Goal: Task Accomplishment & Management: Use online tool/utility

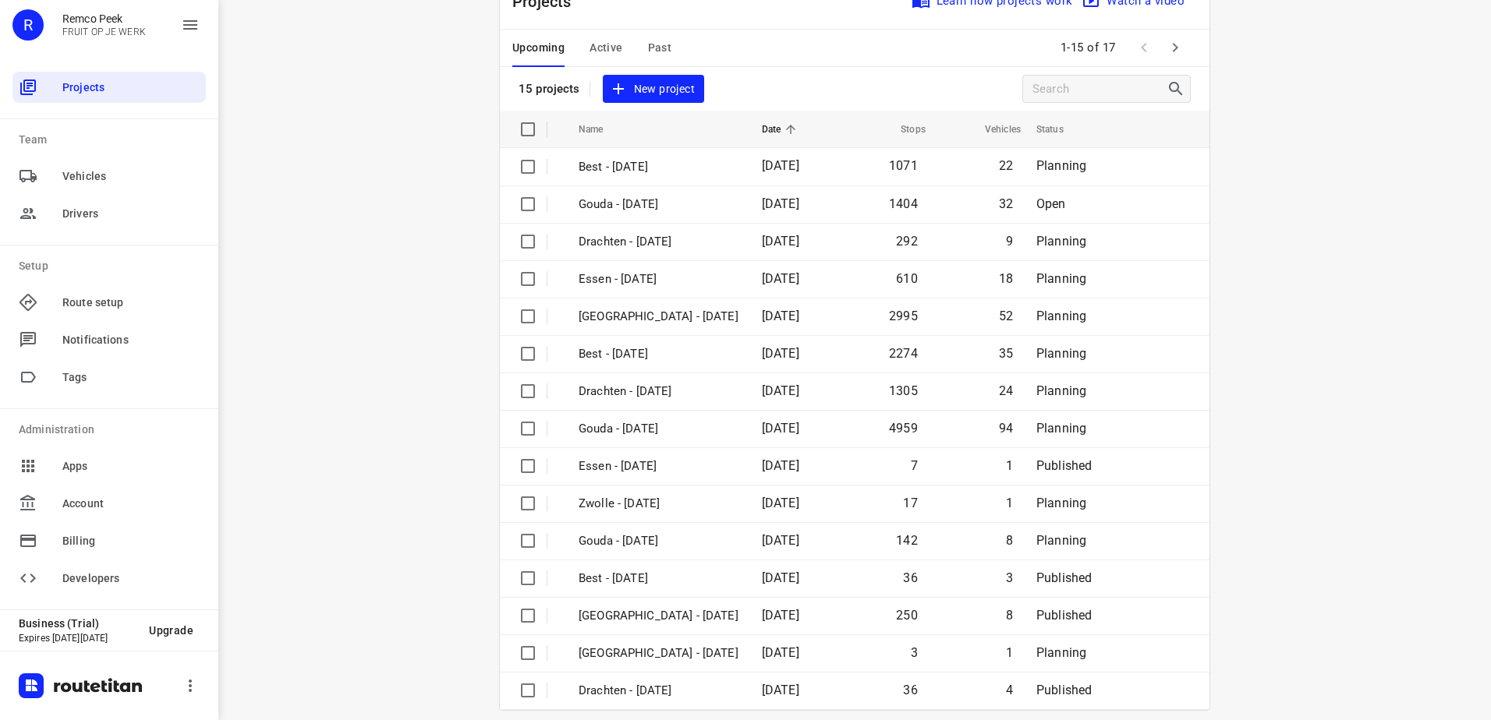
scroll to position [68, 0]
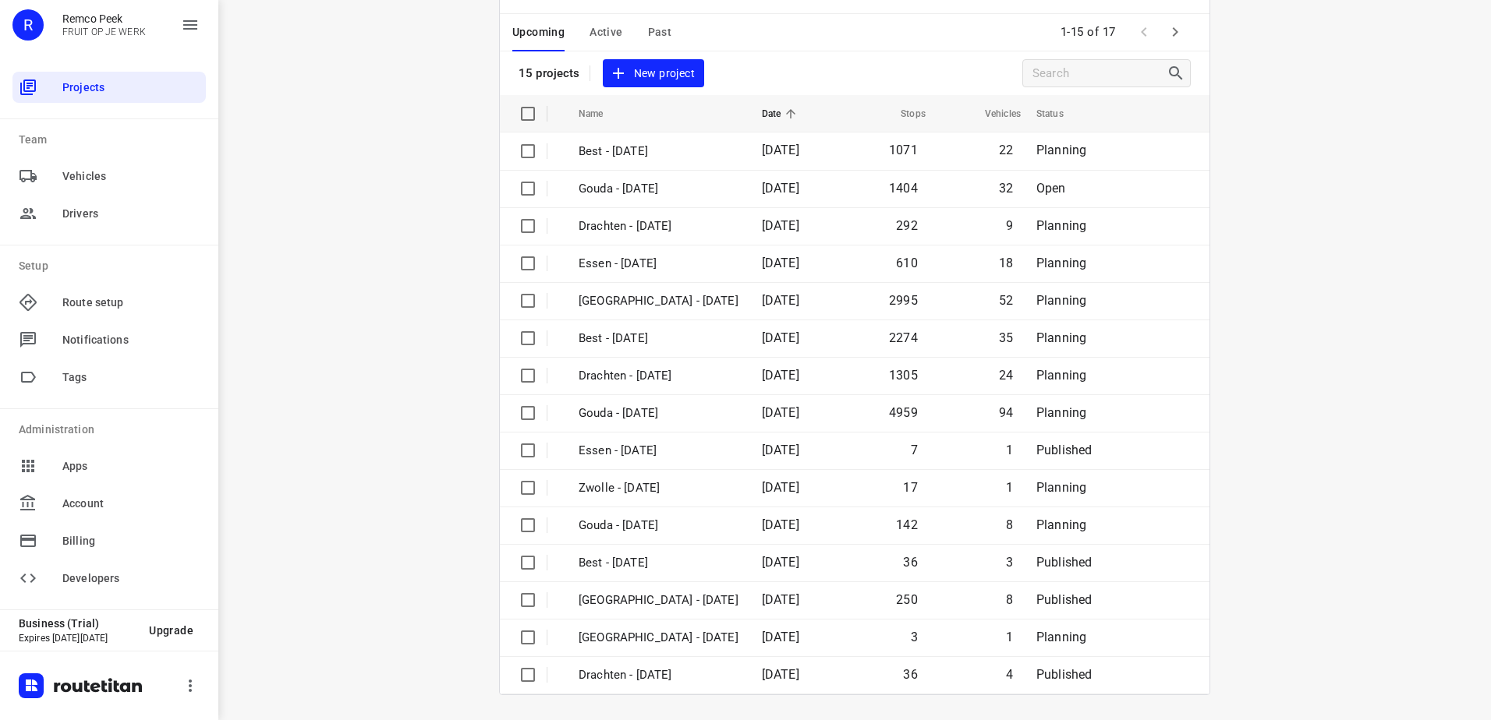
click at [1173, 42] on button "button" at bounding box center [1174, 31] width 31 height 31
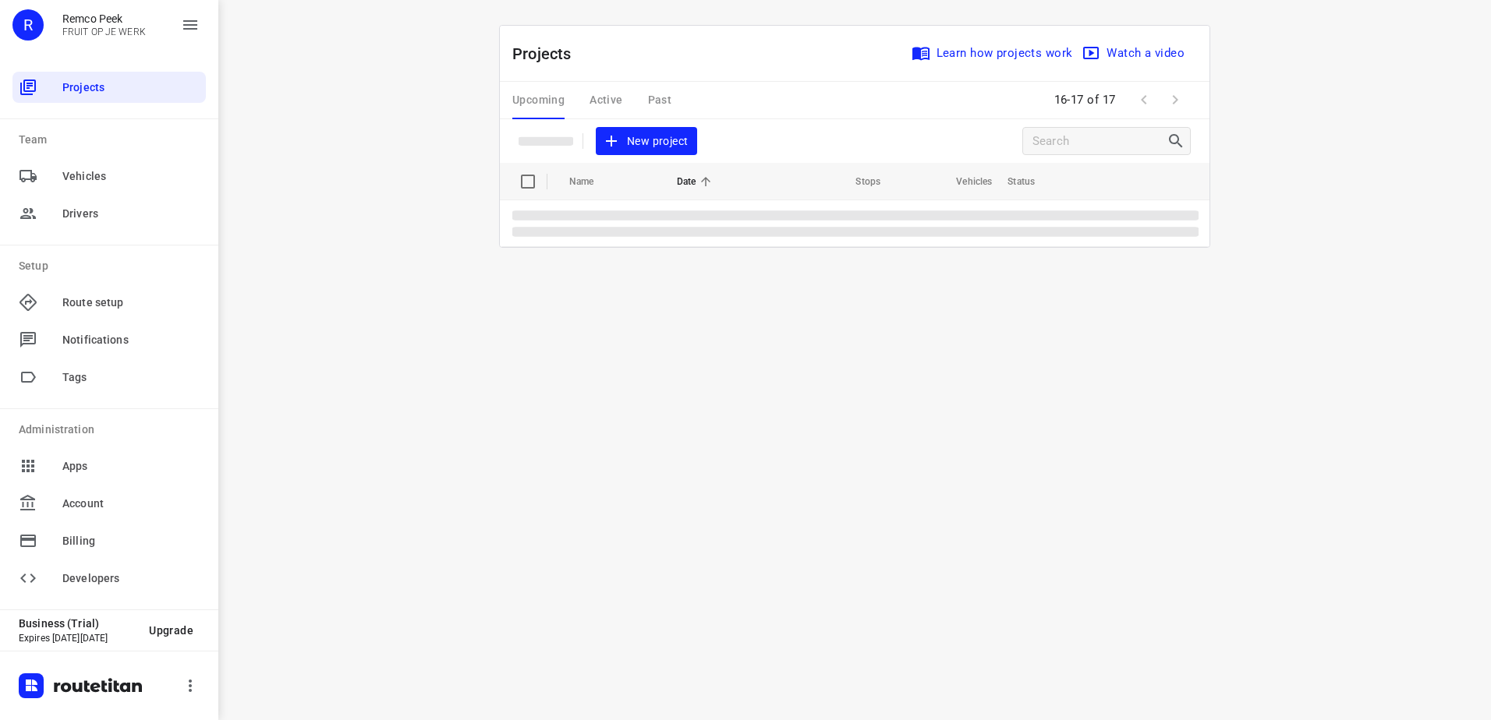
scroll to position [0, 0]
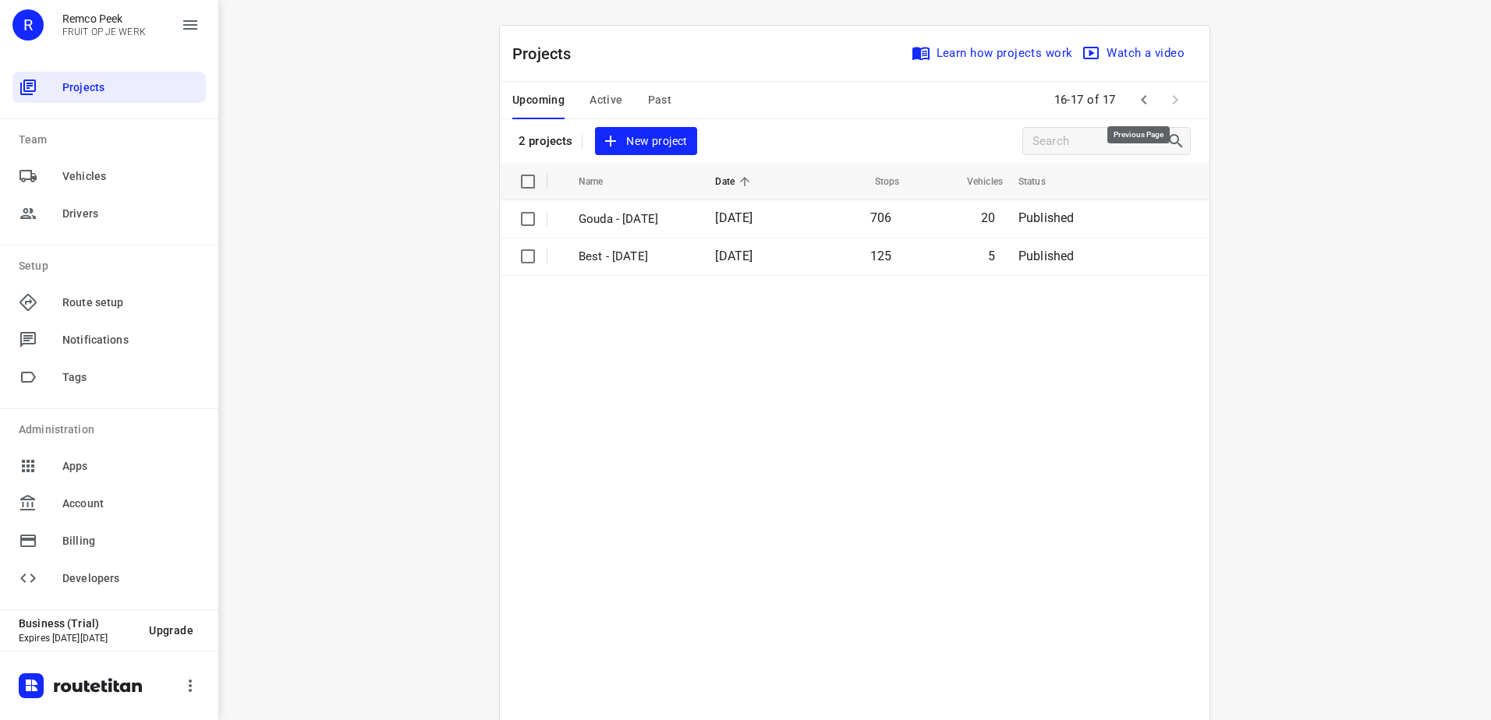
click at [1145, 98] on icon "button" at bounding box center [1143, 99] width 19 height 19
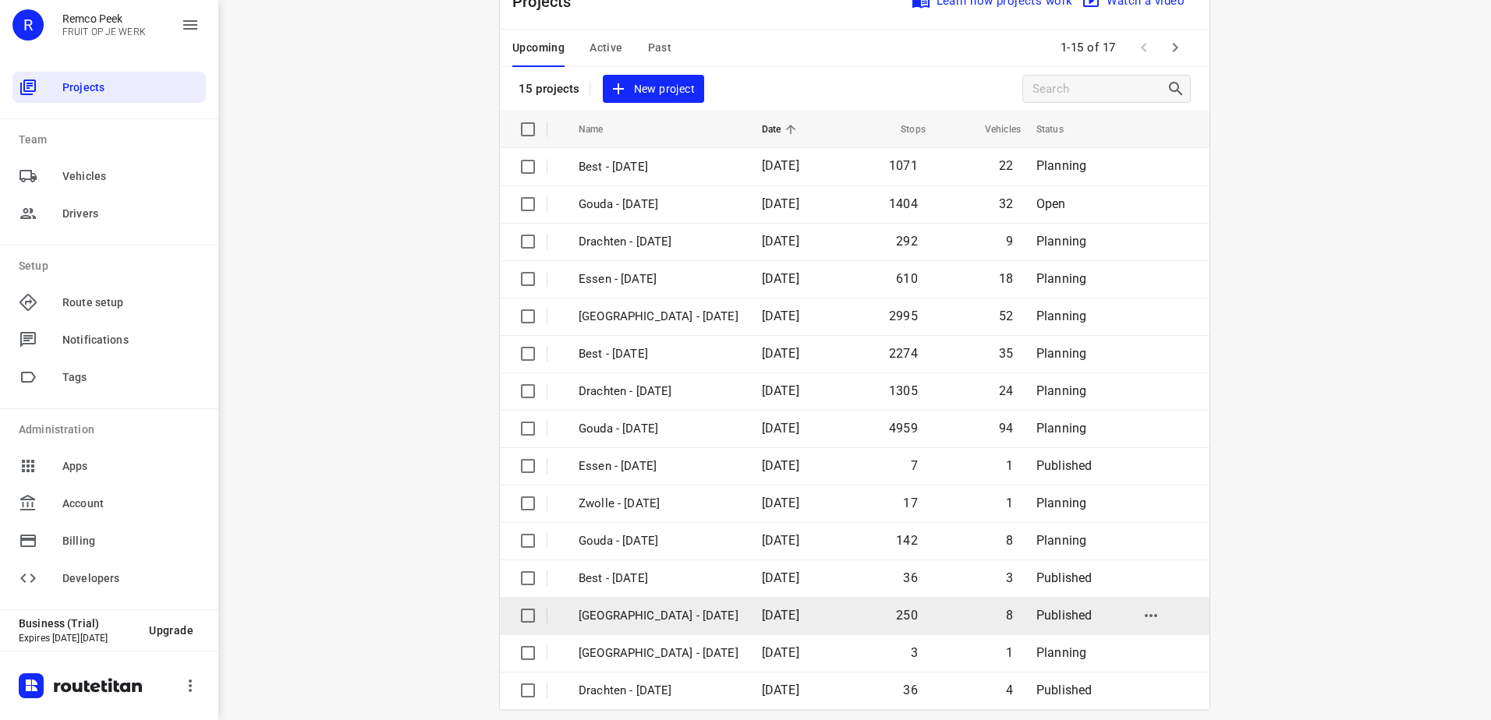
scroll to position [68, 0]
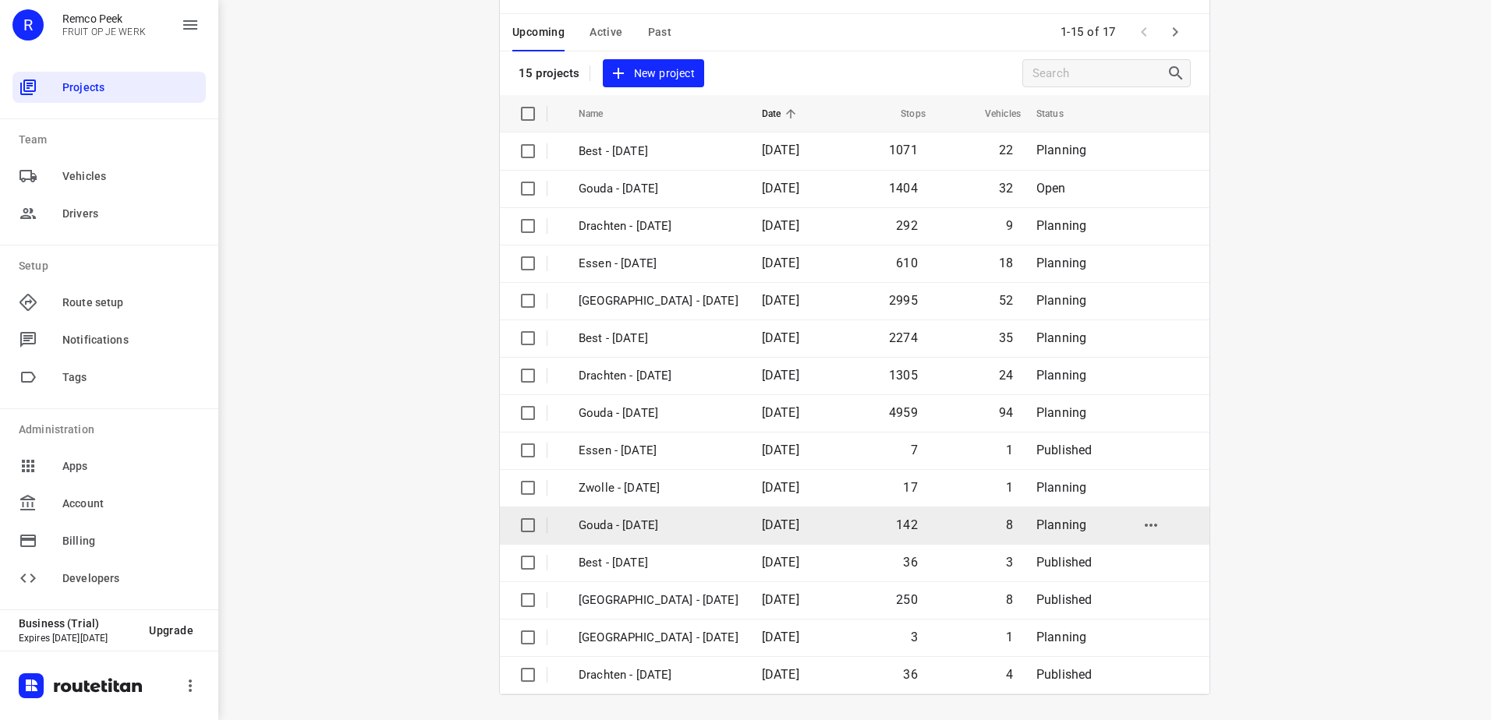
click at [682, 520] on p "Gouda - Friday" at bounding box center [658, 526] width 160 height 18
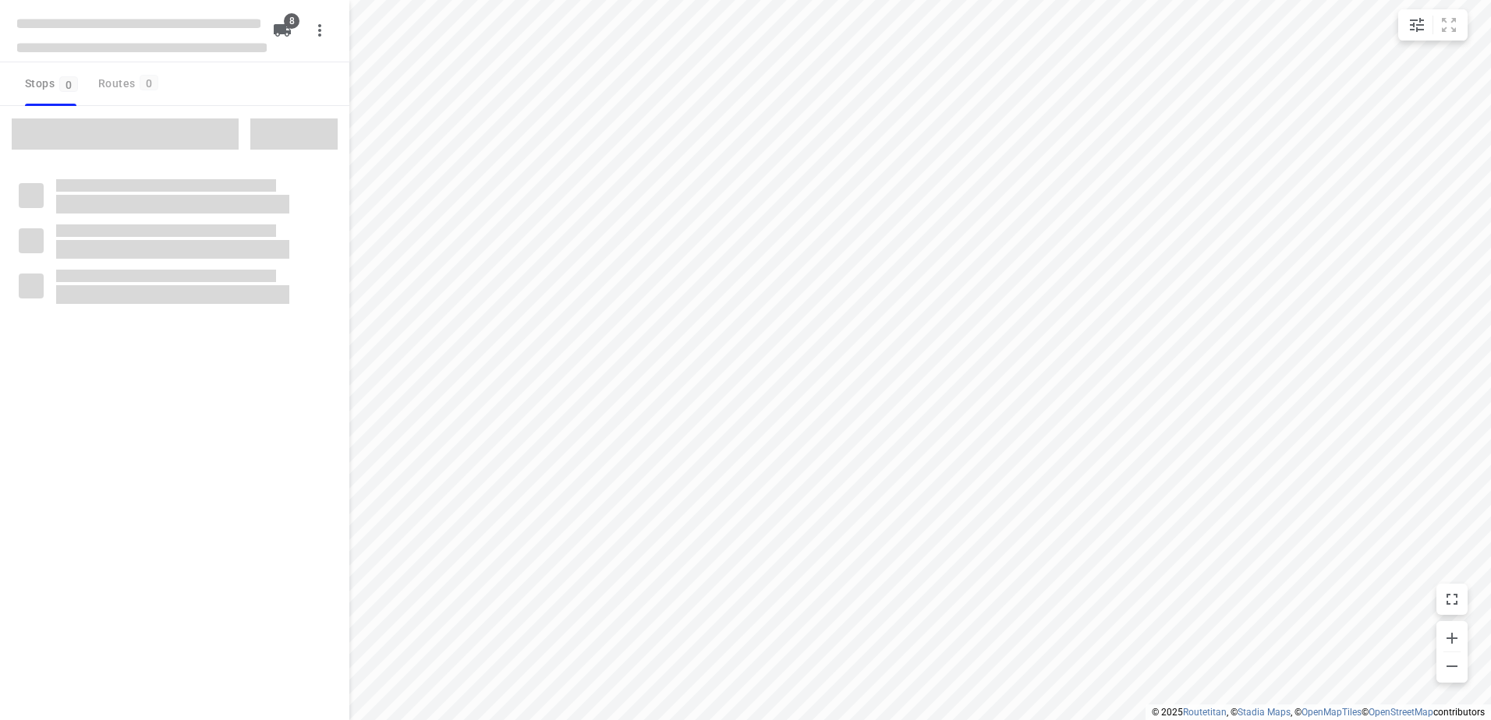
checkbox input "true"
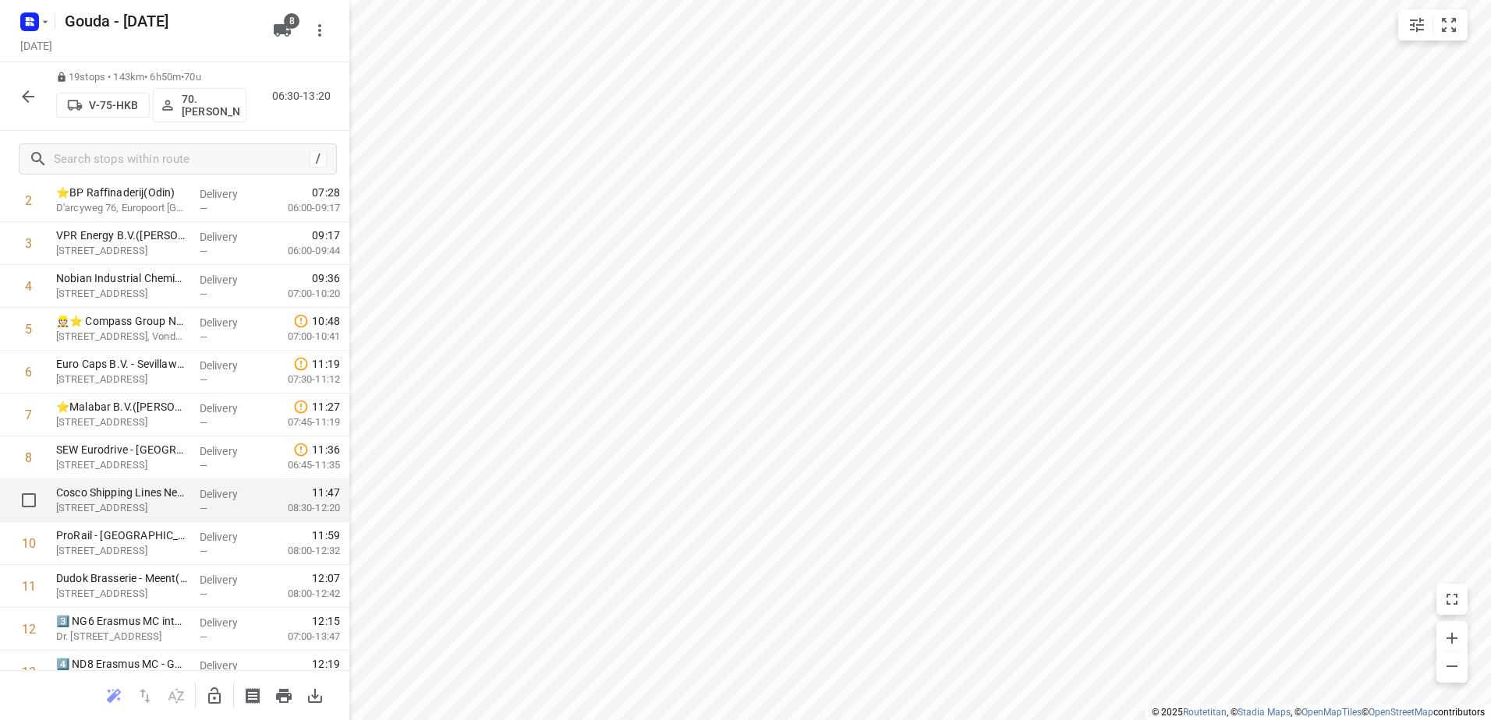
scroll to position [156, 0]
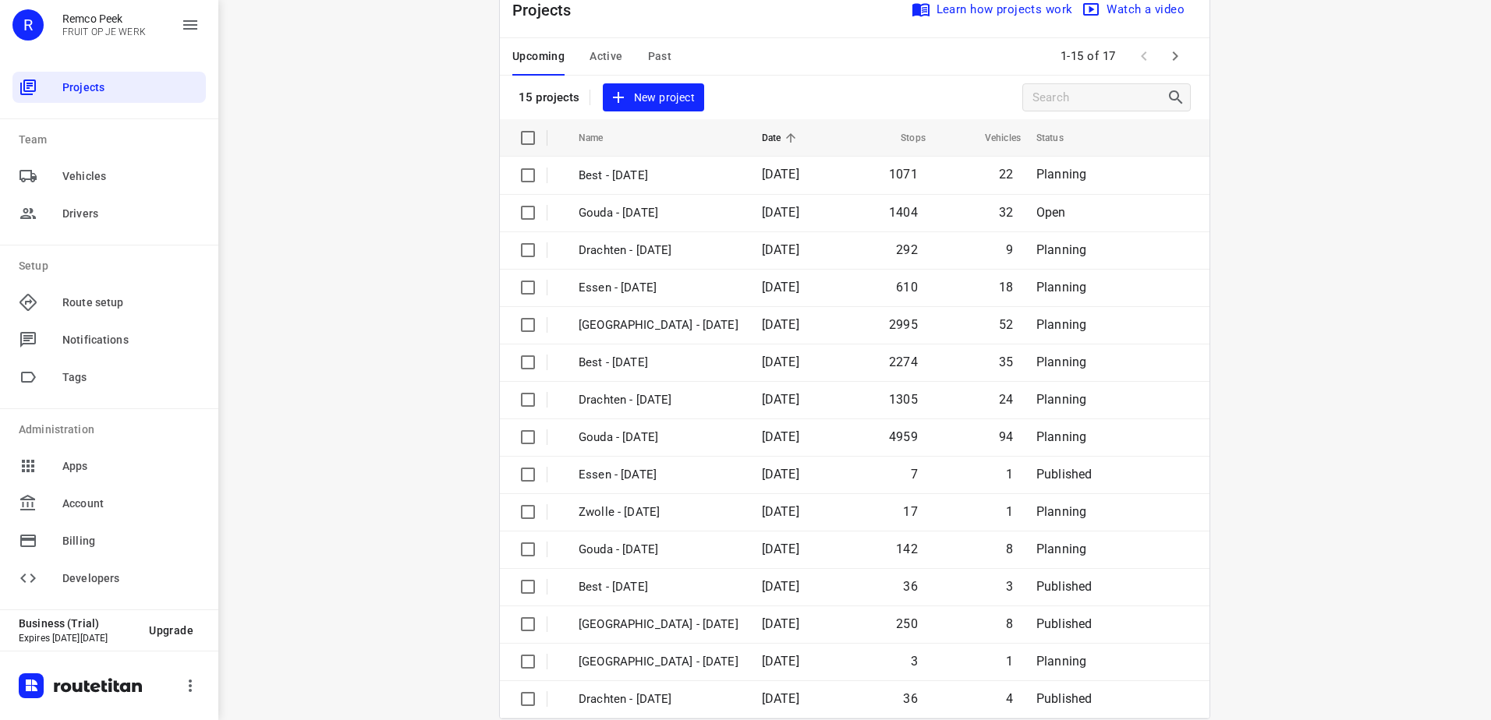
scroll to position [68, 0]
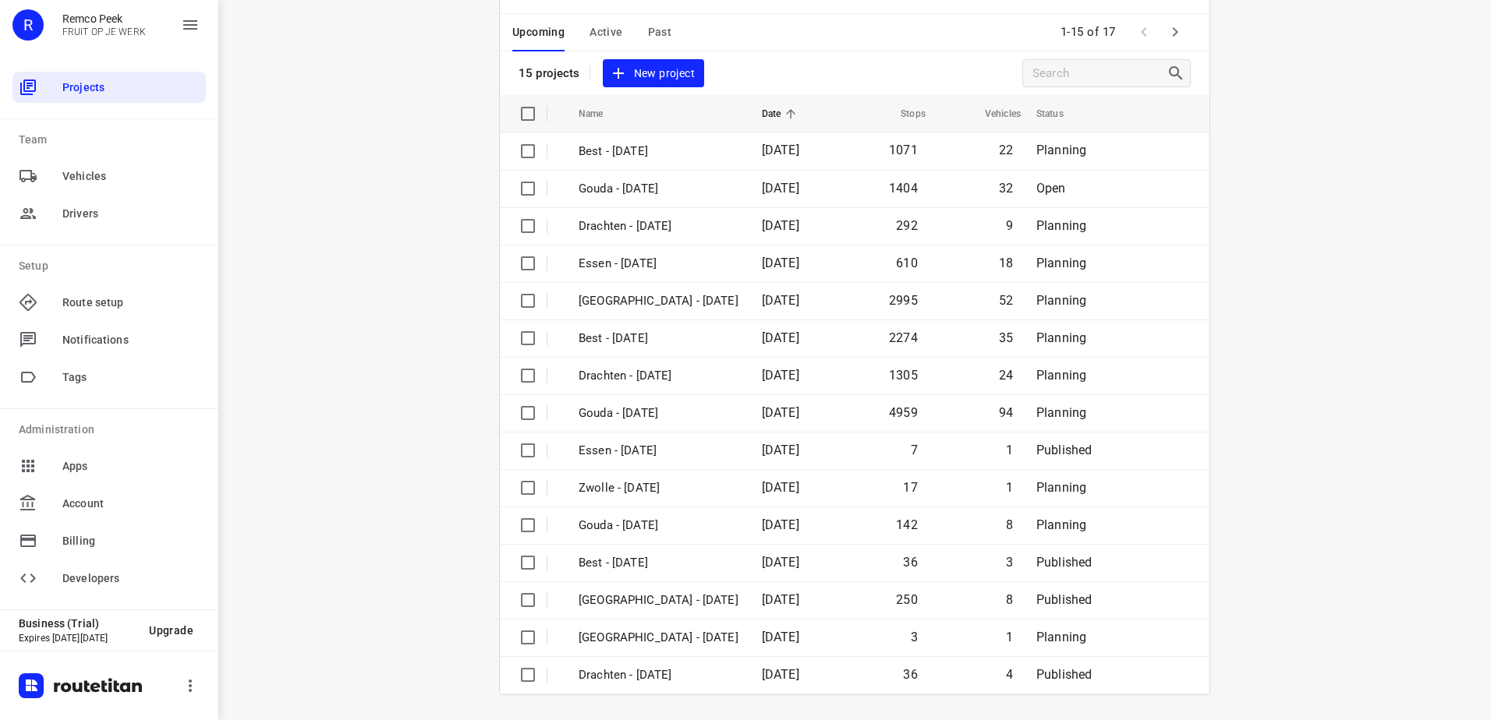
click at [667, 32] on div "Upcoming Active Past" at bounding box center [604, 32] width 184 height 37
click at [661, 32] on span "Past" at bounding box center [660, 32] width 24 height 19
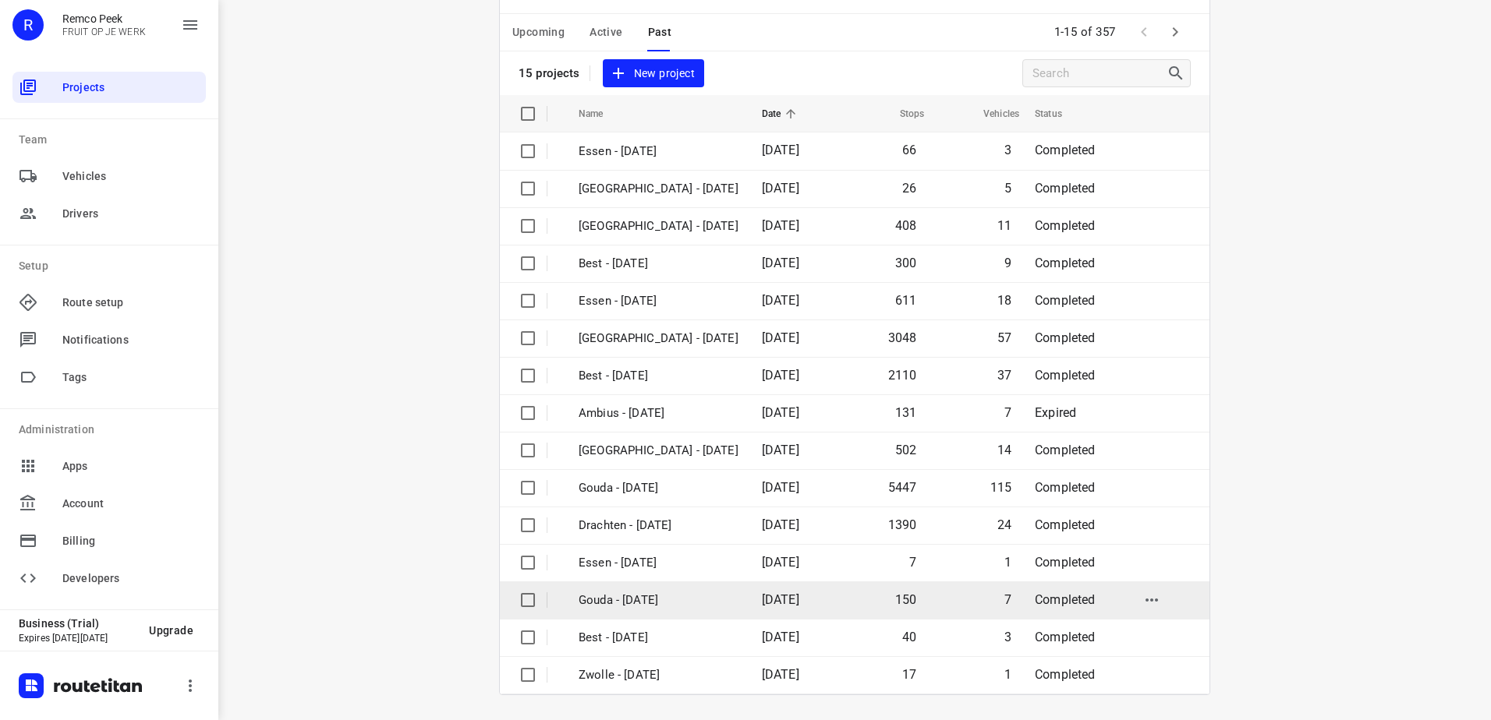
click at [762, 593] on span "10 Oct 2025" at bounding box center [780, 600] width 37 height 15
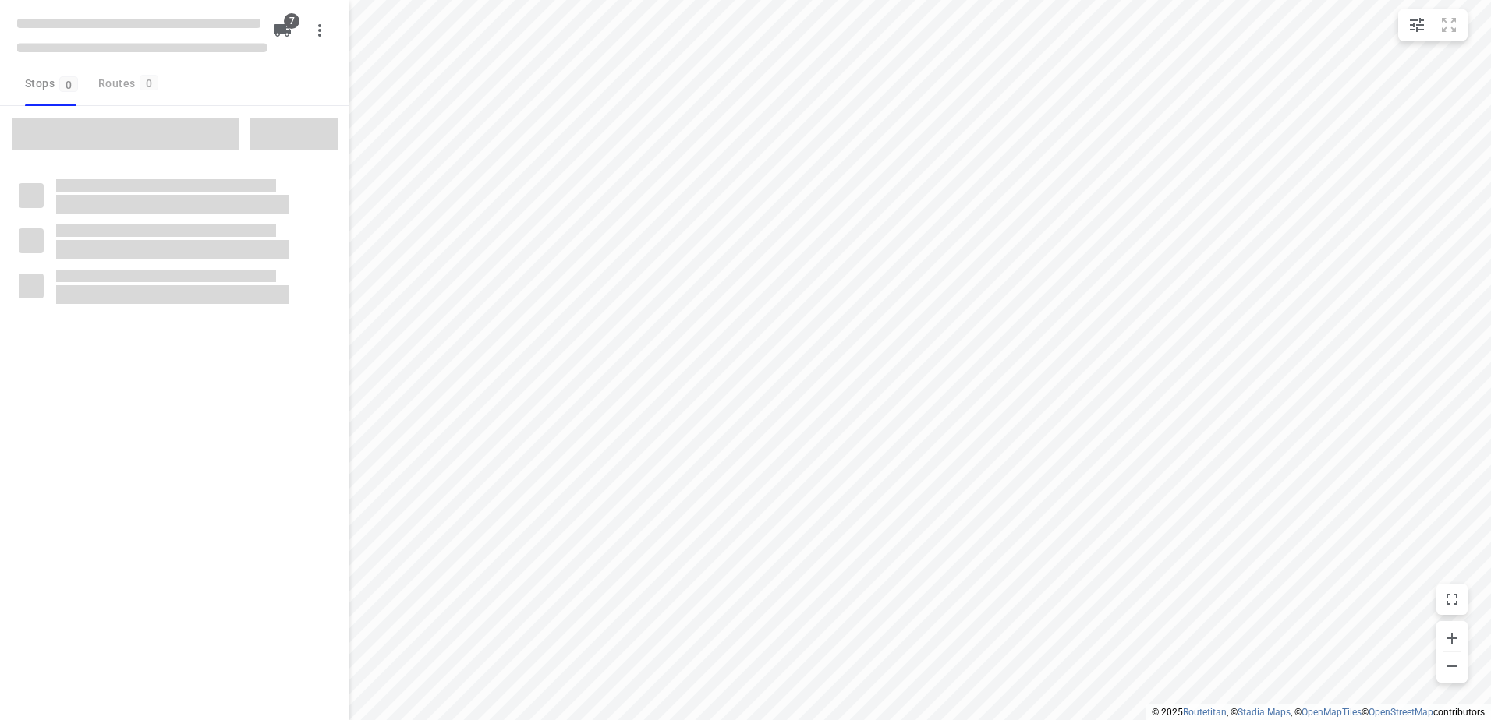
checkbox input "true"
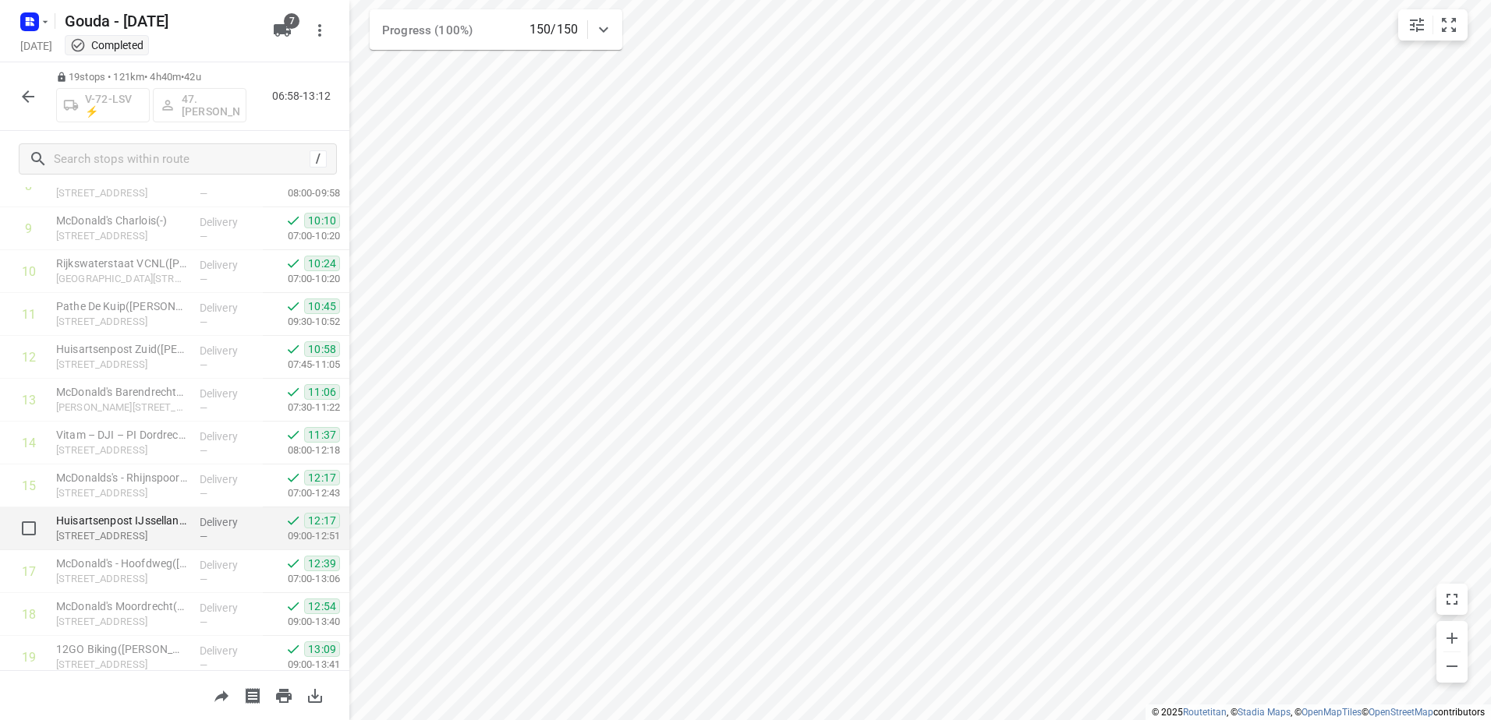
scroll to position [452, 0]
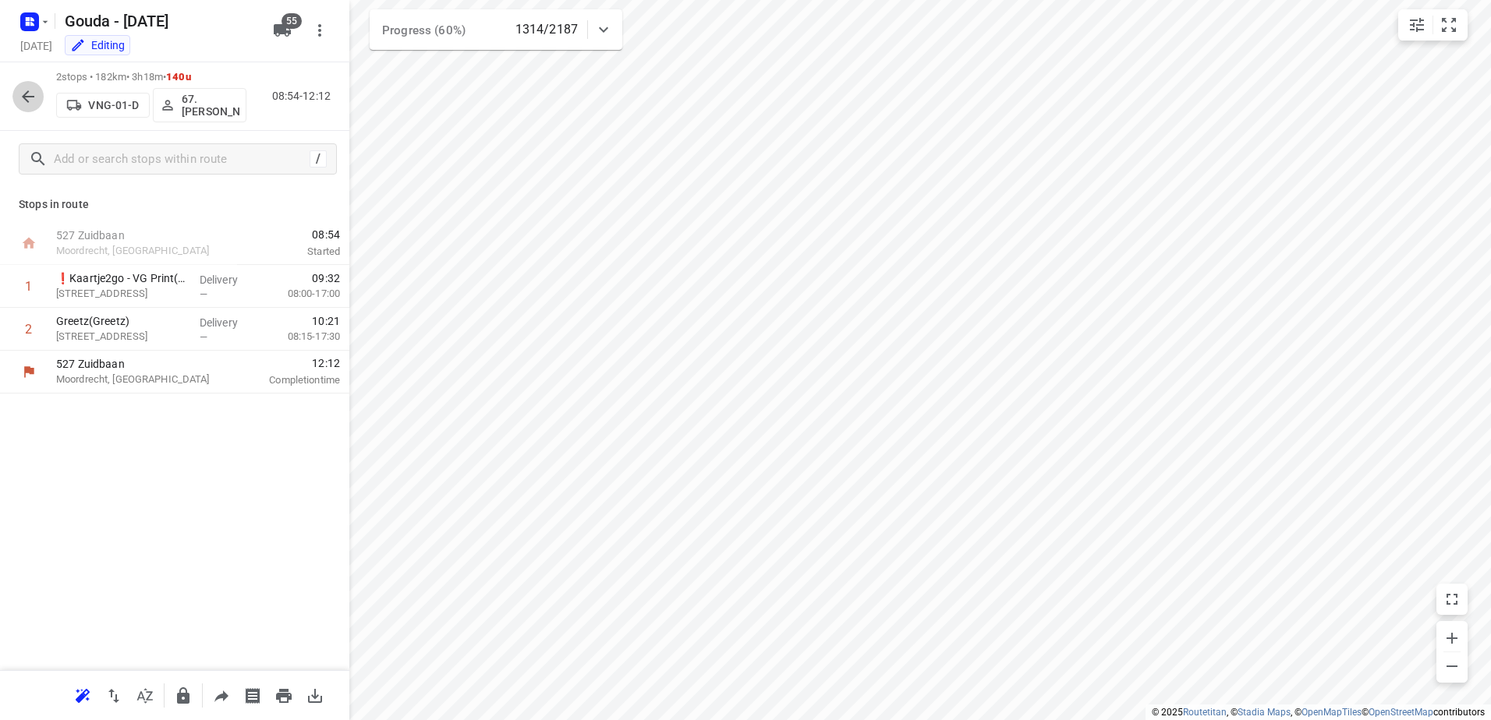
click at [34, 94] on icon "button" at bounding box center [28, 96] width 19 height 19
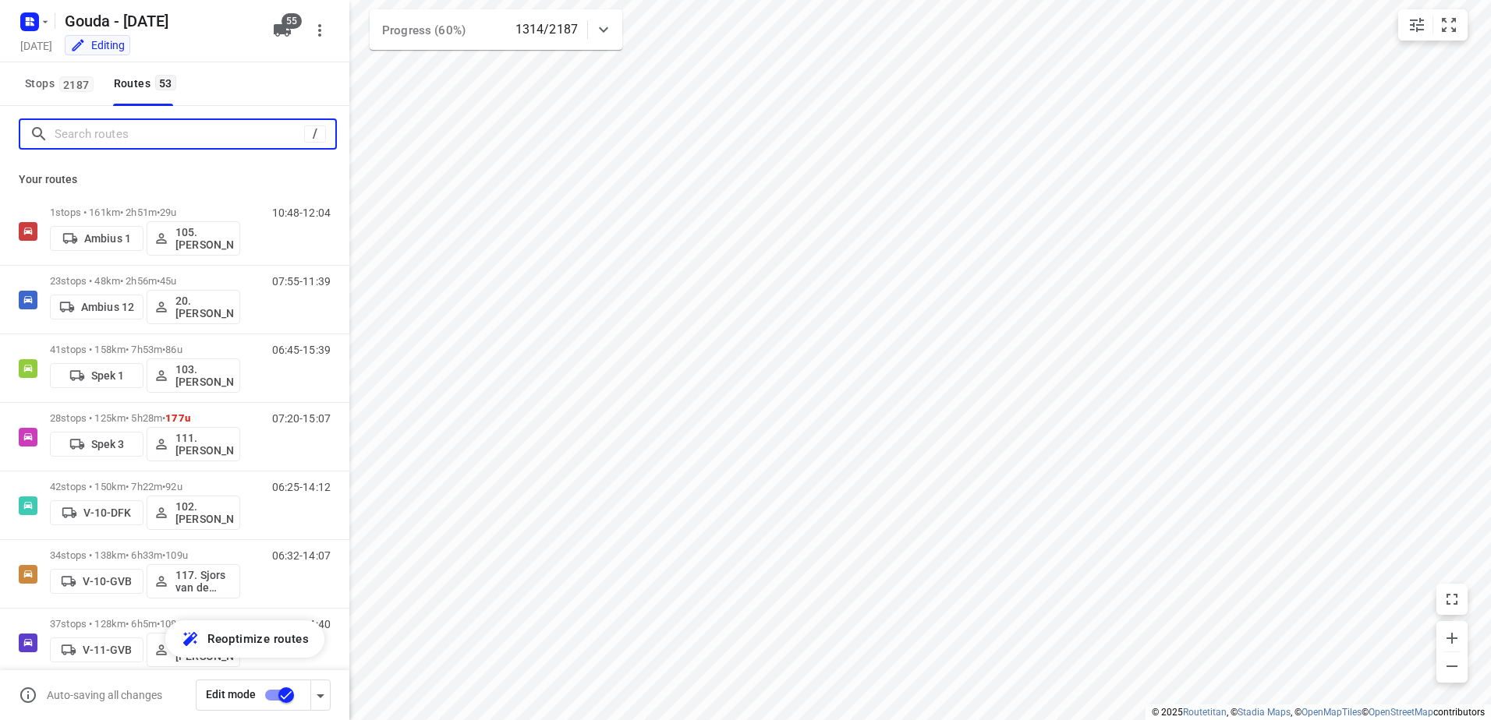
click at [126, 140] on input "Search routes" at bounding box center [179, 134] width 249 height 24
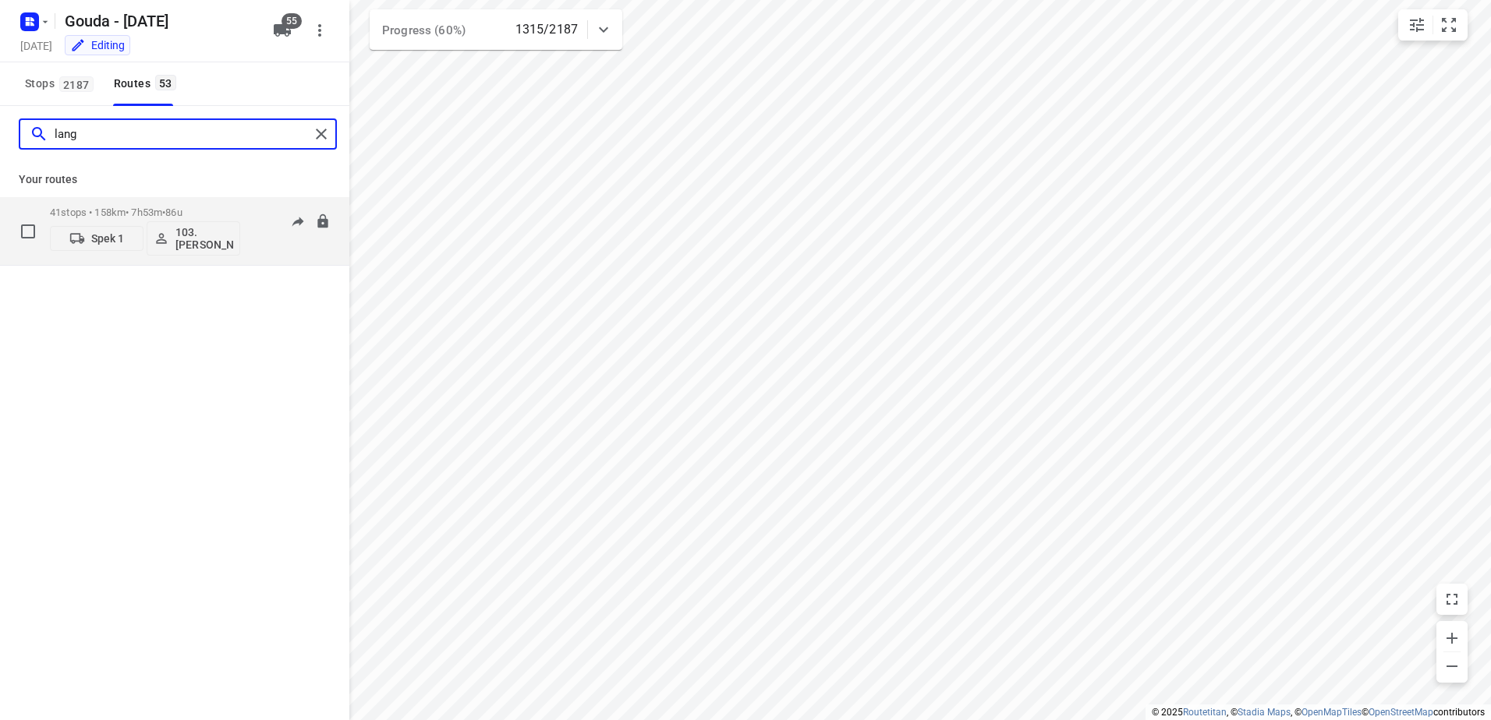
type input "lang"
click at [140, 201] on div "41 stops • 158km • 7h53m • 86u Spek 1 103.Marijn Langhorst" at bounding box center [145, 231] width 190 height 65
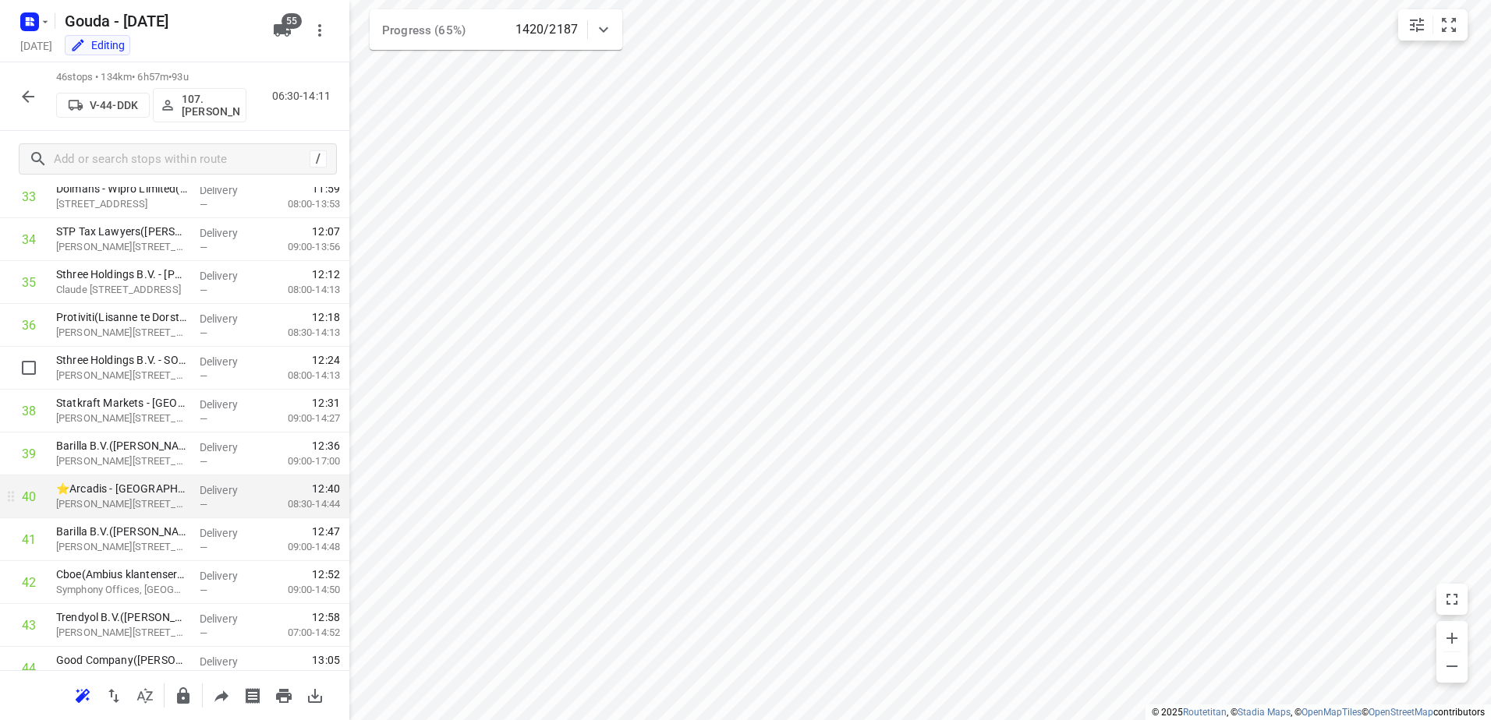
scroll to position [1610, 0]
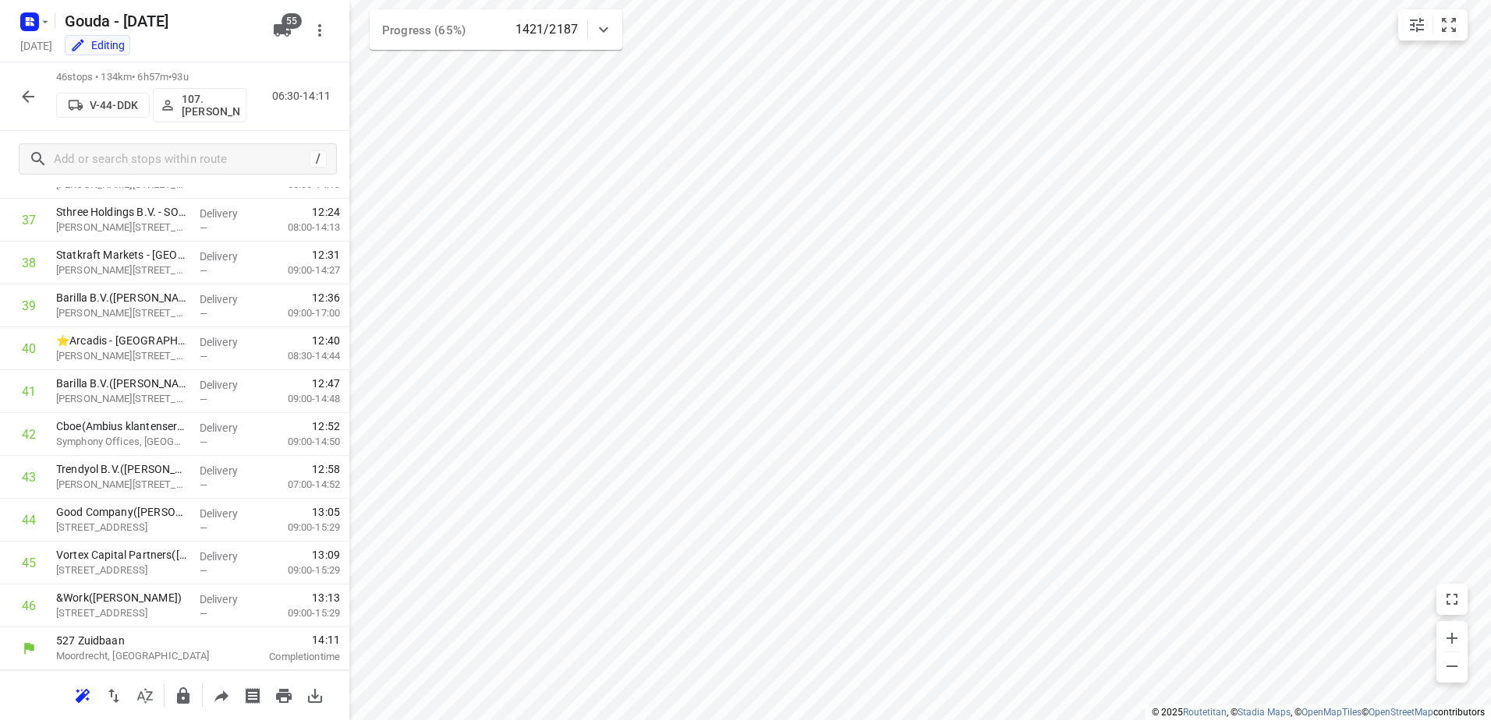
click at [23, 100] on icon "button" at bounding box center [28, 96] width 19 height 19
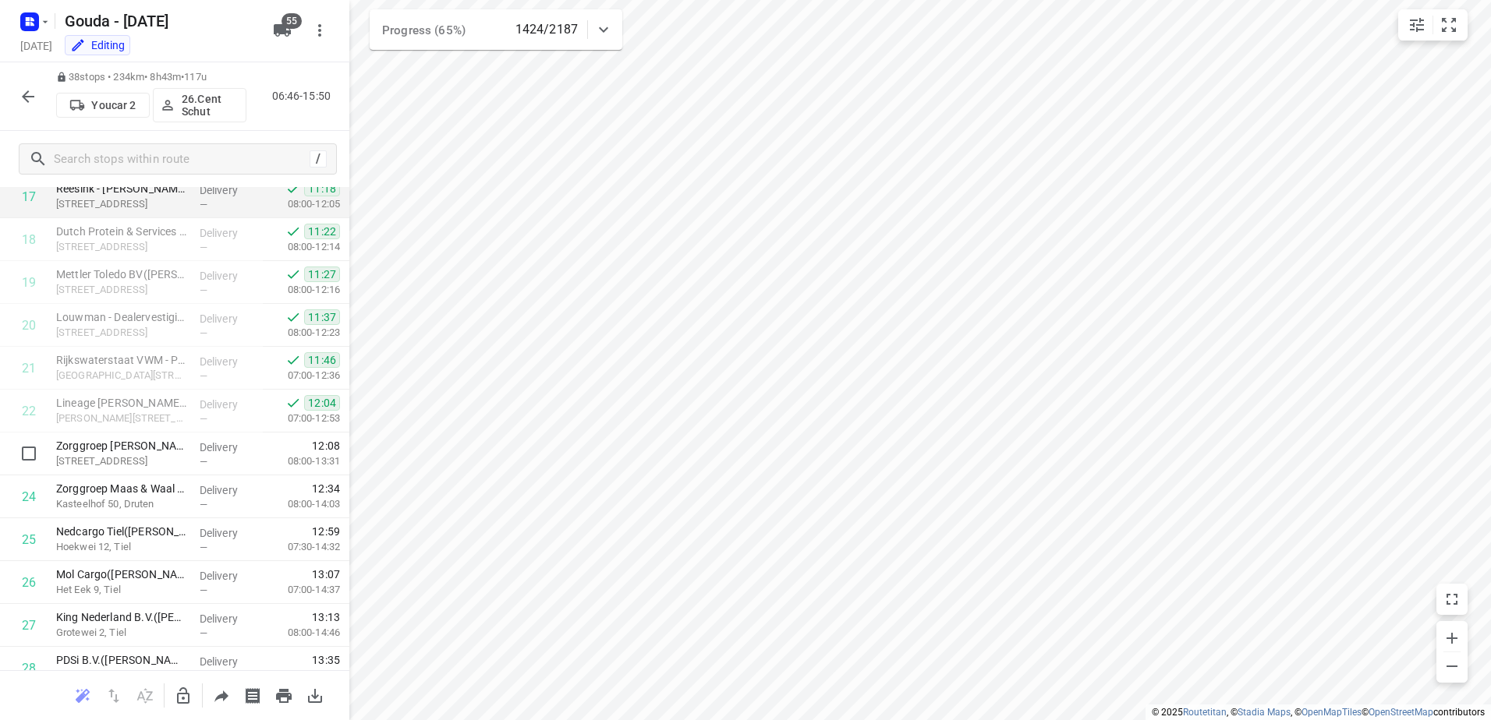
scroll to position [643, 0]
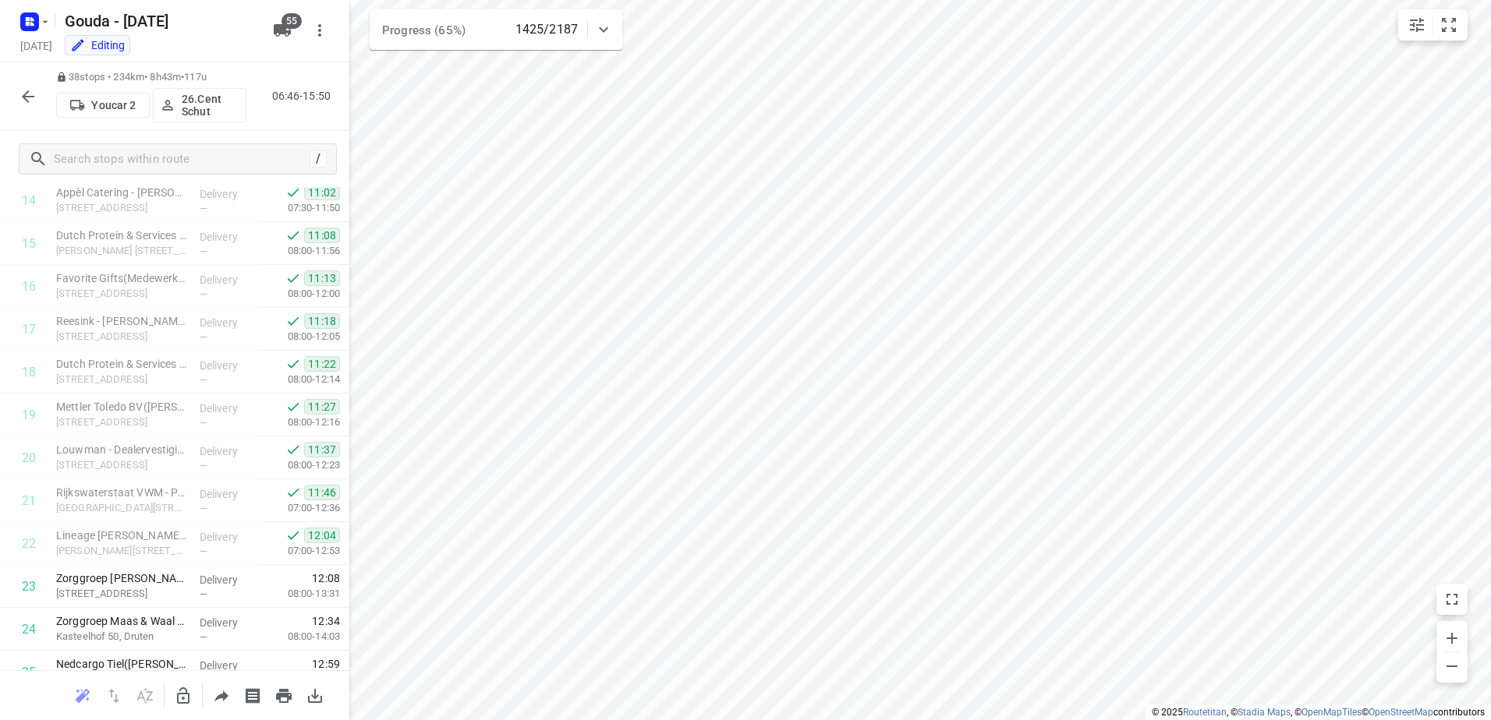
click at [20, 100] on icon "button" at bounding box center [28, 96] width 19 height 19
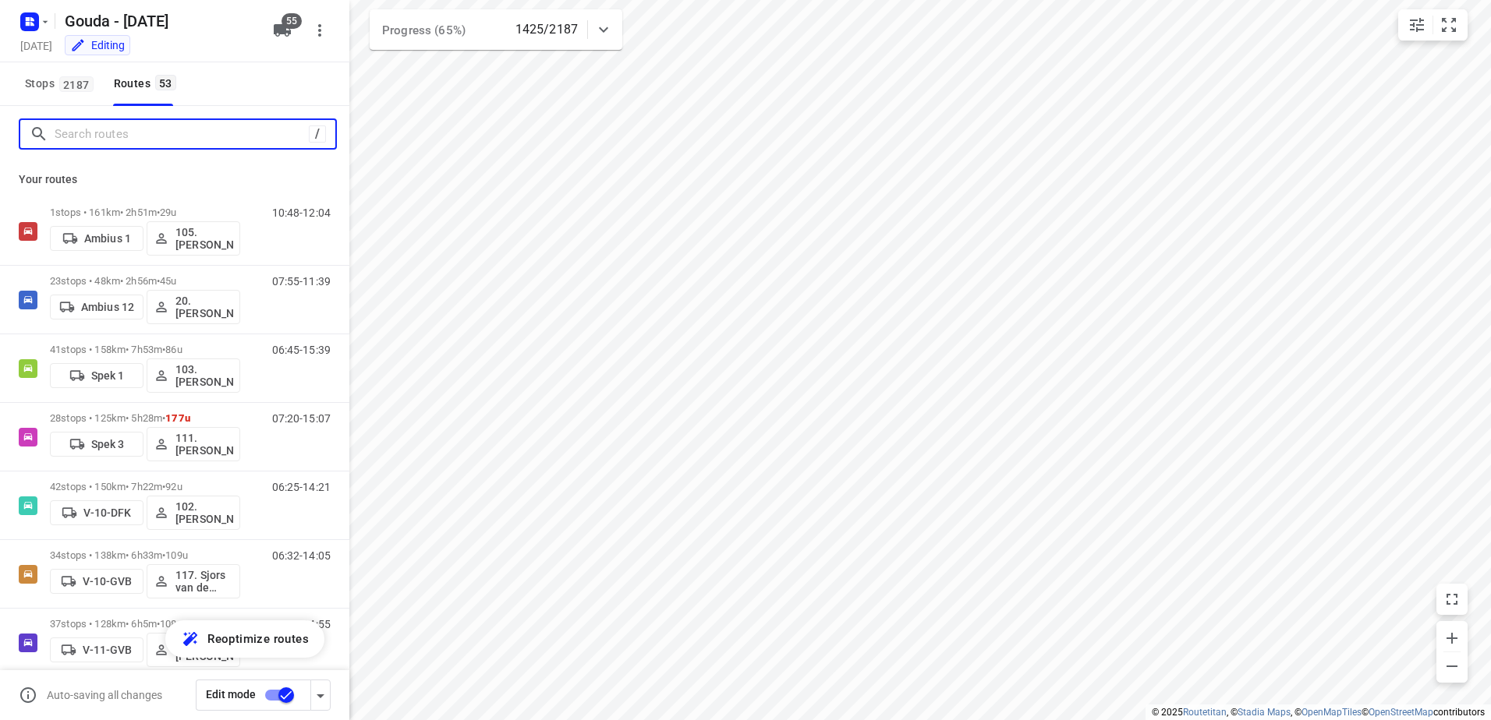
click at [107, 136] on input "Search routes" at bounding box center [182, 134] width 254 height 24
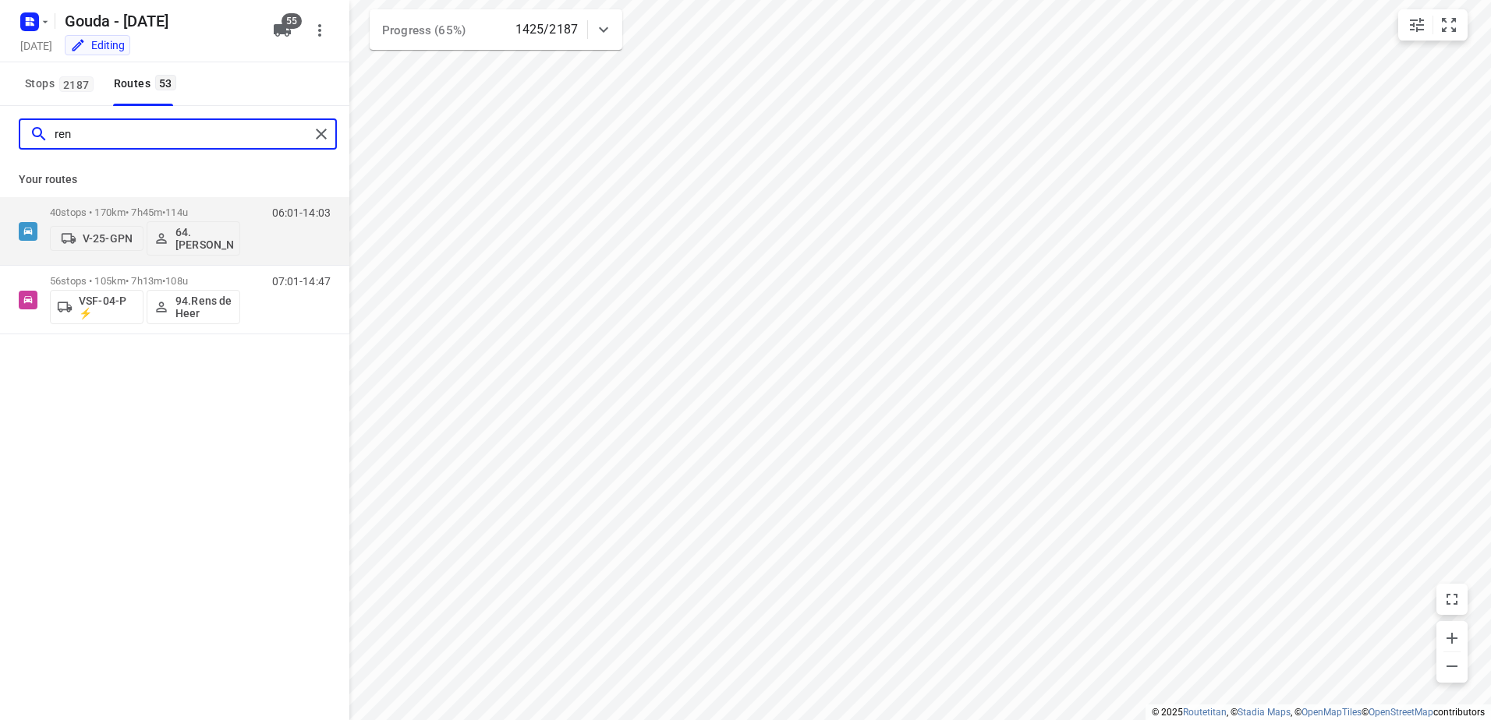
type input "rens"
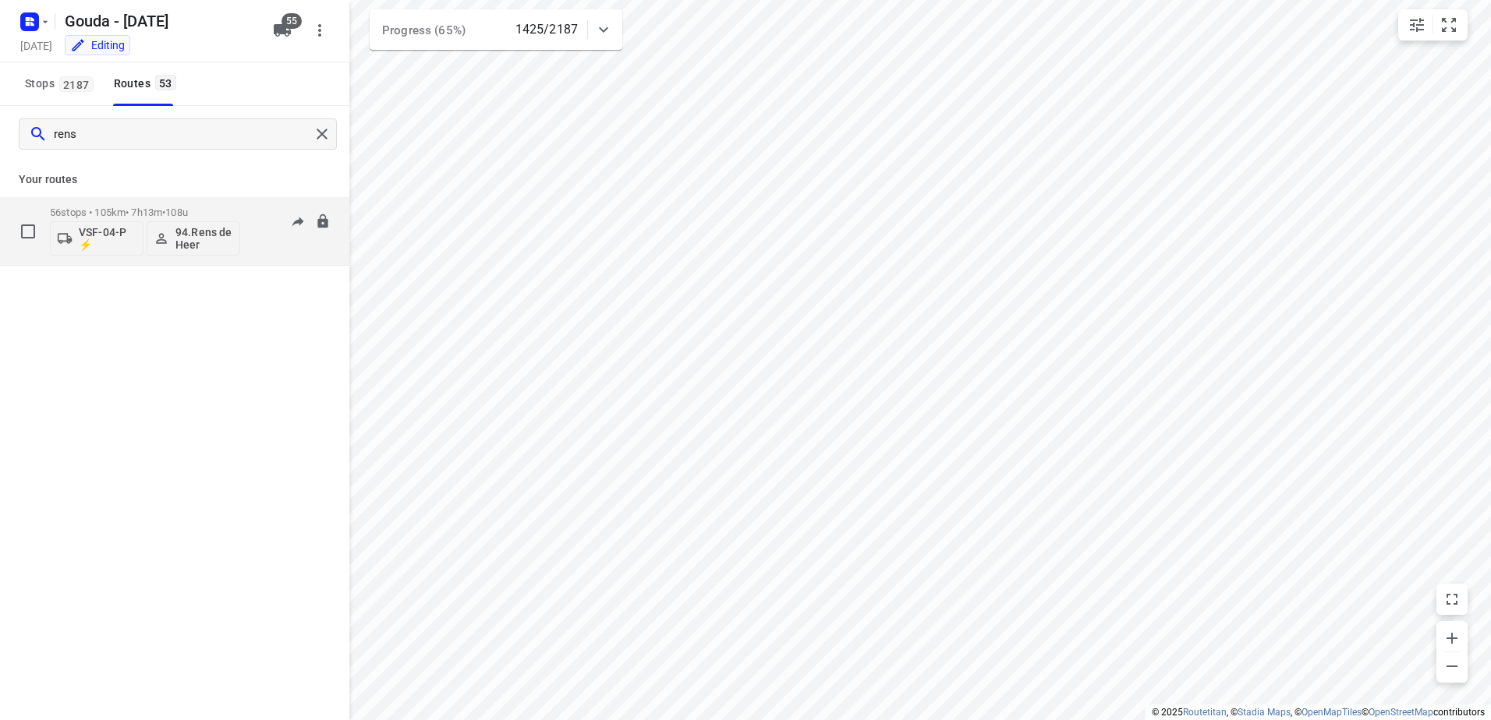
click at [145, 205] on div "56 stops • 105km • 7h13m • 108u VSF-04-P ⚡ 94.Rens de Heer" at bounding box center [145, 231] width 190 height 65
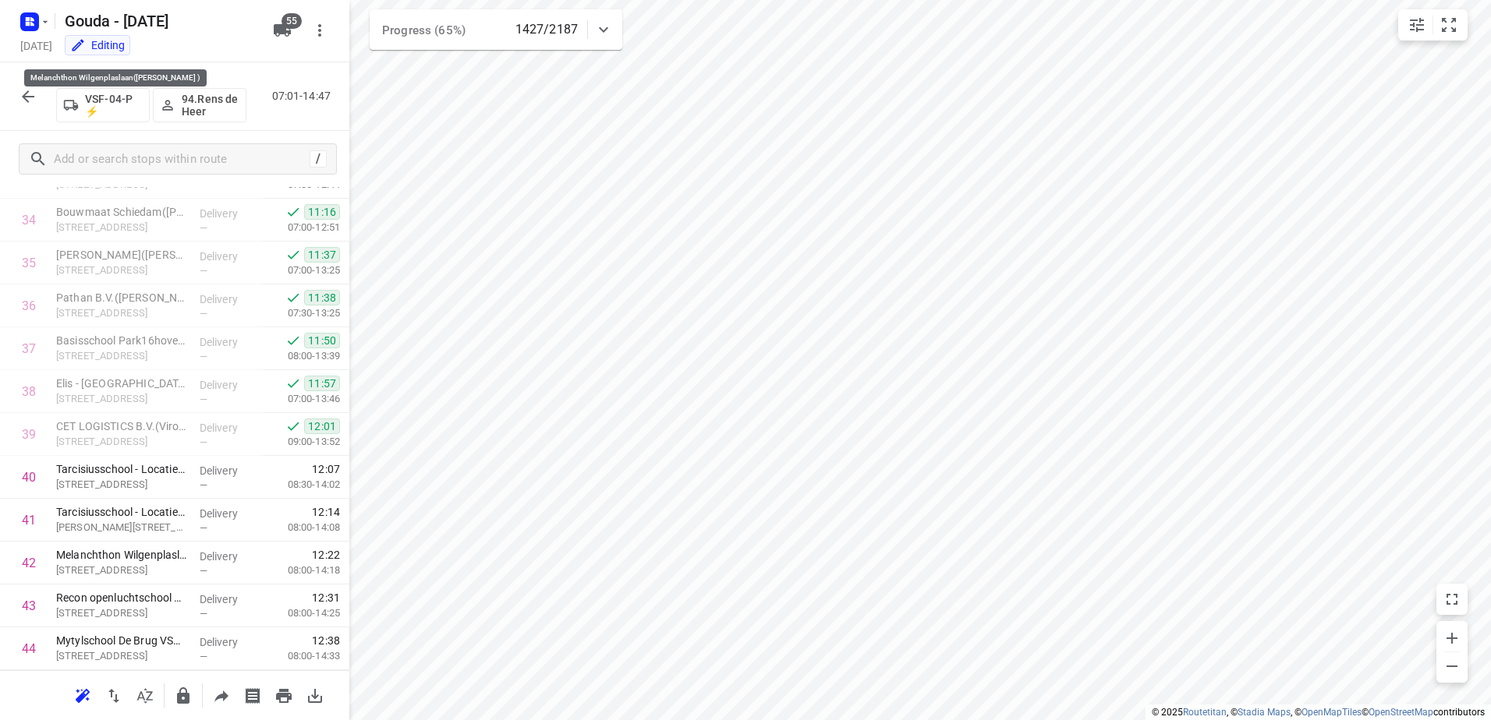
scroll to position [2039, 0]
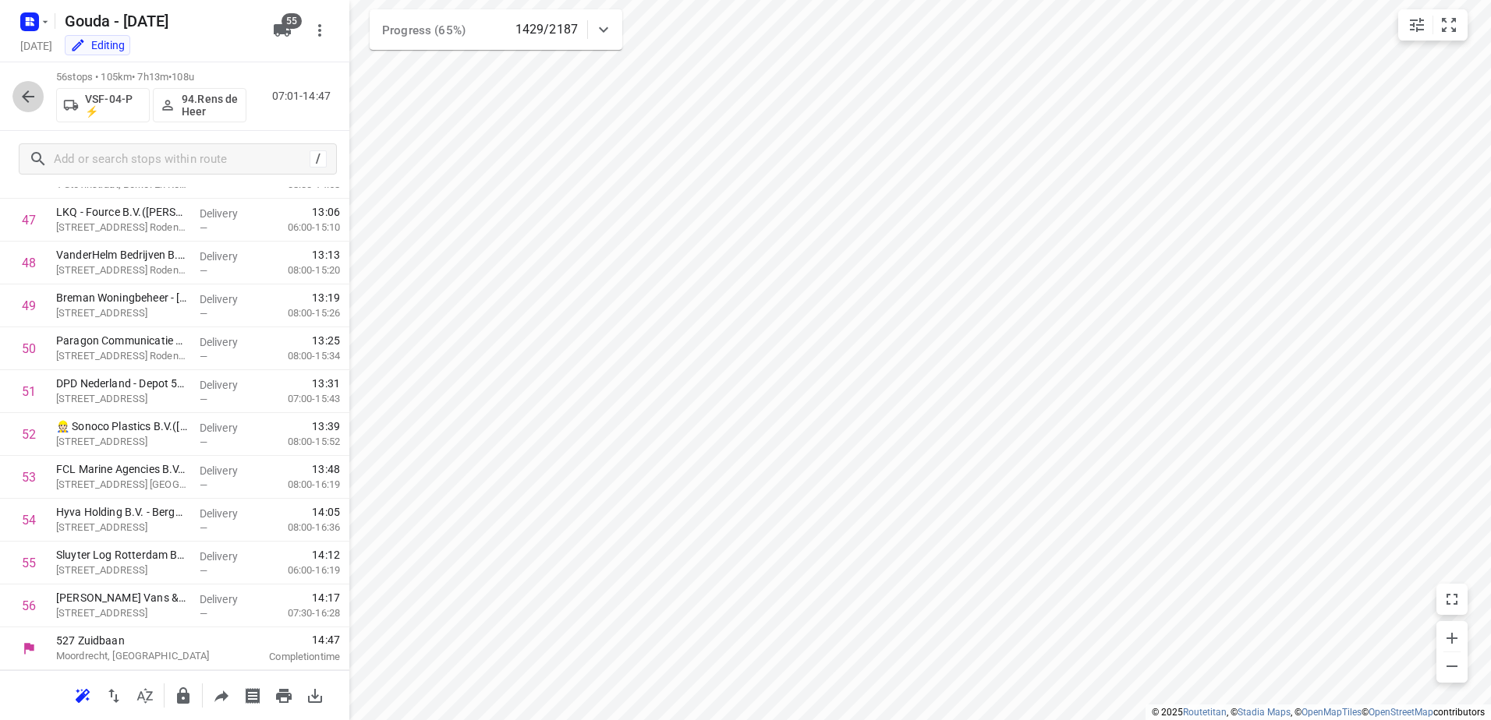
click at [16, 100] on button "button" at bounding box center [27, 96] width 31 height 31
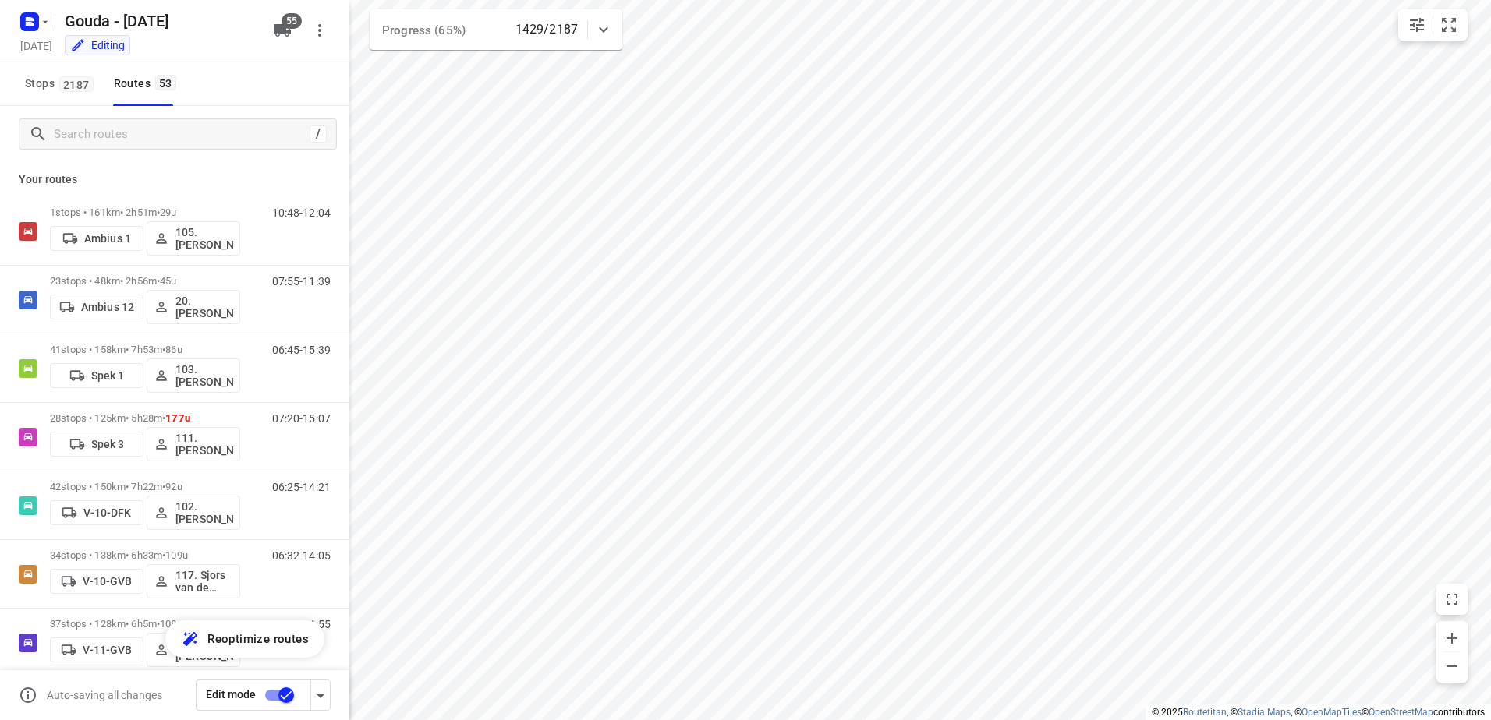
drag, startPoint x: 106, startPoint y: 151, endPoint x: 107, endPoint y: 136, distance: 15.6
click at [106, 150] on div "/" at bounding box center [174, 134] width 349 height 56
click at [107, 136] on input "Search routes" at bounding box center [179, 134] width 249 height 24
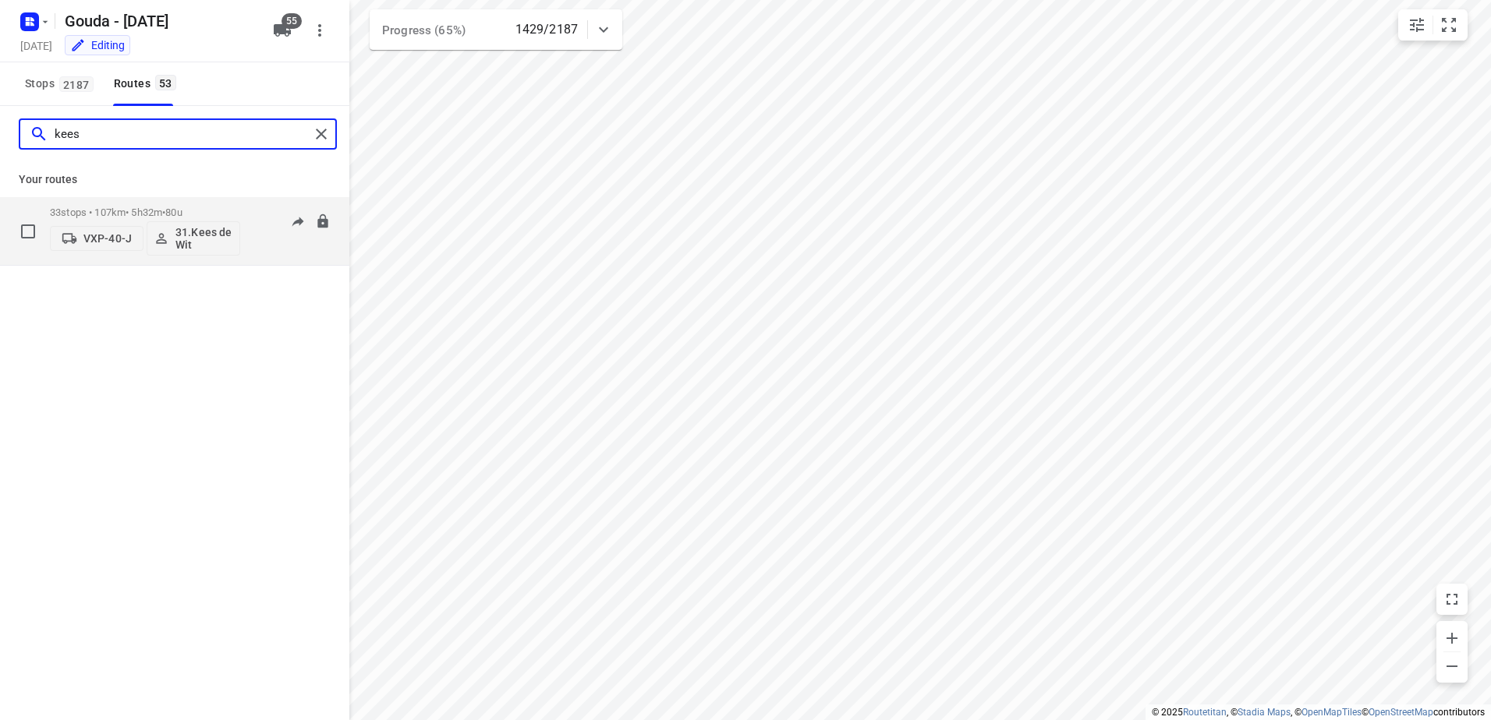
type input "kees"
click at [126, 208] on p "33 stops • 107km • 5h32m • 80u" at bounding box center [145, 213] width 190 height 12
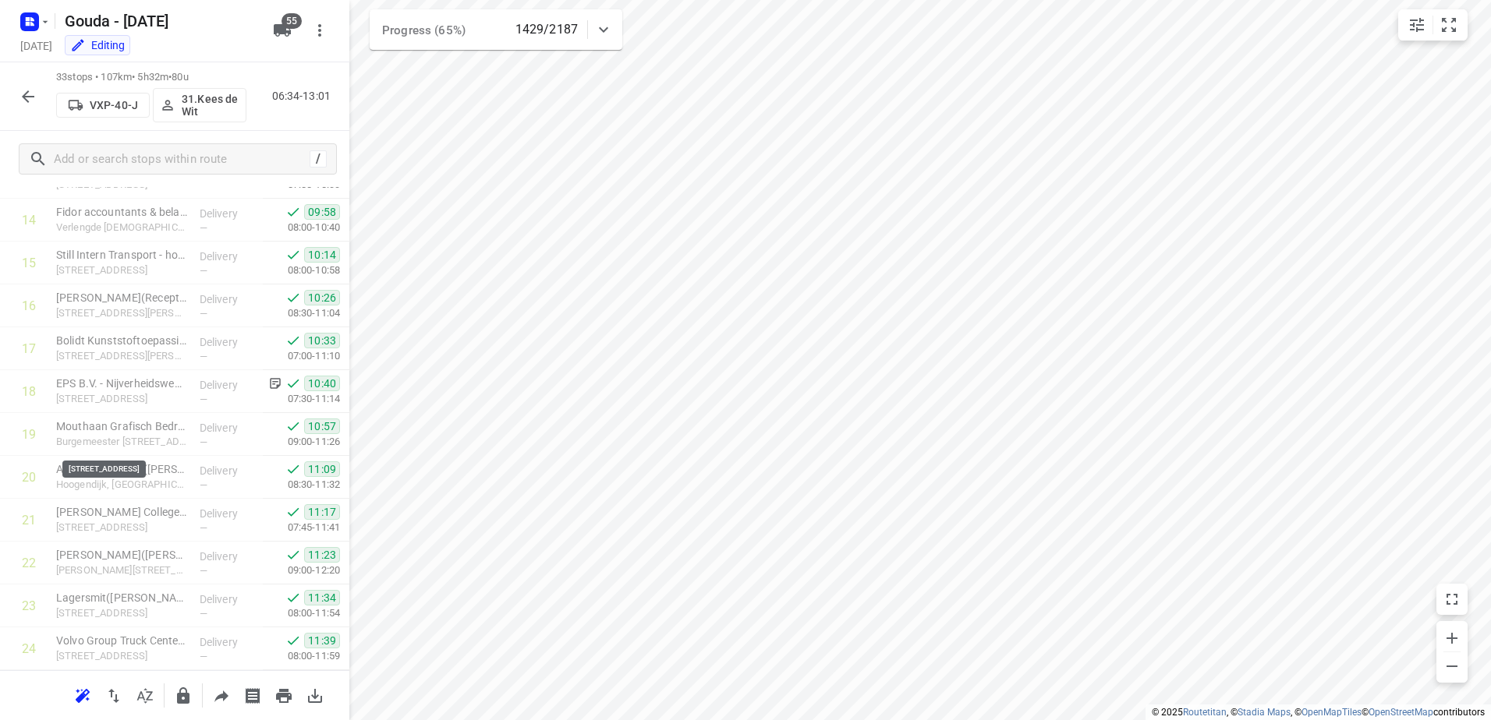
scroll to position [1053, 0]
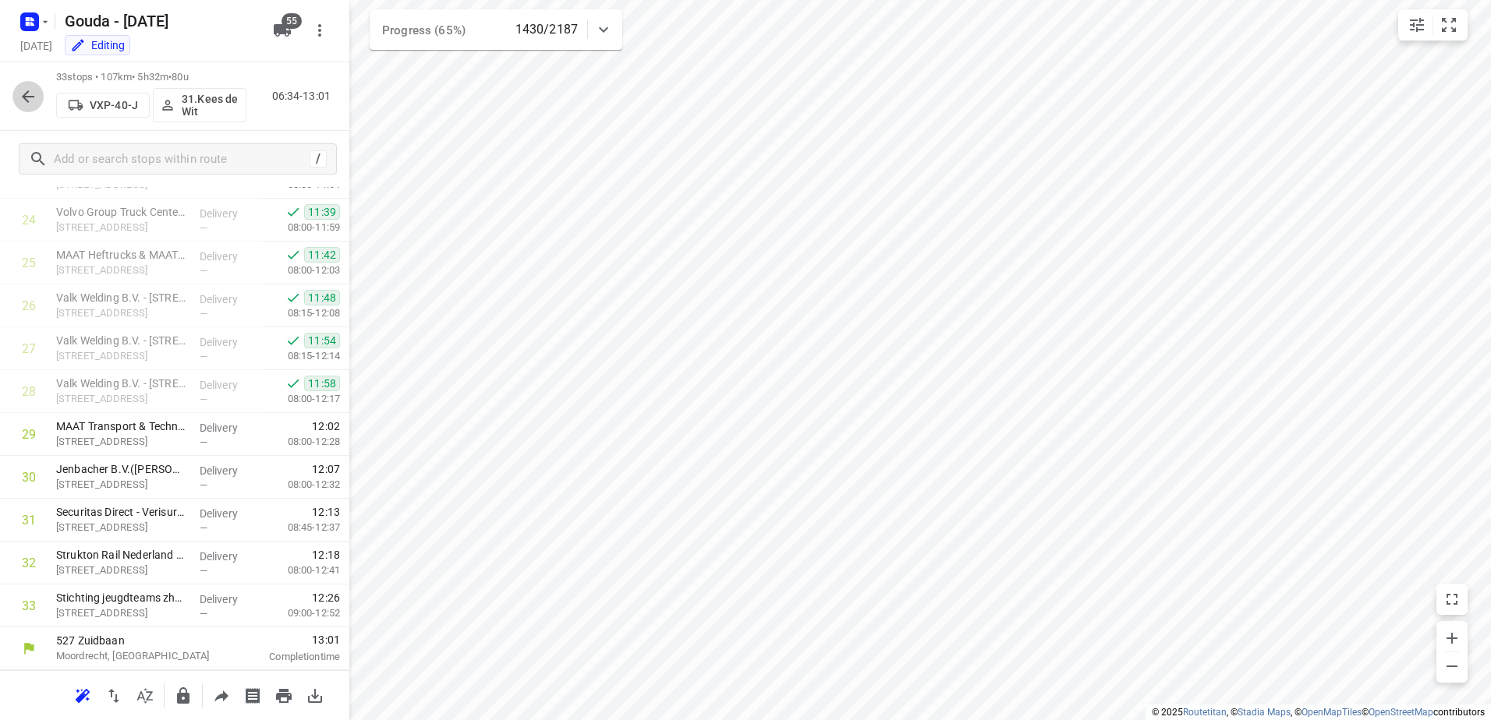
click at [32, 101] on icon "button" at bounding box center [28, 96] width 19 height 19
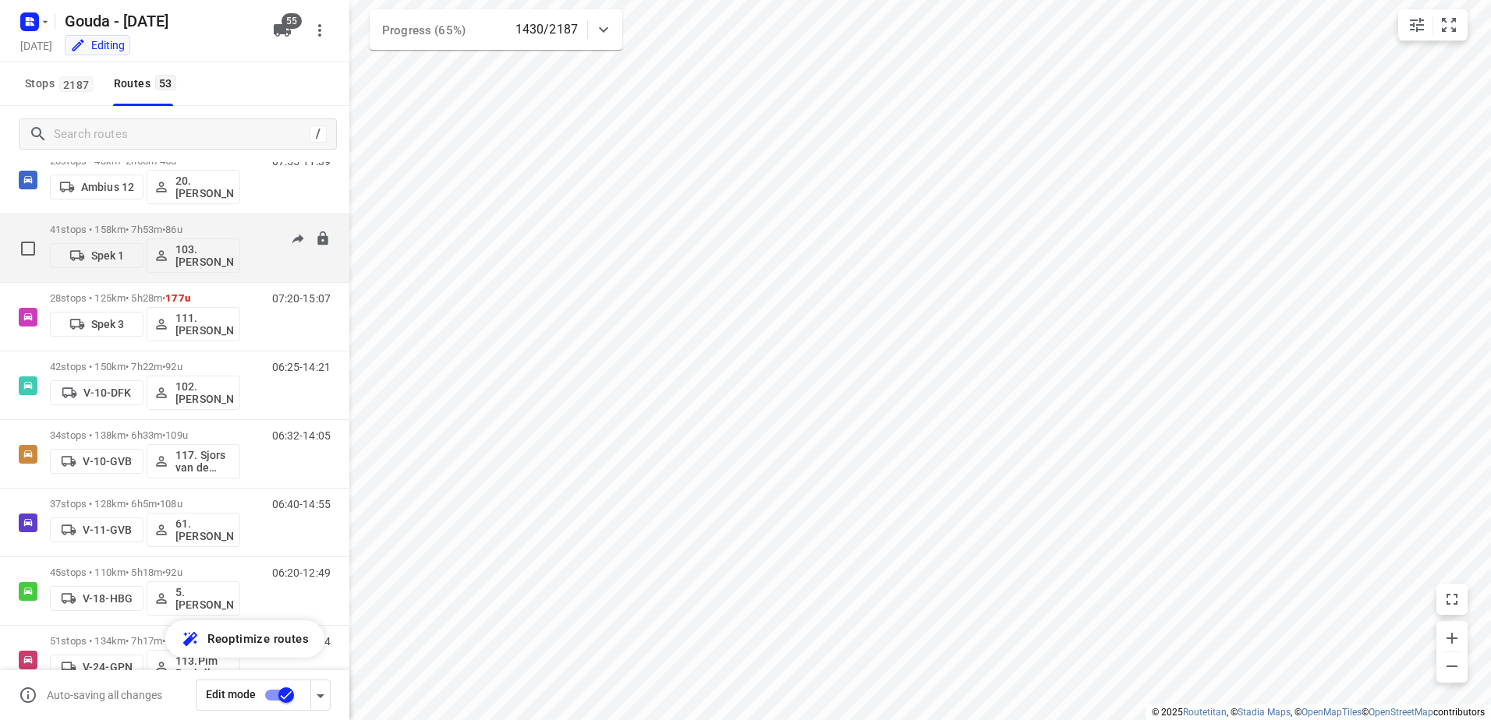
scroll to position [156, 0]
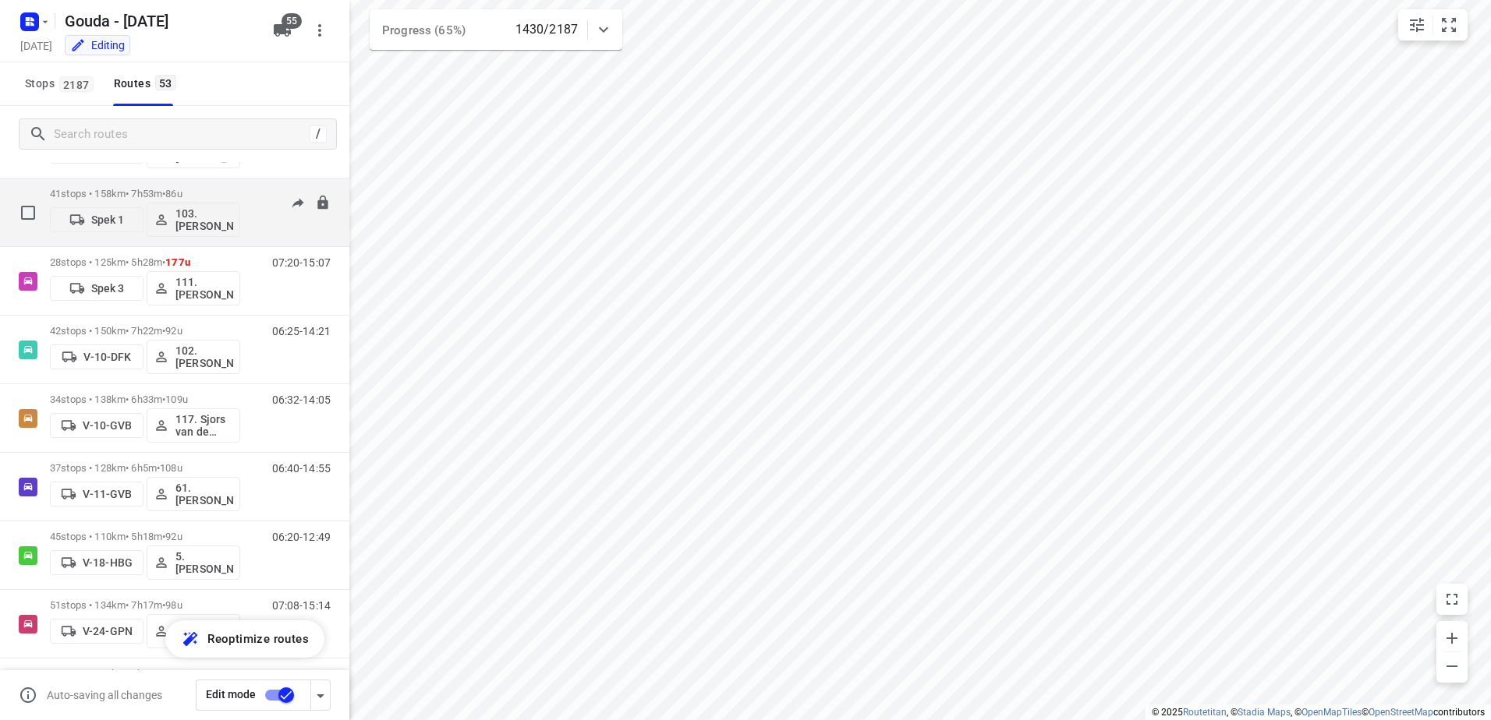
click at [179, 187] on div "41 stops • 158km • 7h53m • 86u Spek 1 103.Marijn Langhorst" at bounding box center [145, 212] width 190 height 65
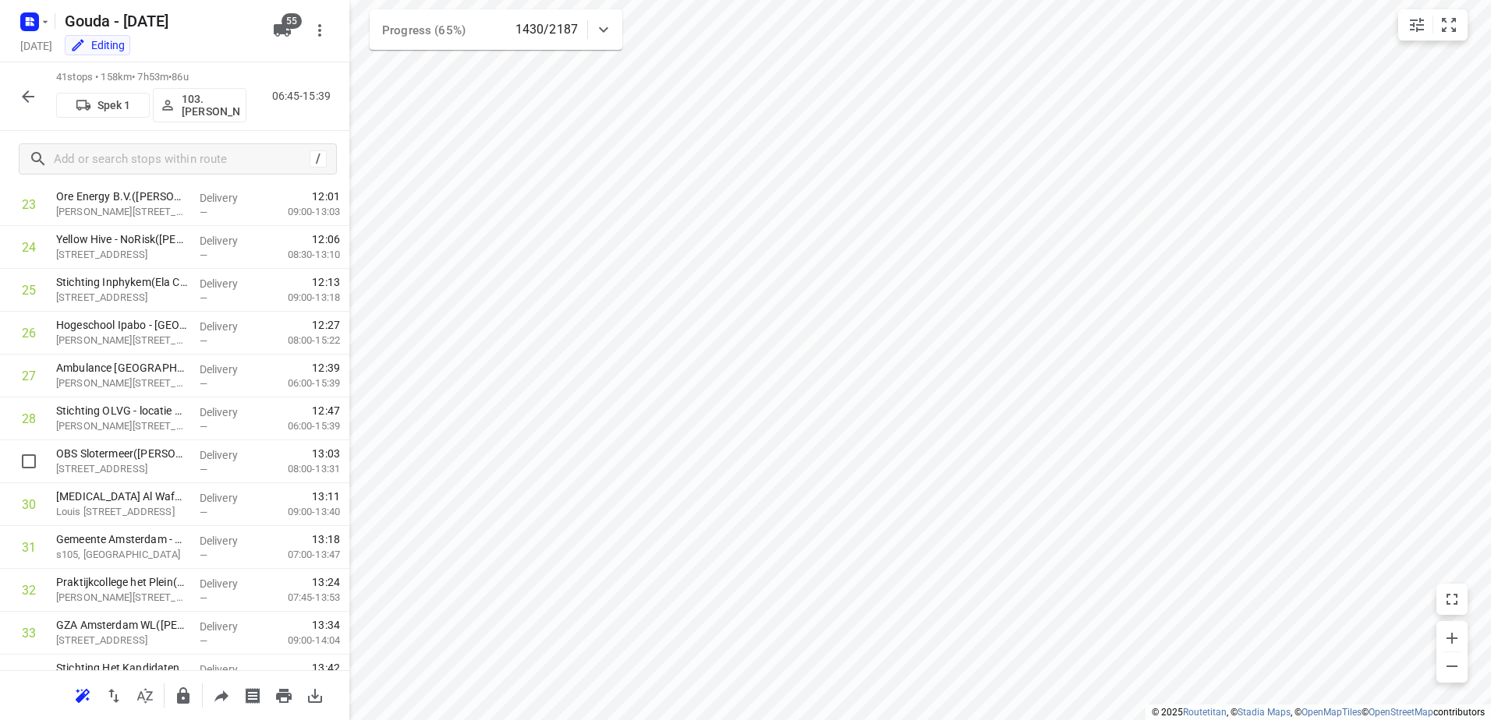
scroll to position [1396, 0]
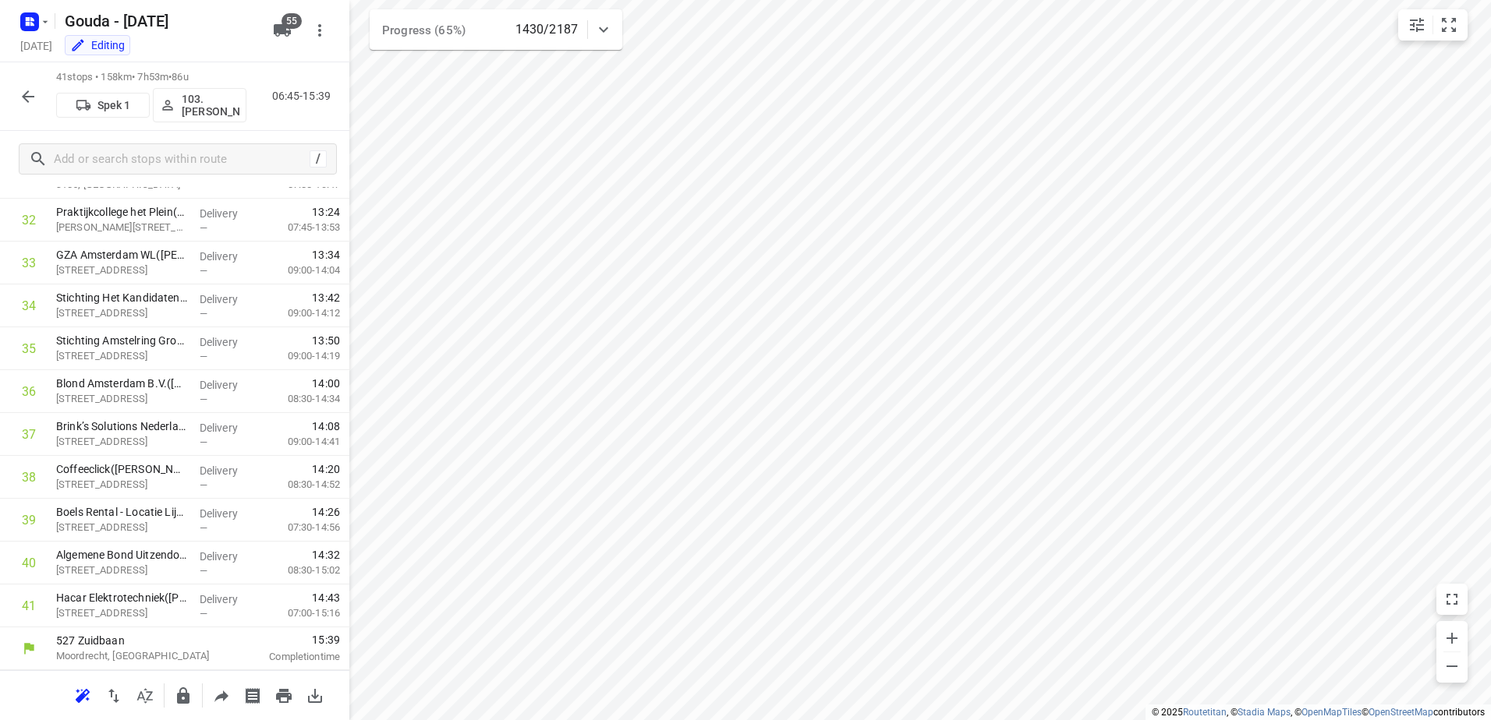
click at [25, 94] on icon "button" at bounding box center [28, 96] width 12 height 12
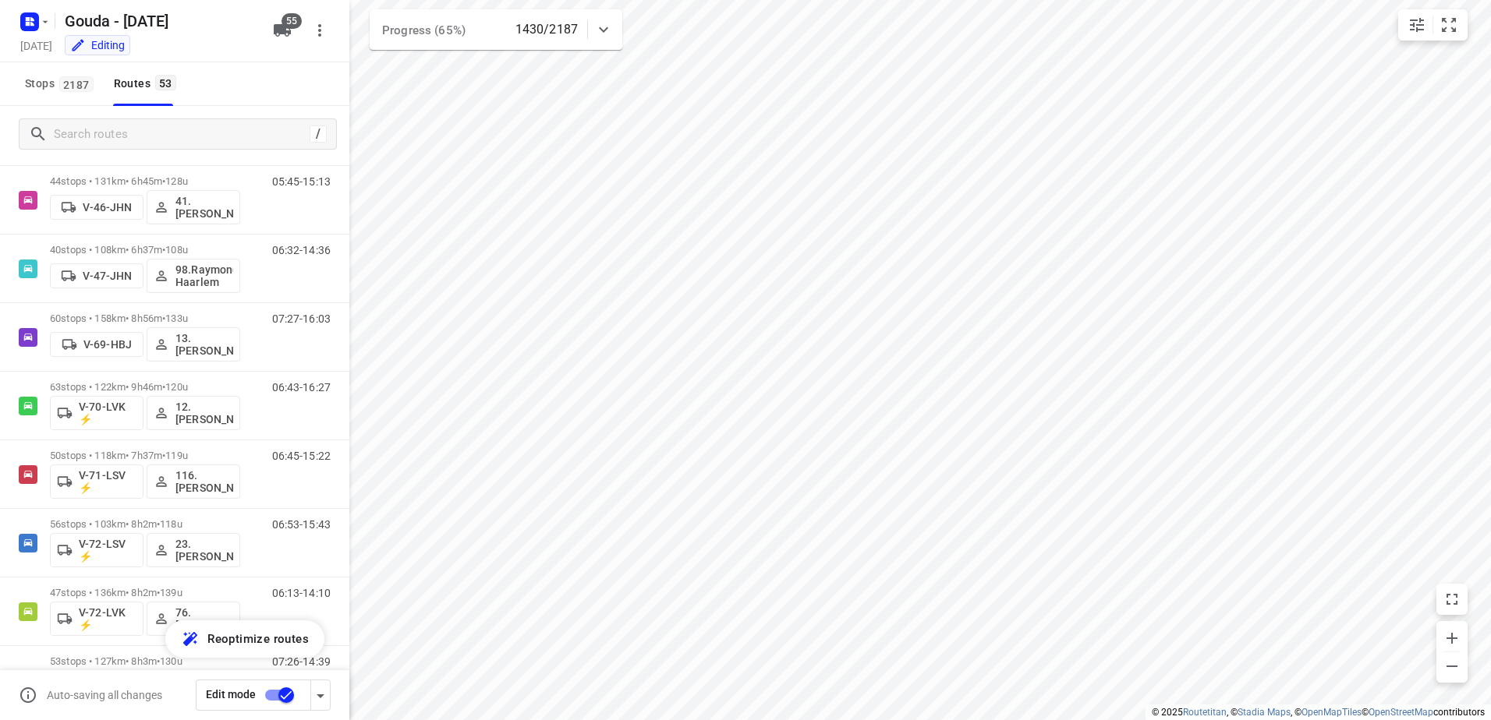
scroll to position [1092, 0]
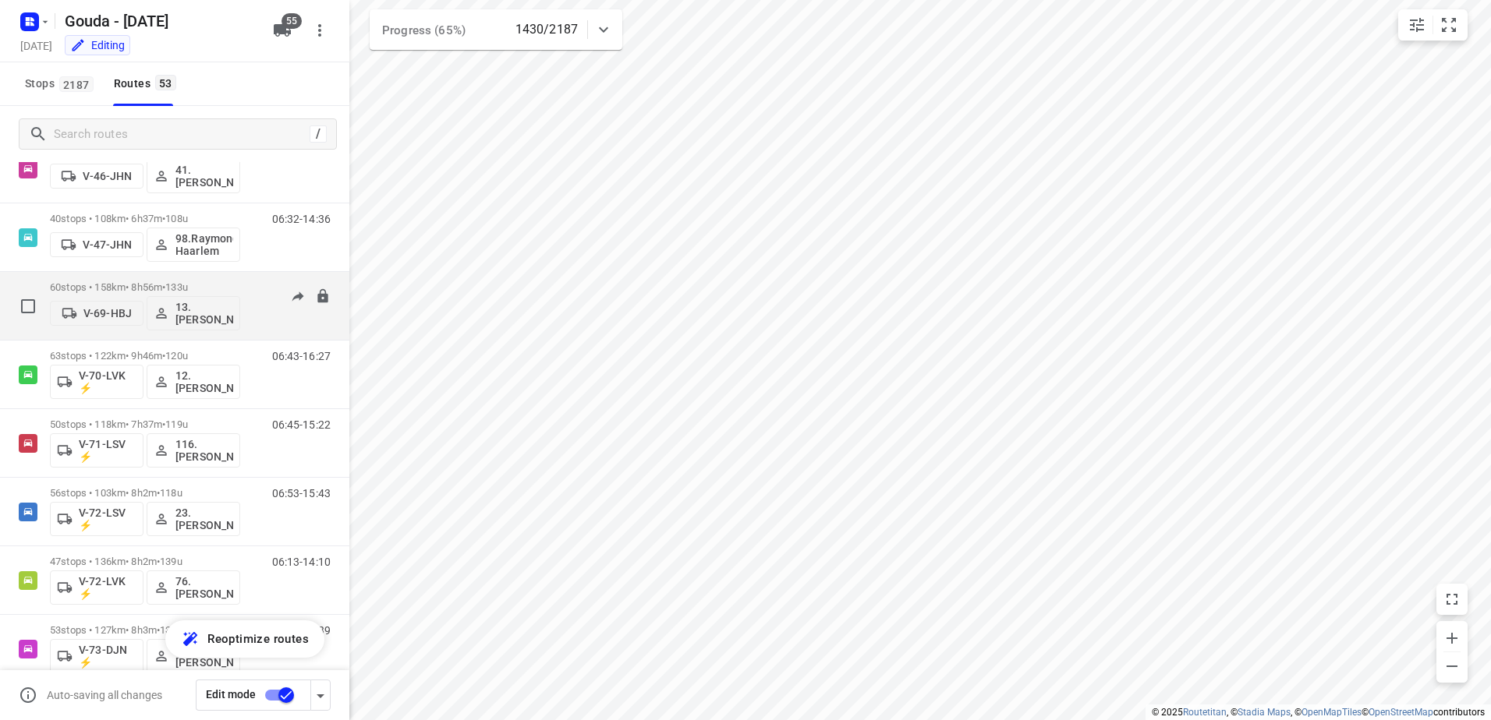
click at [149, 273] on div "60 stops • 158km • 8h56m • 133u V-69-HBJ 13. Dennis Middel 07:27-16:03" at bounding box center [174, 306] width 349 height 69
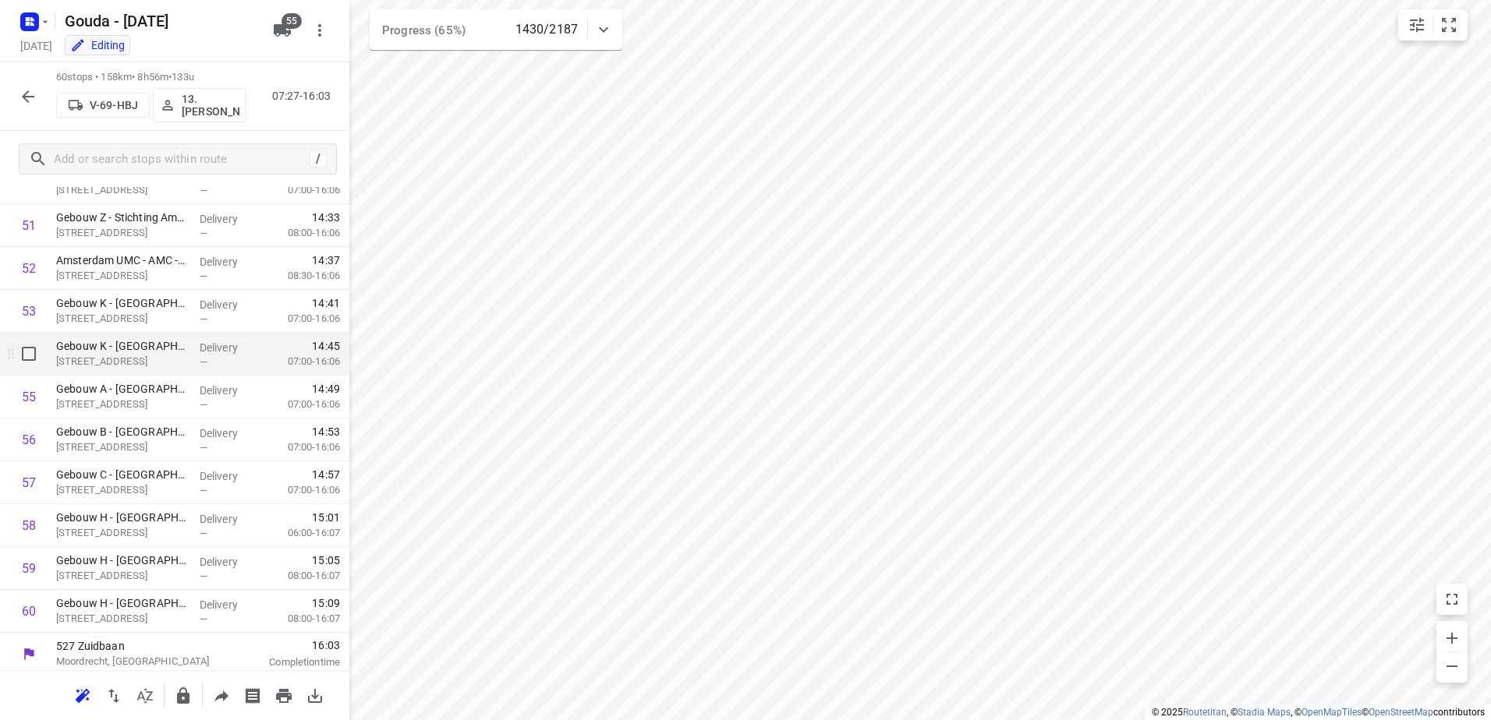
scroll to position [2210, 0]
click at [17, 99] on button "button" at bounding box center [27, 96] width 31 height 31
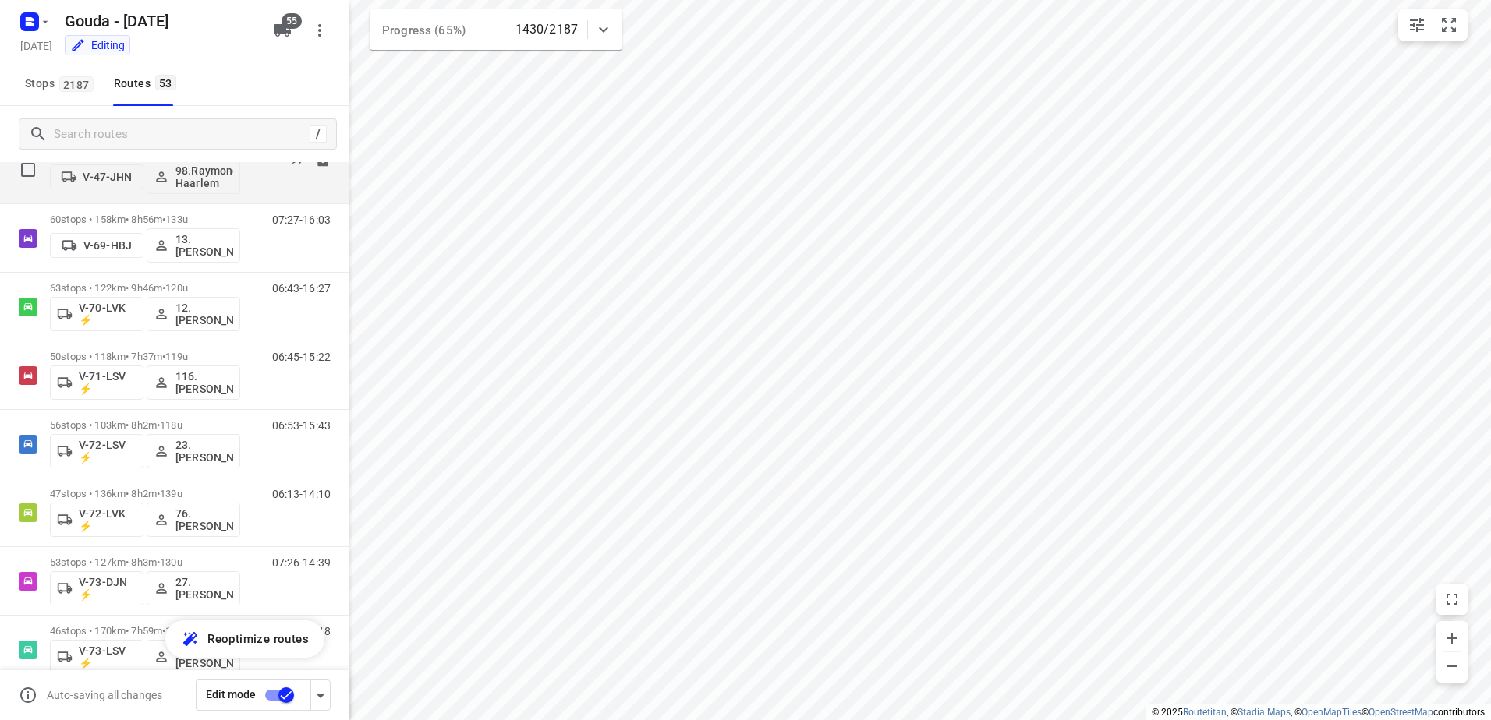
scroll to position [1169, 0]
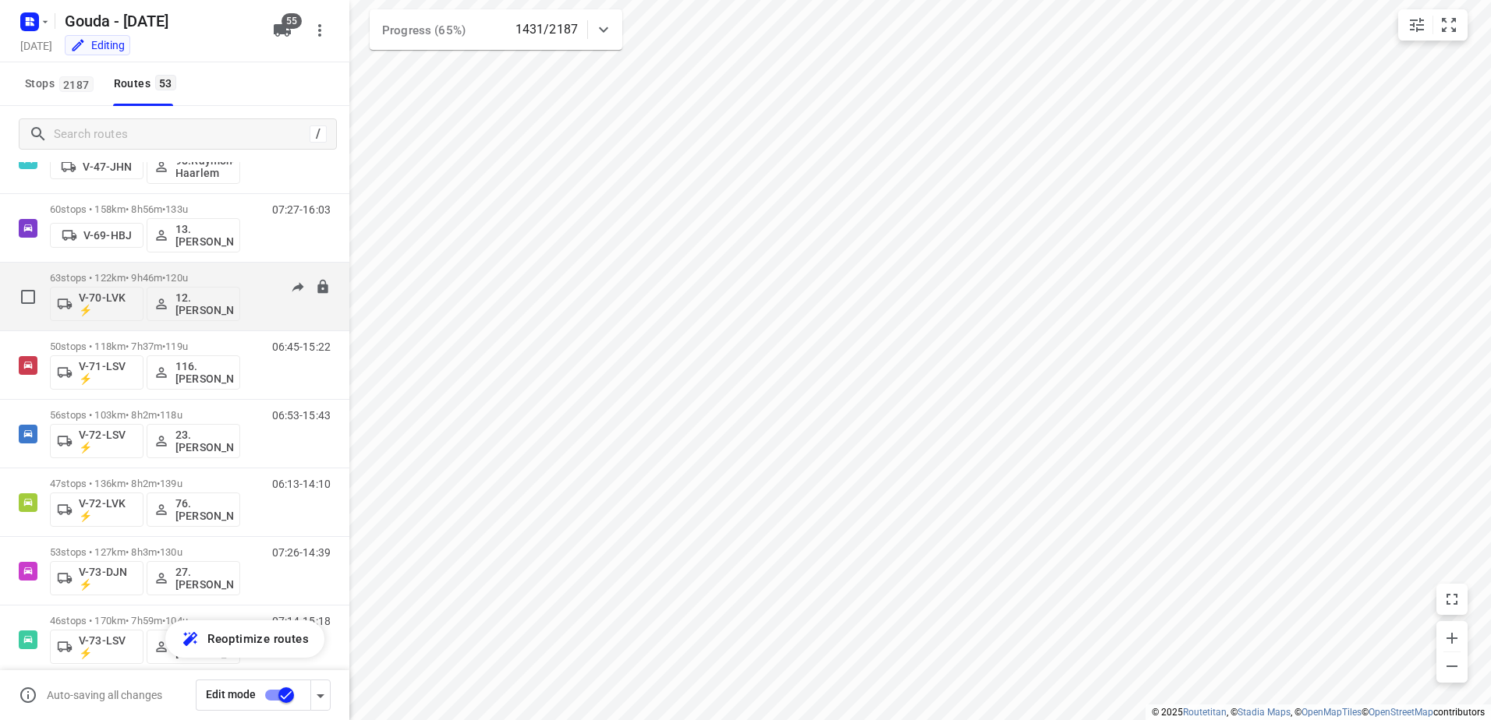
click at [99, 271] on div "63 stops • 122km • 9h46m • 120u V-70-LVK ⚡ 12. Cynthia Visser" at bounding box center [145, 296] width 190 height 65
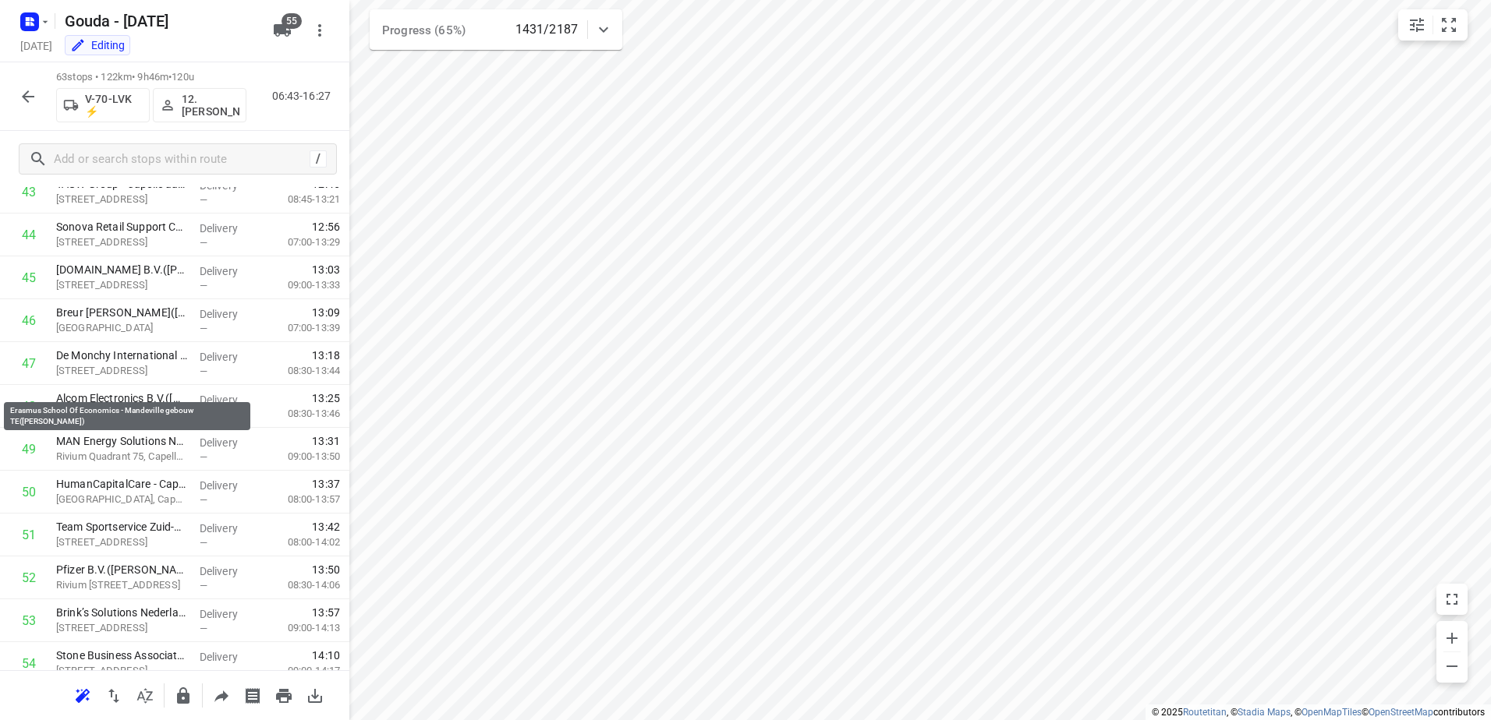
scroll to position [2339, 0]
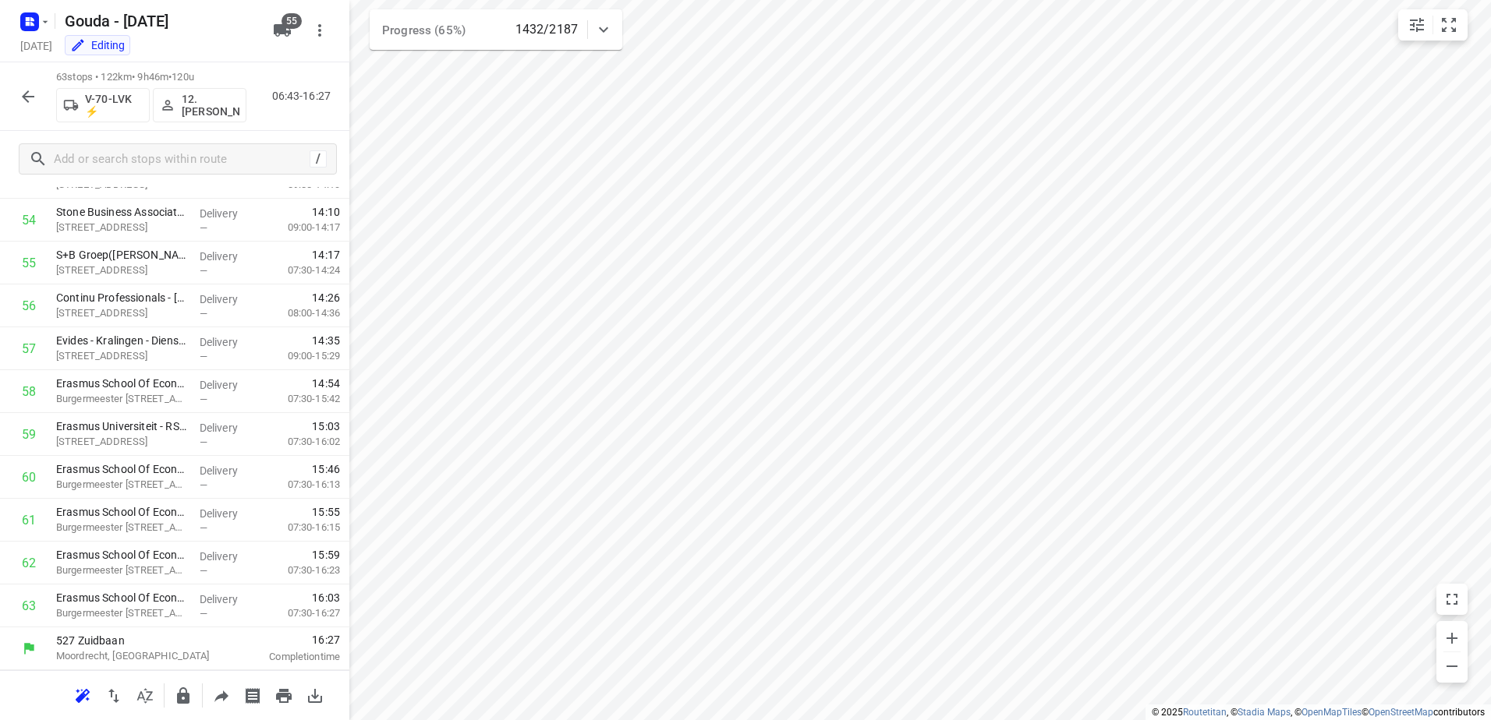
click at [27, 89] on icon "button" at bounding box center [28, 96] width 19 height 19
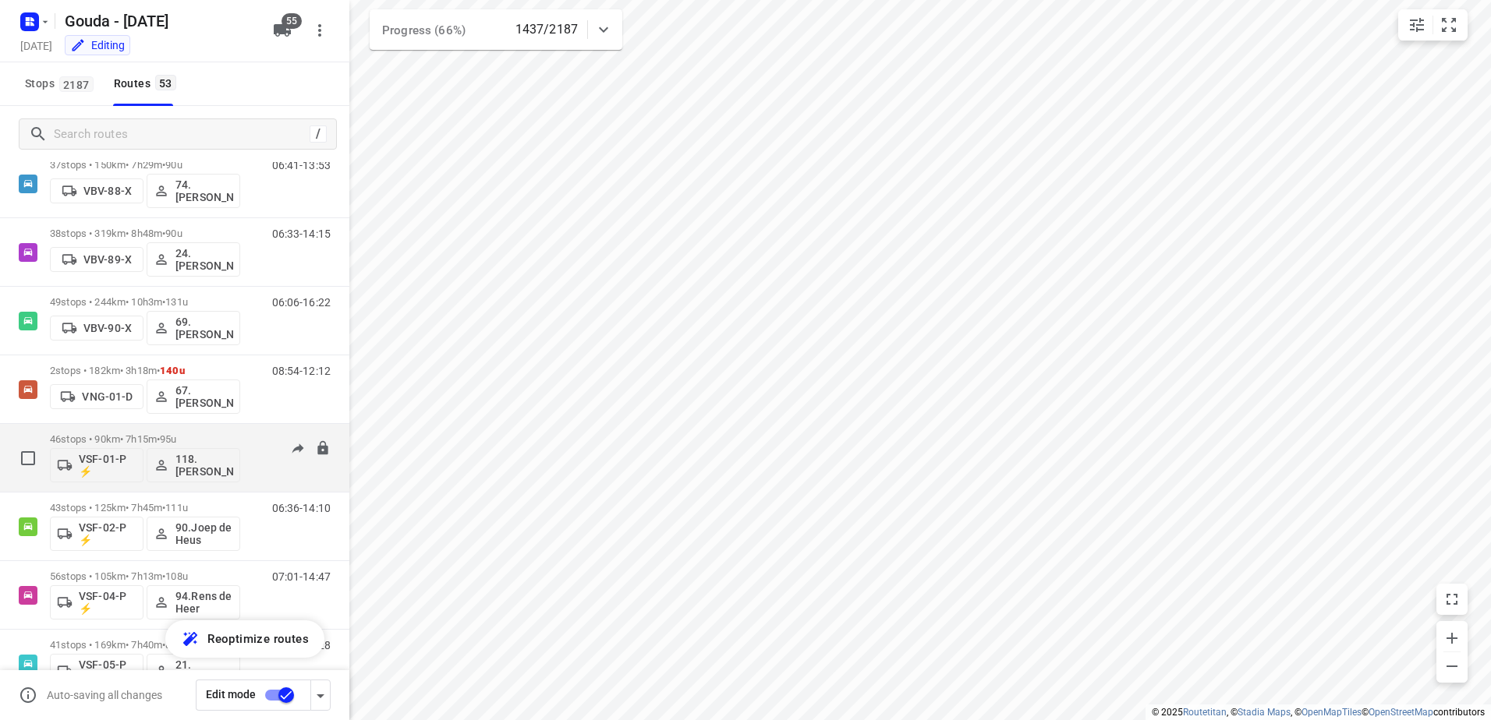
scroll to position [2495, 0]
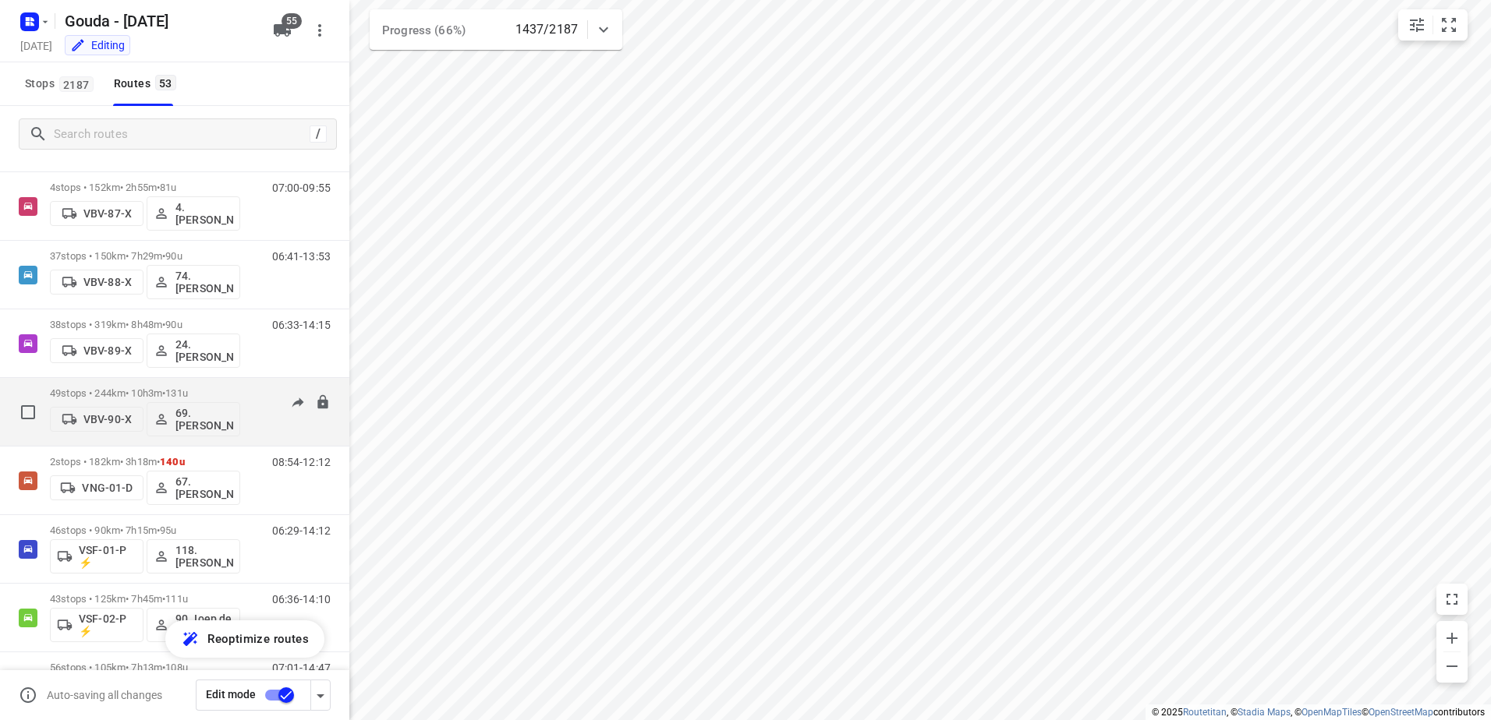
click at [182, 393] on span "131u" at bounding box center [176, 393] width 23 height 12
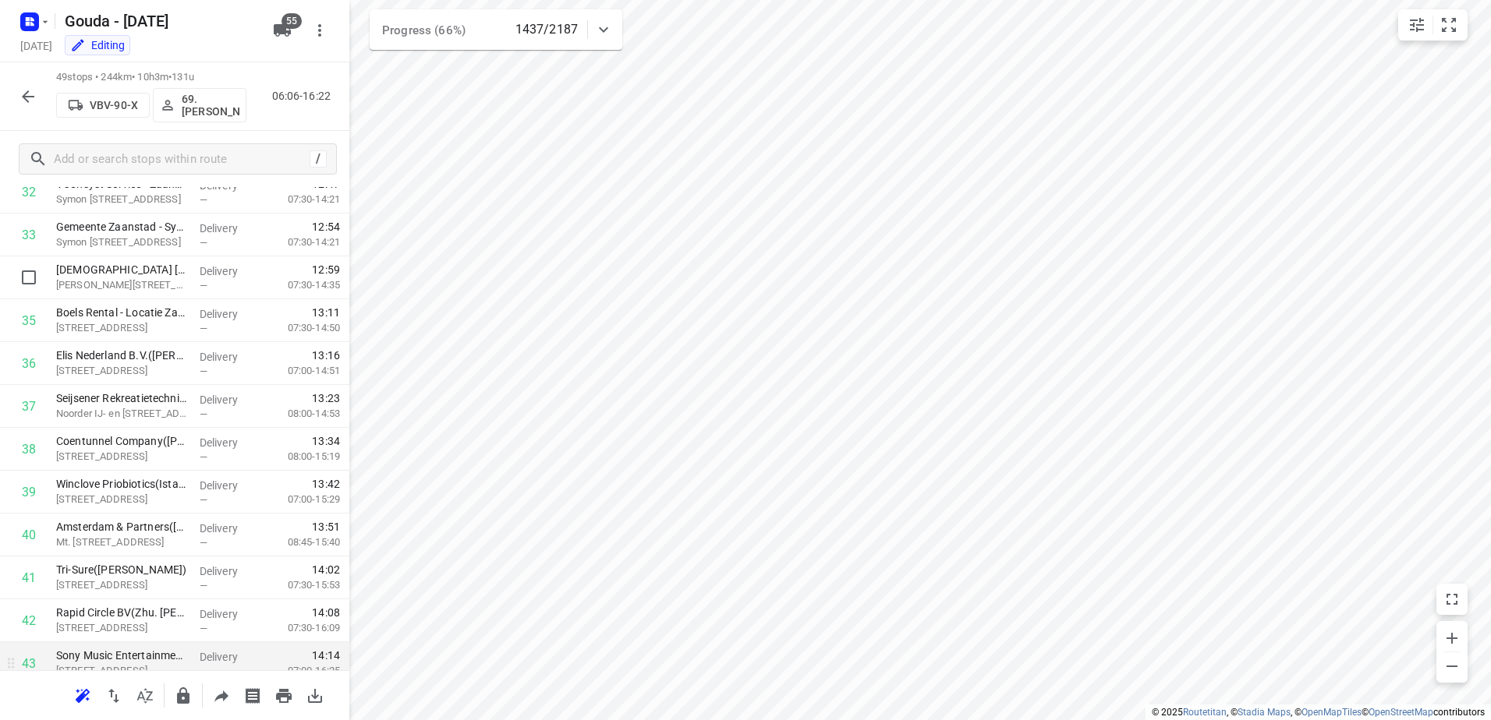
scroll to position [1739, 0]
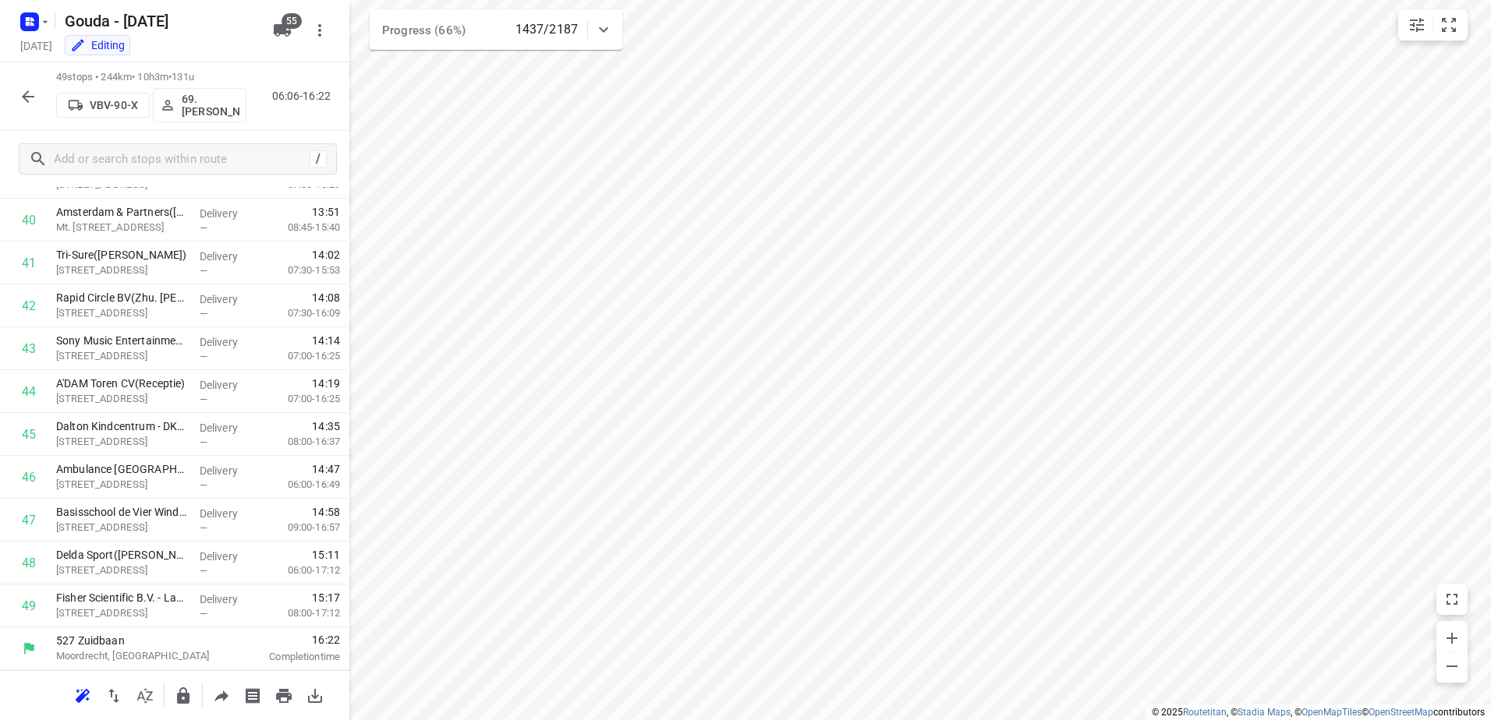
click at [34, 93] on icon "button" at bounding box center [28, 96] width 19 height 19
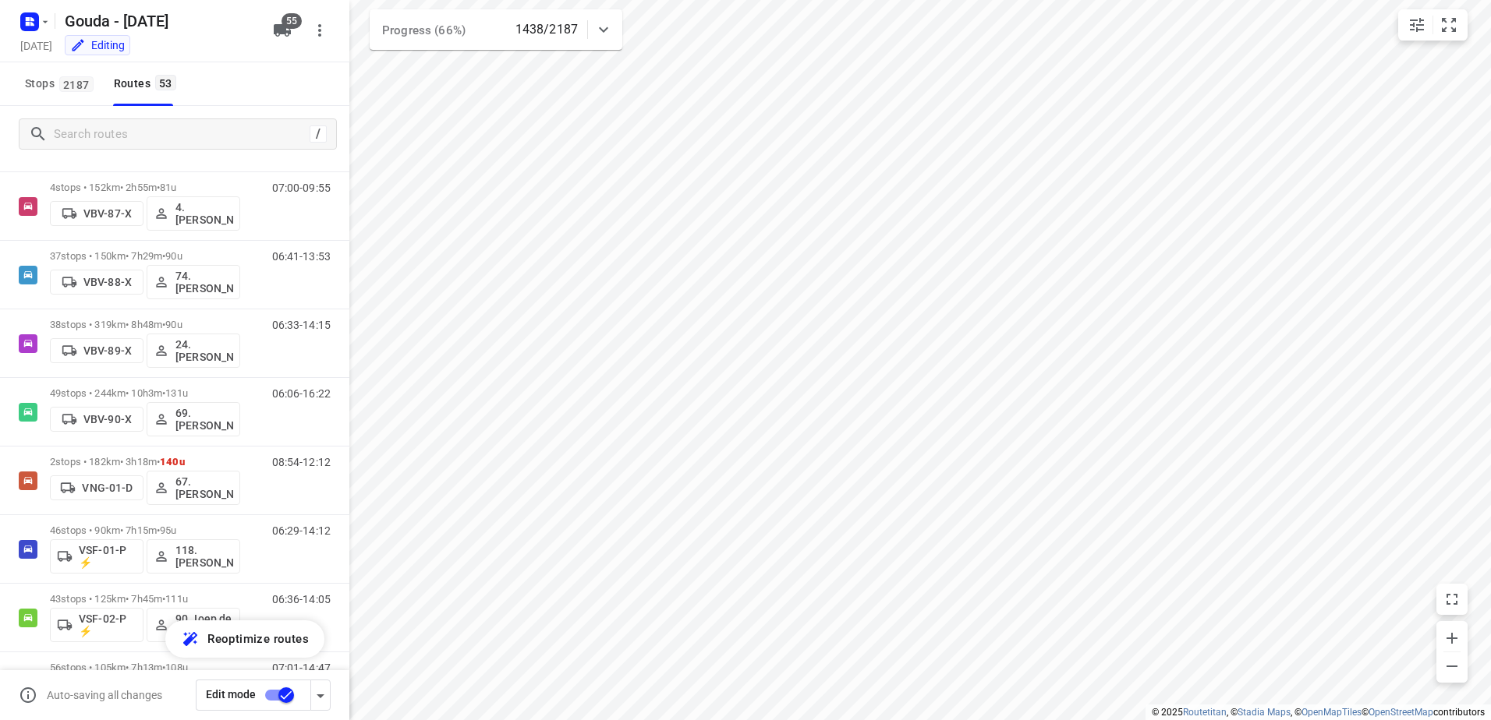
scroll to position [3041, 0]
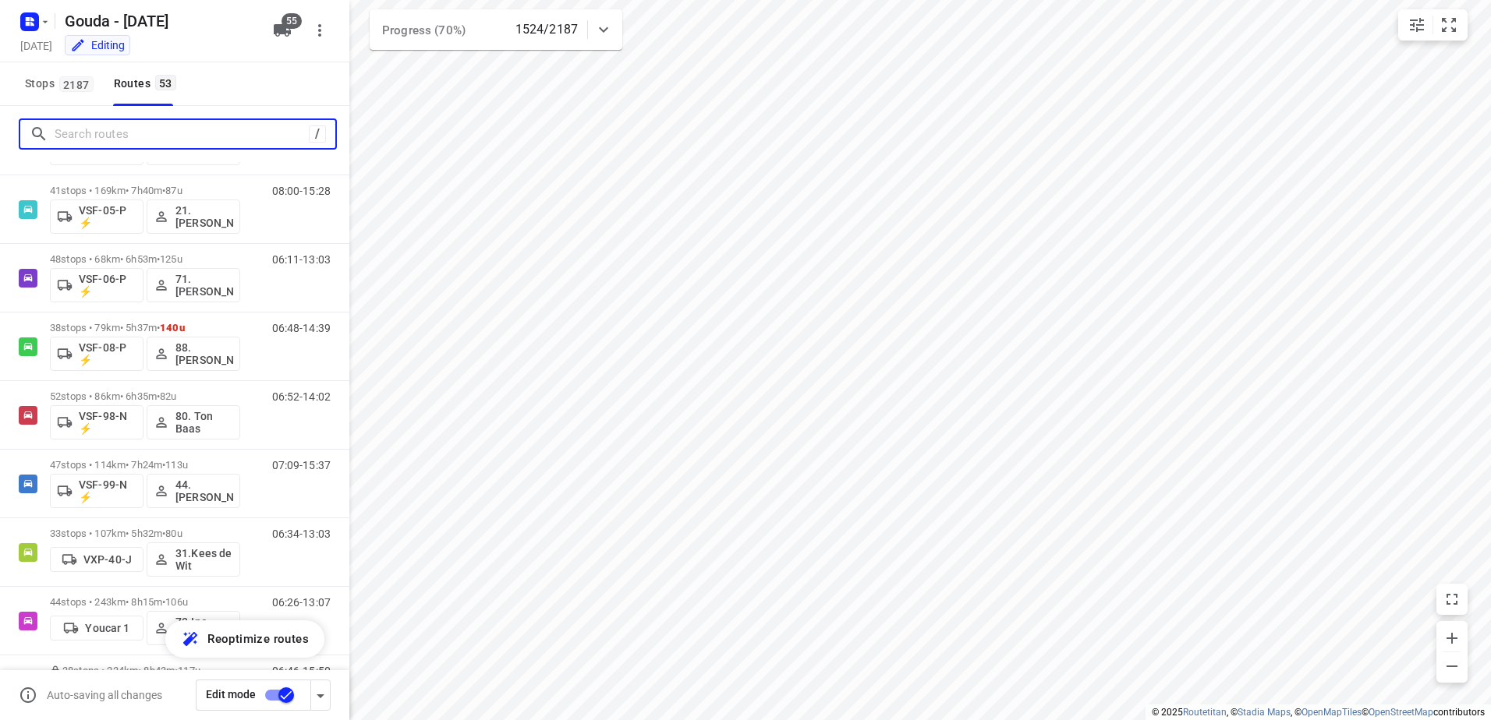
click at [92, 129] on input "Search routes" at bounding box center [182, 134] width 254 height 24
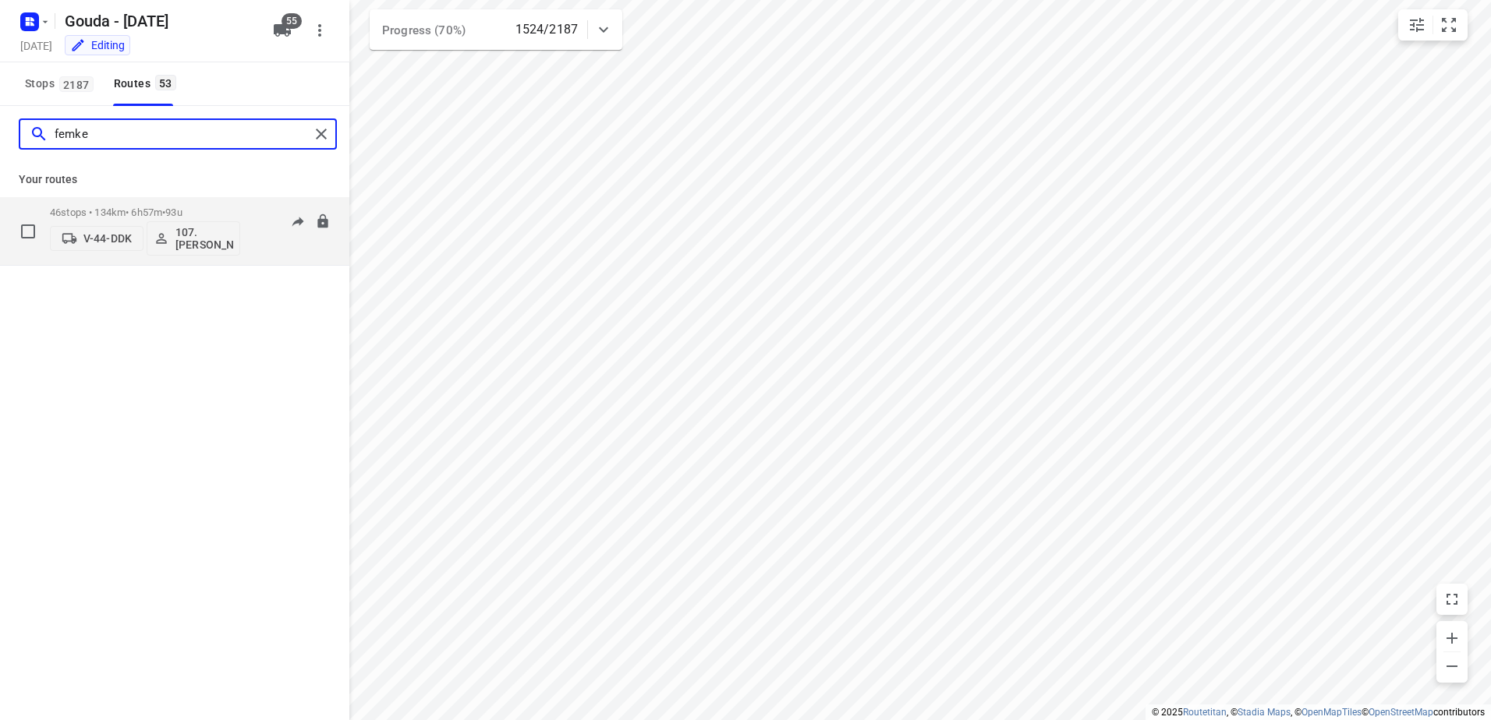
type input "femke"
click at [100, 223] on div "V-44-DDK 107.Femke Bogaards" at bounding box center [145, 236] width 190 height 37
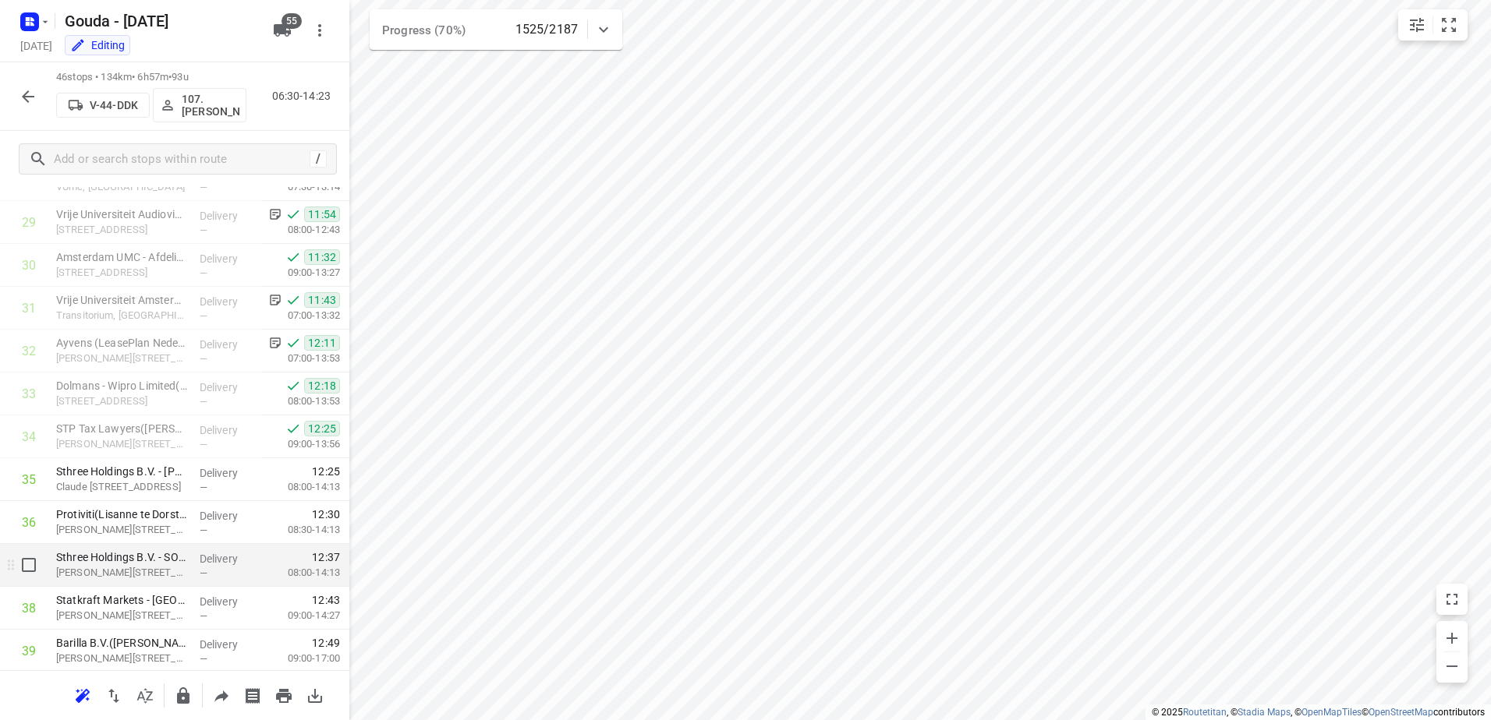
scroll to position [1403, 0]
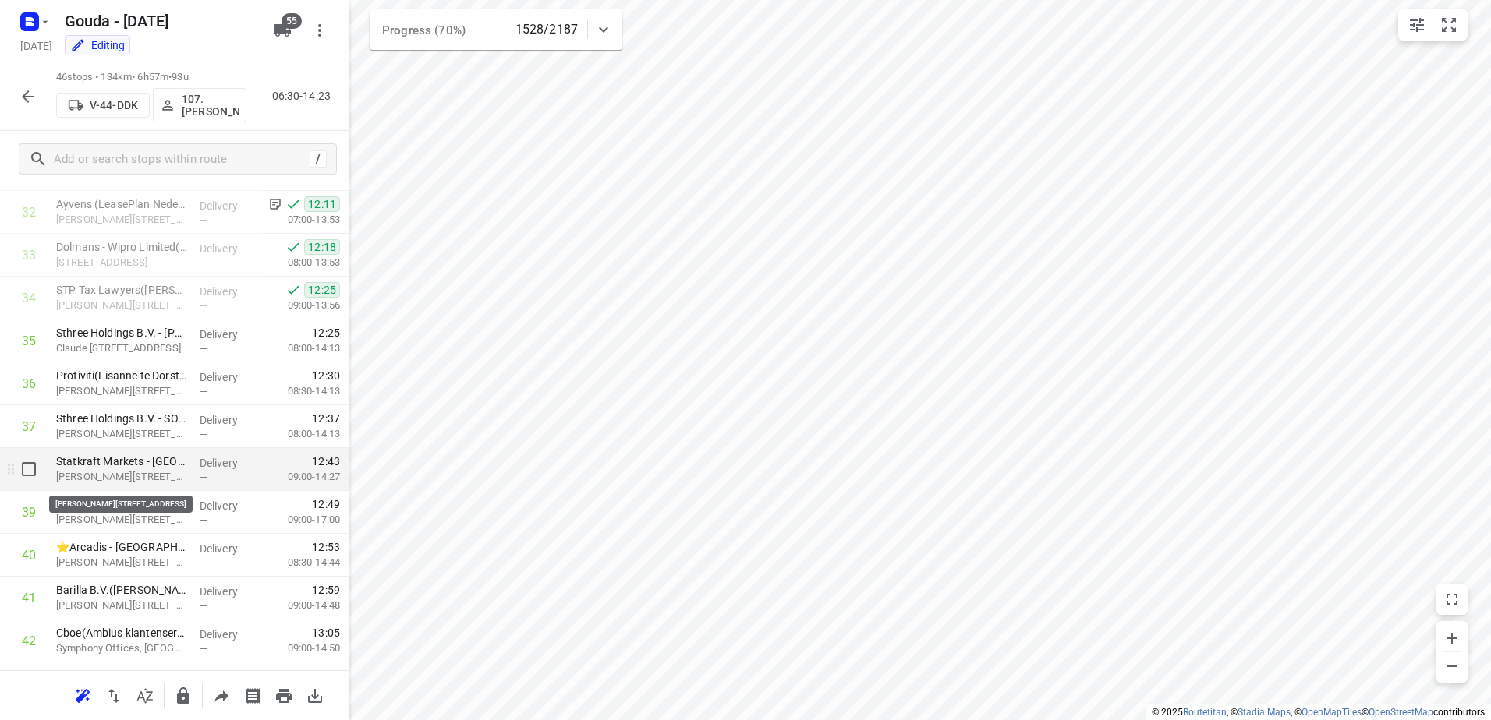
click at [160, 472] on p "Gustav Mahlerplein 100, Amsterdam" at bounding box center [121, 477] width 131 height 16
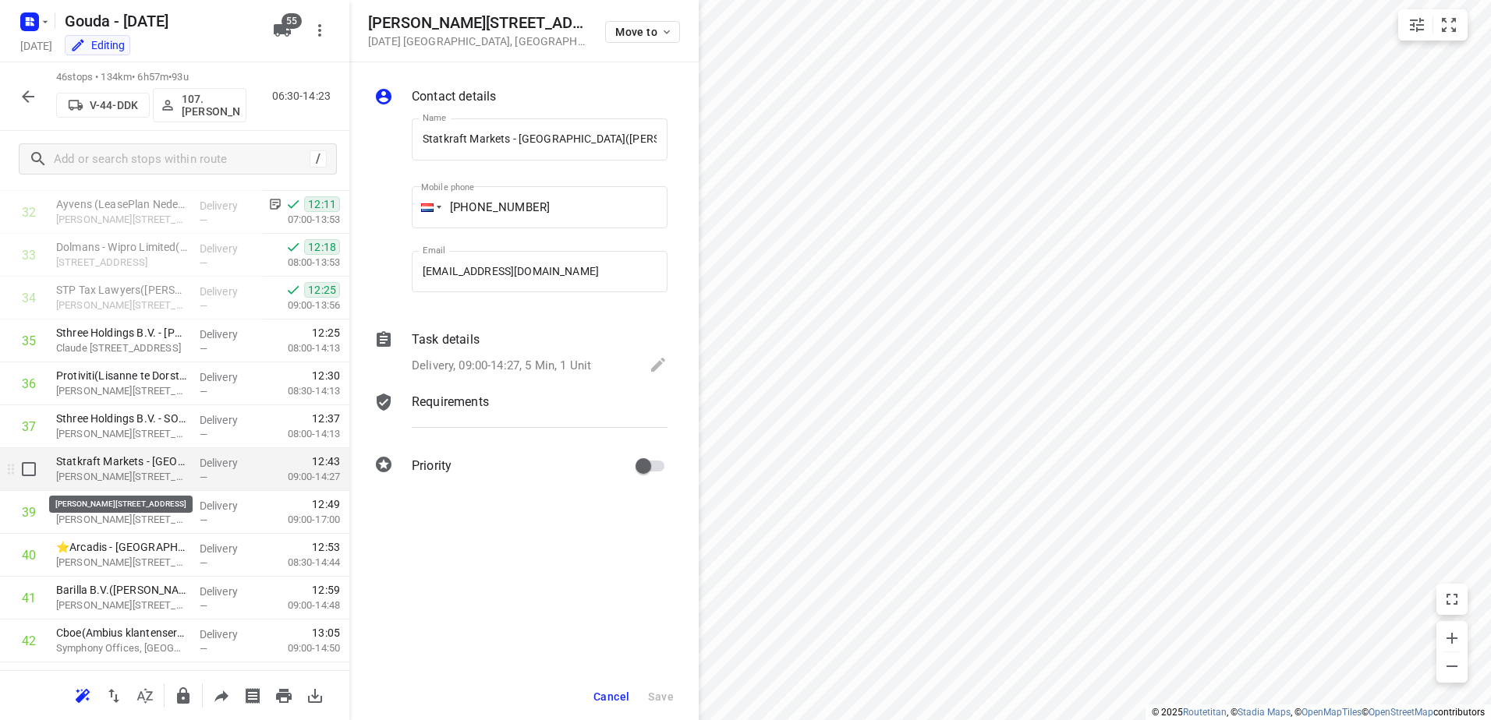
scroll to position [0, 5]
click at [441, 374] on p "Delivery, 09:00-14:27, 5 Min, 1 Unit" at bounding box center [501, 366] width 179 height 18
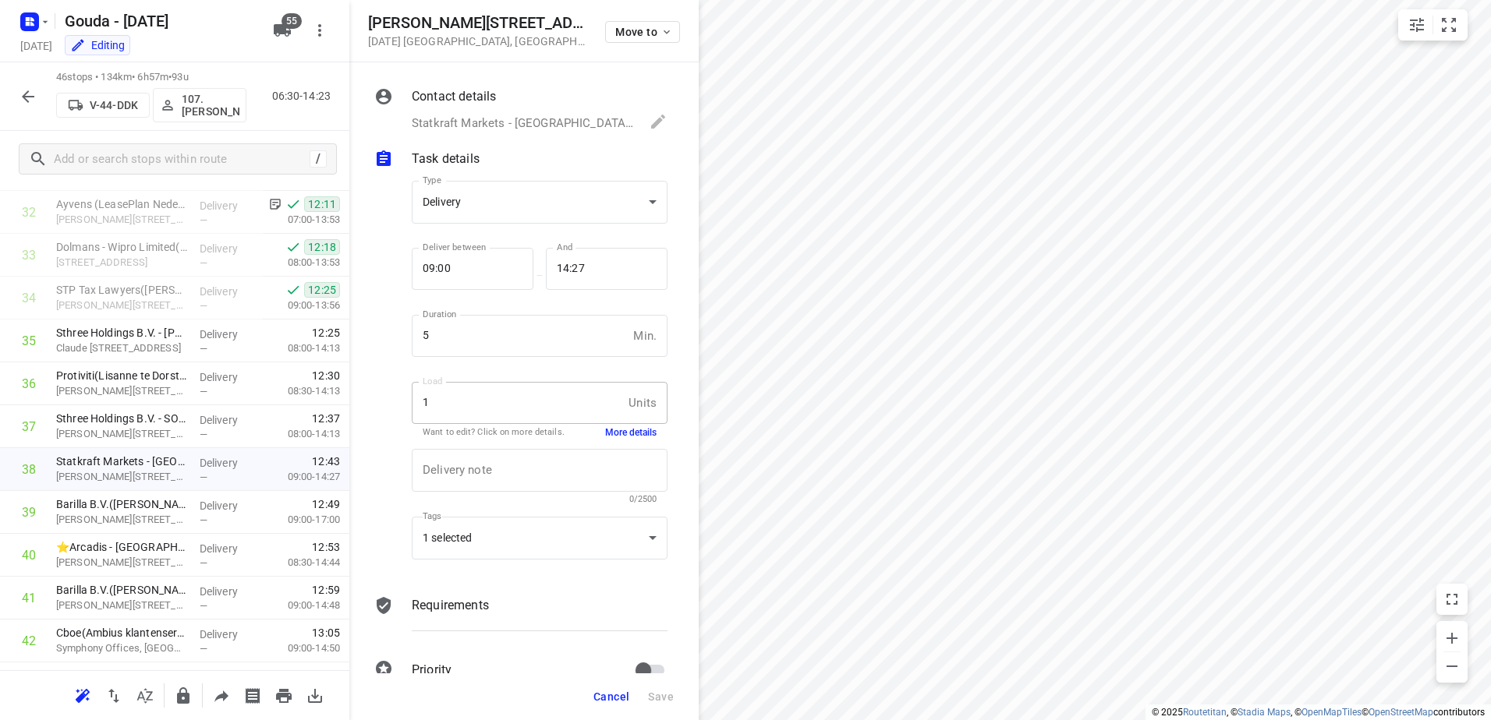
click at [611, 430] on button "More details" at bounding box center [630, 432] width 51 height 13
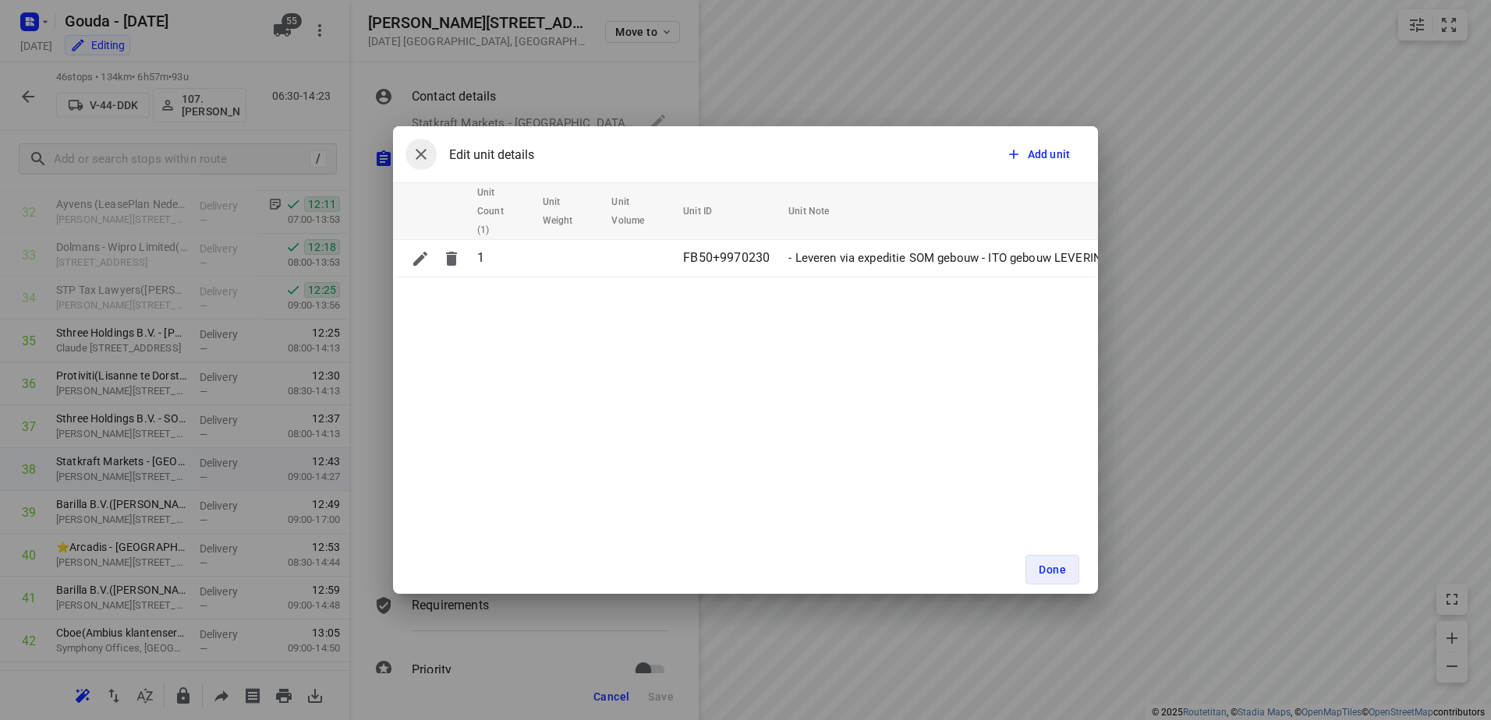
click at [412, 152] on icon "button" at bounding box center [421, 154] width 19 height 19
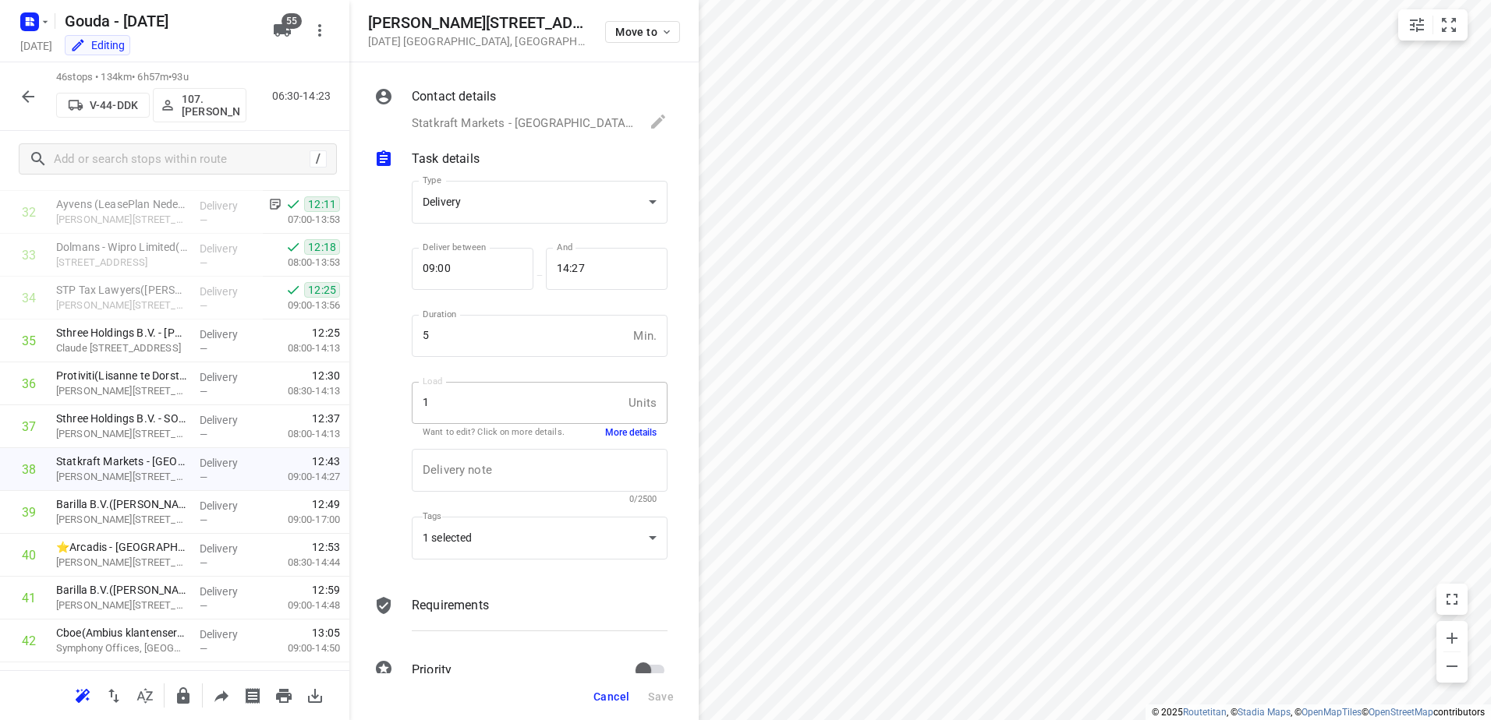
click at [33, 88] on icon "button" at bounding box center [28, 96] width 19 height 19
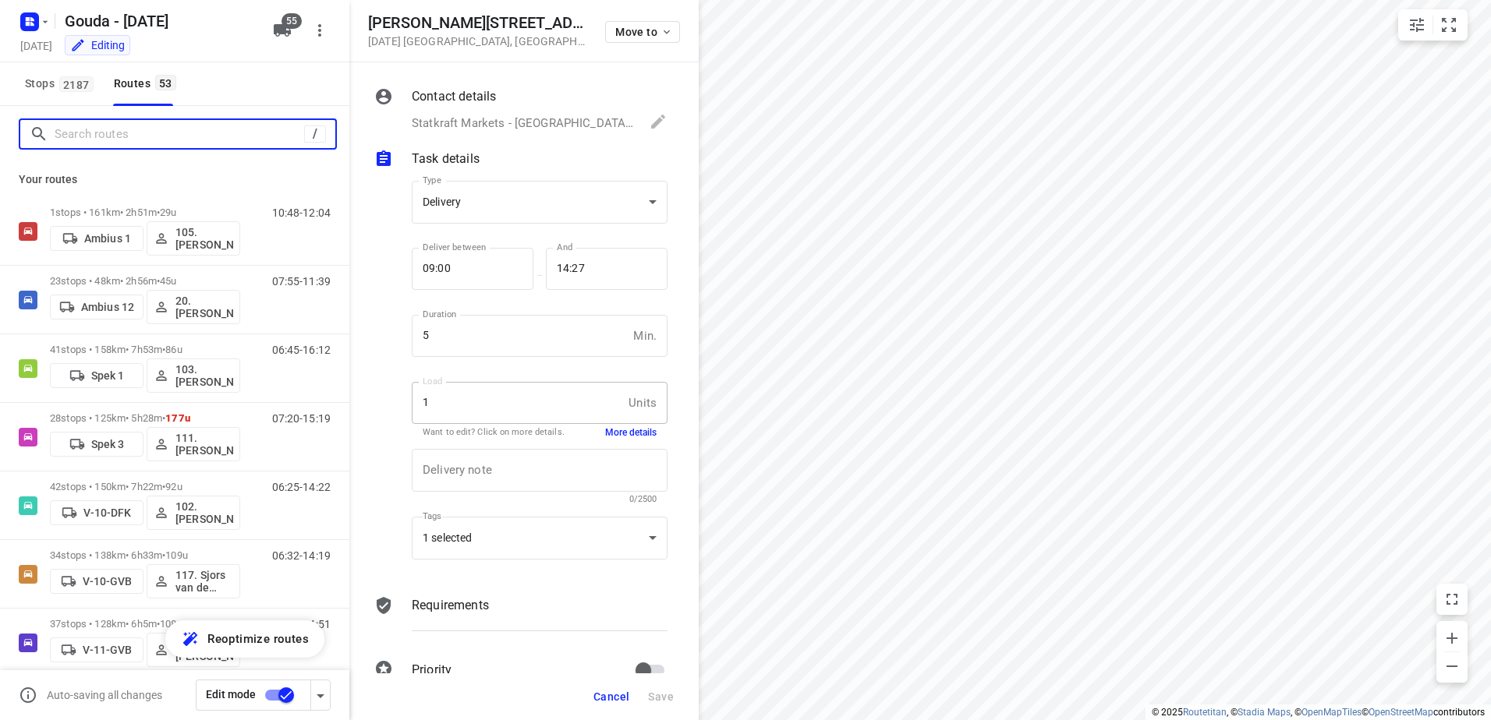
click at [157, 137] on input "Search routes" at bounding box center [179, 134] width 249 height 24
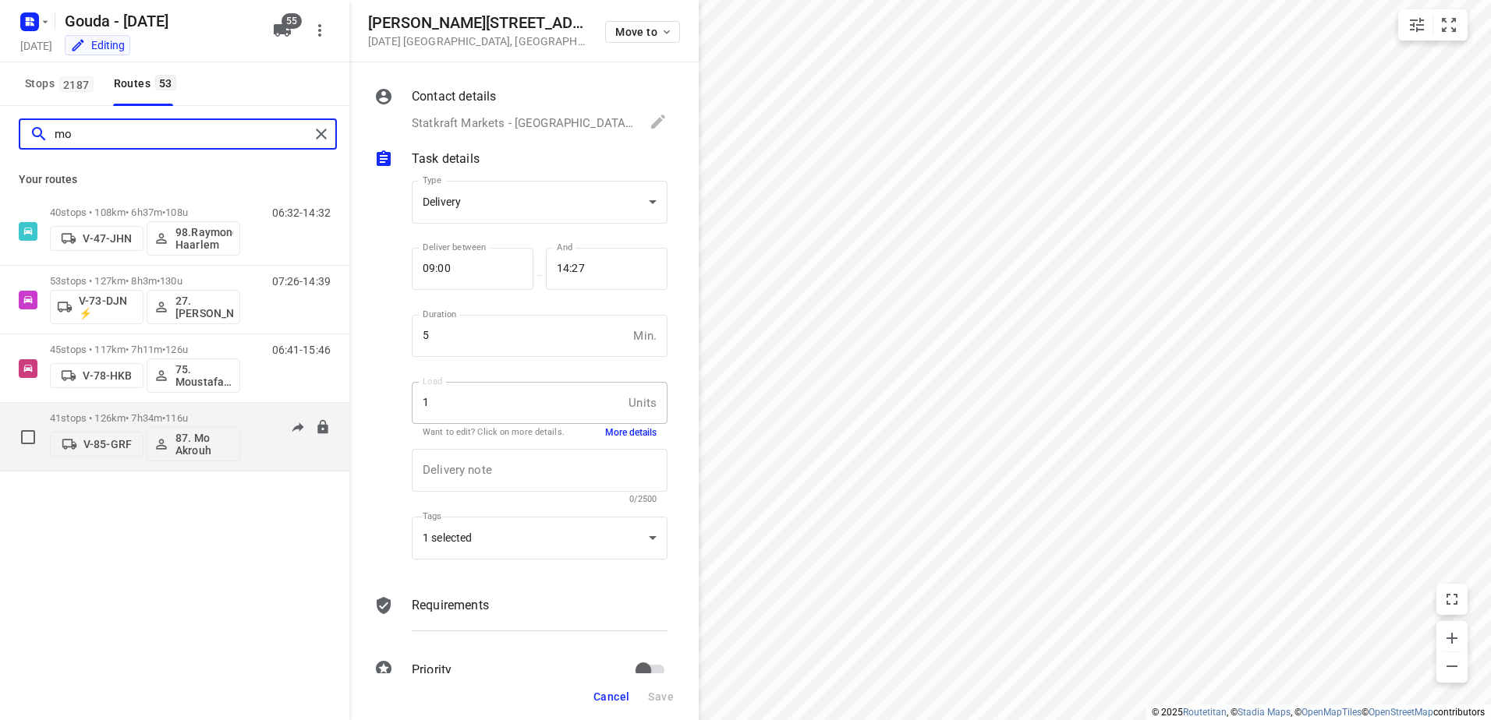
type input "mo"
click at [188, 419] on span "116u" at bounding box center [176, 418] width 23 height 12
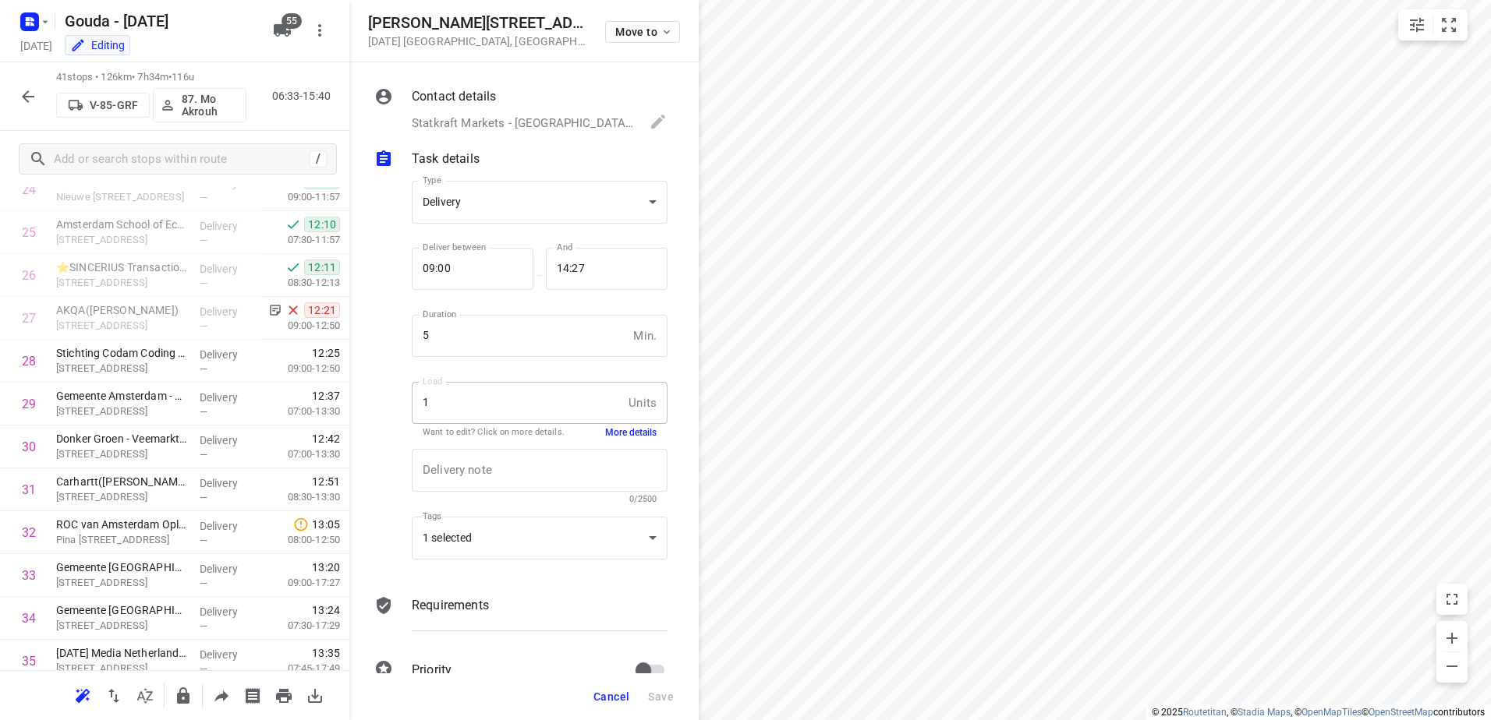
scroll to position [1084, 0]
click at [1102, 280] on div "i © 2025 Routetitan , © Stadia Maps , © OpenMapTiles © OpenStreetMap contributo…" at bounding box center [745, 360] width 1491 height 720
click at [40, 95] on button "button" at bounding box center [27, 96] width 31 height 31
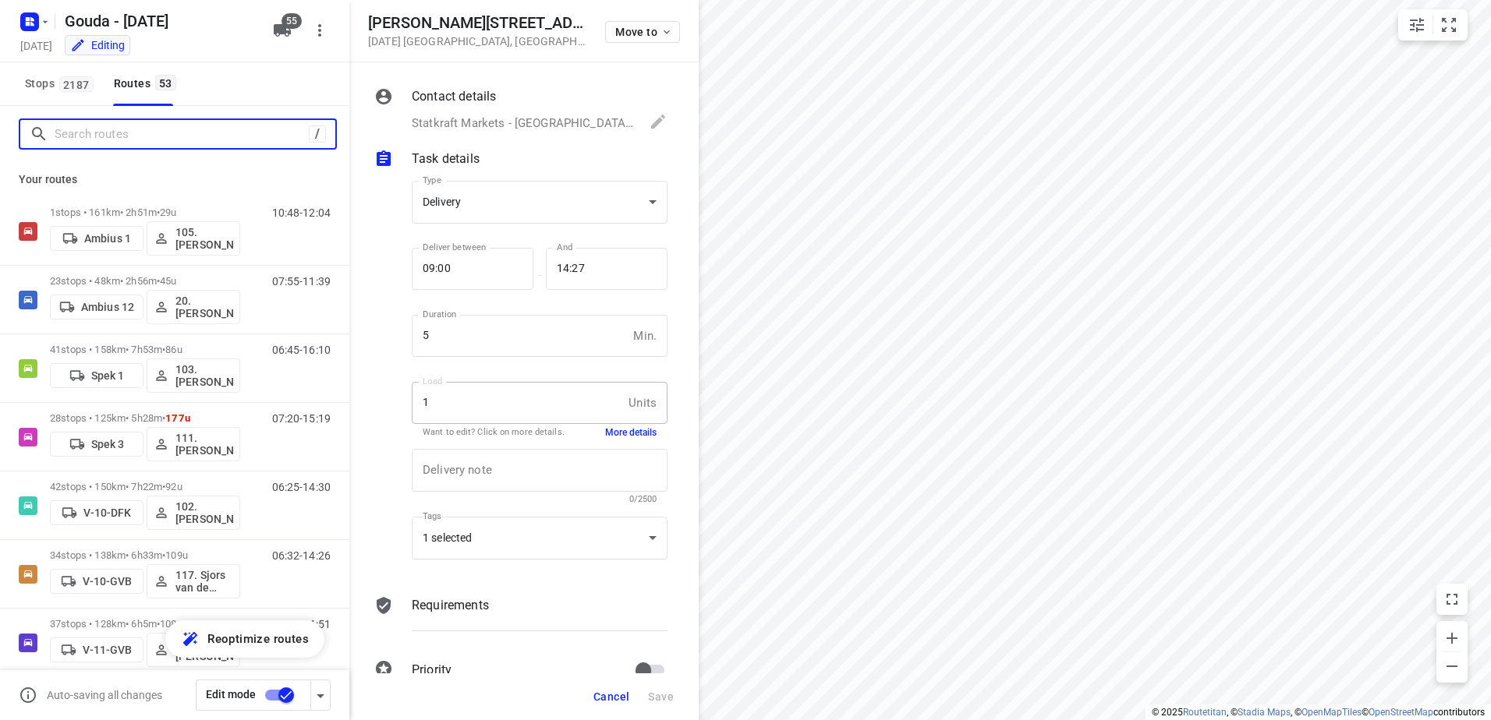
click at [123, 140] on input "Search routes" at bounding box center [182, 134] width 254 height 24
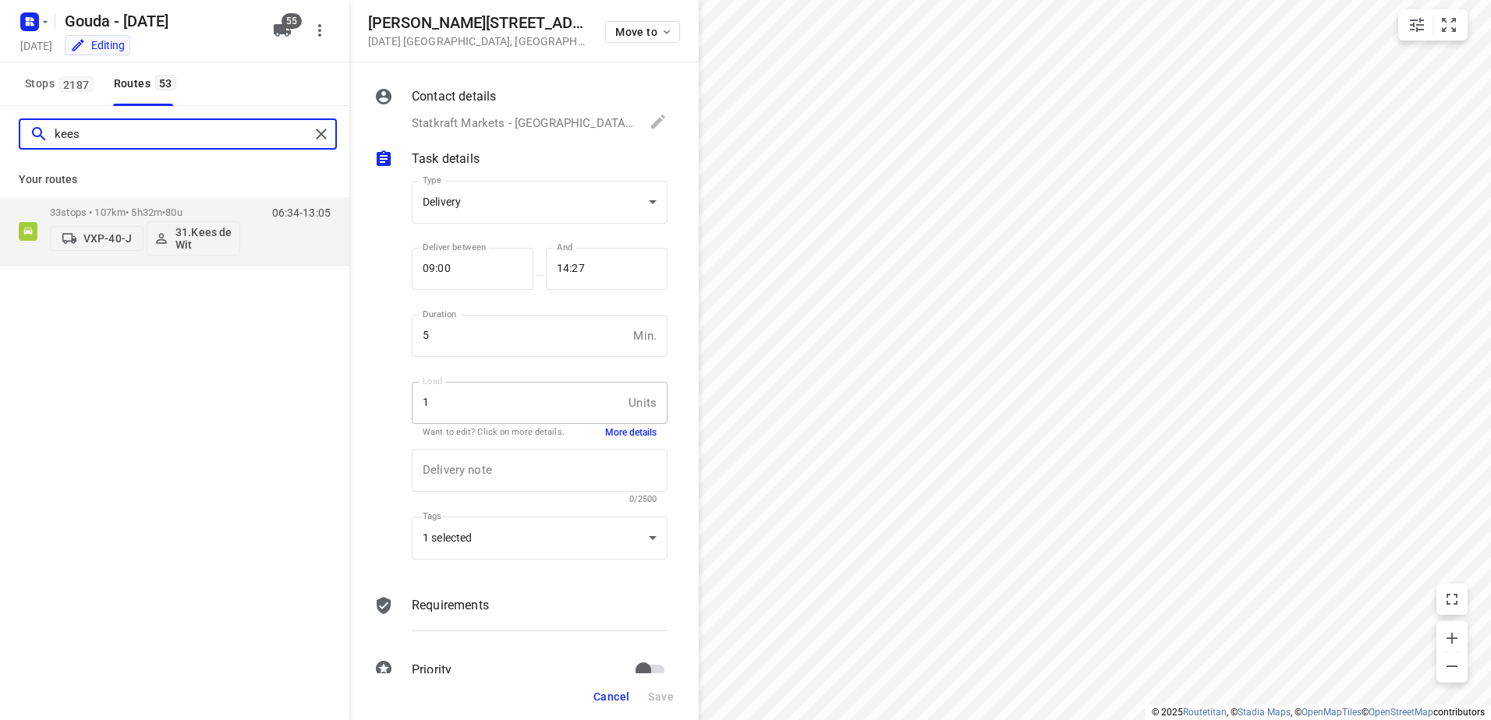
type input "kees"
click at [112, 196] on div "Your routes 33 stops • 107km • 5h32m • 80u VXP-40-J 31.Kees de Wit 06:34-13:05" at bounding box center [174, 214] width 349 height 104
click at [113, 200] on div "33 stops • 107km • 5h32m • 80u VXP-40-J 31.Kees de Wit" at bounding box center [145, 231] width 190 height 65
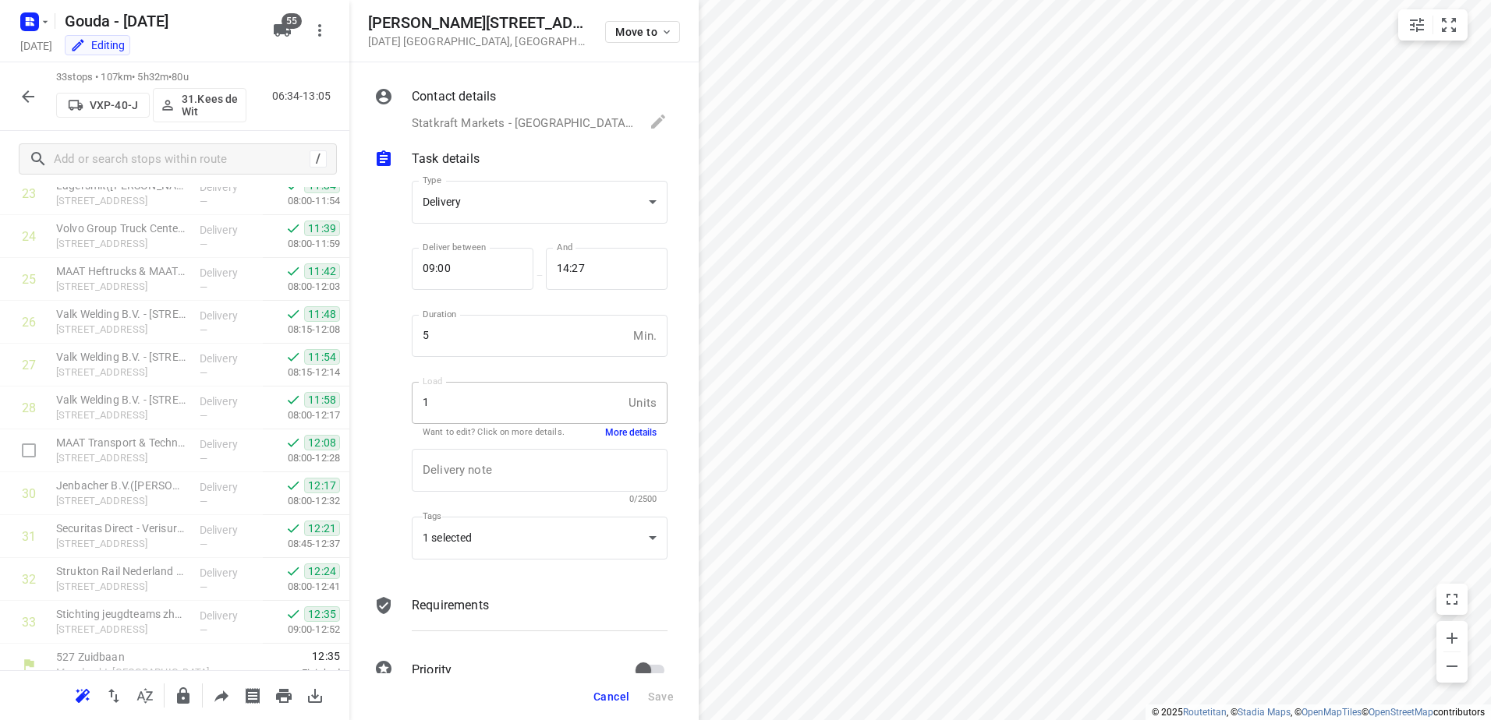
scroll to position [1053, 0]
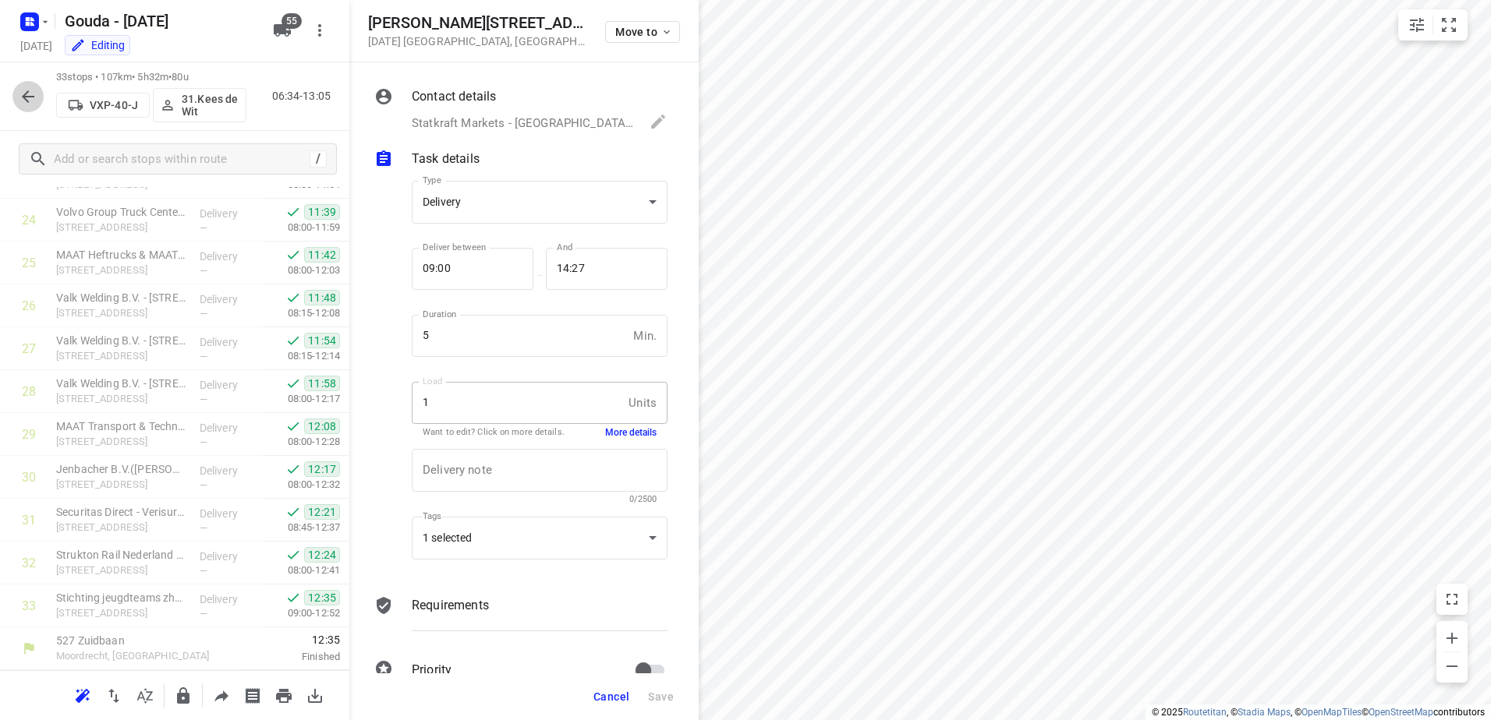
click at [28, 104] on icon "button" at bounding box center [28, 96] width 19 height 19
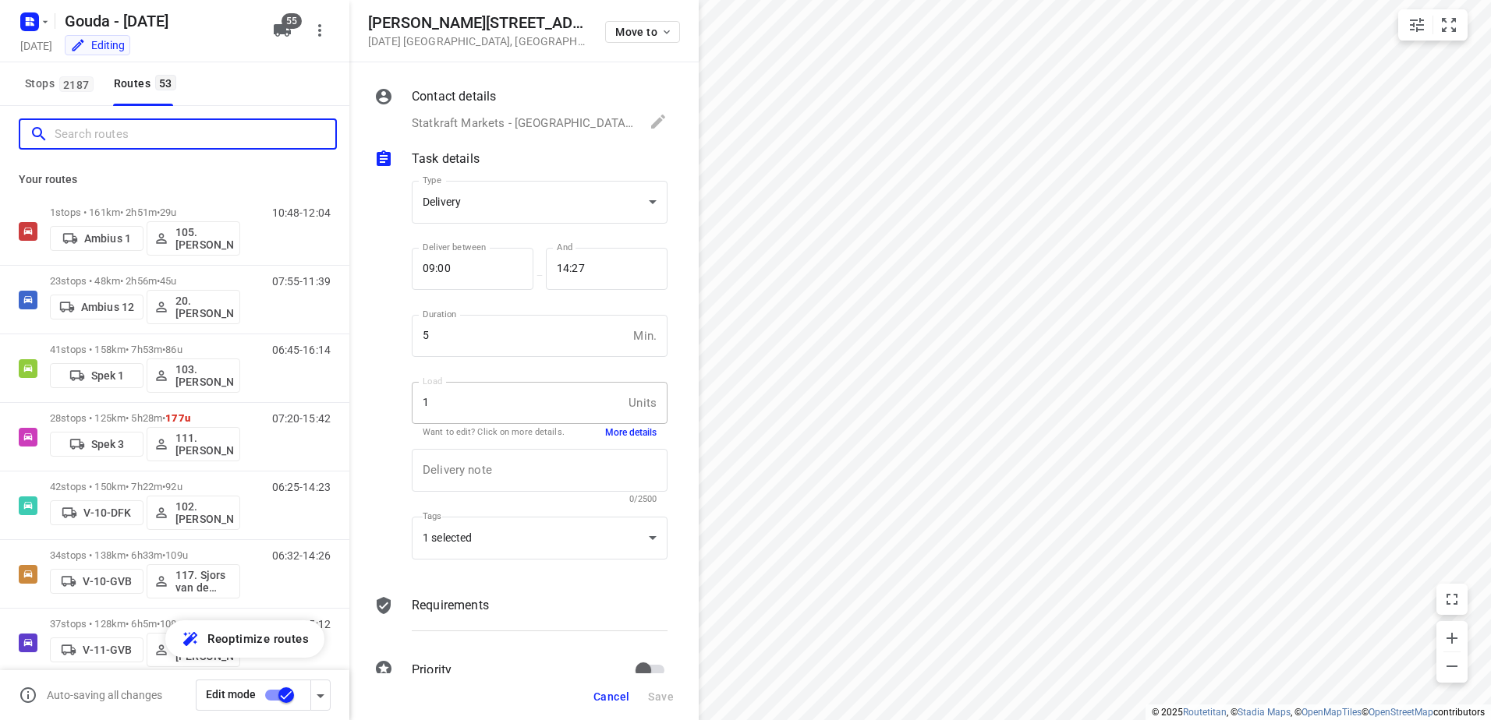
click at [101, 143] on input "Search routes" at bounding box center [195, 134] width 281 height 24
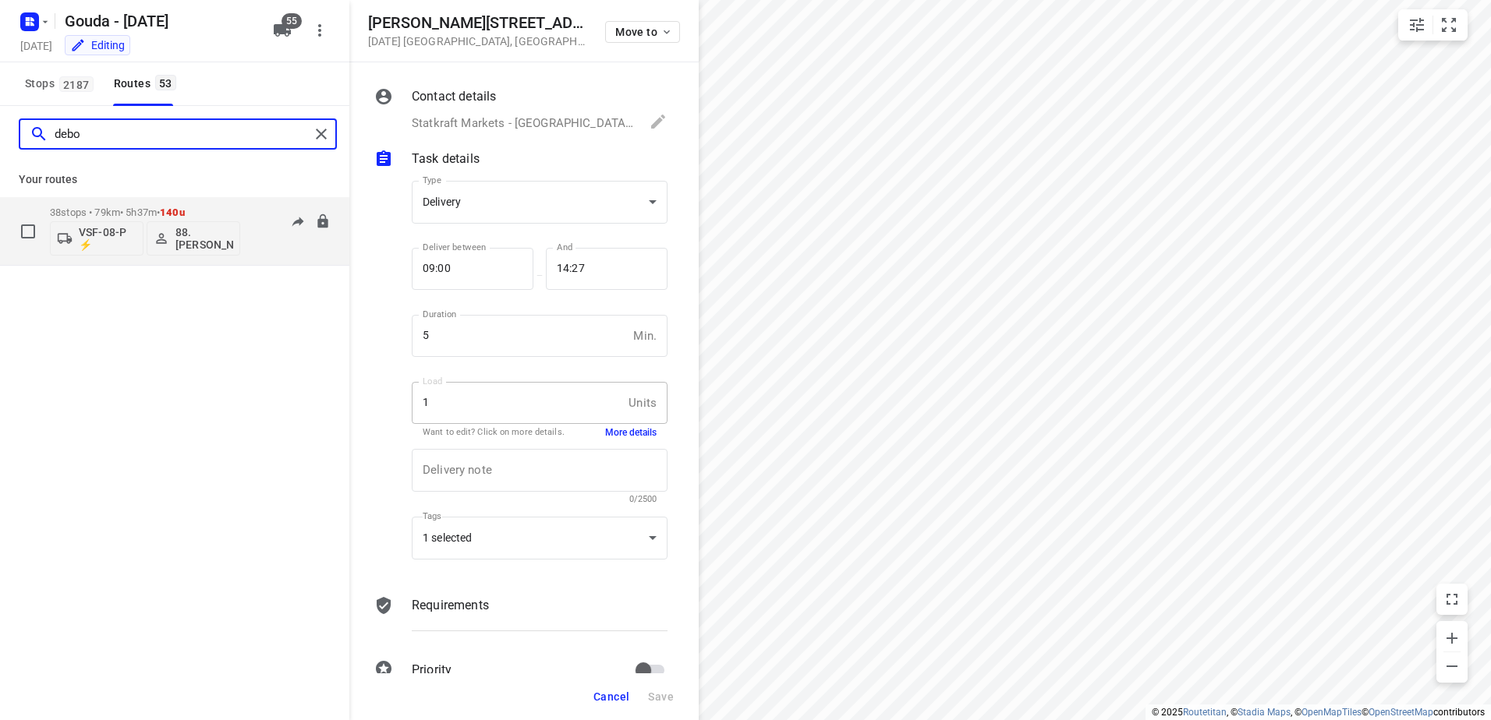
type input "debo"
click at [105, 208] on p "38 stops • 79km • 5h37m • 140u" at bounding box center [145, 213] width 190 height 12
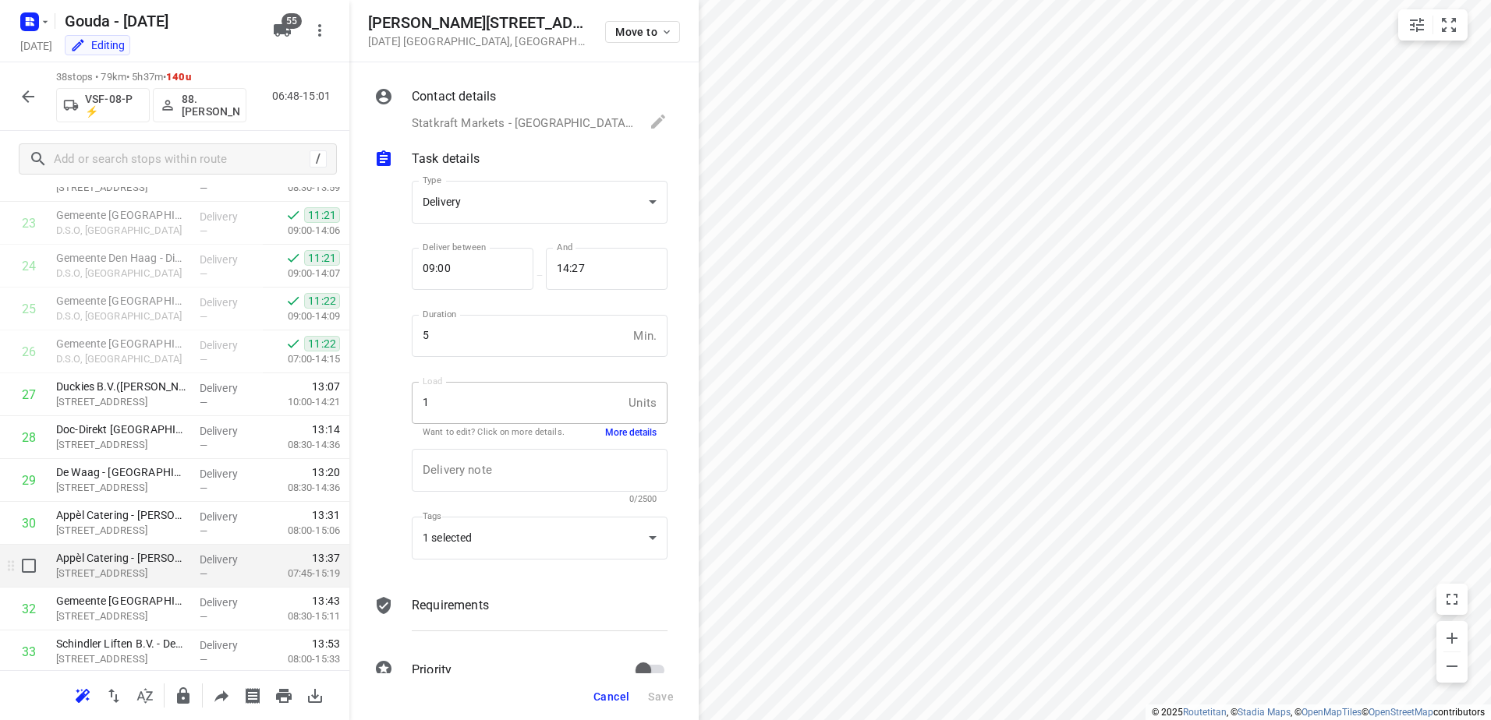
scroll to position [1267, 0]
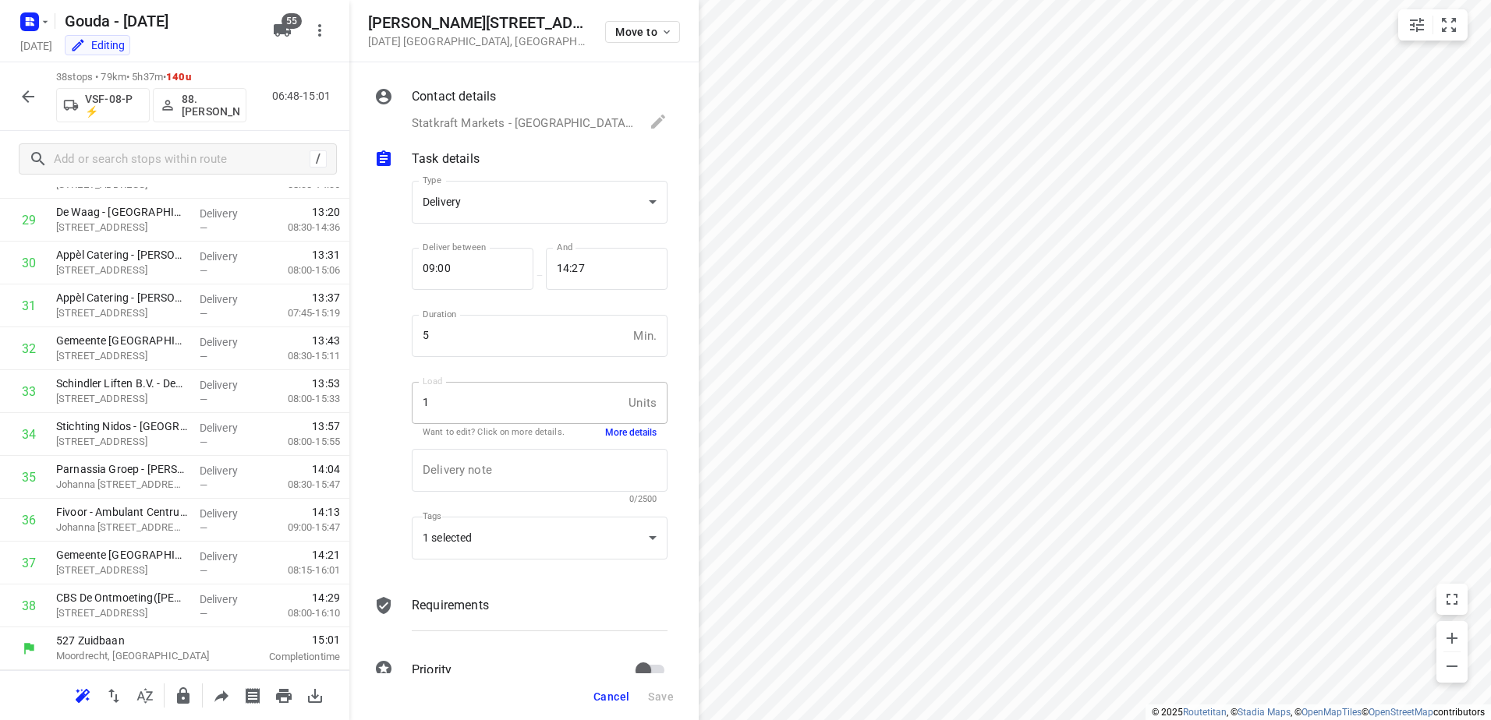
click at [629, 702] on span "Cancel" at bounding box center [611, 697] width 36 height 12
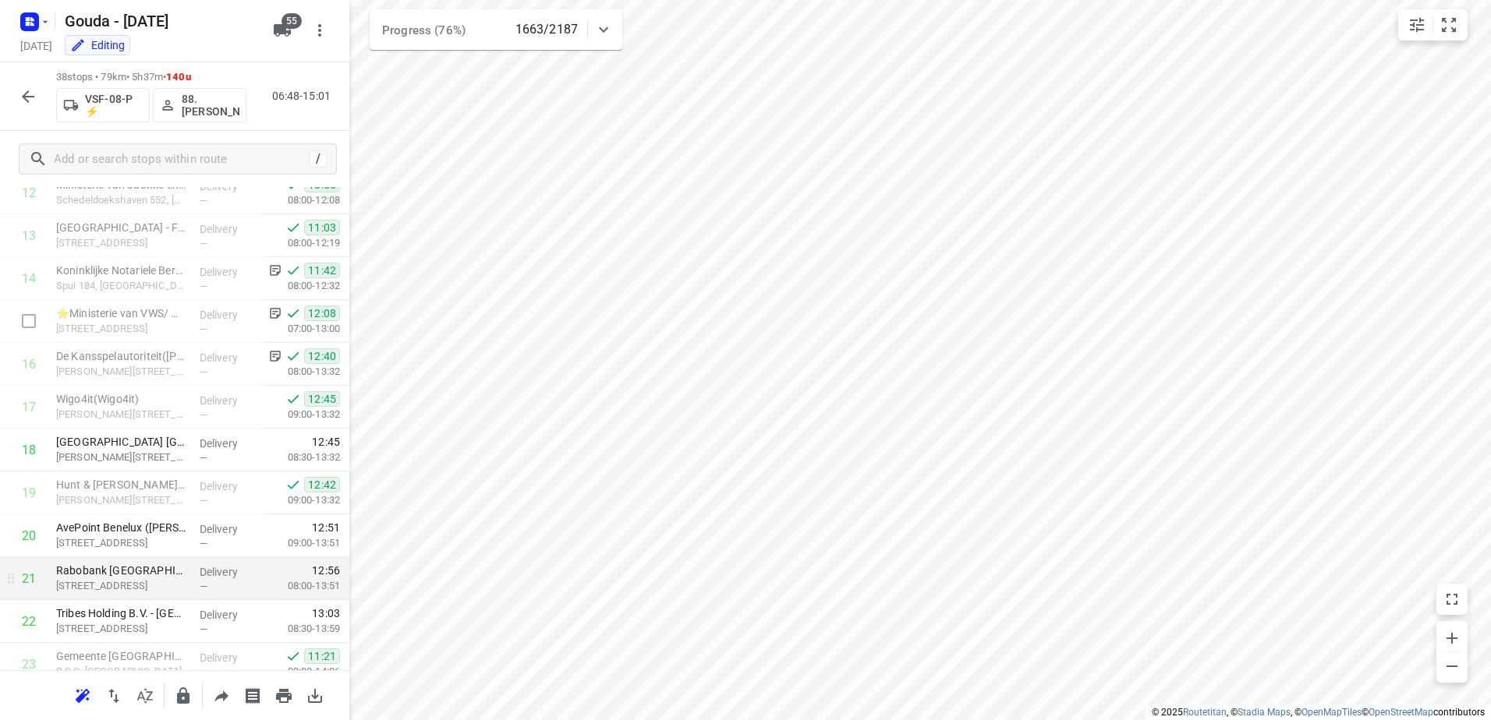
scroll to position [955, 0]
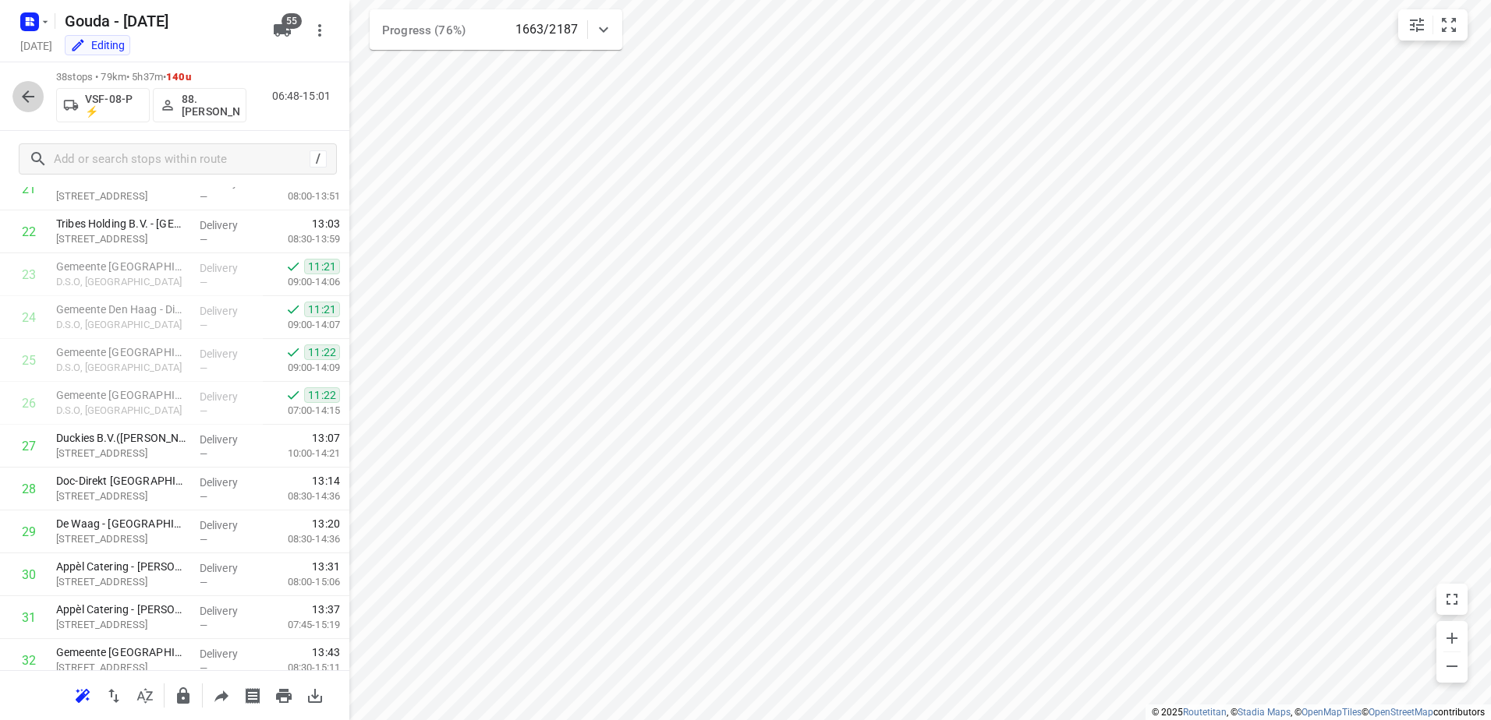
click at [30, 101] on icon "button" at bounding box center [28, 96] width 19 height 19
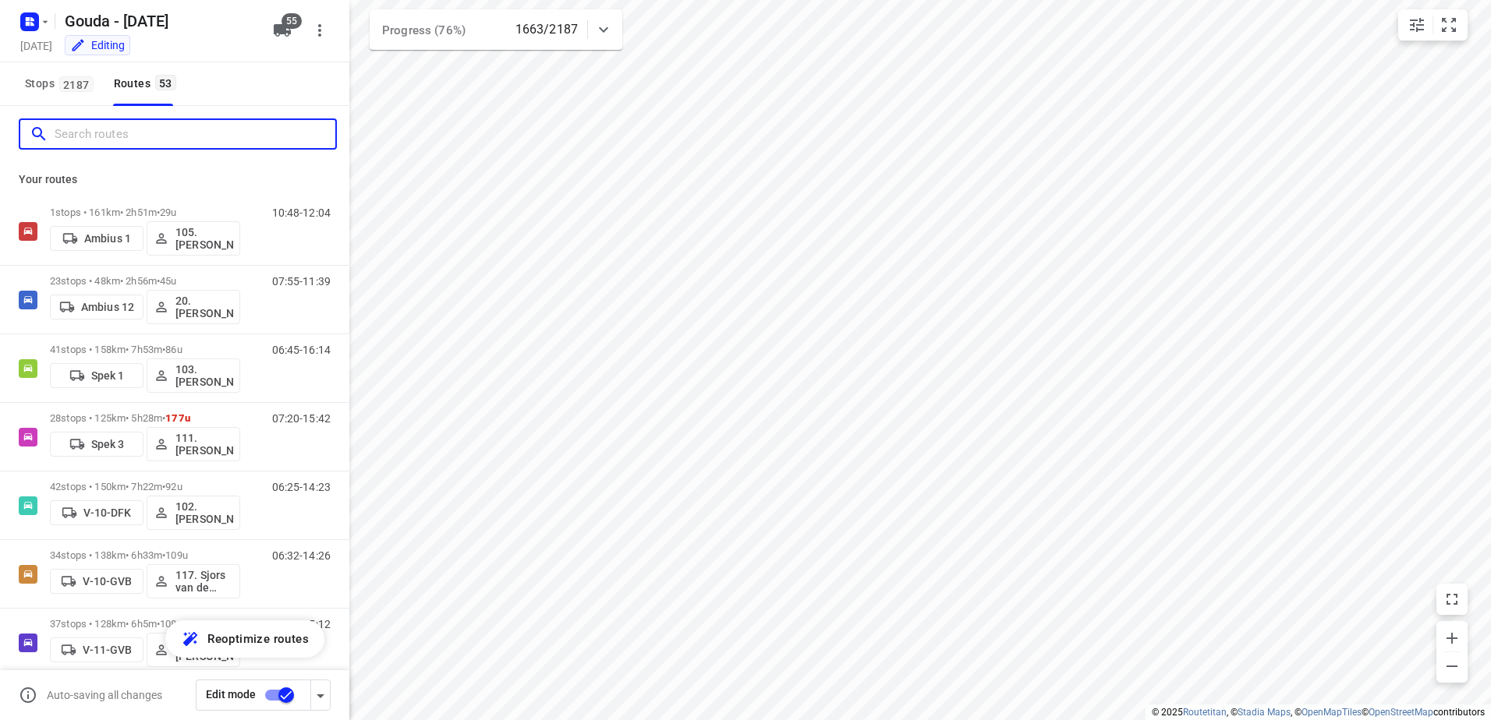
click at [93, 136] on input "Search routes" at bounding box center [195, 134] width 281 height 24
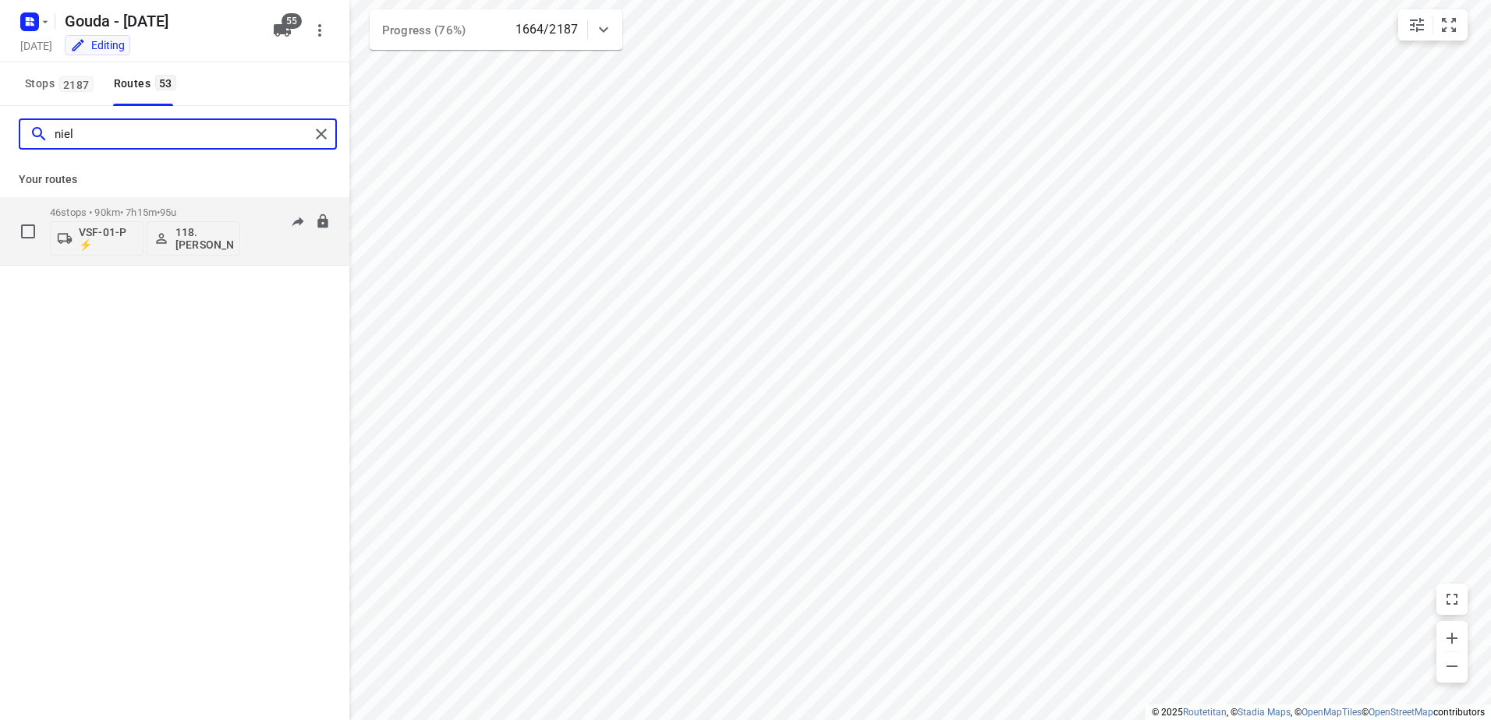
type input "niel"
click at [141, 214] on p "46 stops • 90km • 7h15m • 95u" at bounding box center [145, 213] width 190 height 12
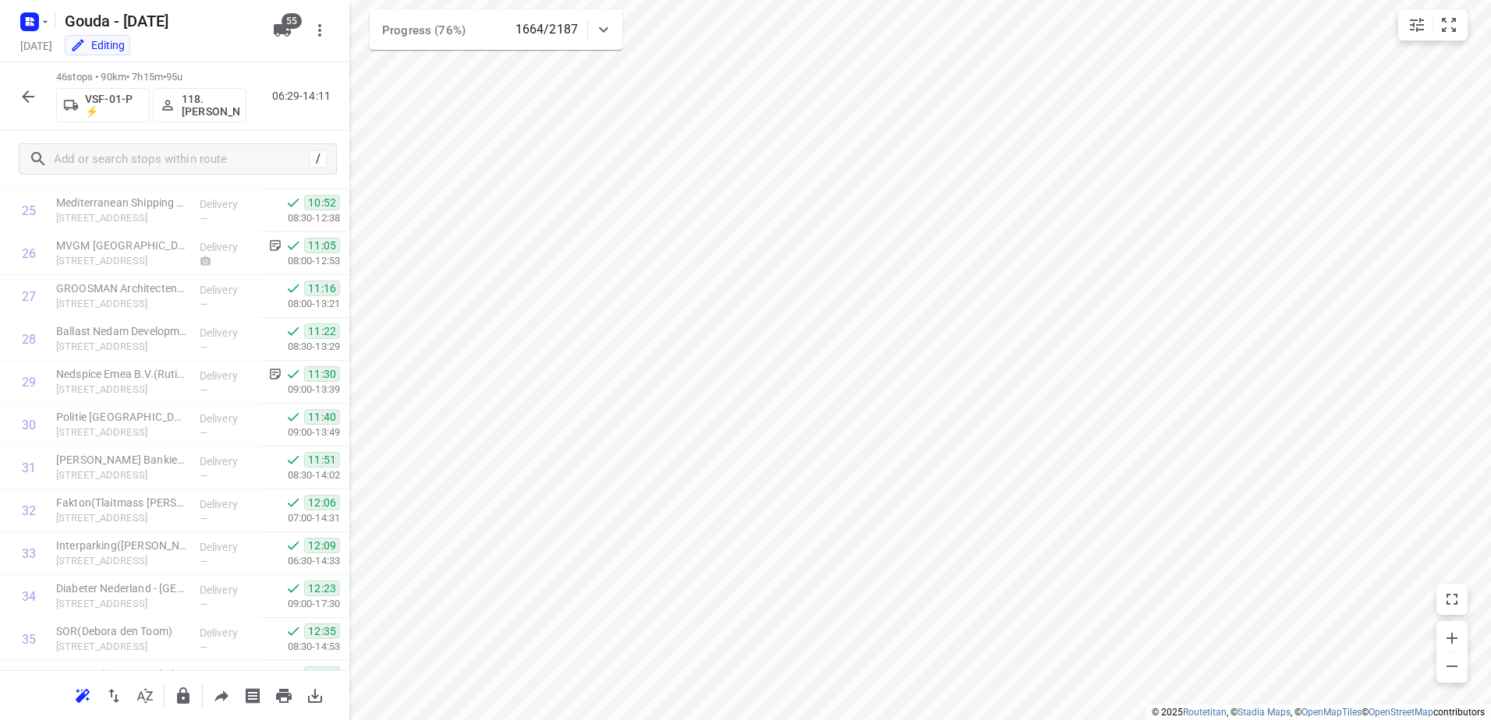
scroll to position [1403, 0]
click at [30, 98] on icon "button" at bounding box center [28, 96] width 19 height 19
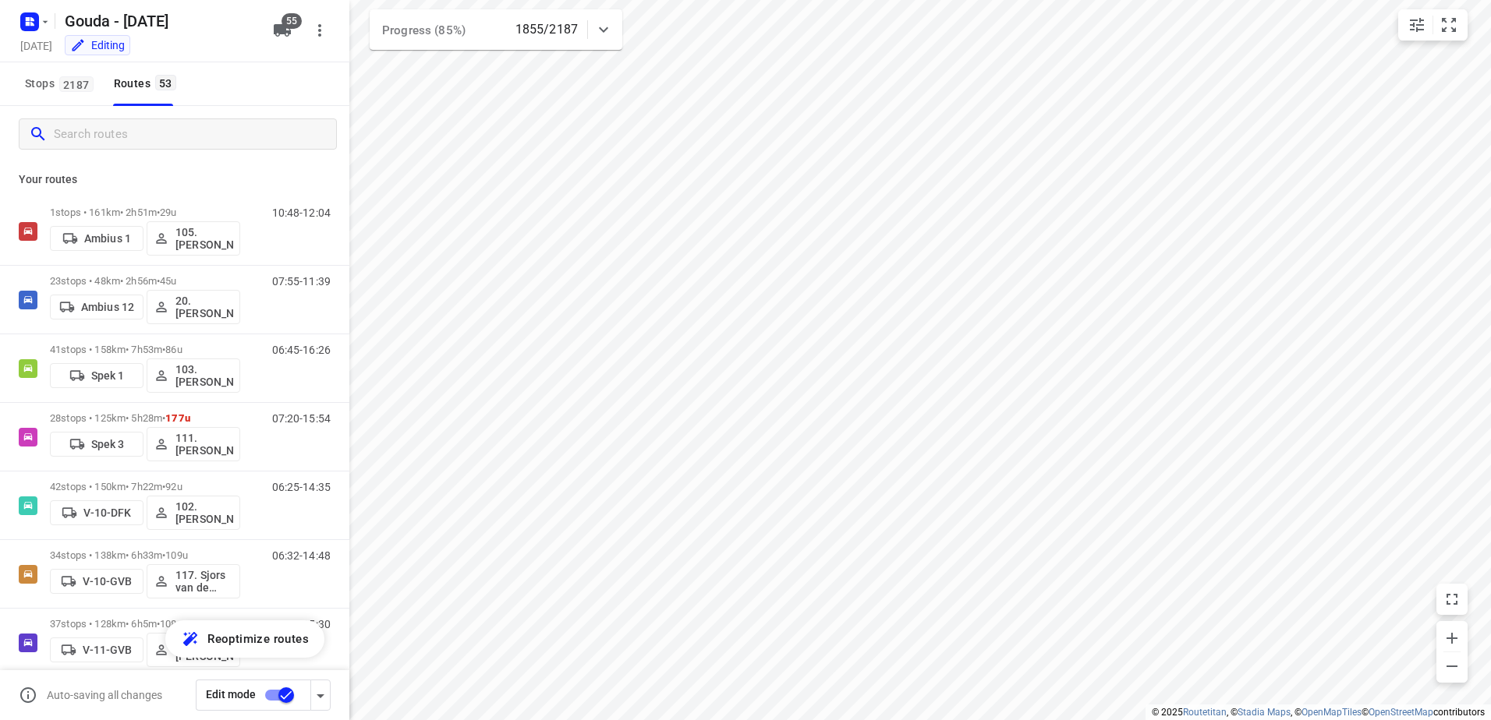
click at [82, 133] on input "Search routes" at bounding box center [195, 134] width 282 height 24
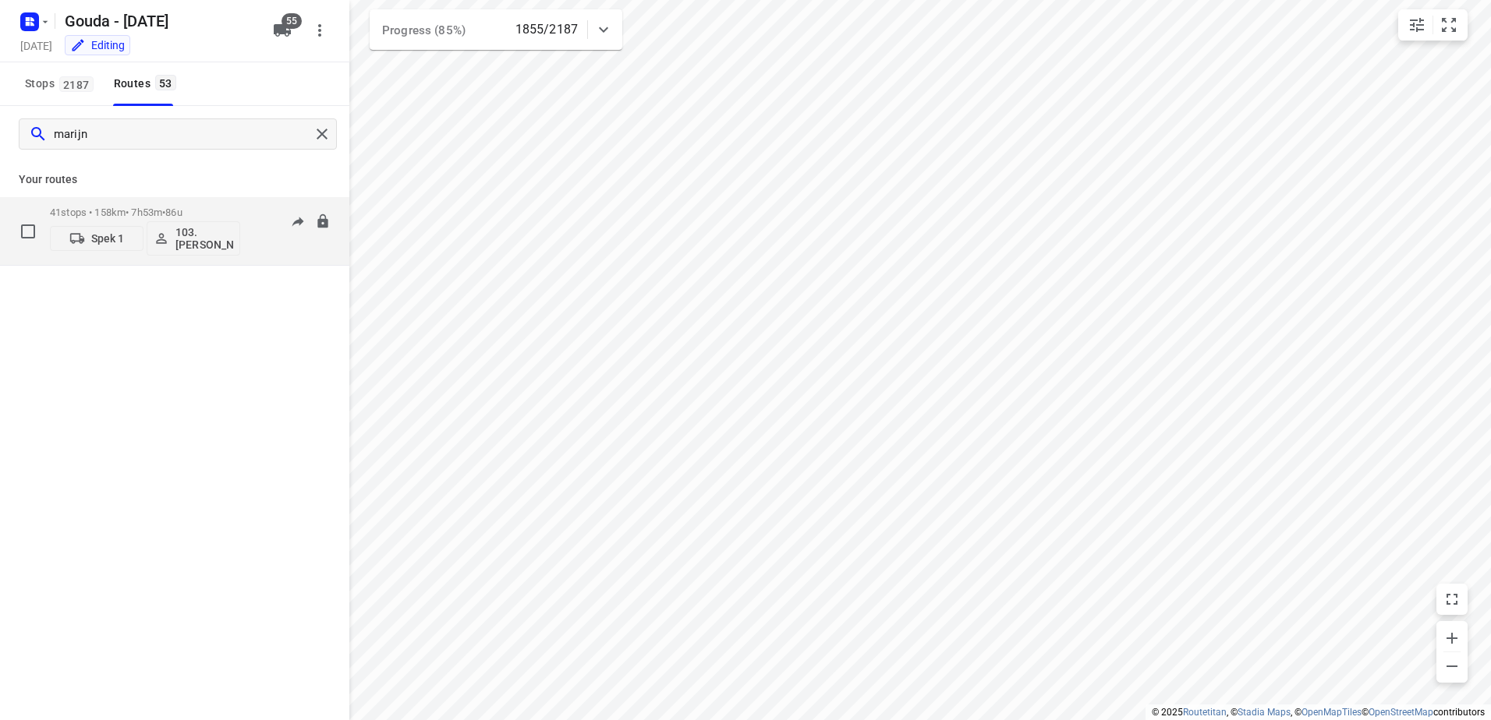
type input "marijn"
click at [182, 214] on span "86u" at bounding box center [173, 213] width 16 height 12
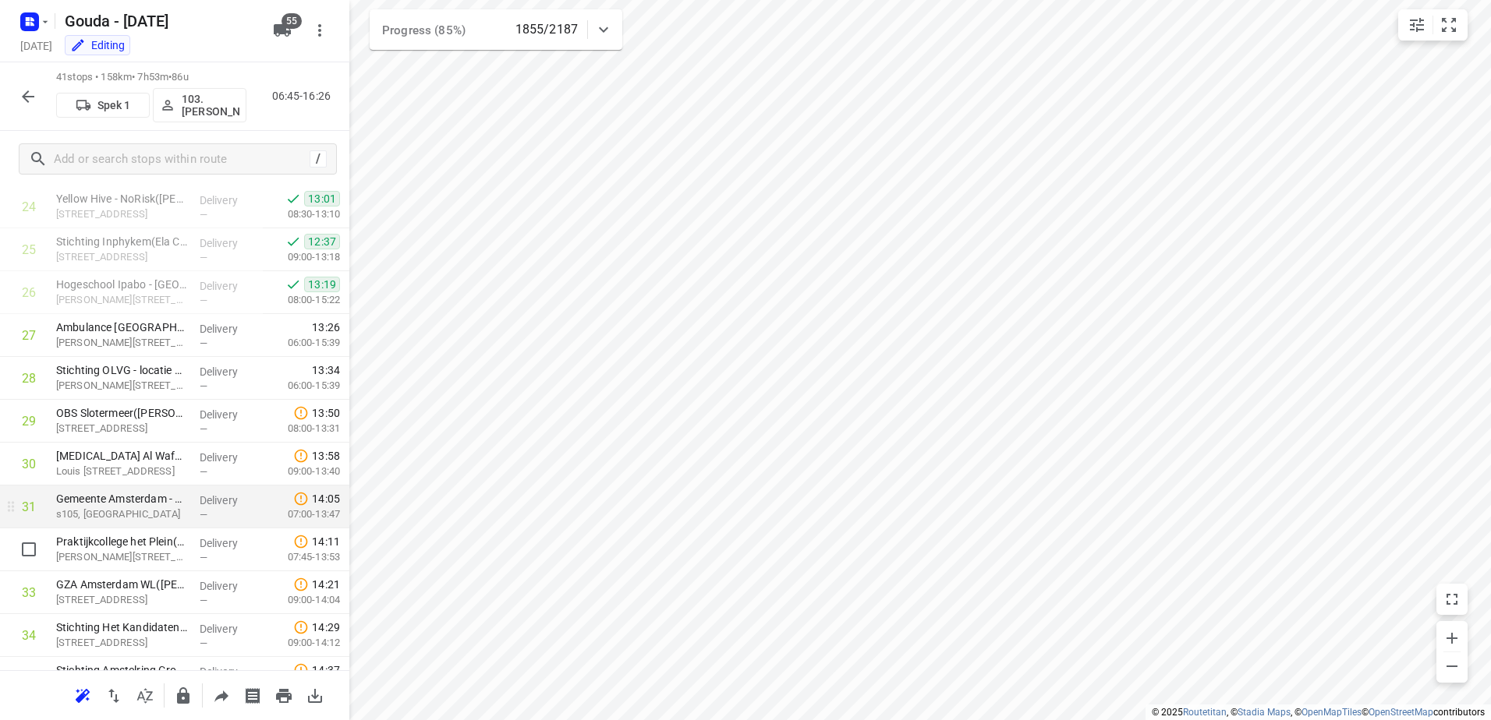
scroll to position [1092, 0]
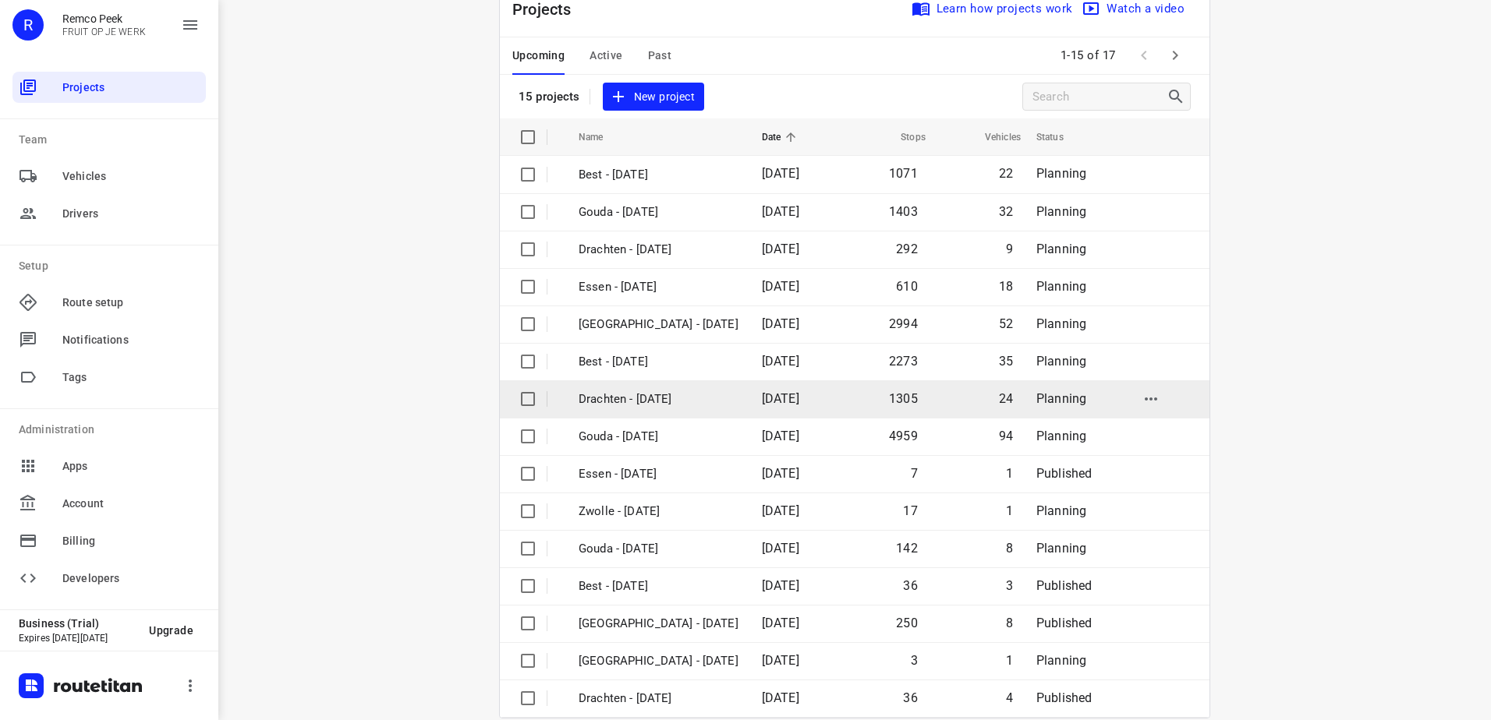
scroll to position [68, 0]
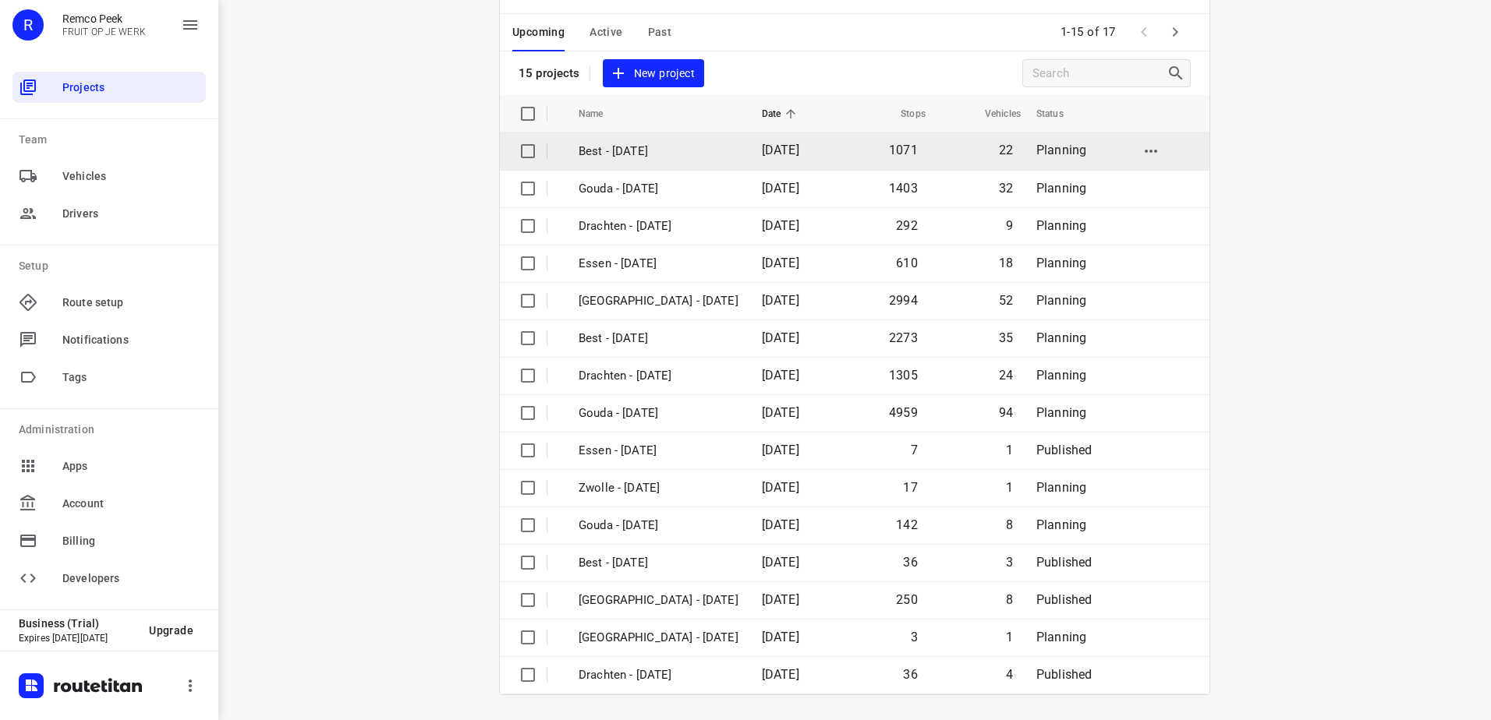
click at [699, 162] on td "Best - Wednesday" at bounding box center [656, 151] width 186 height 37
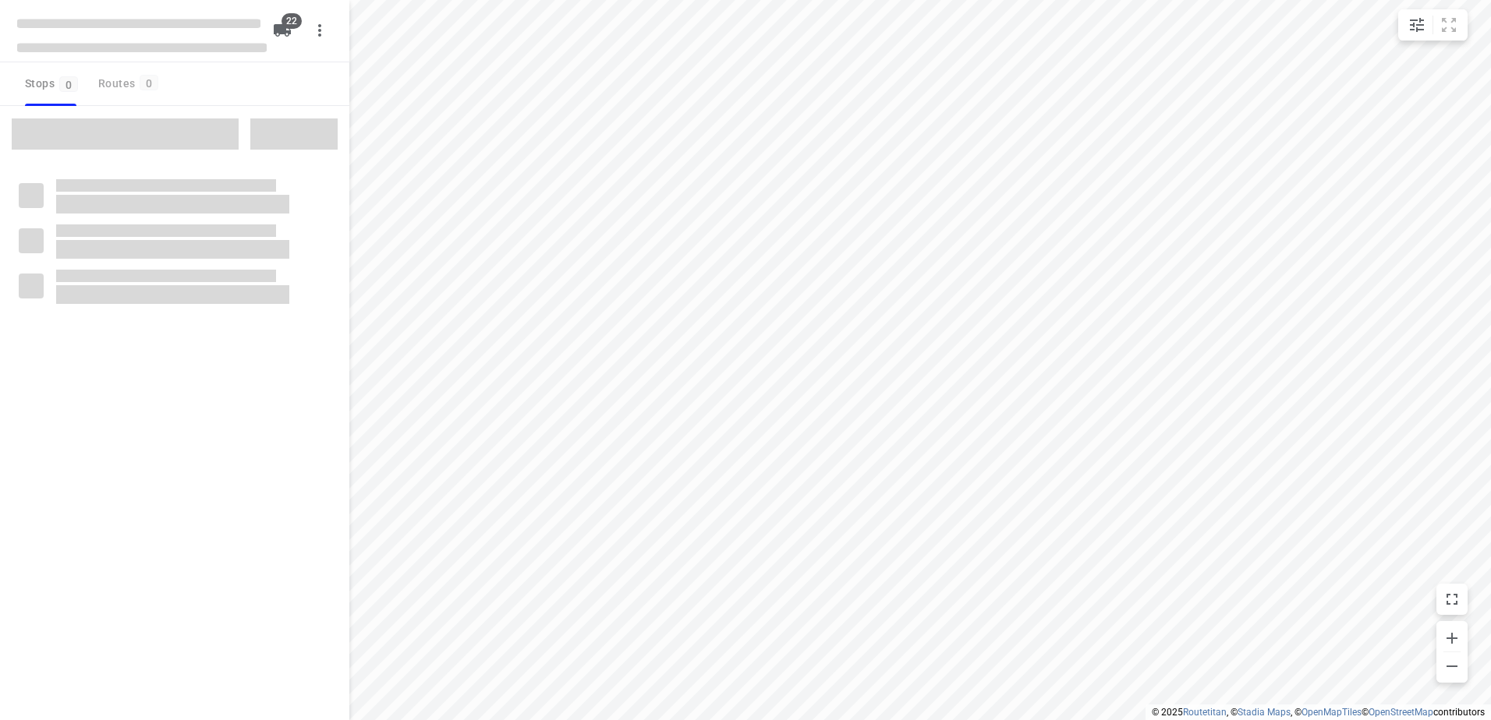
checkbox input "true"
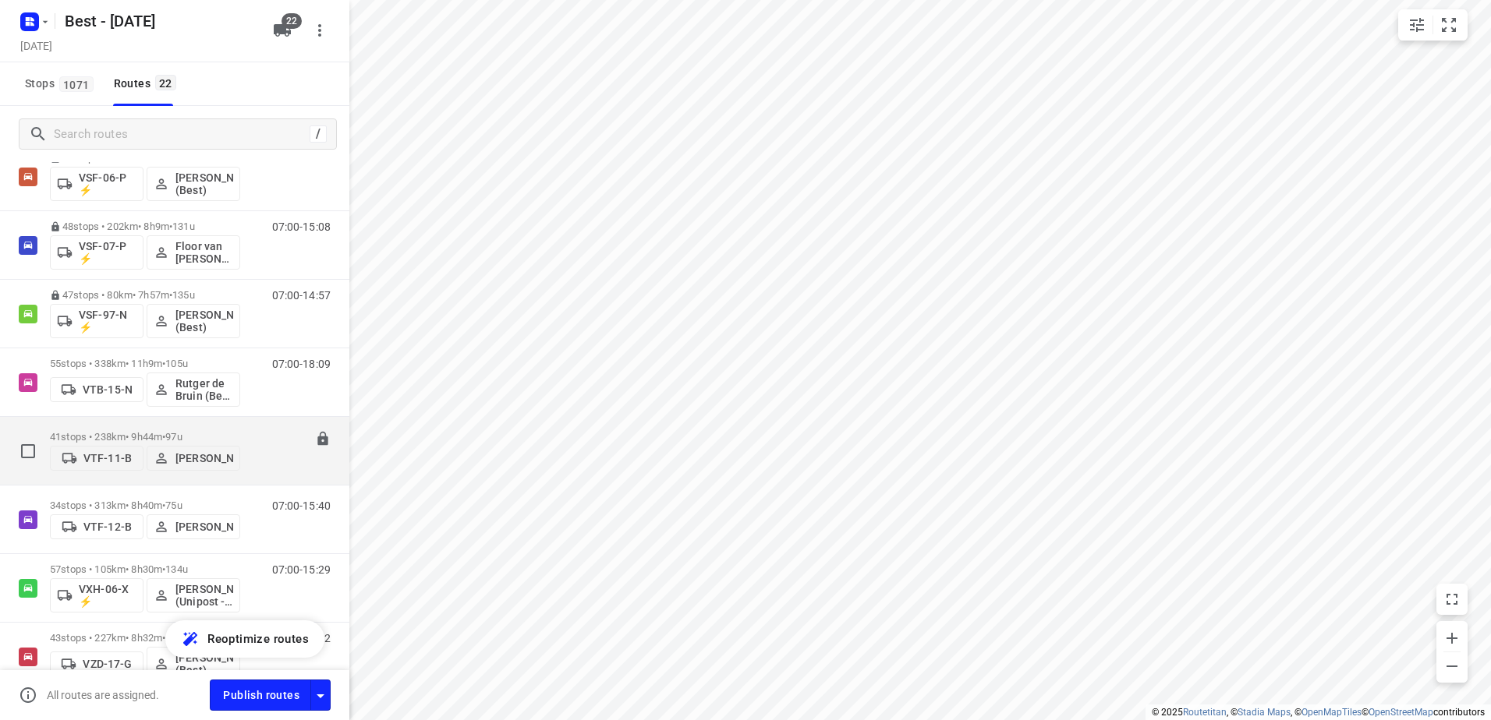
scroll to position [1065, 0]
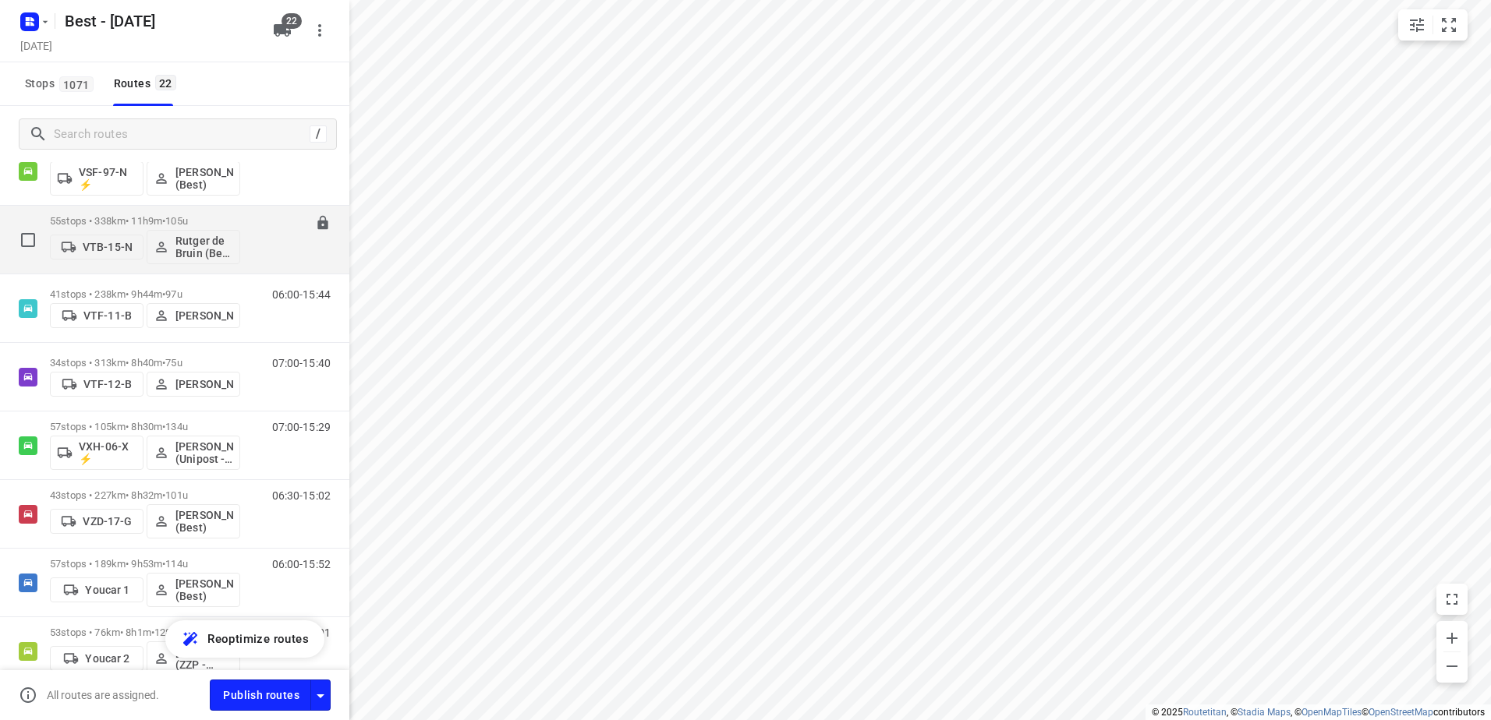
click at [122, 210] on div "55 stops • 338km • 11h9m • 105u VTB-15-N Rutger de Bruin (Best - ZZP)" at bounding box center [145, 239] width 190 height 65
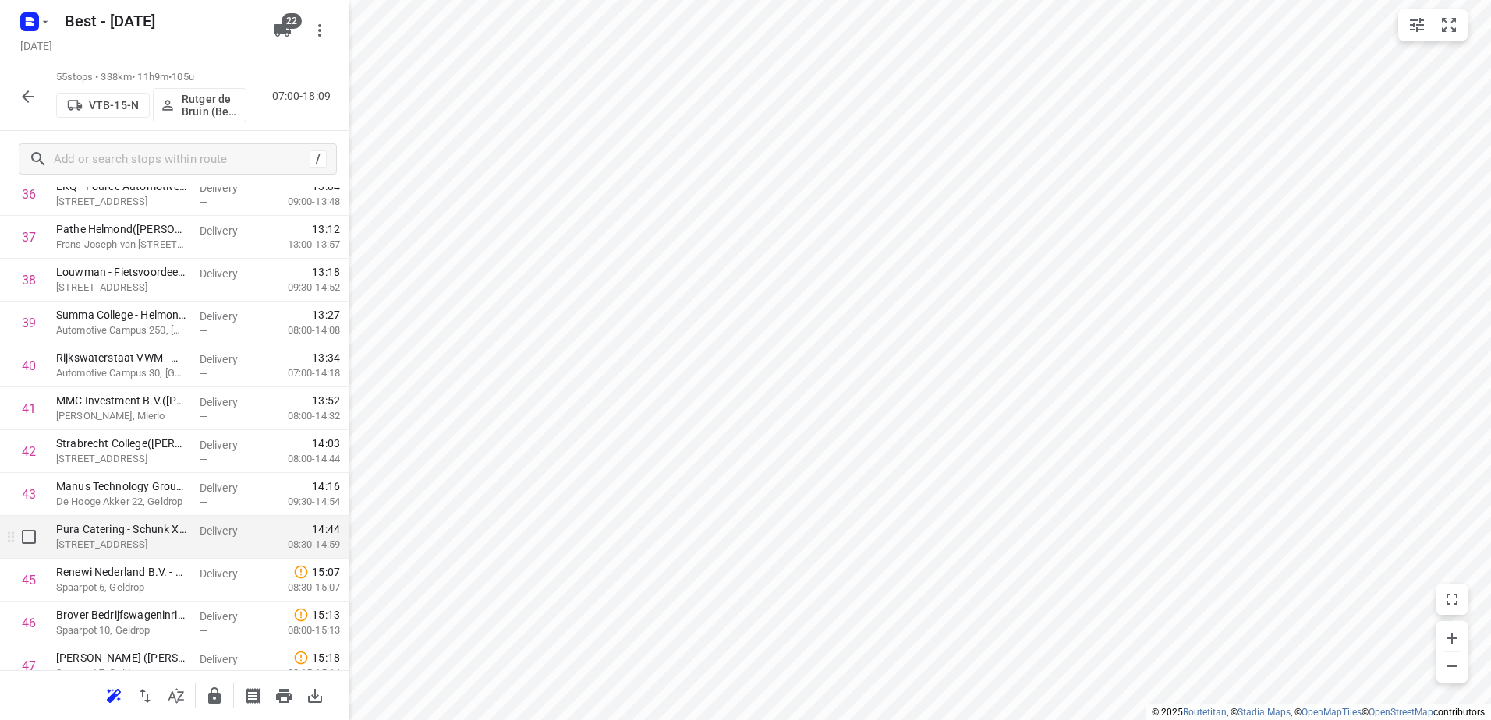
scroll to position [2040, 0]
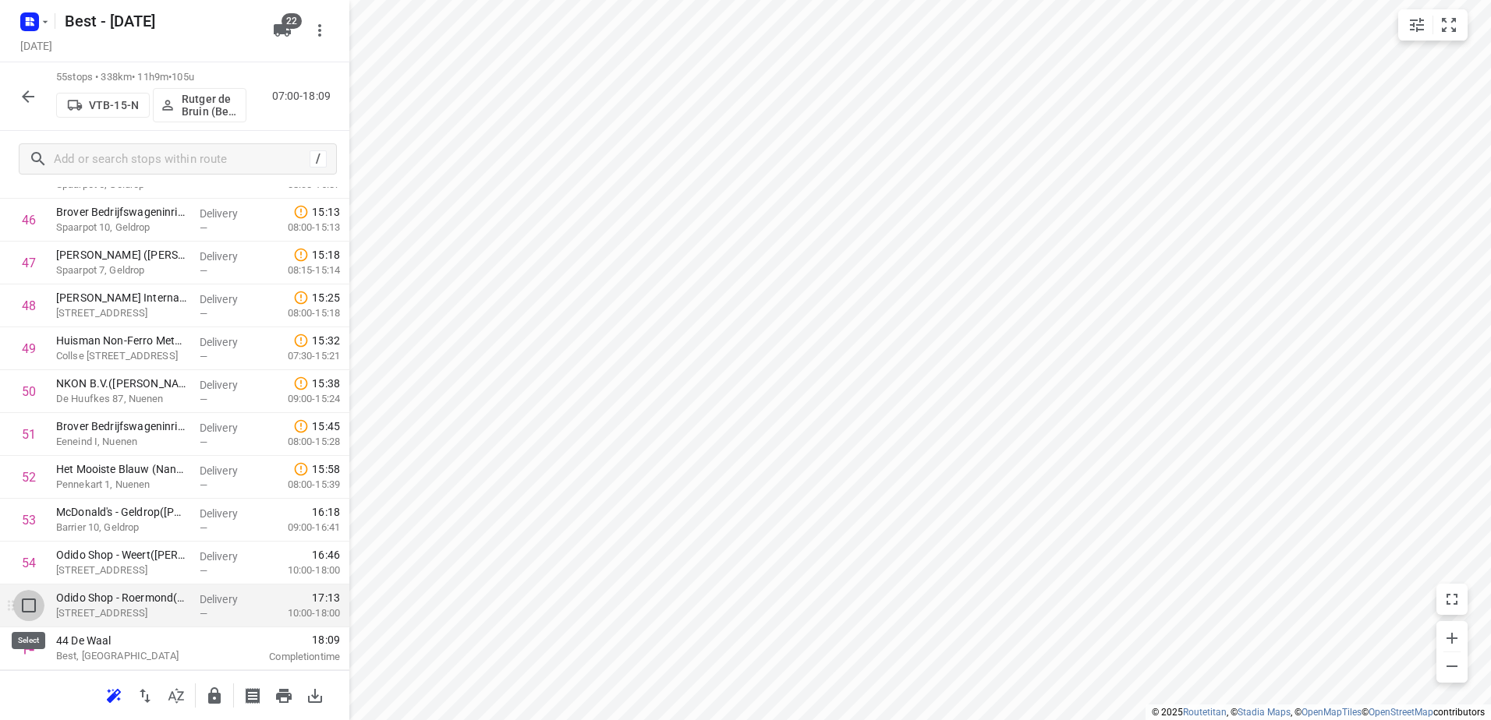
click at [30, 613] on input "checkbox" at bounding box center [28, 605] width 31 height 31
checkbox input "true"
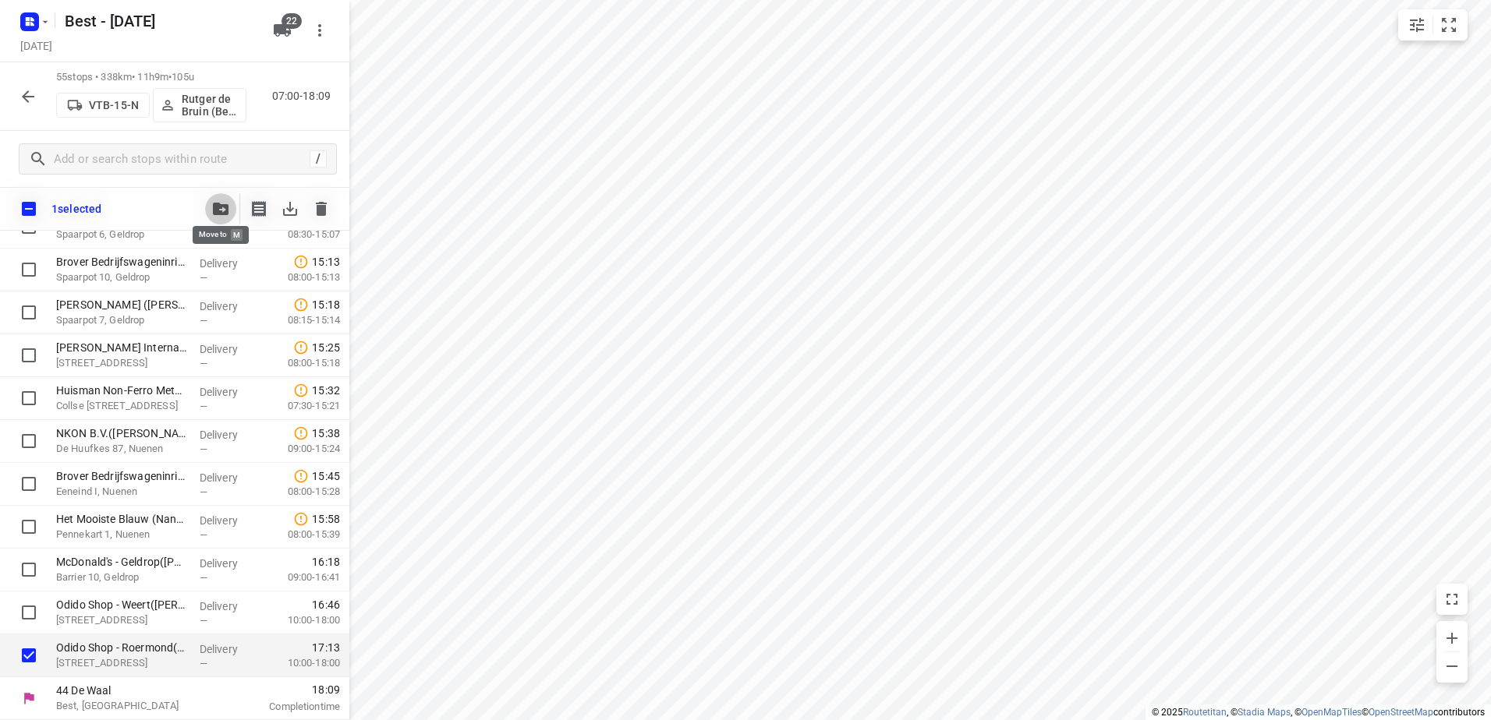
click at [223, 201] on button "button" at bounding box center [220, 208] width 31 height 31
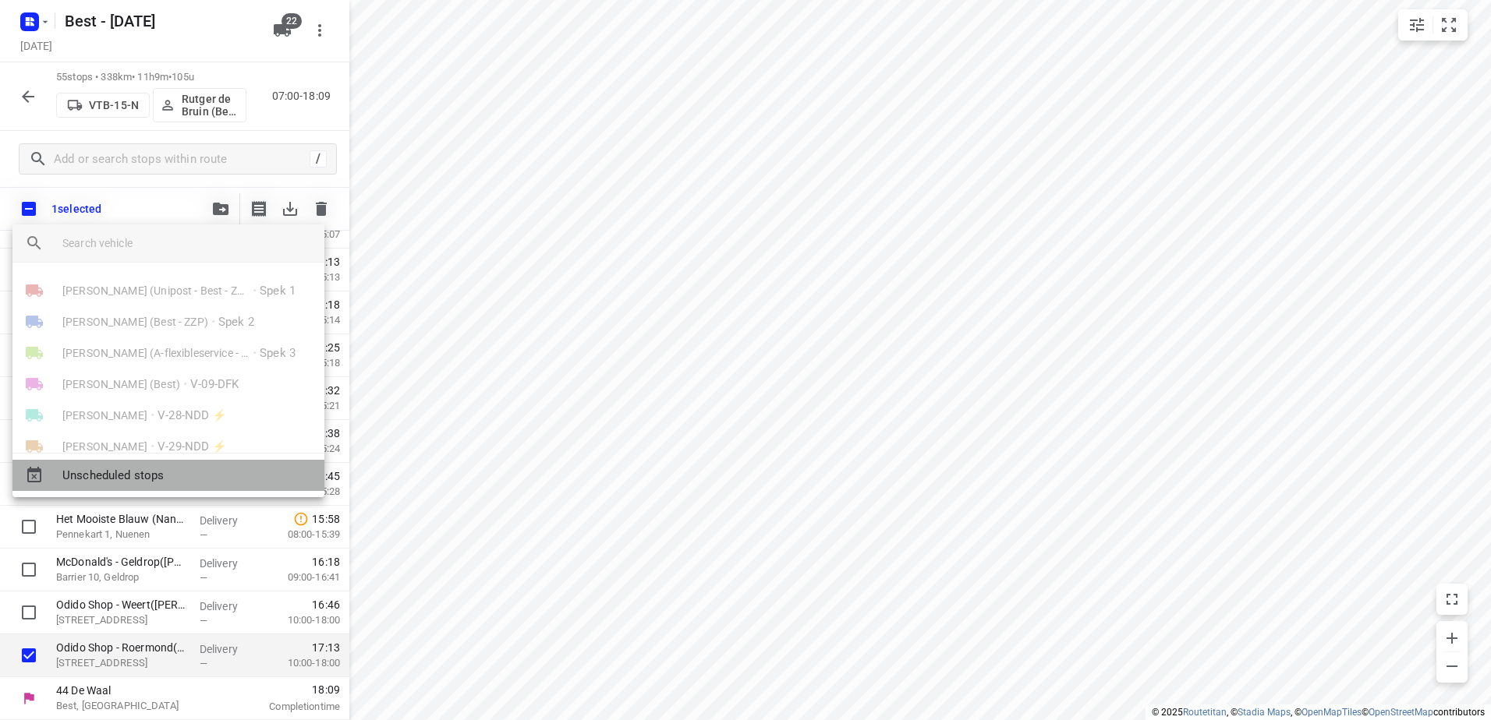
click at [183, 476] on span "Unscheduled stops" at bounding box center [186, 476] width 249 height 18
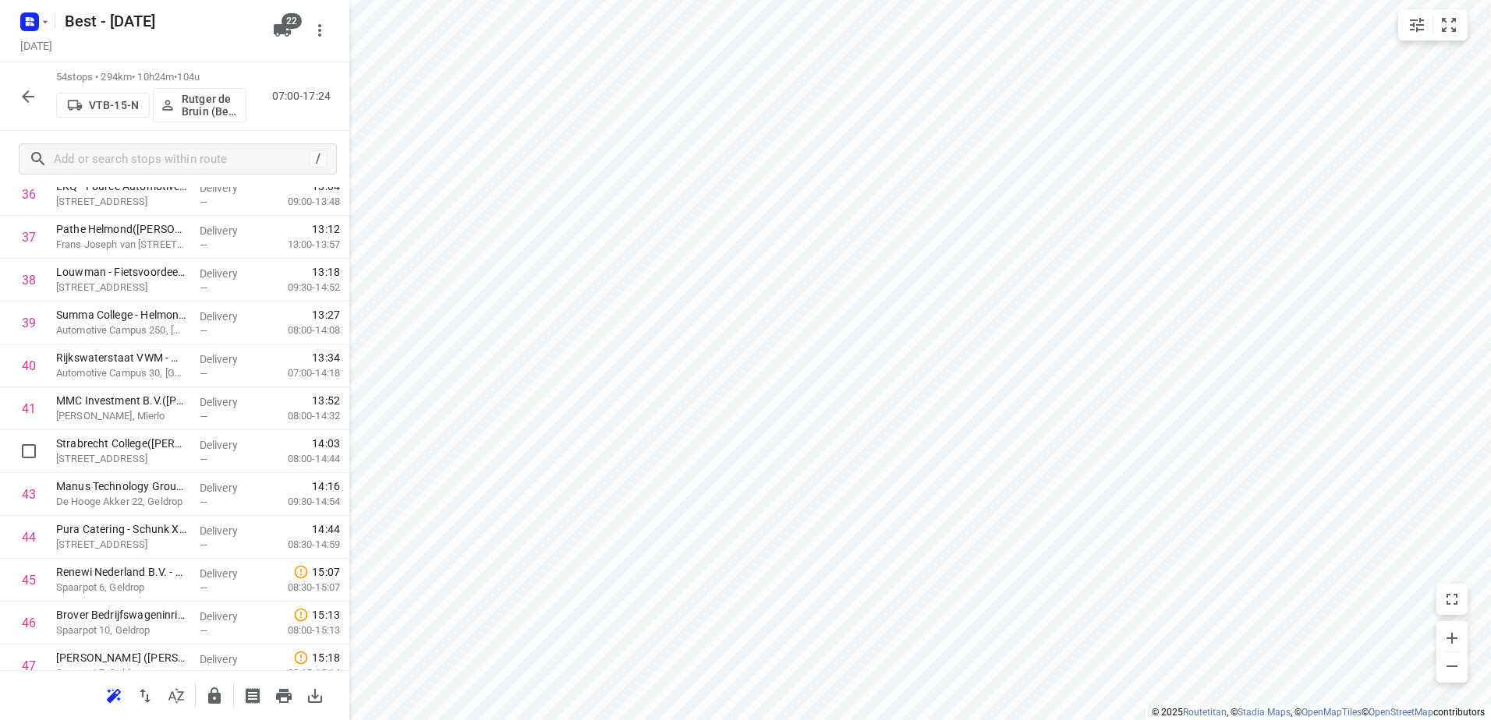
scroll to position [1997, 0]
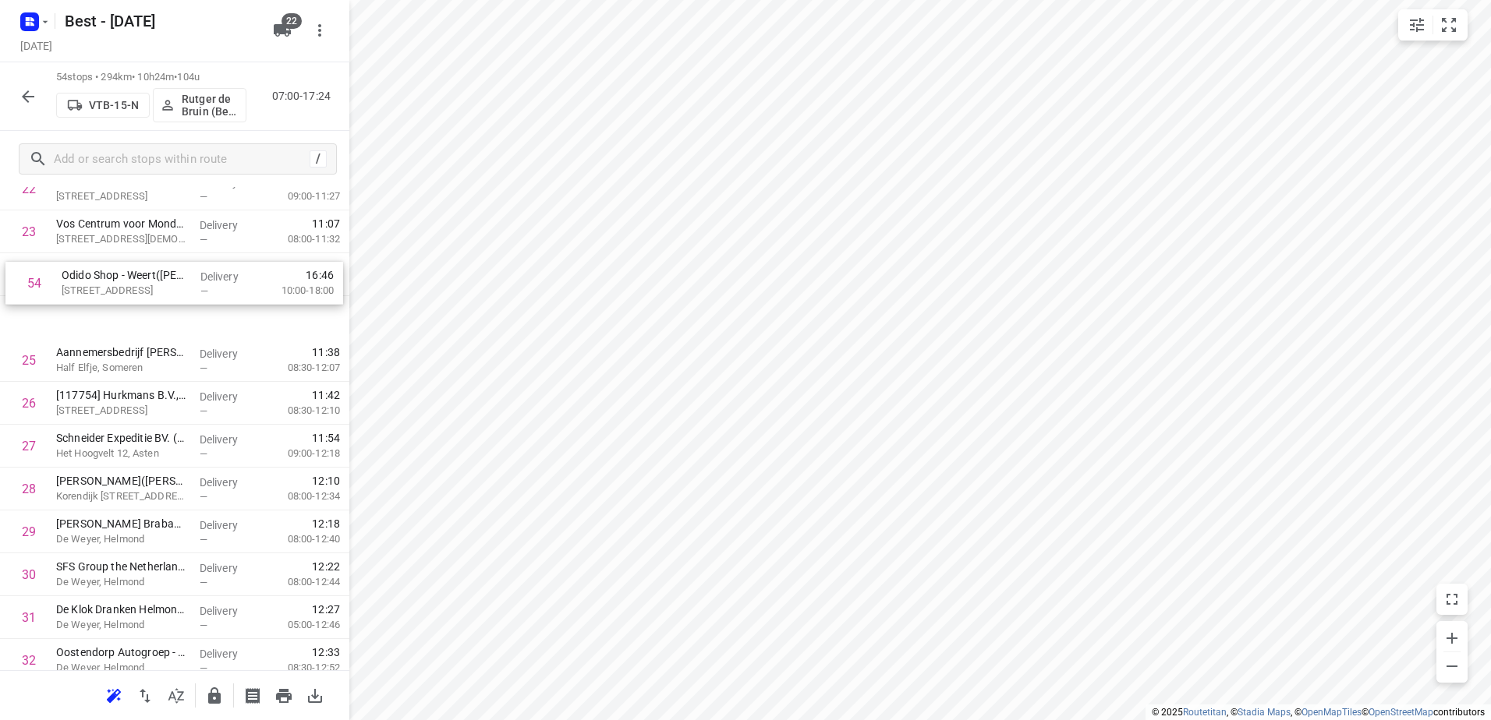
drag, startPoint x: 172, startPoint y: 610, endPoint x: 178, endPoint y: 284, distance: 326.7
click at [178, 284] on div "1 Geerets de Leeuw - Locatie Ospel(Marjon van Gestel-van de Weijer) Hennesweg 3…" at bounding box center [174, 425] width 349 height 2316
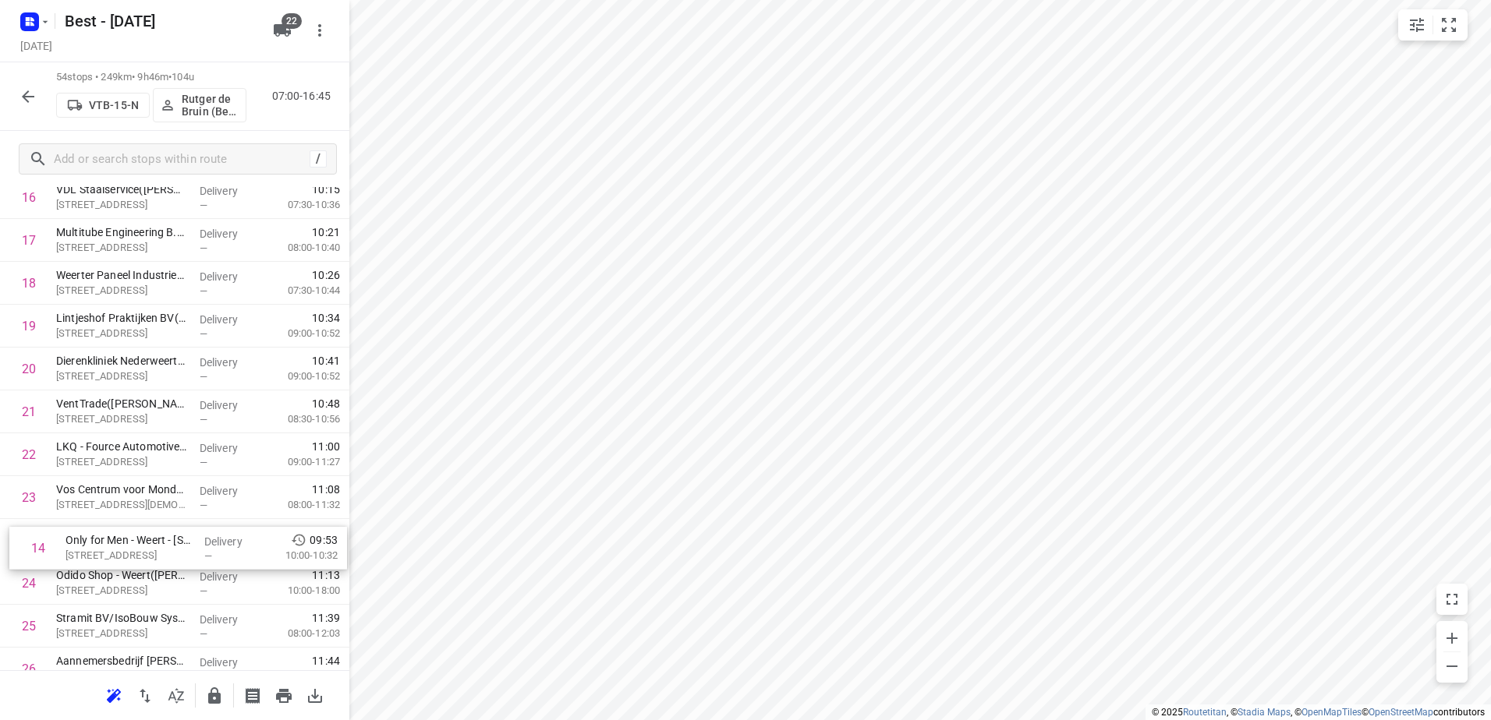
scroll to position [734, 0]
drag, startPoint x: 235, startPoint y: 339, endPoint x: 246, endPoint y: 547, distance: 207.6
click at [246, 547] on div "1 Geerets de Leeuw - Locatie Ospel(Marjon van Gestel-van de Weijer) Hennesweg 3…" at bounding box center [174, 734] width 349 height 2316
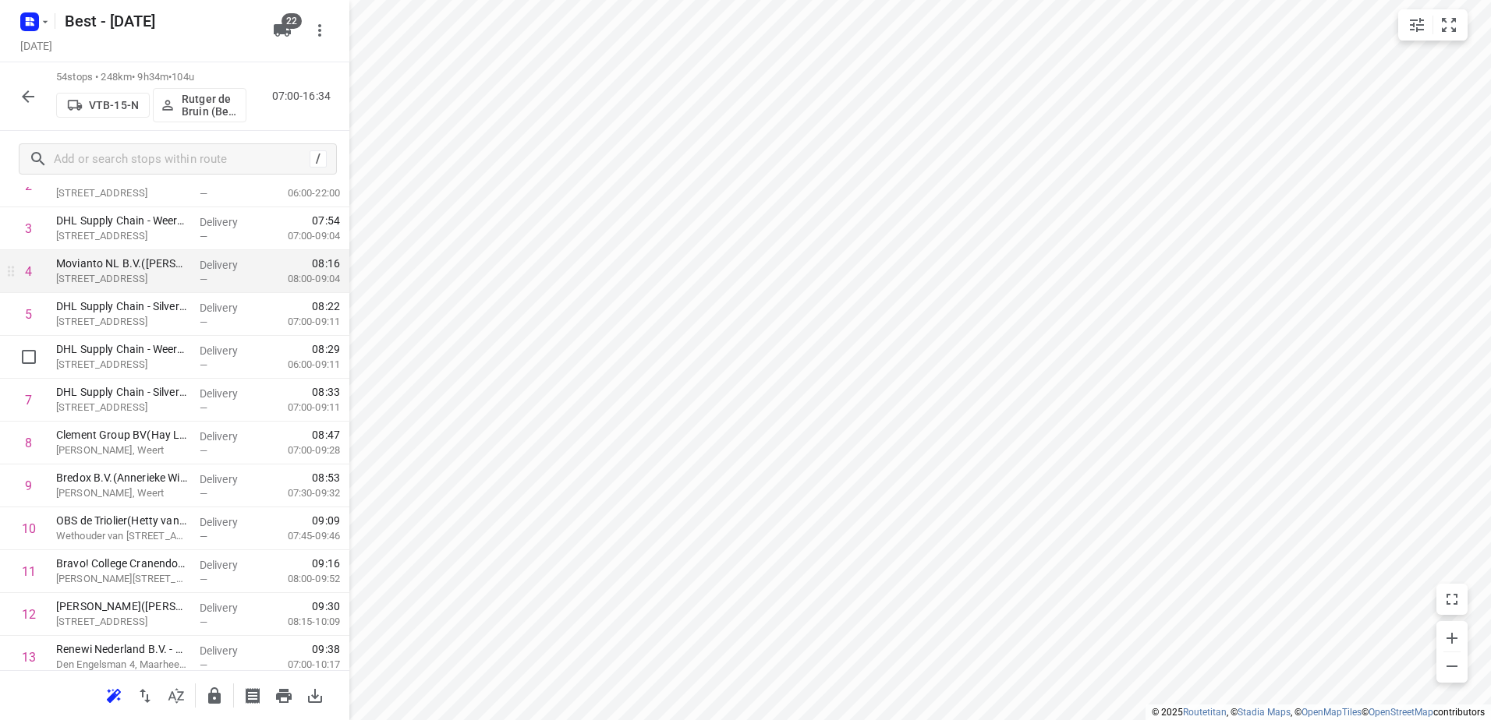
scroll to position [0, 0]
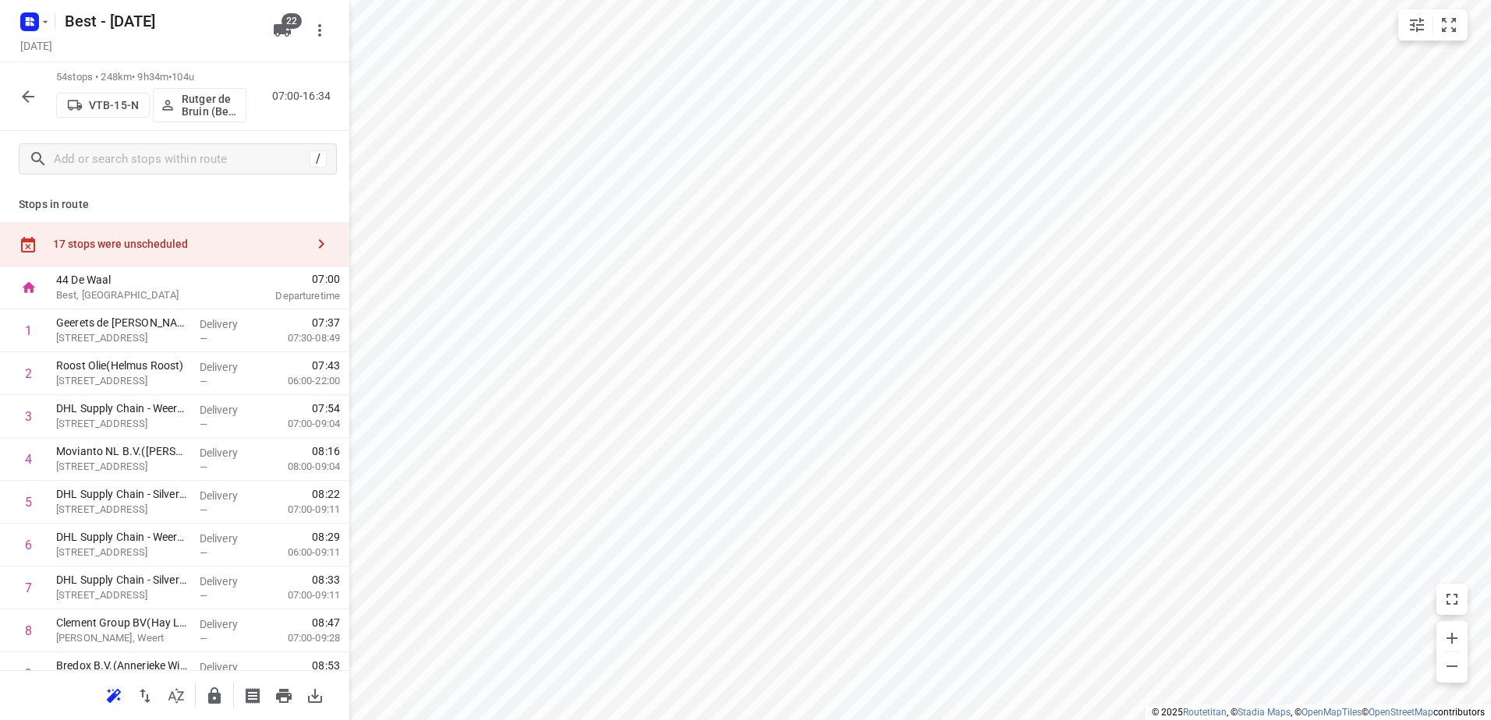
click at [240, 245] on div "17 stops were unscheduled" at bounding box center [179, 244] width 253 height 12
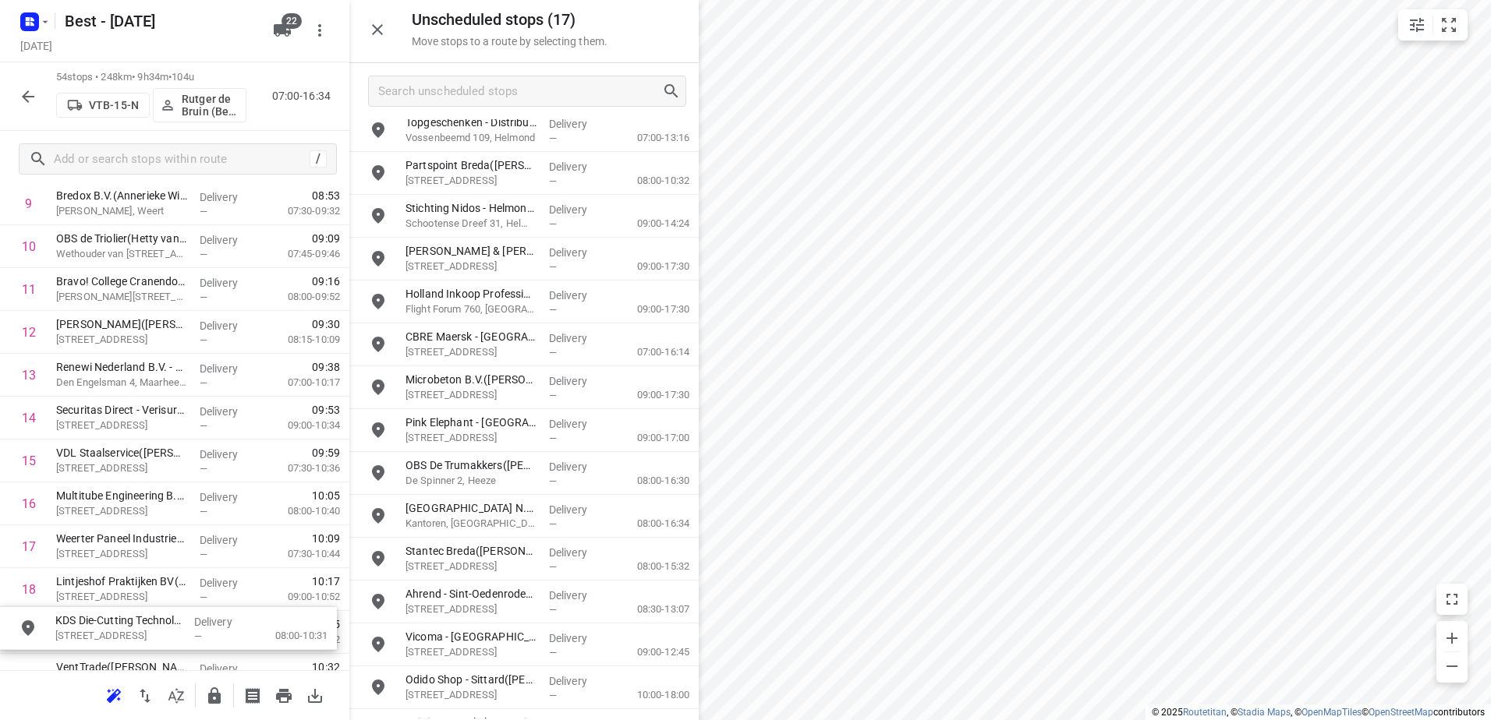
scroll to position [606, 0]
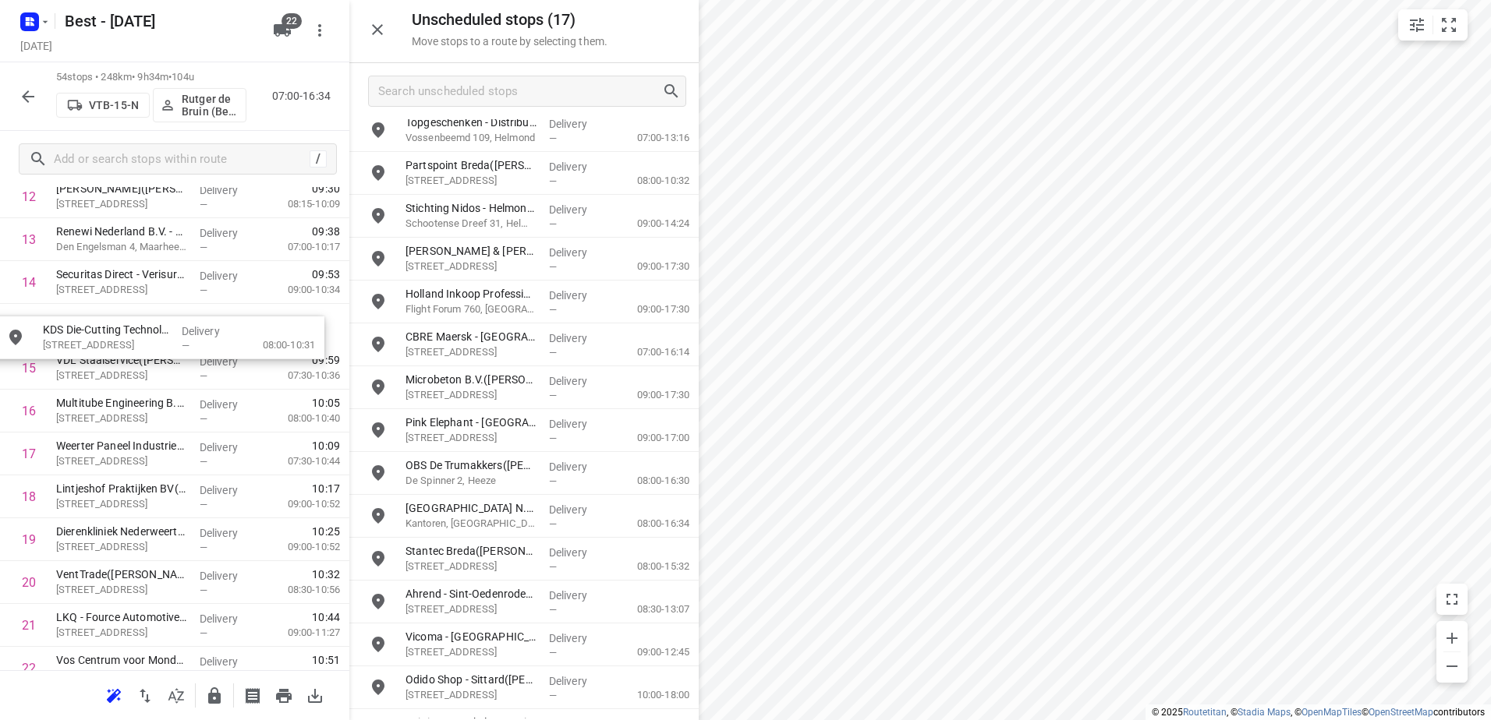
drag, startPoint x: 532, startPoint y: 262, endPoint x: 165, endPoint y: 337, distance: 375.5
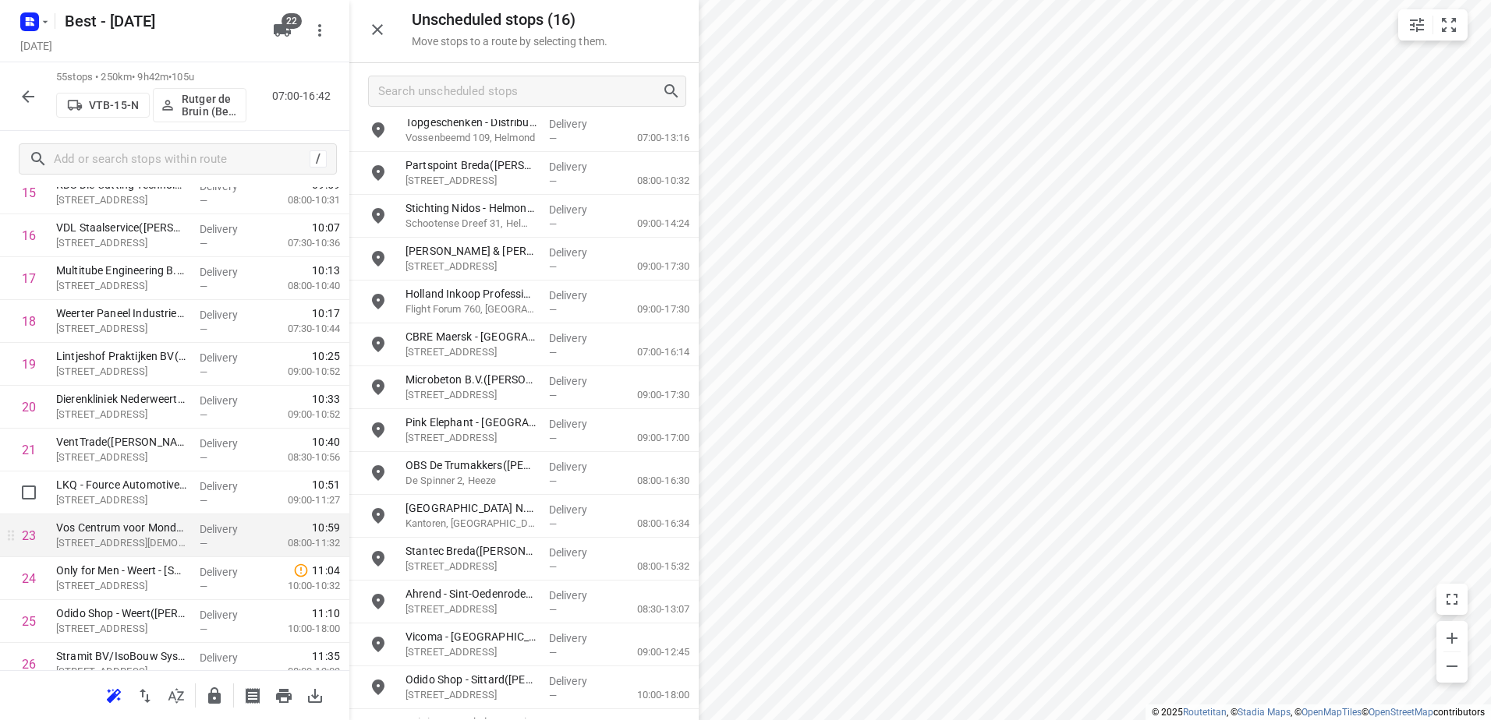
scroll to position [762, 0]
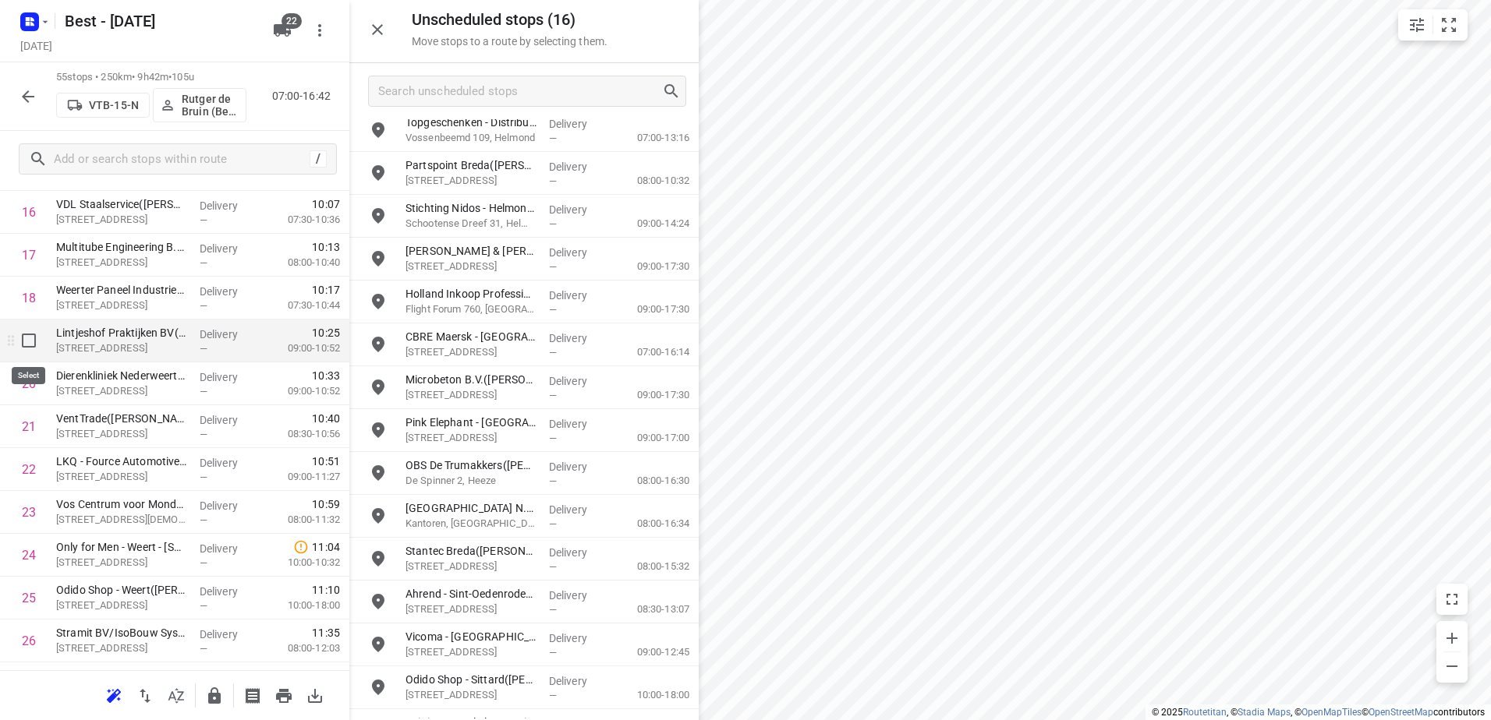
click at [27, 341] on input "checkbox" at bounding box center [28, 340] width 31 height 31
checkbox input "true"
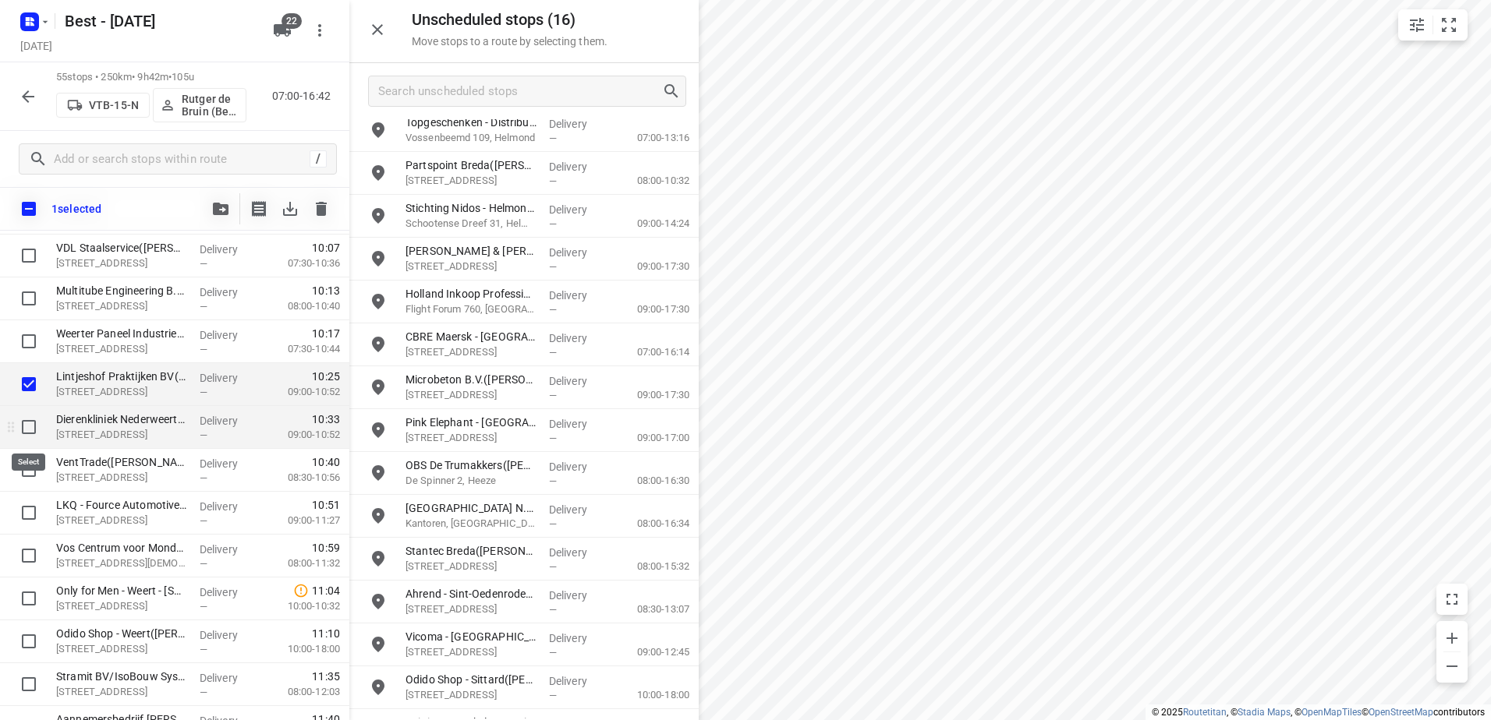
click at [30, 427] on input "checkbox" at bounding box center [28, 427] width 31 height 31
checkbox input "true"
click at [29, 462] on input "checkbox" at bounding box center [28, 470] width 31 height 31
checkbox input "true"
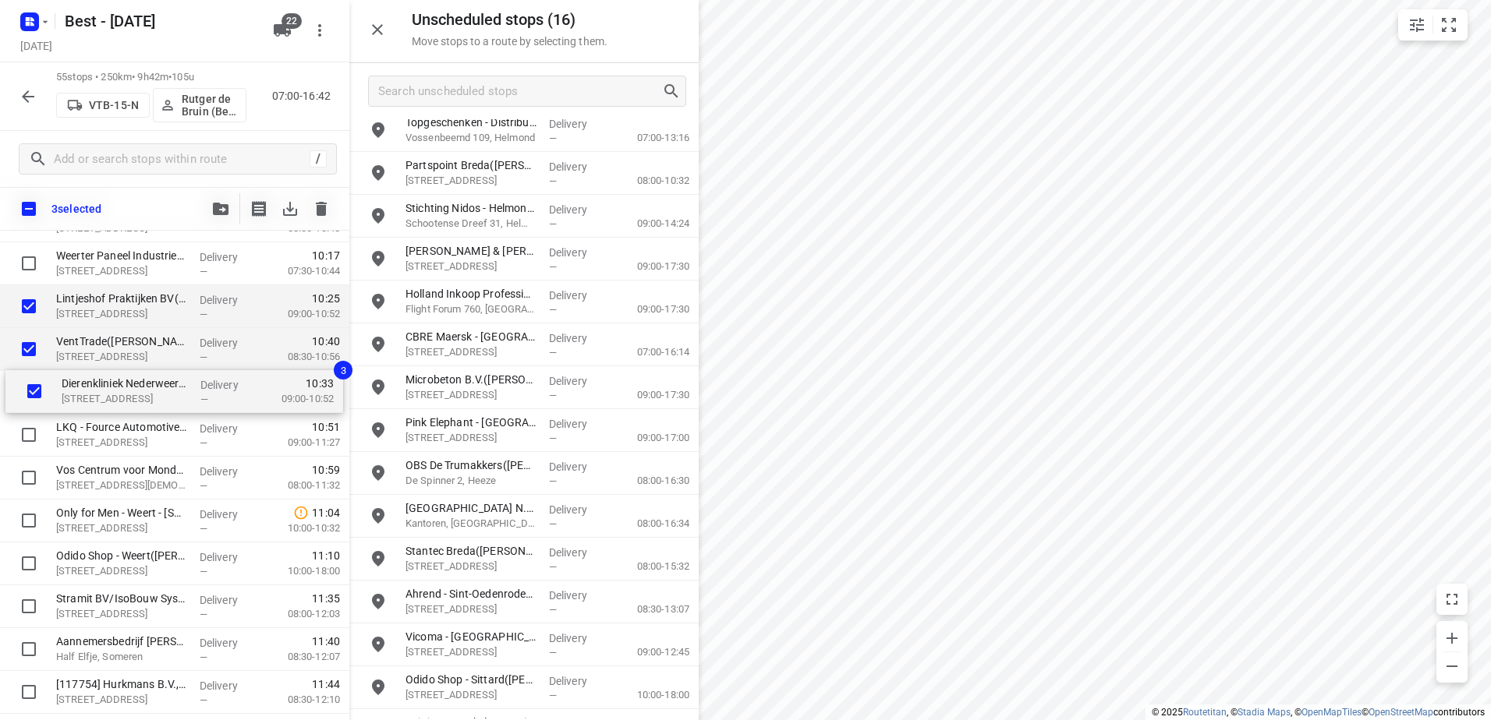
scroll to position [839, 0]
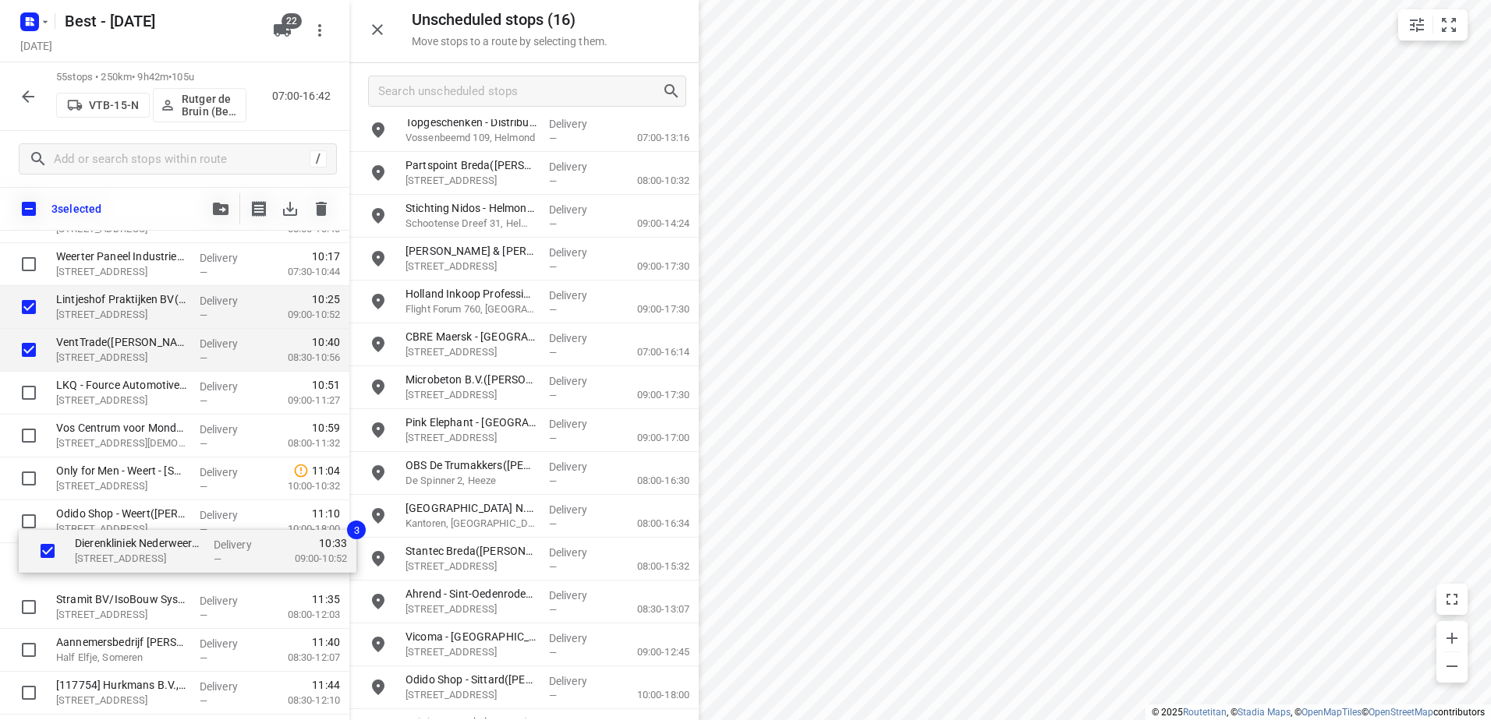
drag, startPoint x: 134, startPoint y: 394, endPoint x: 146, endPoint y: 560, distance: 166.5
click at [146, 560] on div "Geerets de Leeuw - Locatie Ospel(Marjon van Gestel-van de Weijer) Hennesweg 36,…" at bounding box center [174, 693] width 349 height 2358
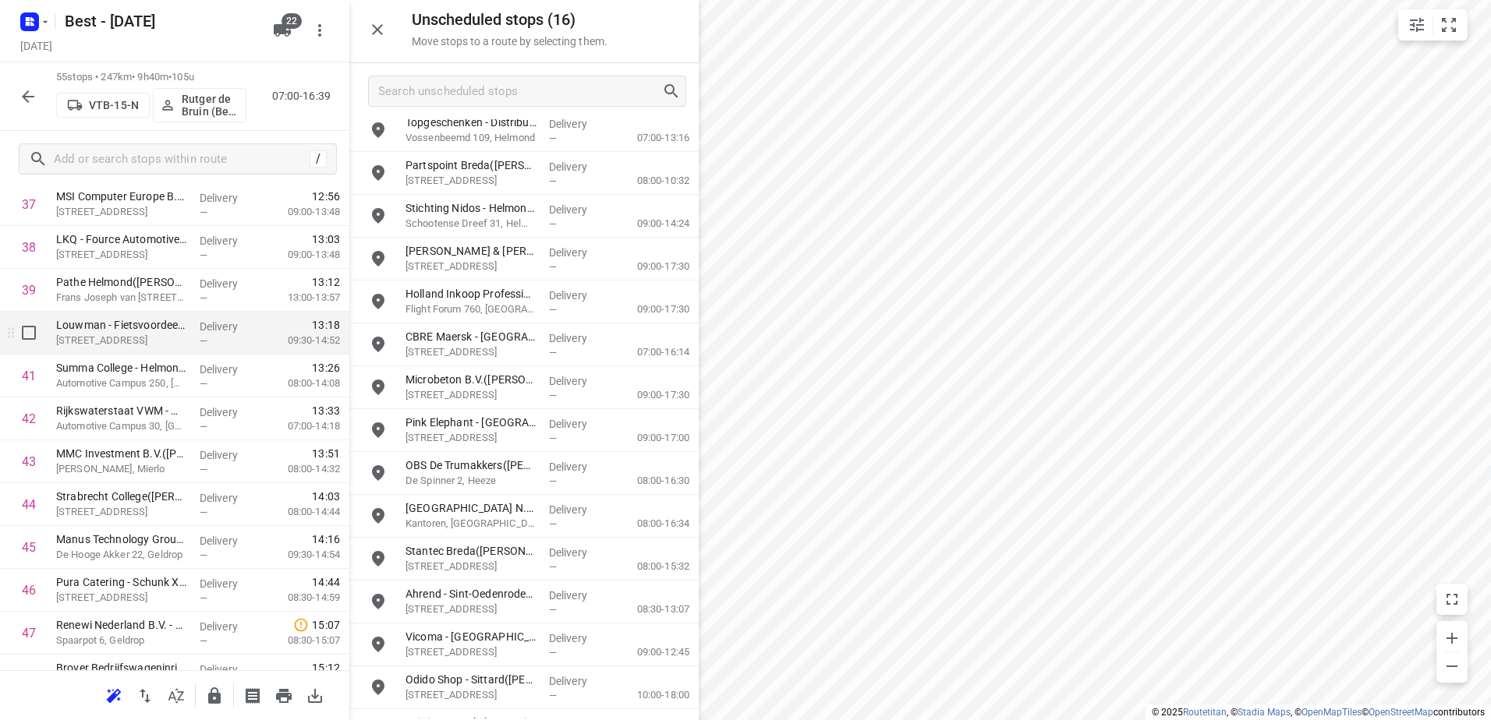
scroll to position [1774, 0]
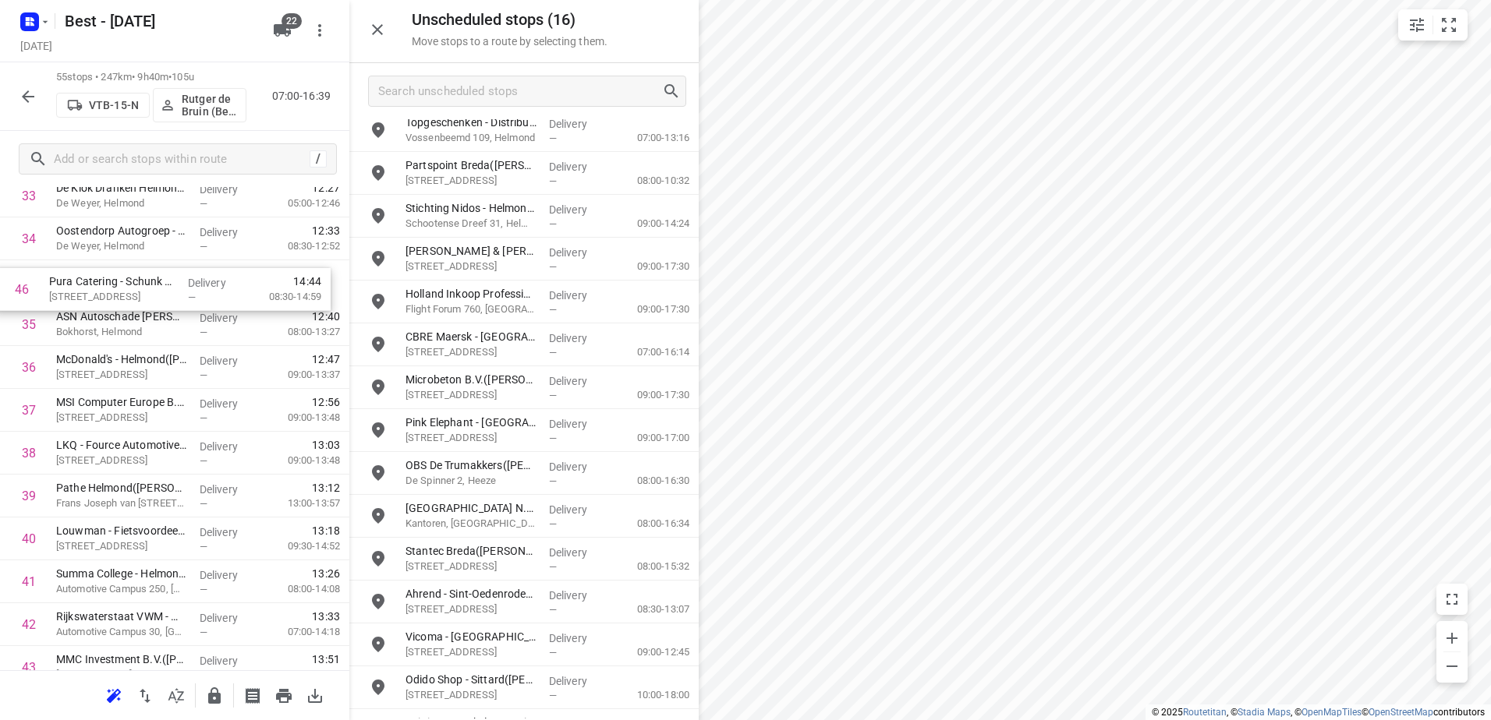
drag, startPoint x: 188, startPoint y: 479, endPoint x: 186, endPoint y: 268, distance: 210.5
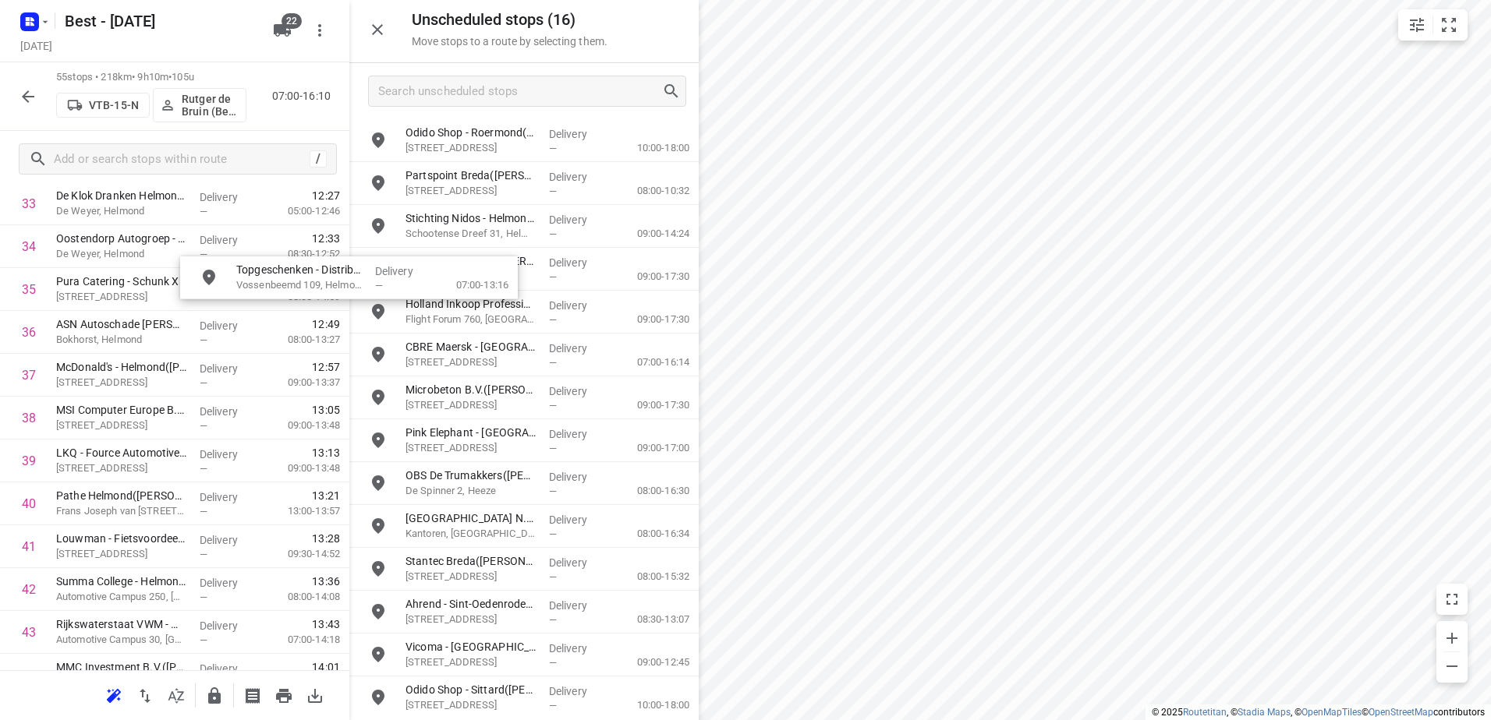
scroll to position [1491, 0]
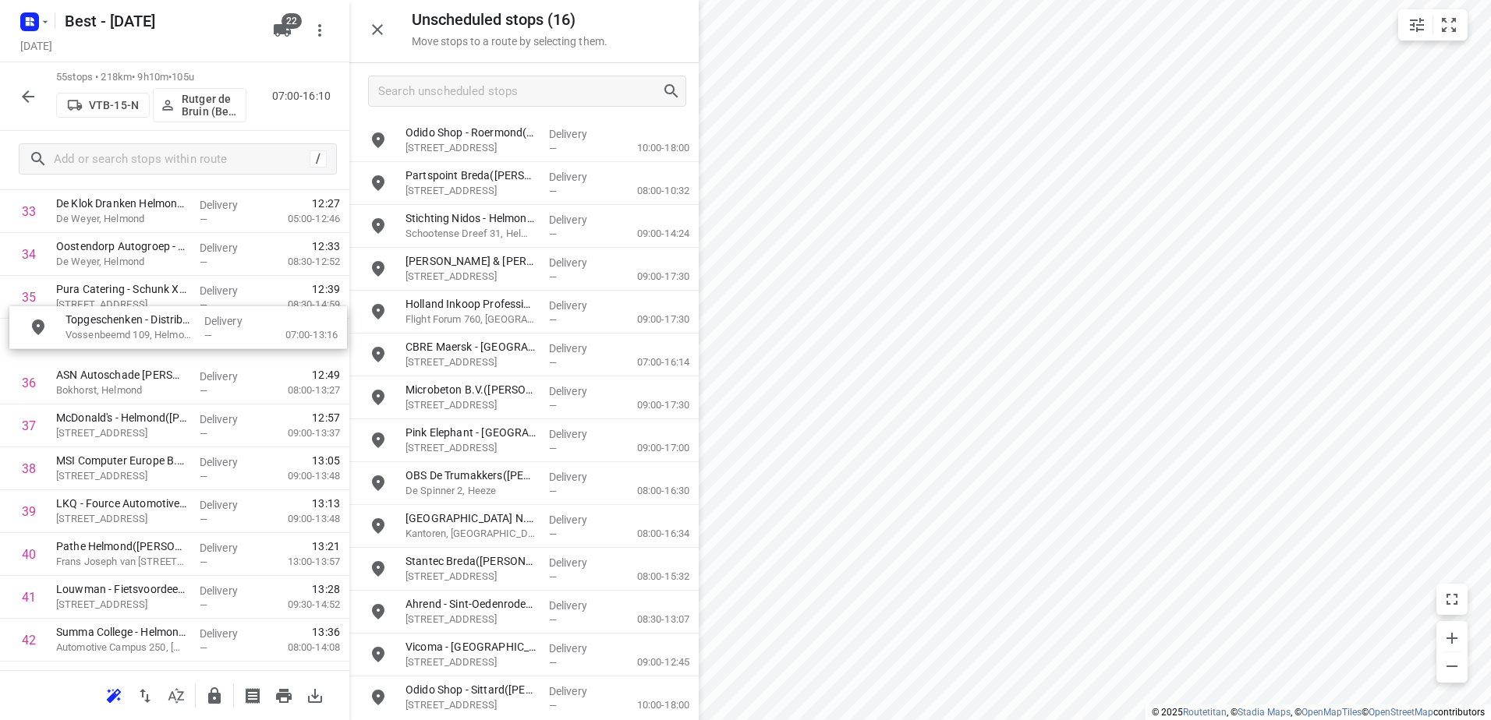
drag, startPoint x: 504, startPoint y: 197, endPoint x: 161, endPoint y: 345, distance: 374.4
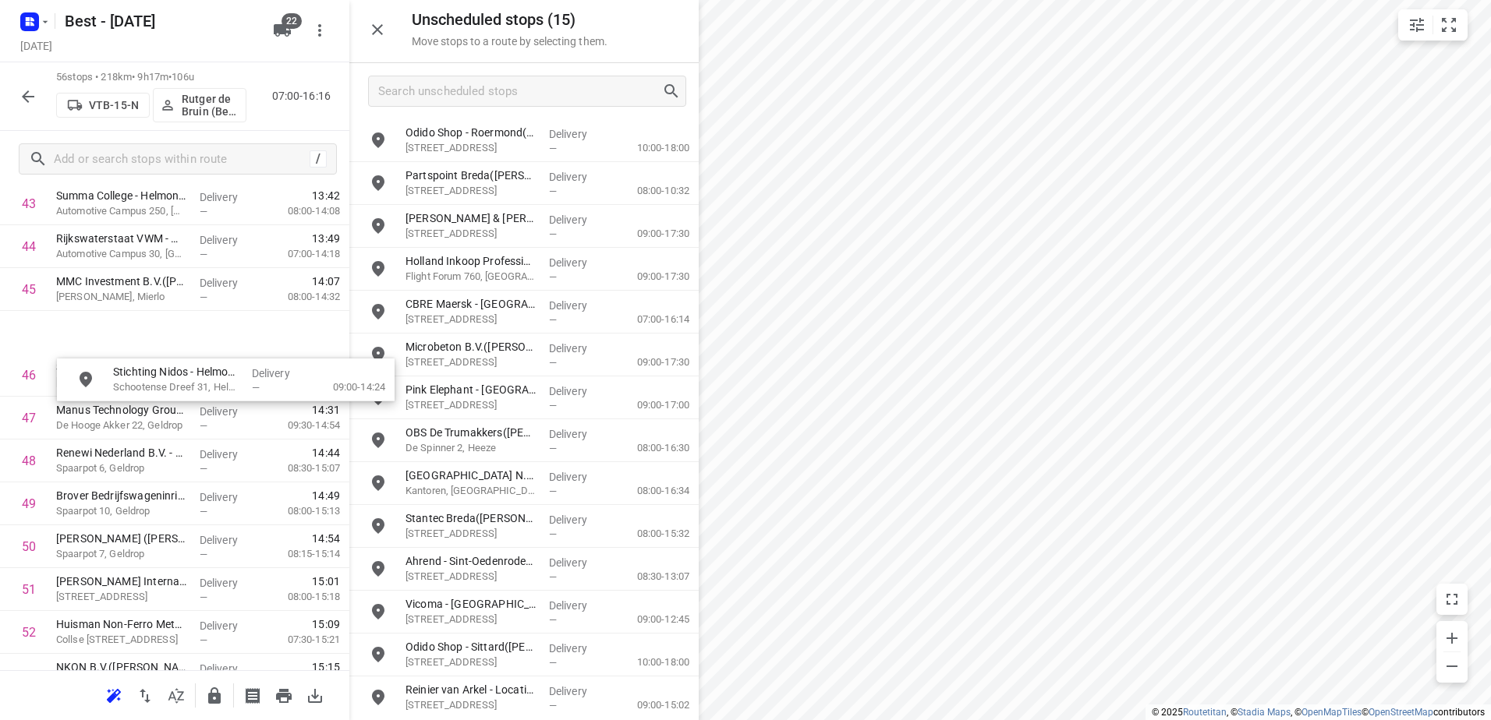
scroll to position [1881, 0]
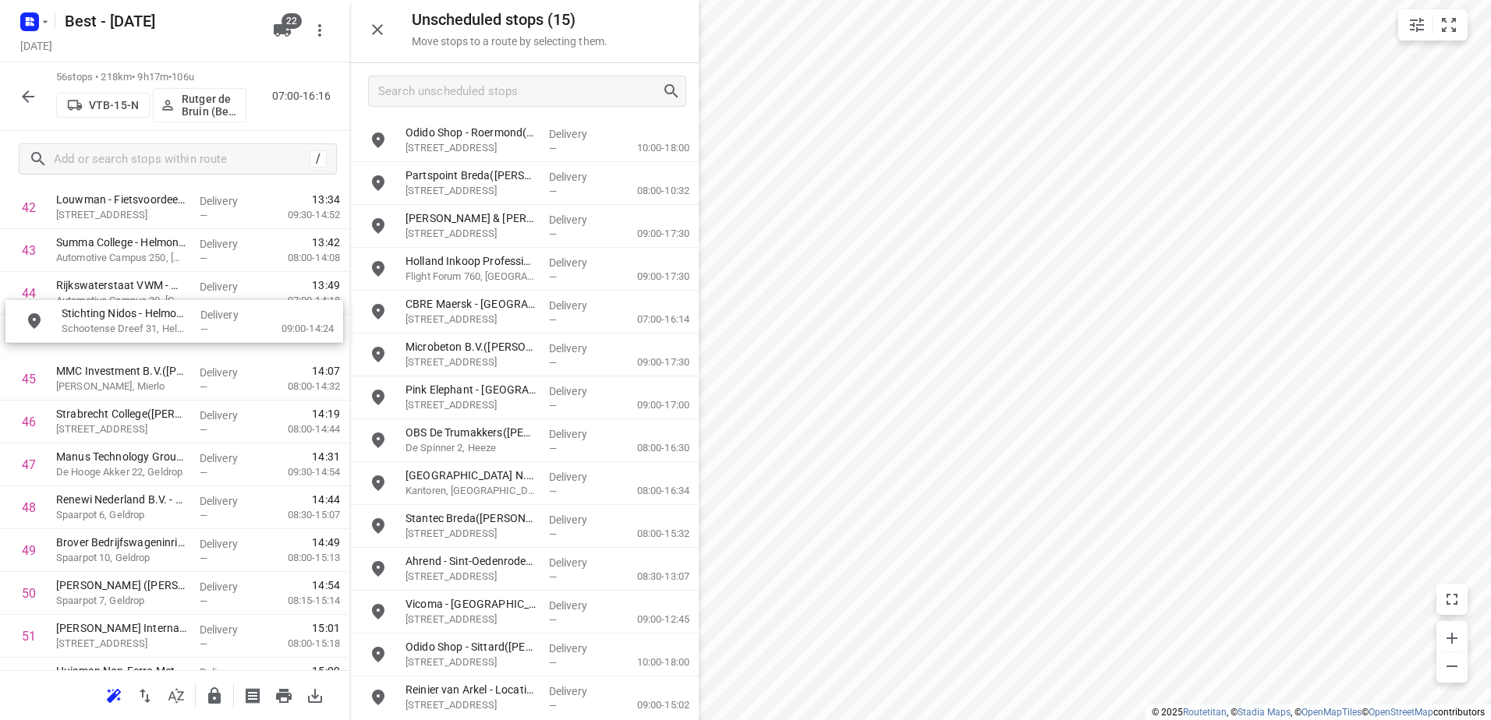
drag, startPoint x: 503, startPoint y: 210, endPoint x: 151, endPoint y: 314, distance: 366.8
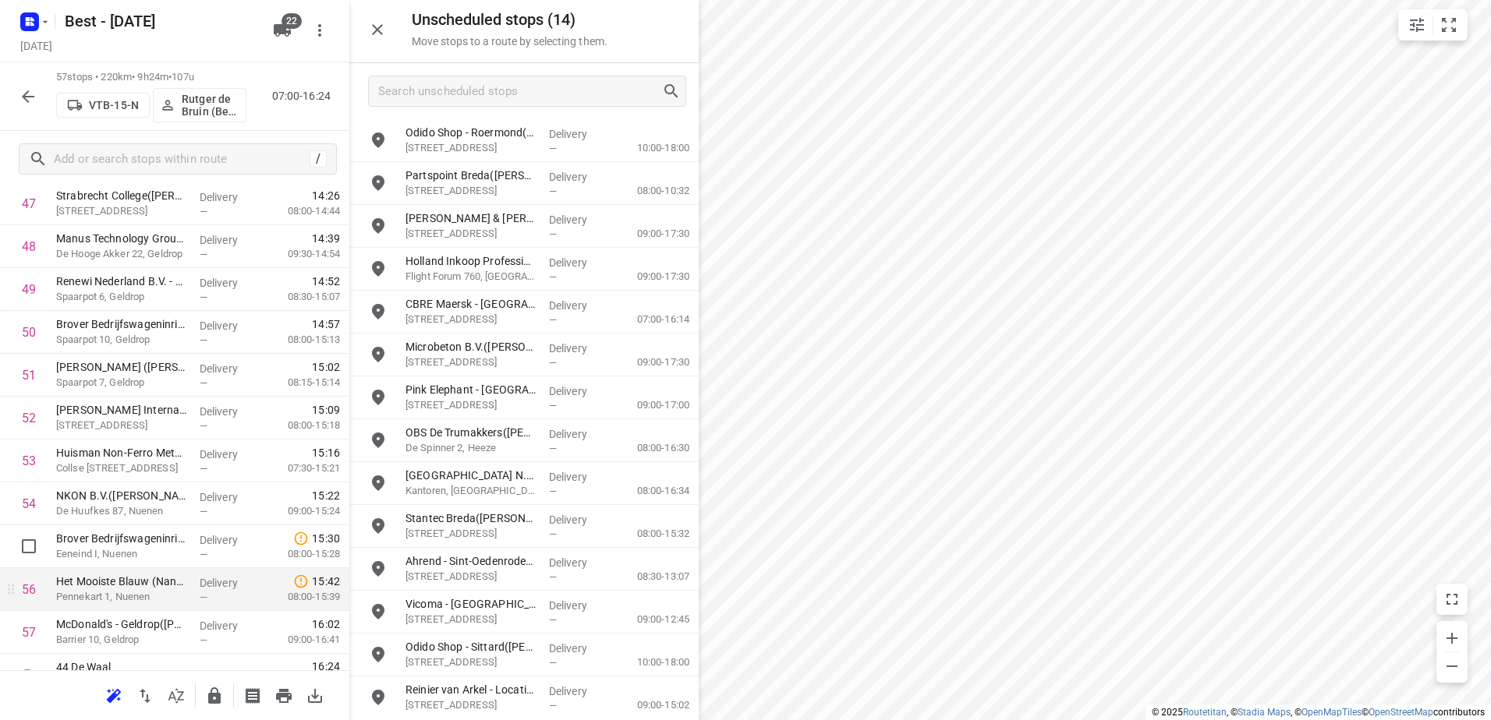
scroll to position [2126, 0]
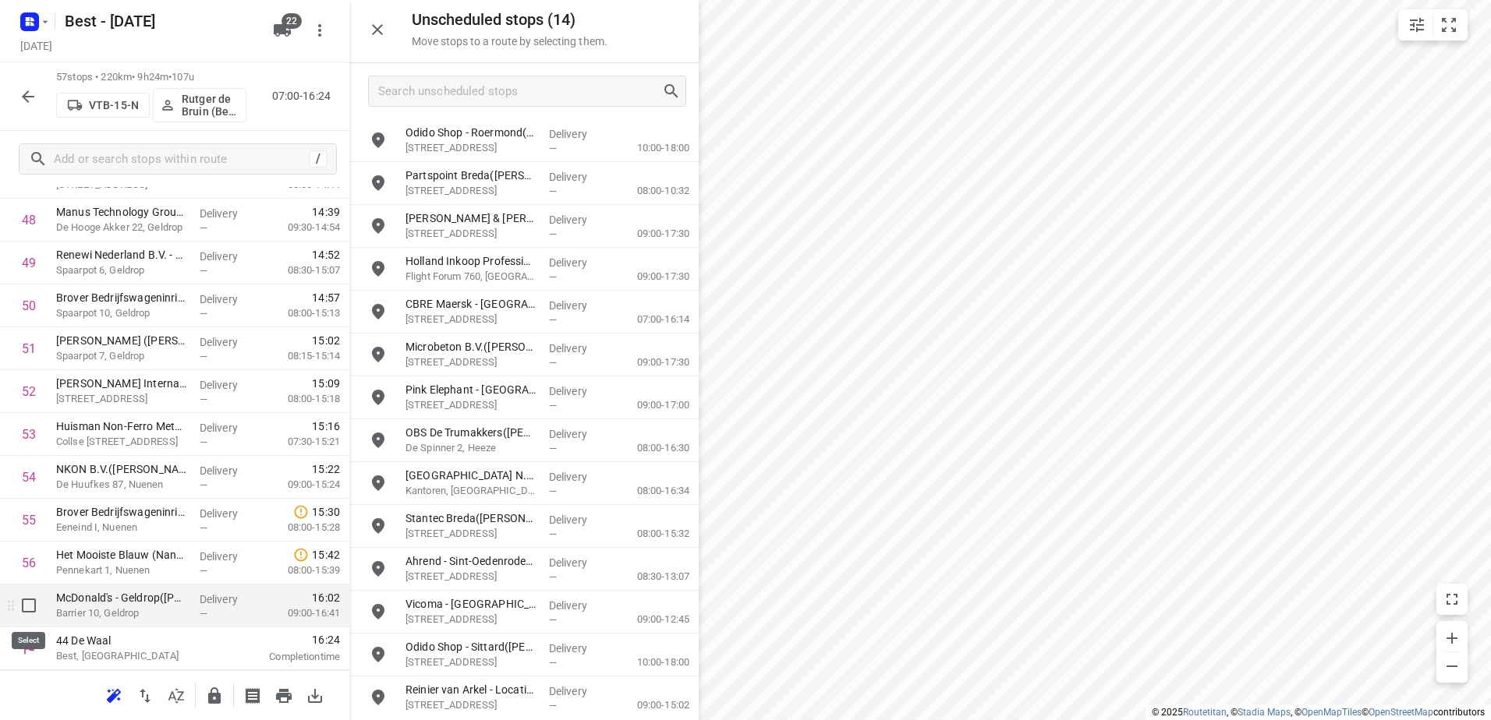
click at [28, 615] on input "checkbox" at bounding box center [28, 605] width 31 height 31
checkbox input "true"
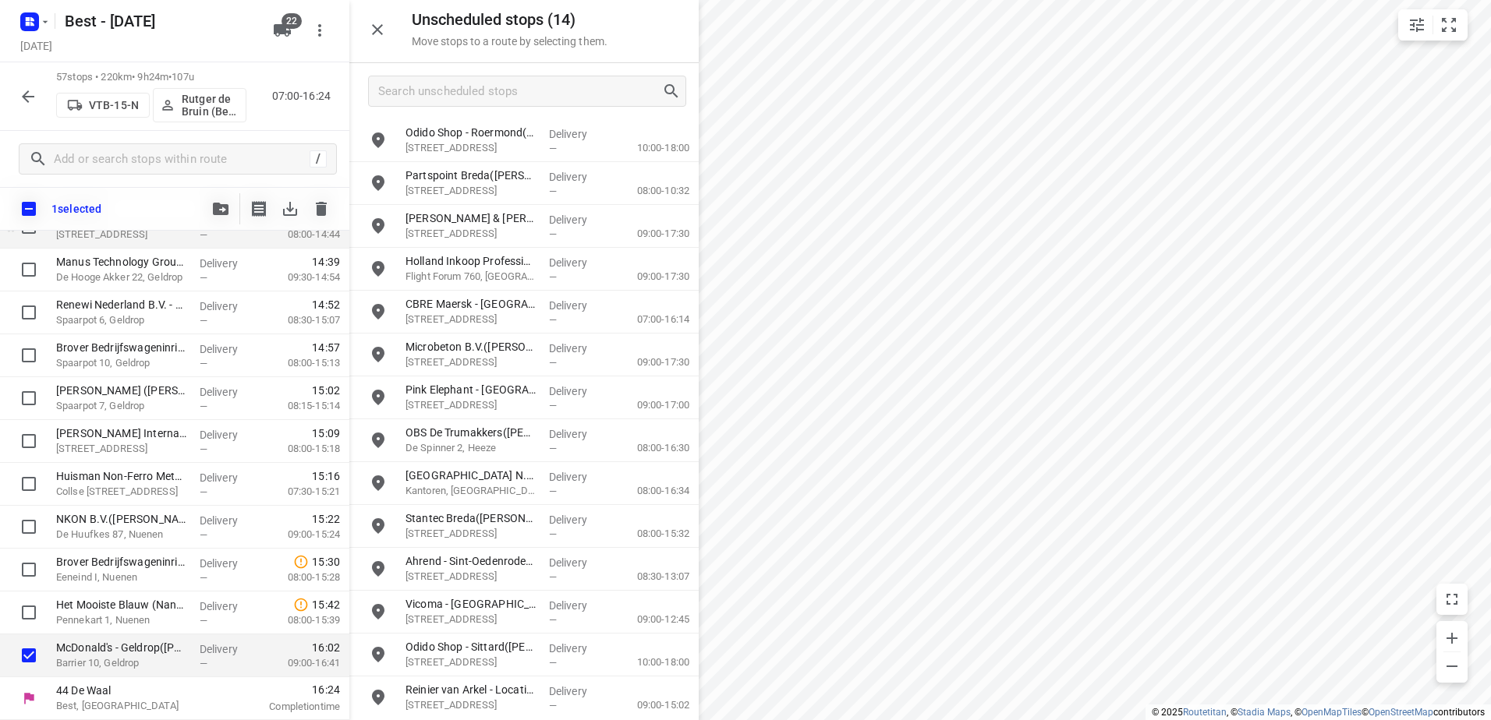
scroll to position [2120, 0]
click at [227, 216] on button "button" at bounding box center [220, 208] width 31 height 31
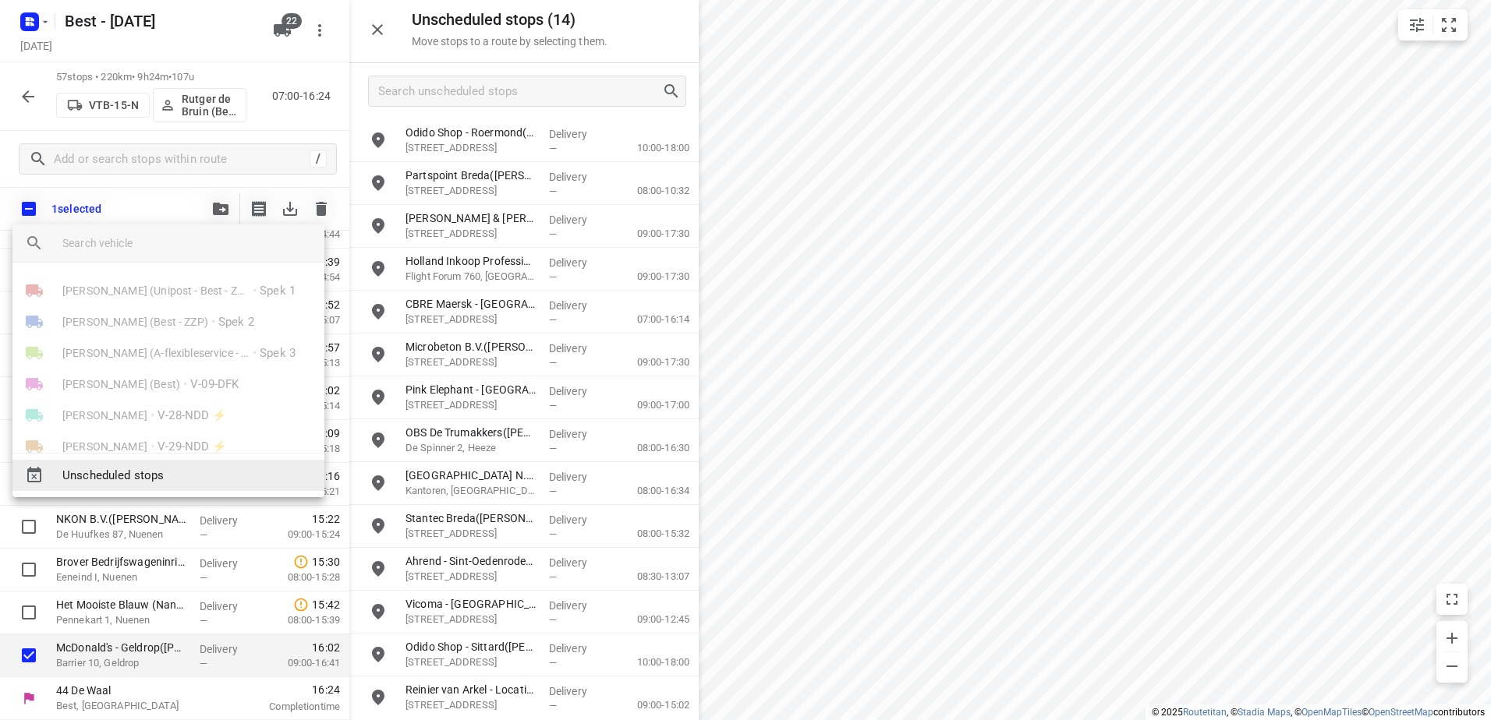
click at [168, 478] on span "Unscheduled stops" at bounding box center [186, 476] width 249 height 18
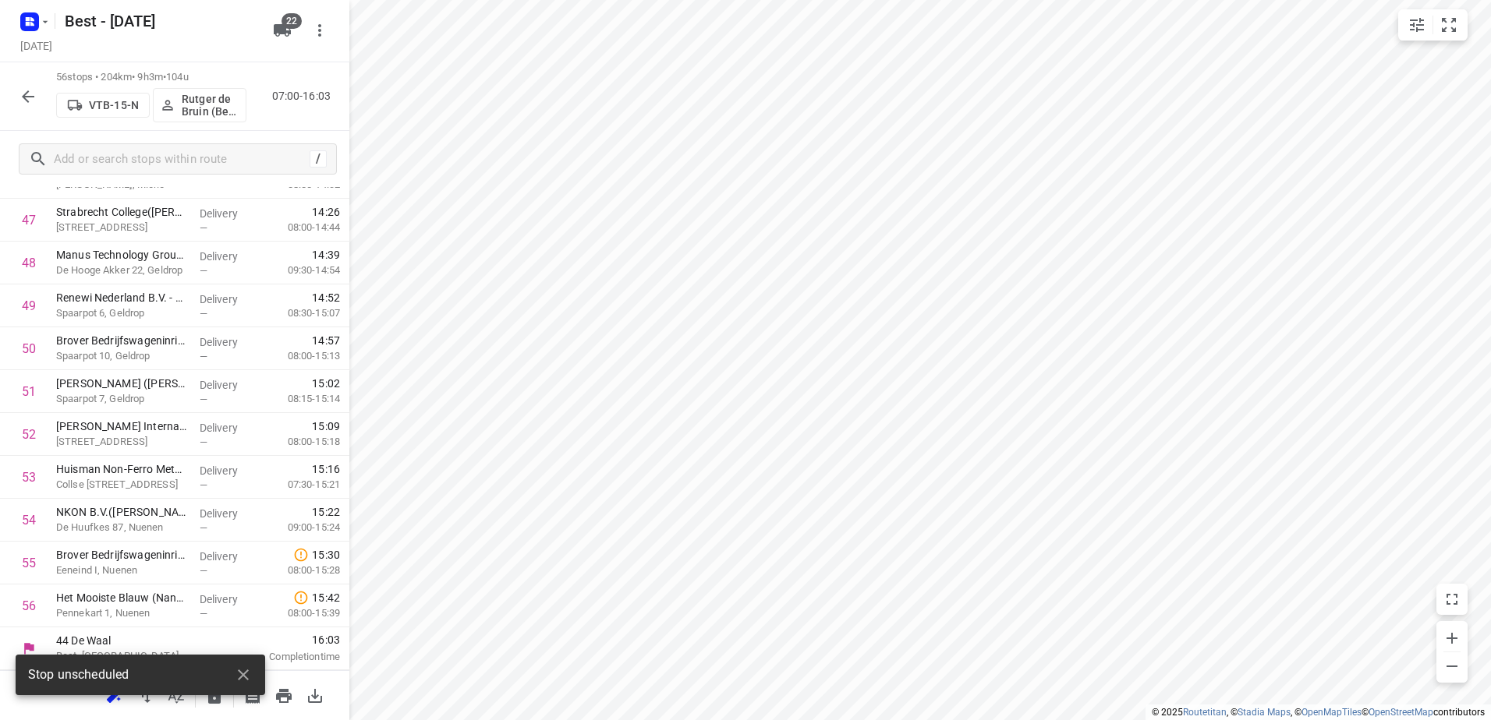
scroll to position [2083, 0]
click at [242, 672] on icon "button" at bounding box center [243, 675] width 19 height 19
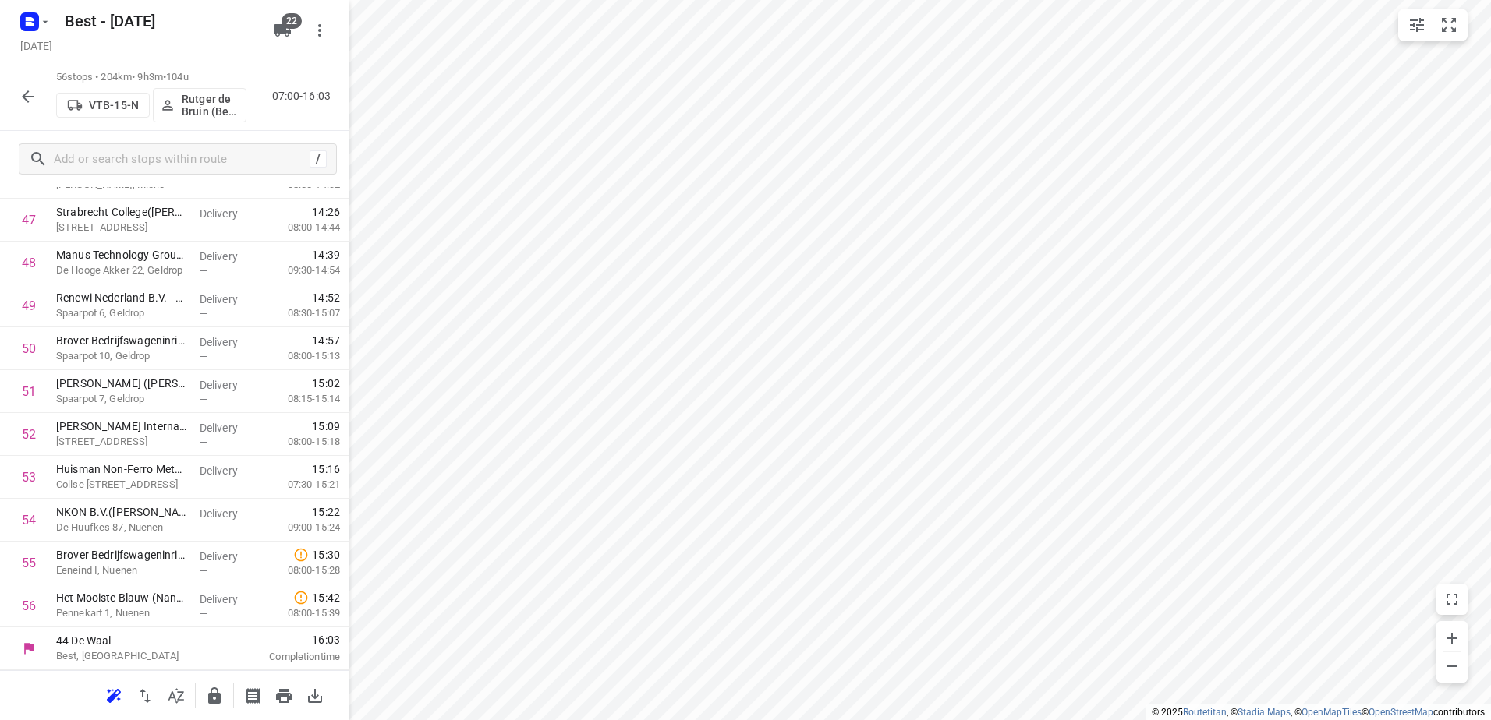
click at [210, 697] on icon "button" at bounding box center [214, 696] width 12 height 16
click at [8, 100] on div "56 stops • 204km • 9h3m • 104u VTB-15-N Rutger de Bruin (Best - ZZP) 07:00-16:03" at bounding box center [174, 96] width 349 height 69
click at [20, 100] on icon "button" at bounding box center [28, 96] width 19 height 19
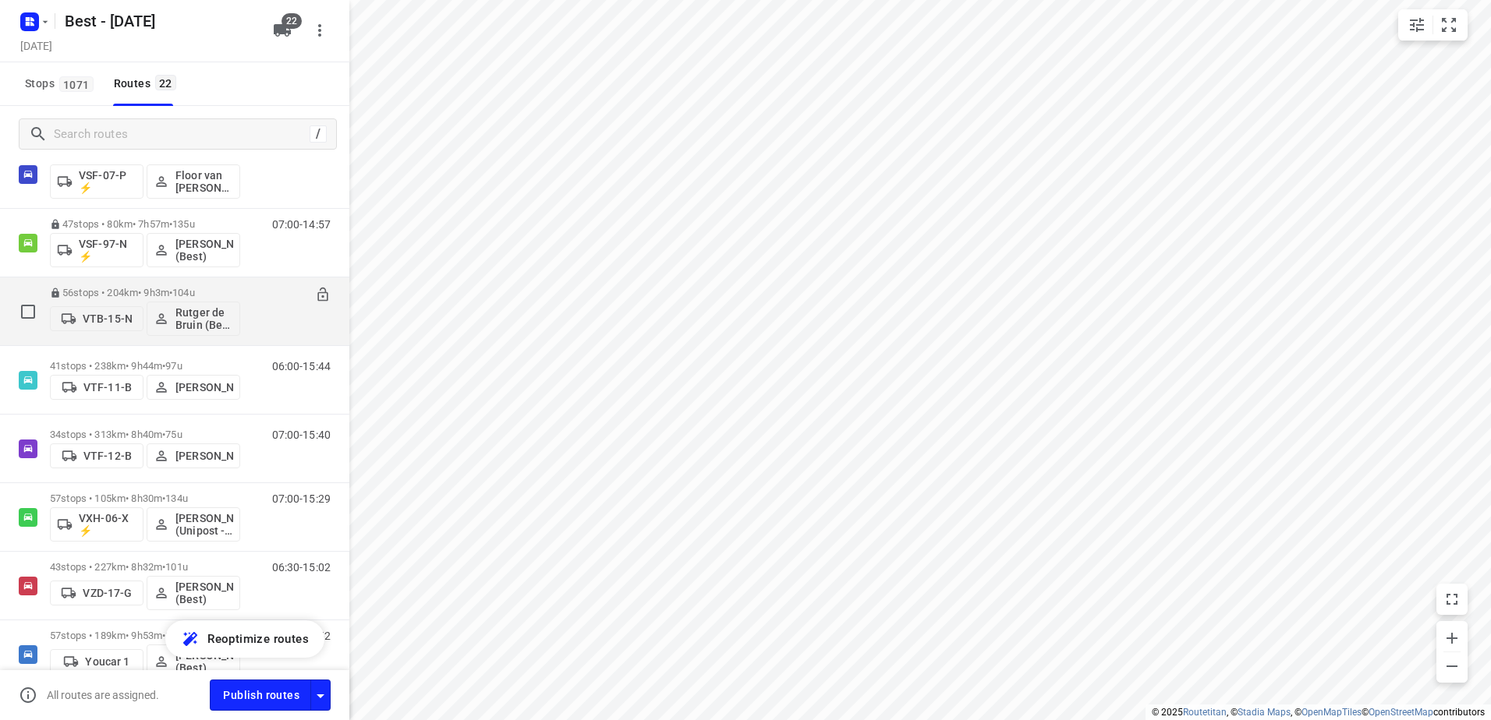
scroll to position [987, 0]
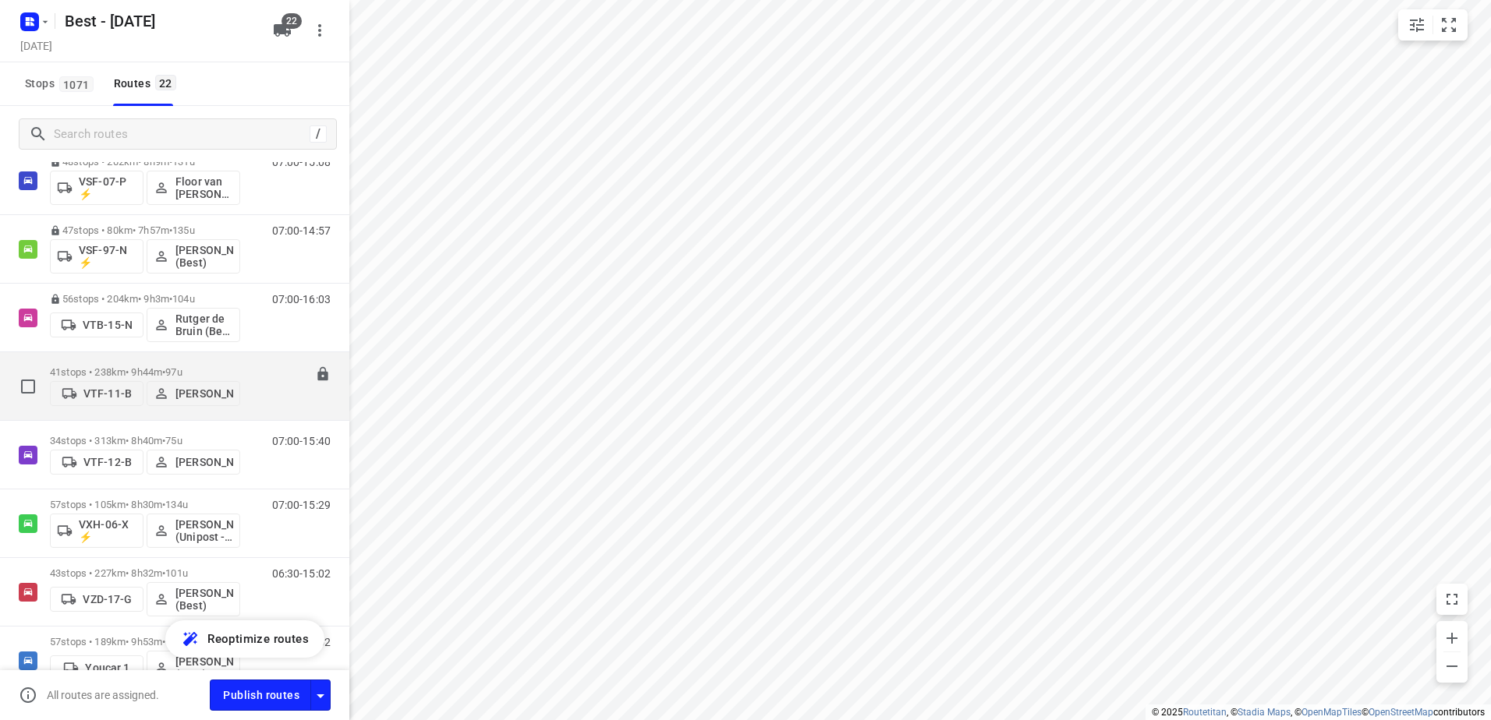
click at [138, 370] on p "41 stops • 238km • 9h44m • 97u" at bounding box center [145, 372] width 190 height 12
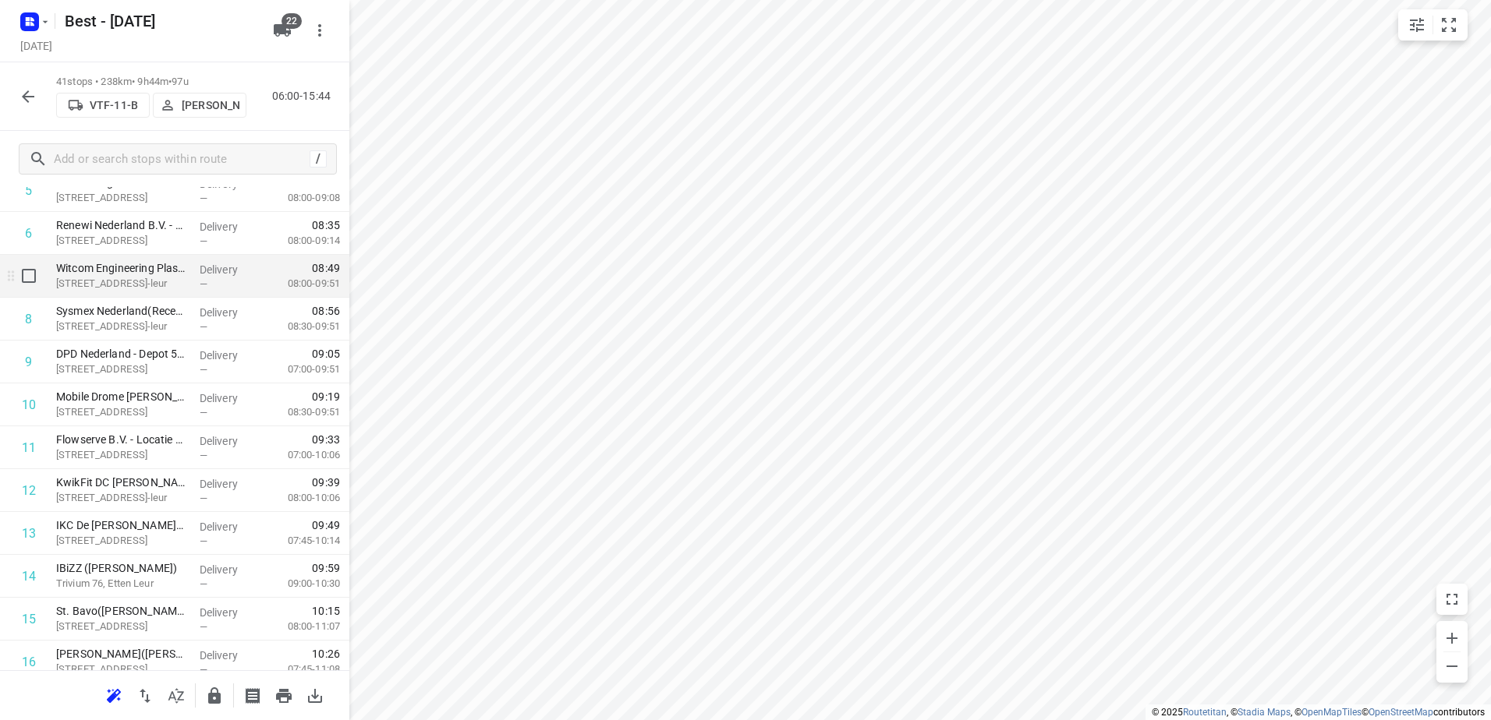
scroll to position [390, 0]
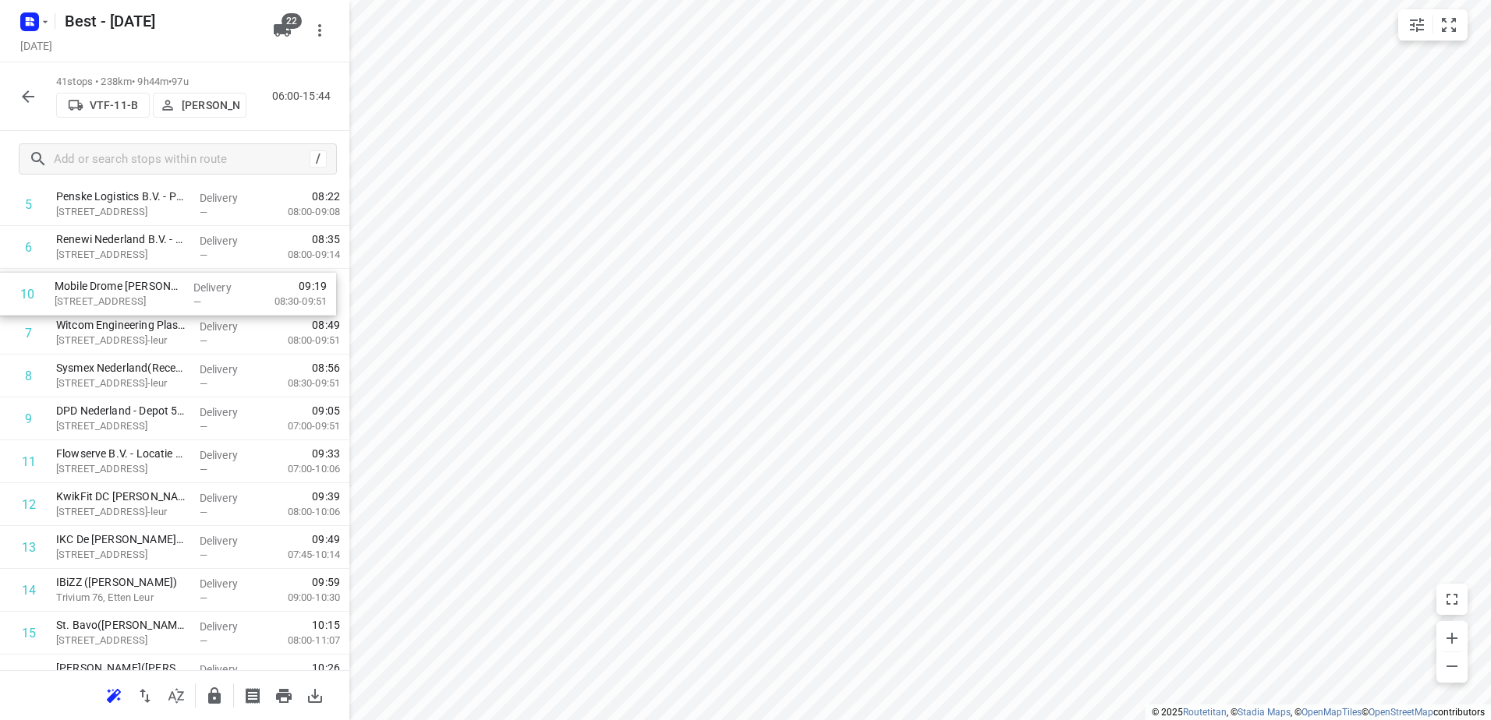
drag, startPoint x: 193, startPoint y: 340, endPoint x: 190, endPoint y: 303, distance: 37.6
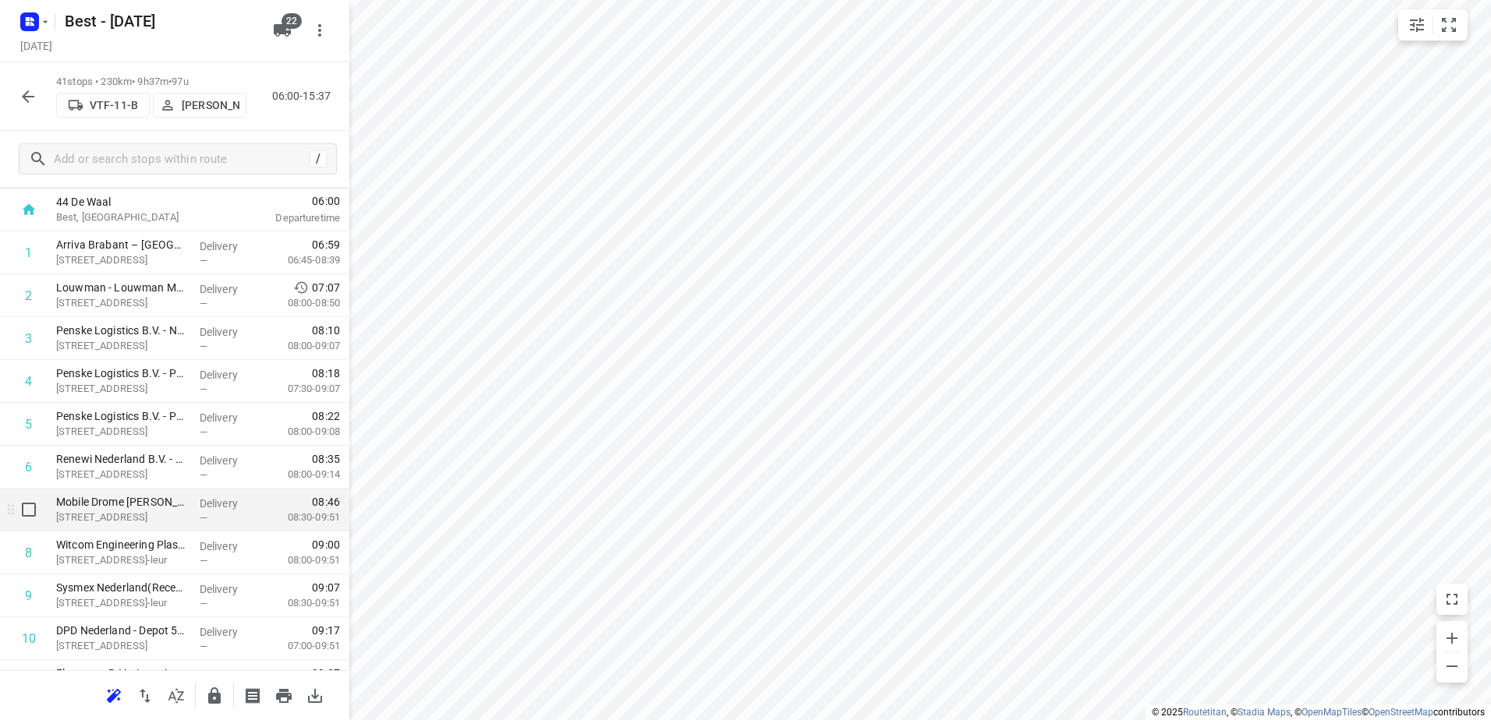
scroll to position [156, 0]
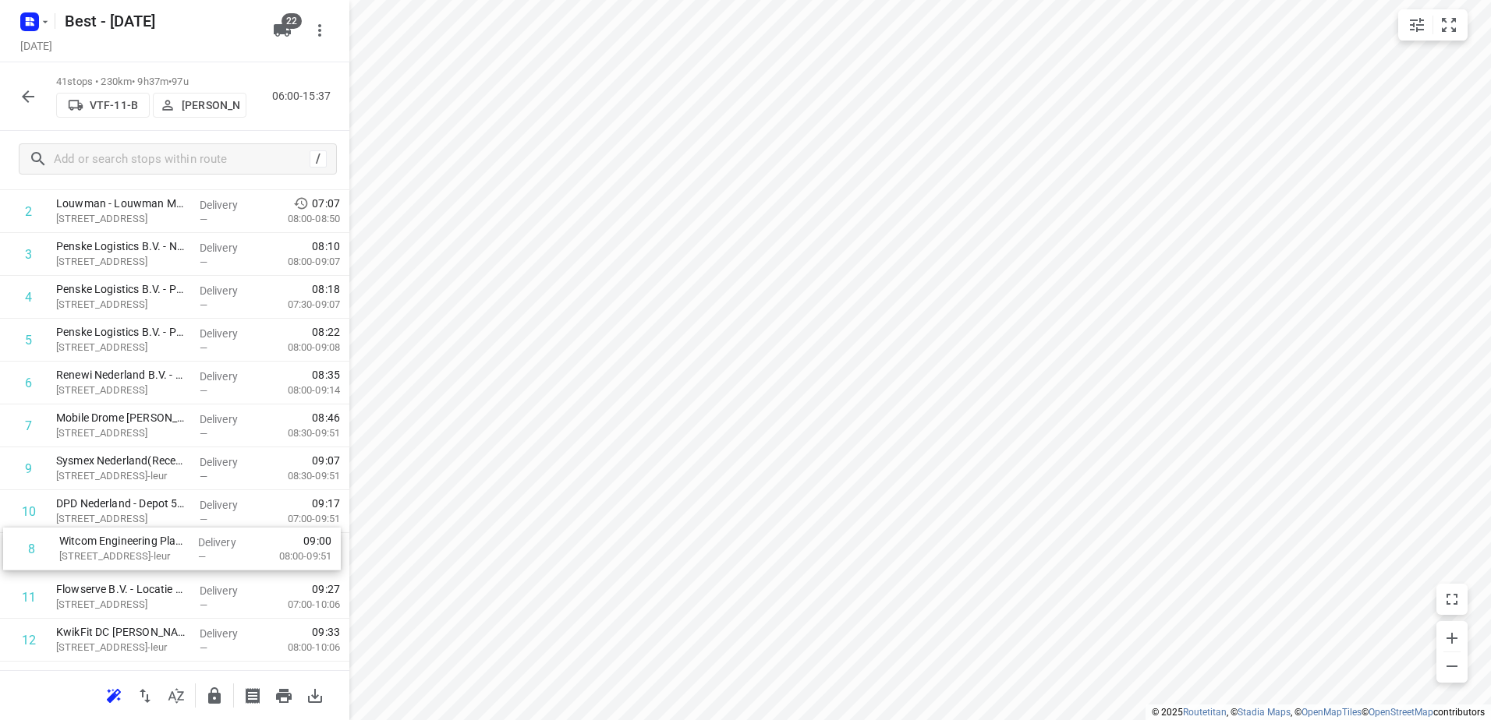
drag, startPoint x: 267, startPoint y: 465, endPoint x: 267, endPoint y: 555, distance: 89.7
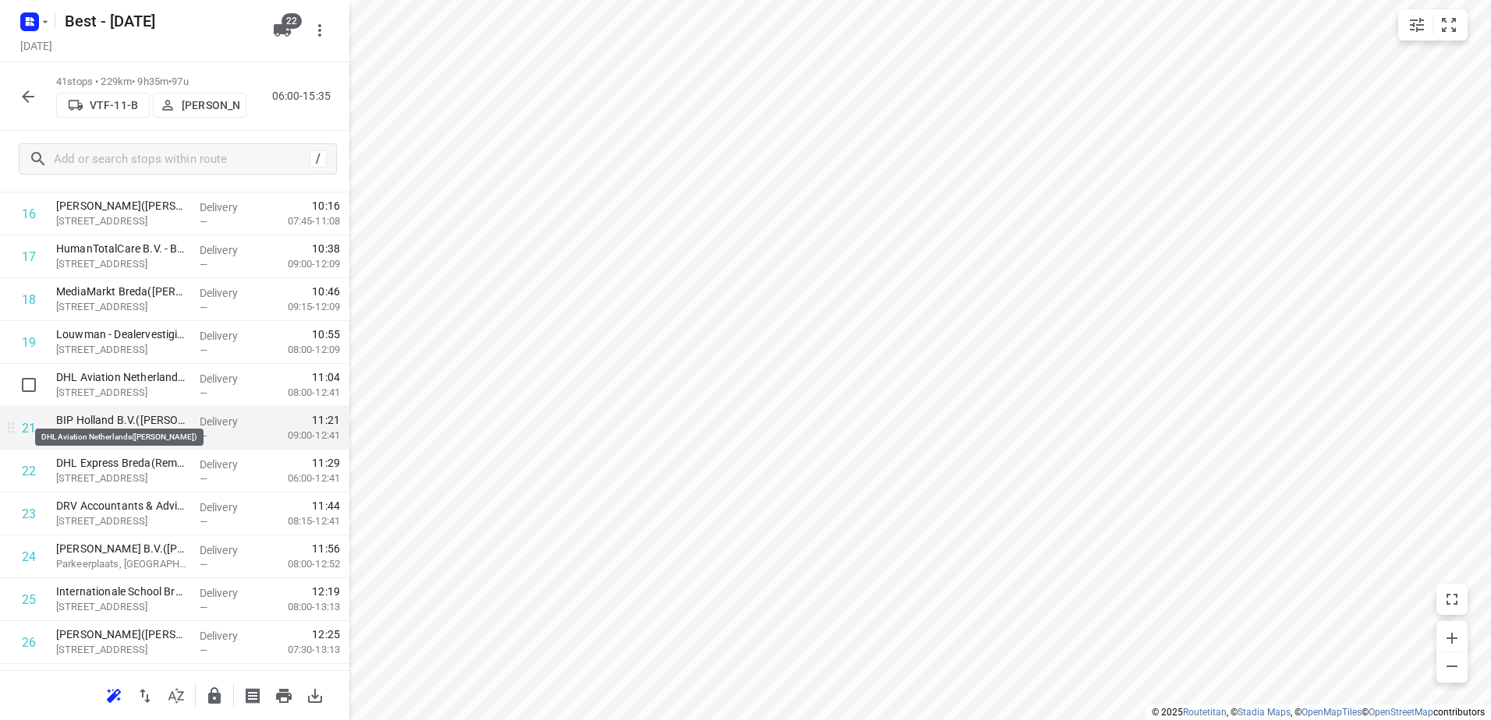
scroll to position [787, 0]
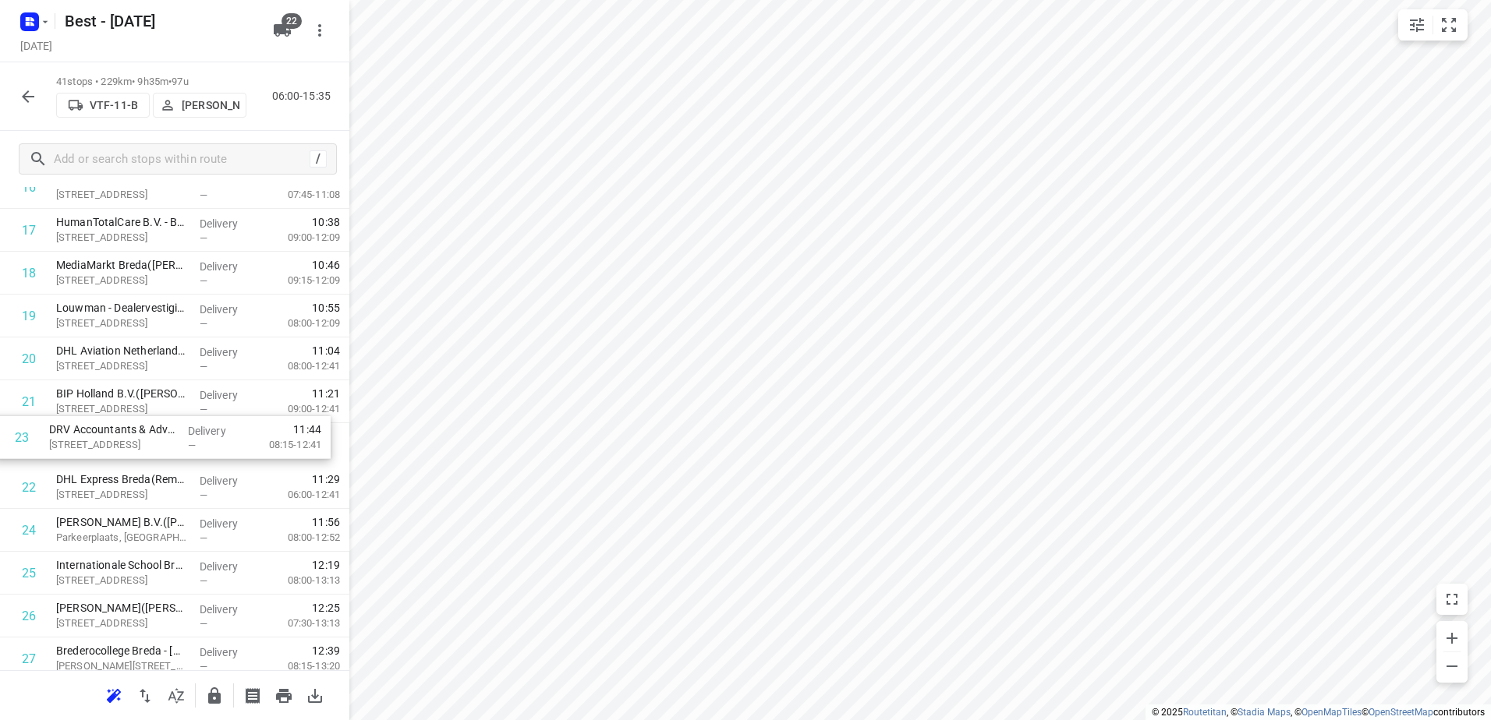
drag, startPoint x: 235, startPoint y: 486, endPoint x: 230, endPoint y: 430, distance: 55.6
click at [230, 430] on div "1 Arriva Brabant – Roosendaal(Corné Schellekens) Schotsbossenstraat 2a, Roosend…" at bounding box center [174, 402] width 349 height 1758
drag, startPoint x: 225, startPoint y: 388, endPoint x: 231, endPoint y: 462, distance: 73.6
click at [231, 462] on div "1 Arriva Brabant – Roosendaal(Corné Schellekens) Schotsbossenstraat 2a, Roosend…" at bounding box center [174, 402] width 349 height 1758
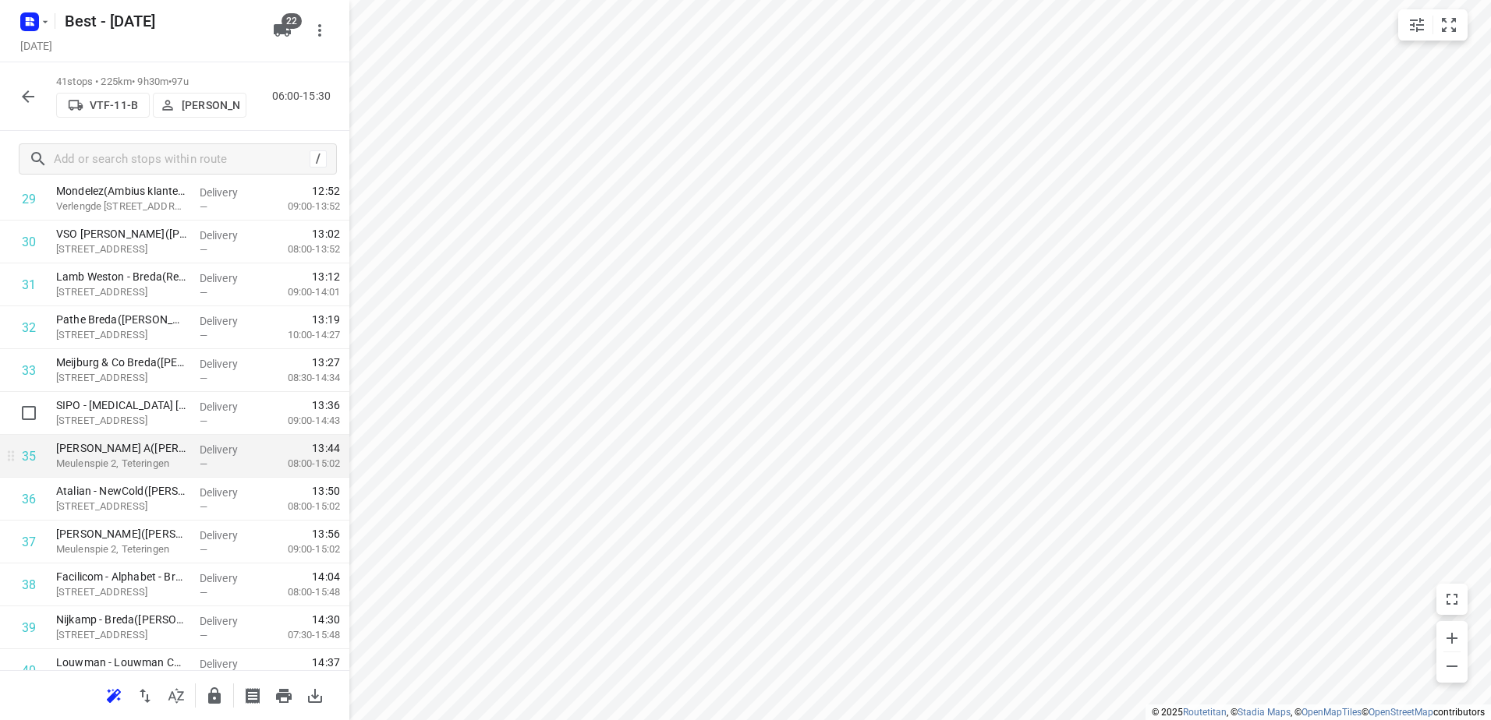
scroll to position [1410, 0]
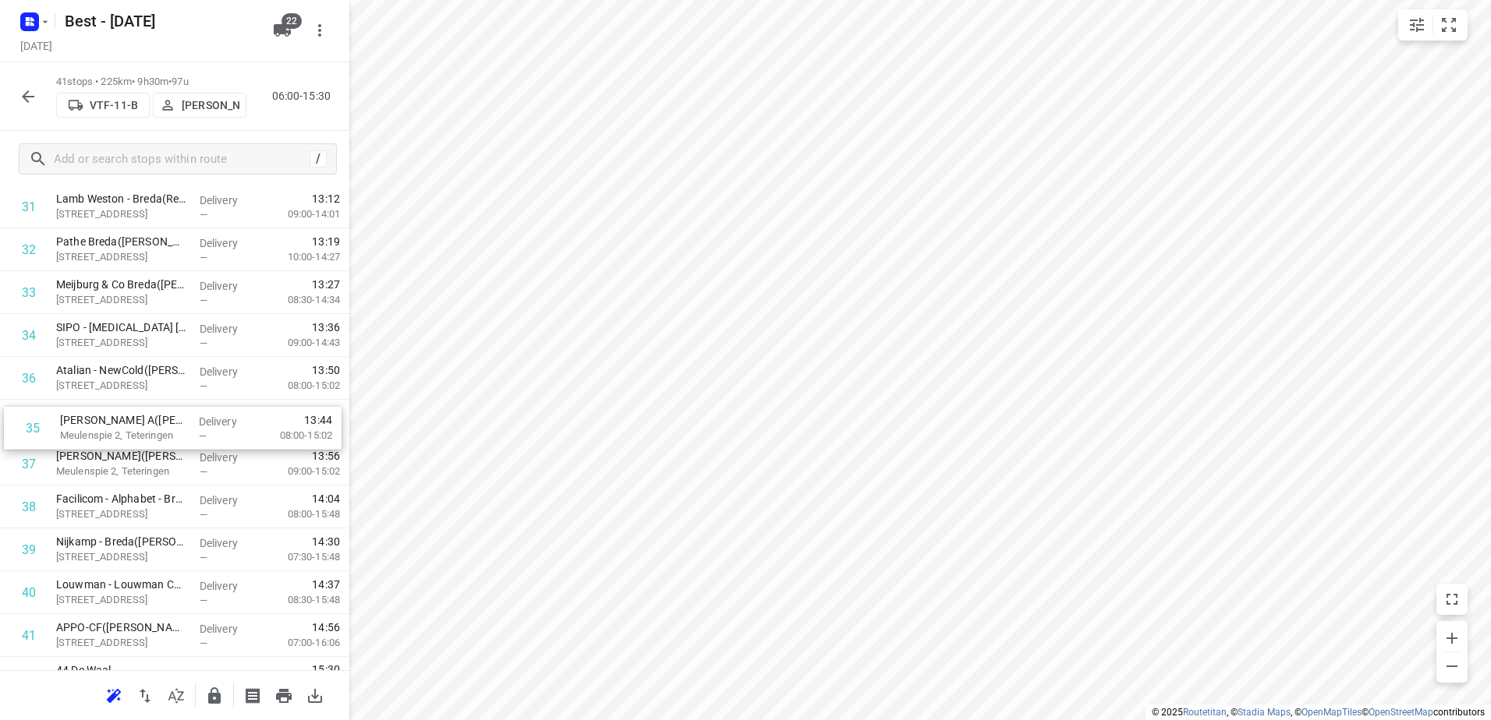
drag, startPoint x: 211, startPoint y: 399, endPoint x: 215, endPoint y: 455, distance: 56.3
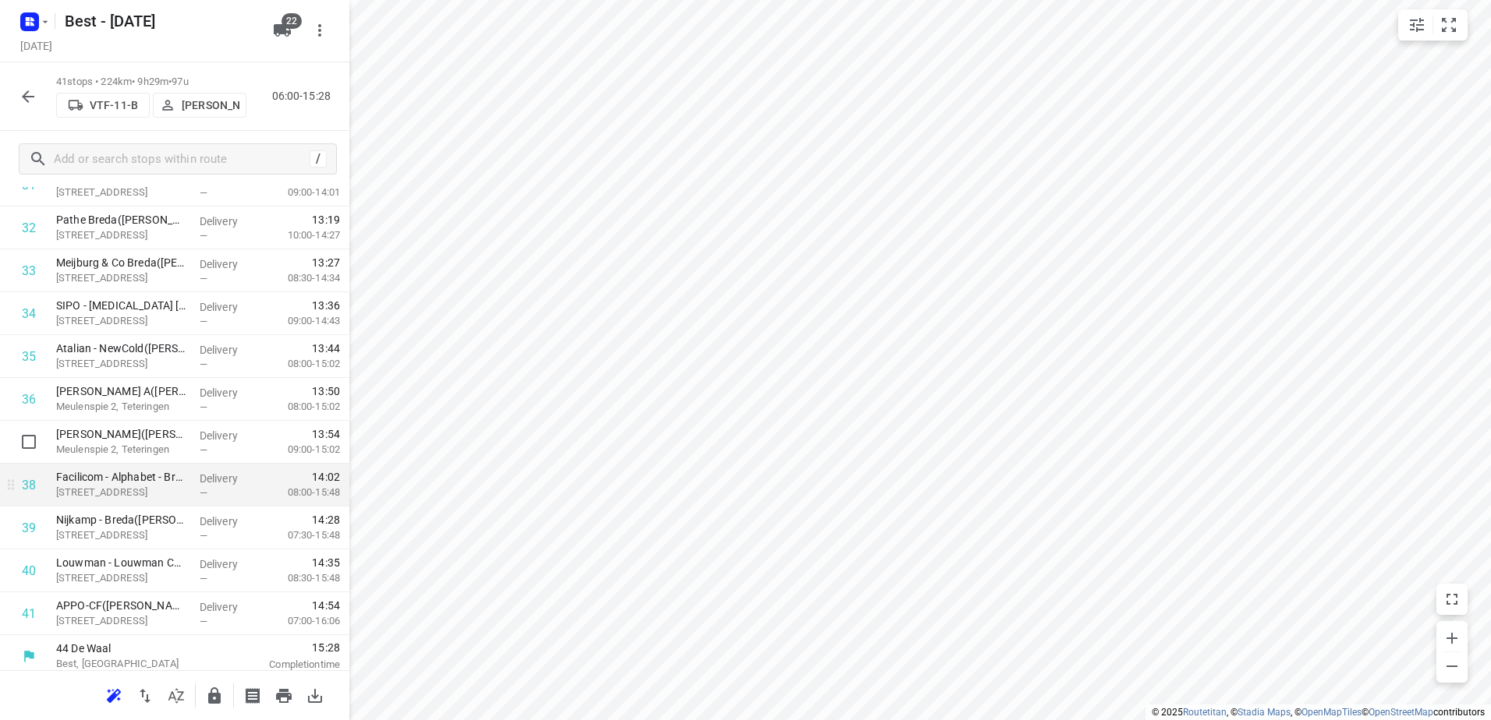
scroll to position [1440, 0]
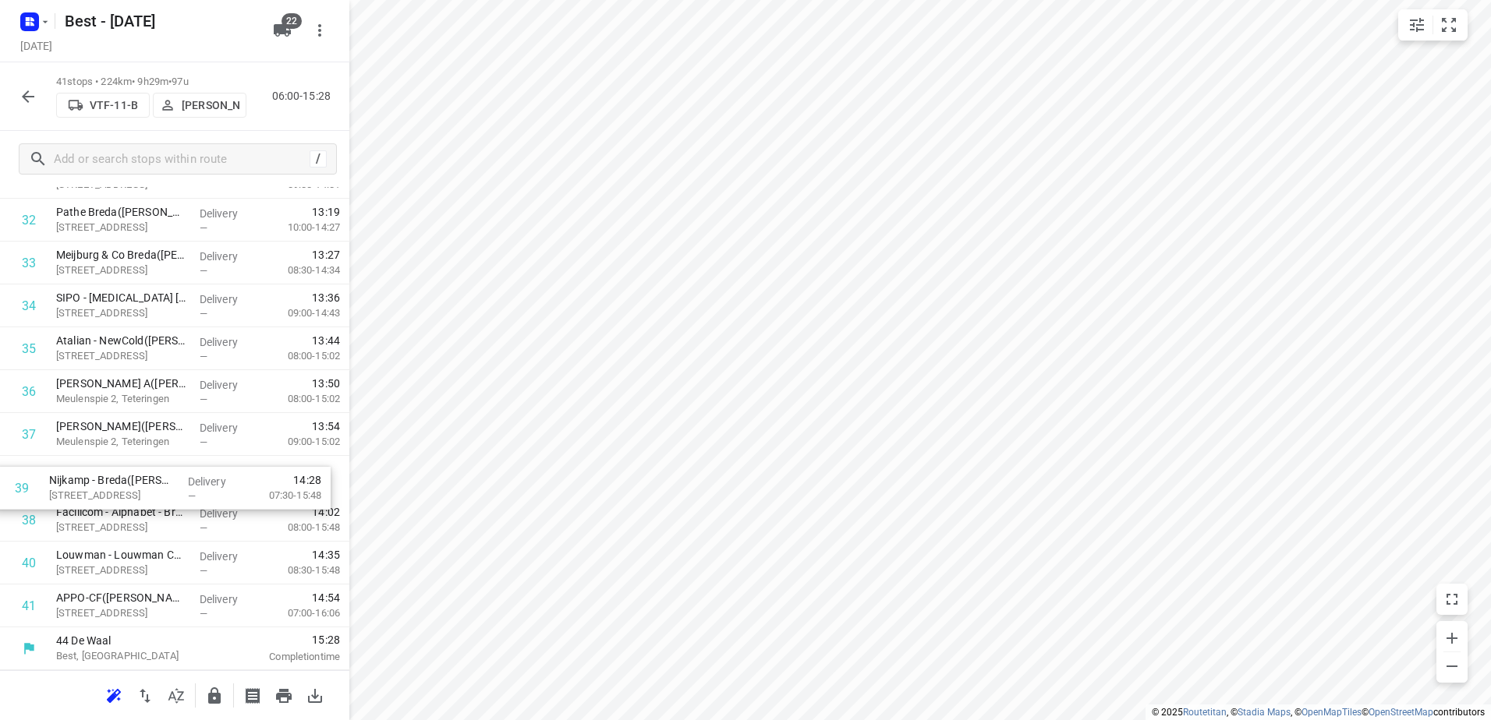
drag, startPoint x: 150, startPoint y: 513, endPoint x: 141, endPoint y: 469, distance: 44.7
click at [207, 699] on icon "button" at bounding box center [214, 696] width 19 height 19
click at [22, 96] on icon "button" at bounding box center [28, 96] width 19 height 19
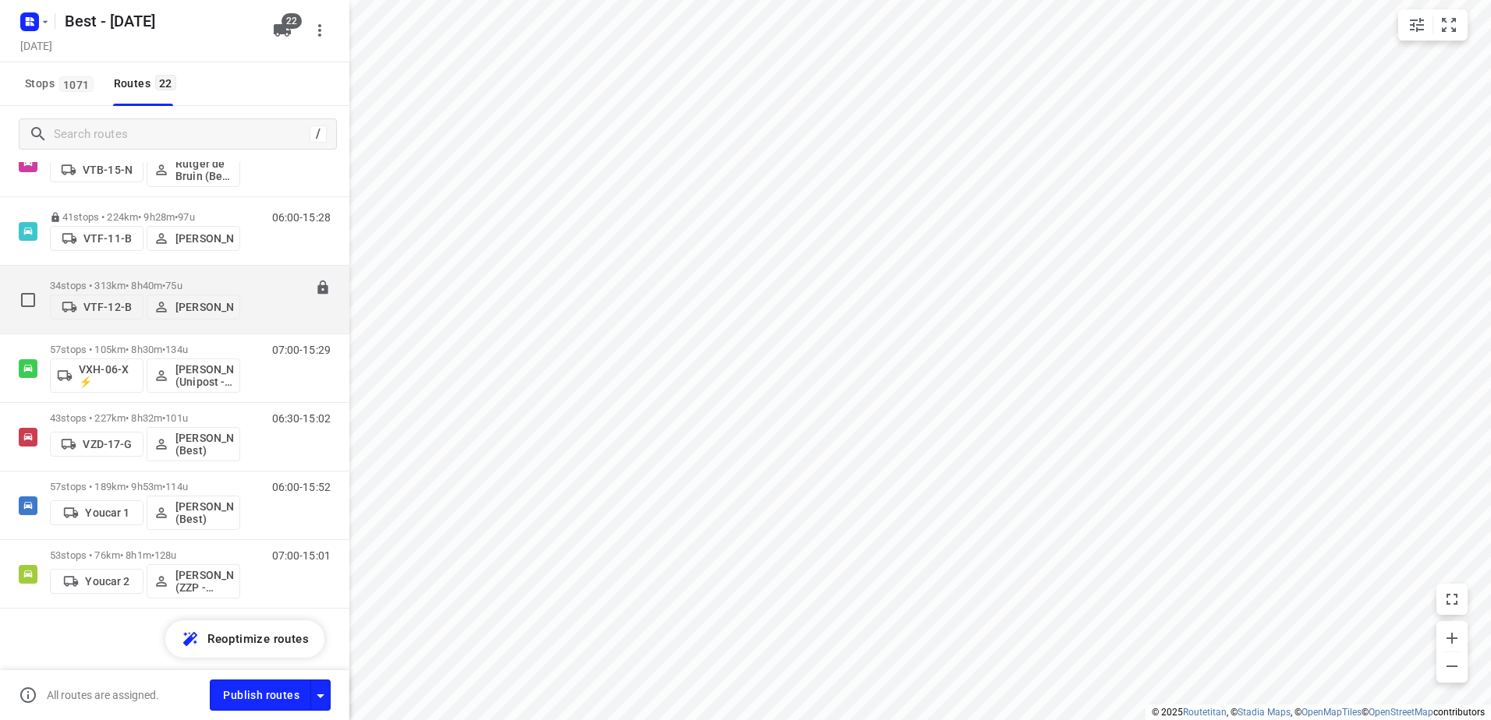
scroll to position [1143, 0]
click at [159, 279] on p "34 stops • 313km • 8h40m • 75u" at bounding box center [145, 285] width 190 height 12
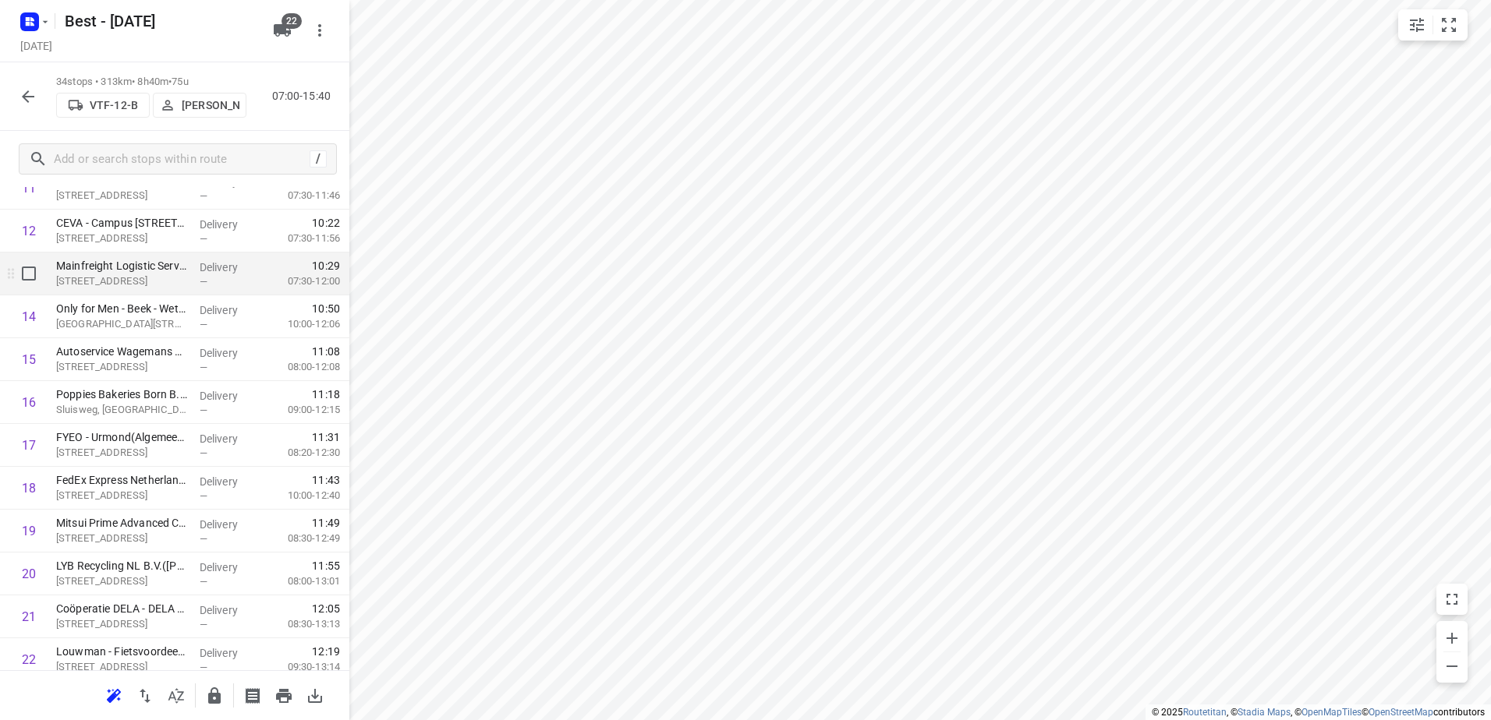
scroll to position [546, 0]
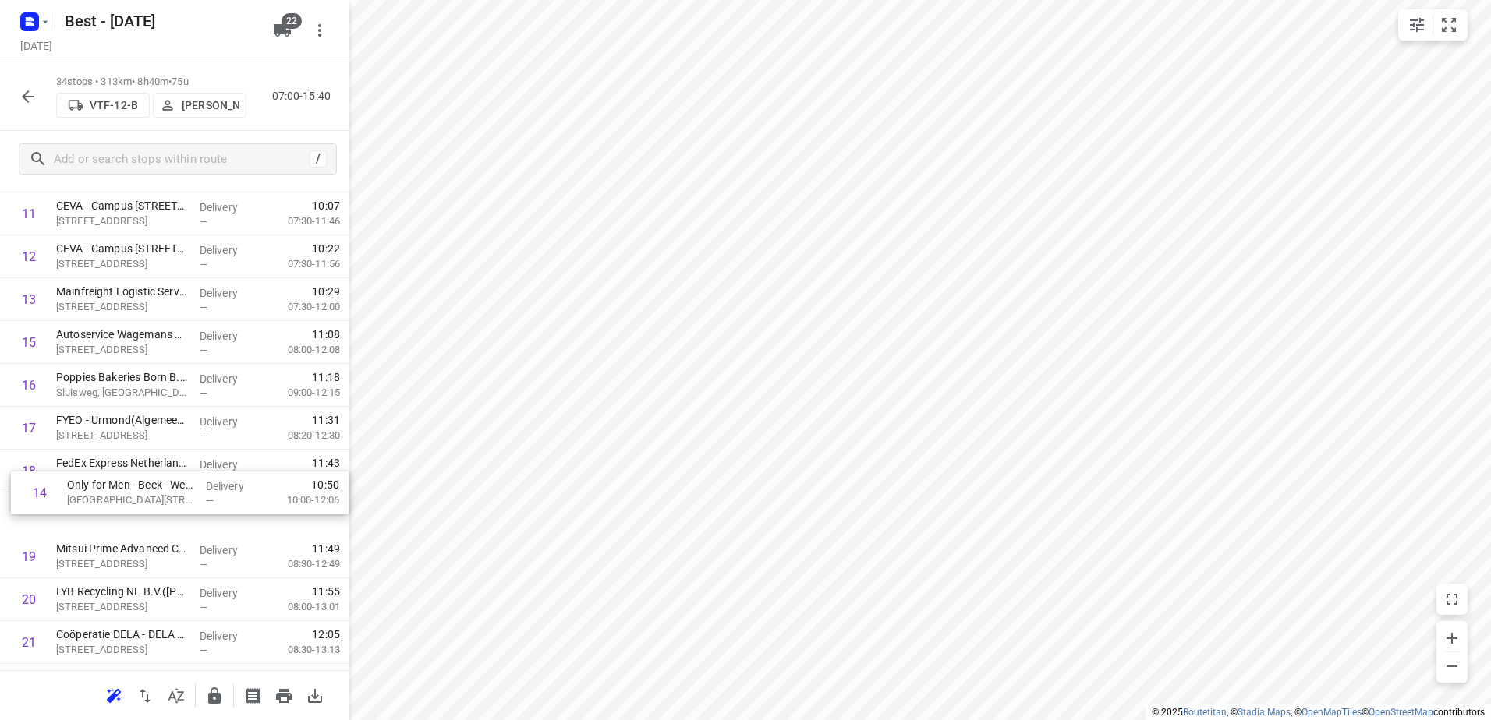
drag, startPoint x: 199, startPoint y: 348, endPoint x: 207, endPoint y: 509, distance: 161.6
click at [207, 509] on div "1 PCH Dienstengroep - Visser & Smit Hanab - Kelpen Oler(Dion Boezaart) Begijnho…" at bounding box center [174, 493] width 349 height 1458
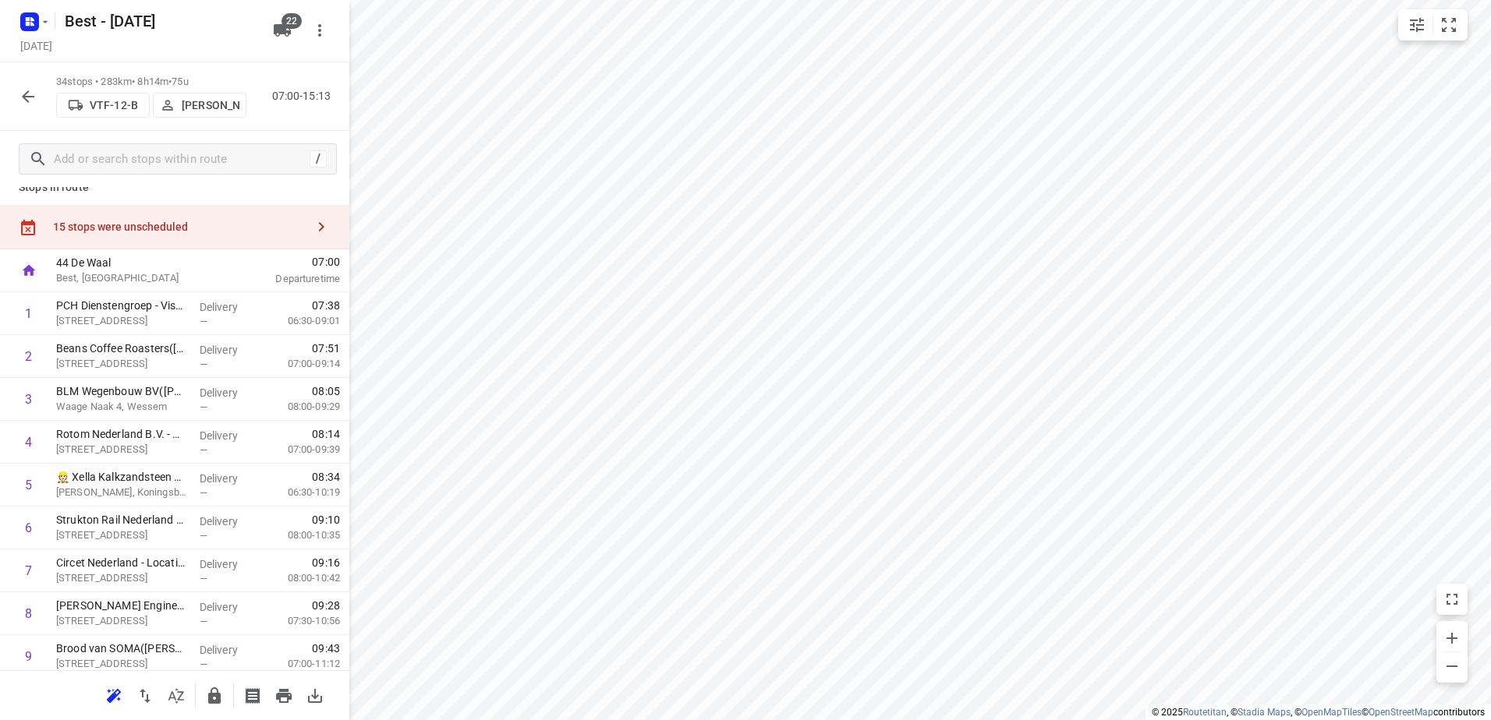
scroll to position [0, 0]
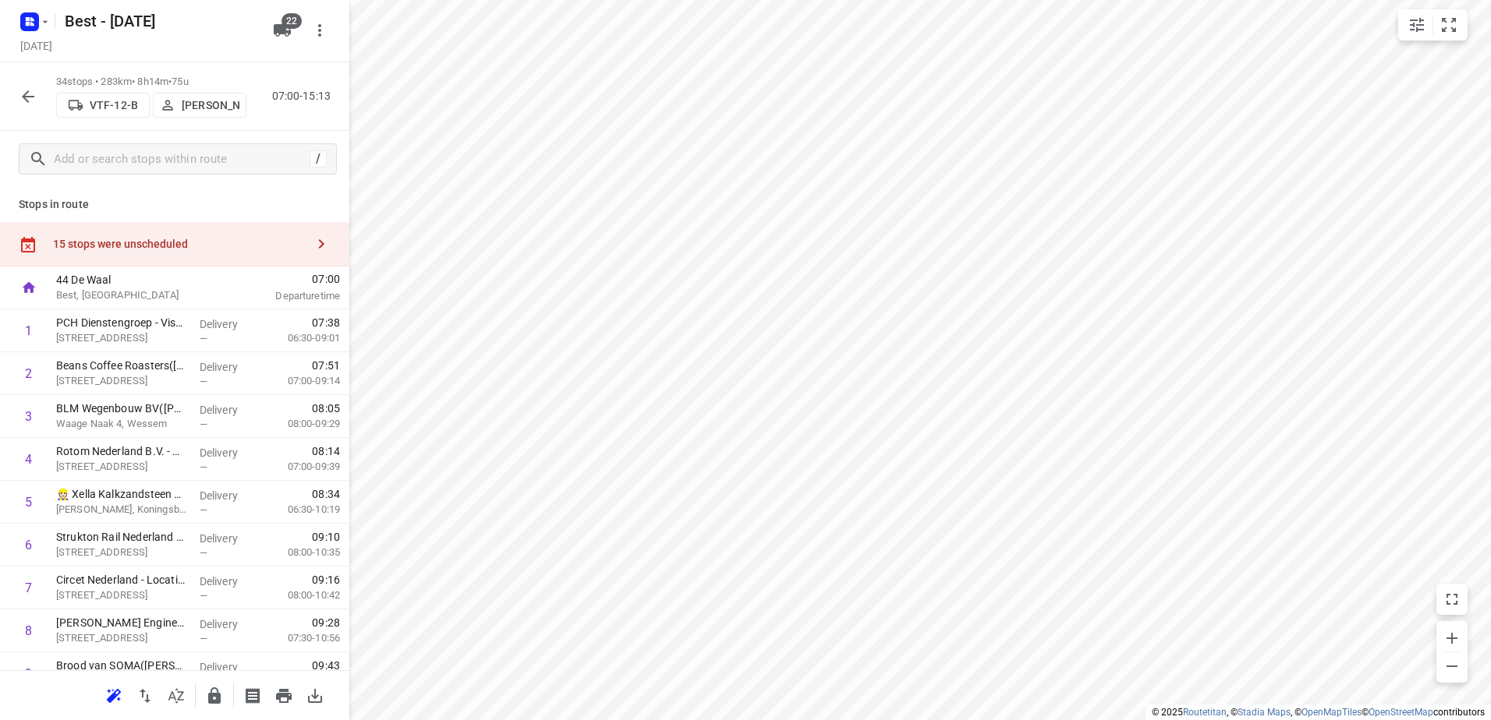
click at [220, 235] on div "15 stops were unscheduled" at bounding box center [174, 244] width 349 height 44
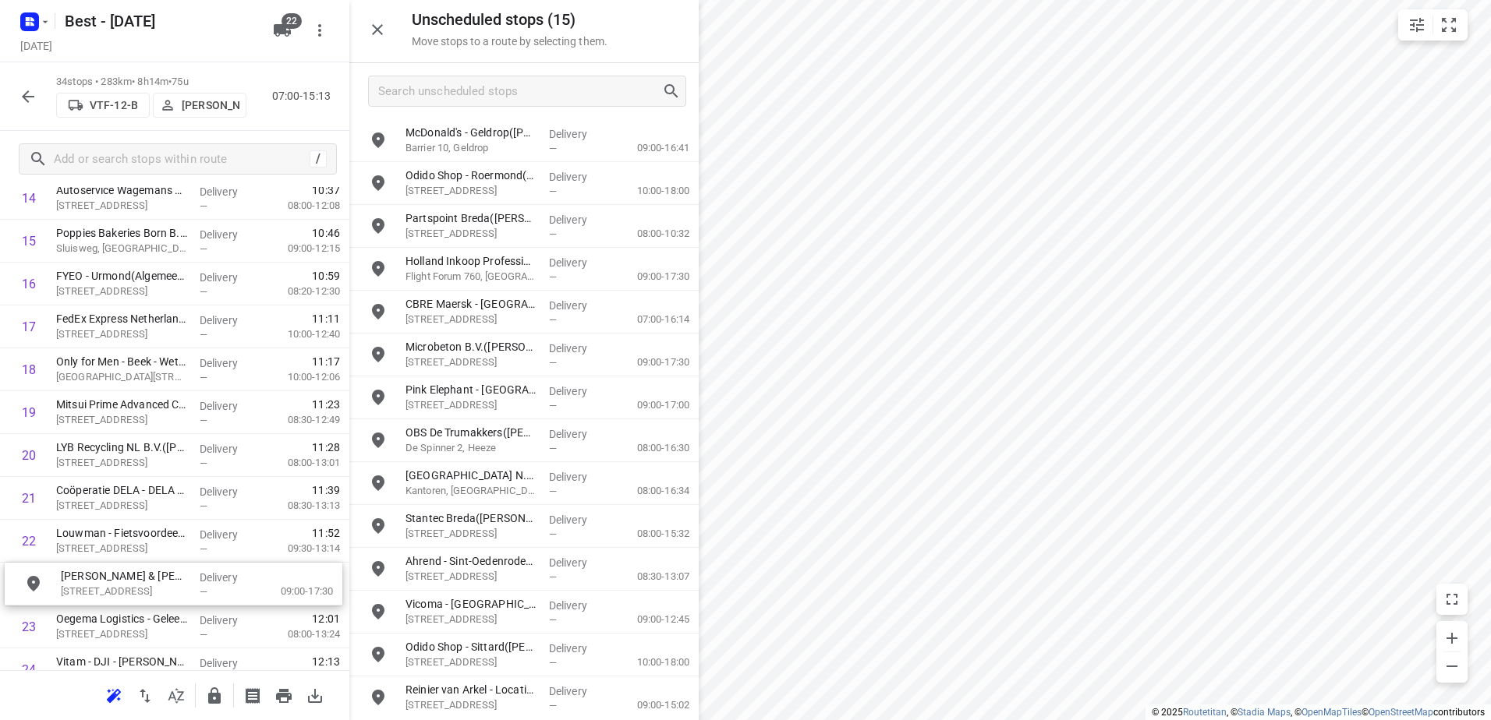
scroll to position [692, 0]
drag, startPoint x: 504, startPoint y: 267, endPoint x: 133, endPoint y: 529, distance: 454.1
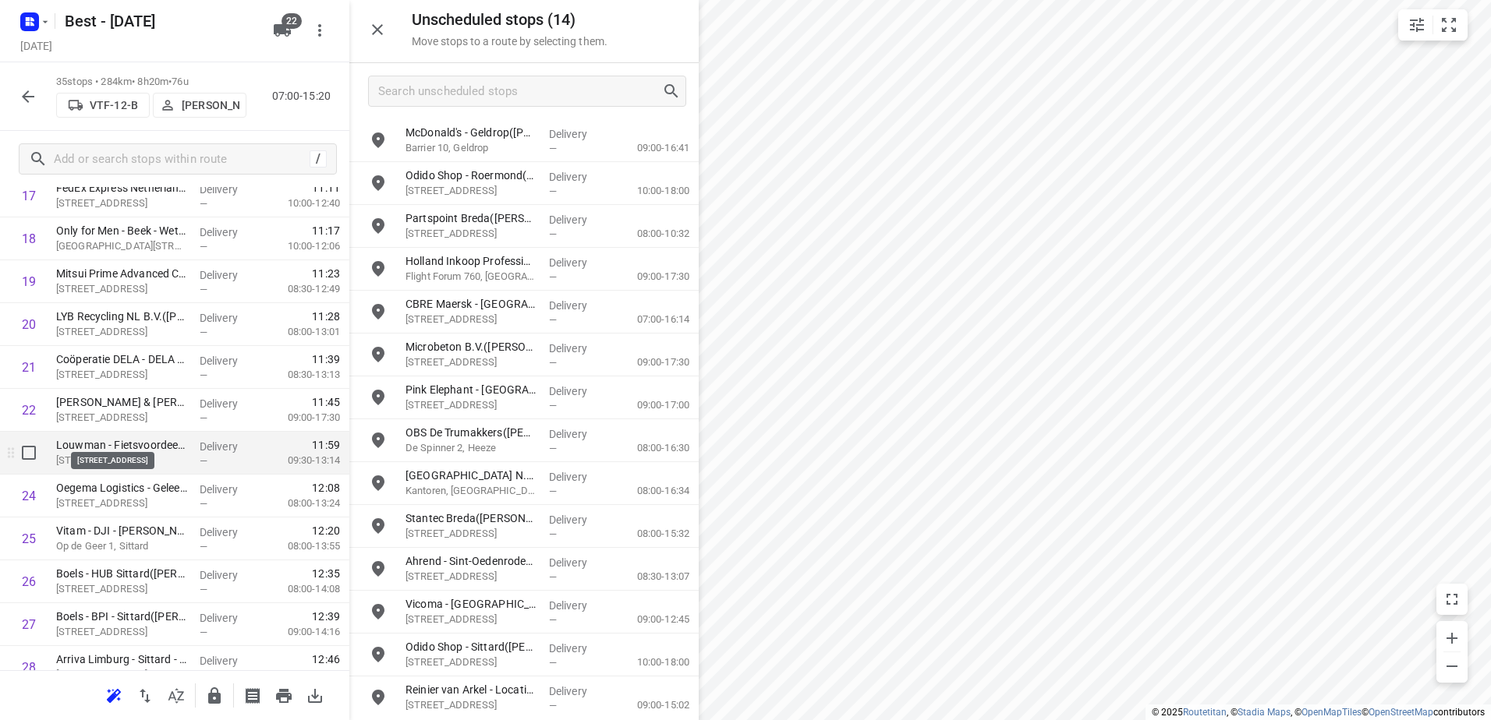
scroll to position [848, 0]
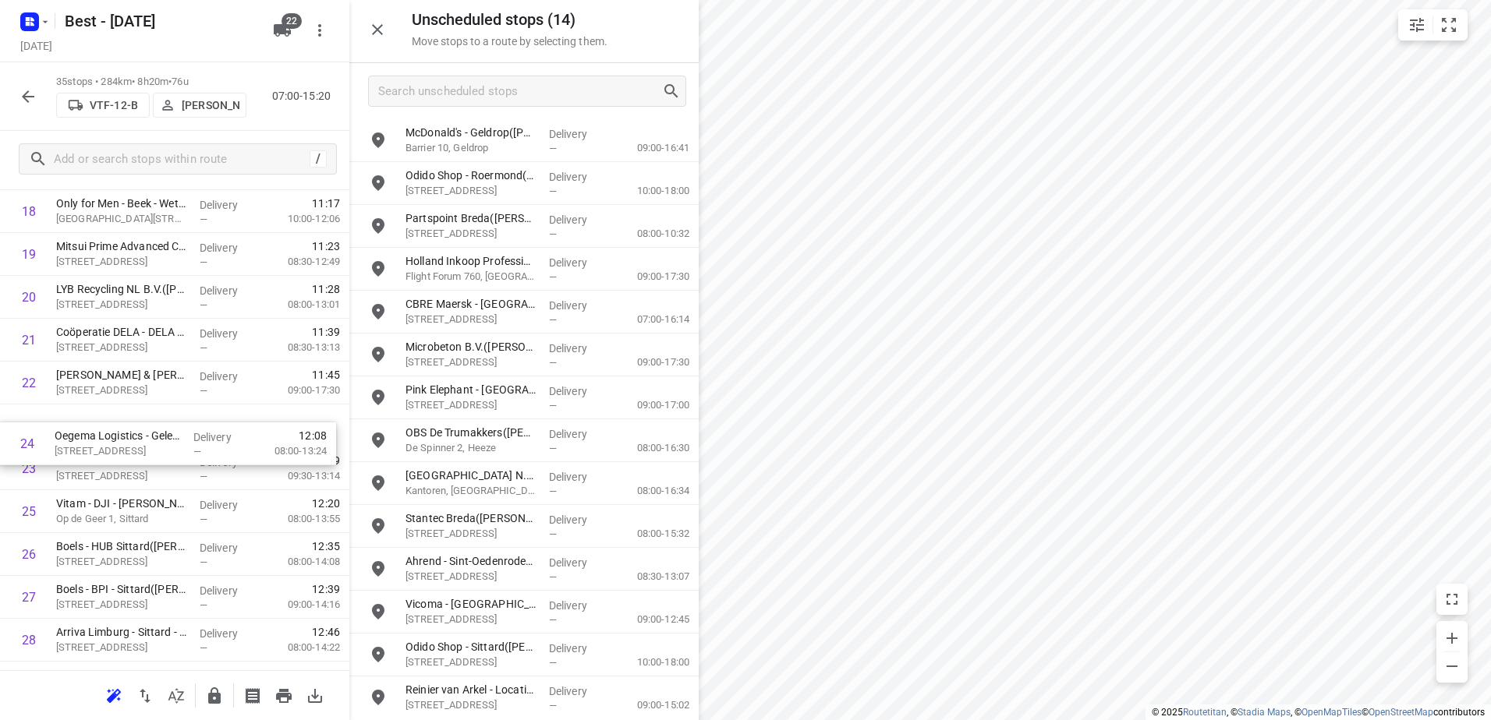
drag, startPoint x: 121, startPoint y: 476, endPoint x: 120, endPoint y: 440, distance: 36.7
click at [119, 440] on div "1 PCH Dienstengroep - Visser & Smit Hanab - Kelpen Oler(Dion Boezaart) Begijnho…" at bounding box center [174, 211] width 349 height 1501
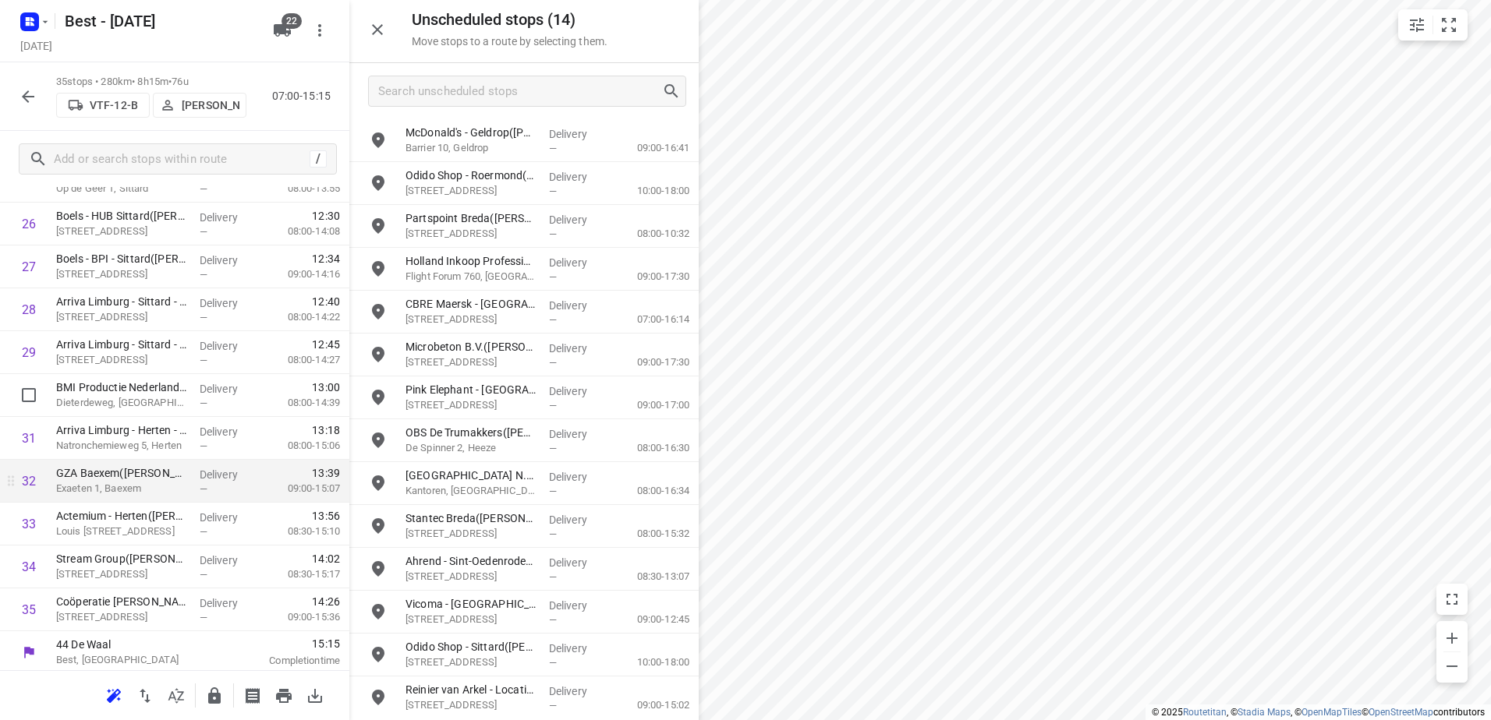
scroll to position [1183, 0]
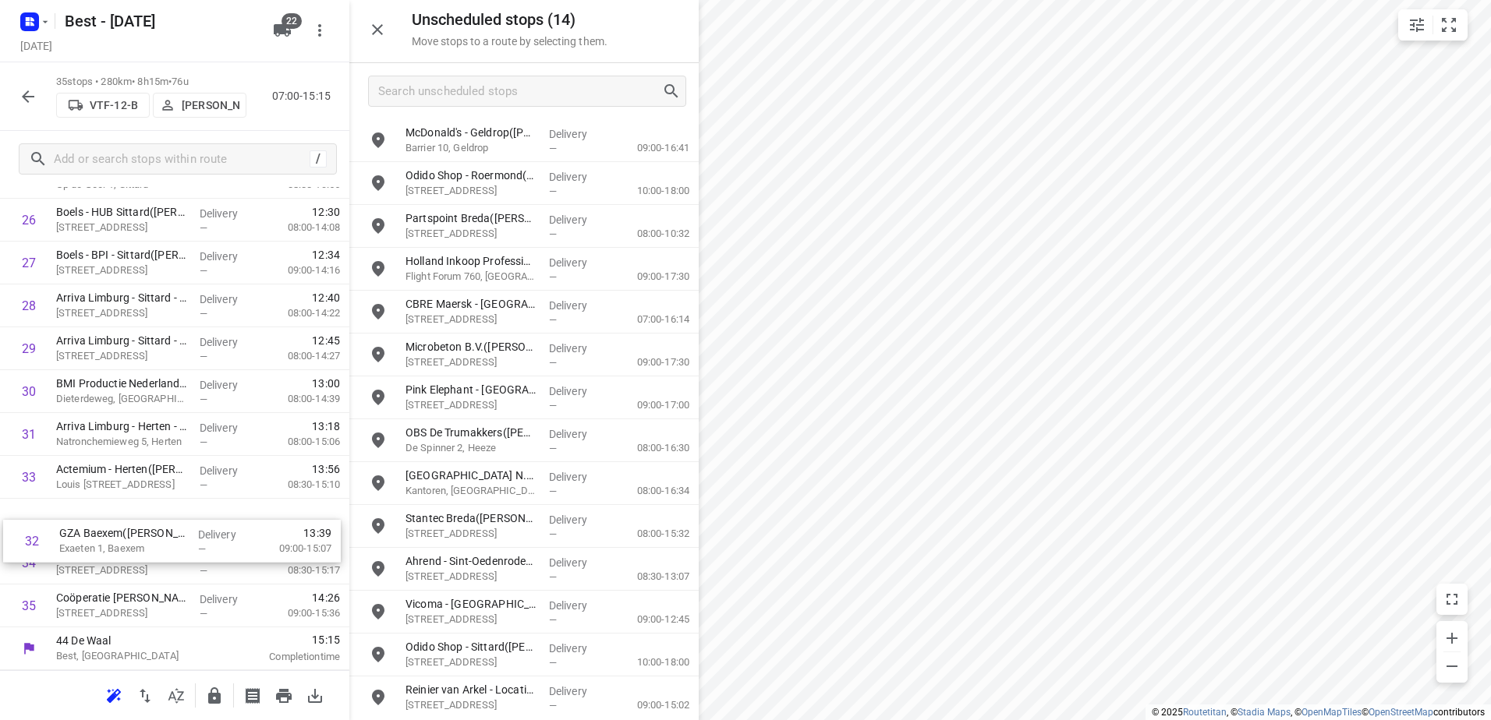
drag, startPoint x: 209, startPoint y: 469, endPoint x: 214, endPoint y: 562, distance: 92.9
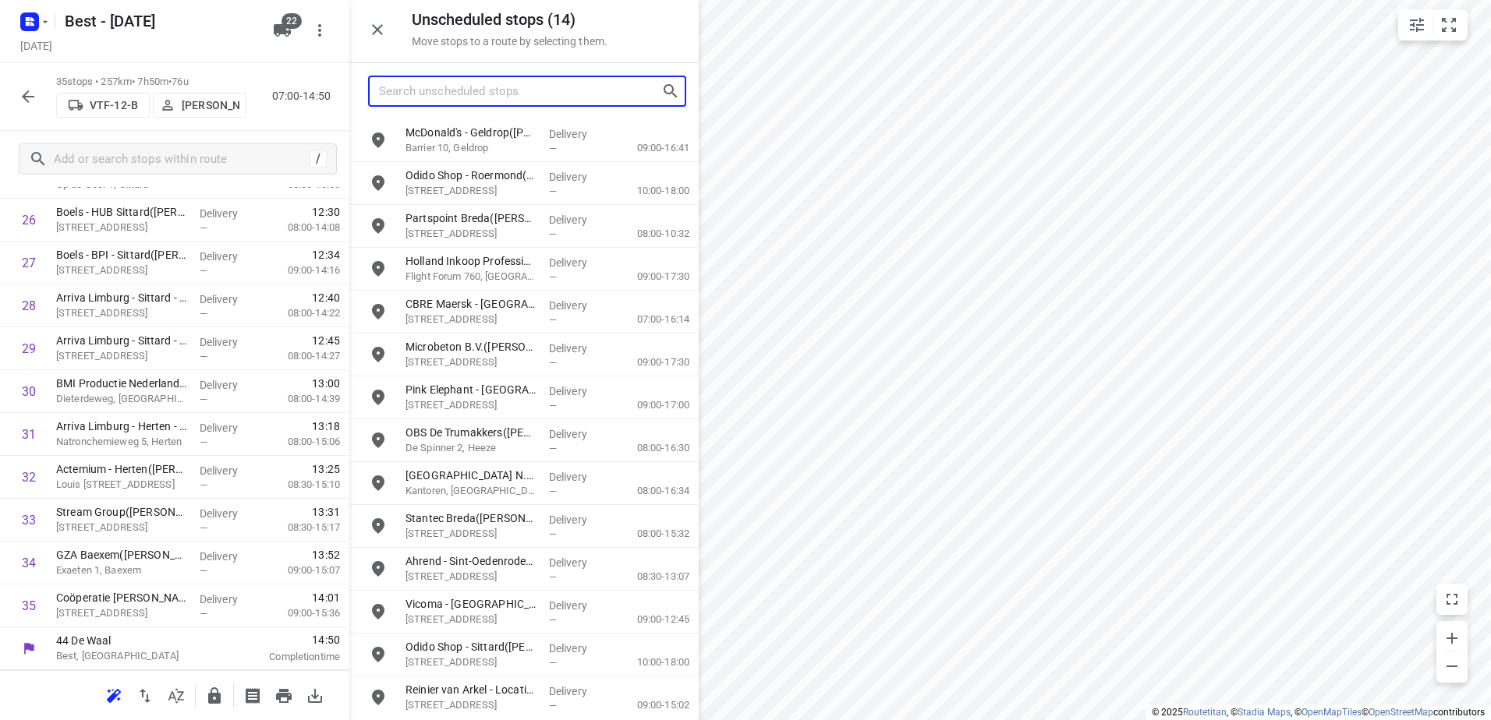
click at [504, 88] on input "Search unscheduled stops" at bounding box center [520, 92] width 282 height 24
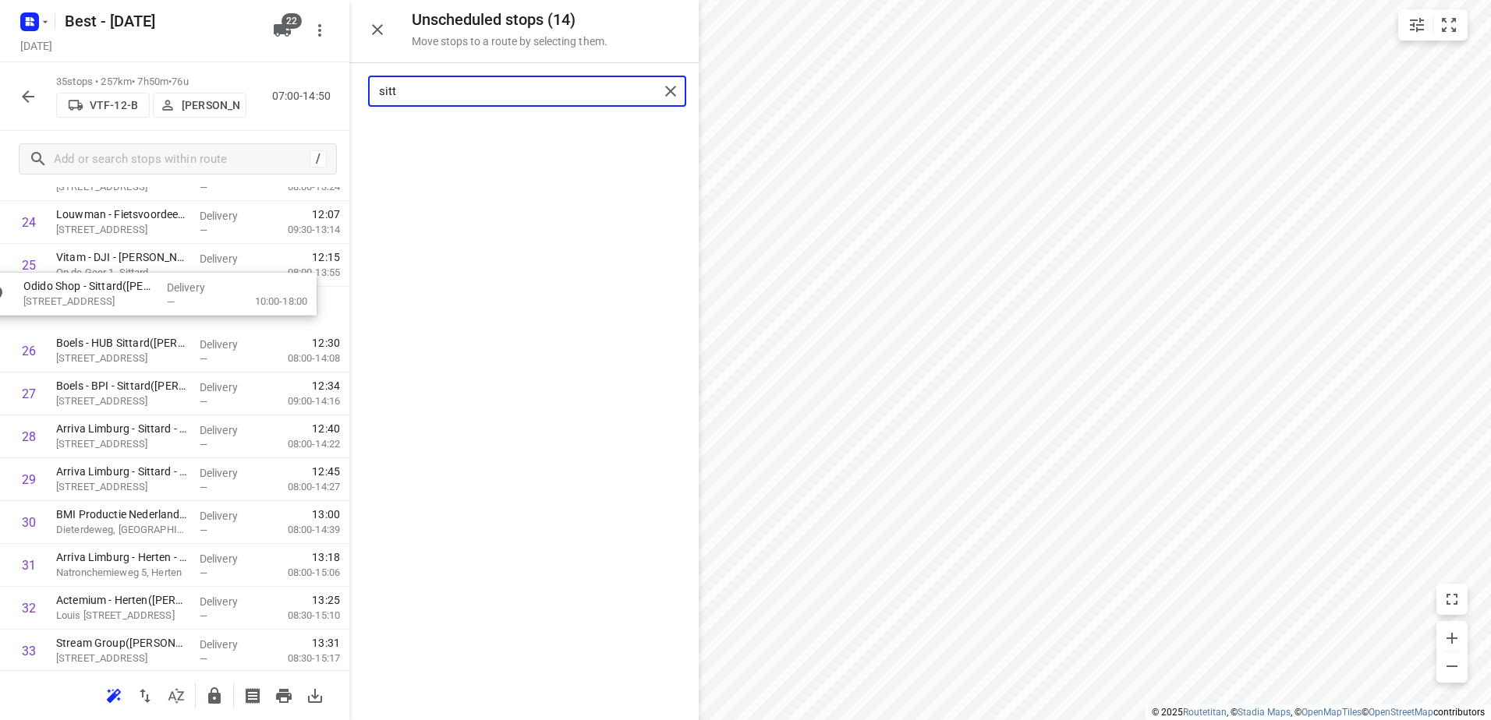
drag, startPoint x: 222, startPoint y: 348, endPoint x: 113, endPoint y: 303, distance: 117.9
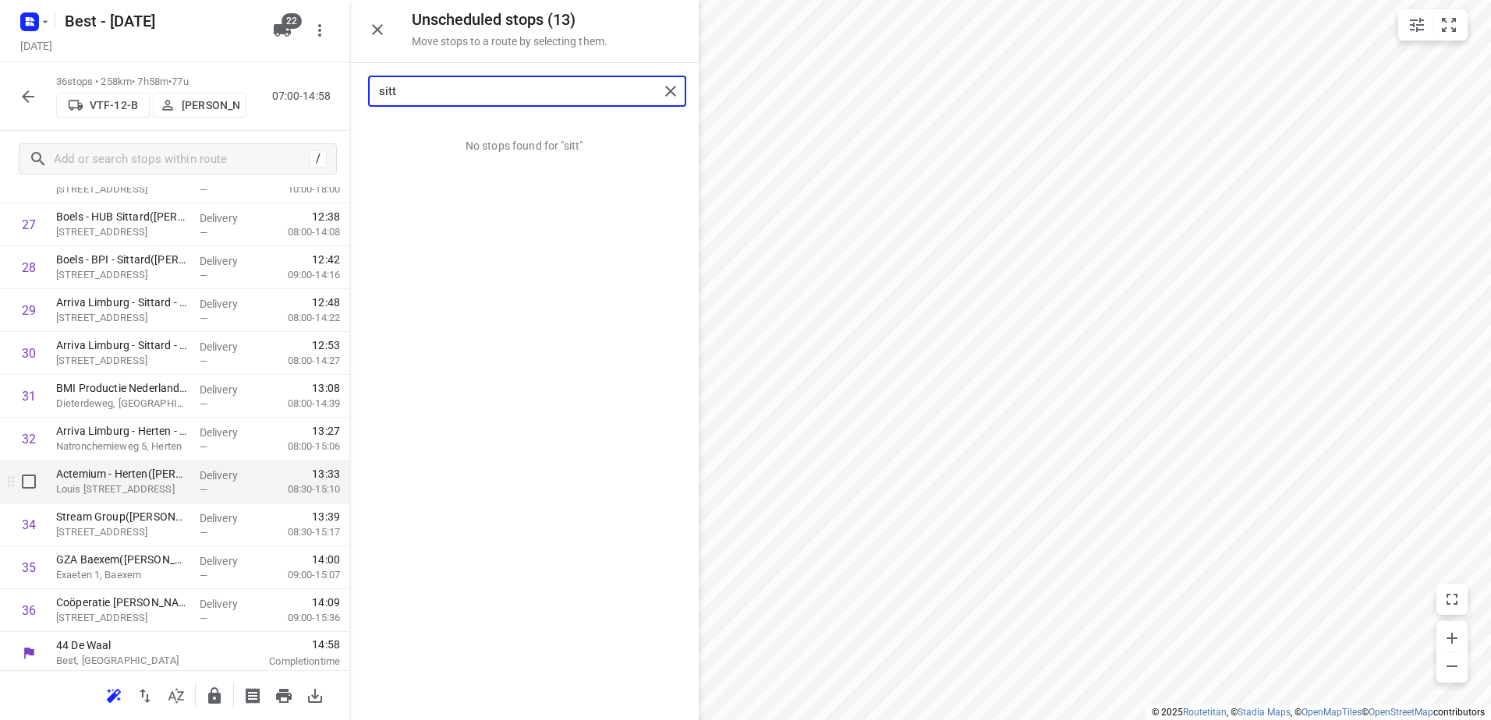
scroll to position [1226, 0]
type input "sitt"
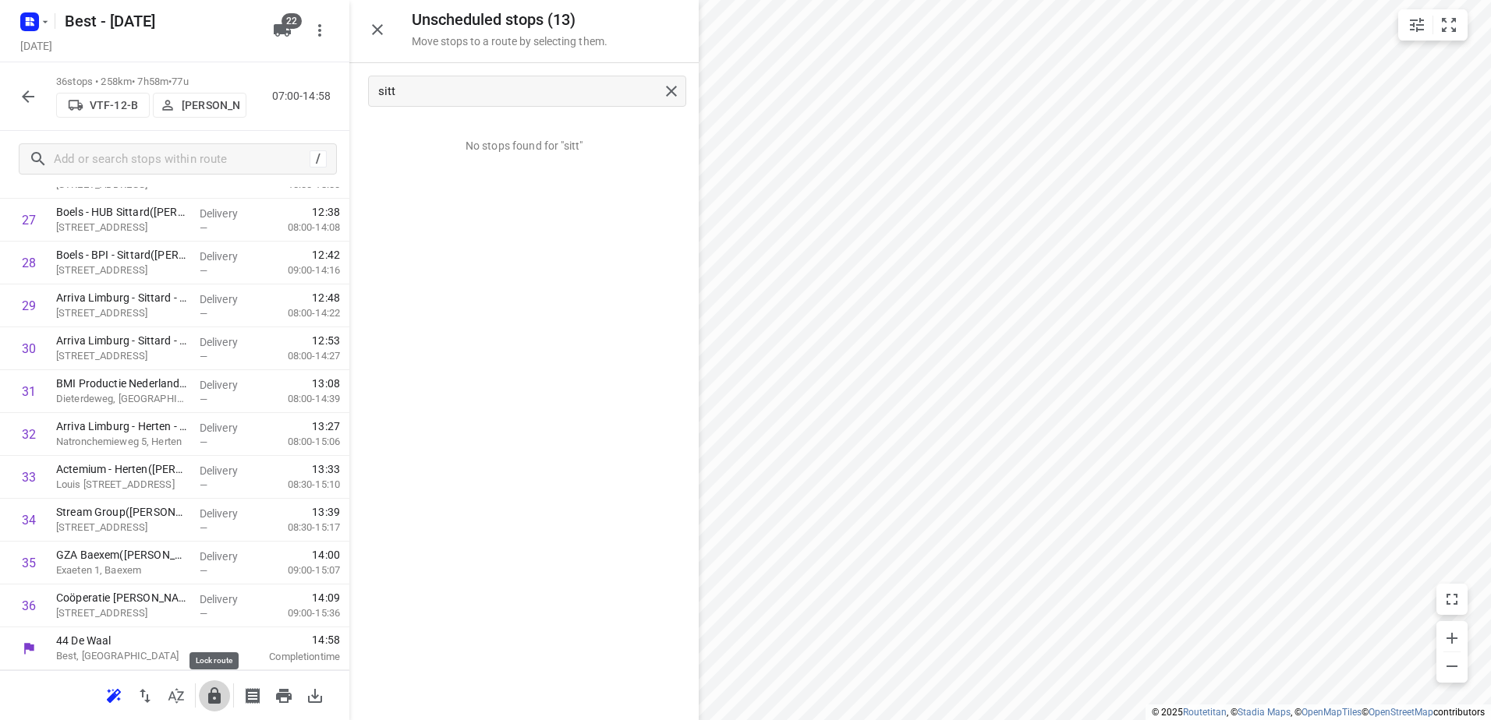
click at [203, 692] on button "button" at bounding box center [214, 696] width 31 height 31
click at [37, 97] on button "button" at bounding box center [27, 96] width 31 height 31
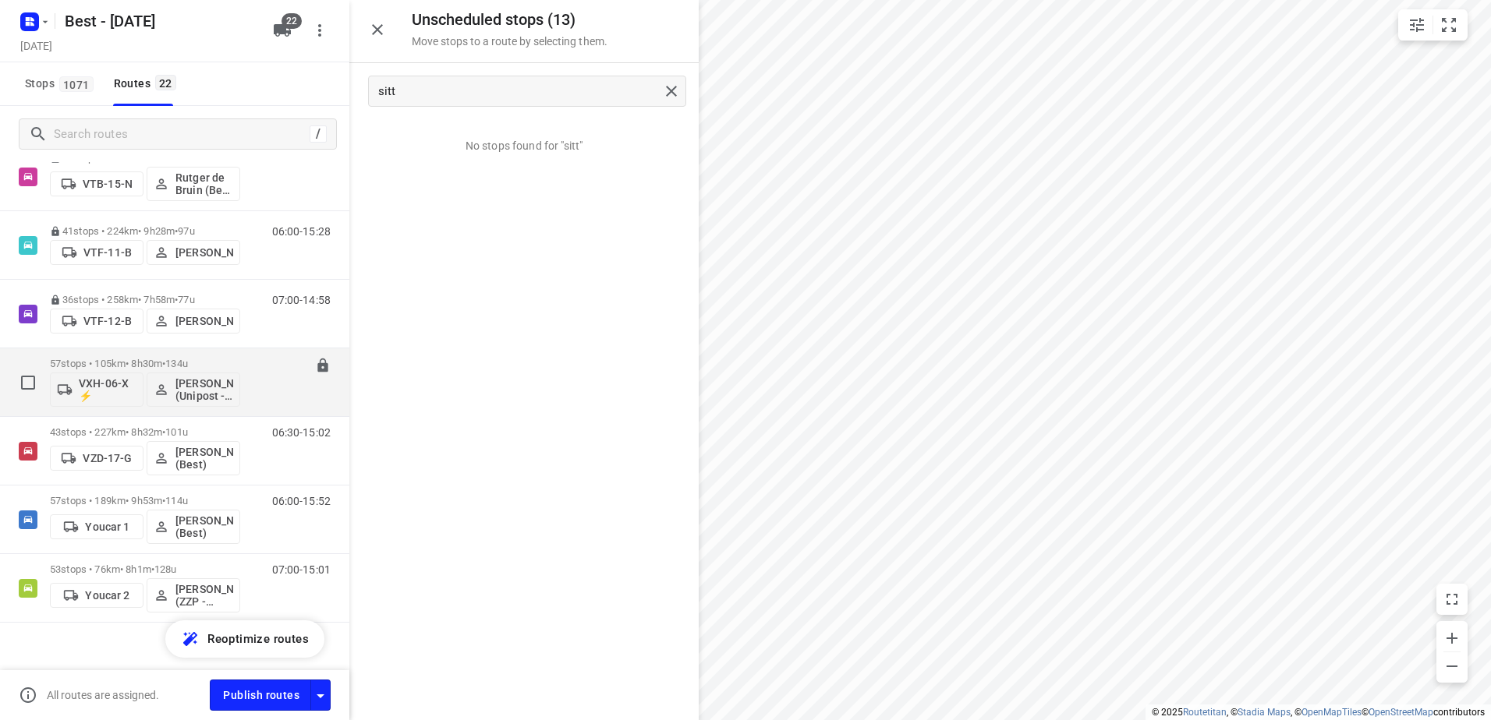
scroll to position [1143, 0]
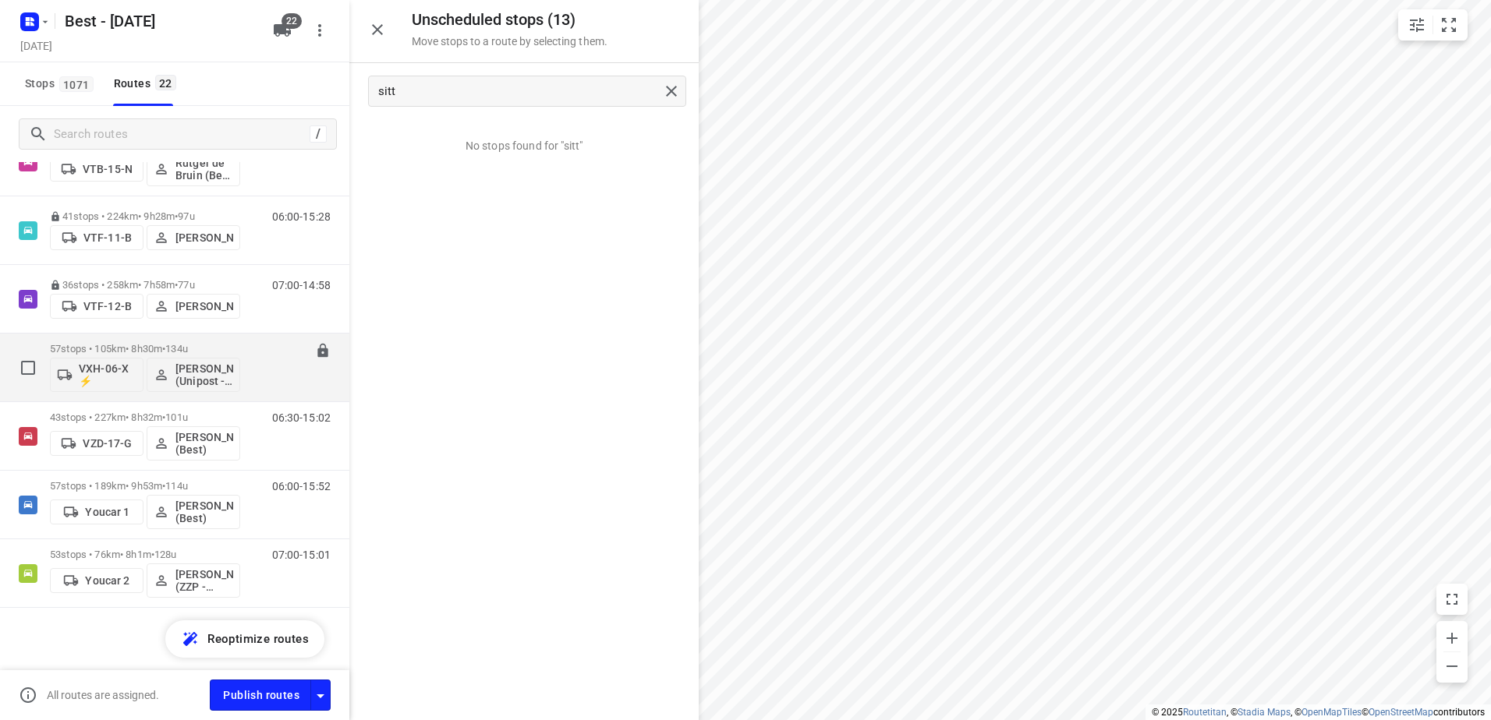
click at [132, 343] on p "57 stops • 105km • 8h30m • 134u" at bounding box center [145, 349] width 190 height 12
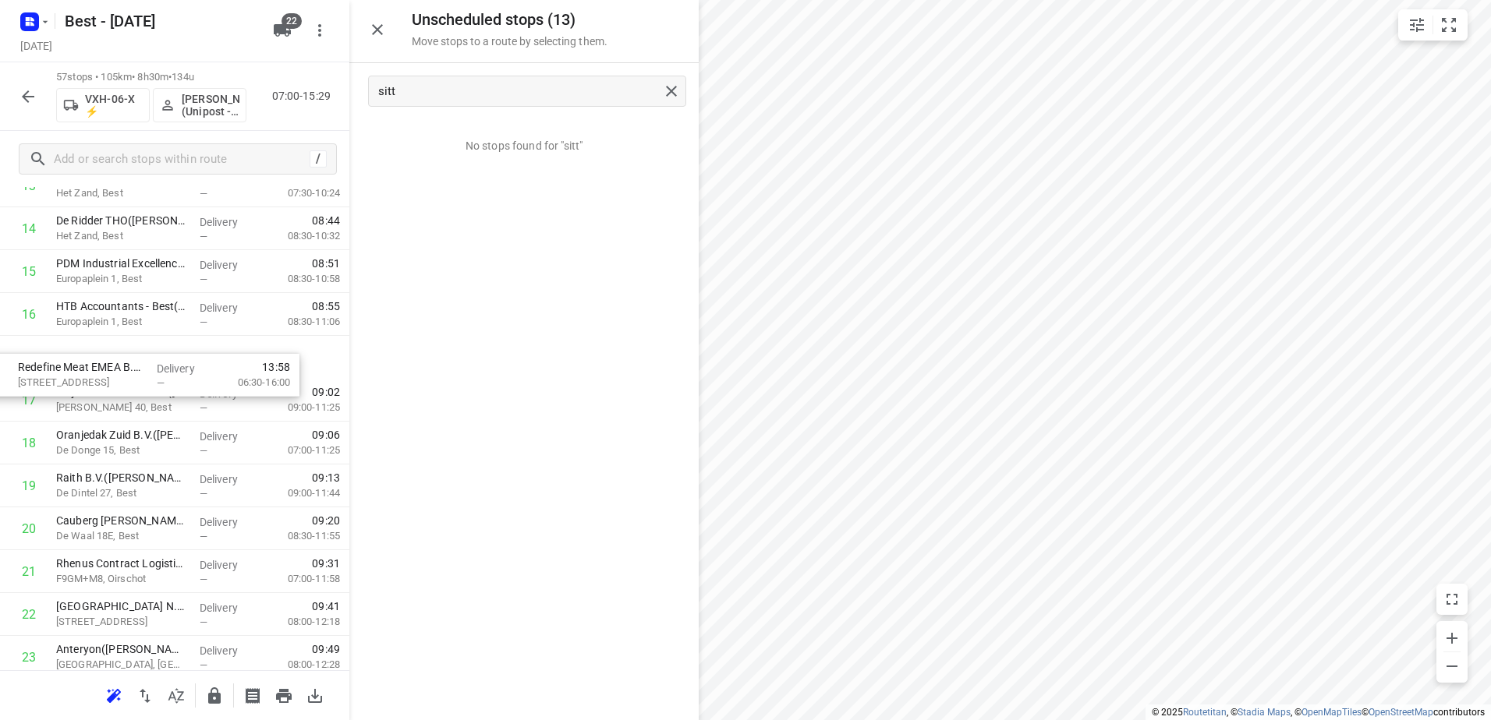
scroll to position [192, 0]
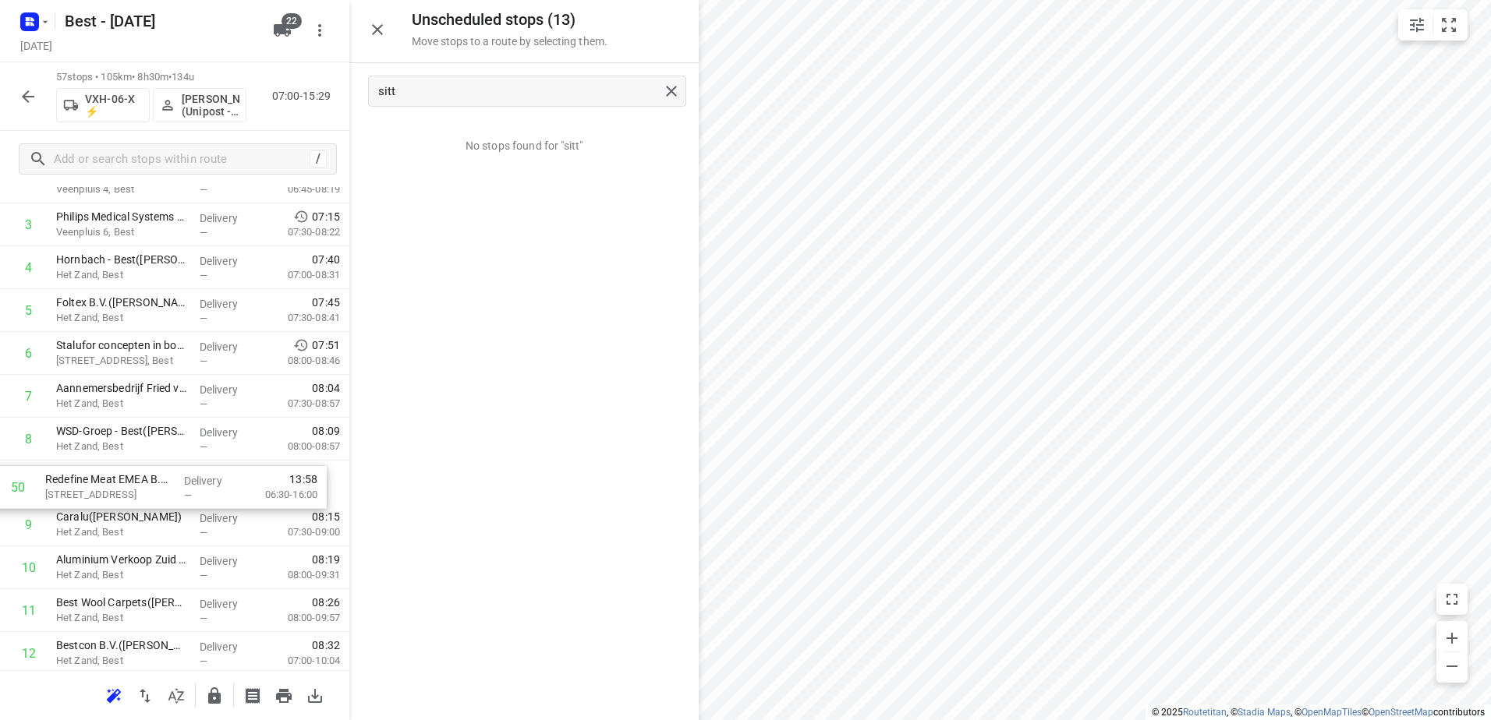
drag, startPoint x: 250, startPoint y: 279, endPoint x: 239, endPoint y: 494, distance: 214.7
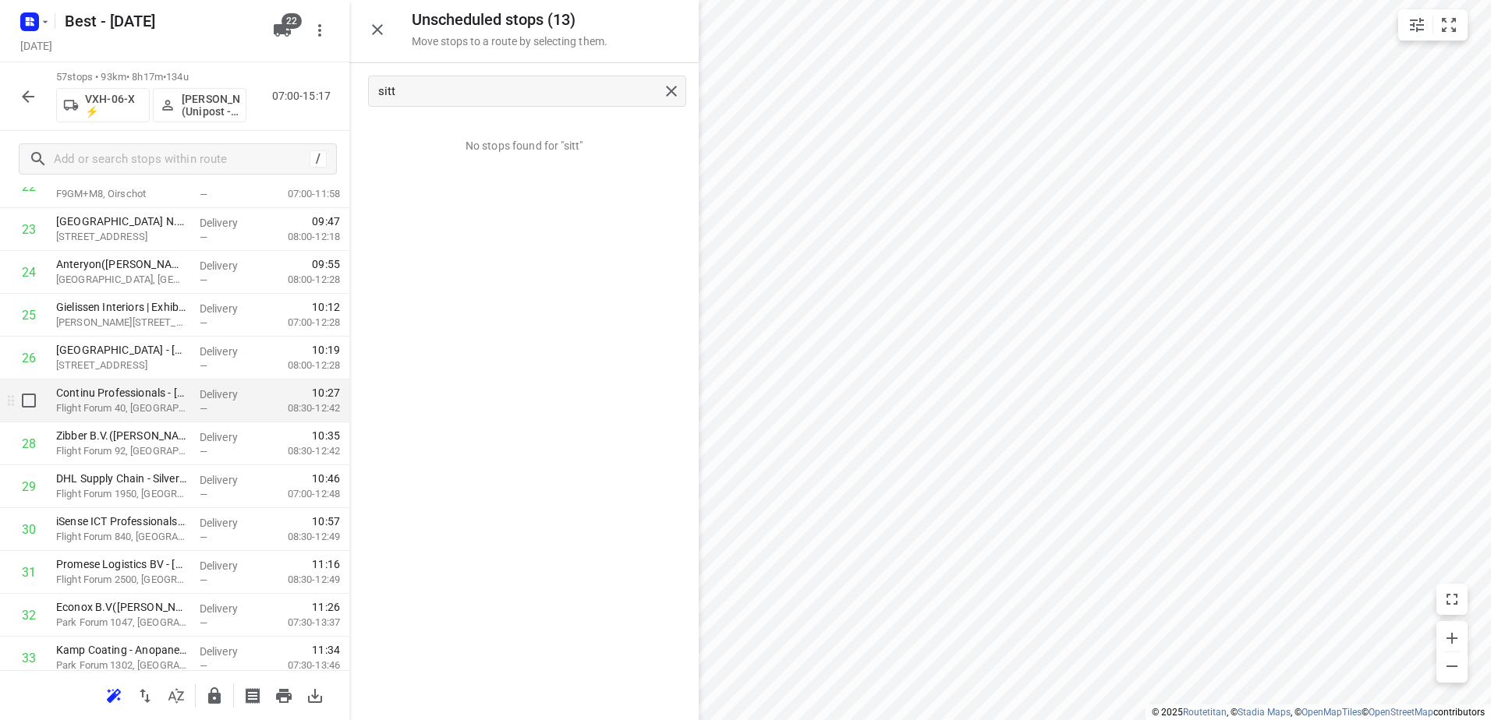
scroll to position [1049, 0]
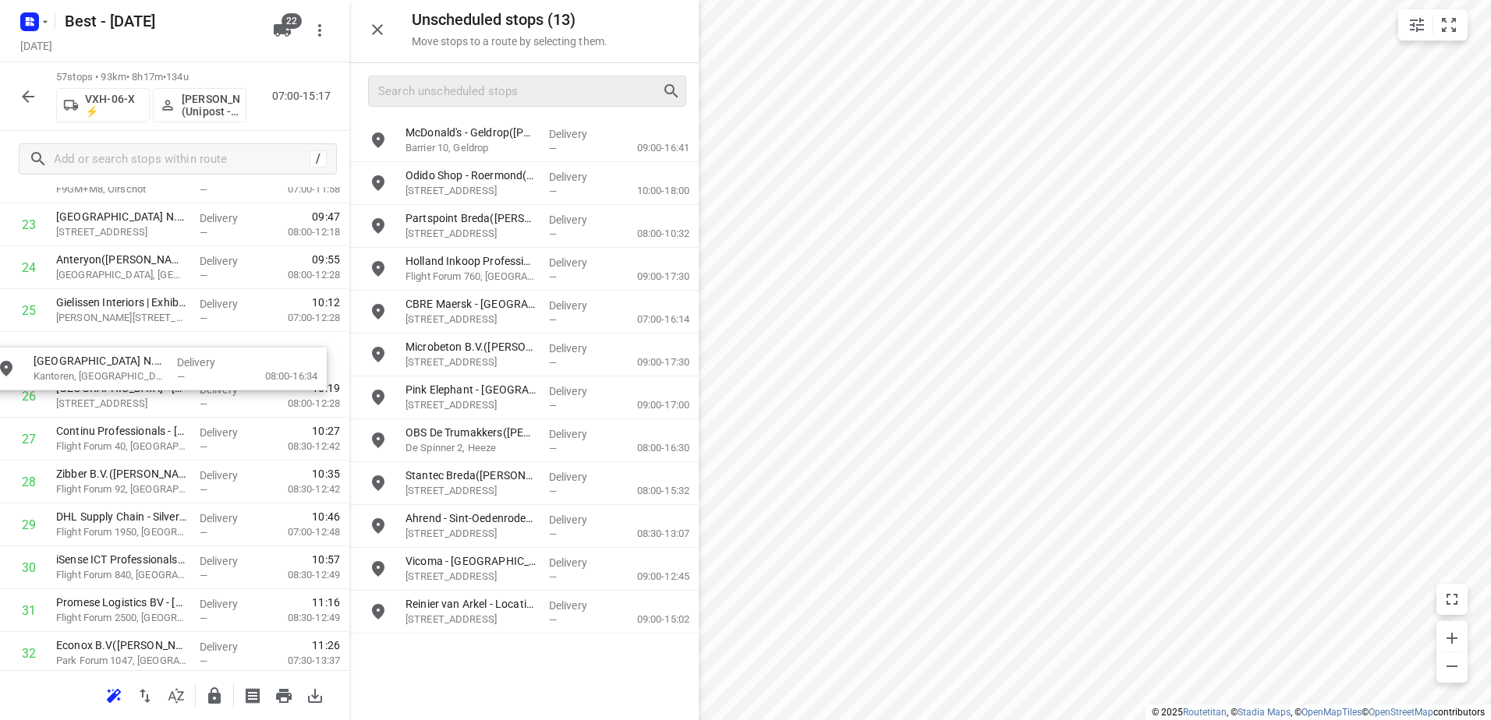
drag, startPoint x: 573, startPoint y: 490, endPoint x: 194, endPoint y: 376, distance: 395.6
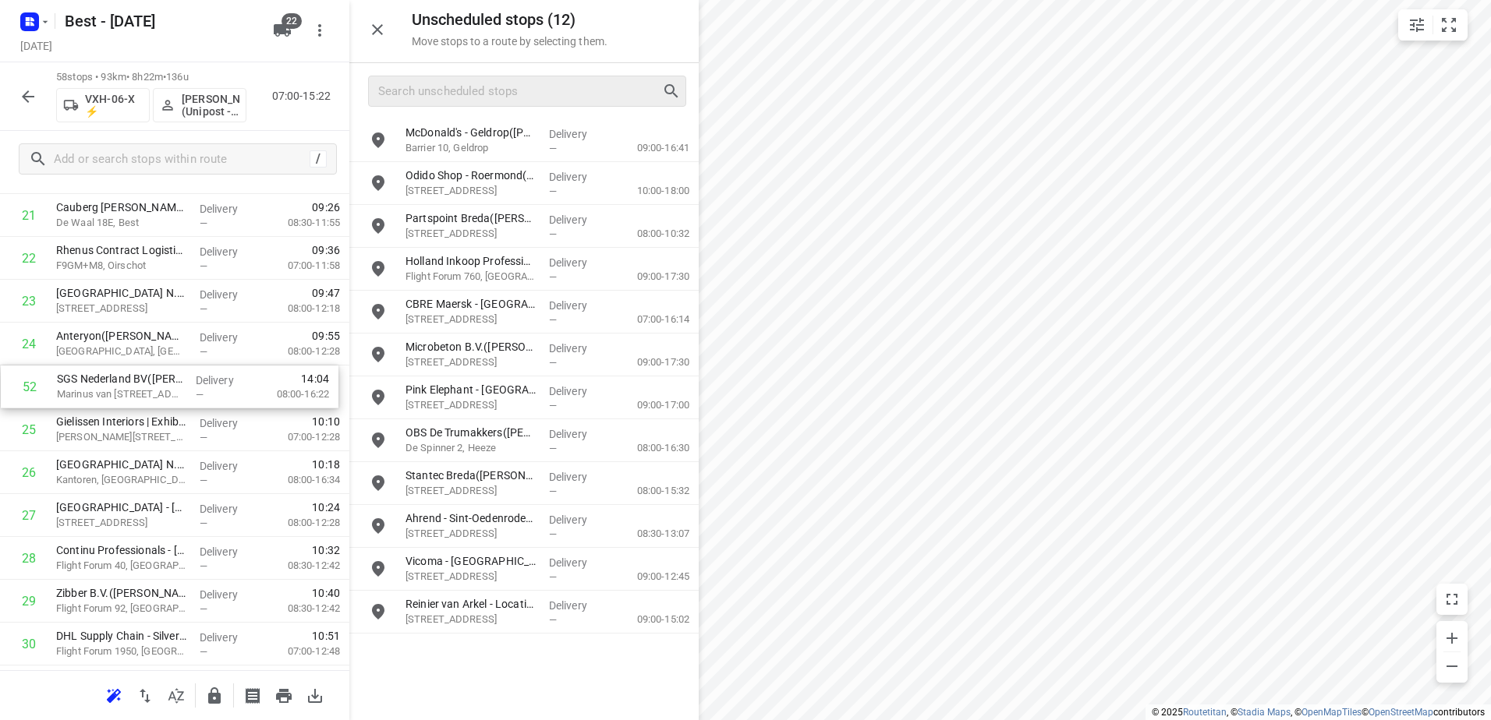
scroll to position [972, 0]
drag, startPoint x: 161, startPoint y: 380, endPoint x: 166, endPoint y: 493, distance: 112.4
click at [166, 493] on div "1 Matas Electronics BV(Bernadette Antonis) De Waal 42, Best Delivery — 07:02 06…" at bounding box center [174, 580] width 349 height 2487
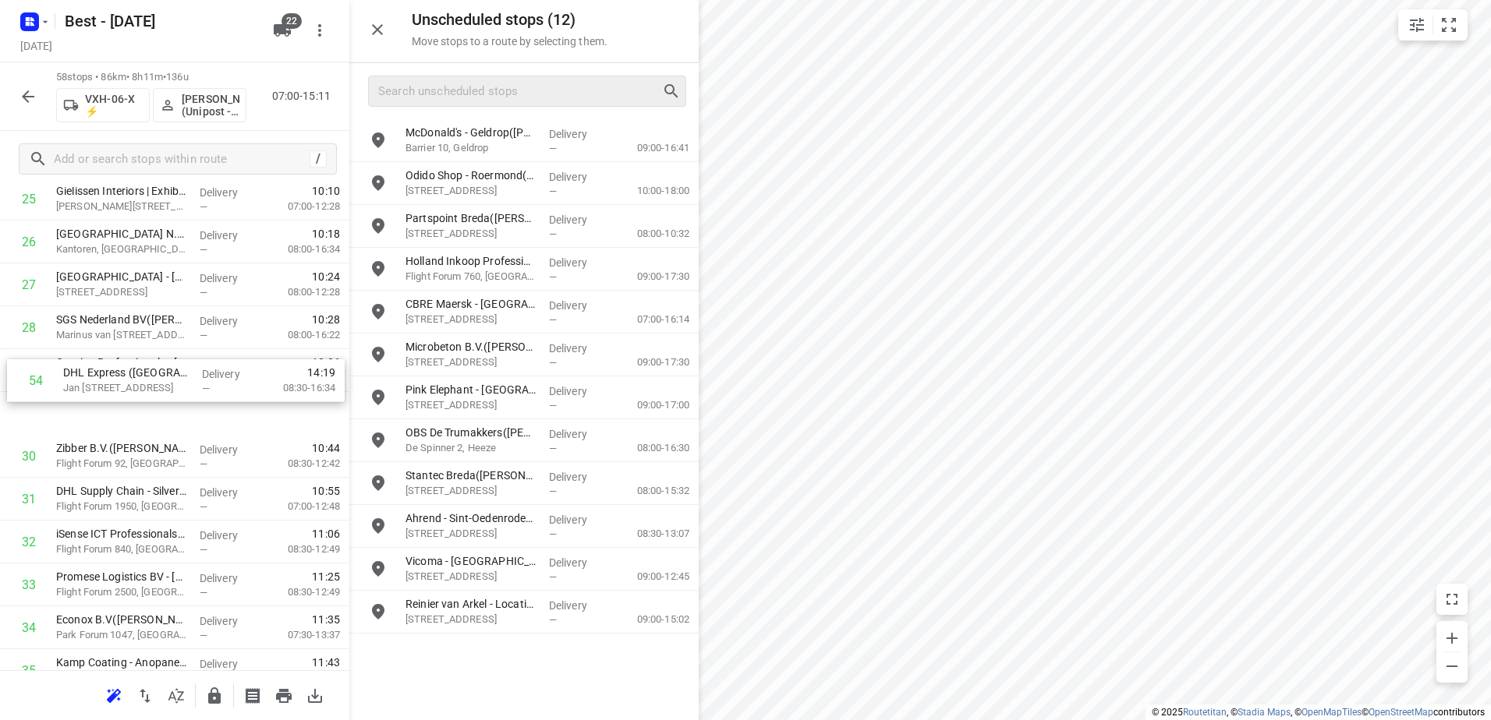
scroll to position [1155, 0]
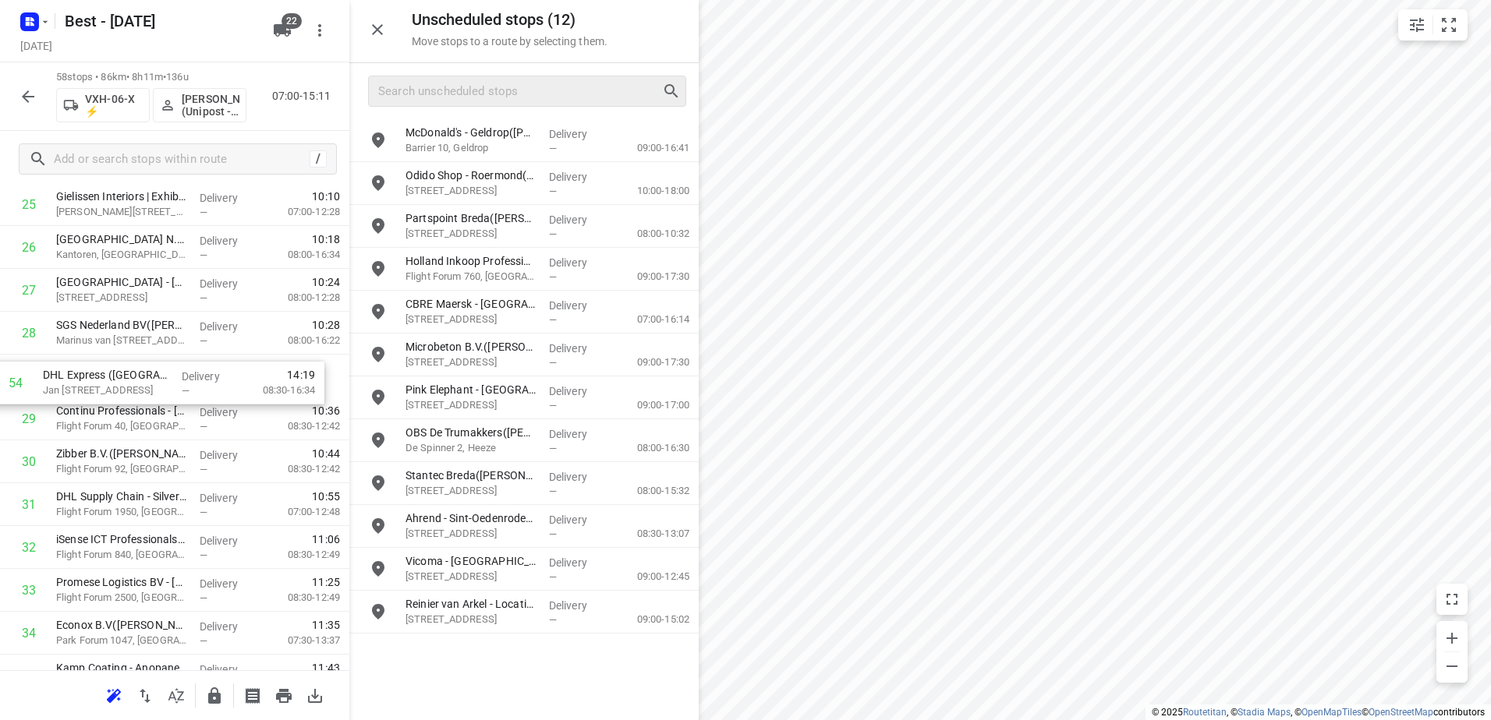
drag, startPoint x: 187, startPoint y: 404, endPoint x: 172, endPoint y: 376, distance: 31.7
click at [174, 377] on div "1 Matas Electronics BV(Bernadette Antonis) De Waal 42, Best Delivery — 07:02 06…" at bounding box center [174, 397] width 349 height 2487
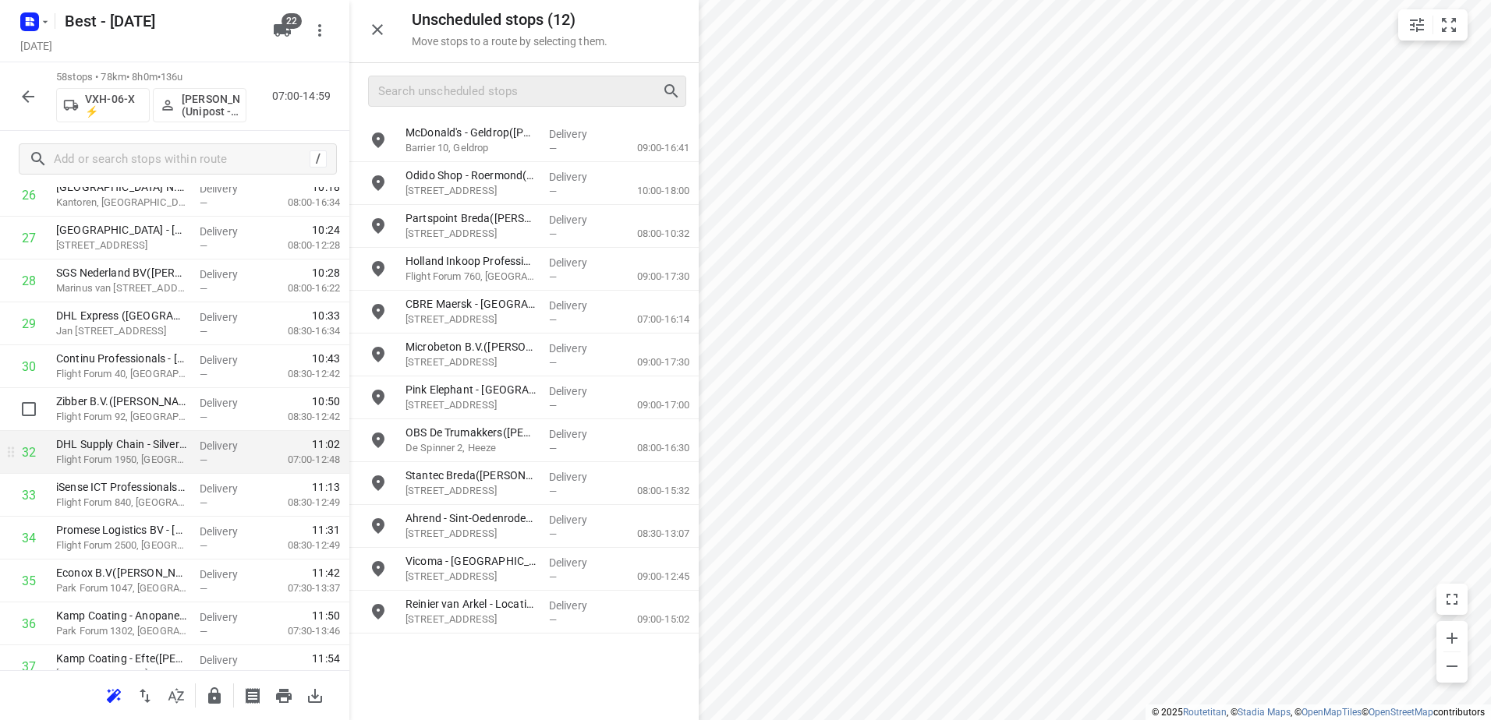
scroll to position [1233, 0]
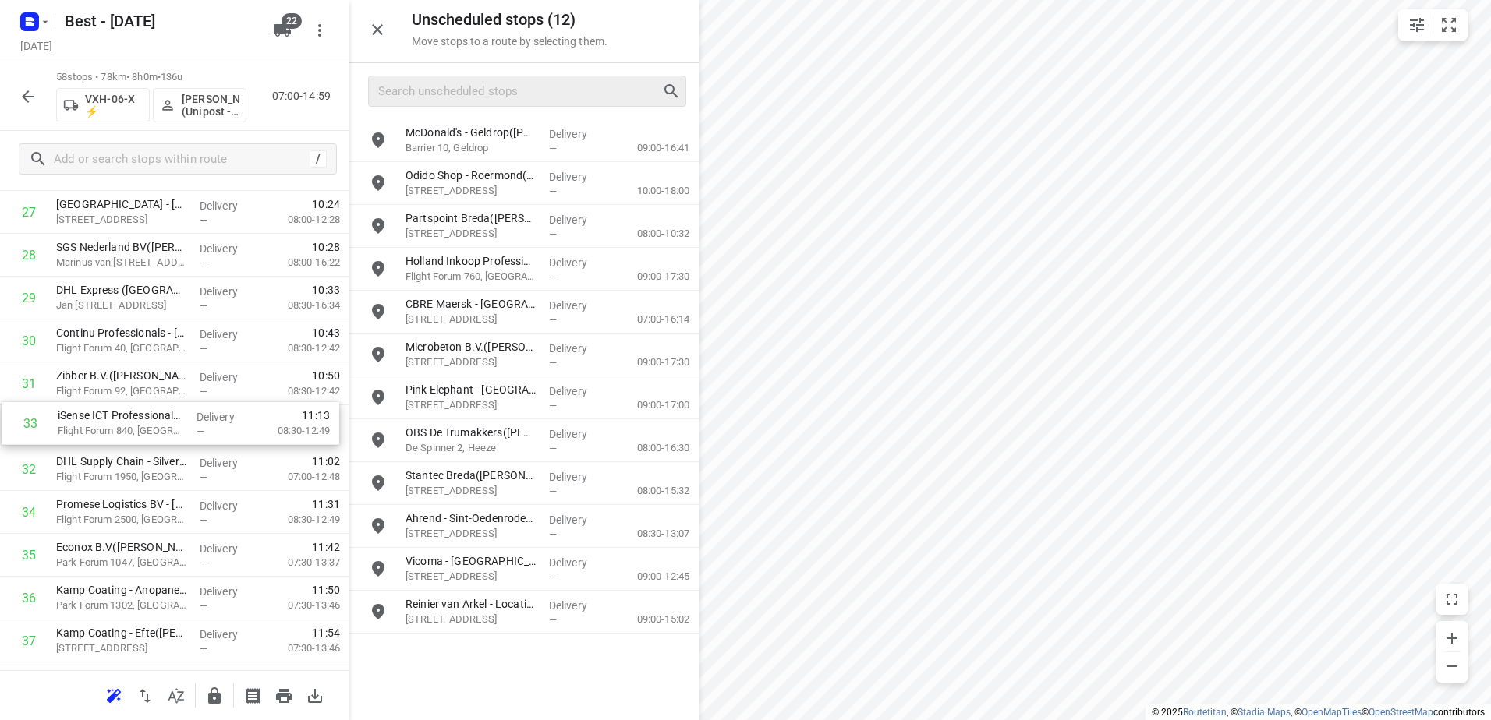
drag, startPoint x: 215, startPoint y: 467, endPoint x: 217, endPoint y: 412, distance: 54.6
click at [217, 412] on div "1 Matas Electronics BV(Bernadette Antonis) De Waal 42, Best Delivery — 07:02 06…" at bounding box center [174, 319] width 349 height 2487
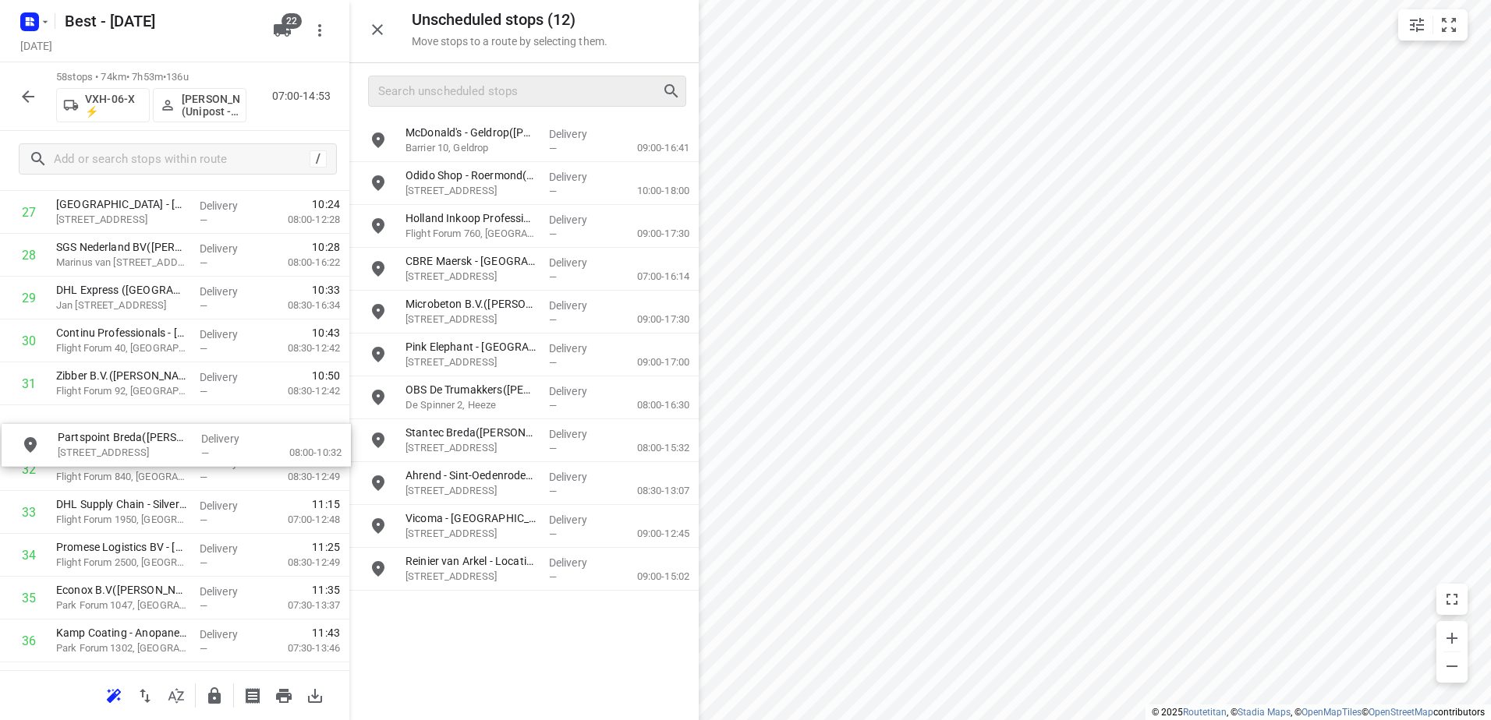
drag, startPoint x: 563, startPoint y: 245, endPoint x: 200, endPoint y: 460, distance: 422.3
click at [27, 422] on input "checkbox" at bounding box center [28, 426] width 31 height 31
checkbox input "true"
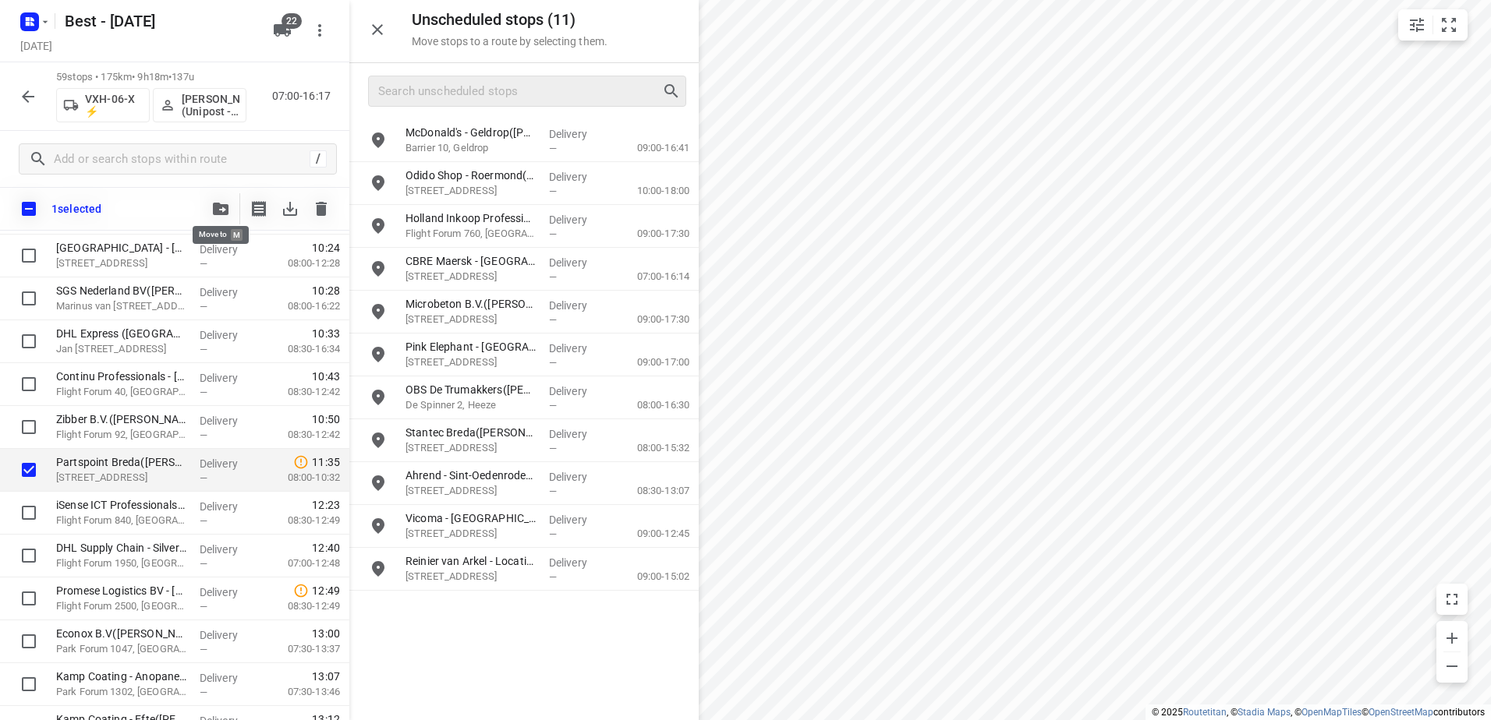
click at [225, 197] on button "button" at bounding box center [220, 208] width 31 height 31
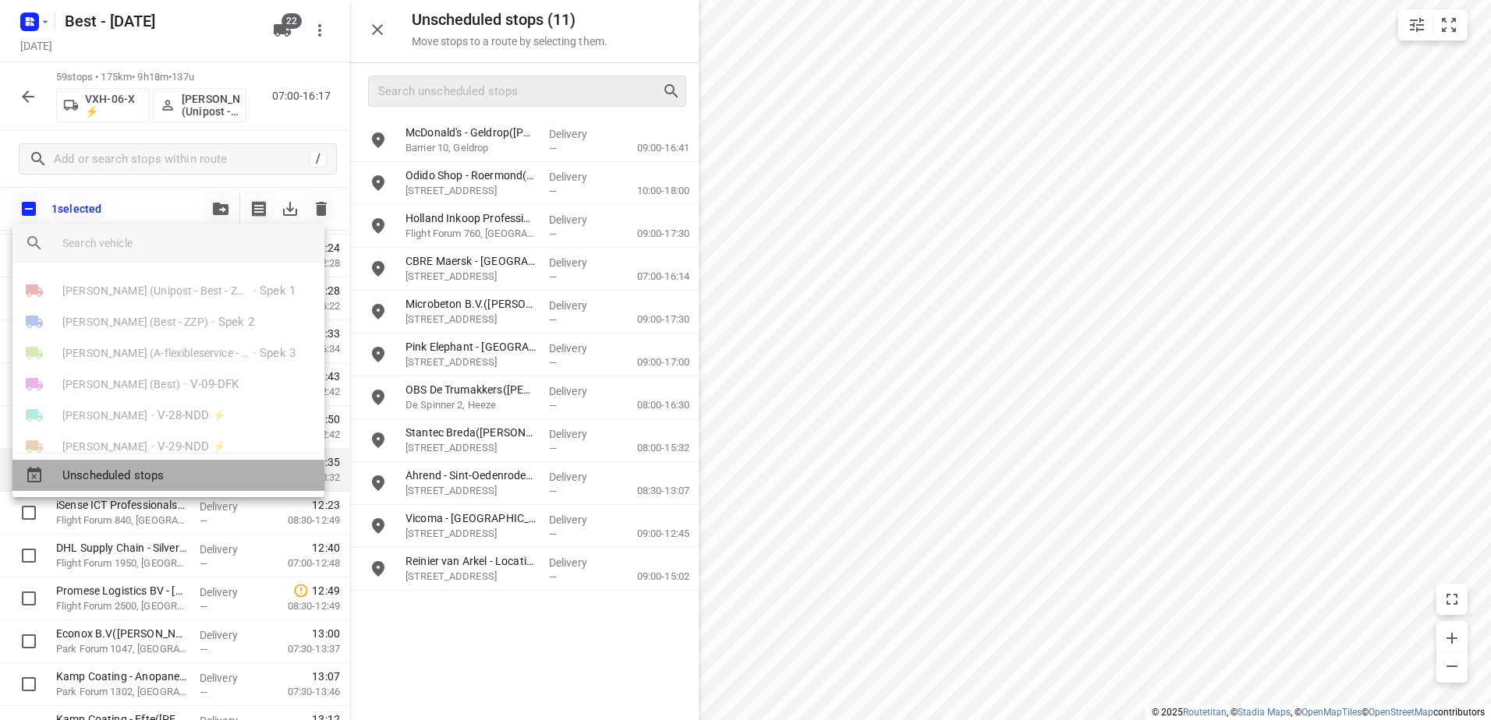
click at [151, 465] on div "Unscheduled stops" at bounding box center [168, 475] width 312 height 31
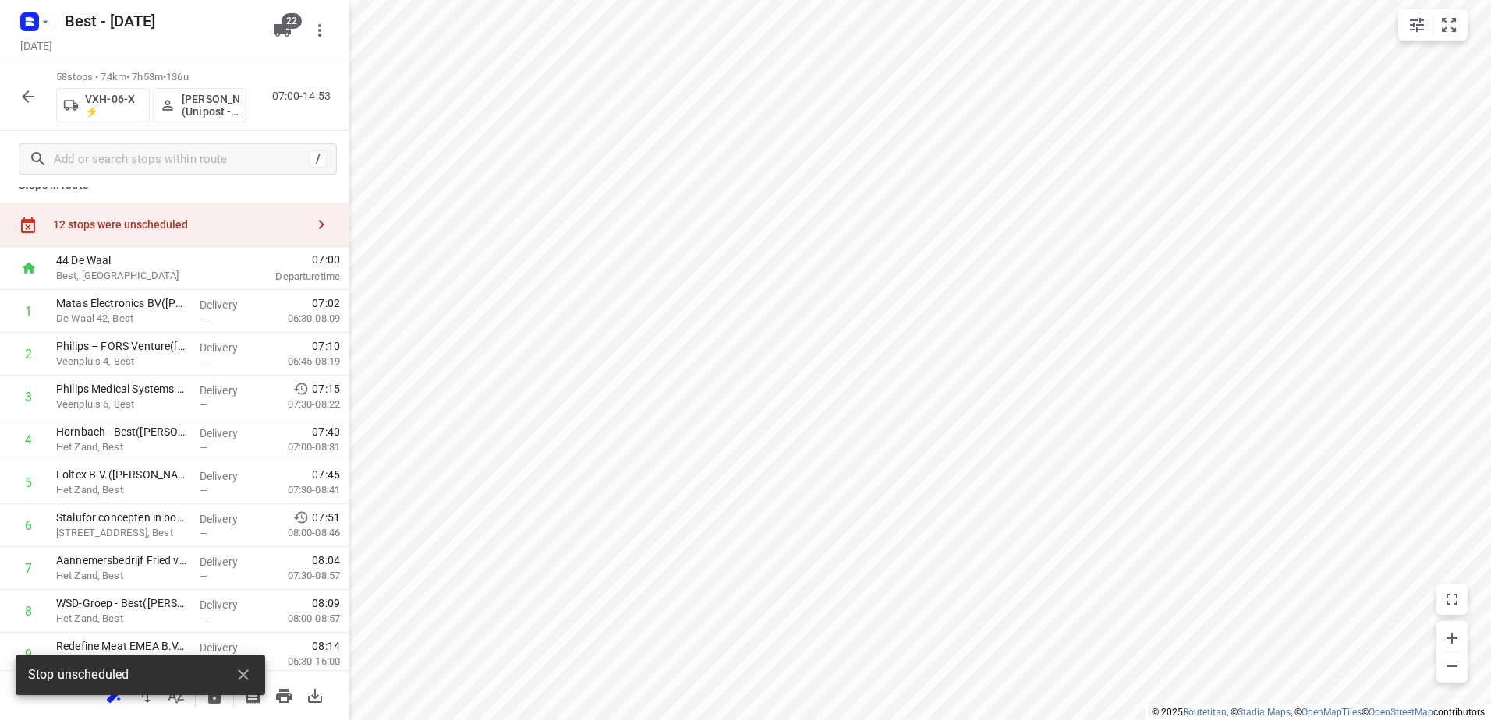
scroll to position [0, 0]
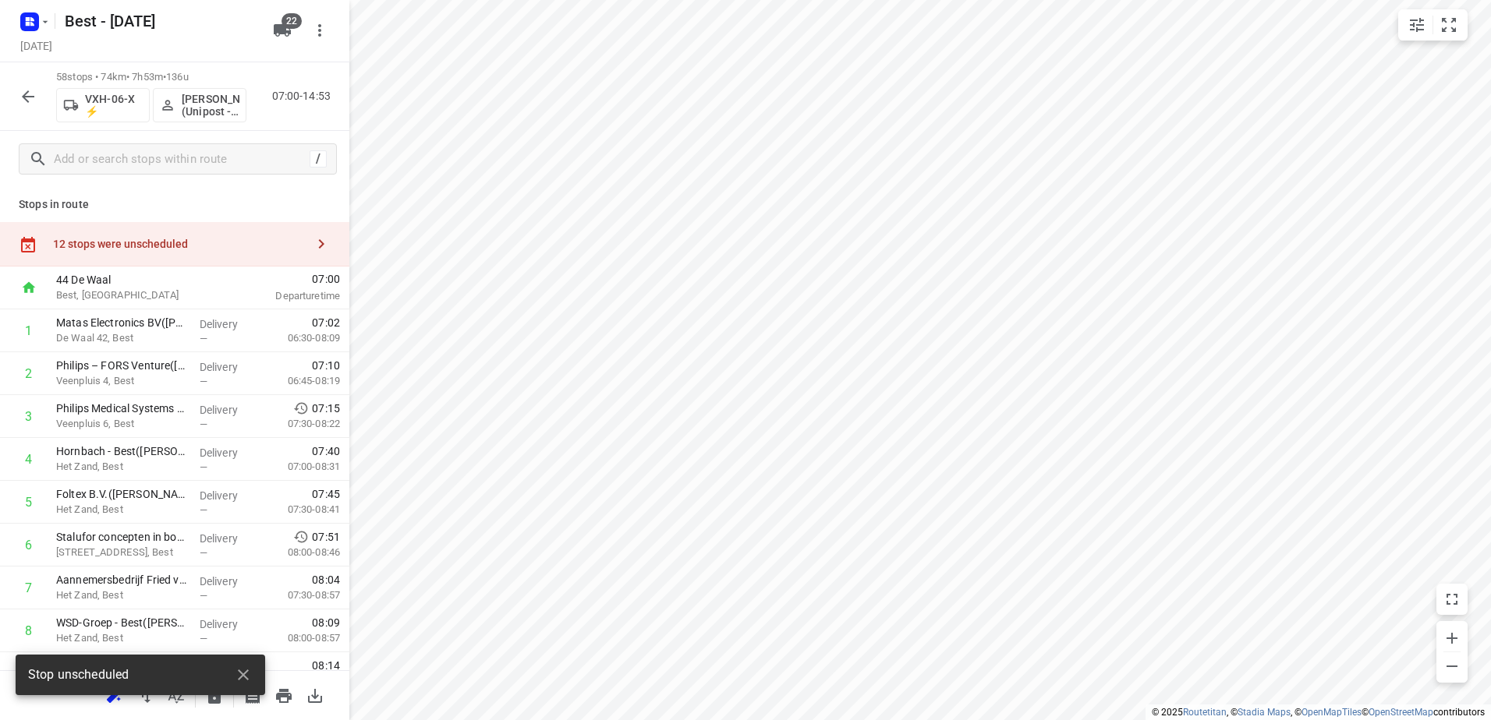
click at [172, 223] on div "12 stops were unscheduled" at bounding box center [174, 244] width 349 height 44
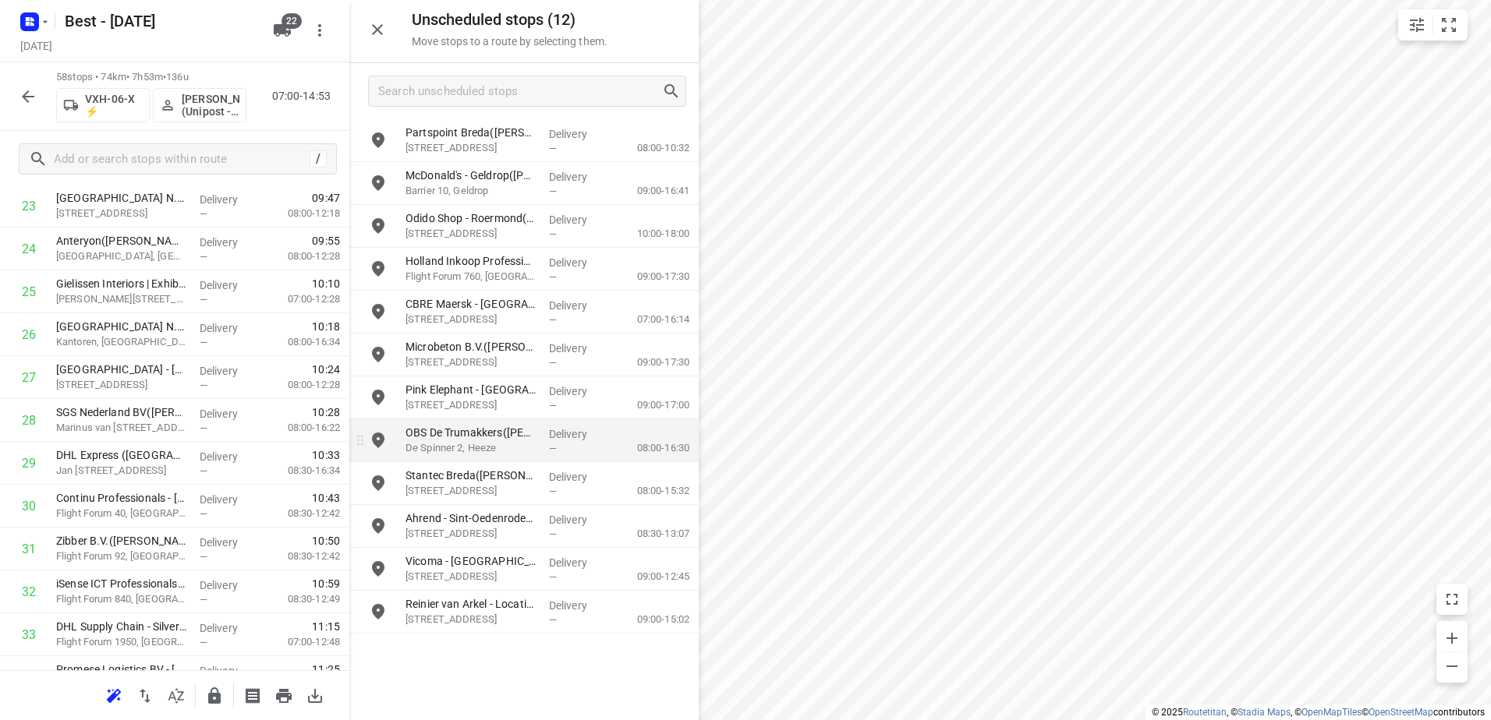
scroll to position [1092, 0]
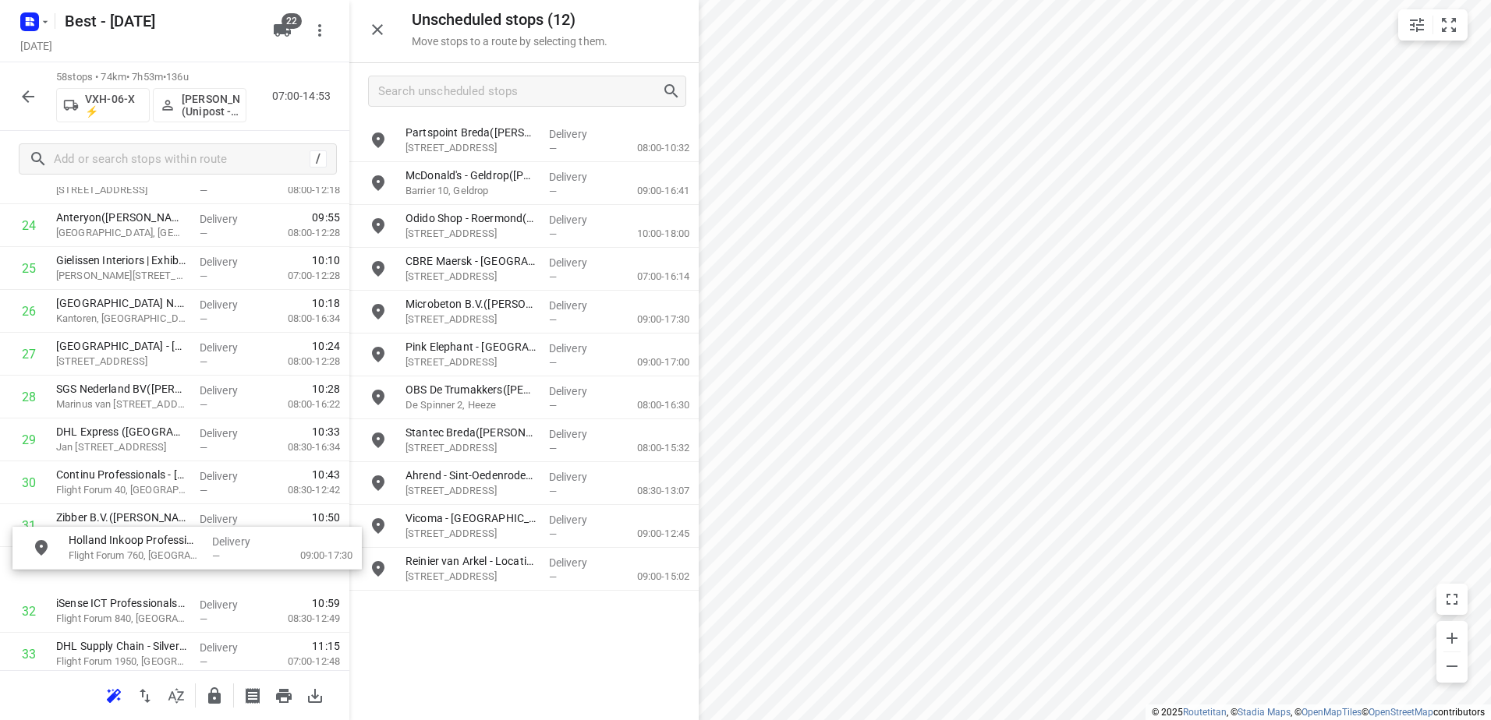
drag, startPoint x: 536, startPoint y: 280, endPoint x: 193, endPoint y: 564, distance: 445.7
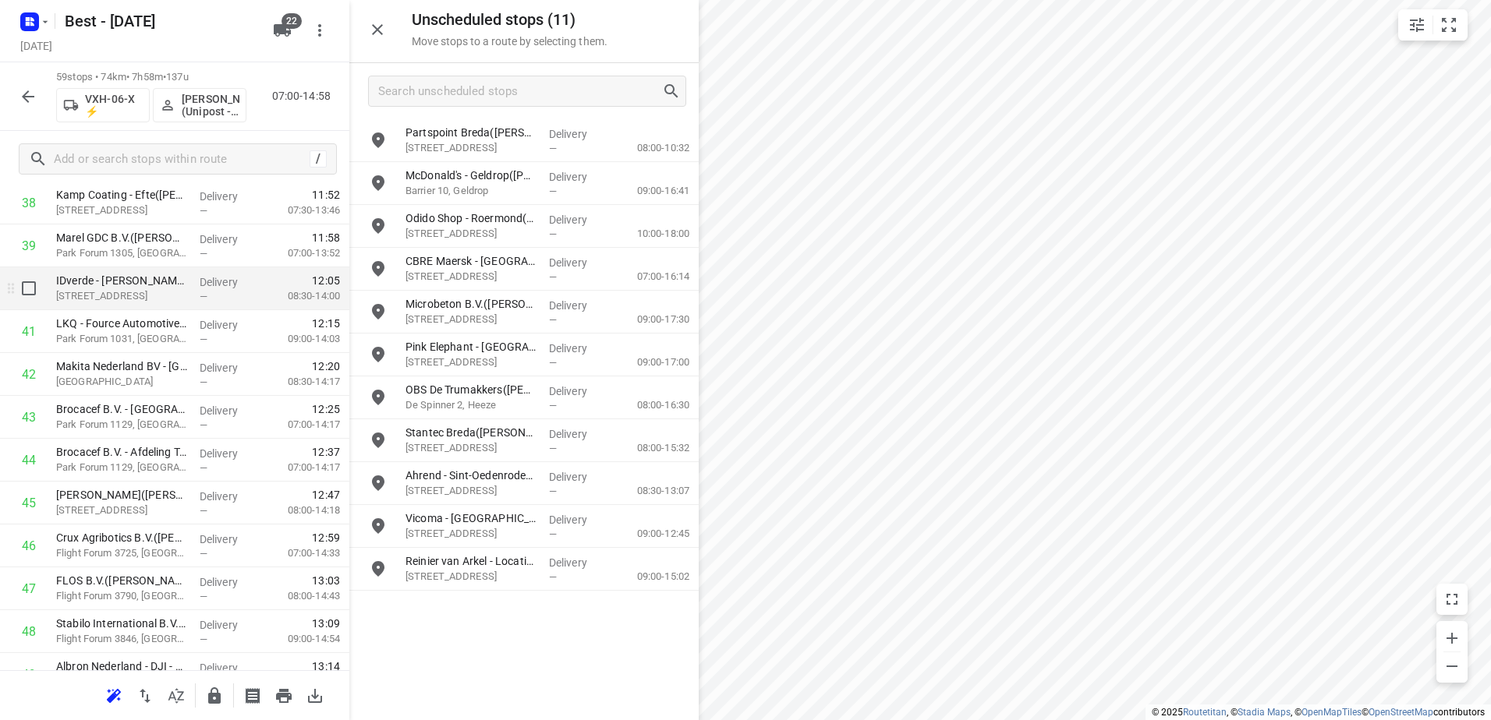
scroll to position [1715, 0]
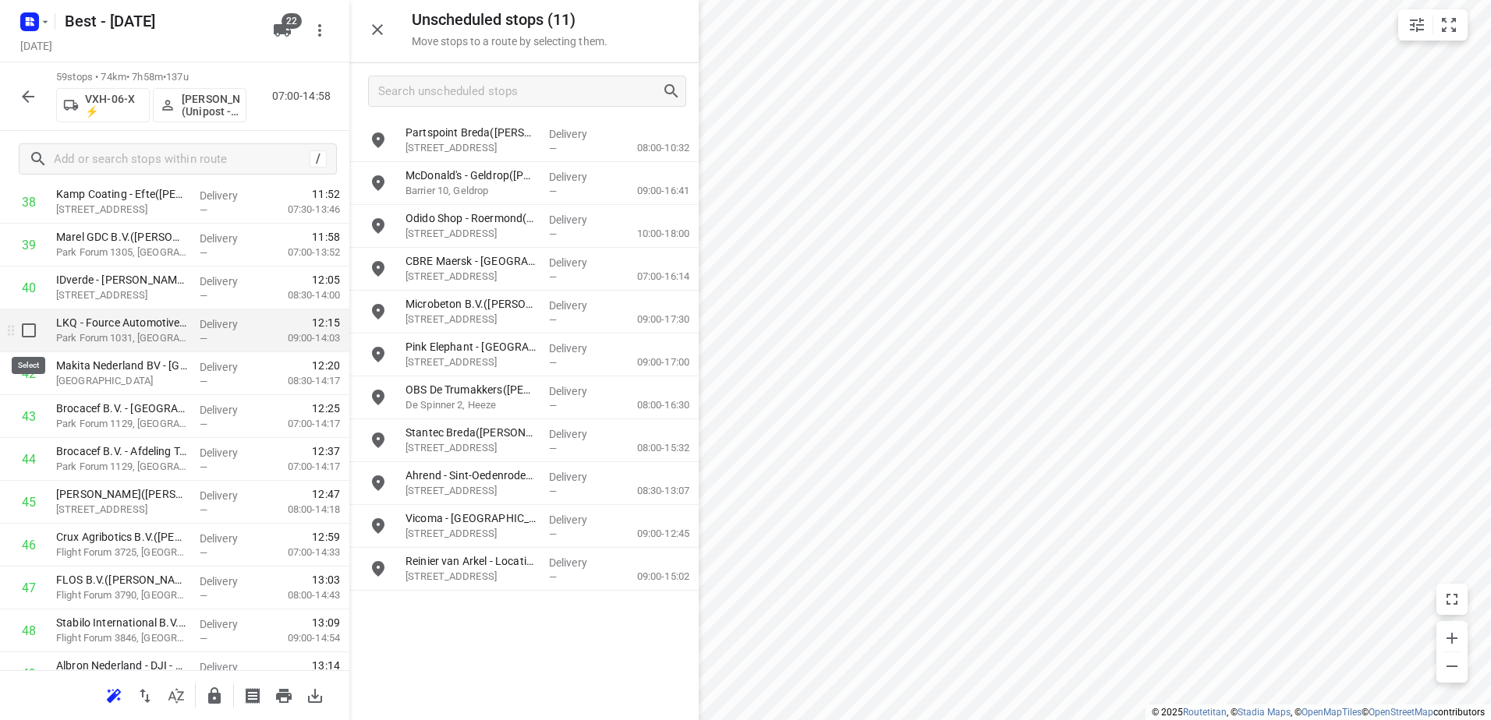
click at [37, 324] on input "checkbox" at bounding box center [28, 330] width 31 height 31
checkbox input "true"
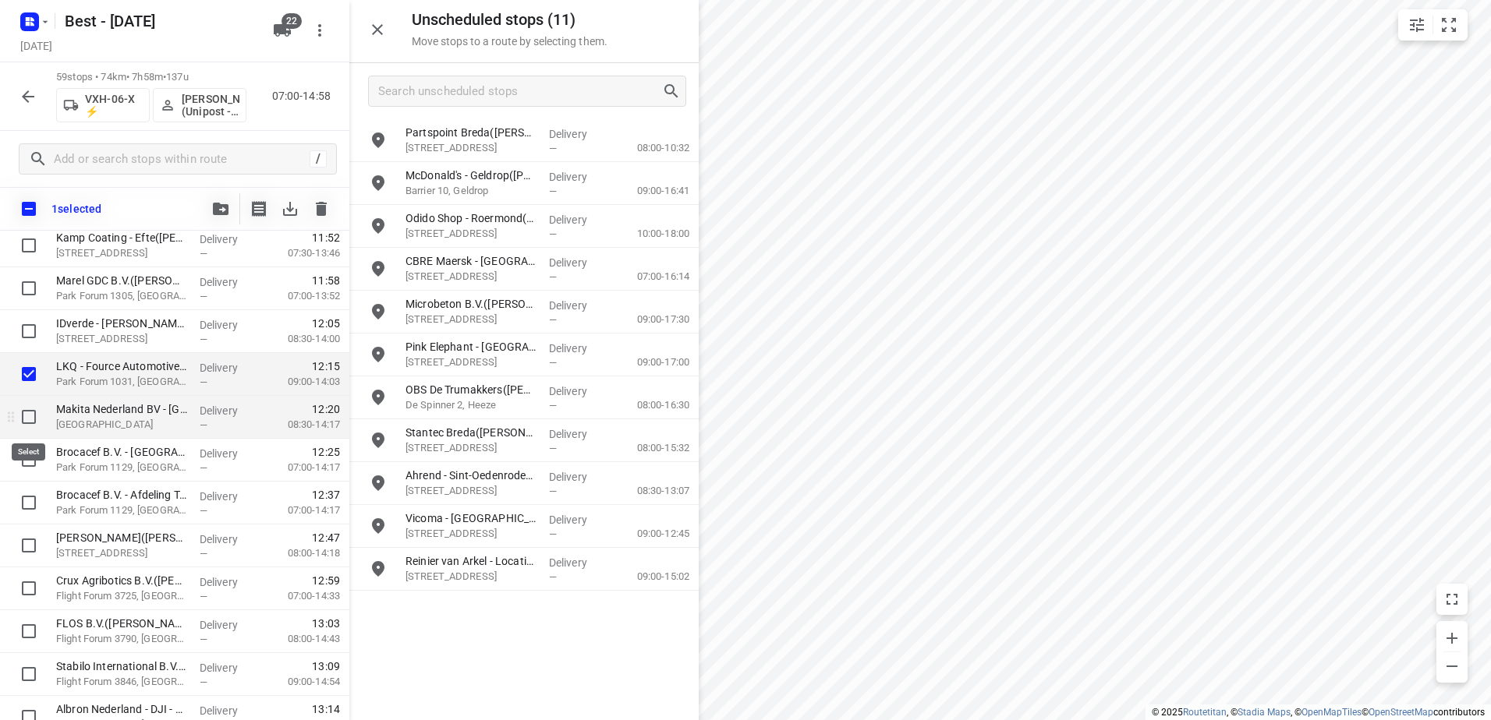
drag, startPoint x: 29, startPoint y: 413, endPoint x: 29, endPoint y: 435, distance: 21.8
click at [29, 415] on input "checkbox" at bounding box center [28, 417] width 31 height 31
checkbox input "true"
click at [30, 458] on input "checkbox" at bounding box center [28, 459] width 31 height 31
checkbox input "true"
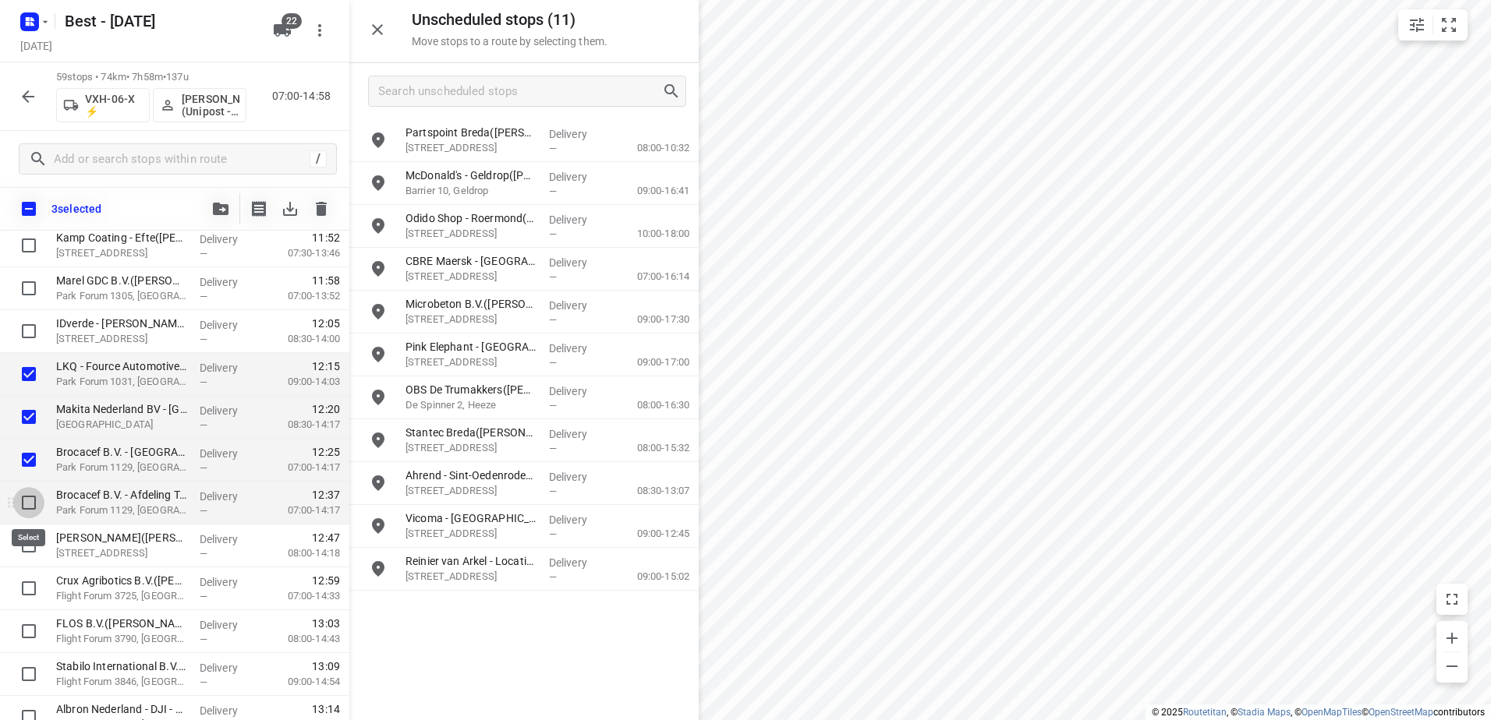
click at [27, 501] on input "checkbox" at bounding box center [28, 502] width 31 height 31
checkbox input "true"
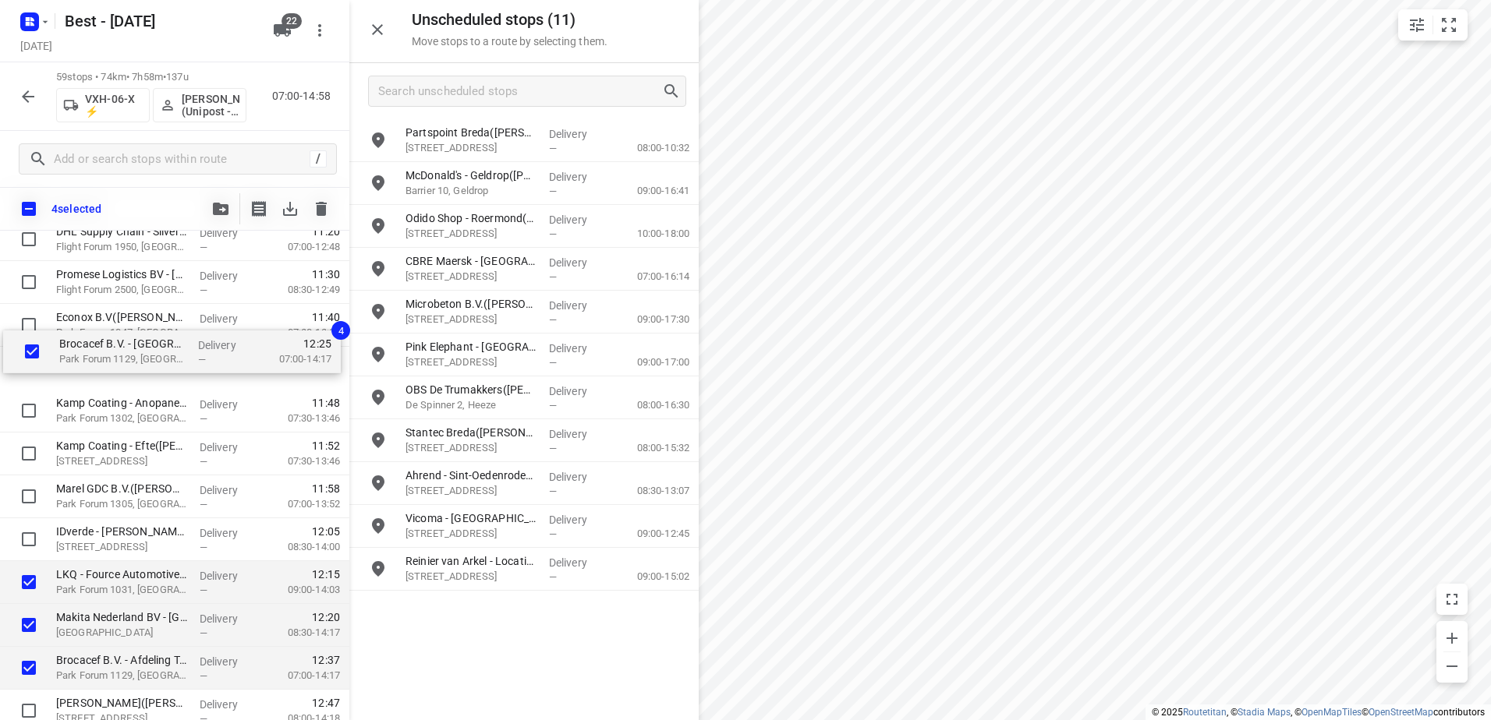
scroll to position [1545, 0]
drag, startPoint x: 122, startPoint y: 635, endPoint x: 125, endPoint y: 378, distance: 257.3
click at [125, 378] on div "Matas Electronics BV(Bernadette Antonis) De Waal 42, Best Delivery — 07:02 06:3…" at bounding box center [174, 73] width 349 height 2530
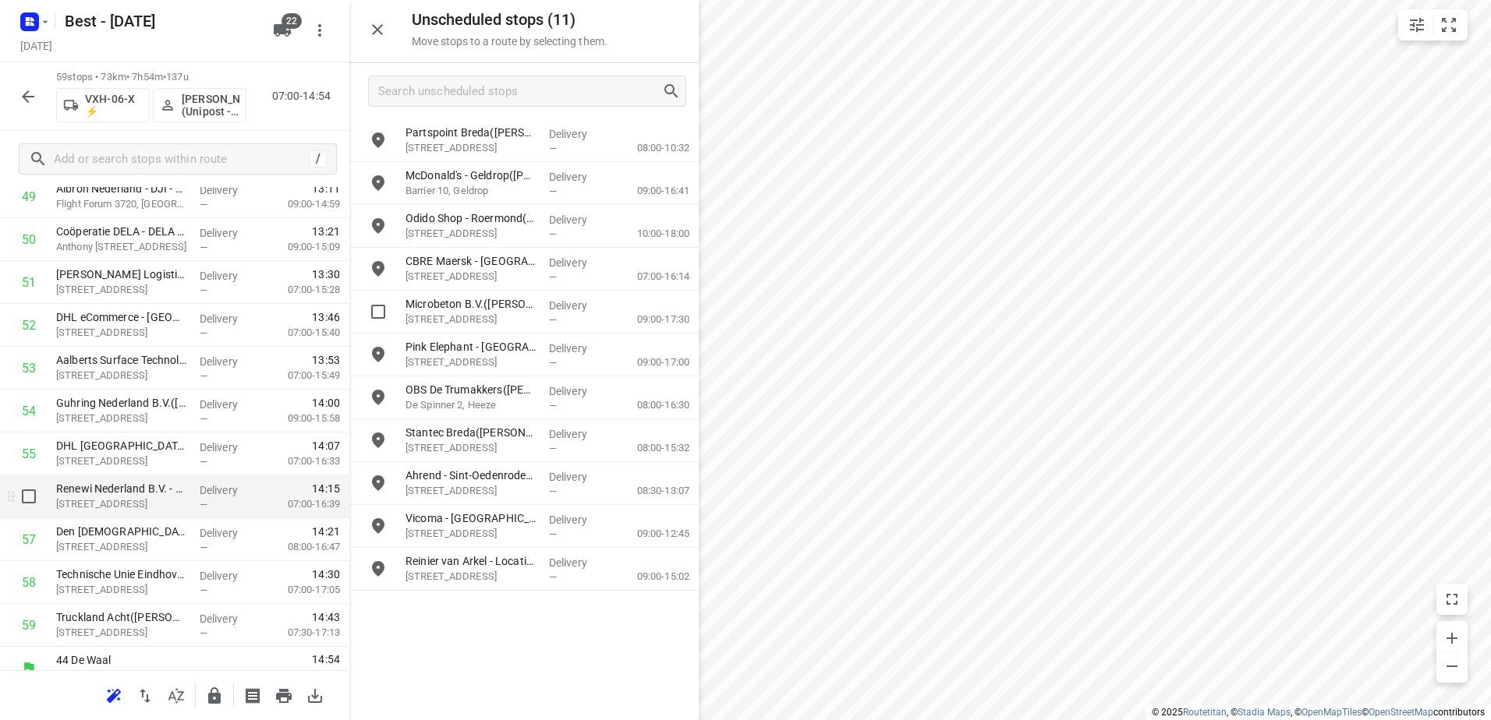
scroll to position [2212, 0]
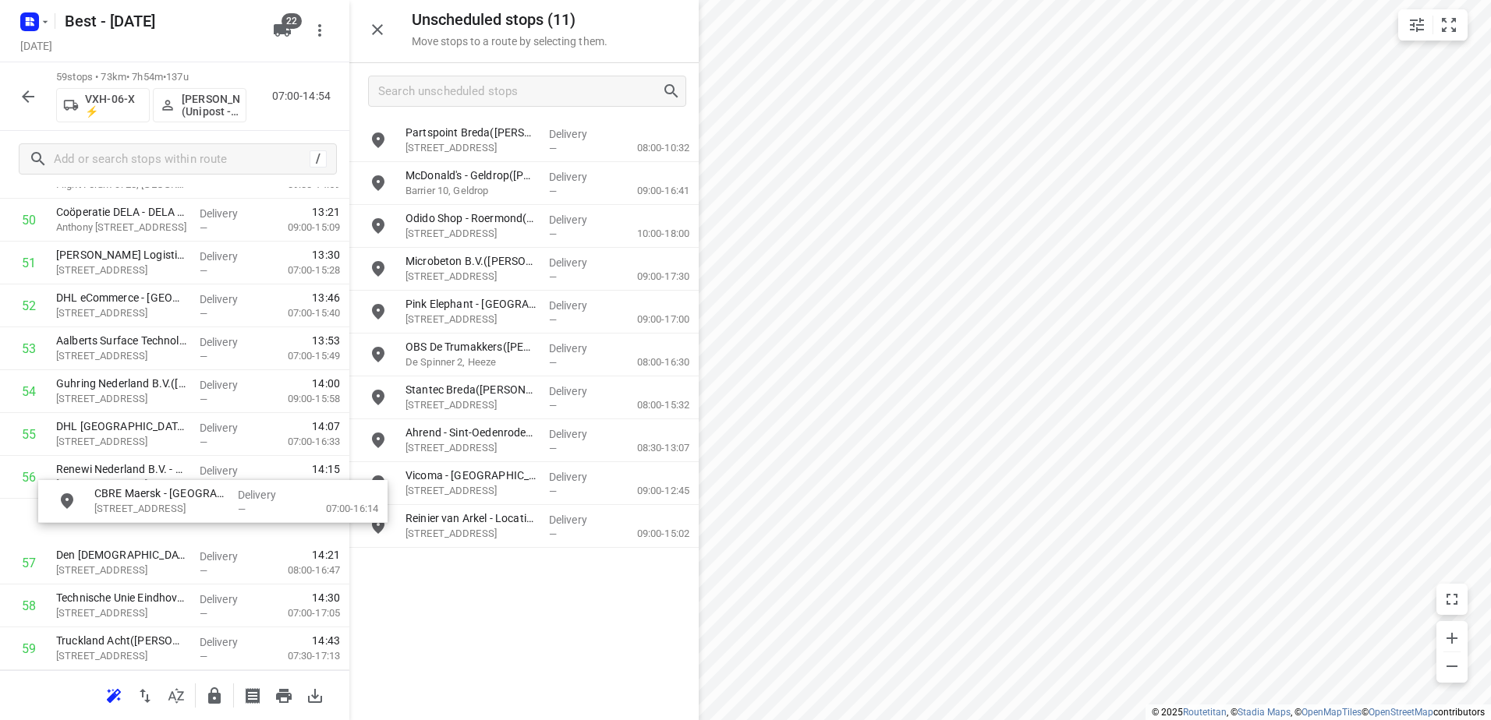
drag, startPoint x: 541, startPoint y: 266, endPoint x: 220, endPoint y: 501, distance: 397.8
click at [222, 702] on icon "button" at bounding box center [214, 696] width 19 height 19
click at [39, 97] on button "button" at bounding box center [27, 96] width 31 height 31
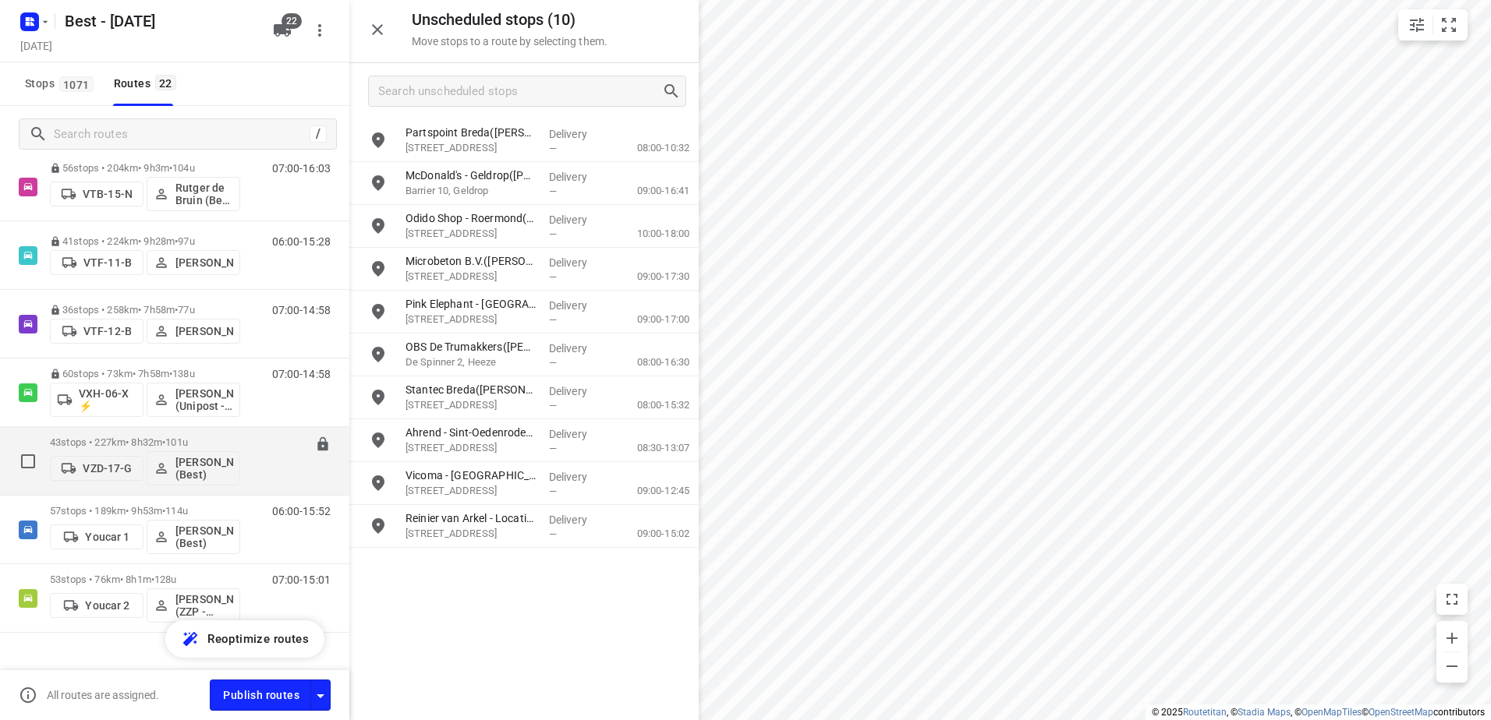
scroll to position [1143, 0]
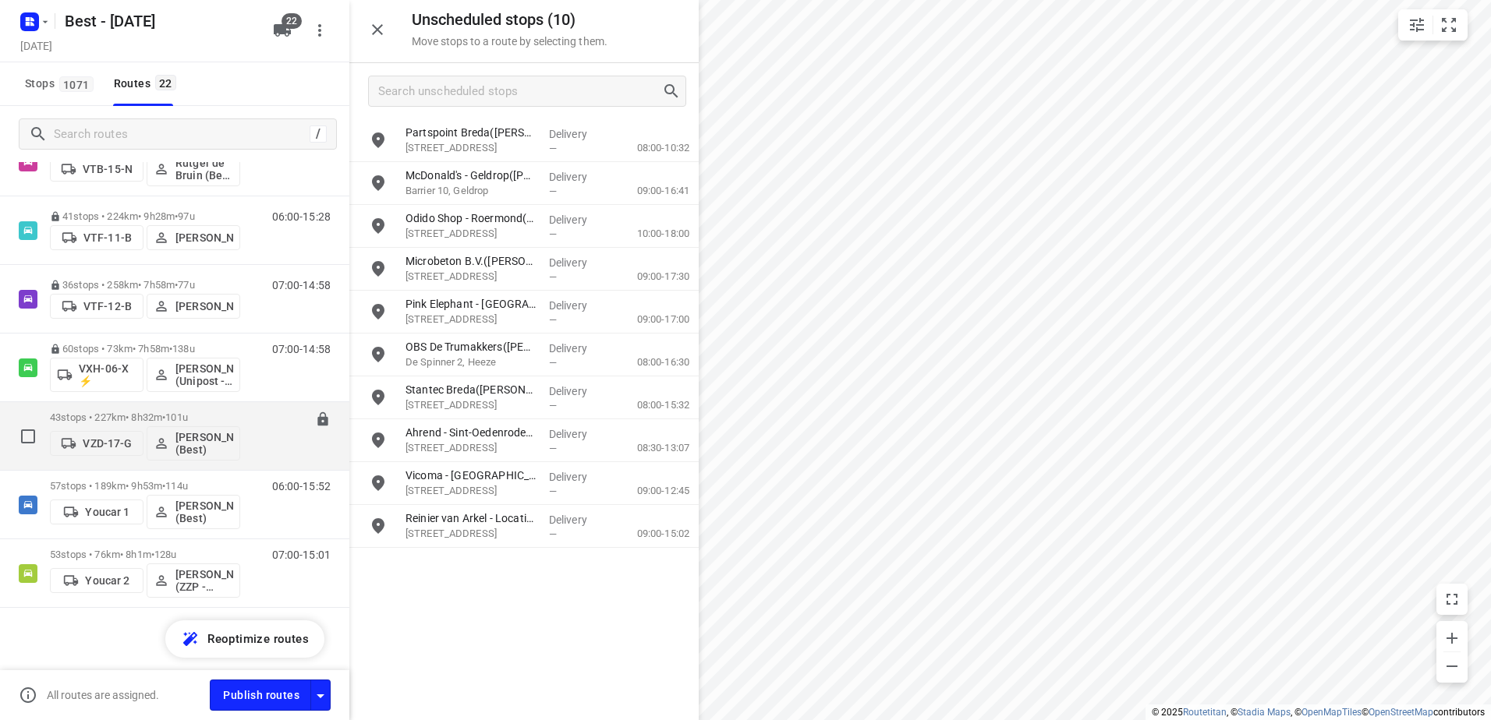
click at [153, 414] on p "43 stops • 227km • 8h32m • 101u" at bounding box center [145, 418] width 190 height 12
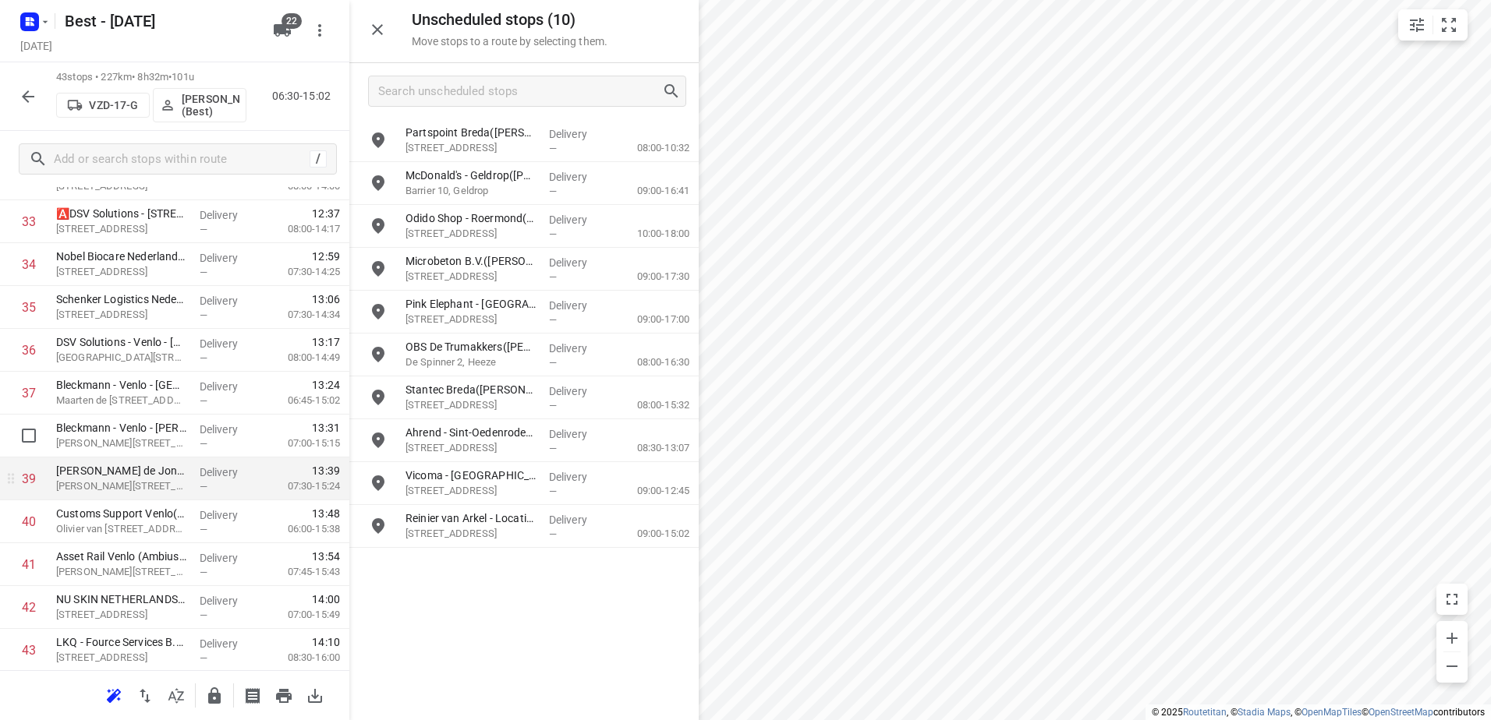
scroll to position [1526, 0]
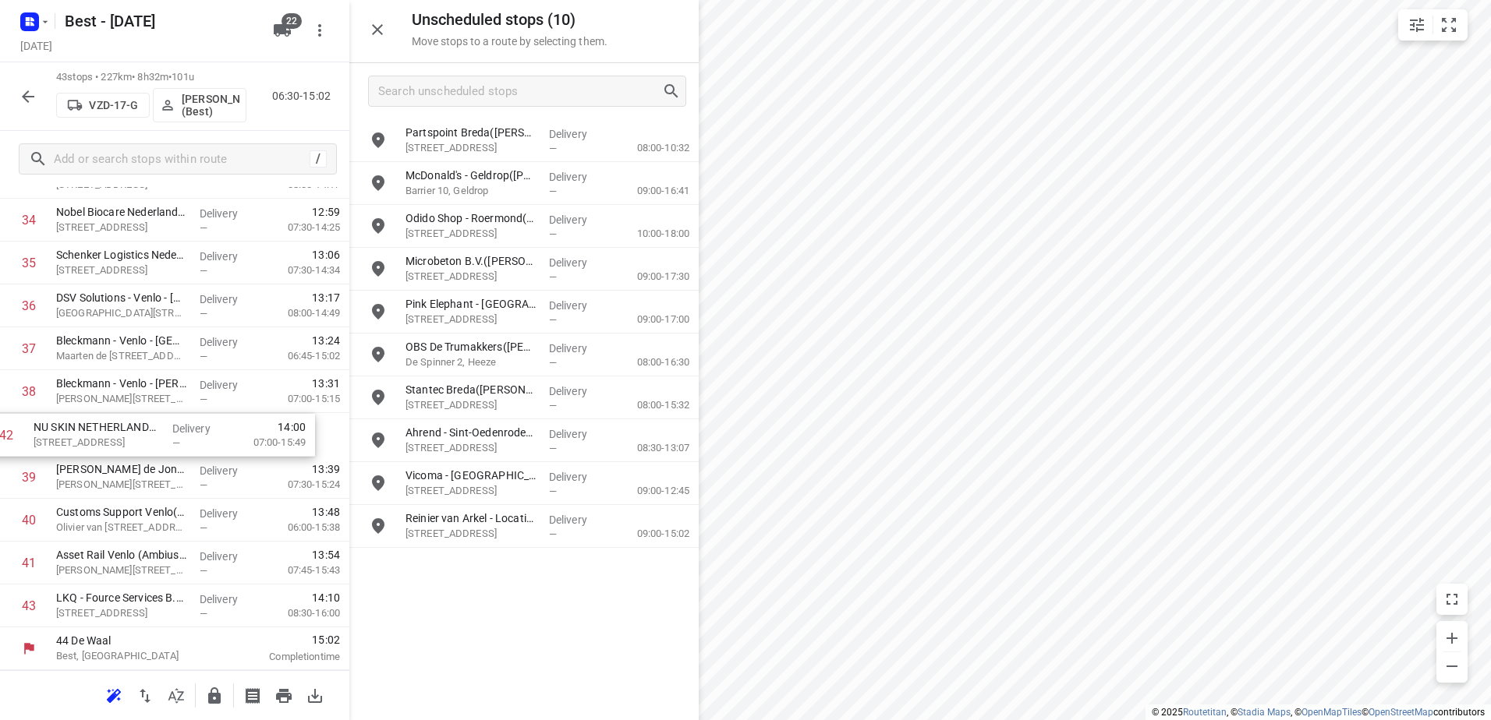
drag, startPoint x: 167, startPoint y: 573, endPoint x: 143, endPoint y: 435, distance: 140.0
click at [214, 695] on icon "button" at bounding box center [214, 696] width 12 height 16
click at [23, 90] on icon "button" at bounding box center [28, 96] width 19 height 19
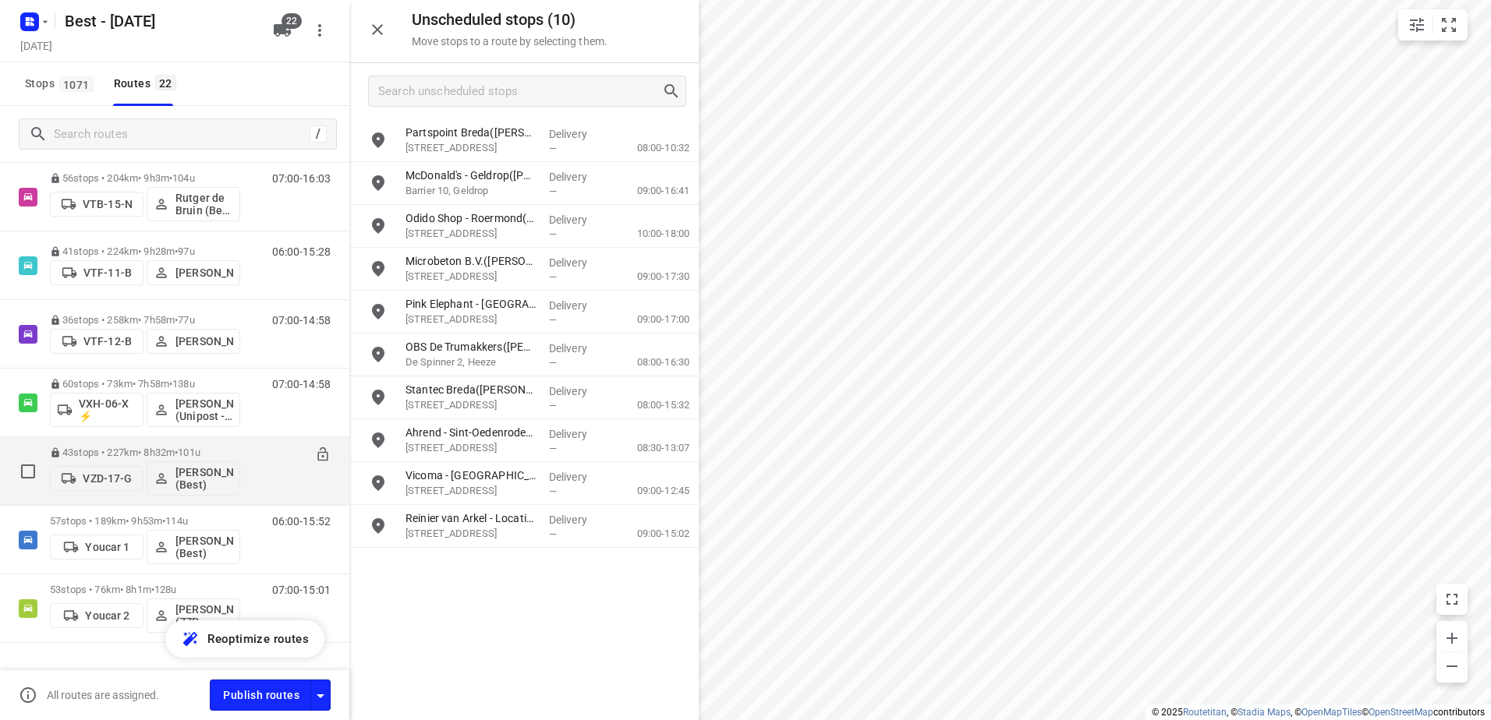
scroll to position [1143, 0]
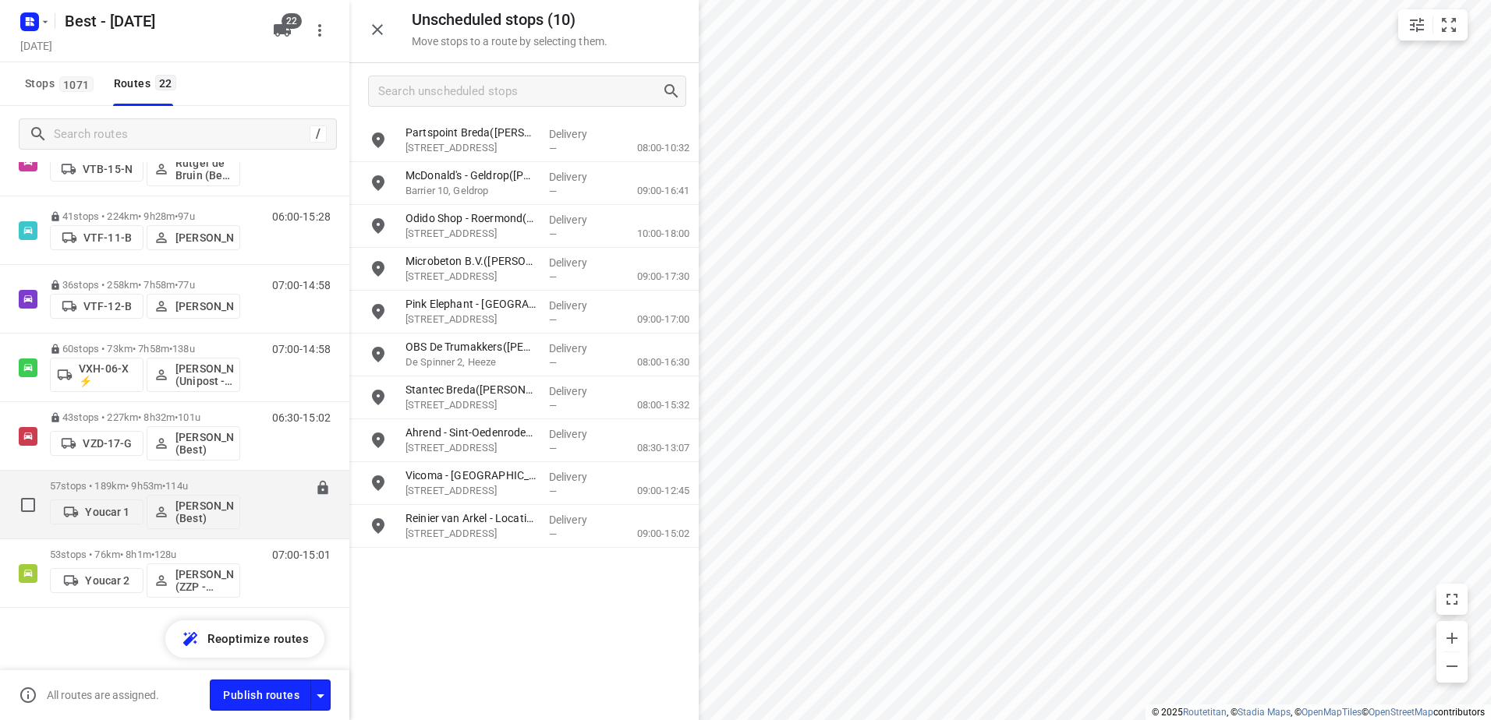
click at [150, 483] on p "57 stops • 189km • 9h53m • 114u" at bounding box center [145, 486] width 190 height 12
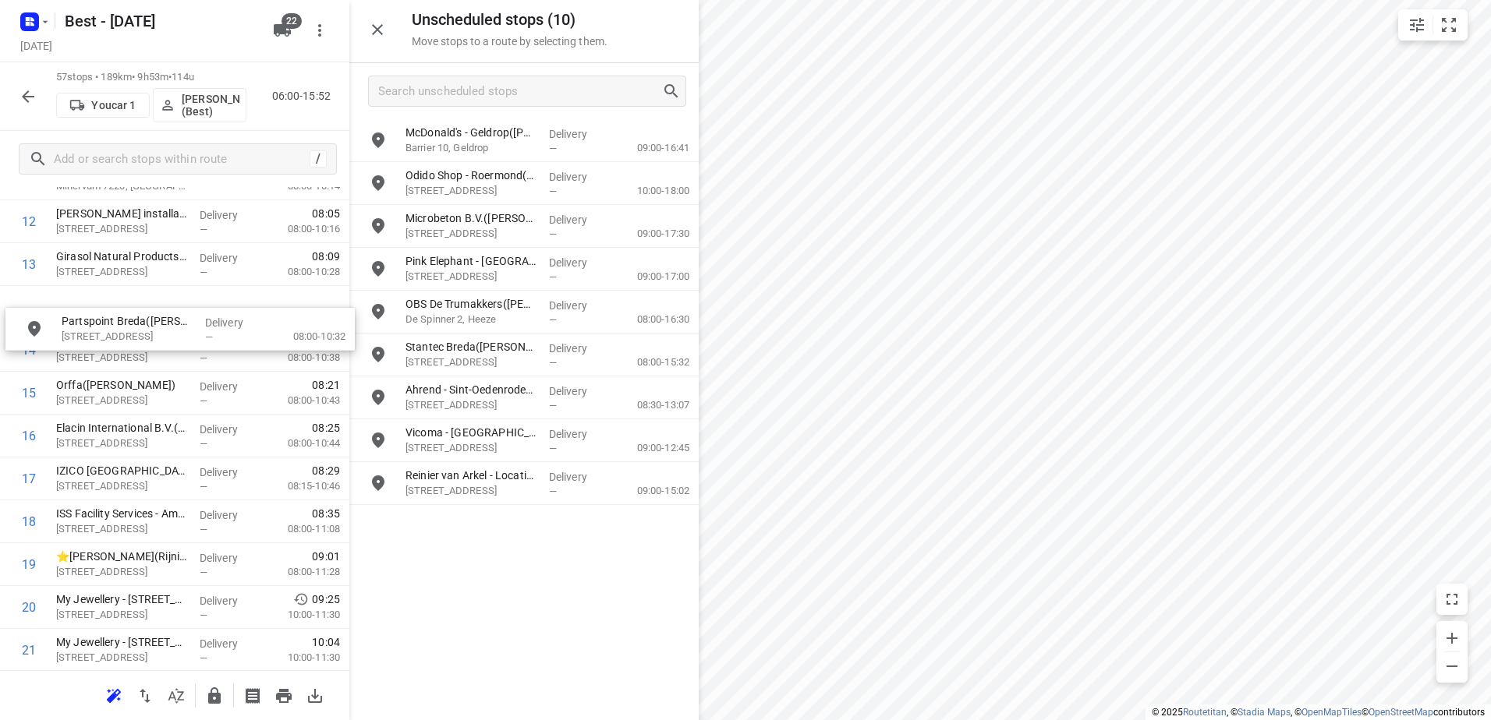
scroll to position [550, 0]
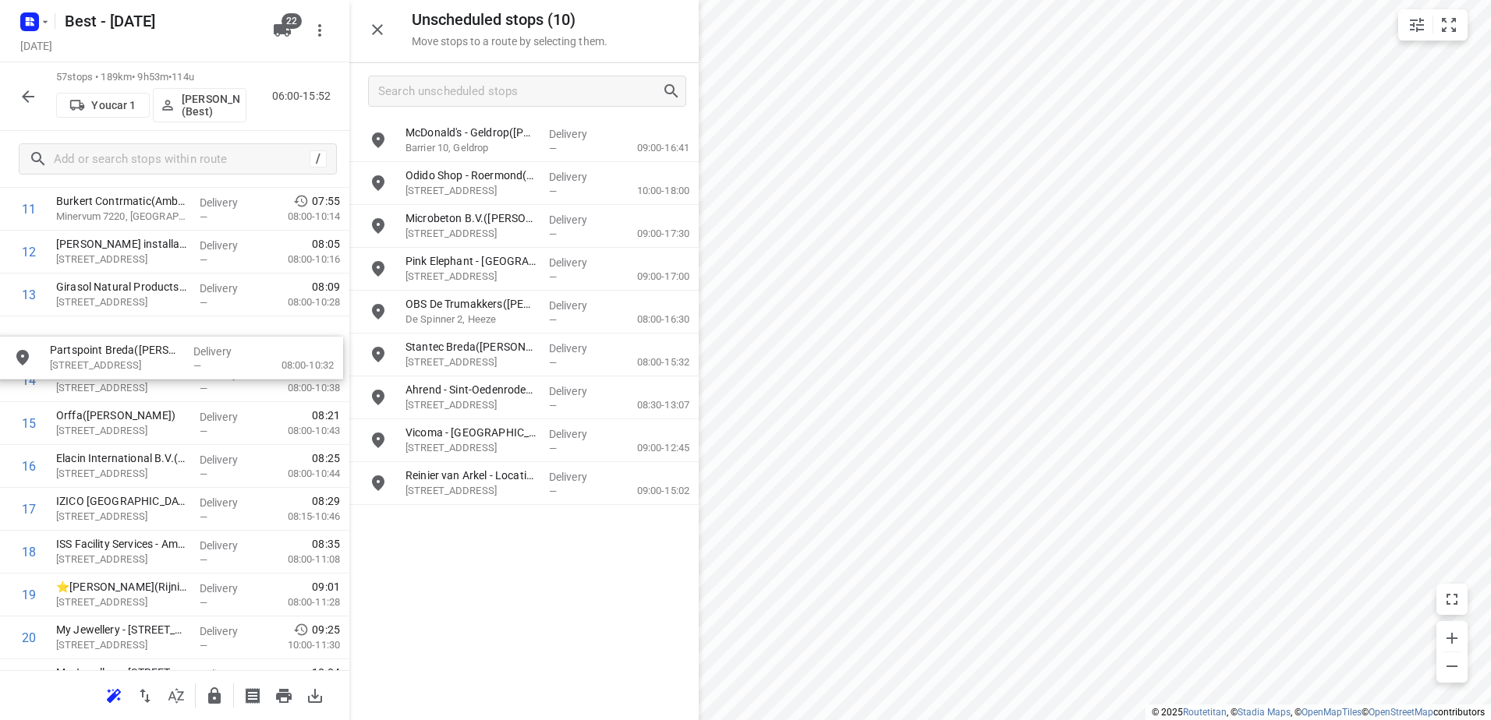
drag, startPoint x: 525, startPoint y: 140, endPoint x: 164, endPoint y: 327, distance: 406.6
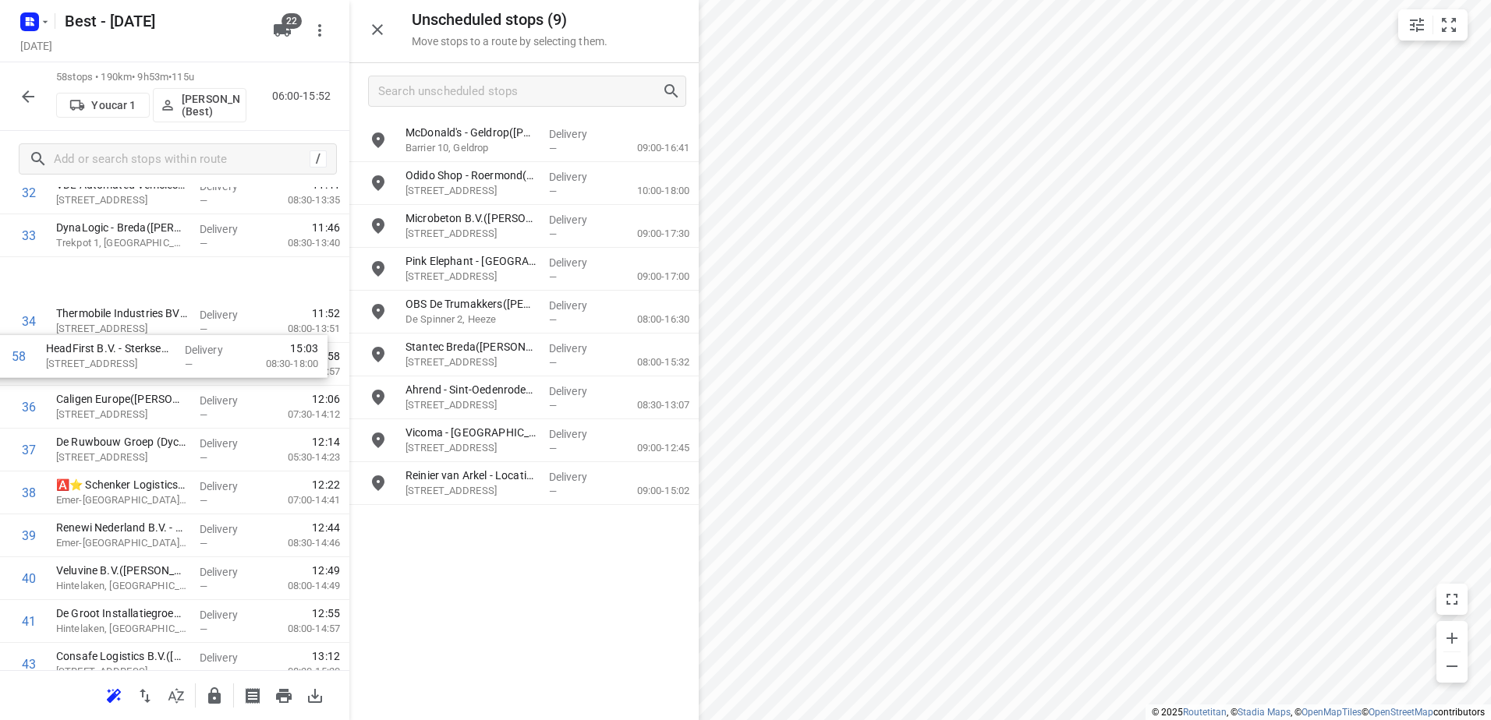
scroll to position [1233, 0]
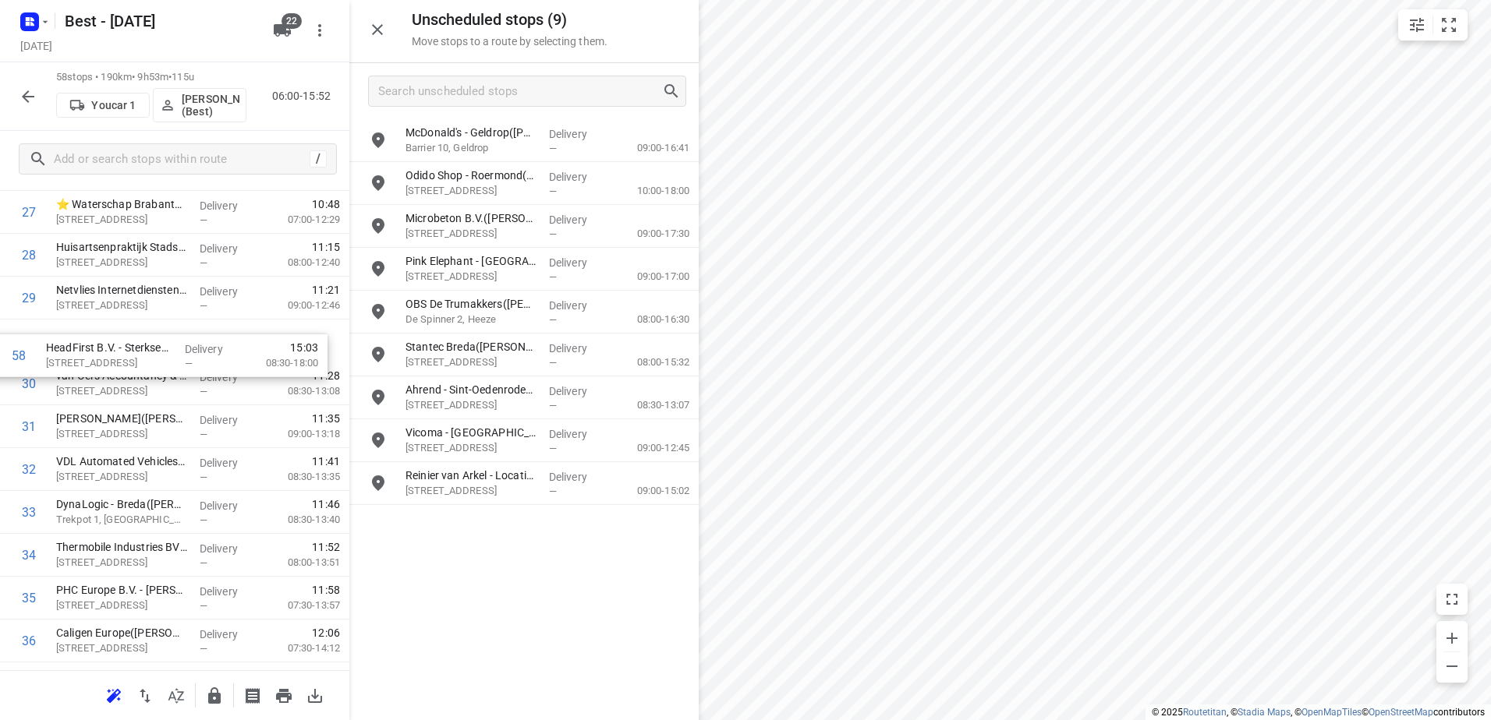
drag, startPoint x: 177, startPoint y: 608, endPoint x: 162, endPoint y: 345, distance: 263.9
click at [162, 345] on div "1 Satelliet Logistiek Centrum(Chantal van Laarhoven) Vijf Eiken 5, Rijen Delive…" at bounding box center [174, 319] width 349 height 2487
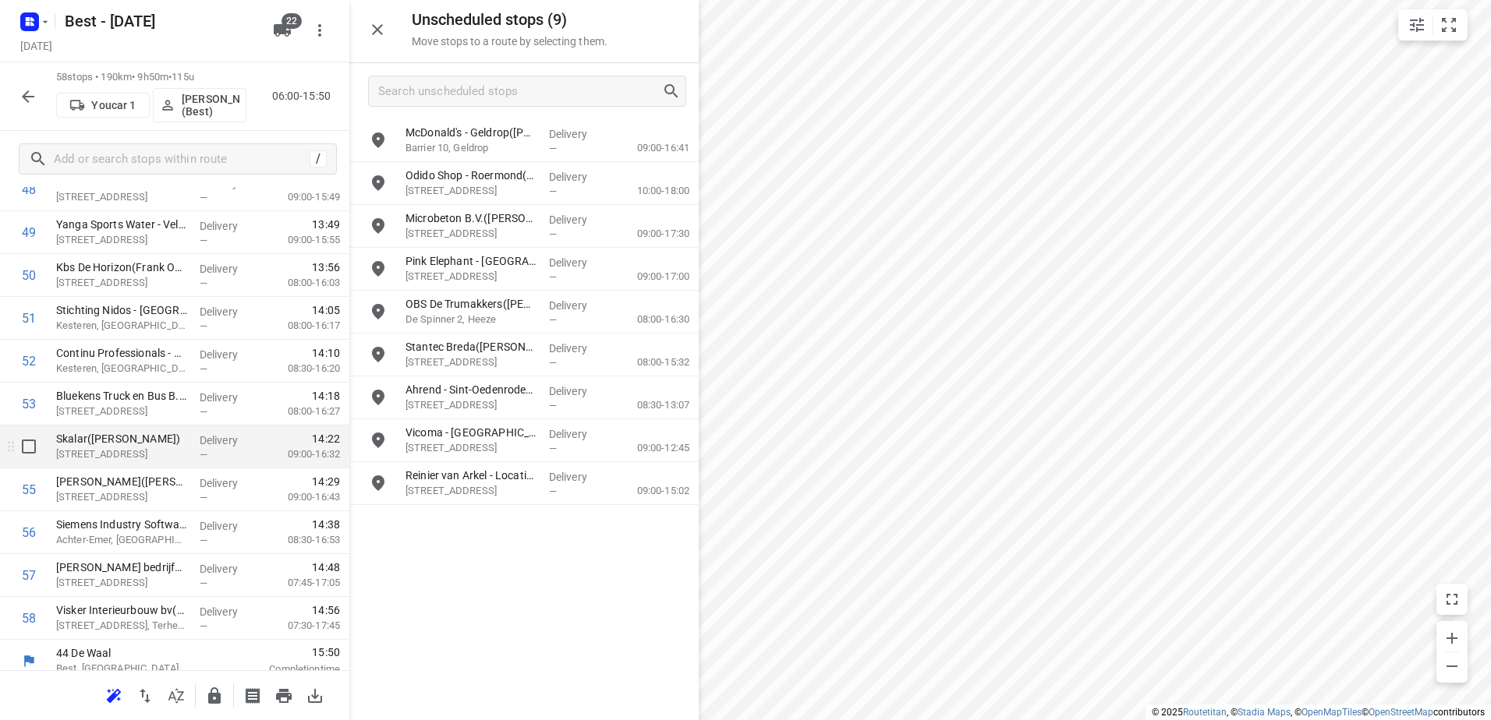
scroll to position [2169, 0]
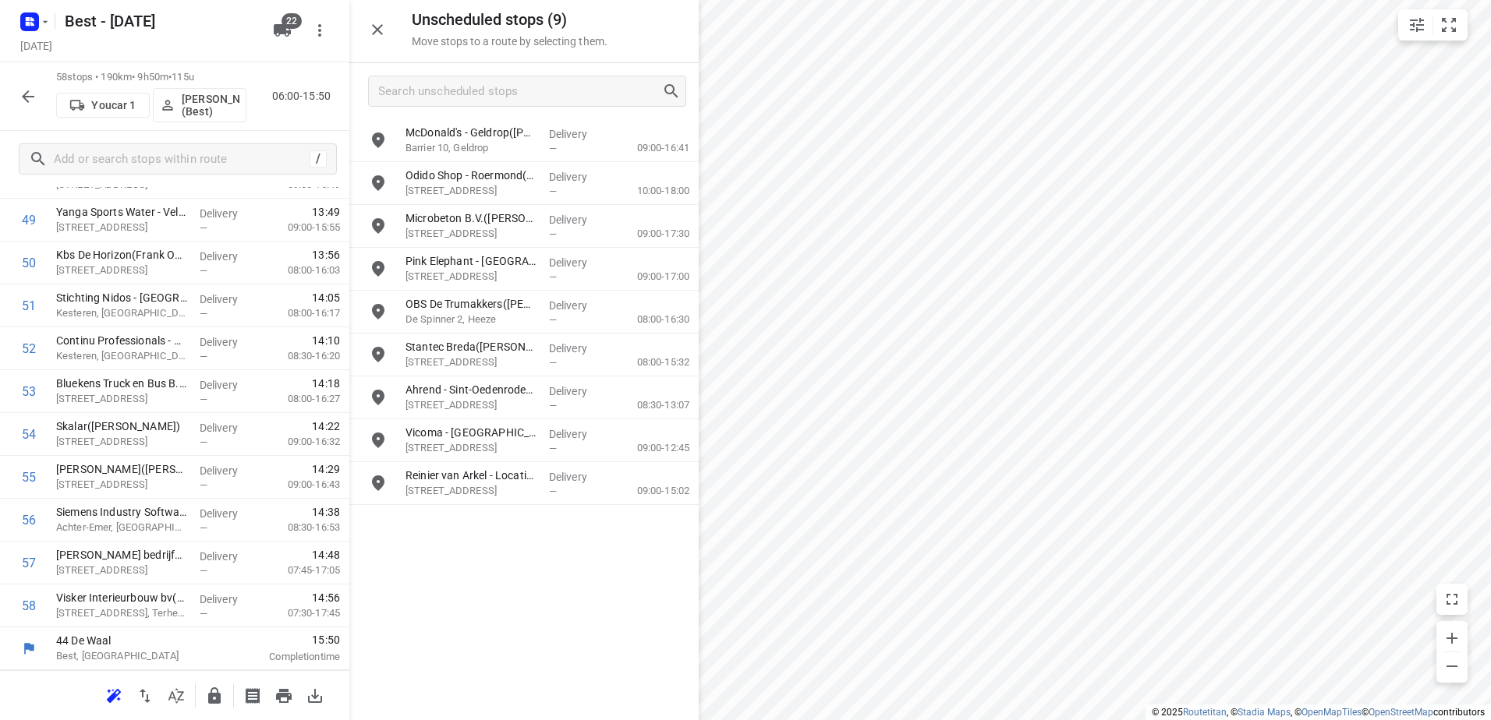
click at [214, 685] on button "button" at bounding box center [214, 696] width 31 height 31
click at [29, 97] on icon "button" at bounding box center [28, 96] width 12 height 12
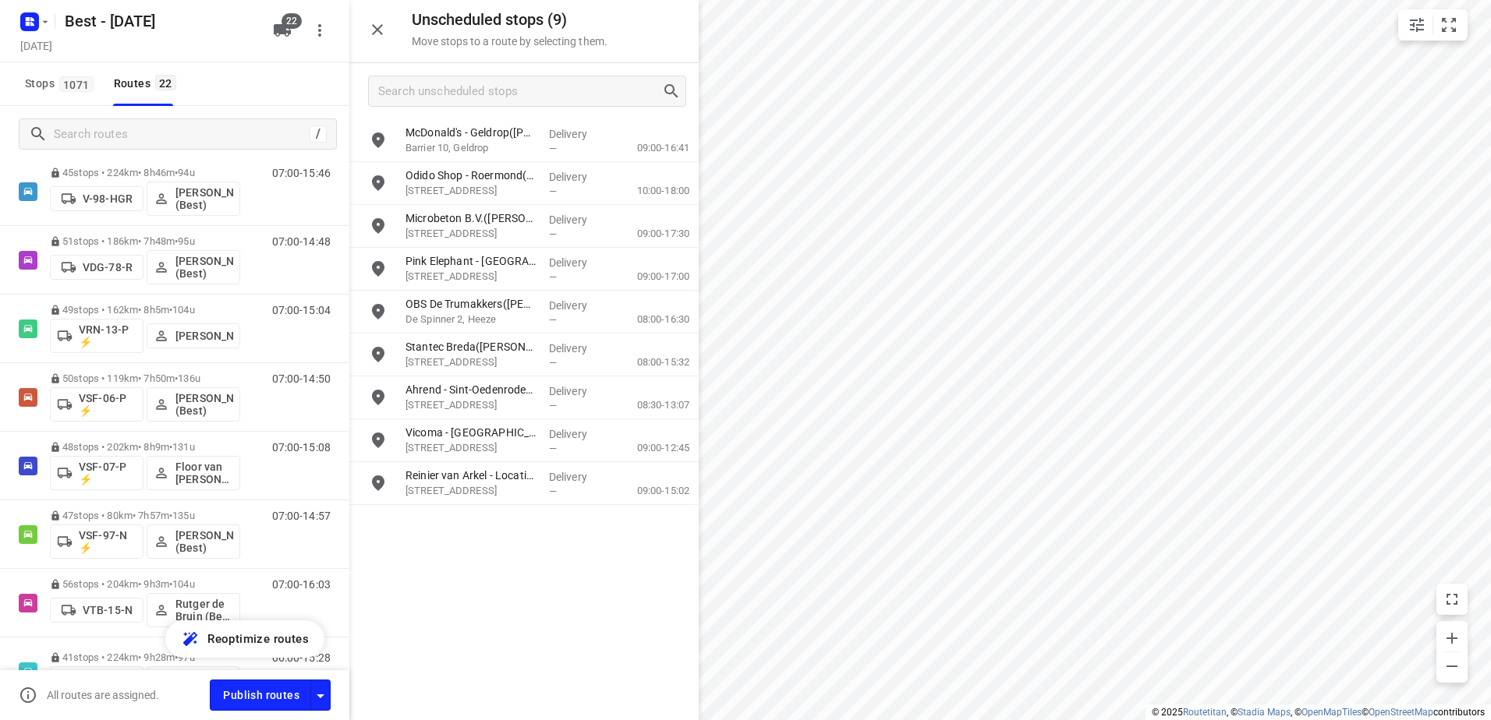
scroll to position [1143, 0]
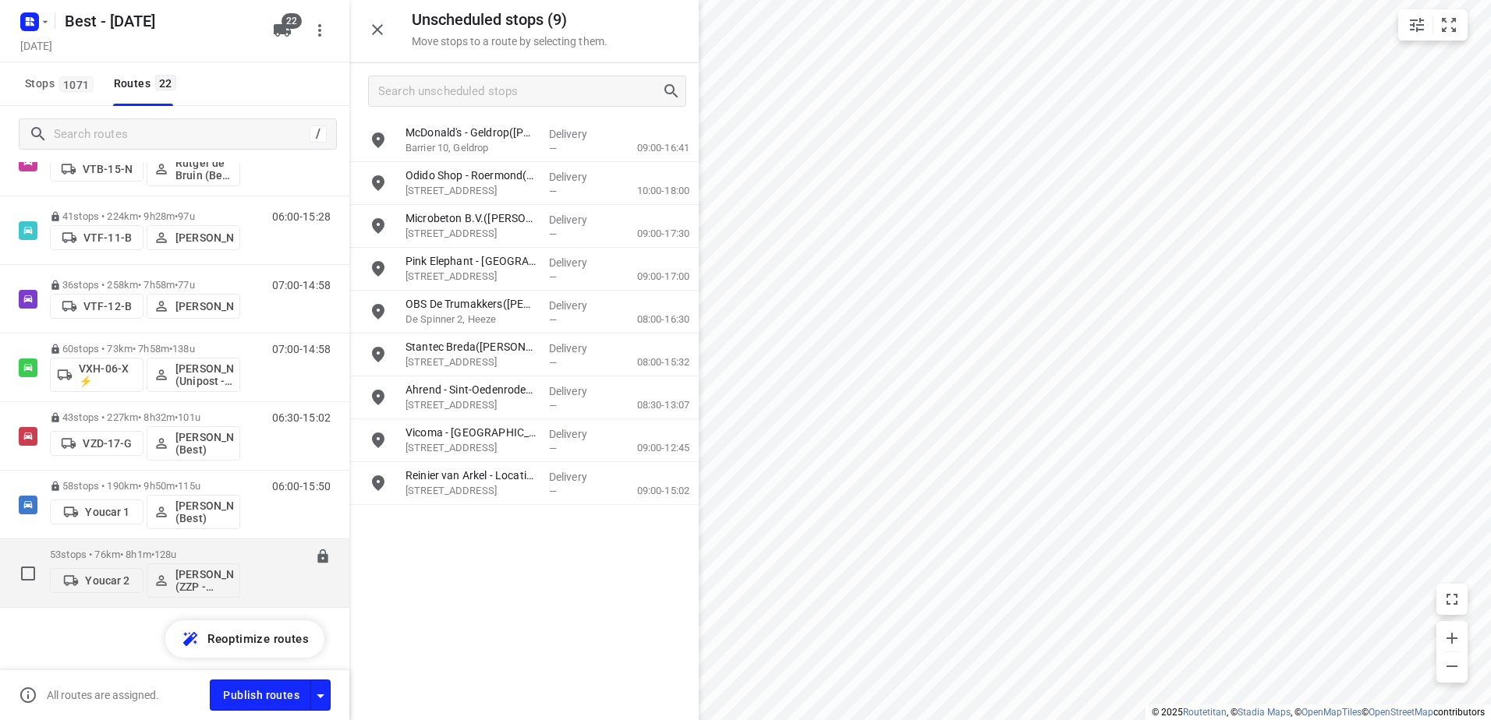
click at [144, 547] on div "53 stops • 76km • 8h1m • 128u Youcar 2 Eugenio van den Heuvel (ZZP - Best)" at bounding box center [145, 573] width 190 height 65
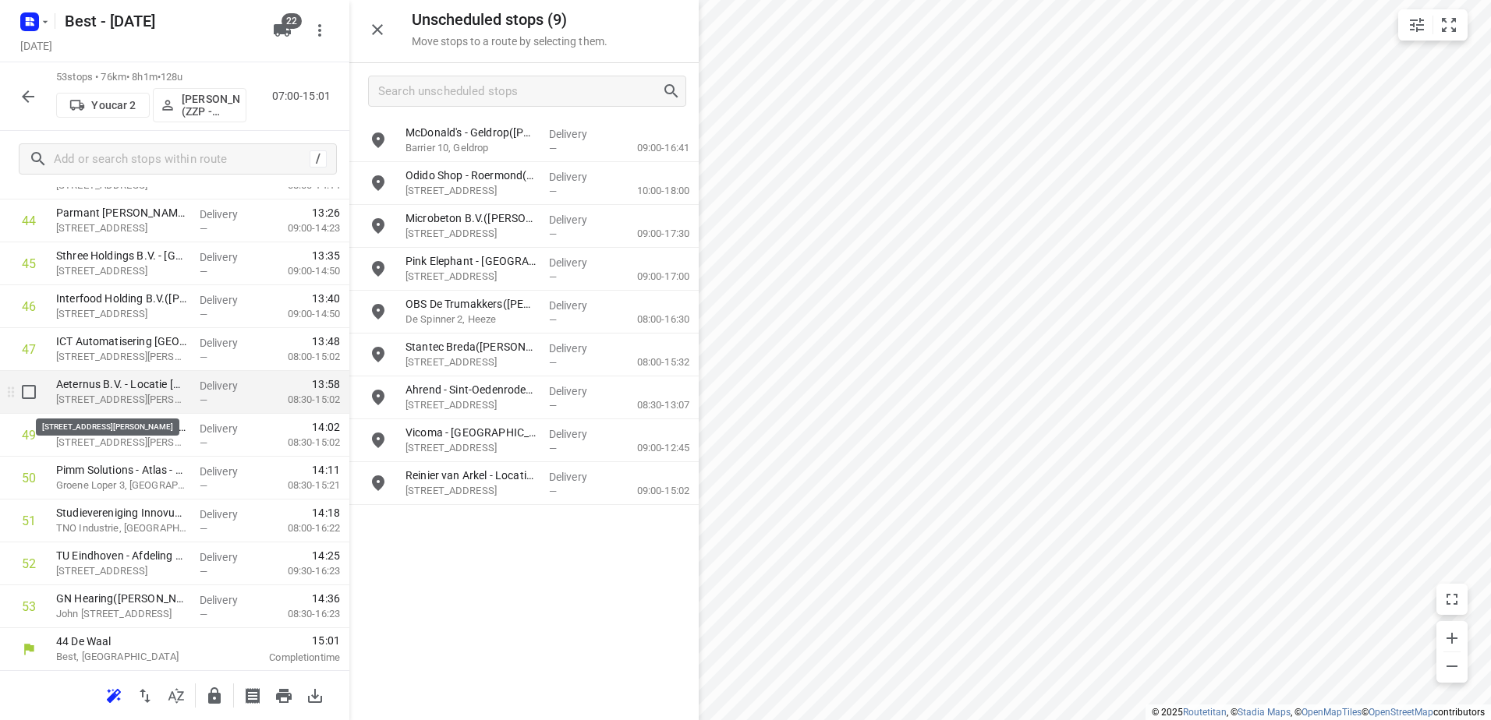
scroll to position [1955, 0]
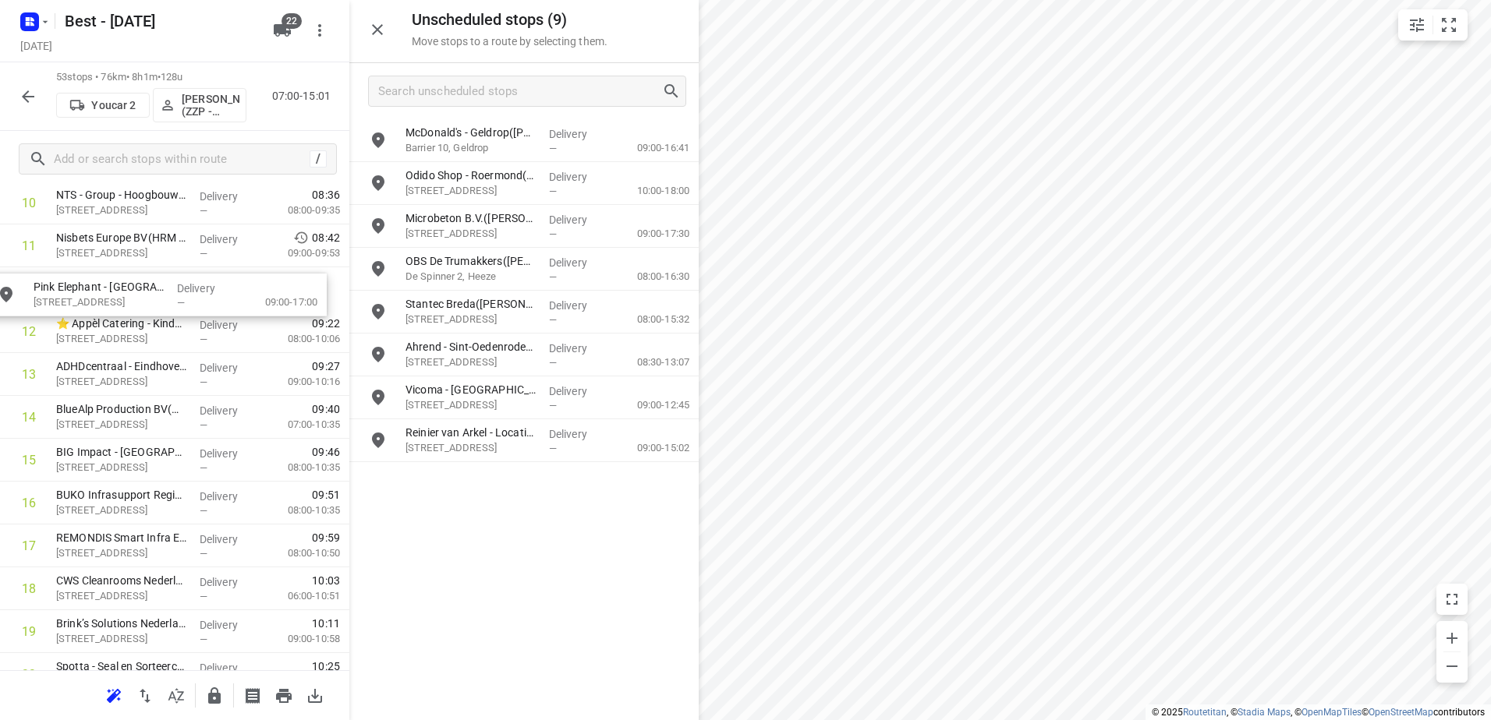
drag, startPoint x: 494, startPoint y: 266, endPoint x: 117, endPoint y: 292, distance: 378.2
click at [17, 89] on button "button" at bounding box center [27, 96] width 31 height 31
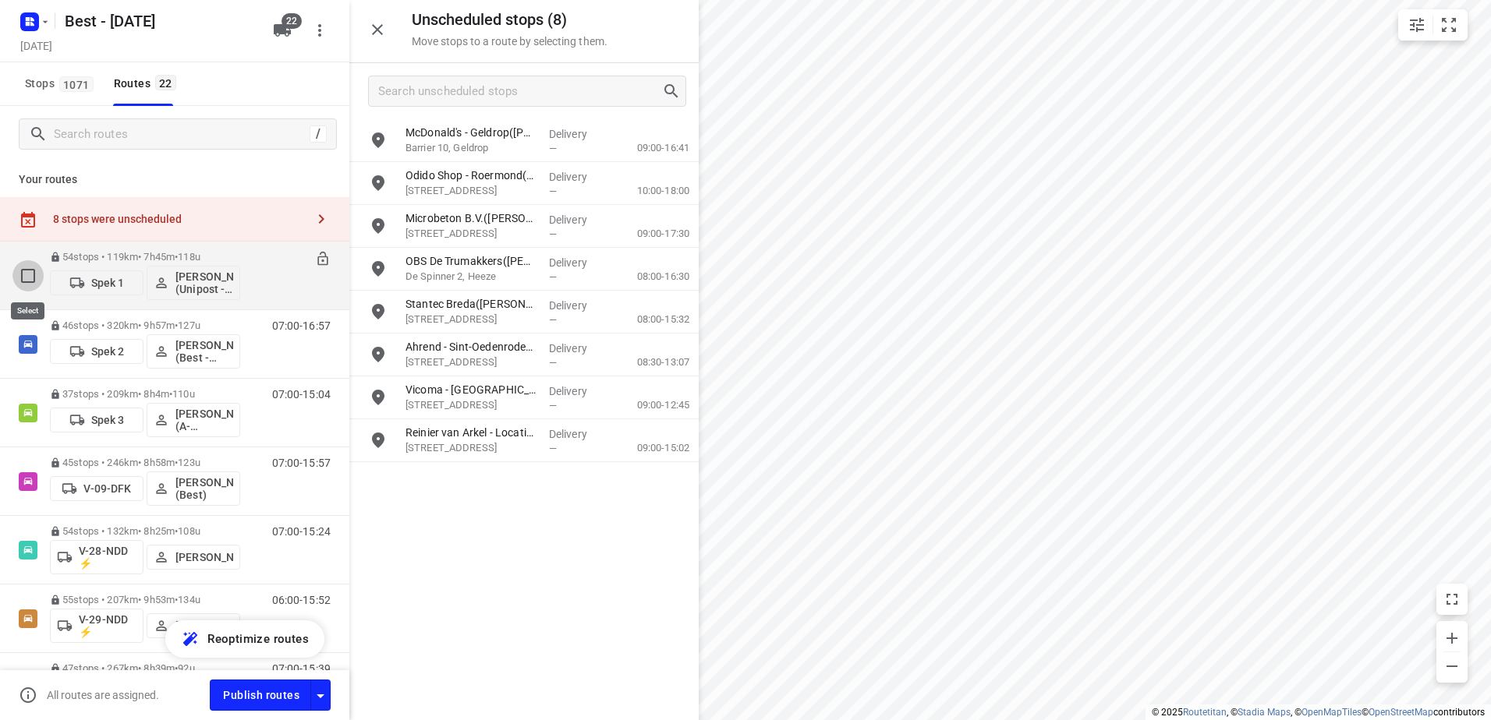
click at [29, 268] on input "checkbox" at bounding box center [27, 275] width 31 height 31
checkbox input "true"
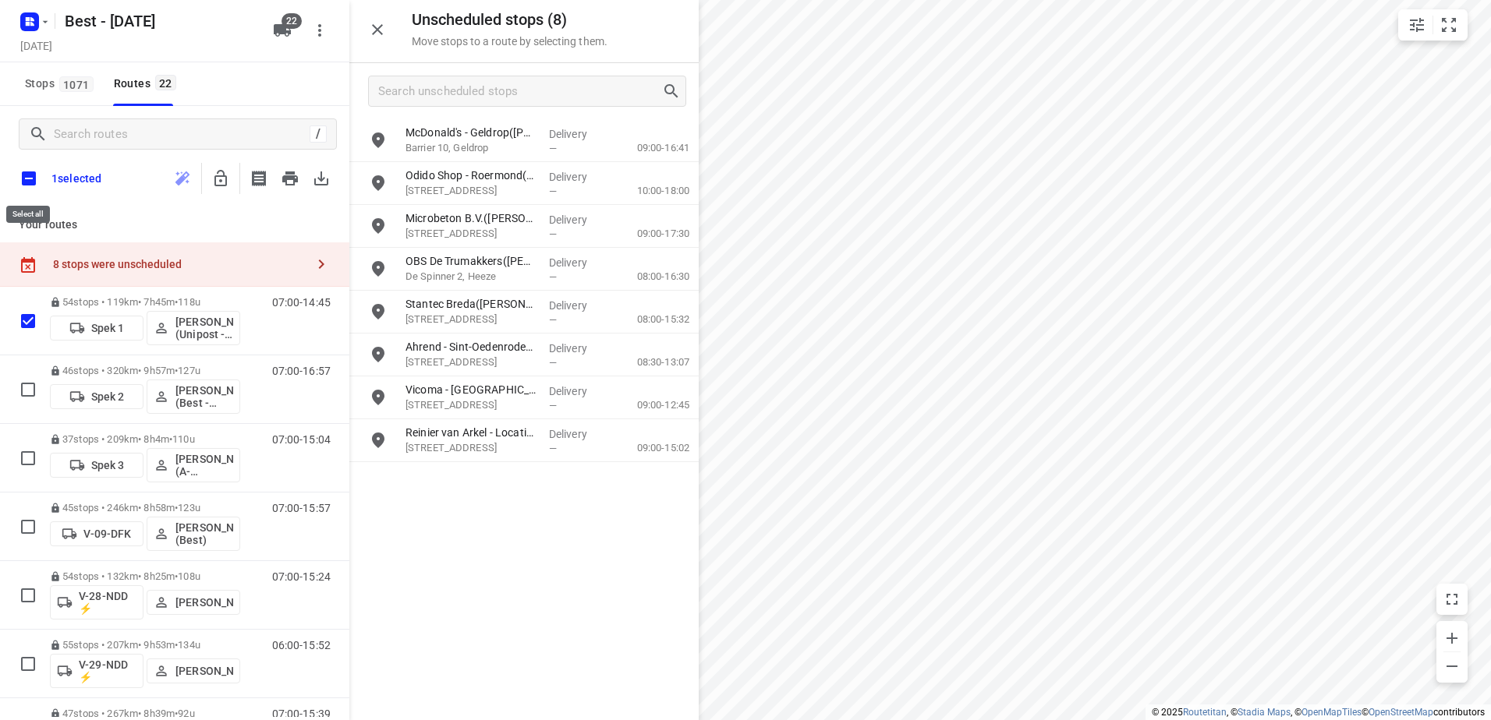
drag, startPoint x: 28, startPoint y: 175, endPoint x: 143, endPoint y: 175, distance: 115.4
click at [29, 175] on input "checkbox" at bounding box center [28, 178] width 33 height 33
checkbox input "true"
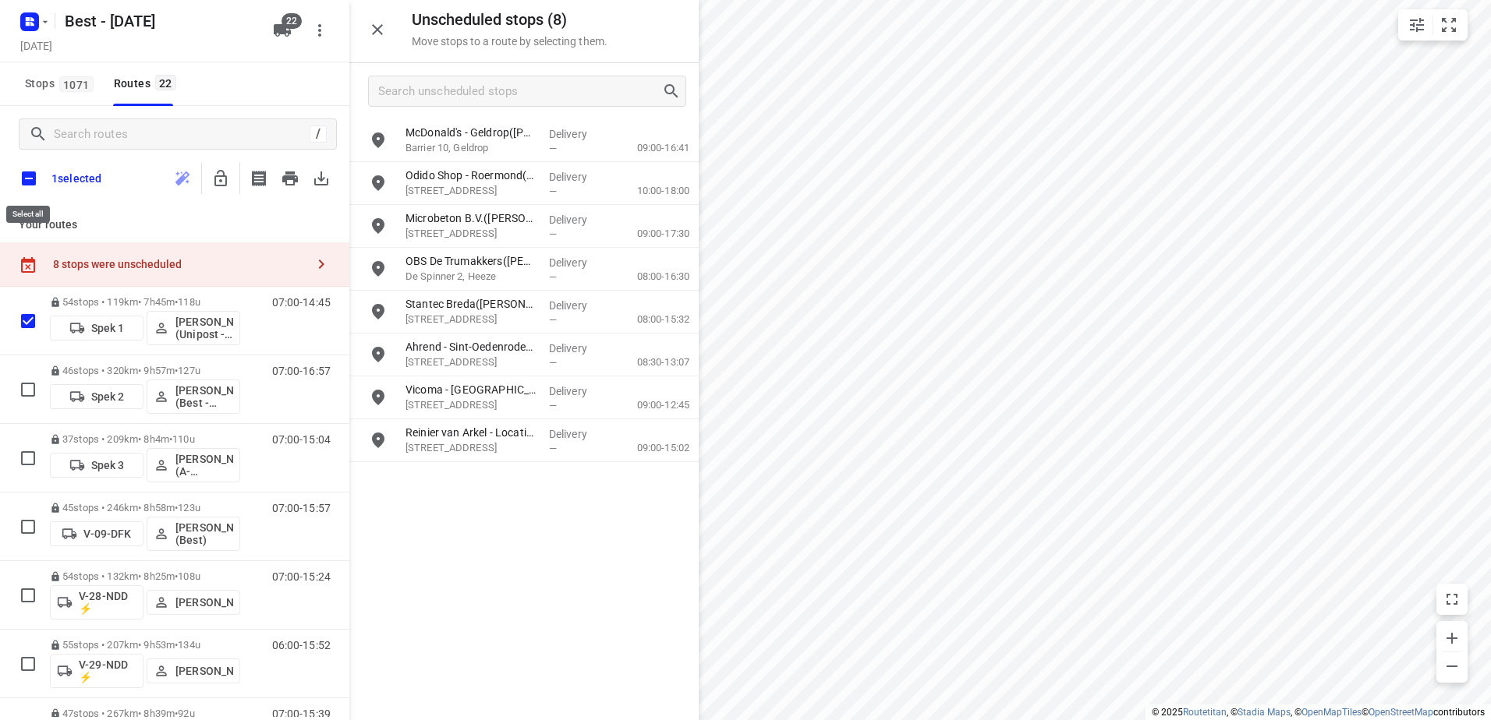
checkbox input "true"
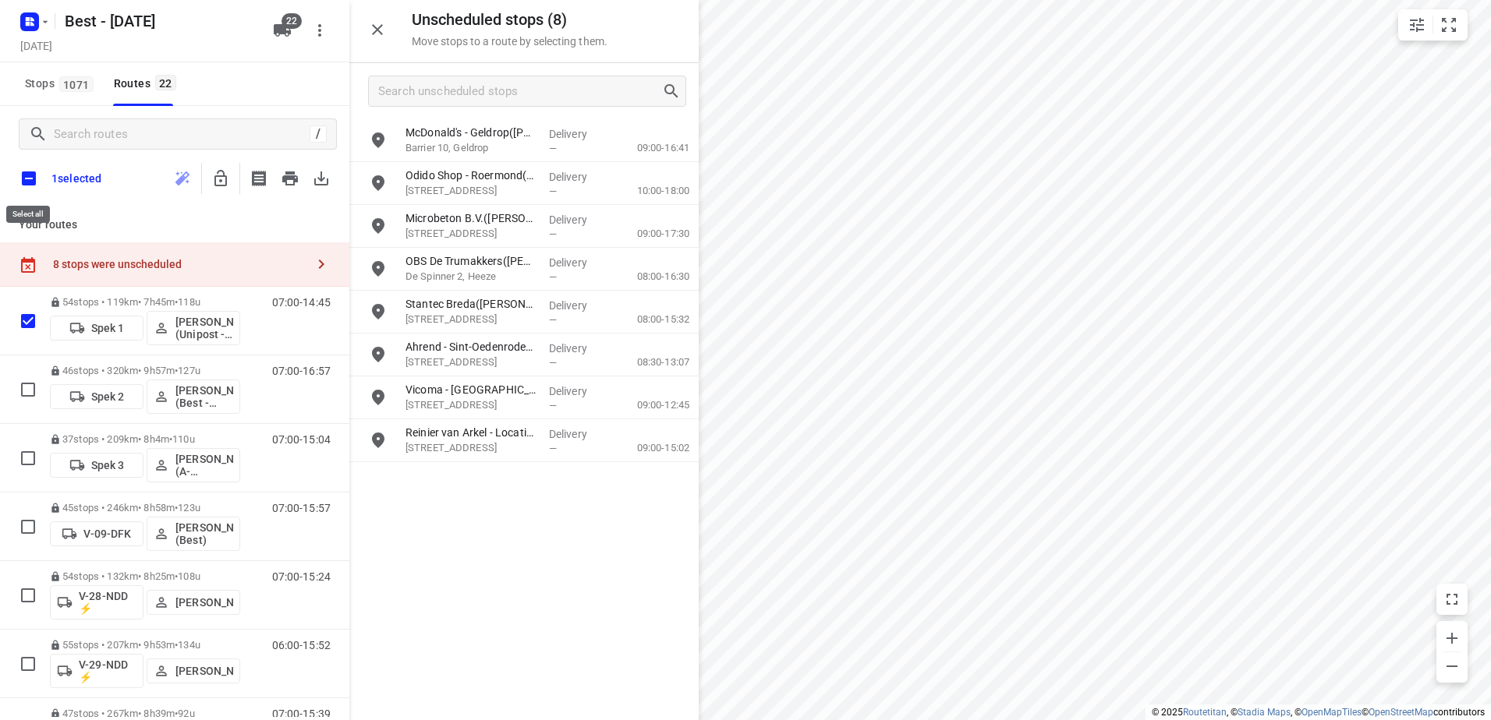
checkbox input "true"
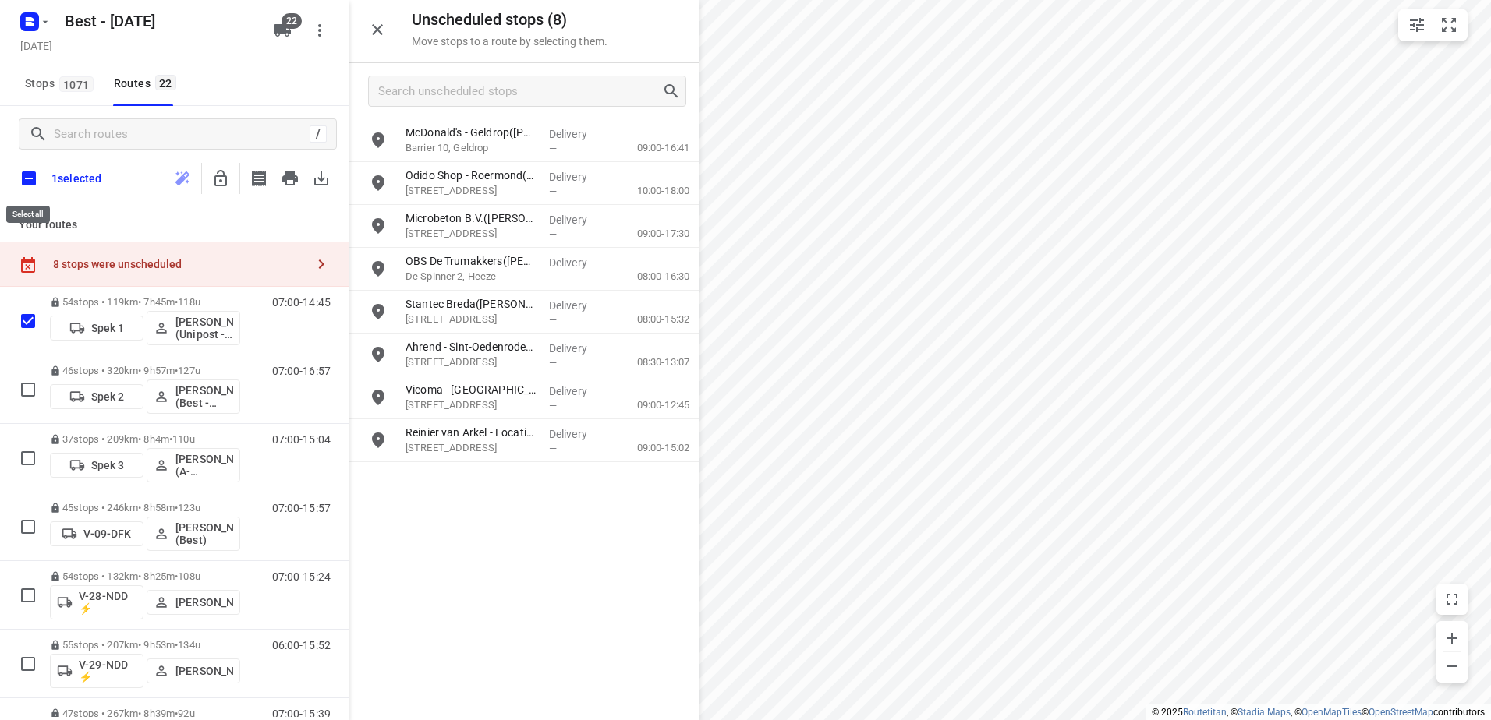
checkbox input "true"
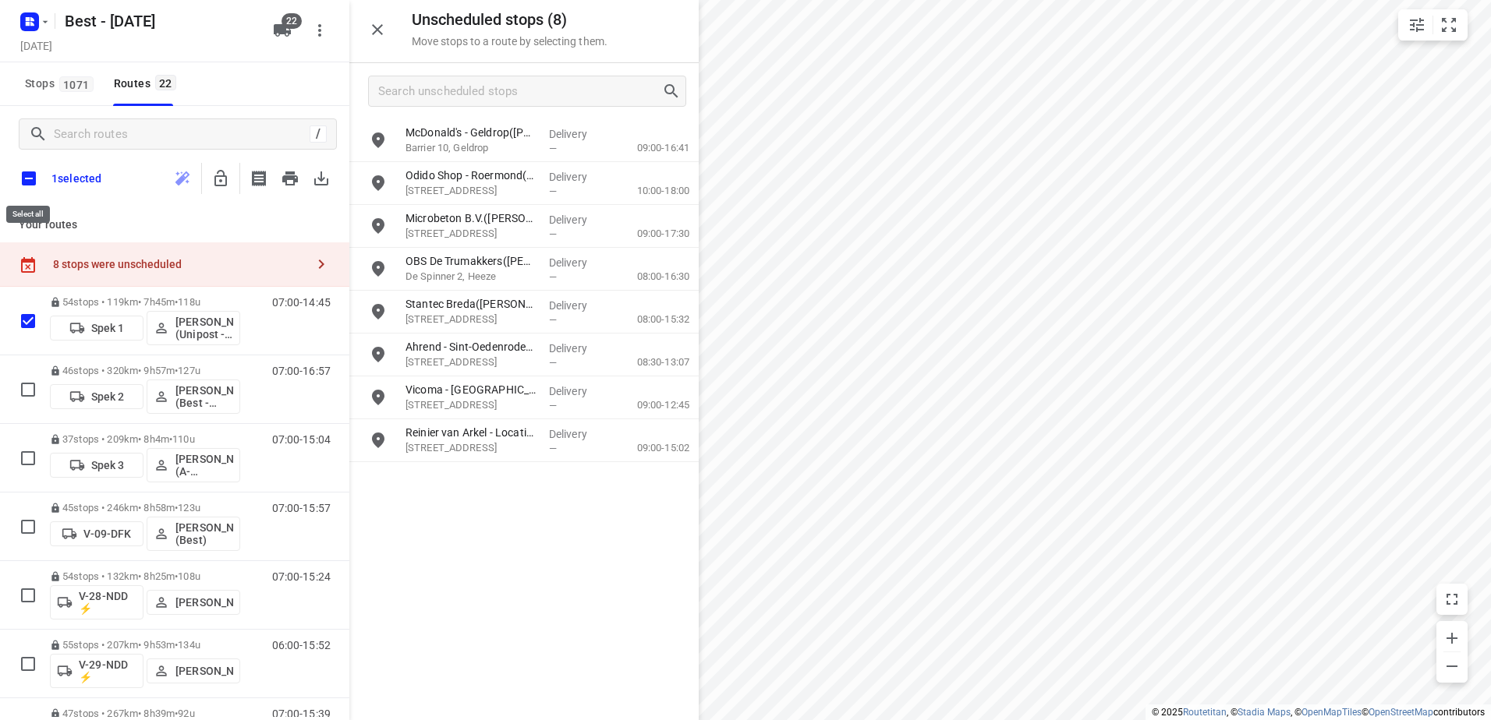
checkbox input "true"
click at [211, 178] on button "button" at bounding box center [220, 178] width 31 height 31
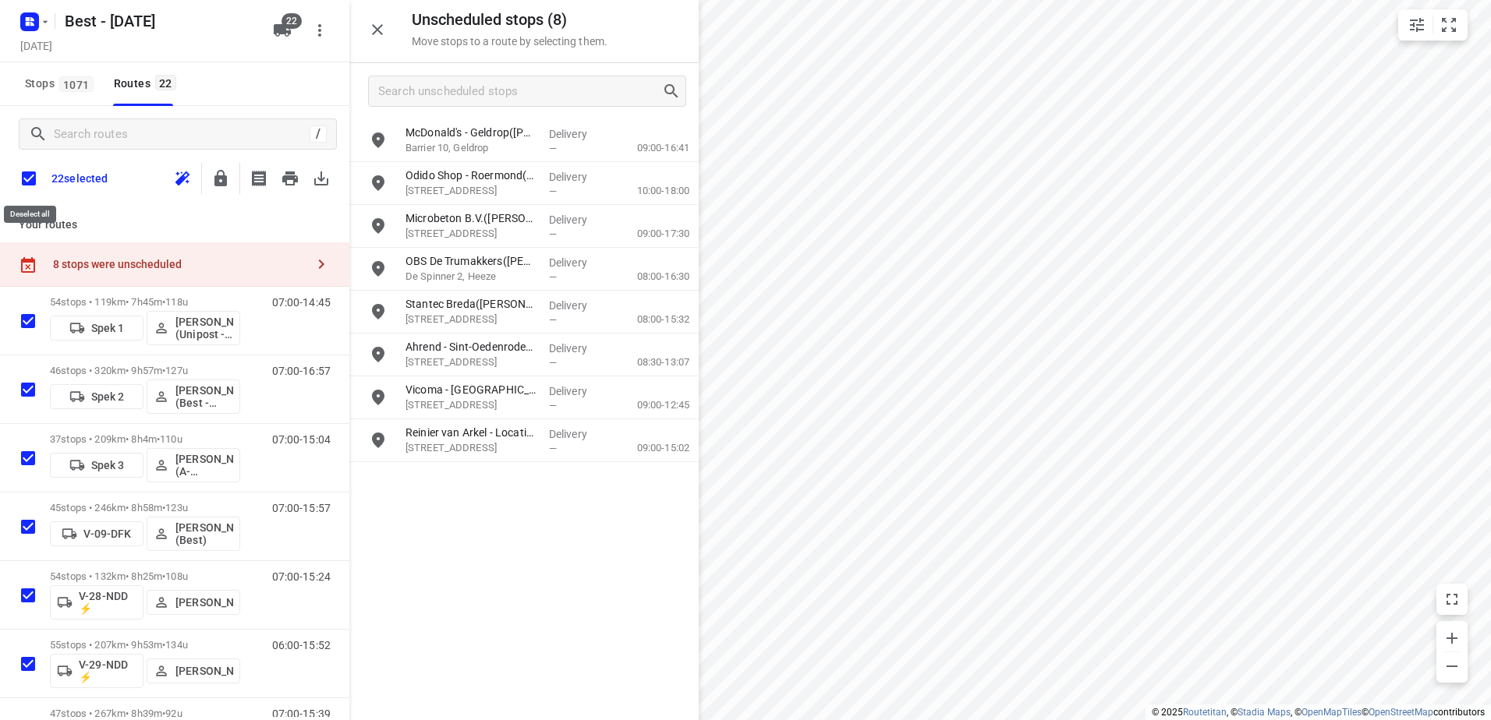
click at [27, 182] on input "checkbox" at bounding box center [28, 178] width 33 height 33
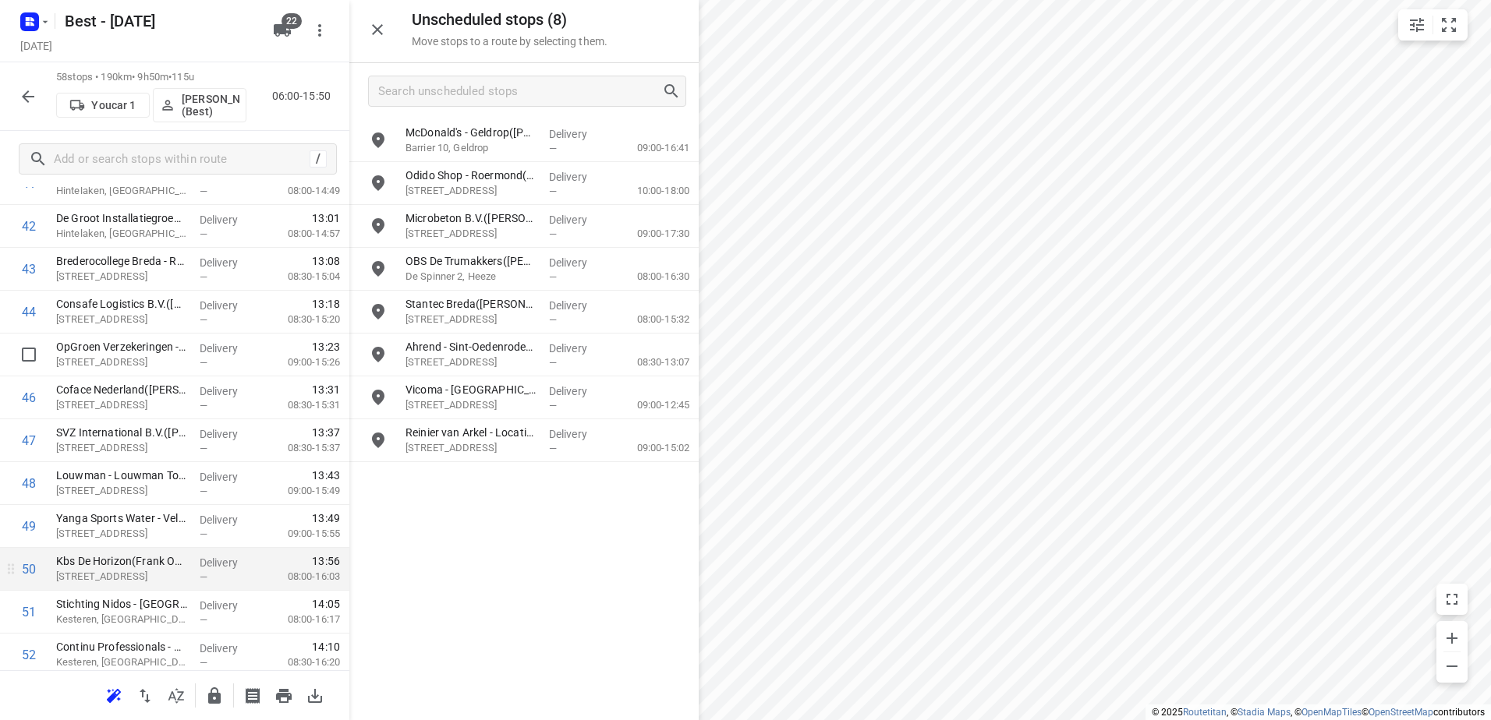
scroll to position [2027, 0]
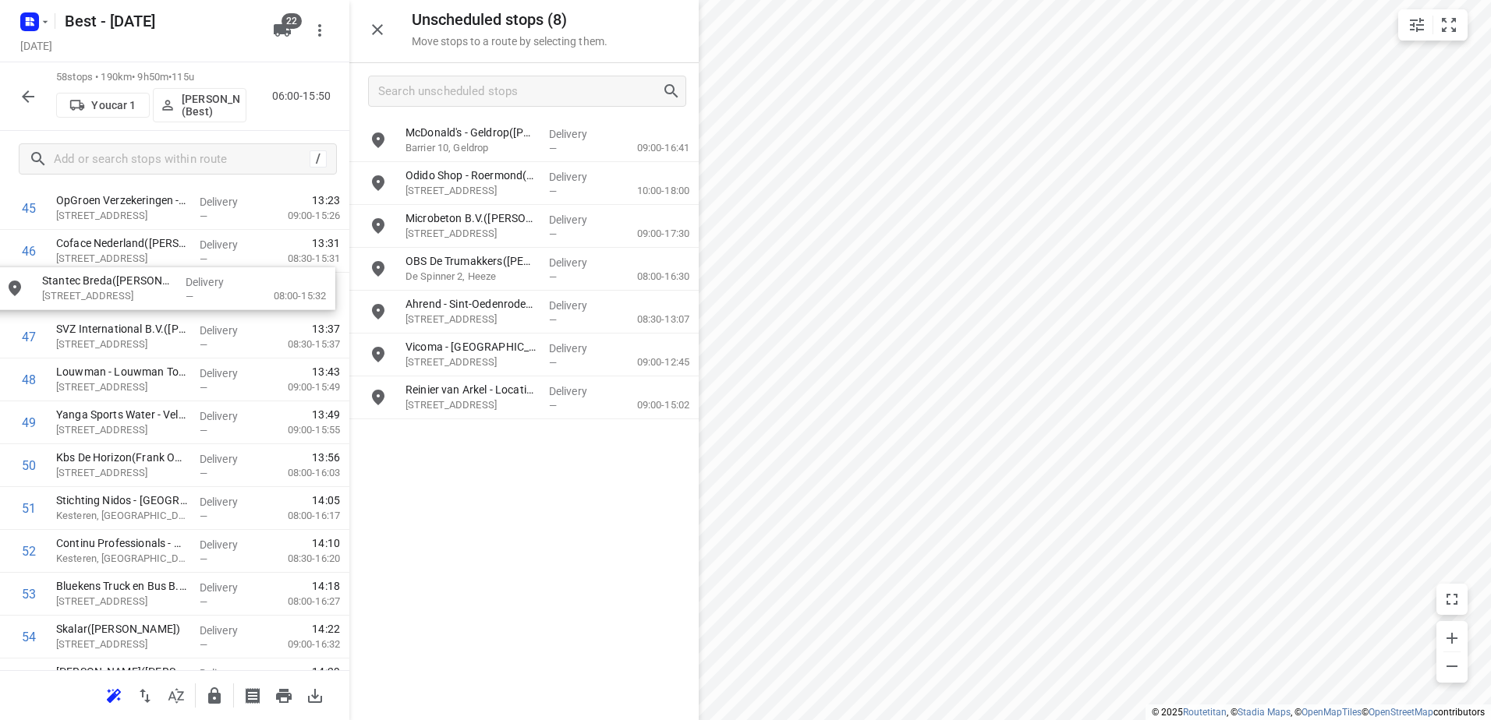
drag, startPoint x: 495, startPoint y: 317, endPoint x: 120, endPoint y: 299, distance: 375.4
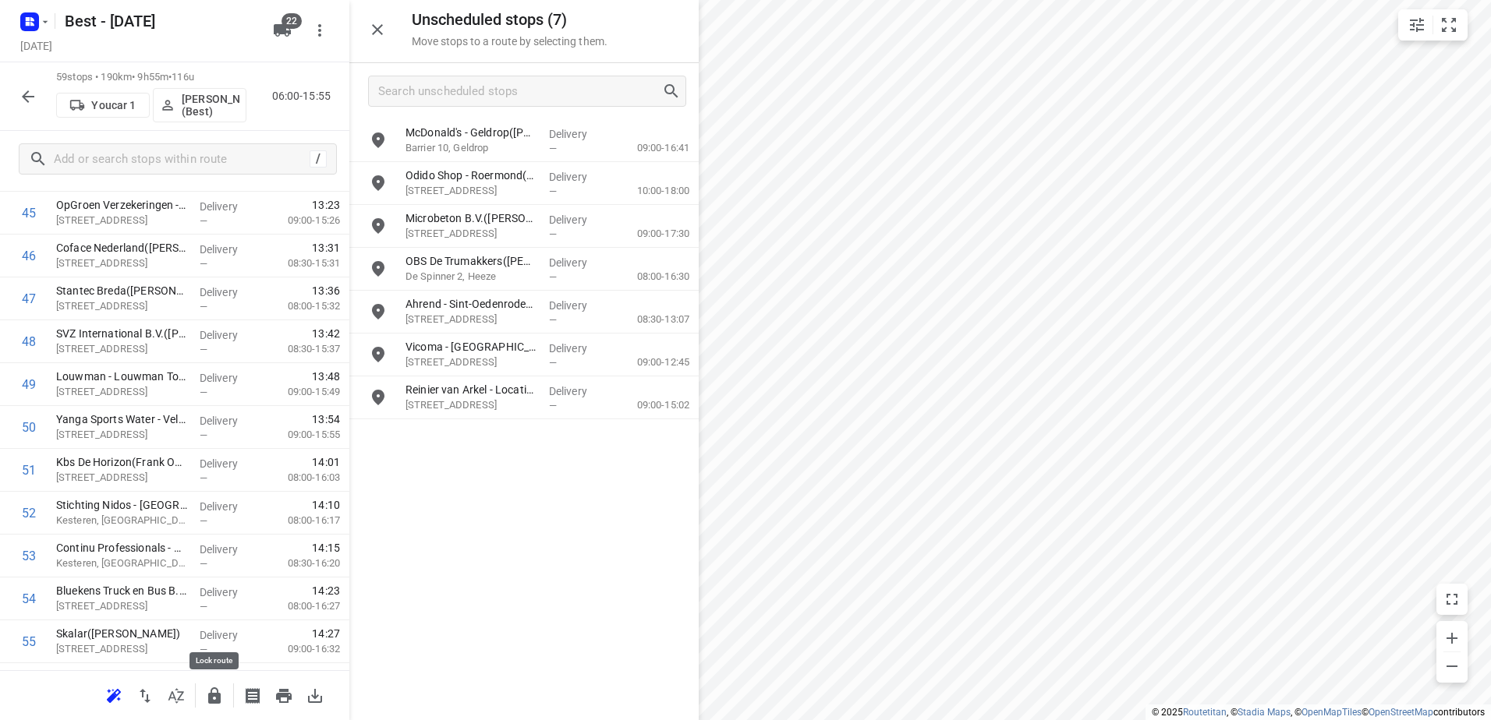
click at [215, 695] on icon "button" at bounding box center [214, 696] width 12 height 16
click at [208, 693] on icon "button" at bounding box center [214, 696] width 19 height 19
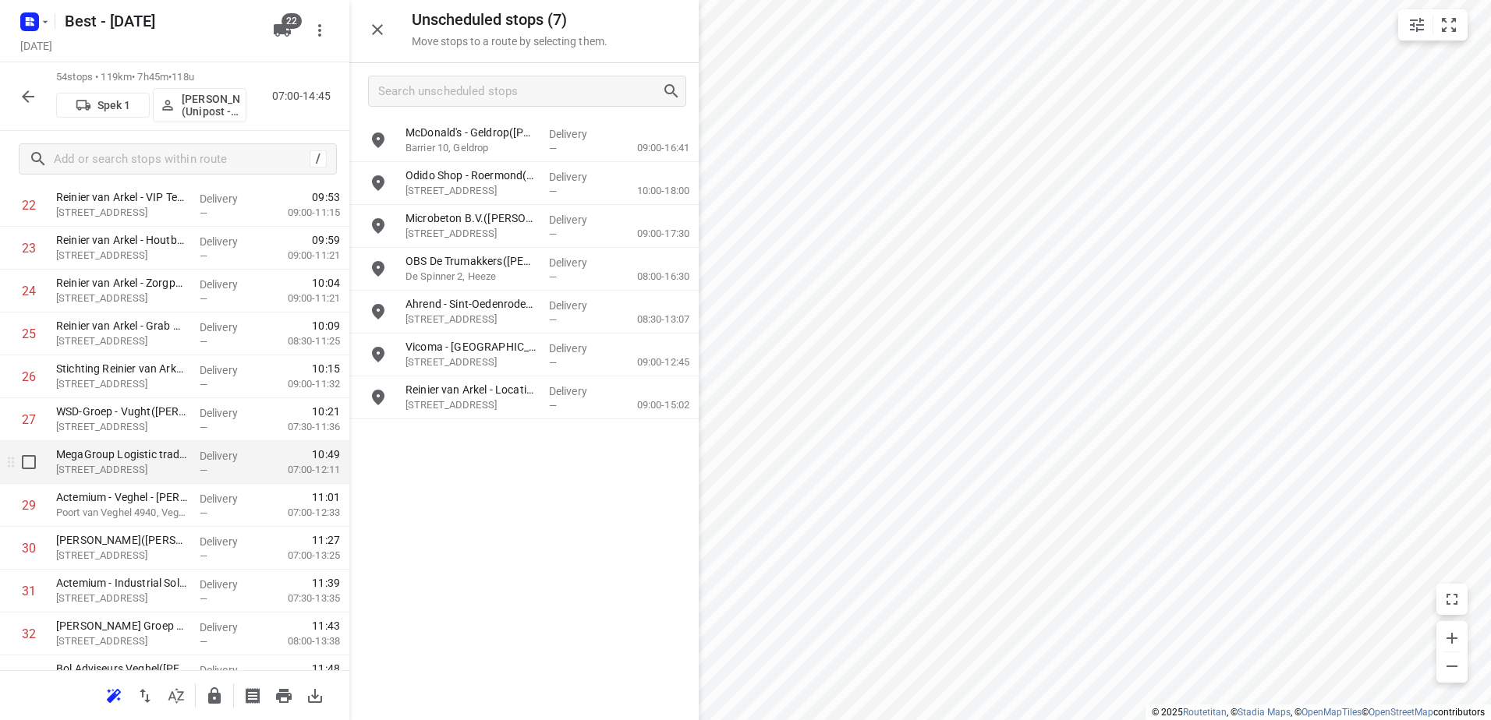
scroll to position [1062, 0]
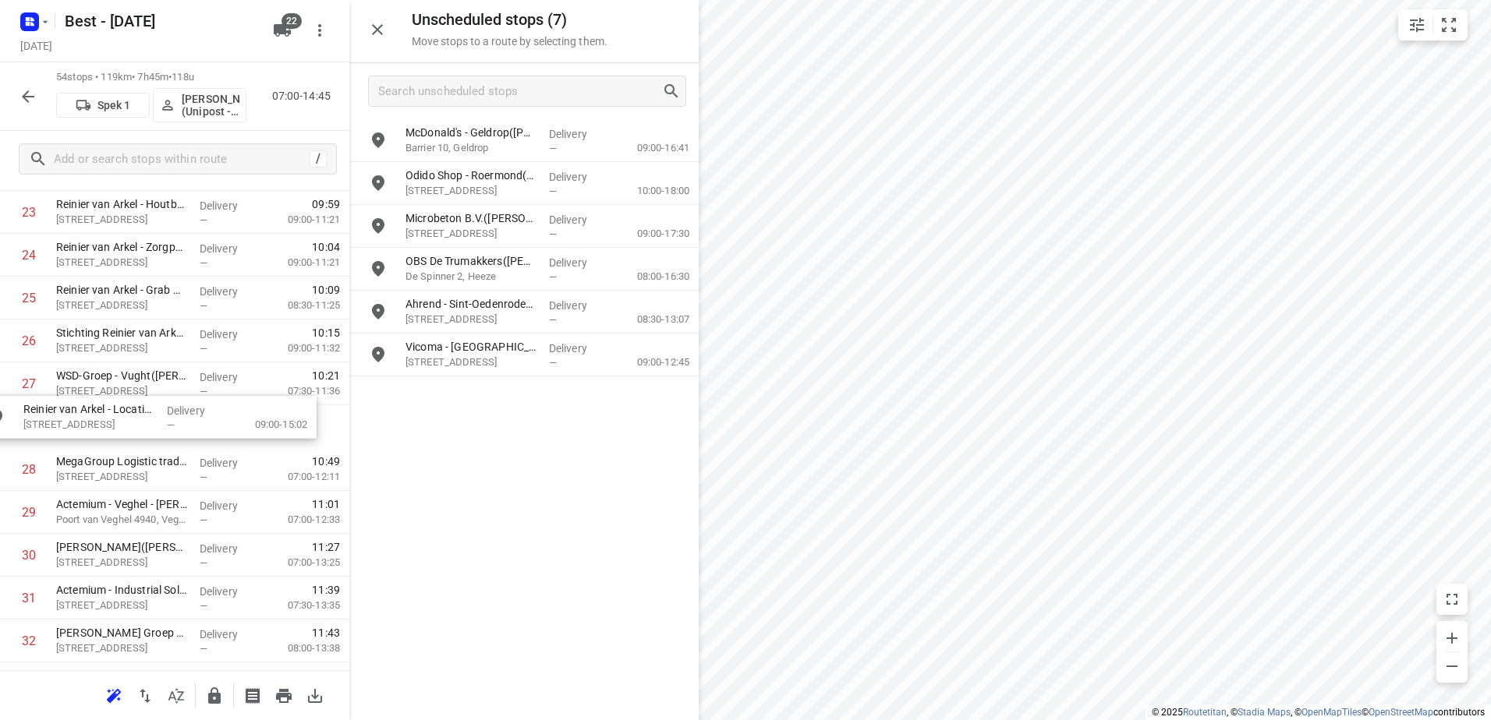
drag, startPoint x: 593, startPoint y: 391, endPoint x: 207, endPoint y: 422, distance: 386.3
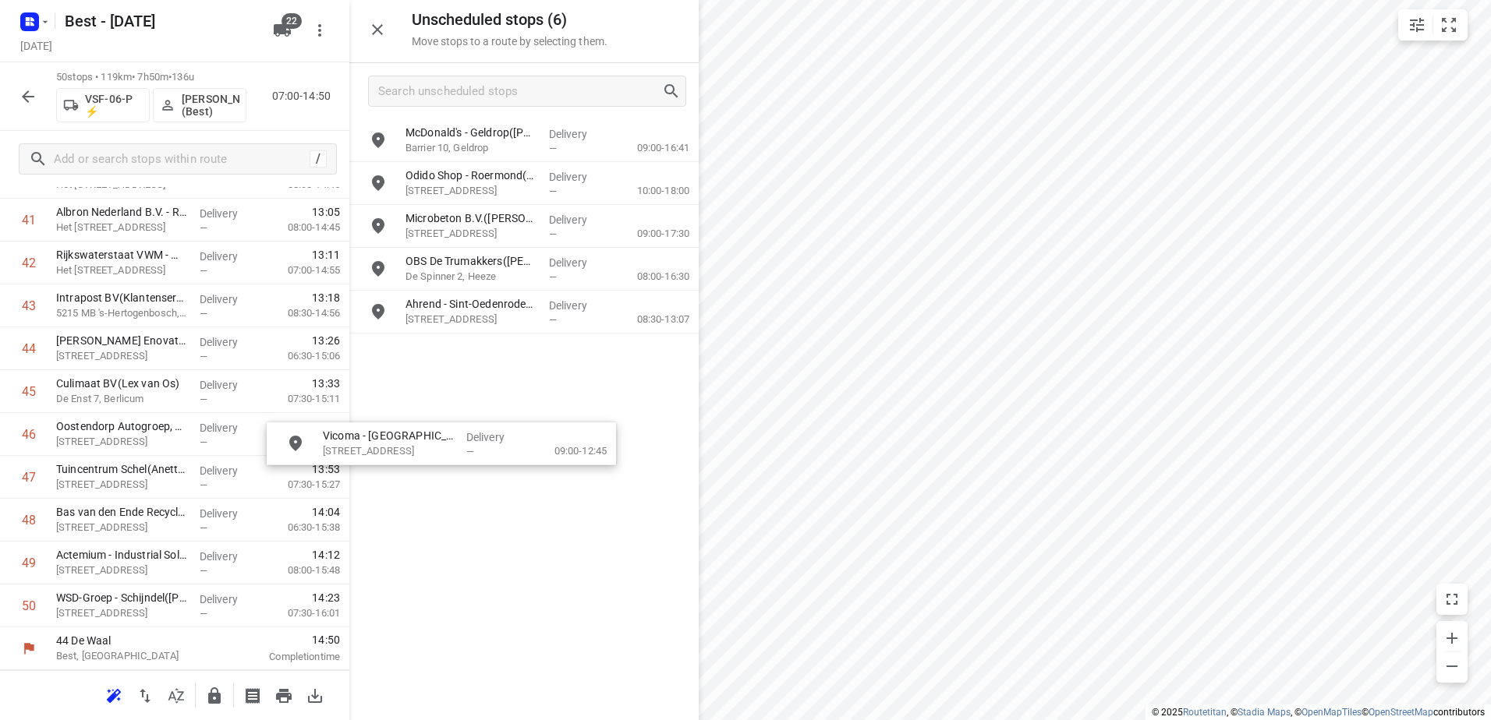
scroll to position [1826, 0]
drag, startPoint x: 560, startPoint y: 346, endPoint x: 483, endPoint y: 412, distance: 100.6
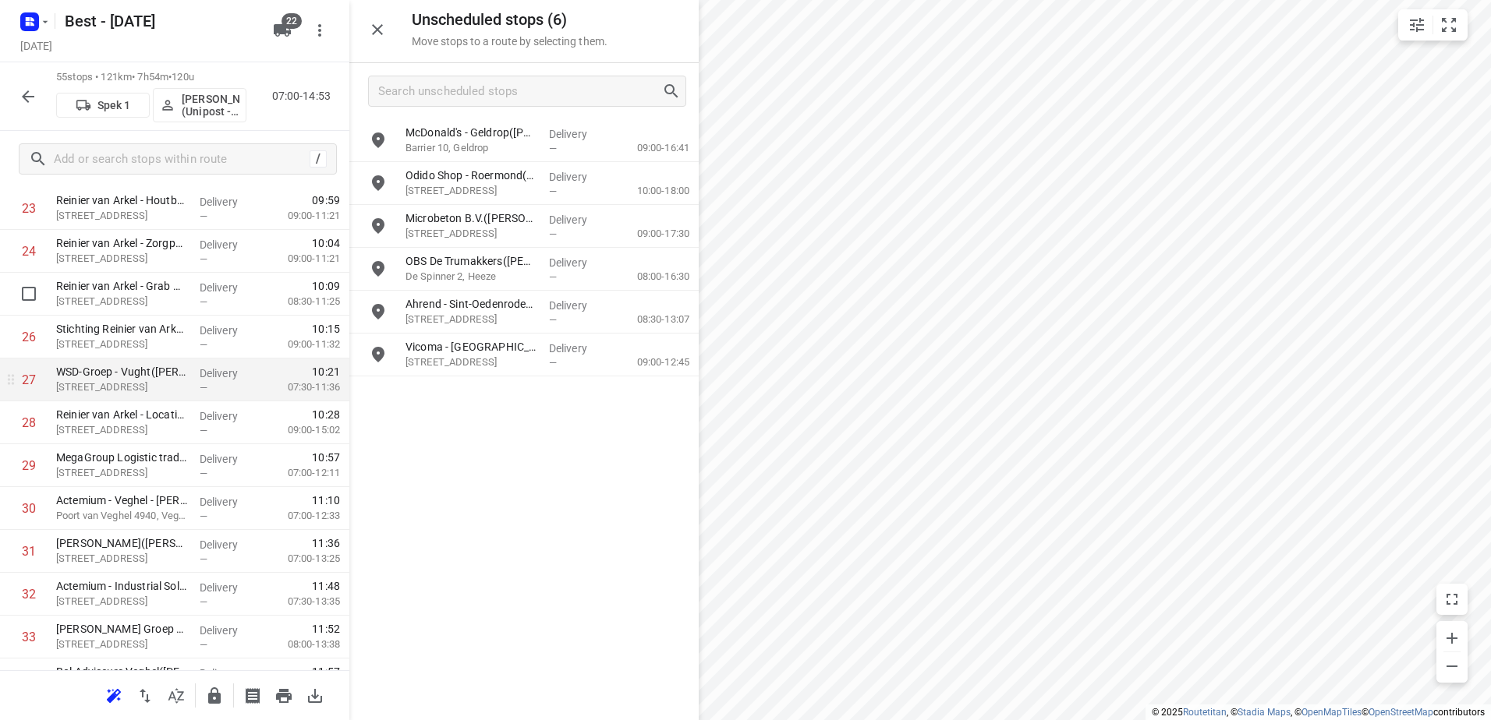
scroll to position [1105, 0]
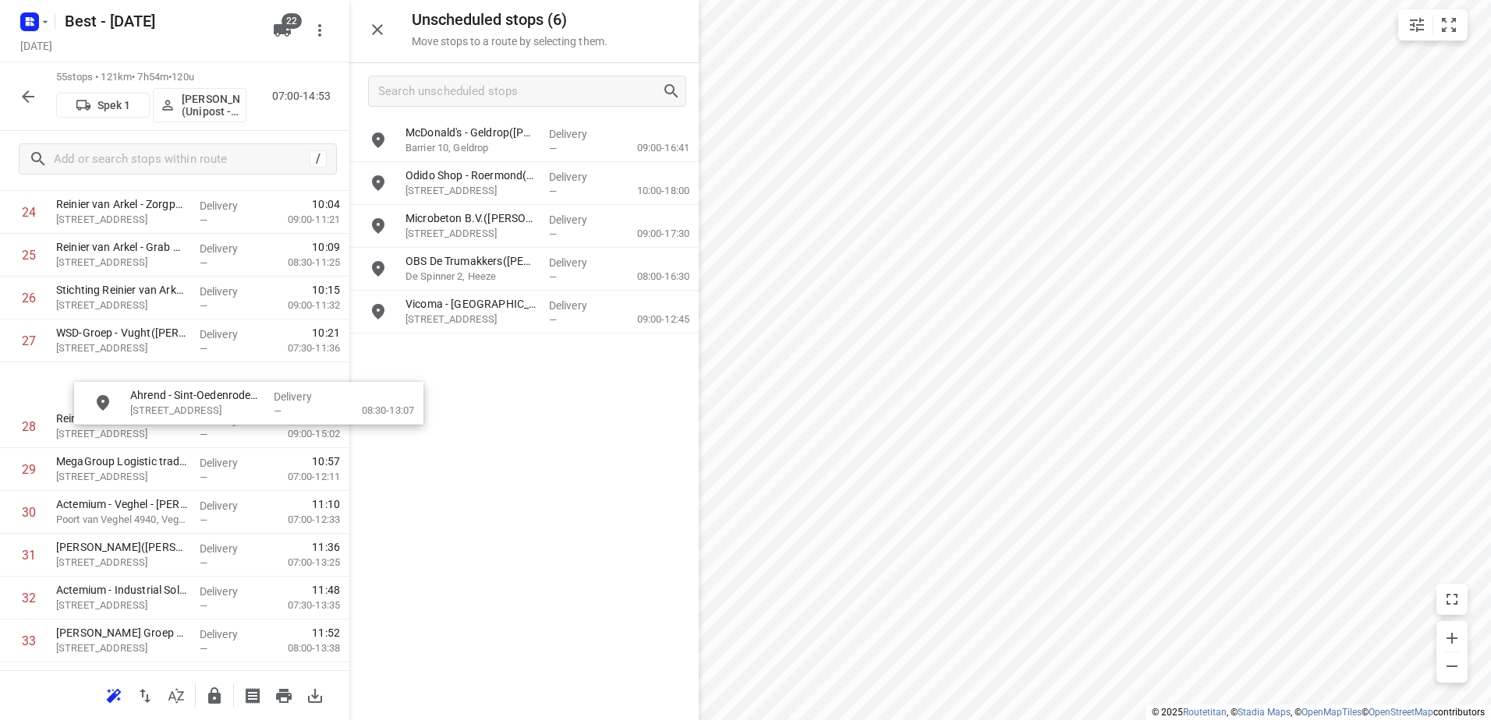
drag, startPoint x: 550, startPoint y: 319, endPoint x: 234, endPoint y: 434, distance: 336.9
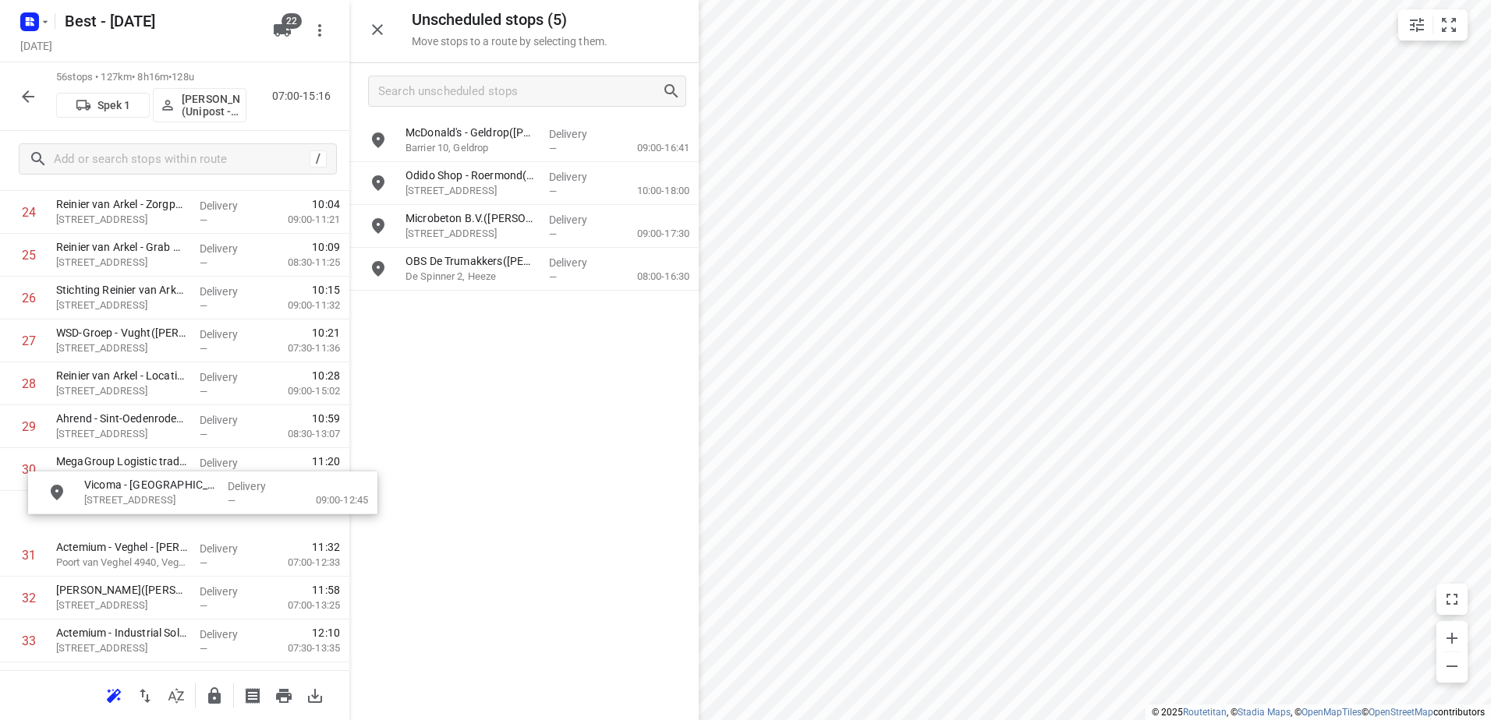
drag, startPoint x: 566, startPoint y: 318, endPoint x: 235, endPoint y: 505, distance: 380.5
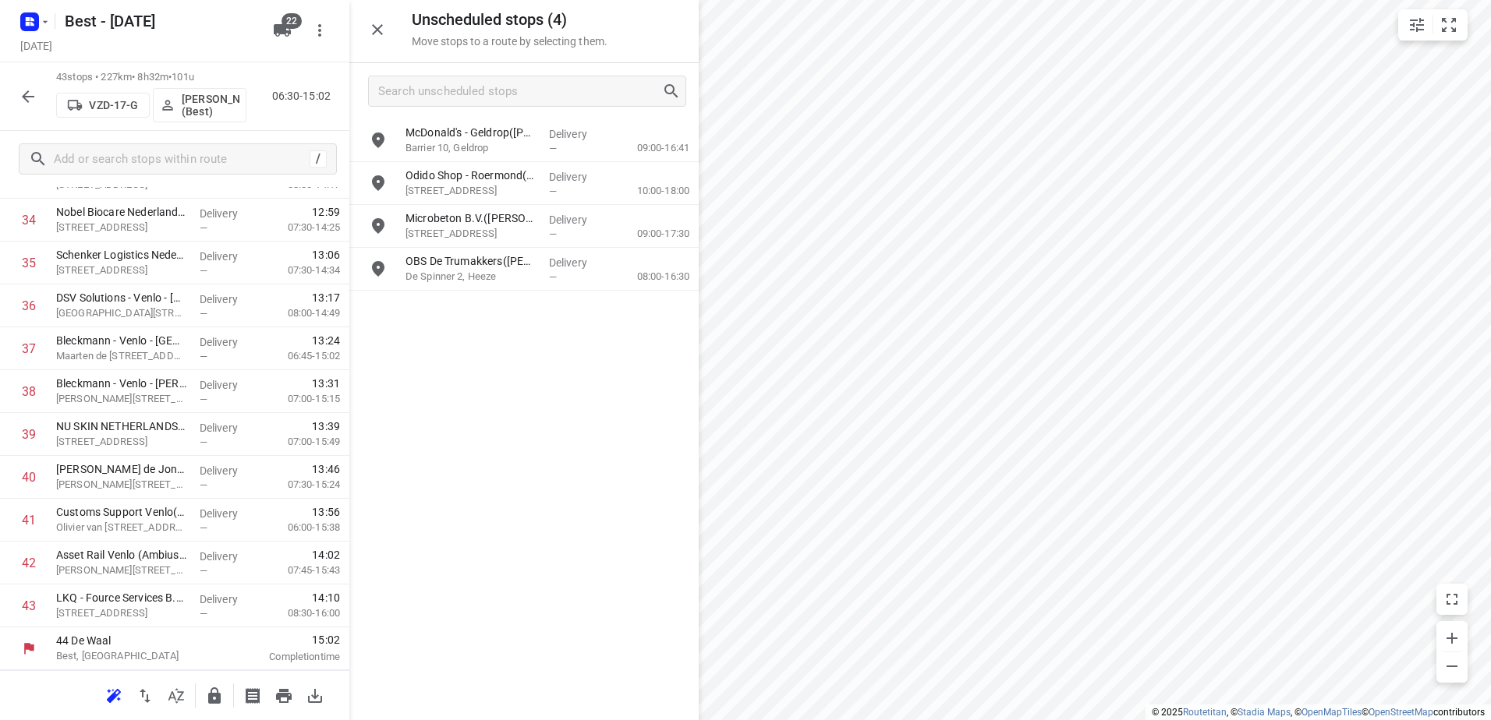
scroll to position [1526, 0]
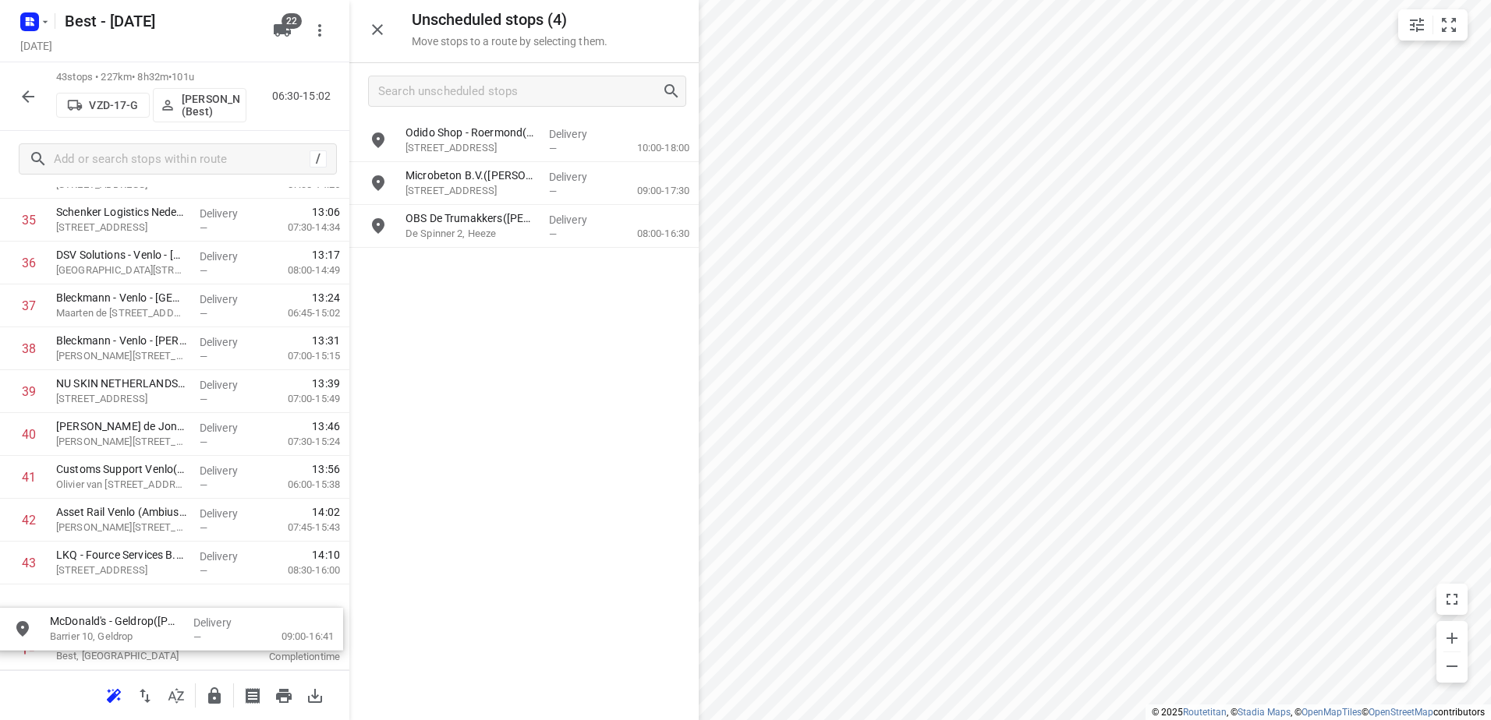
drag, startPoint x: 522, startPoint y: 139, endPoint x: 155, endPoint y: 630, distance: 612.8
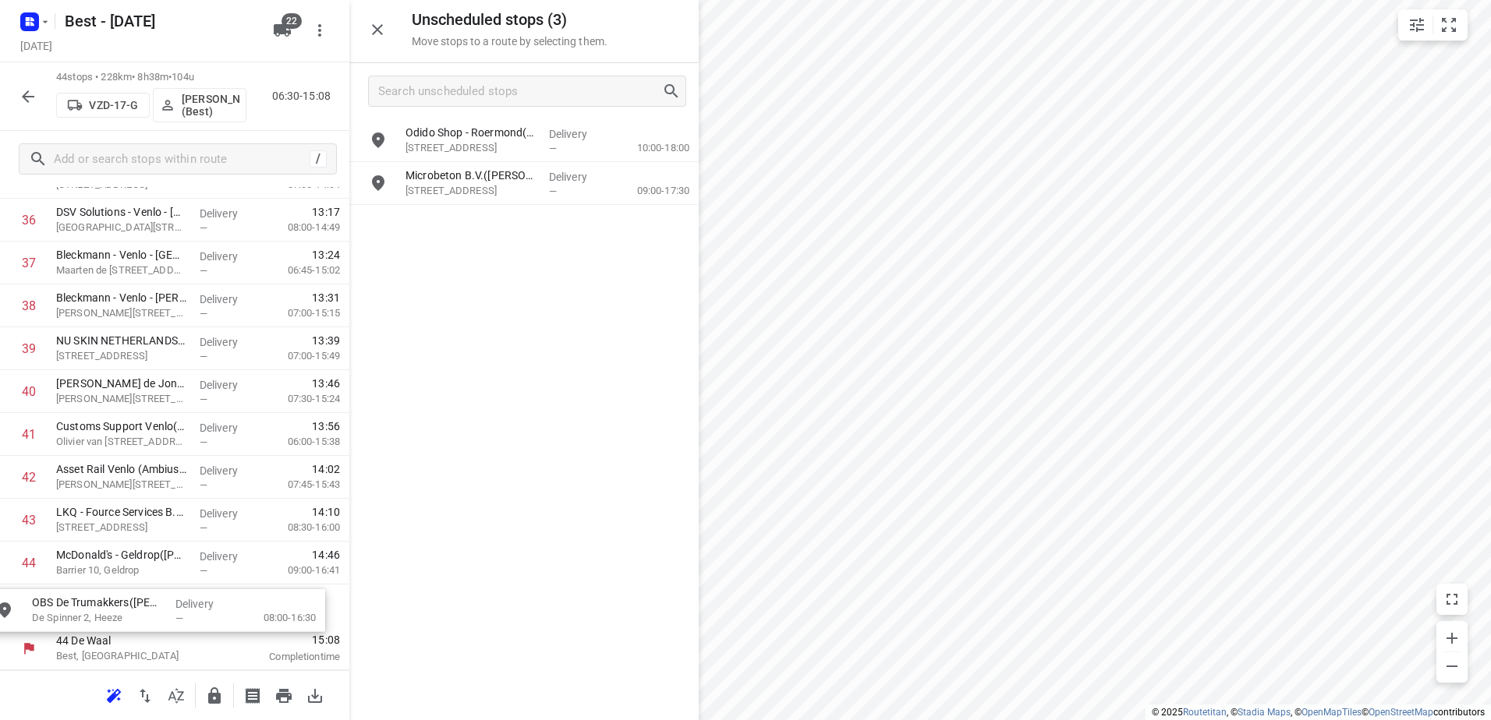
drag, startPoint x: 532, startPoint y: 228, endPoint x: 153, endPoint y: 610, distance: 538.6
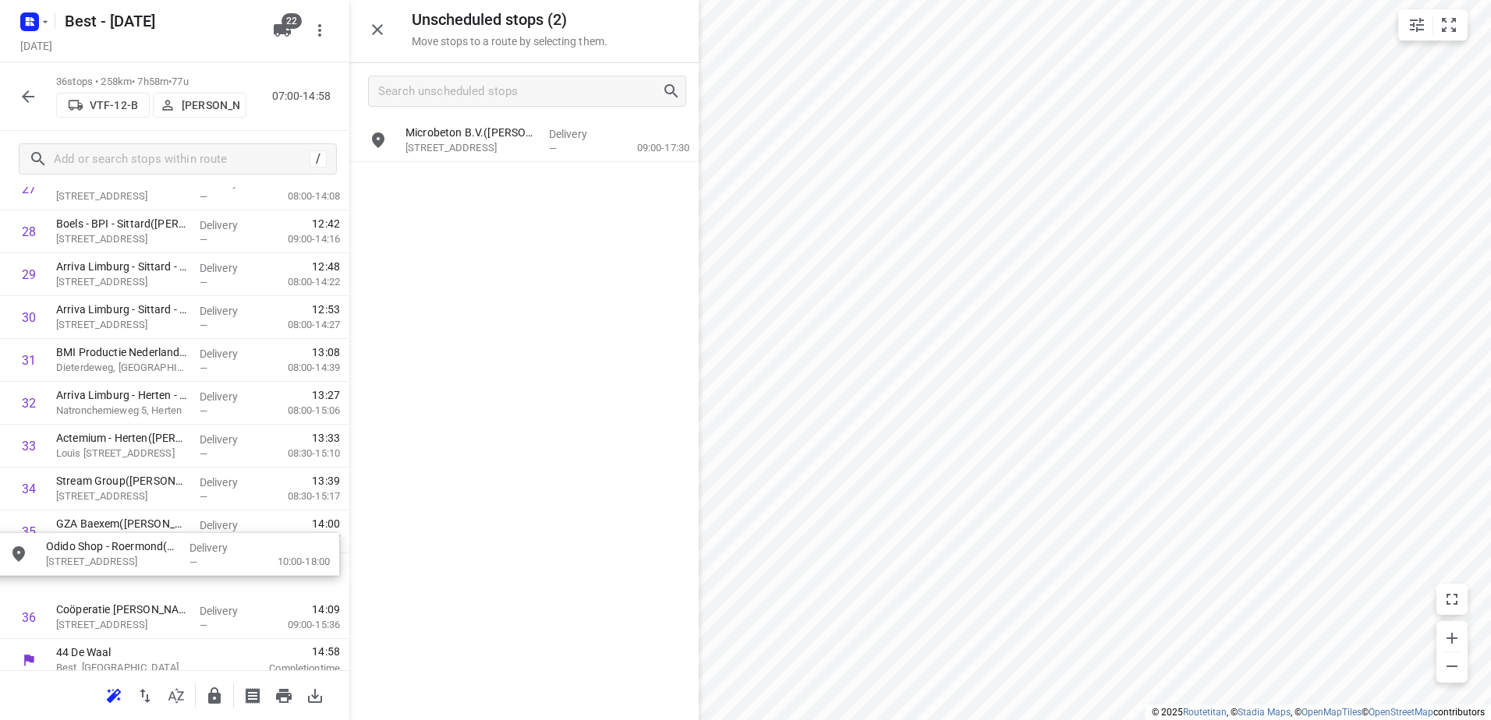
scroll to position [1259, 0]
drag, startPoint x: 502, startPoint y: 148, endPoint x: 142, endPoint y: 546, distance: 536.5
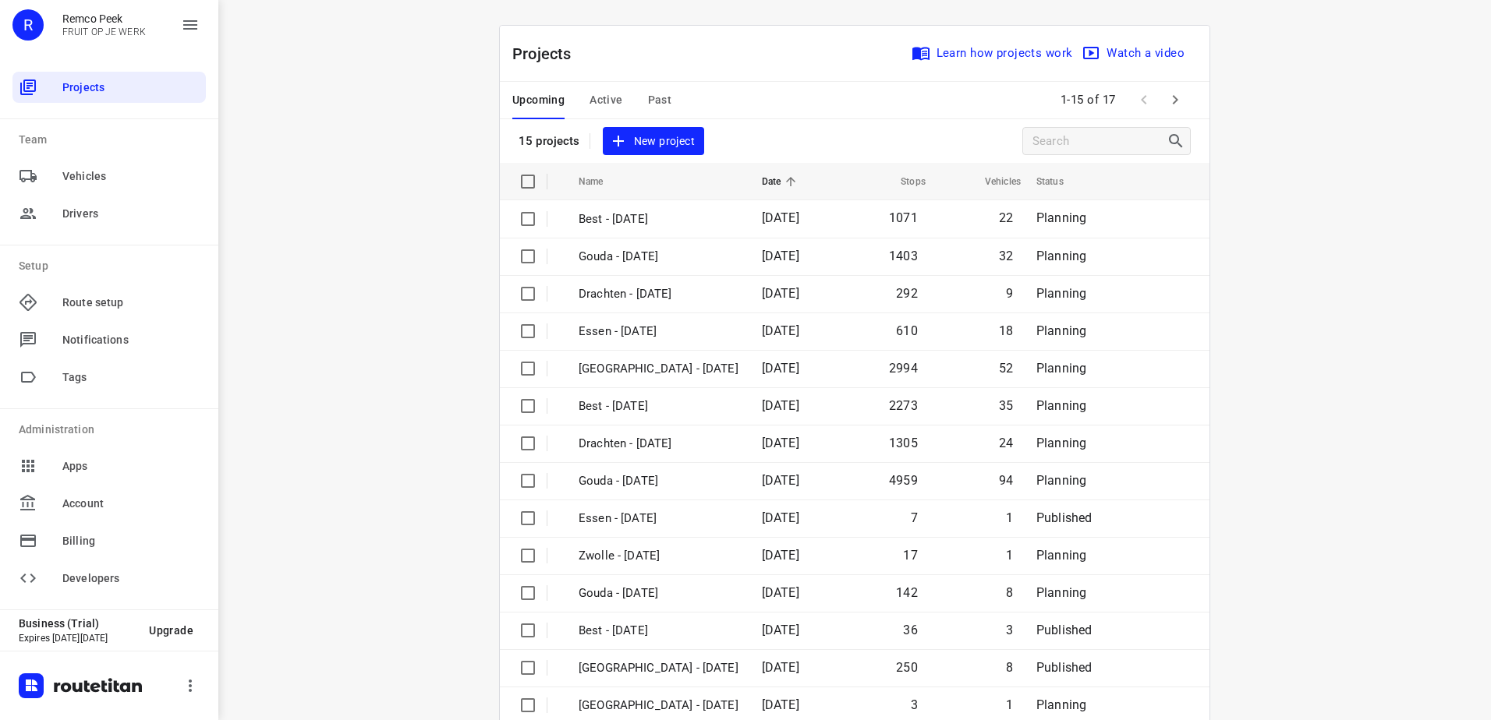
click at [657, 96] on span "Past" at bounding box center [660, 99] width 24 height 19
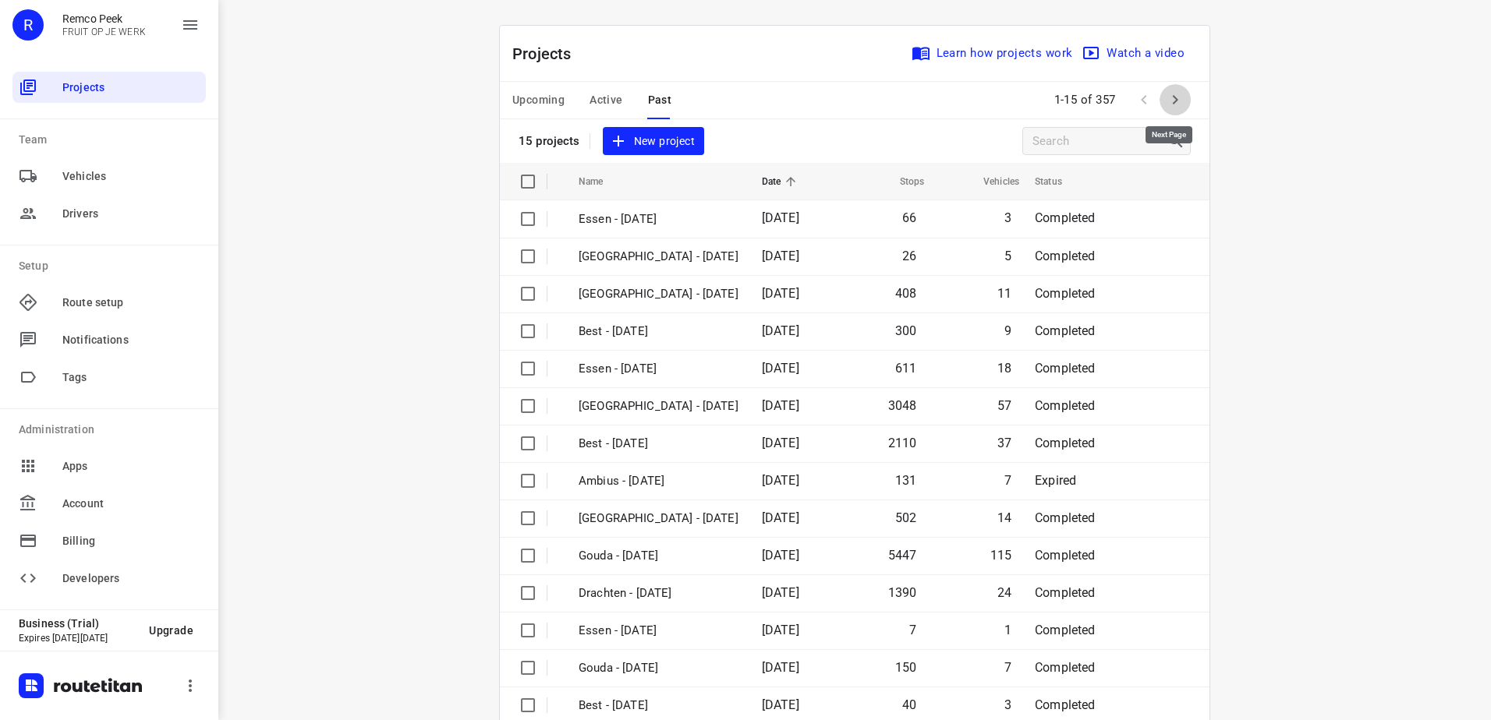
click at [1168, 94] on icon "button" at bounding box center [1175, 99] width 19 height 19
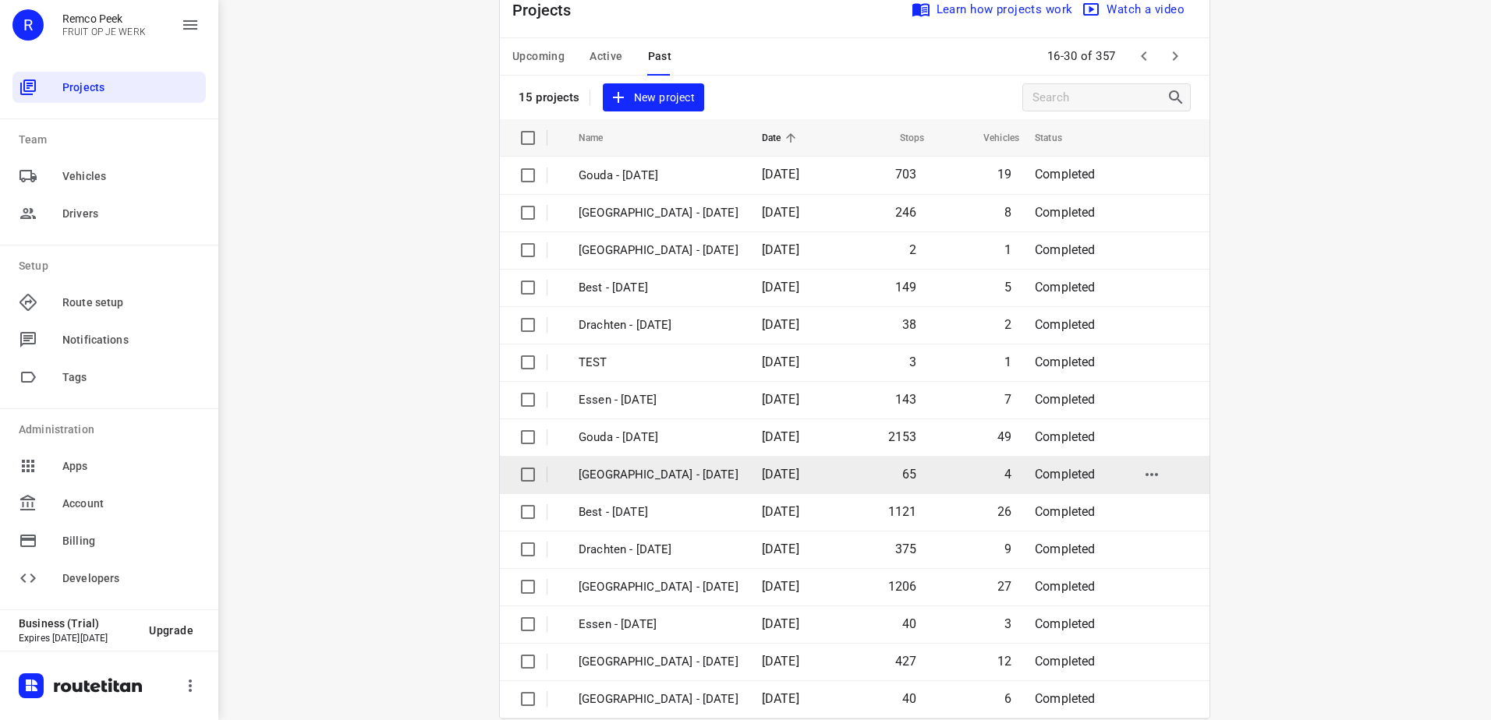
scroll to position [68, 0]
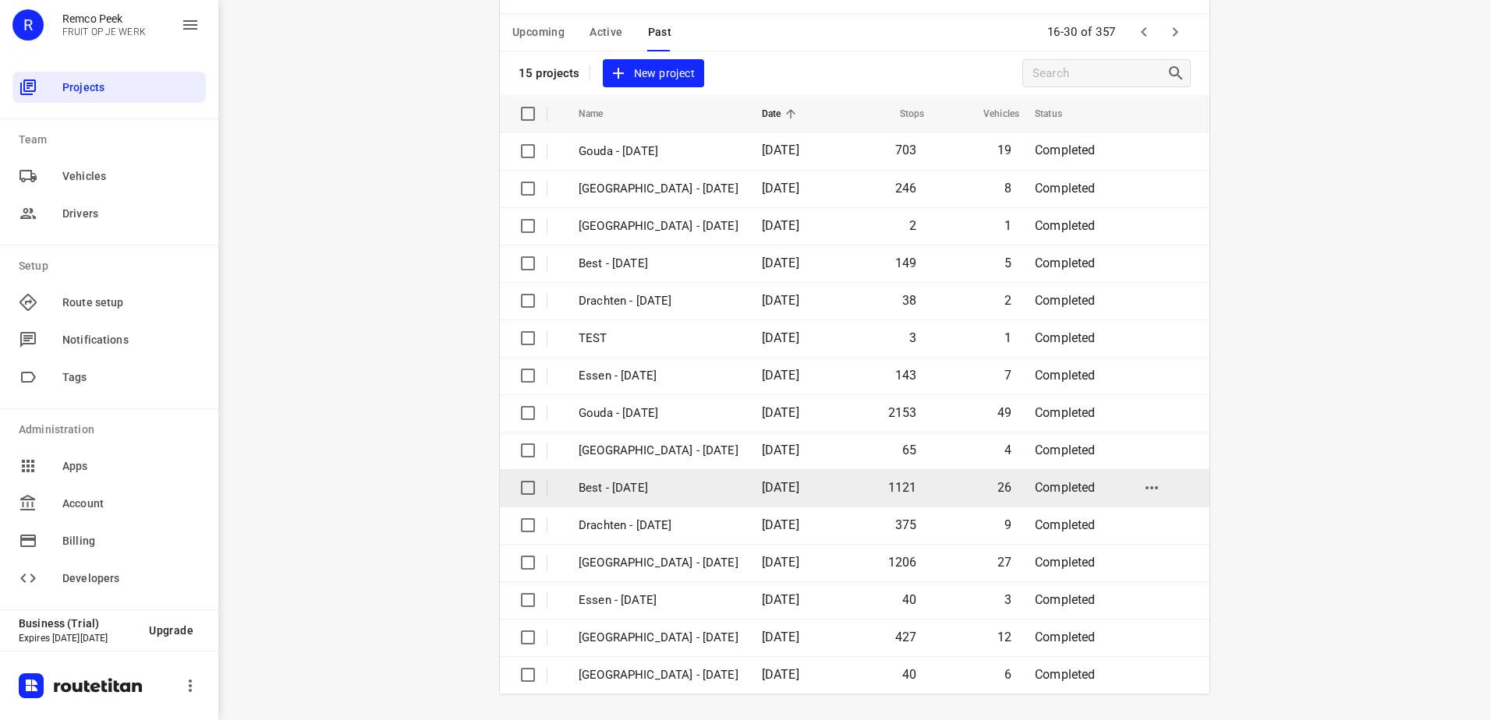
click at [762, 483] on span "08 Oct 2025" at bounding box center [780, 487] width 37 height 15
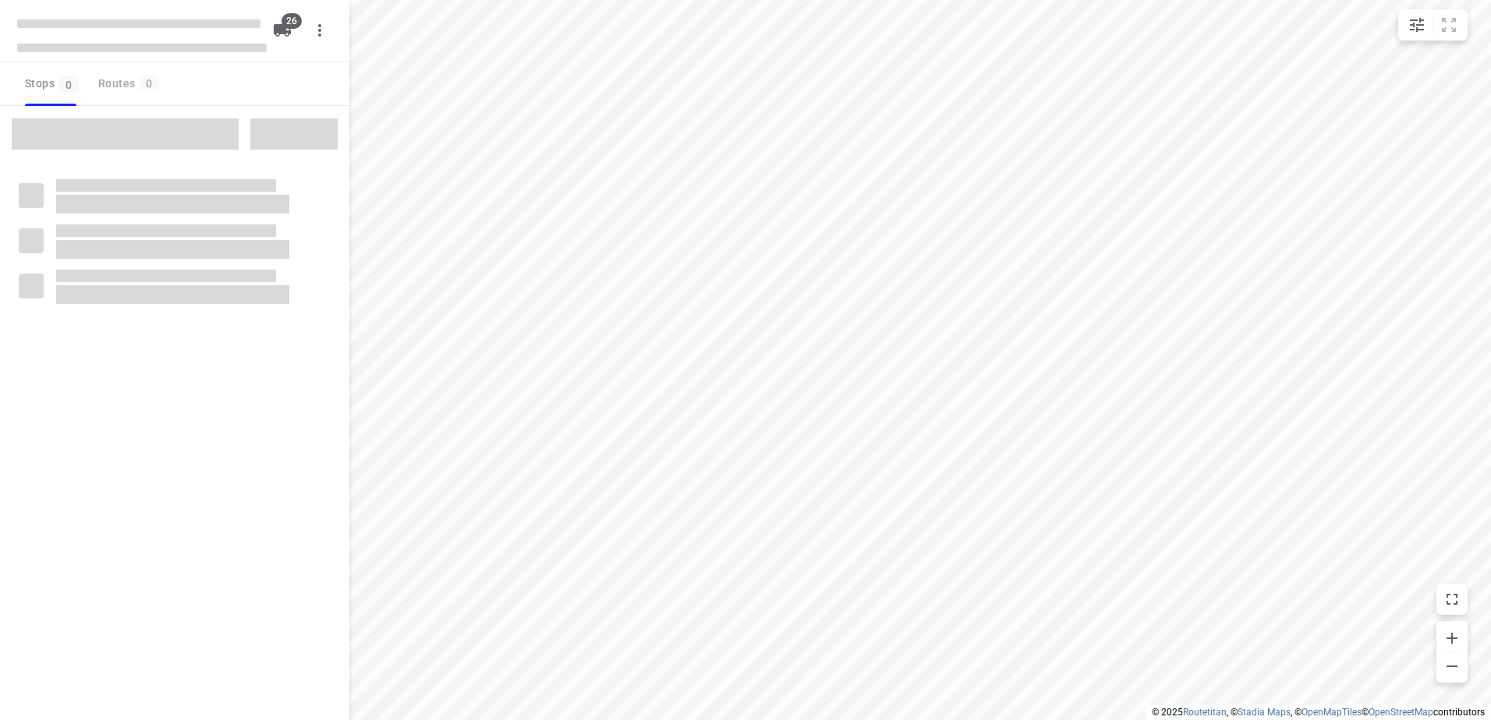
checkbox input "true"
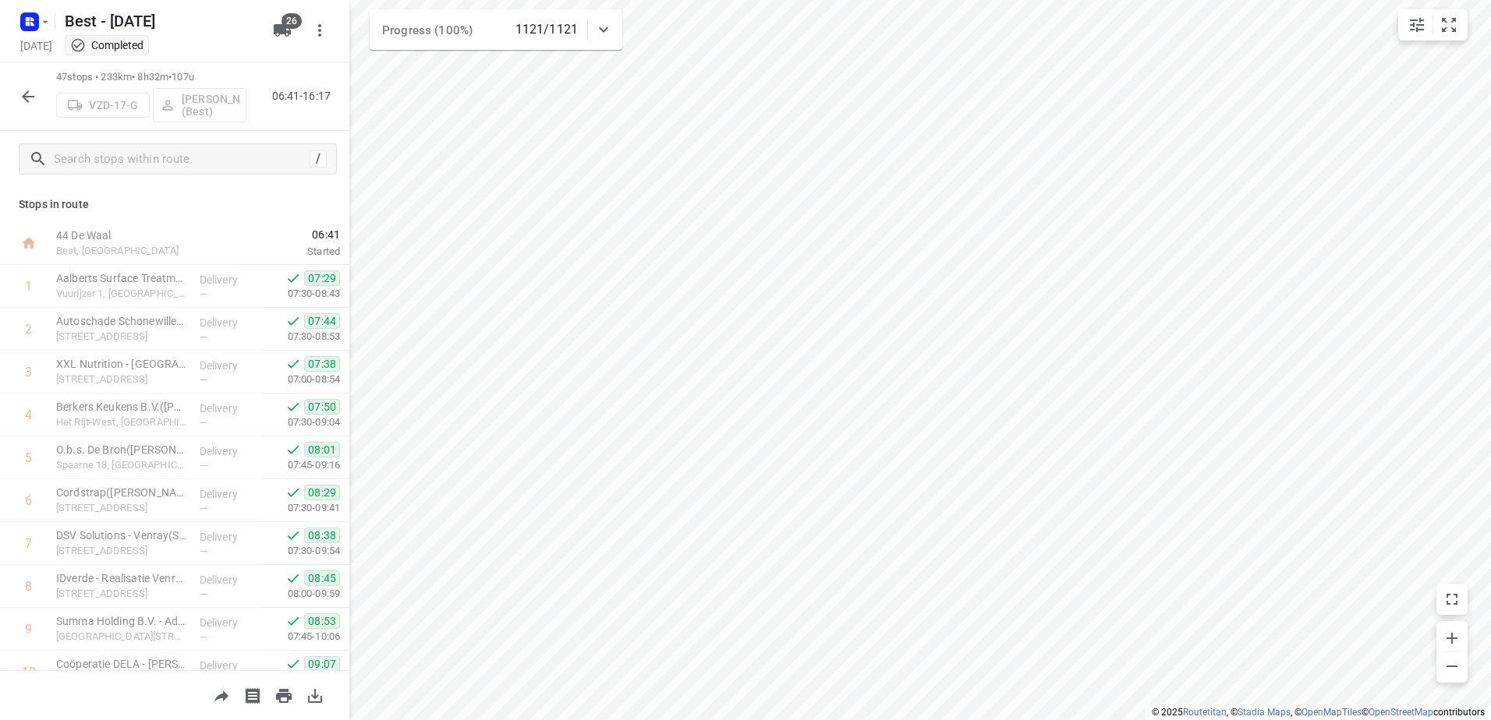
scroll to position [78, 0]
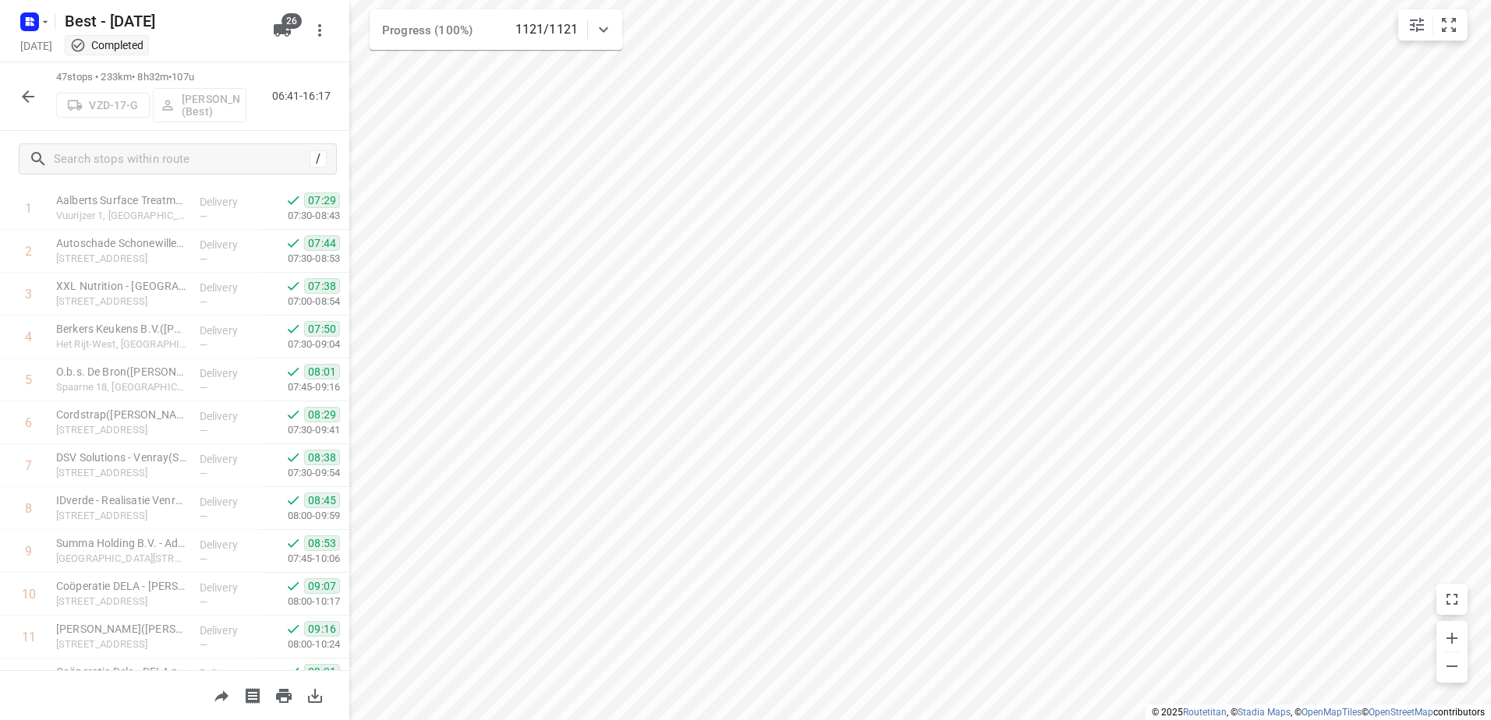
click at [34, 115] on div "47 stops • 233km • 8h32m • 107u VZD-17-G Mark Schultz (Best) 06:41-16:17" at bounding box center [174, 96] width 349 height 69
click at [37, 95] on icon "button" at bounding box center [28, 96] width 19 height 19
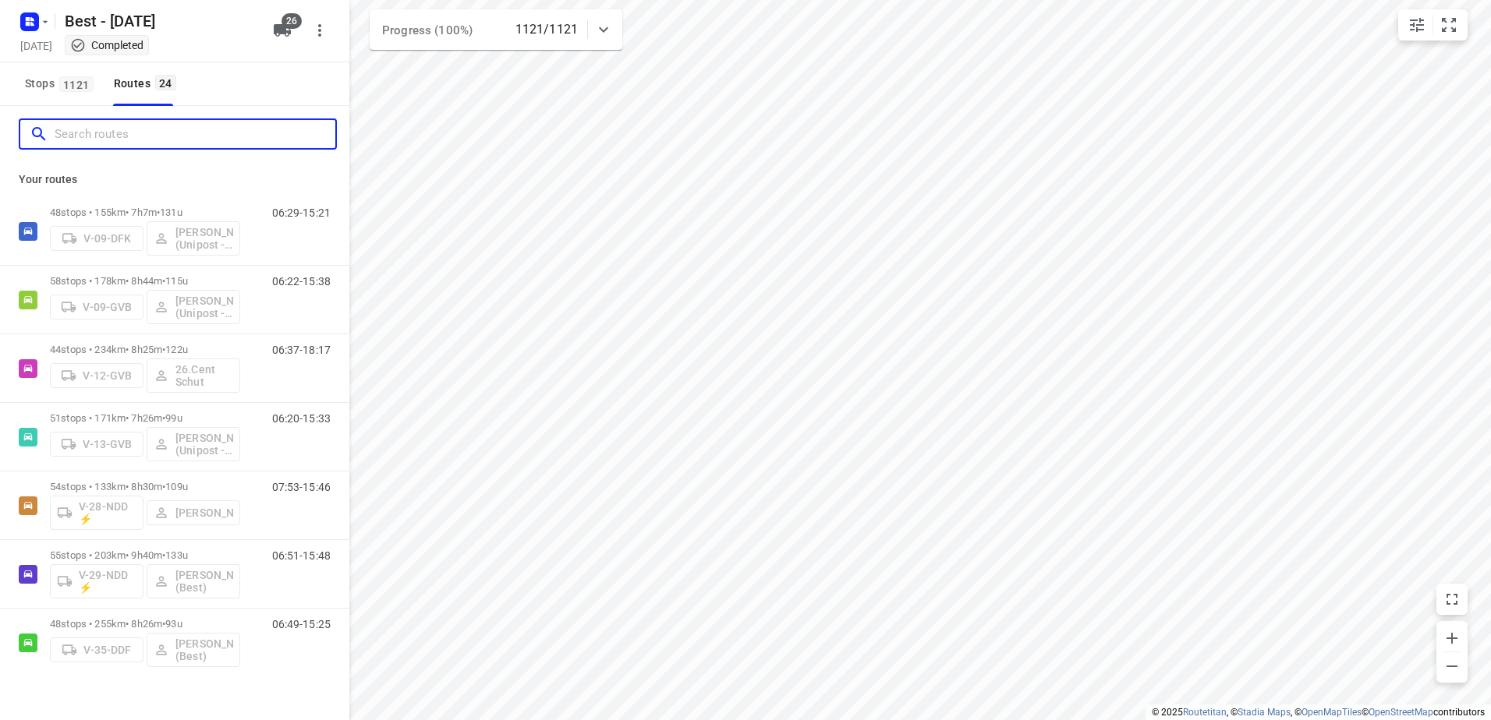
click at [139, 136] on input "Search routes" at bounding box center [195, 134] width 281 height 24
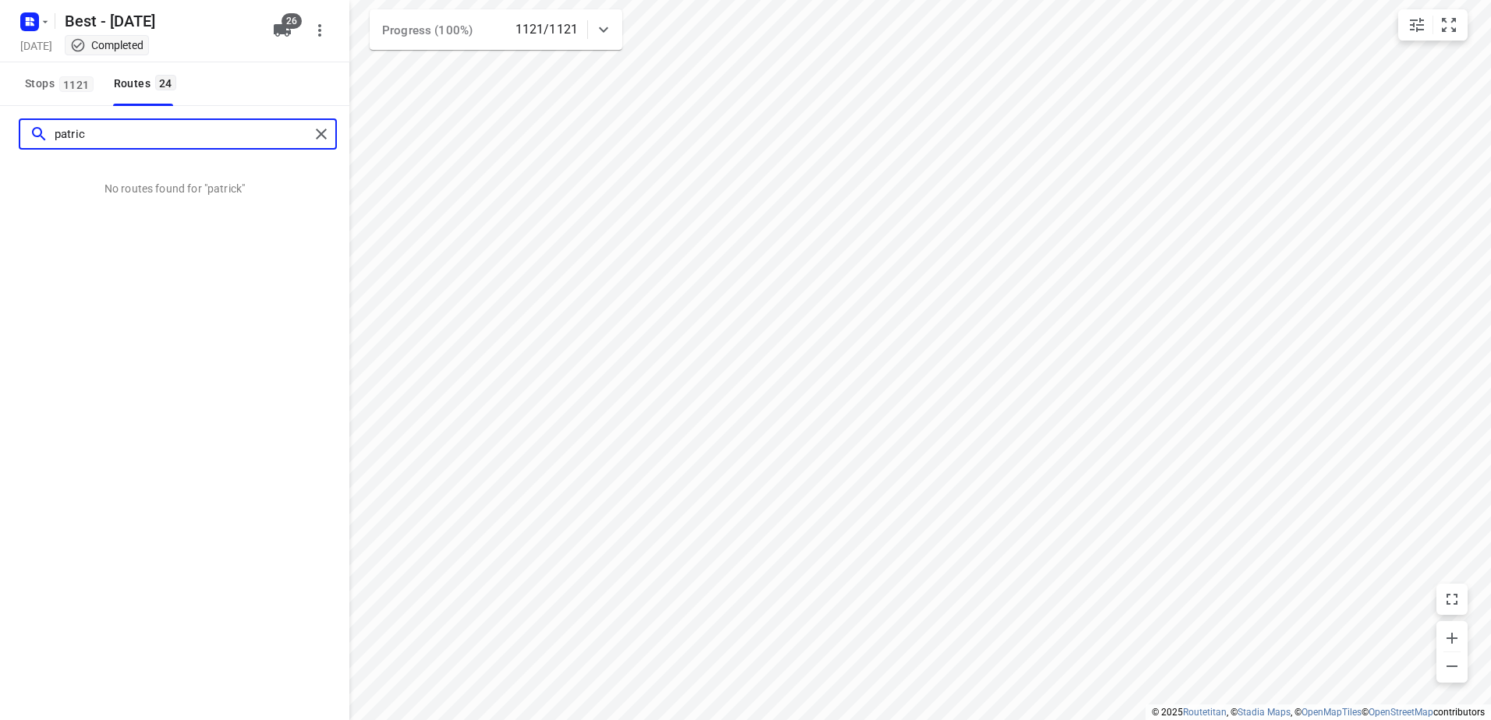
type input "patrick"
drag, startPoint x: 192, startPoint y: 138, endPoint x: 10, endPoint y: 122, distance: 182.4
click at [10, 122] on div "patrick" at bounding box center [174, 134] width 349 height 56
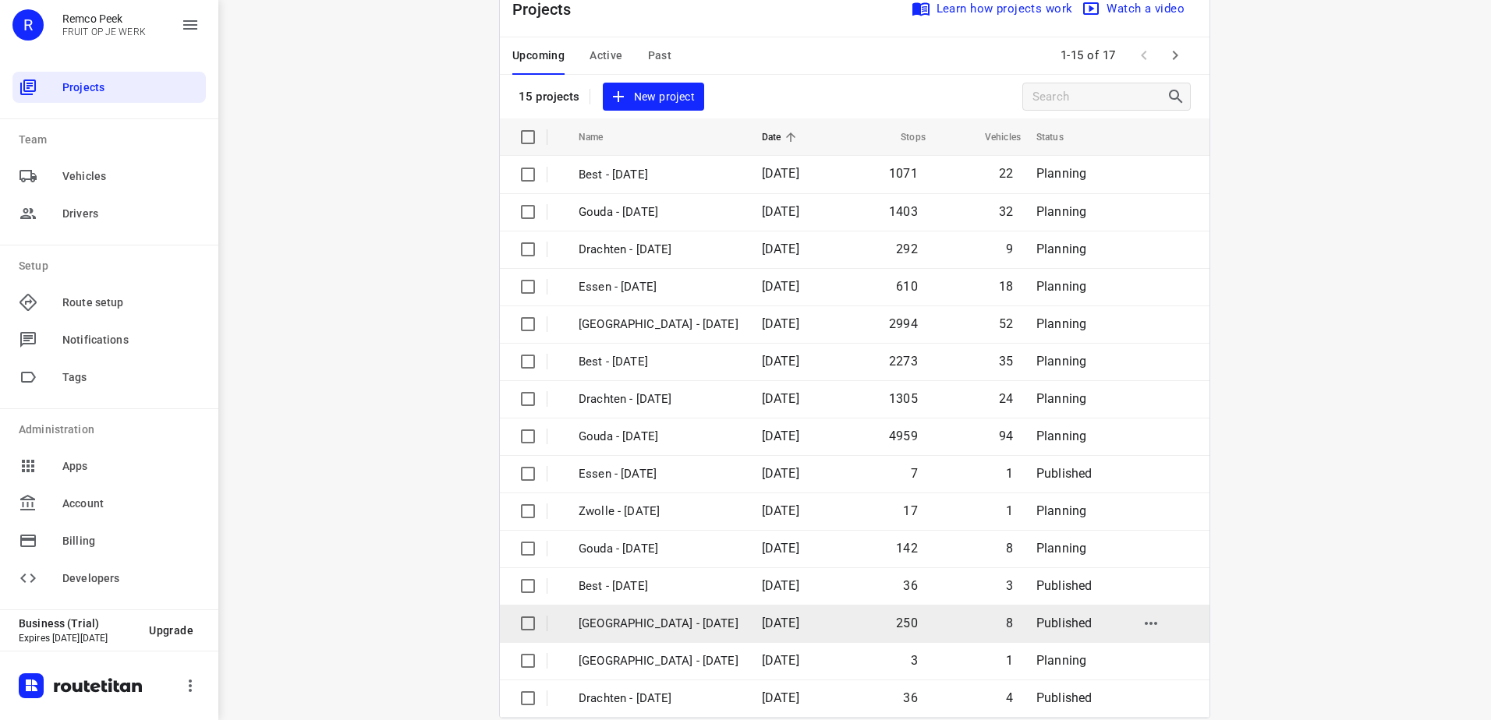
scroll to position [68, 0]
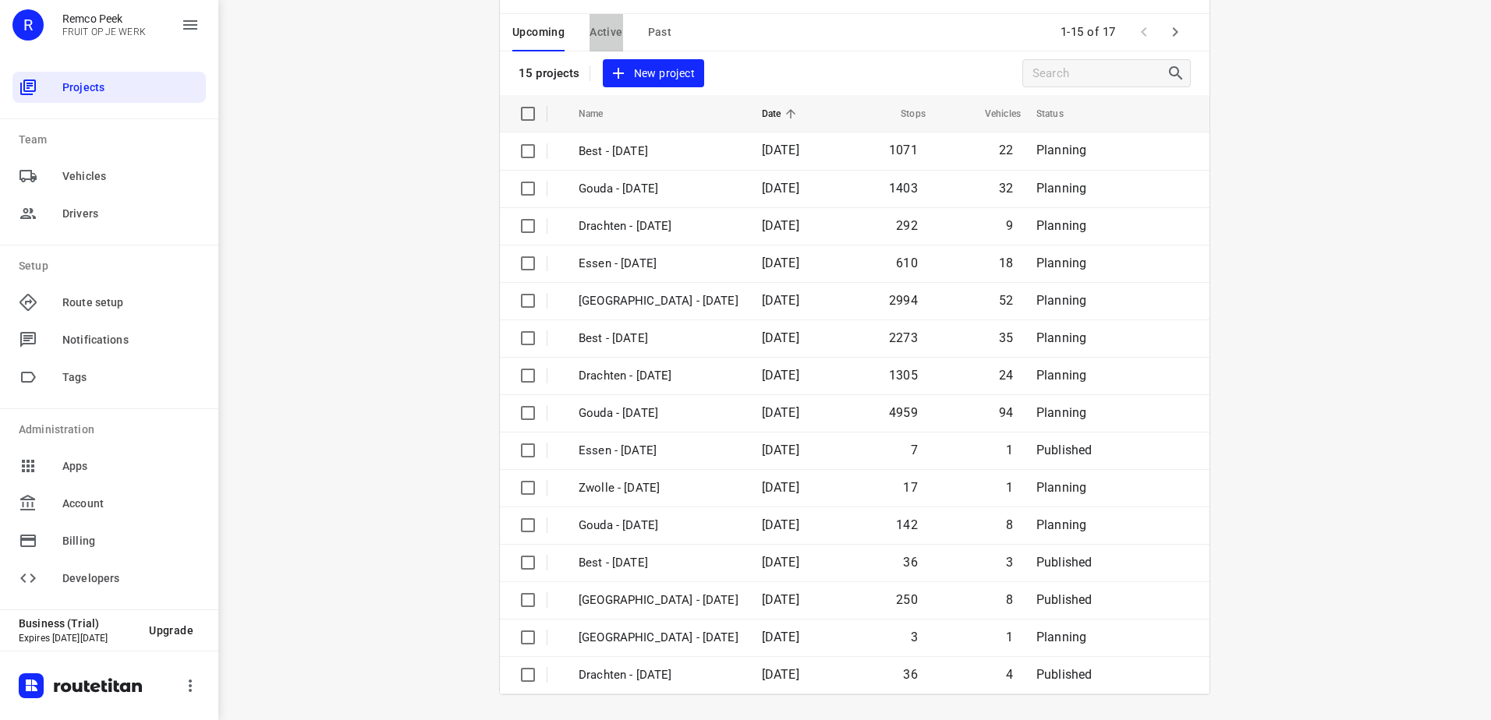
click at [589, 30] on span "Active" at bounding box center [605, 32] width 33 height 19
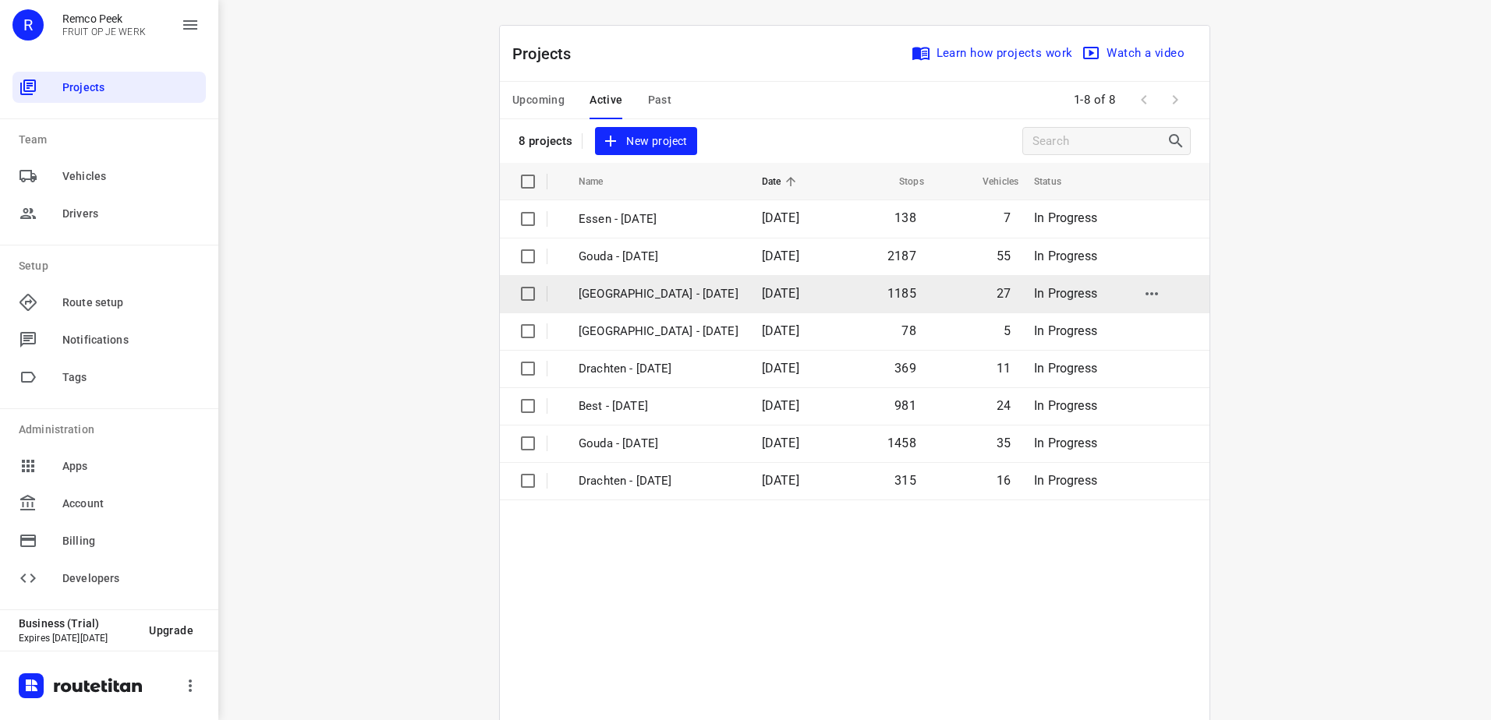
click at [749, 302] on td "[DATE]" at bounding box center [793, 293] width 89 height 37
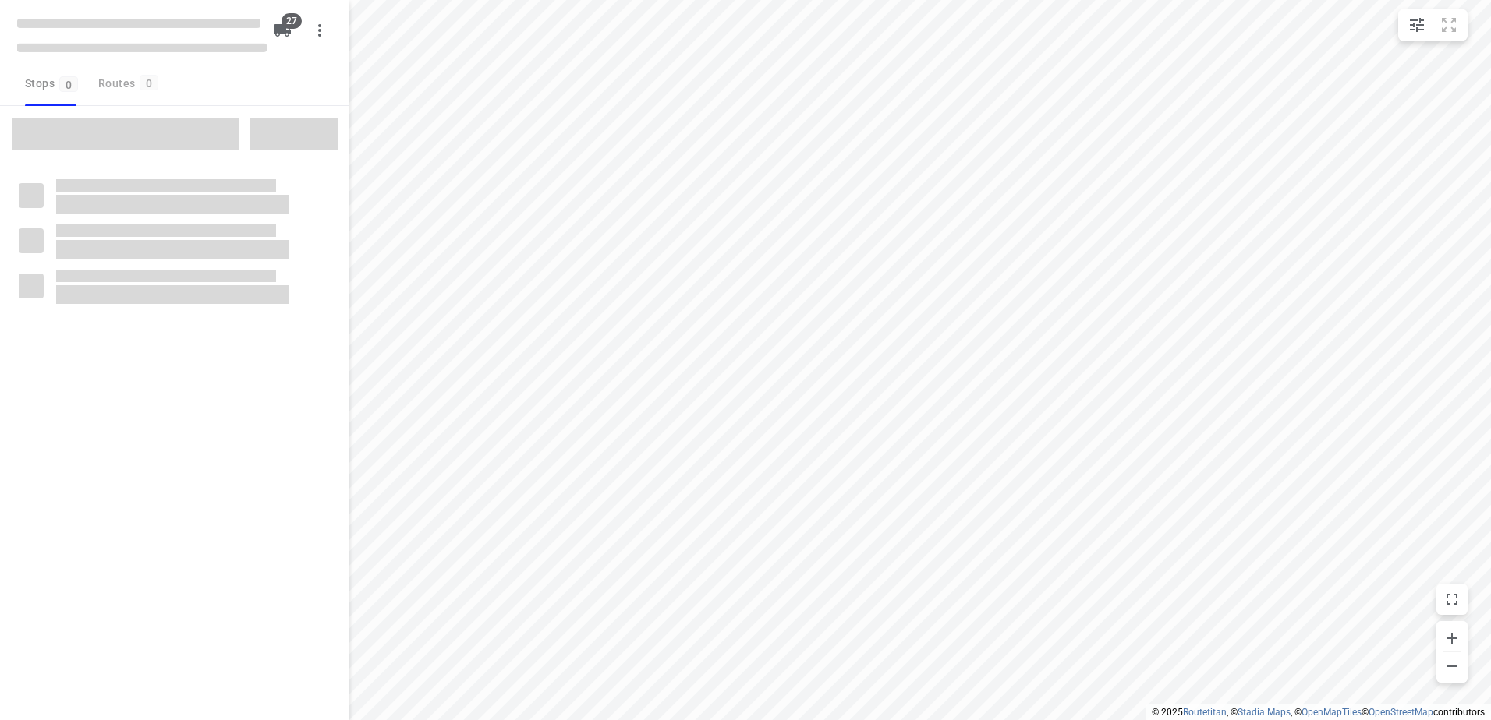
checkbox input "true"
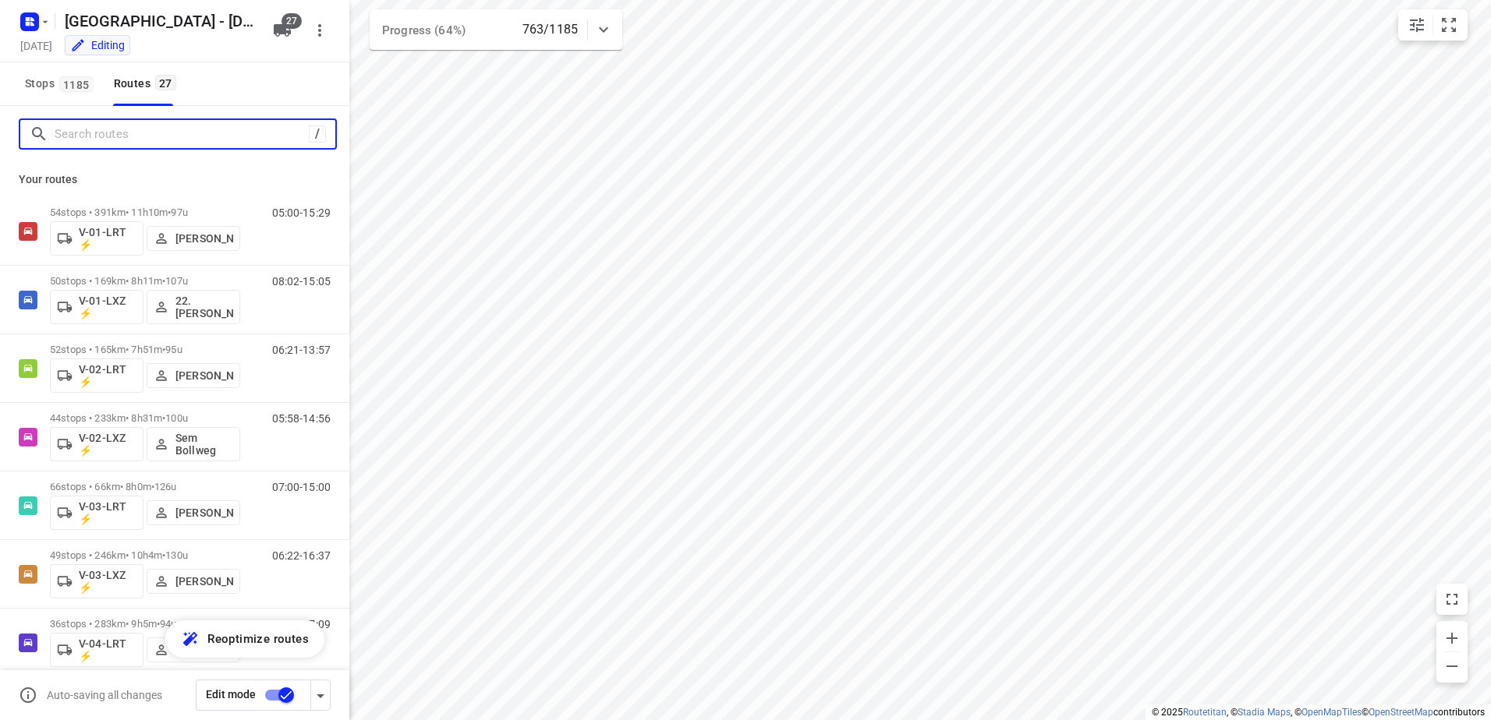
click at [119, 133] on input "Search routes" at bounding box center [182, 134] width 254 height 24
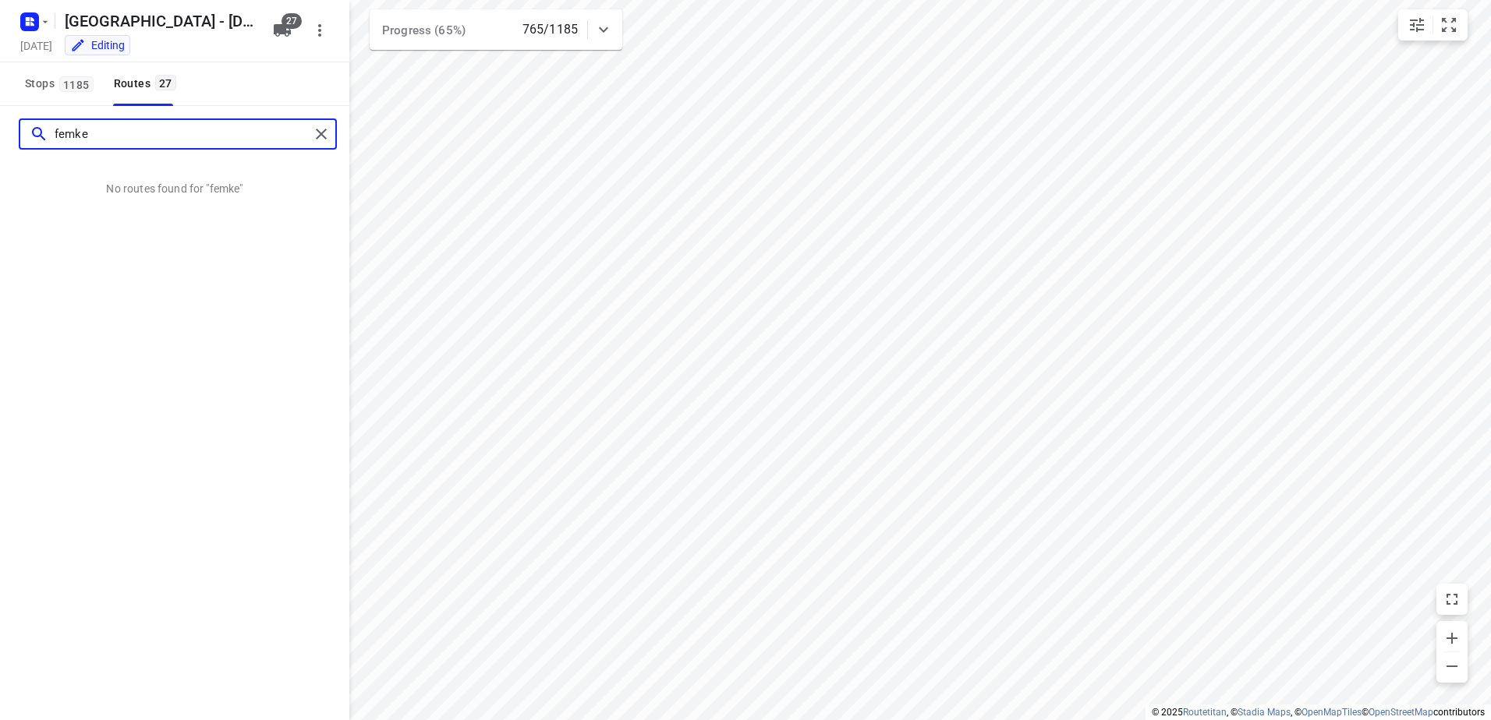
type input "femke"
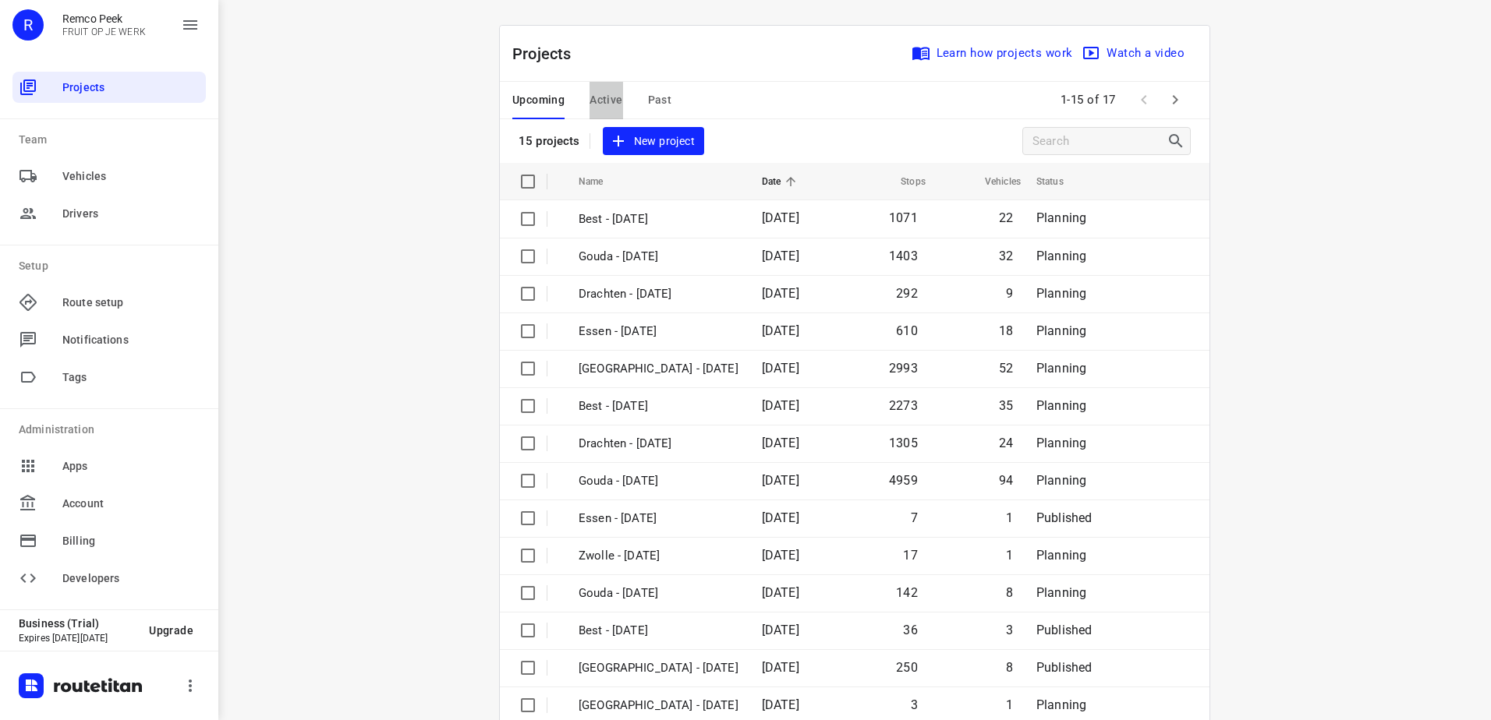
click at [589, 94] on span "Active" at bounding box center [605, 99] width 33 height 19
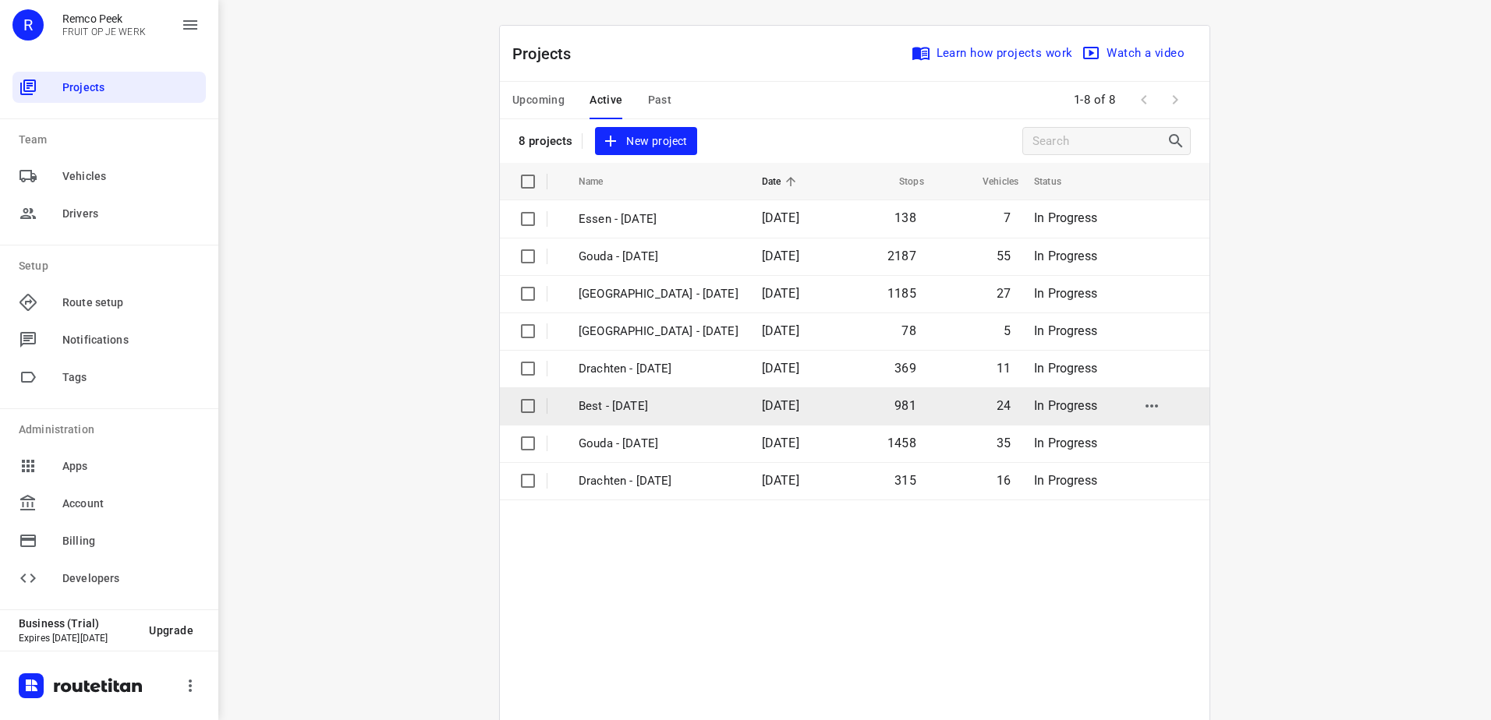
click at [685, 394] on td "Best - [DATE]" at bounding box center [656, 405] width 186 height 37
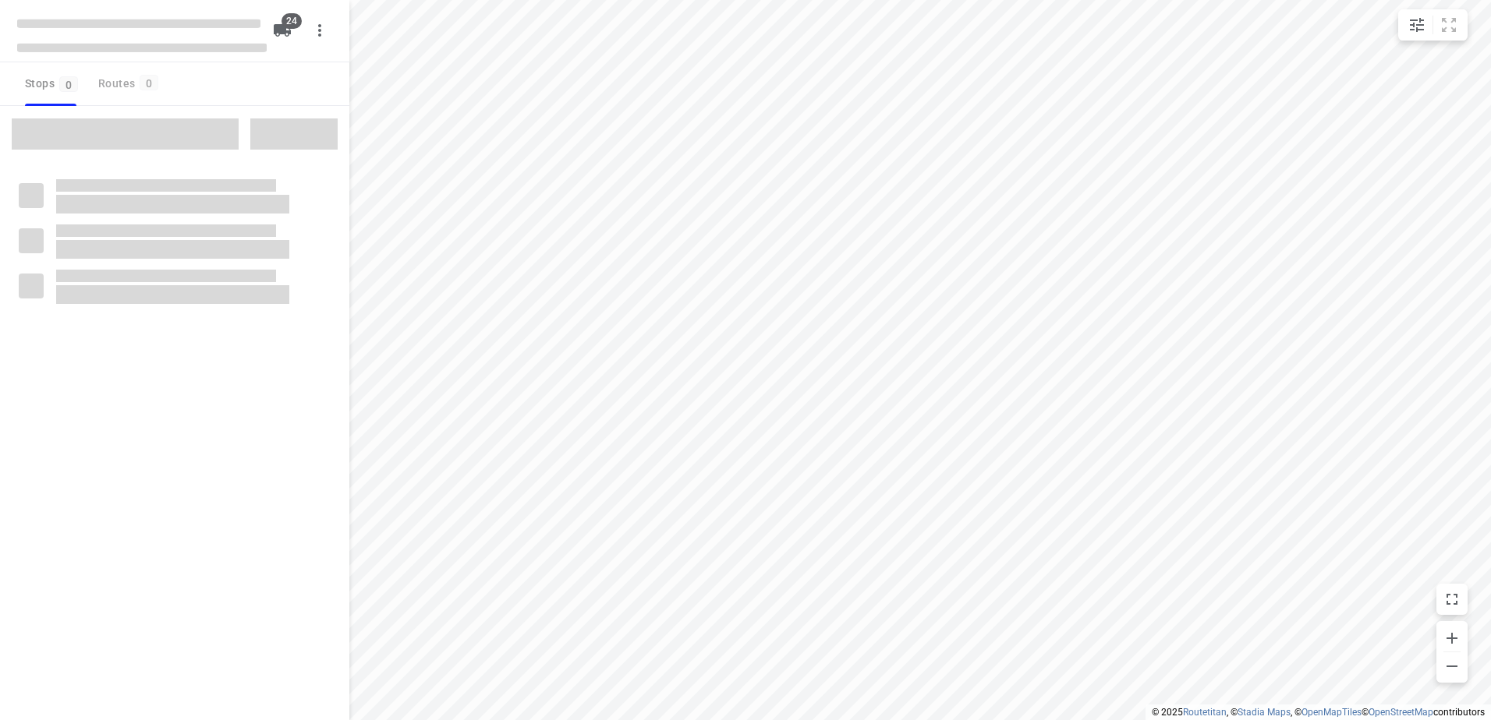
checkbox input "true"
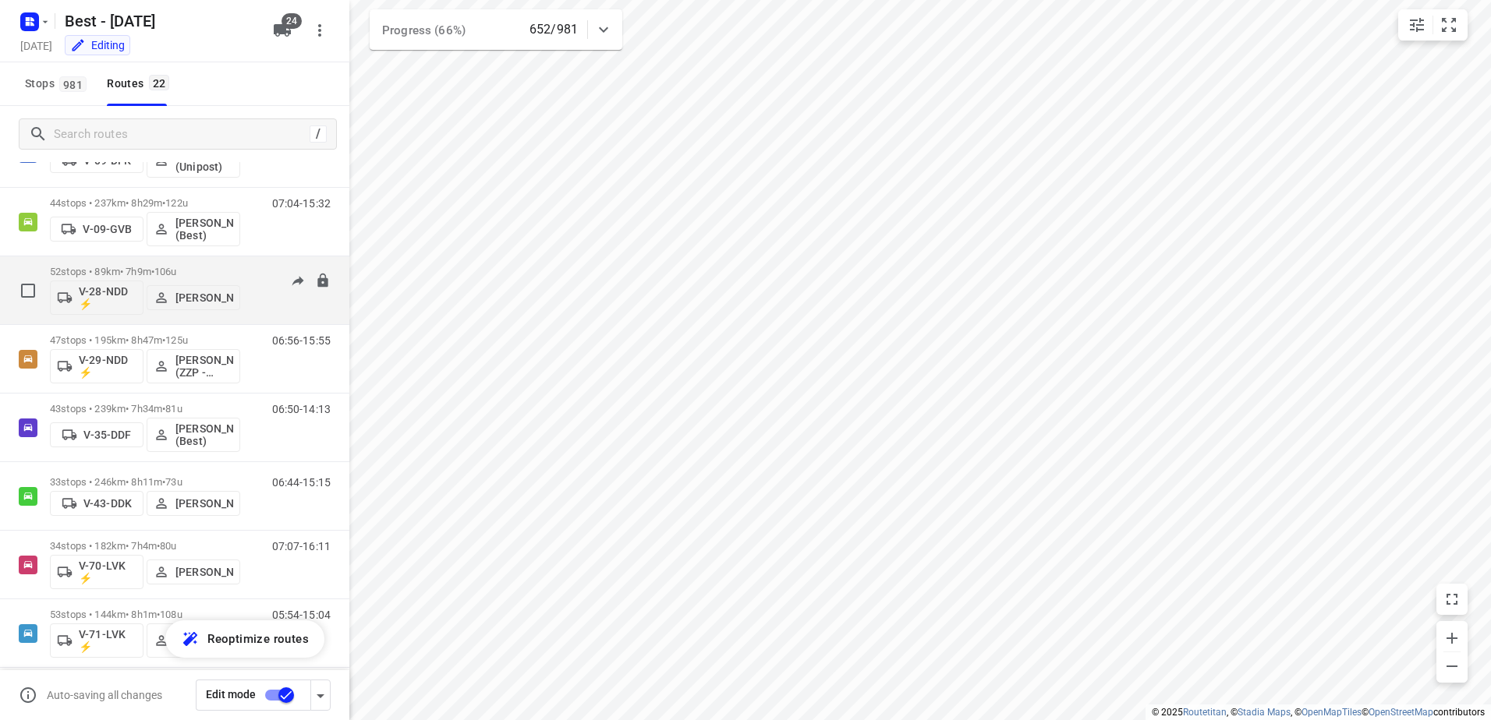
scroll to position [156, 0]
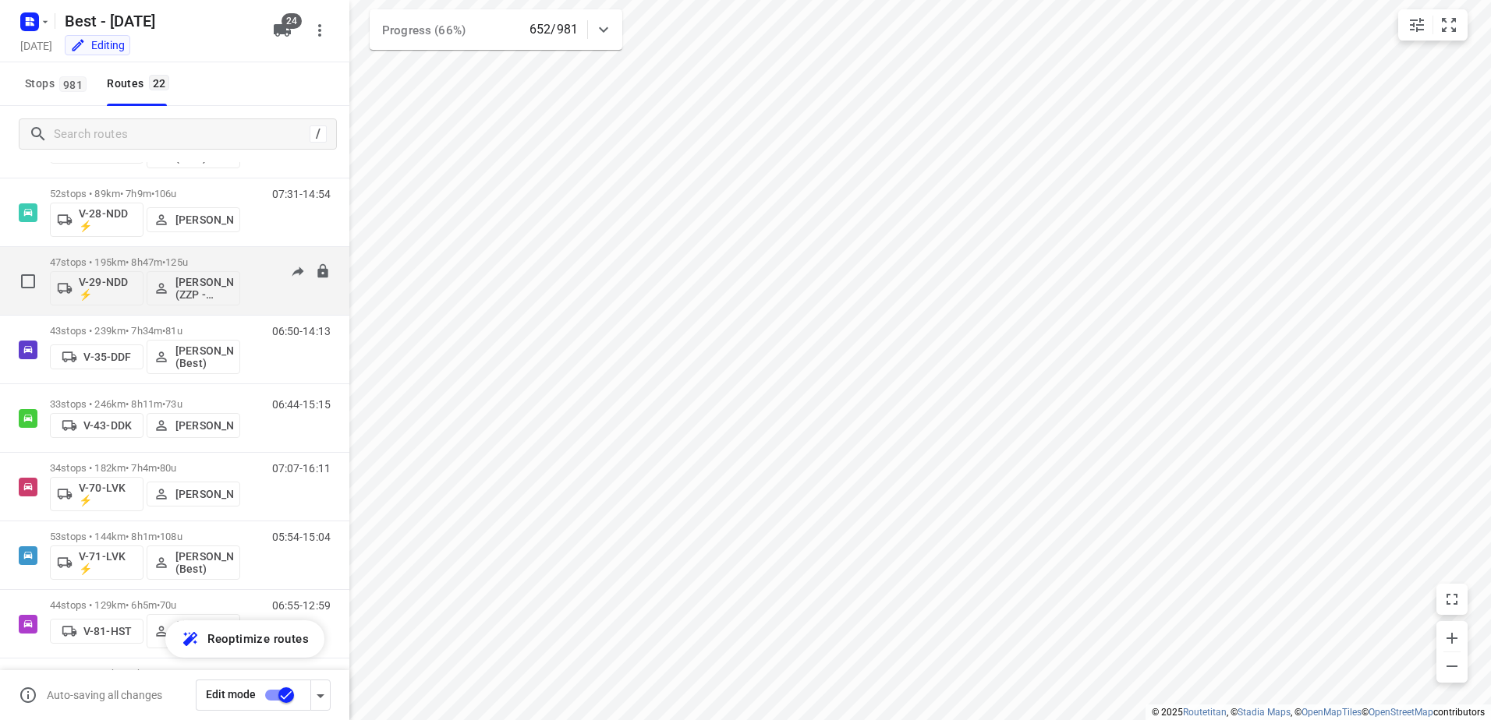
click at [165, 258] on span "•" at bounding box center [163, 263] width 3 height 12
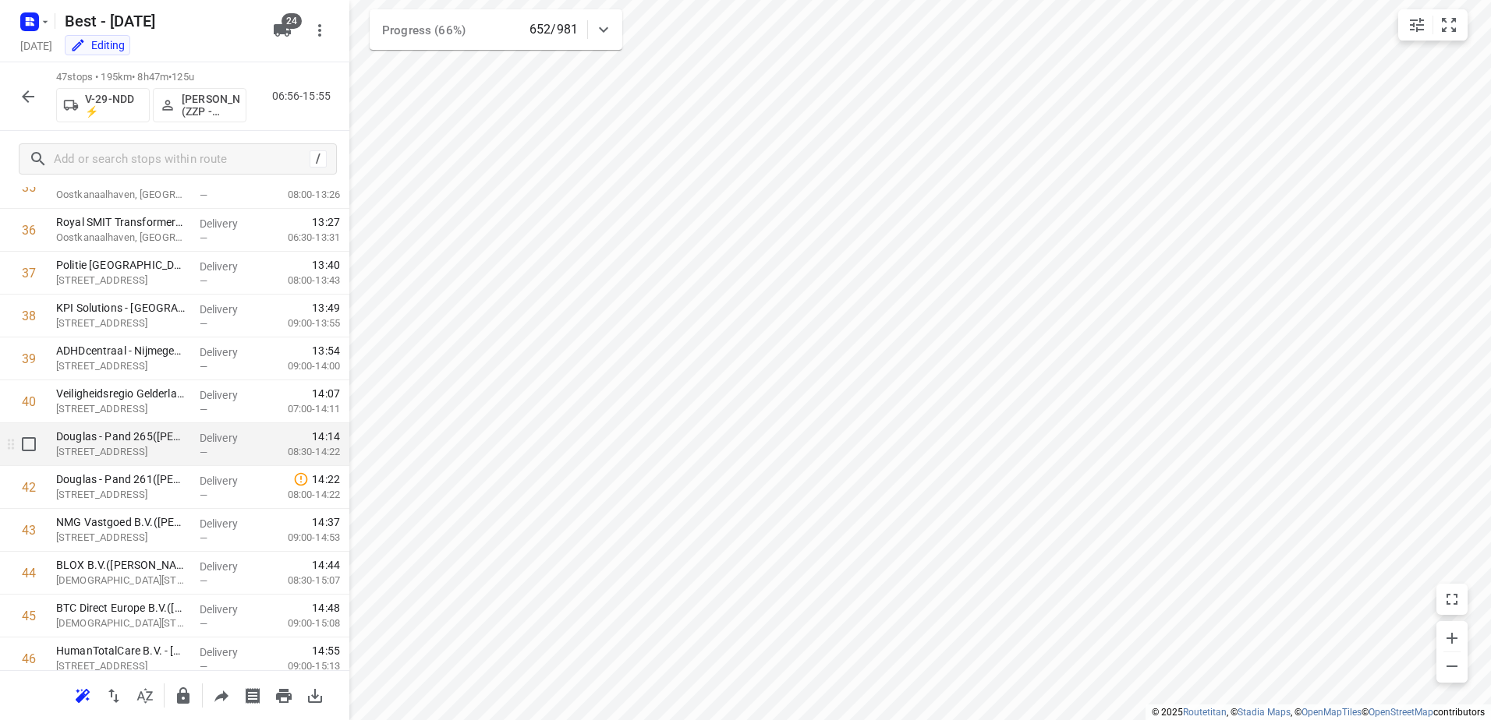
scroll to position [1653, 0]
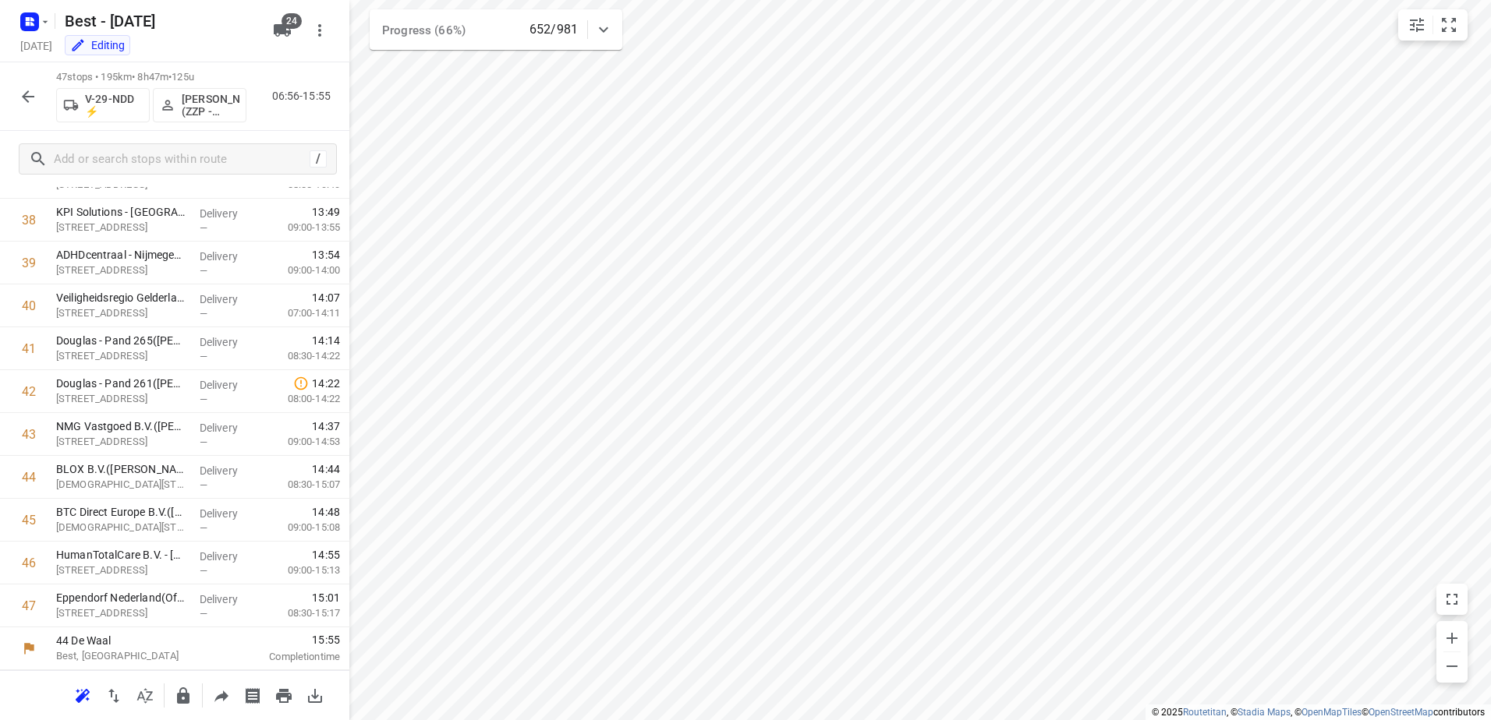
click at [21, 95] on icon "button" at bounding box center [28, 96] width 19 height 19
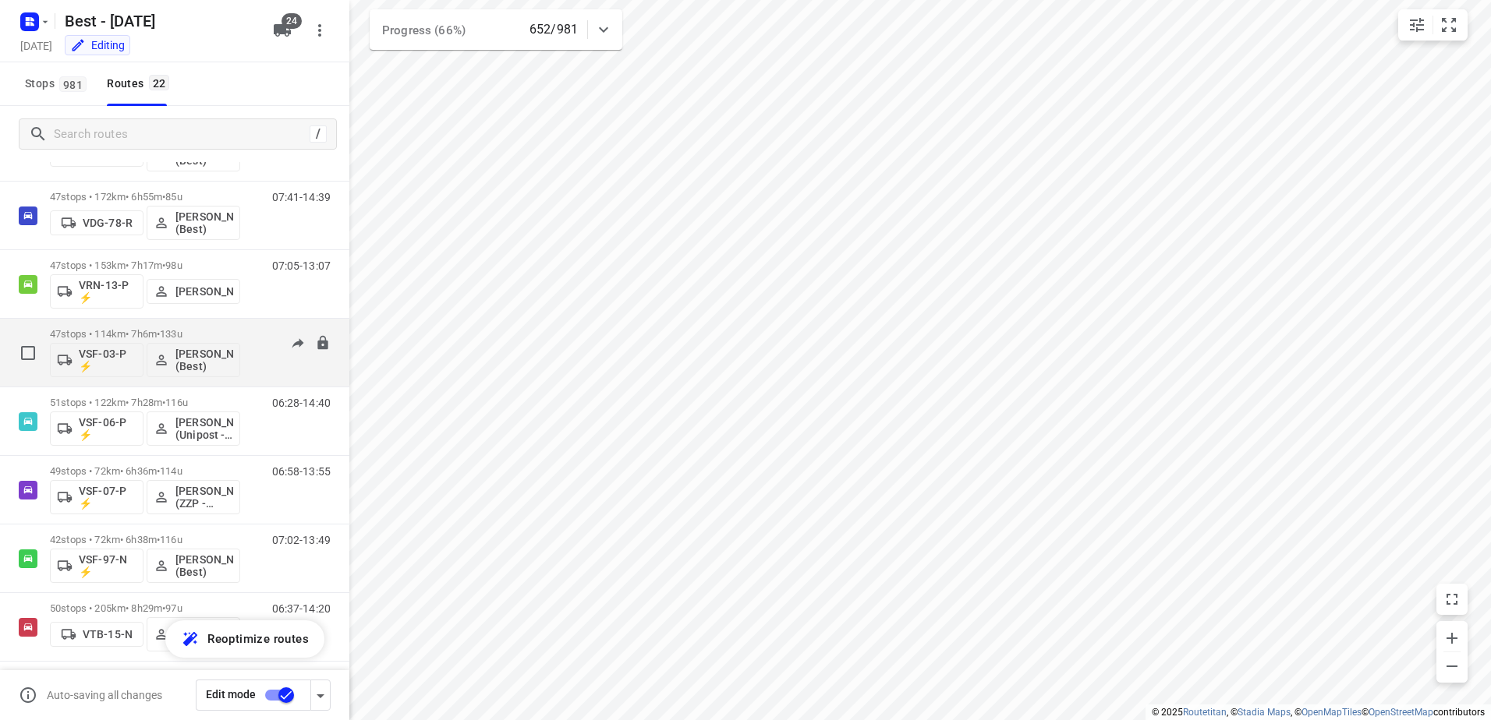
scroll to position [780, 0]
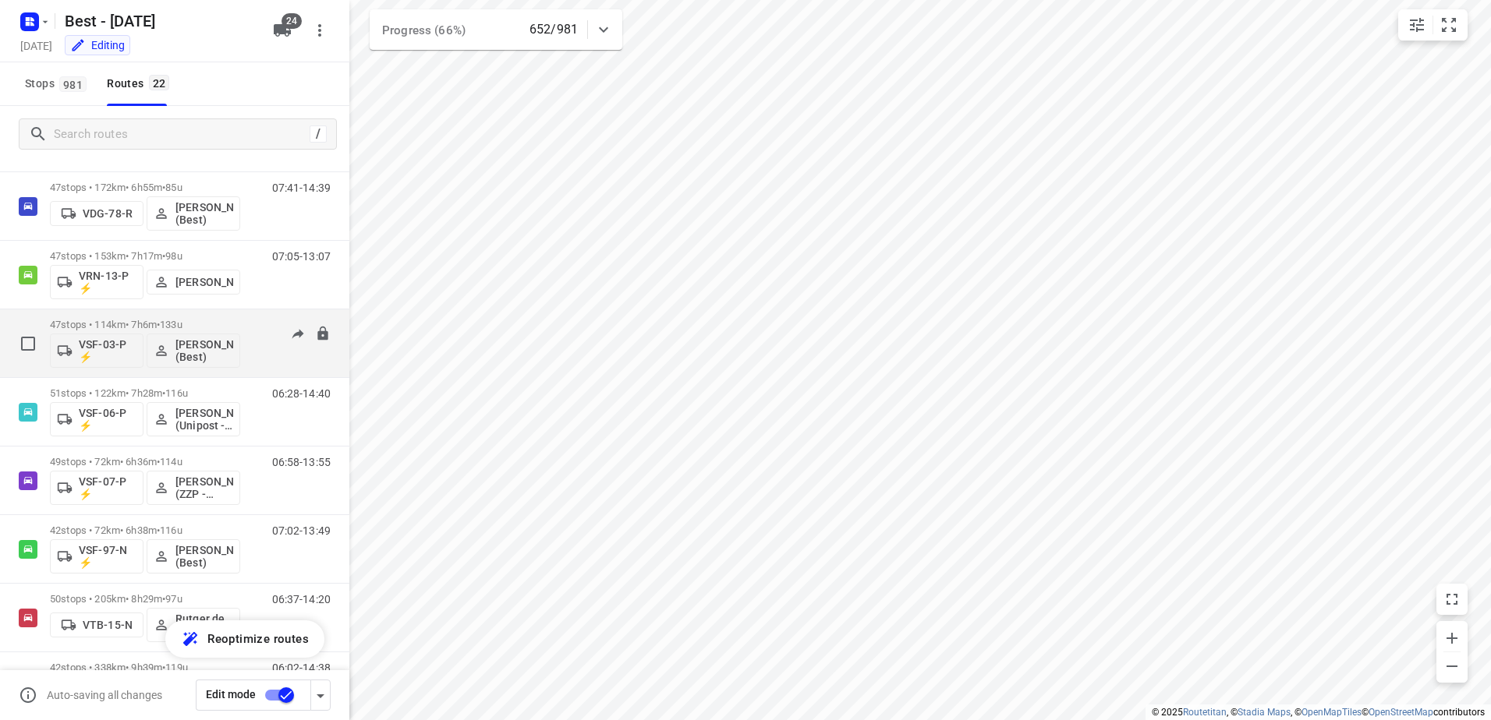
click at [163, 322] on p "47 stops • 114km • 7h6m • 133u" at bounding box center [145, 325] width 190 height 12
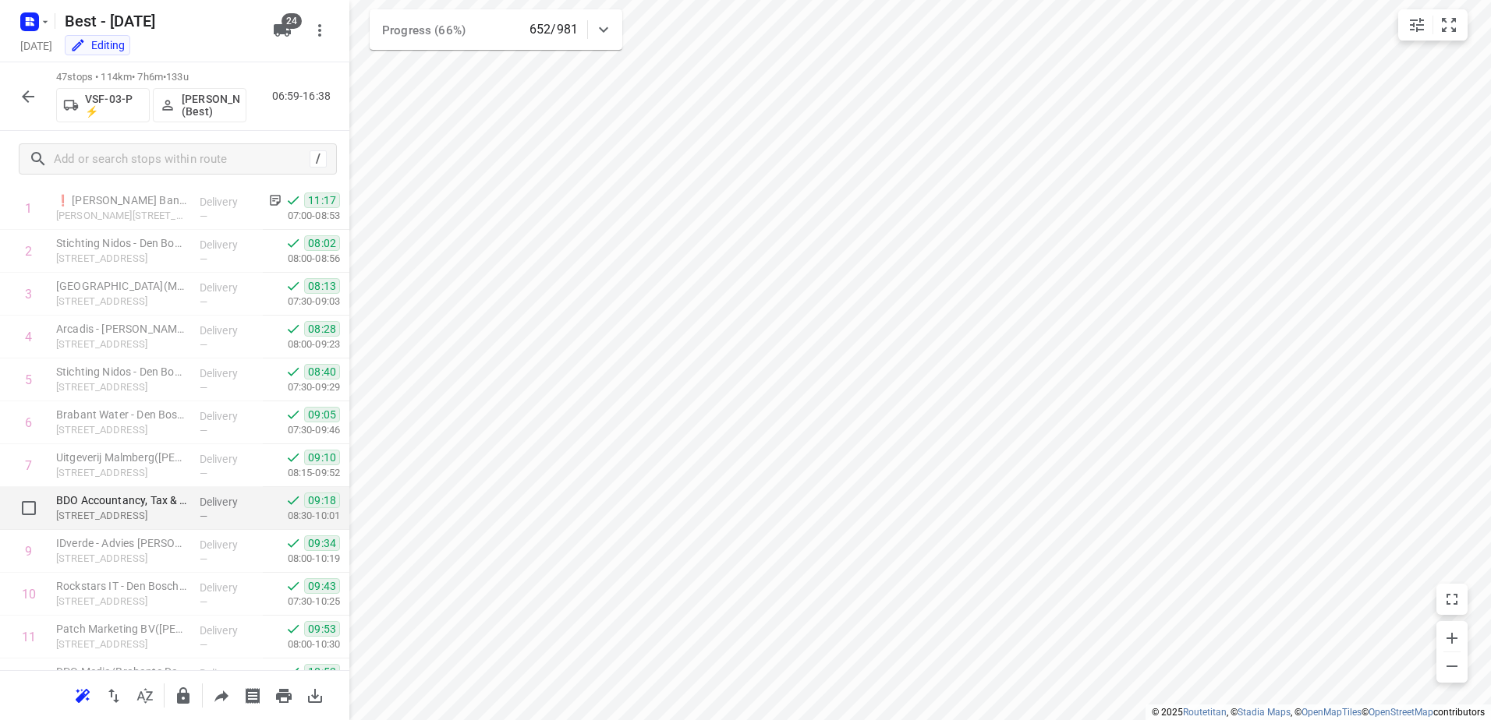
scroll to position [0, 0]
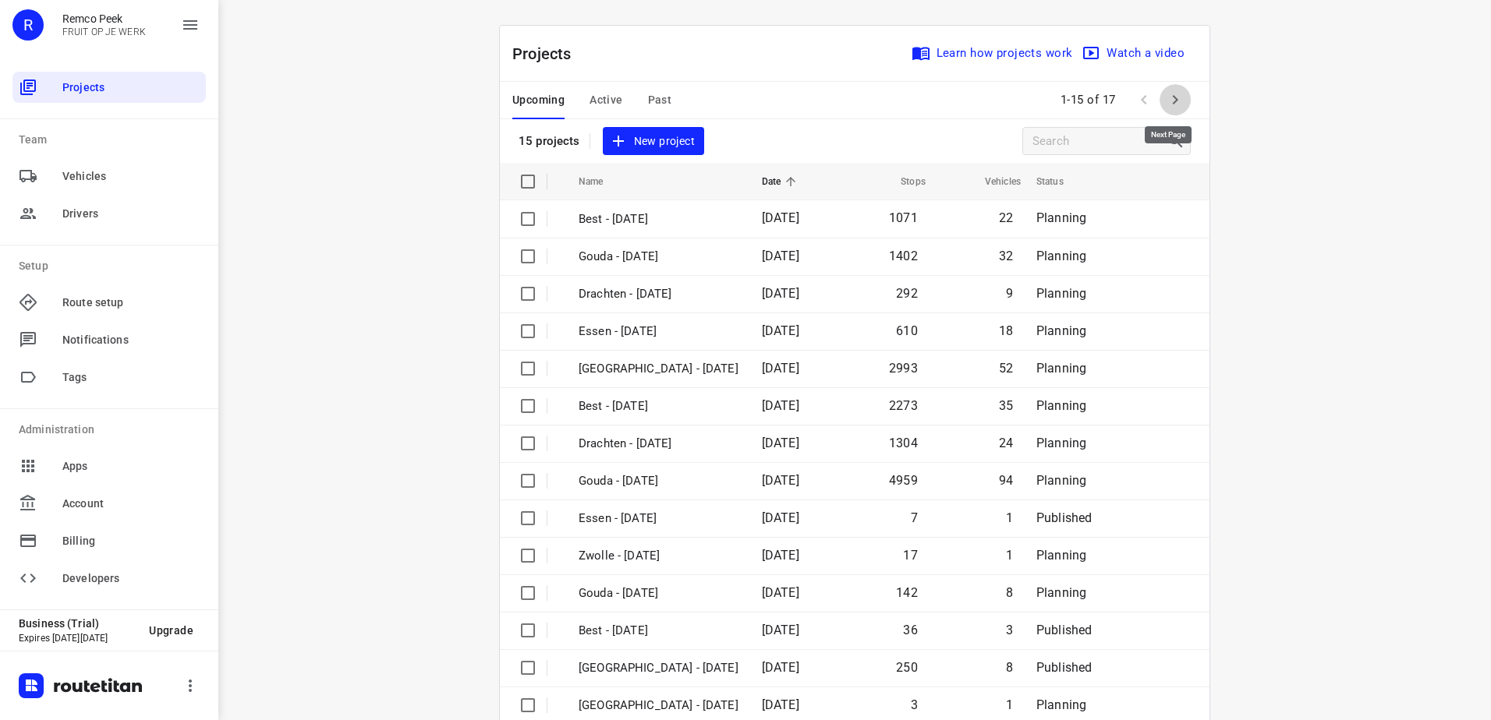
click at [1177, 97] on icon "button" at bounding box center [1175, 99] width 19 height 19
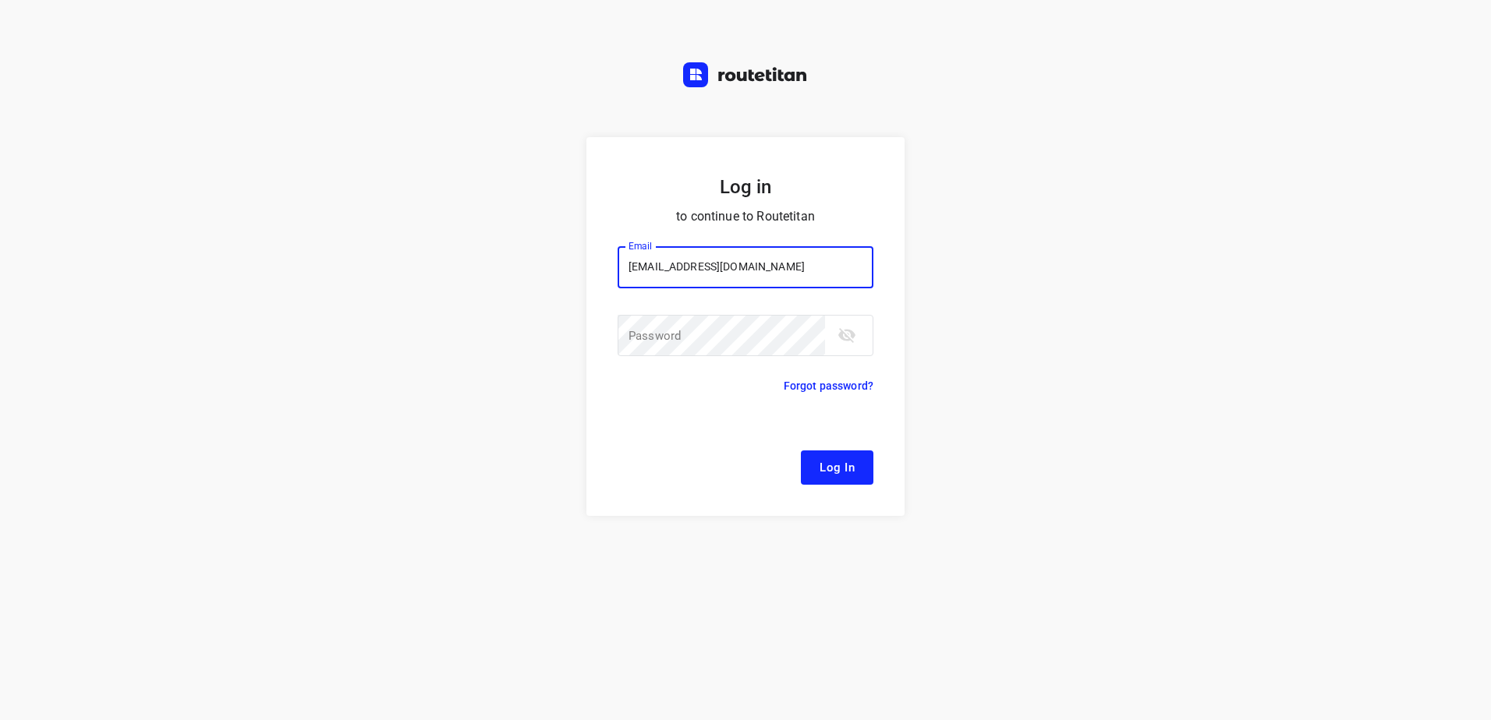
type input "[EMAIL_ADDRESS][DOMAIN_NAME]"
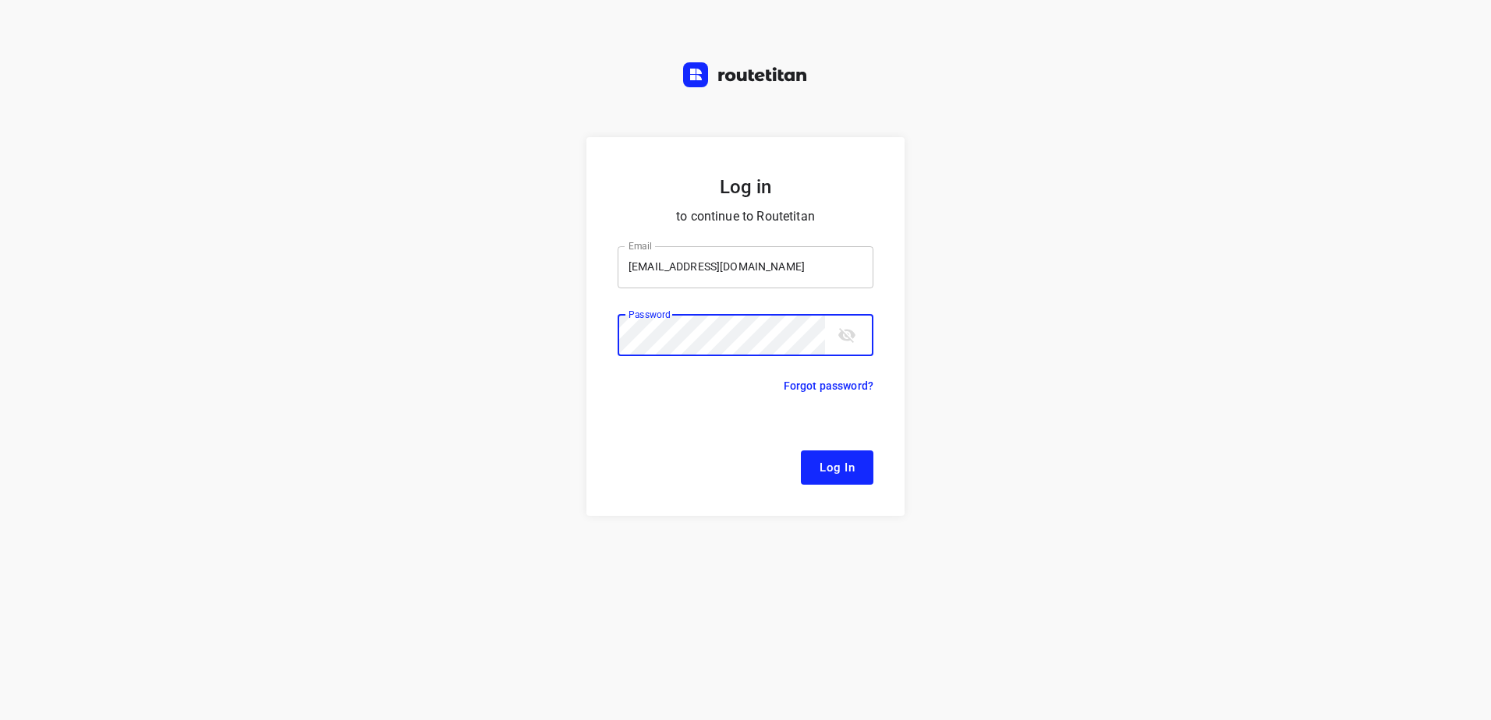
click at [801, 451] on button "Log In" at bounding box center [837, 468] width 73 height 34
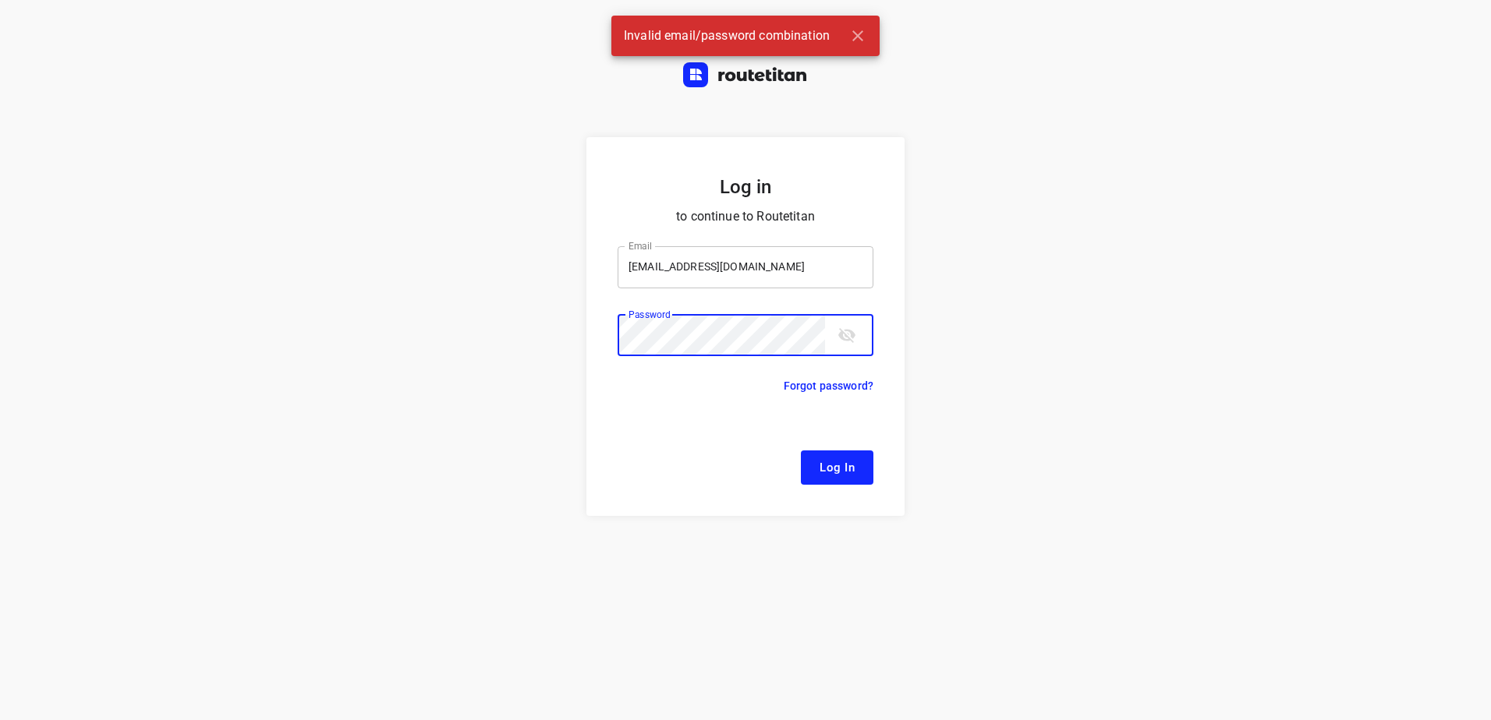
click at [801, 451] on button "Log In" at bounding box center [837, 468] width 73 height 34
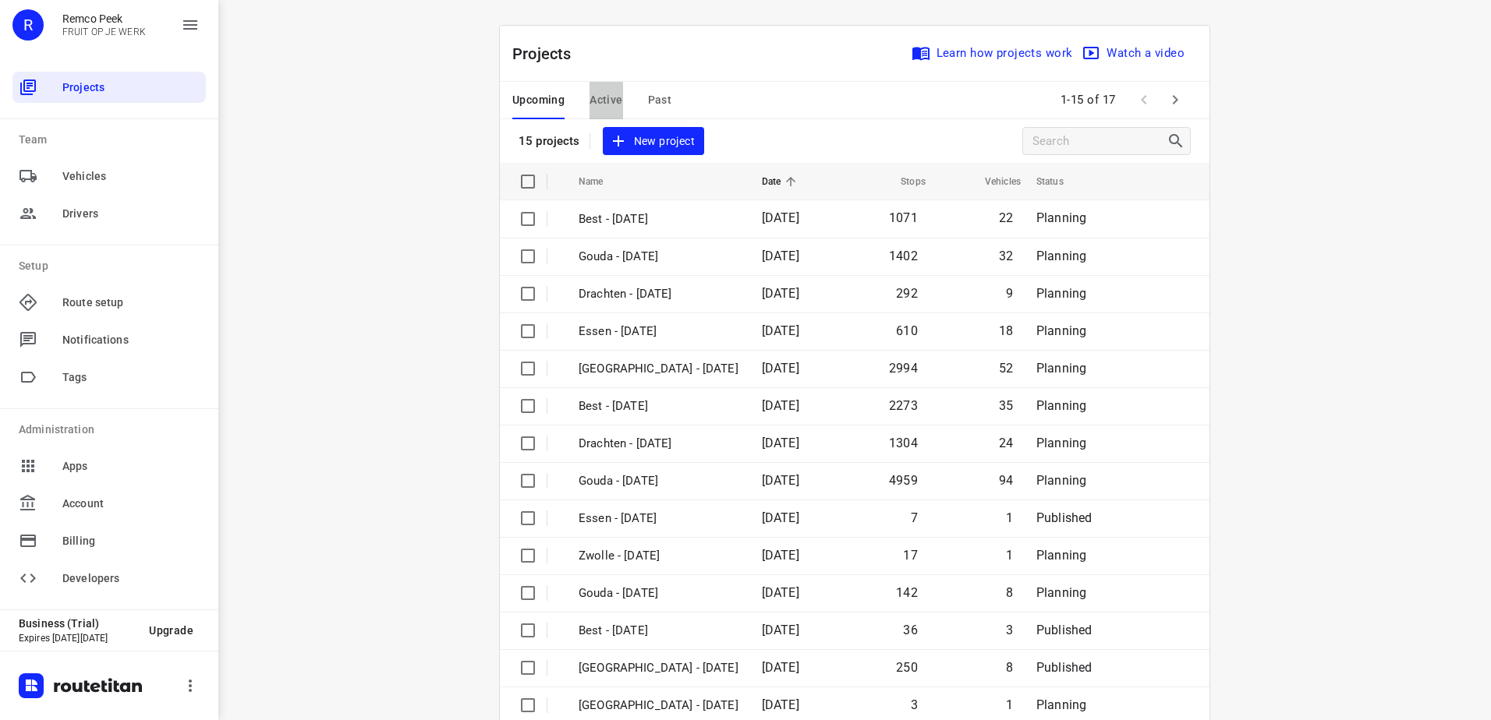
click at [599, 100] on span "Active" at bounding box center [605, 99] width 33 height 19
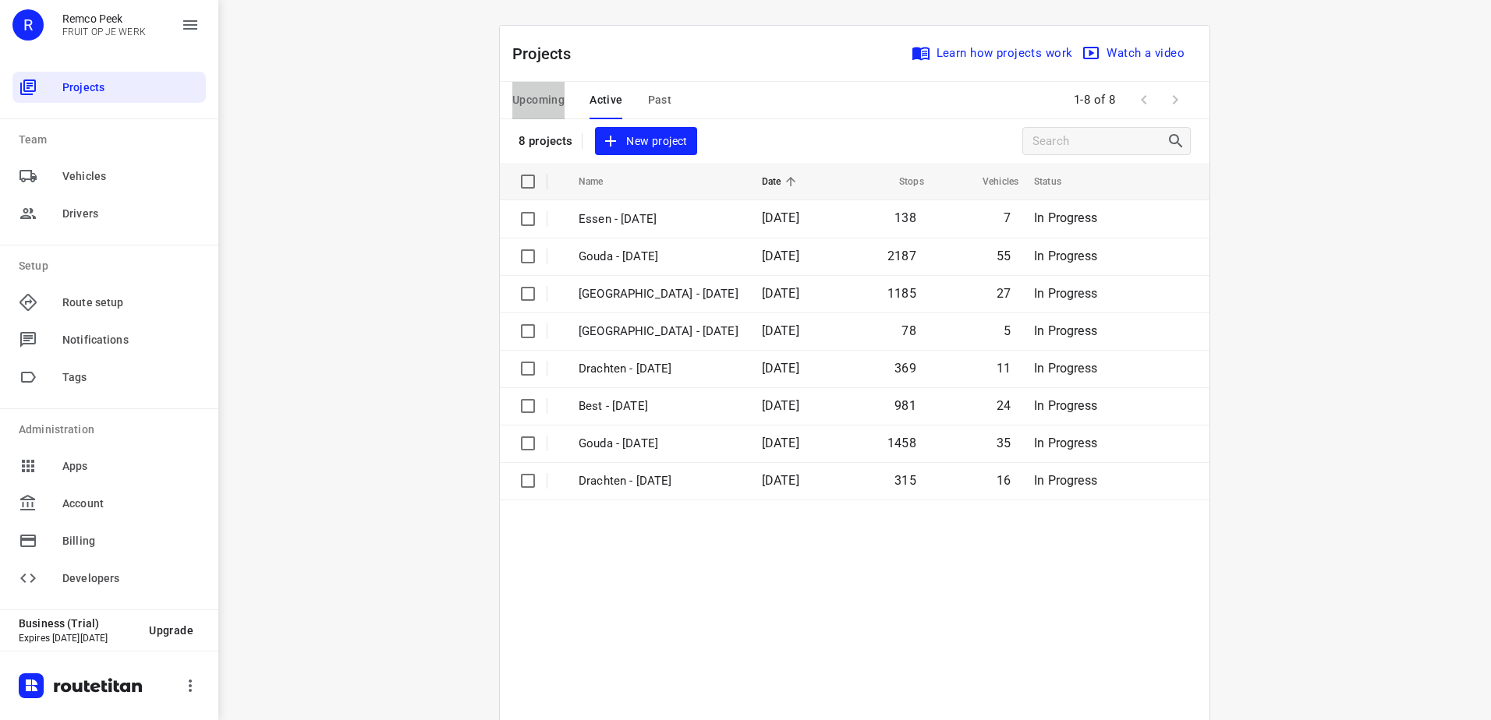
click at [552, 98] on span "Upcoming" at bounding box center [538, 99] width 52 height 19
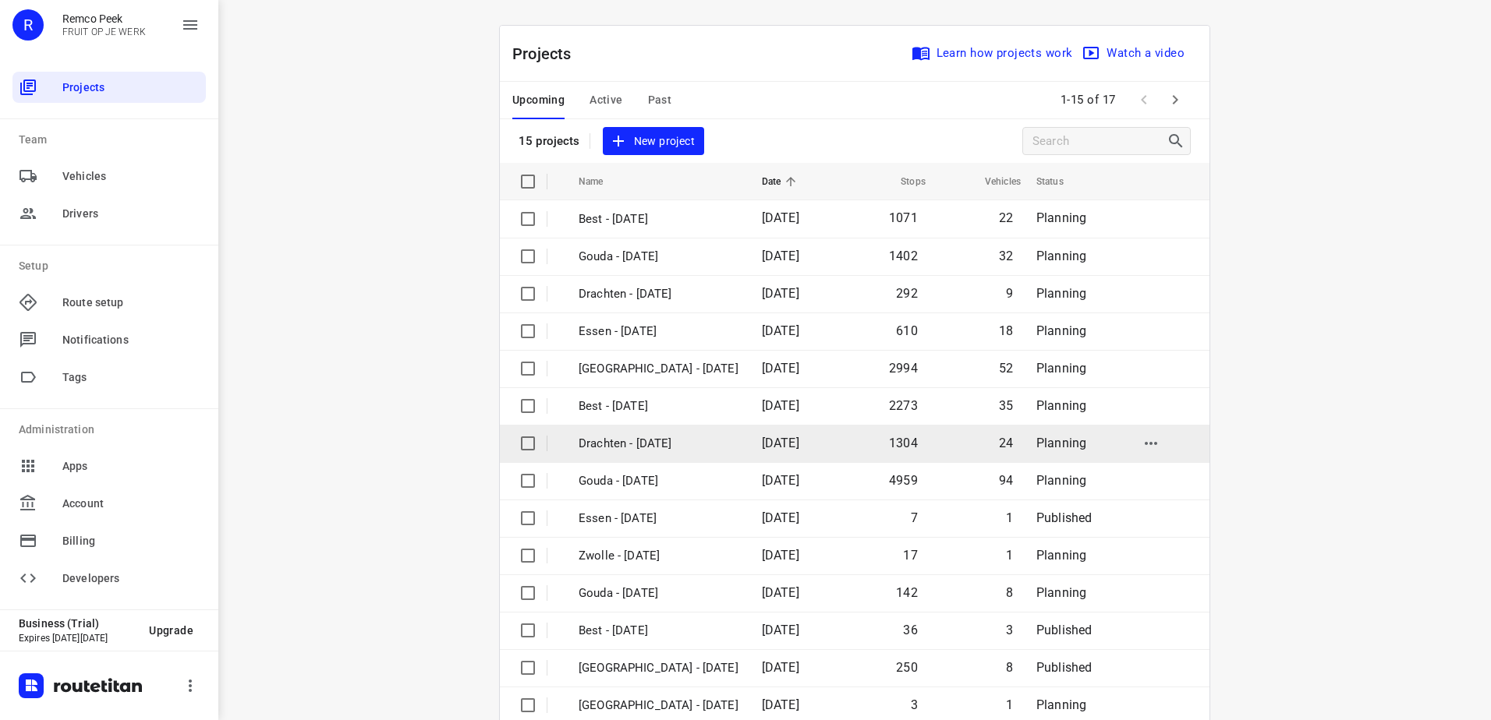
scroll to position [68, 0]
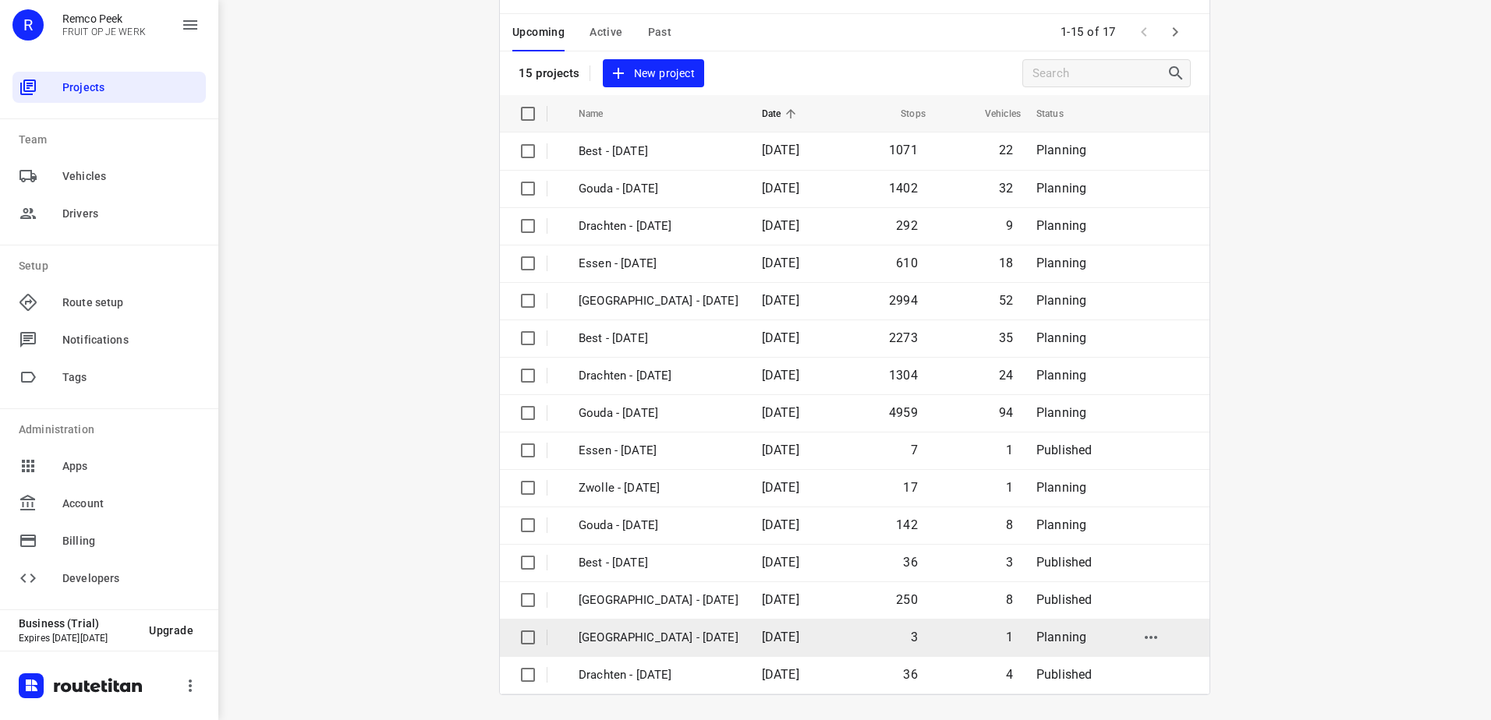
click at [868, 646] on td "3" at bounding box center [884, 637] width 90 height 37
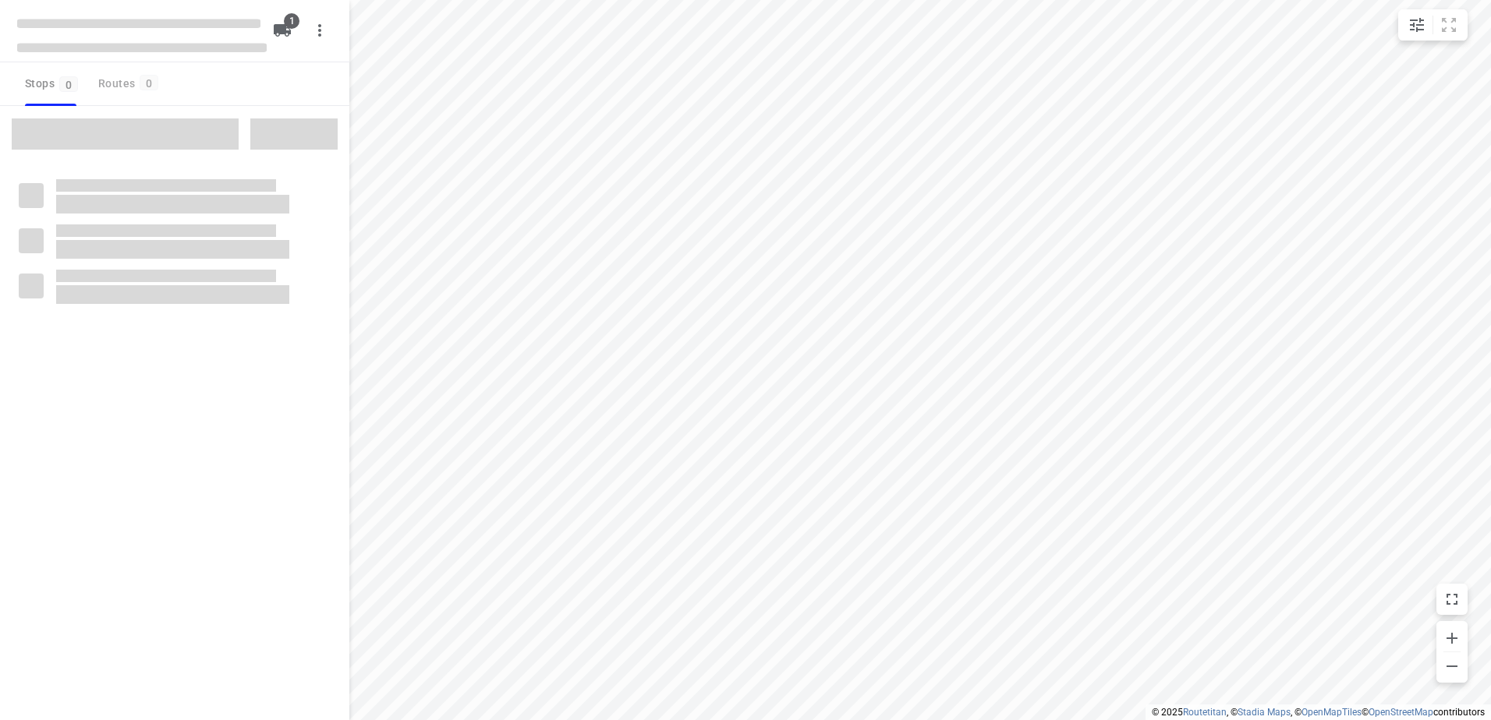
checkbox input "true"
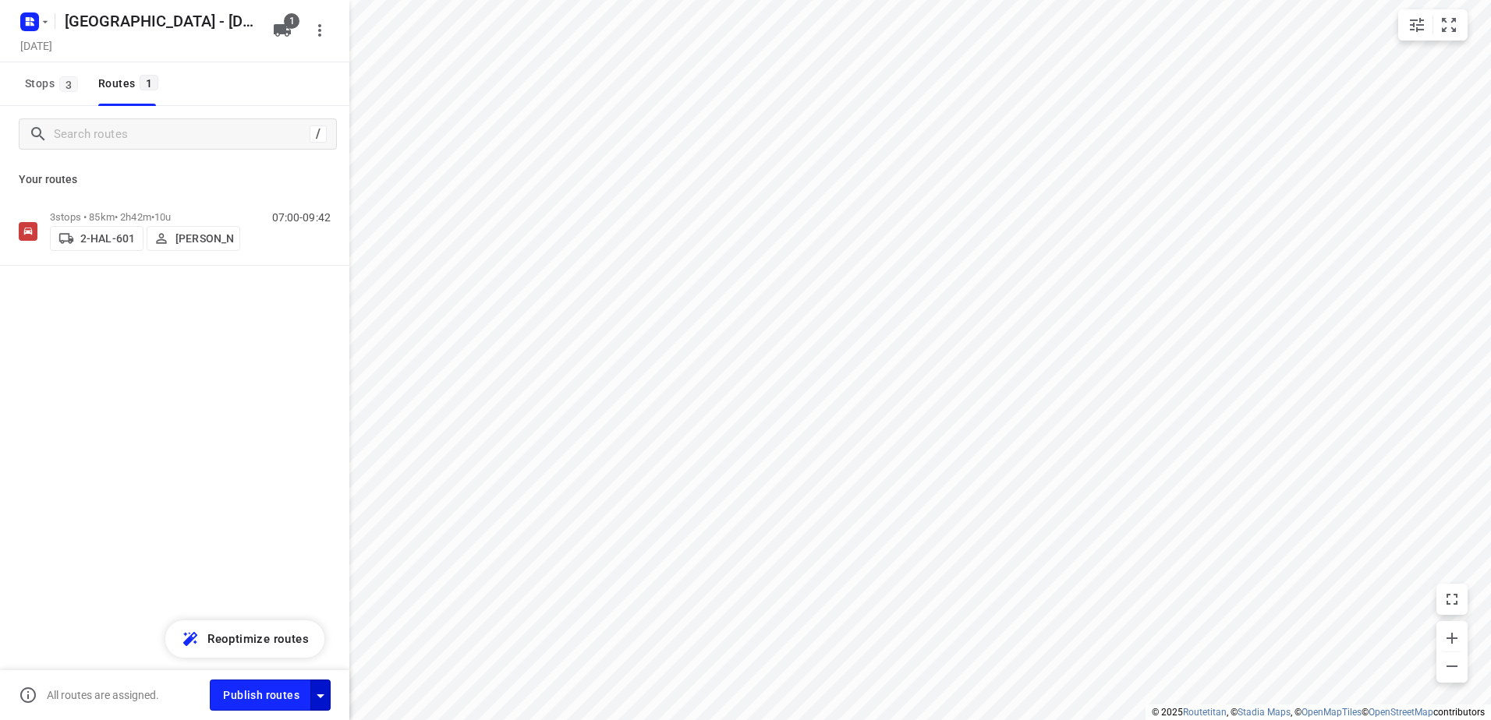
click at [327, 684] on button "button" at bounding box center [320, 695] width 20 height 30
click at [329, 692] on icon "button" at bounding box center [320, 696] width 19 height 19
drag, startPoint x: 304, startPoint y: 542, endPoint x: 293, endPoint y: 574, distance: 33.8
click at [302, 543] on input "Fulfill the stops in any order" at bounding box center [286, 540] width 89 height 30
checkbox input "true"
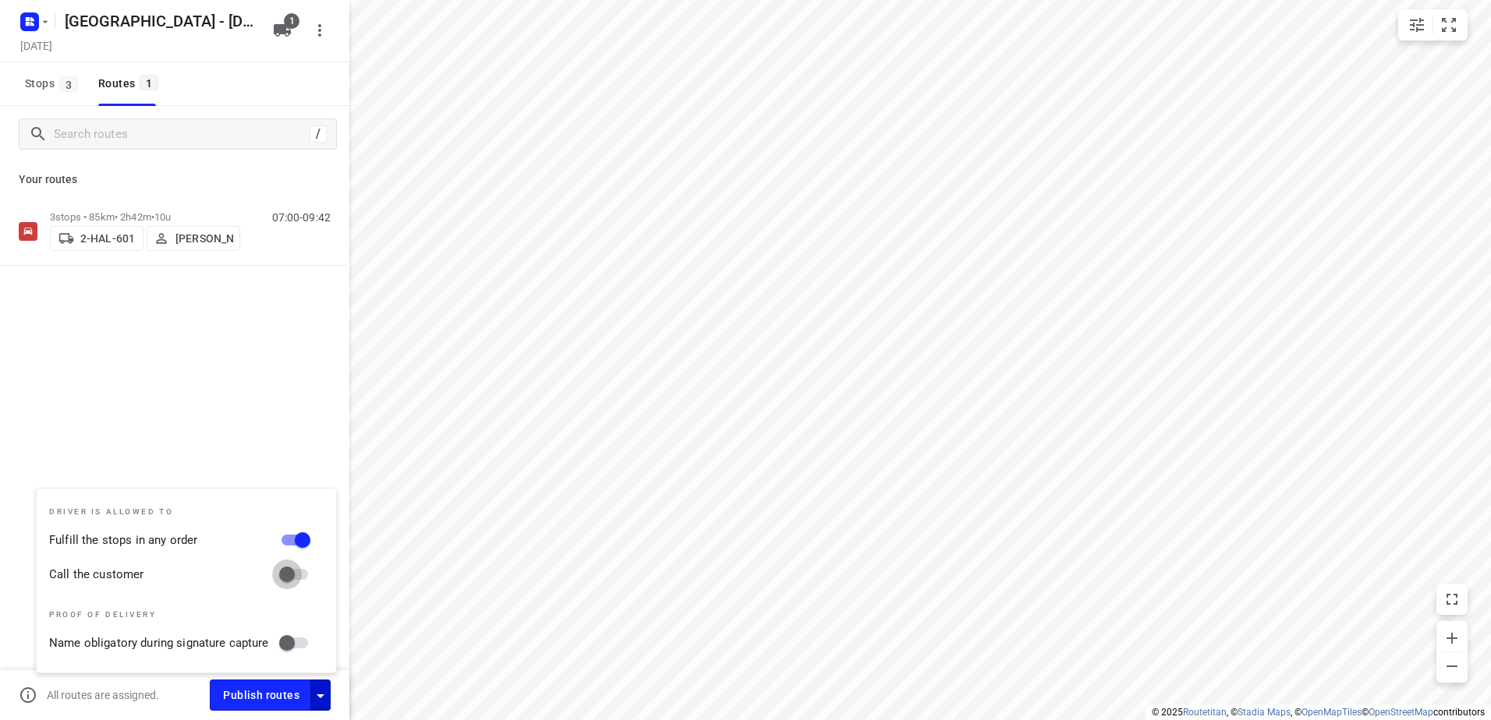
click at [293, 574] on input "Call the customer" at bounding box center [286, 575] width 89 height 30
checkbox input "true"
click at [296, 688] on span "Publish routes" at bounding box center [261, 695] width 76 height 19
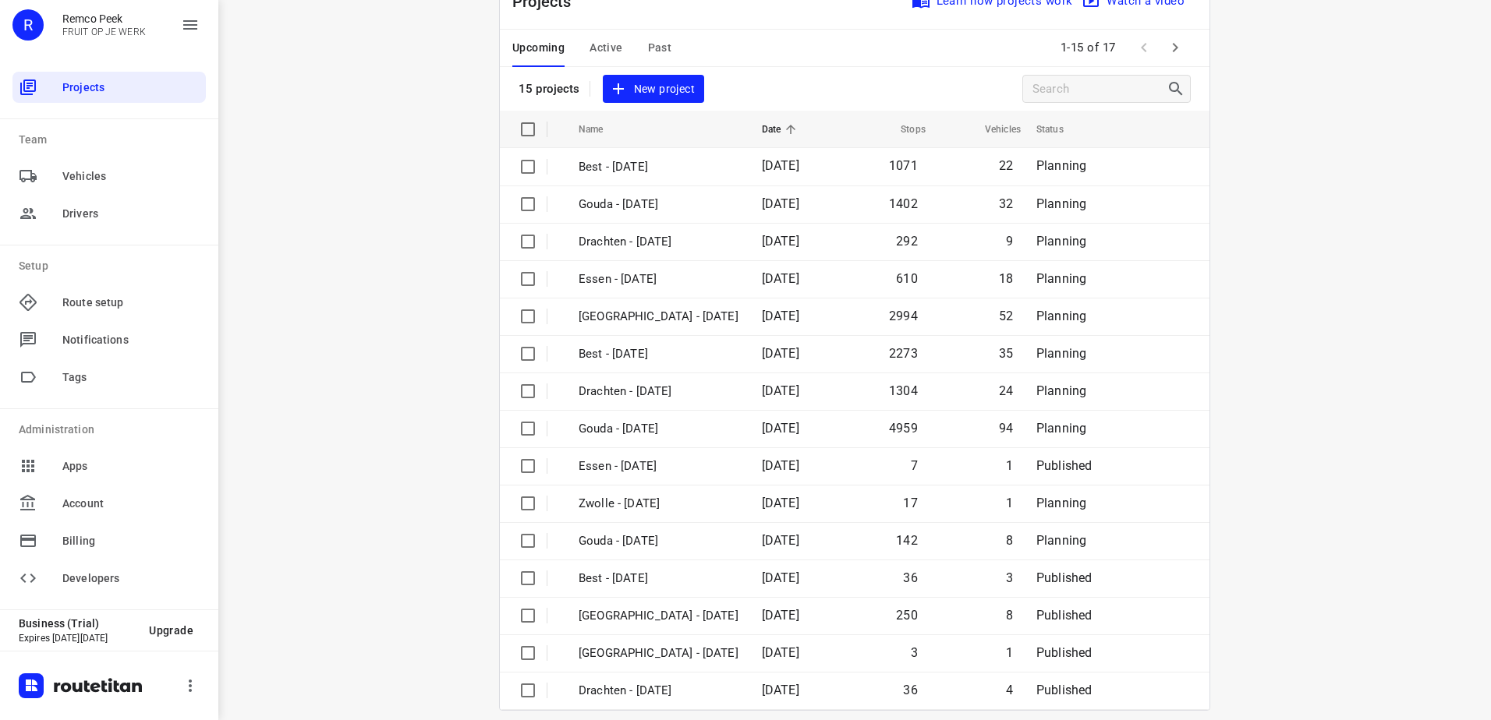
scroll to position [68, 0]
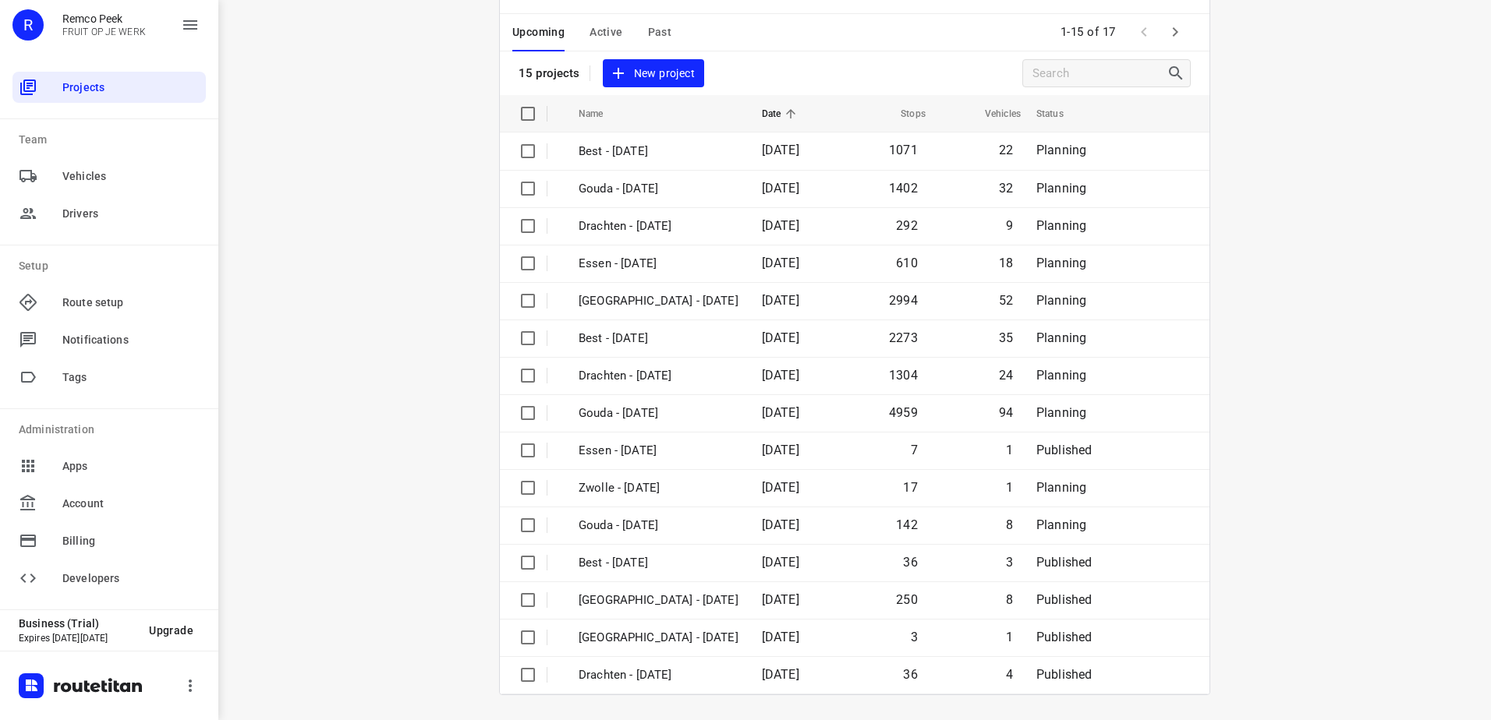
click at [1173, 30] on icon "button" at bounding box center [1175, 31] width 5 height 9
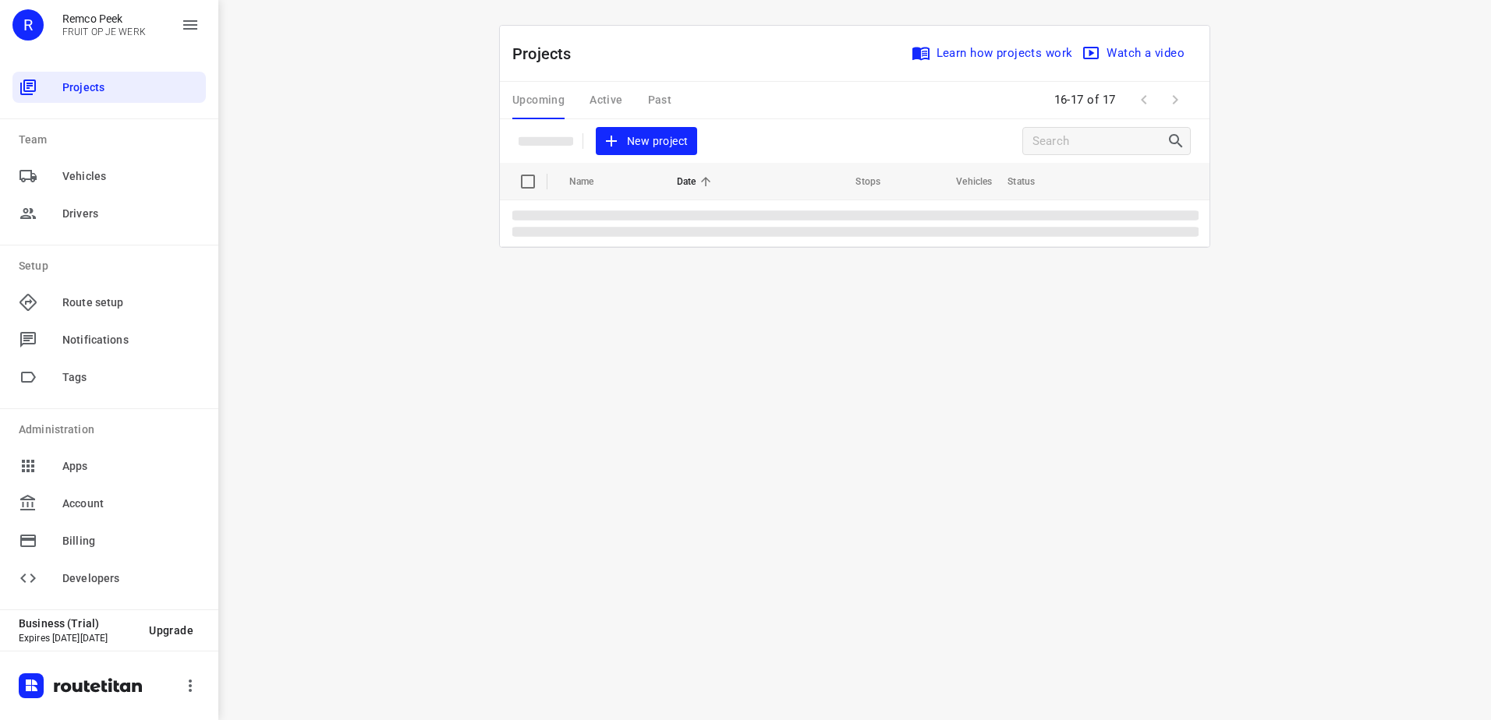
scroll to position [0, 0]
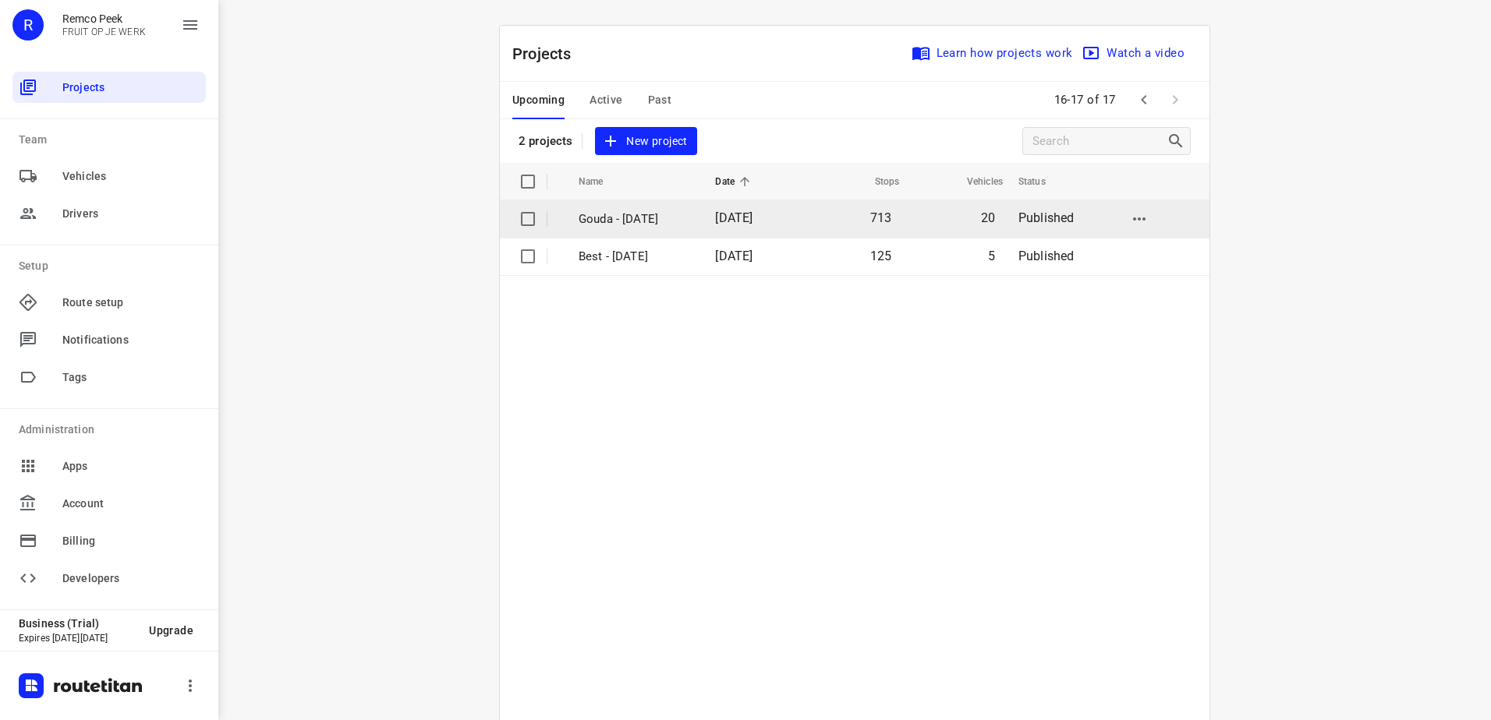
click at [644, 223] on p "Gouda - [DATE]" at bounding box center [634, 220] width 113 height 18
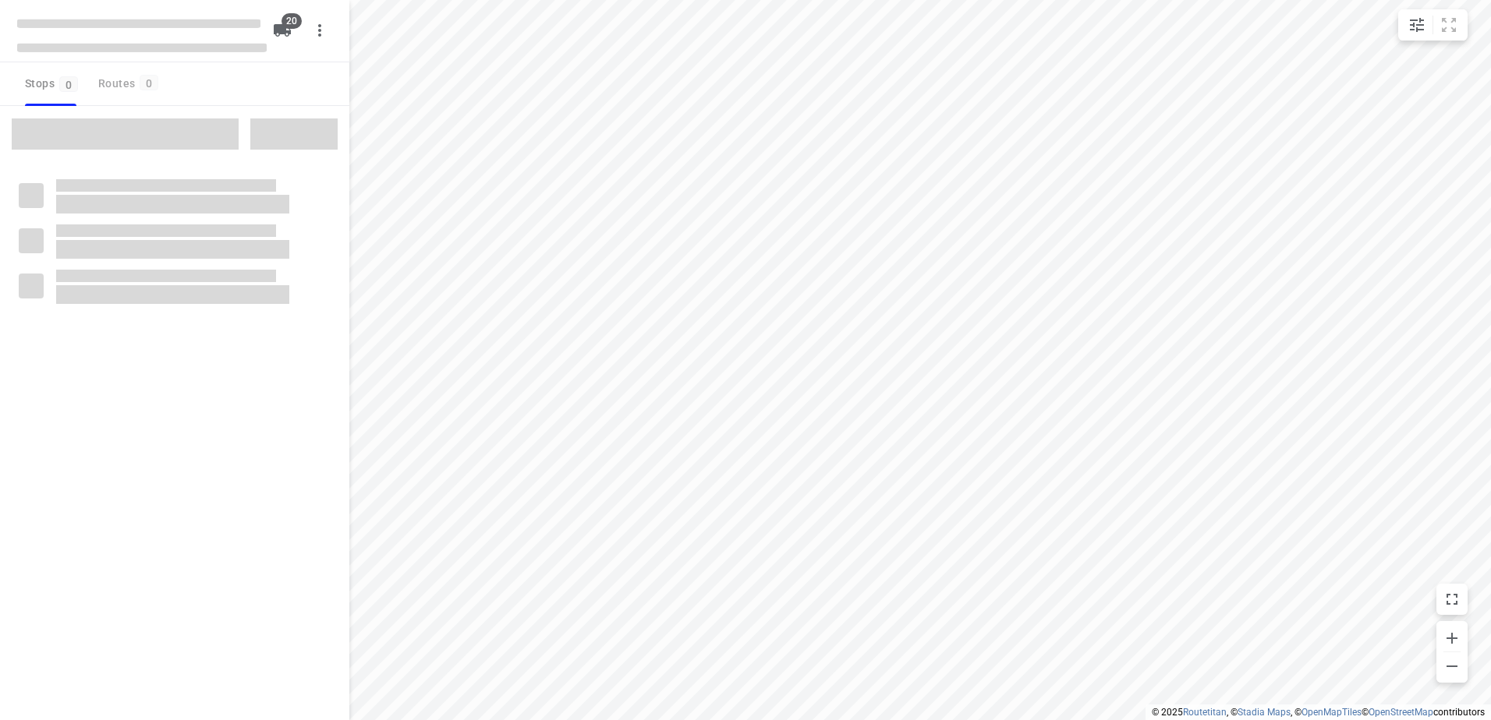
checkbox input "true"
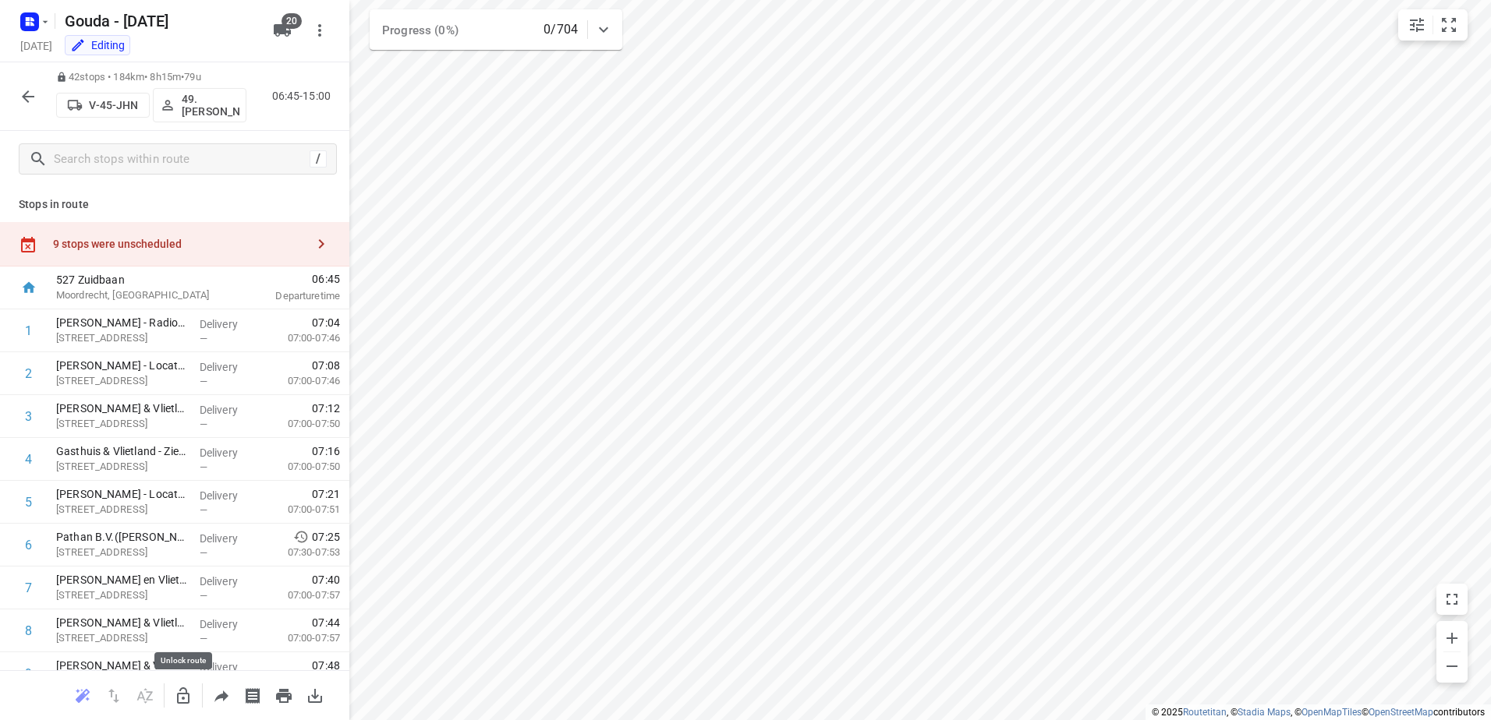
click at [179, 704] on icon "button" at bounding box center [183, 696] width 19 height 19
click at [188, 257] on div "9 stops were unscheduled" at bounding box center [174, 244] width 349 height 44
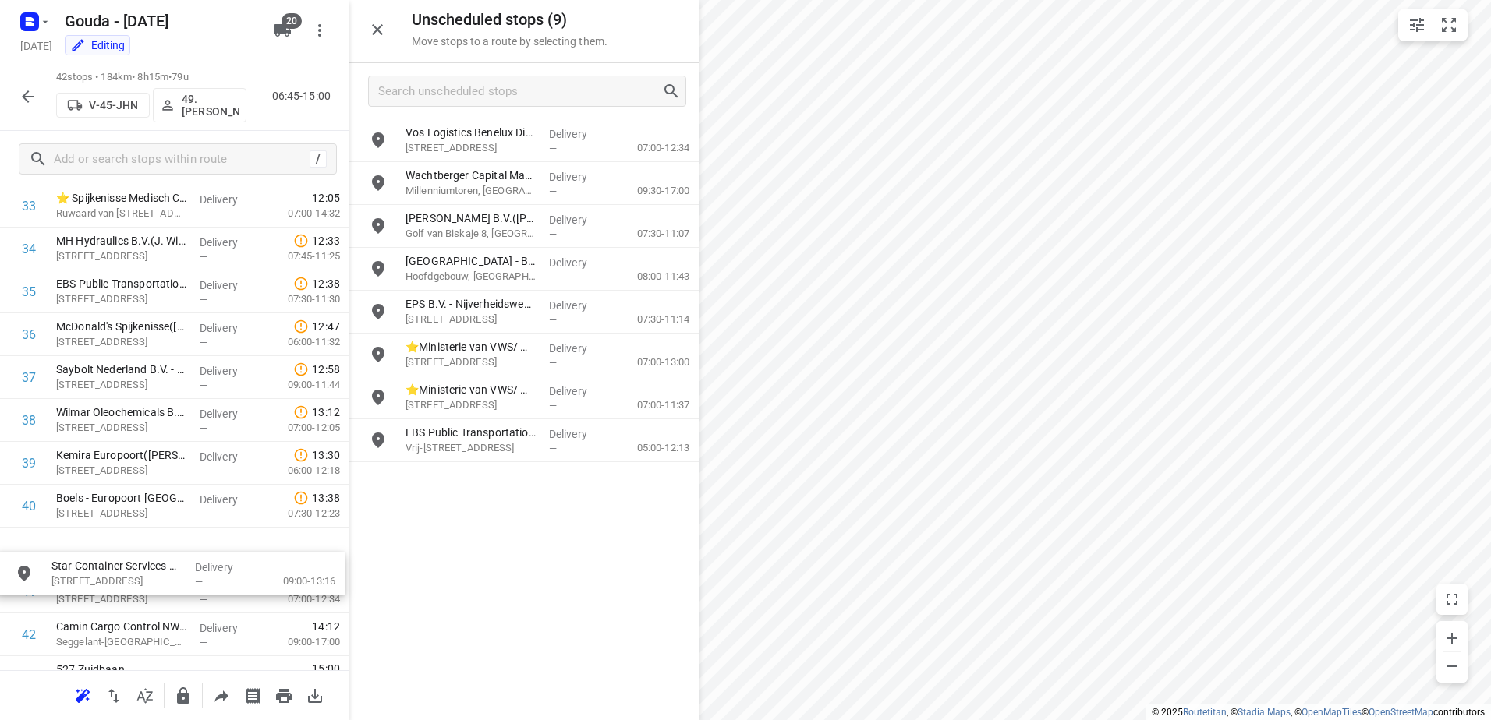
drag, startPoint x: 534, startPoint y: 356, endPoint x: 170, endPoint y: 576, distance: 425.7
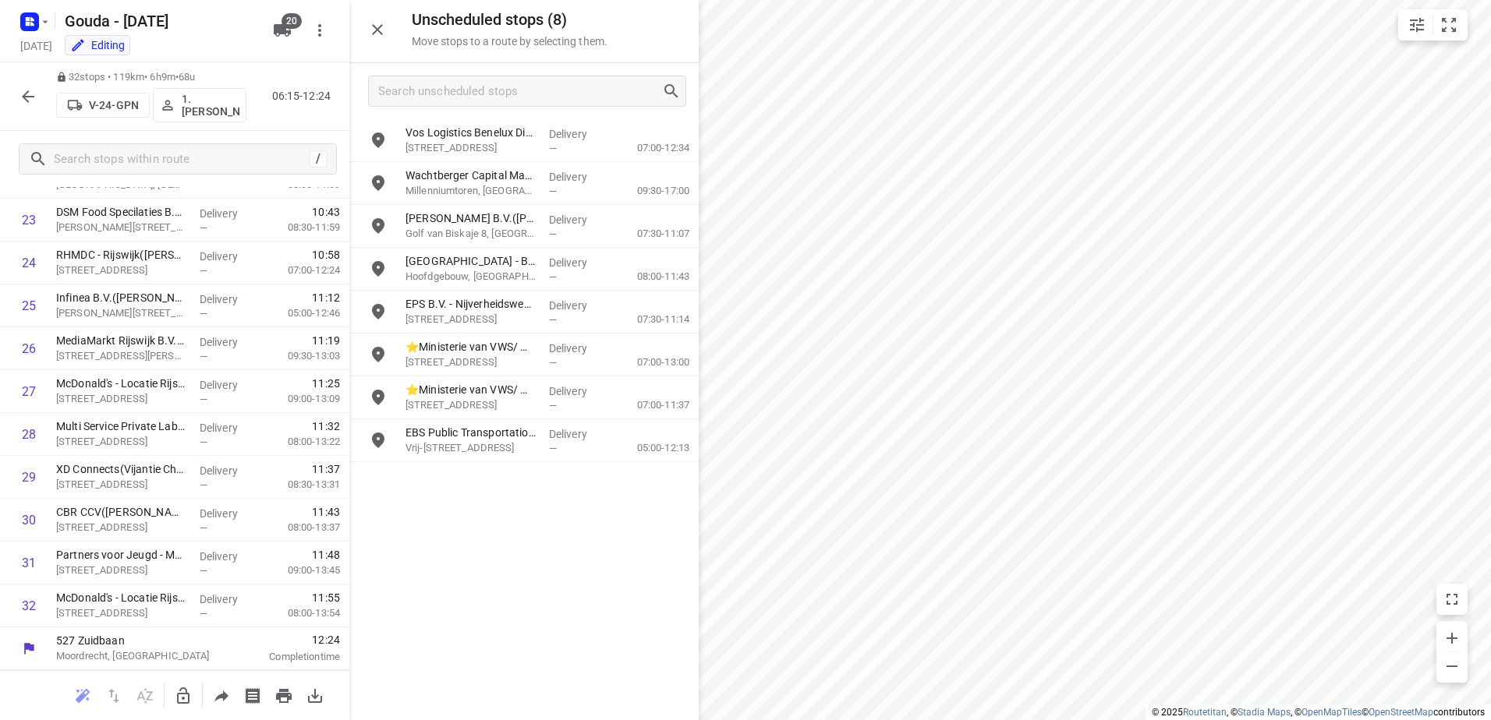
scroll to position [1054, 0]
drag, startPoint x: 586, startPoint y: 397, endPoint x: 573, endPoint y: 410, distance: 18.2
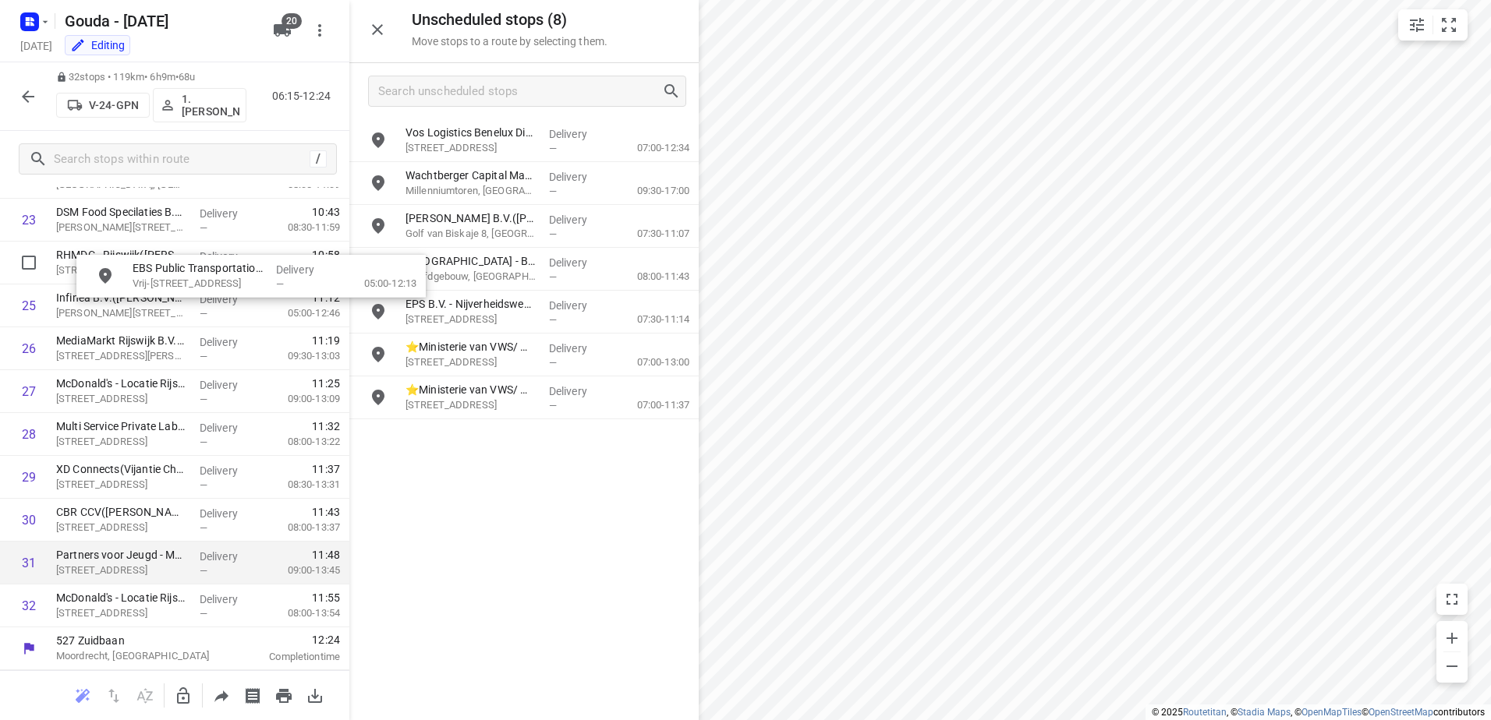
drag, startPoint x: 560, startPoint y: 438, endPoint x: 265, endPoint y: 561, distance: 319.1
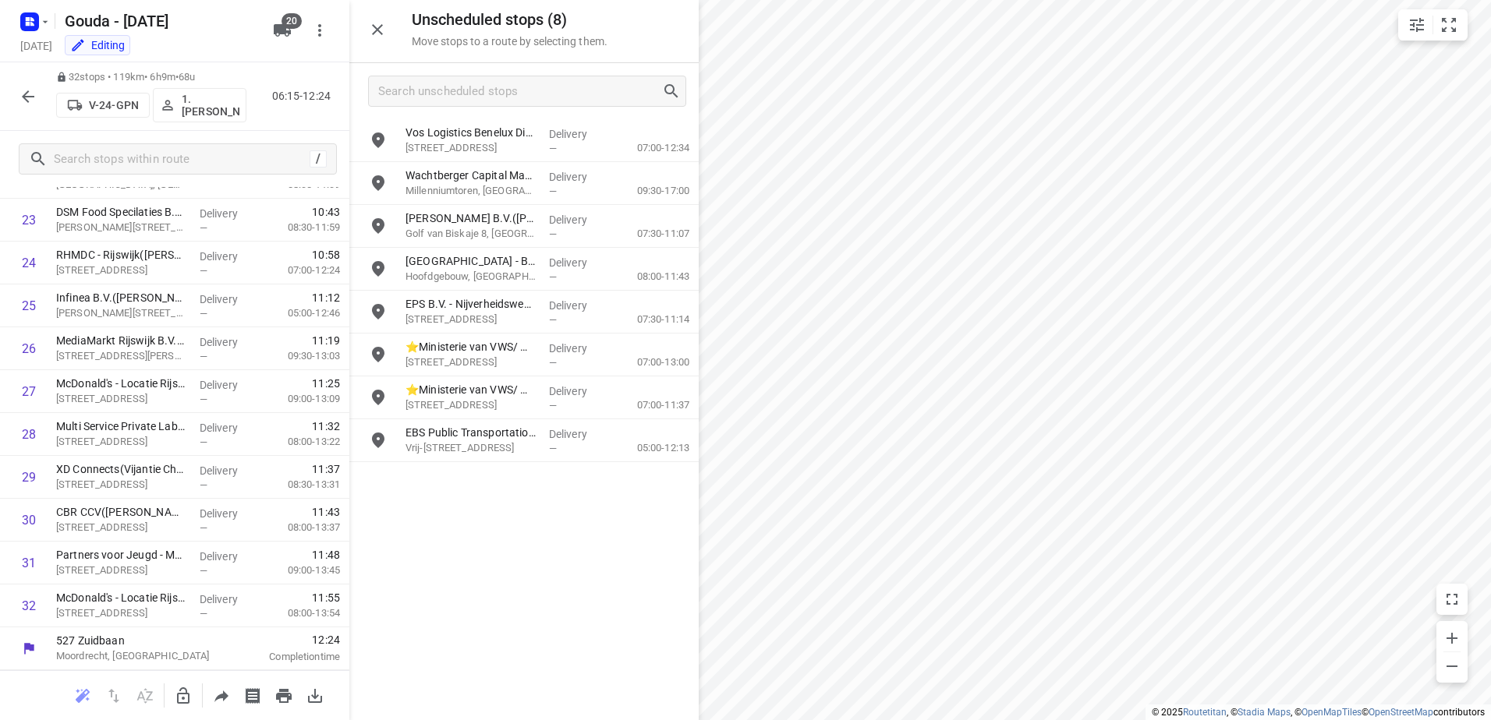
click at [187, 697] on icon "button" at bounding box center [183, 696] width 19 height 19
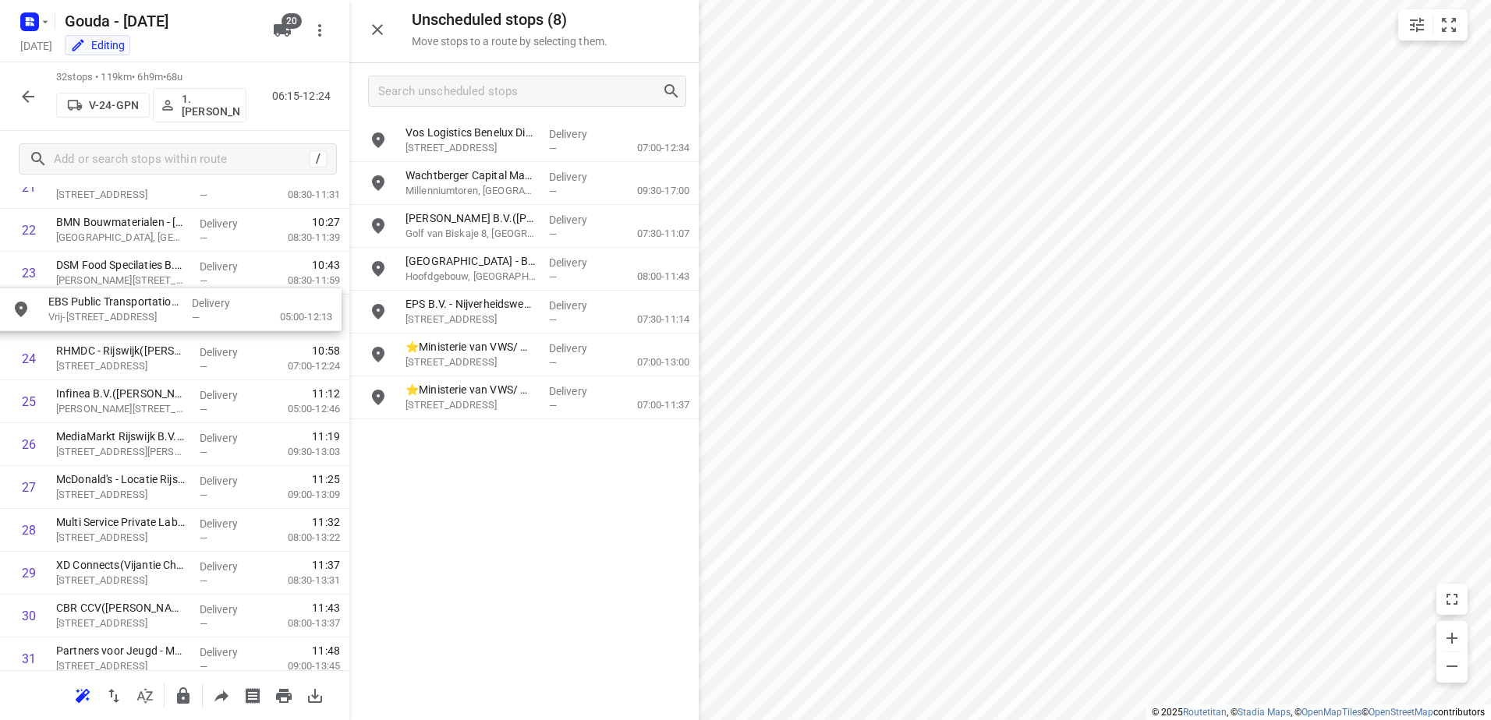
drag, startPoint x: 494, startPoint y: 446, endPoint x: 135, endPoint y: 295, distance: 389.6
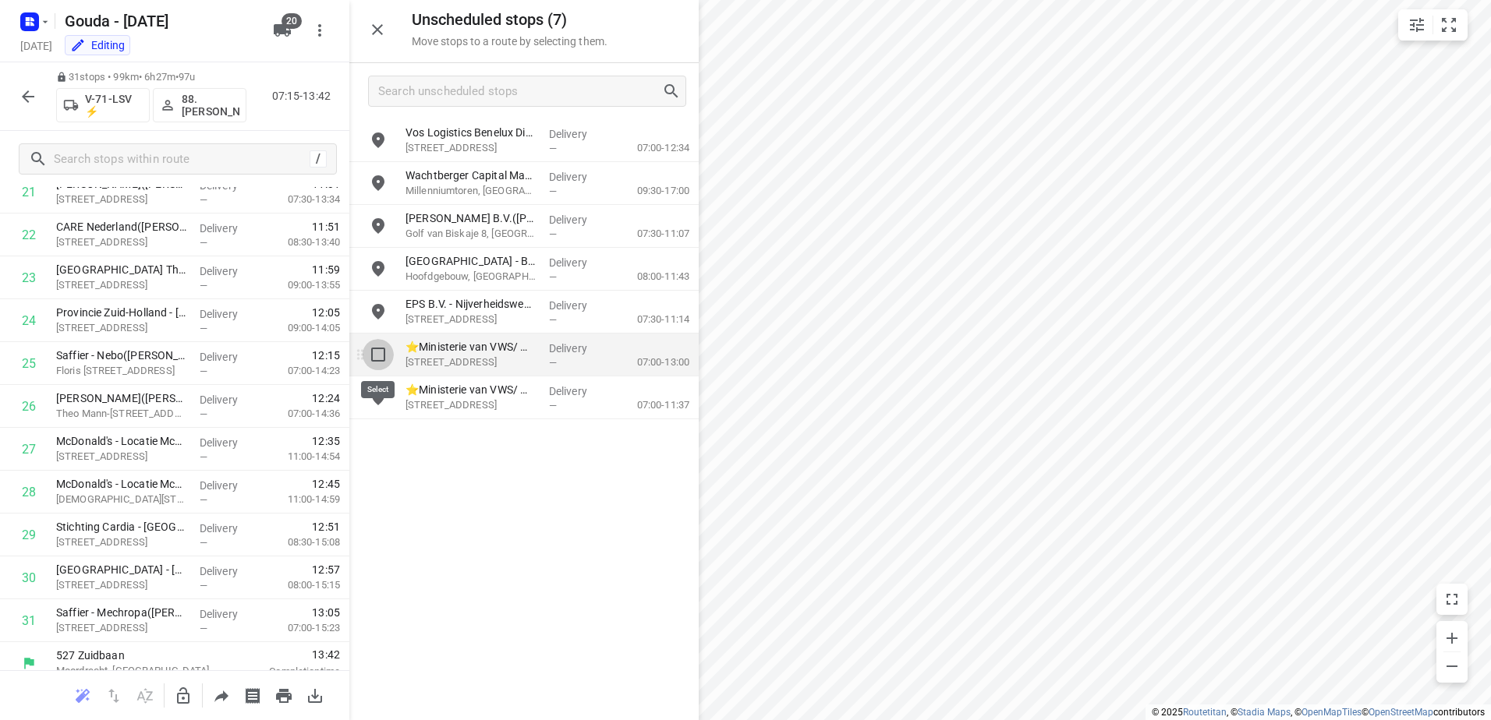
click at [372, 357] on input "grid" at bounding box center [378, 354] width 31 height 31
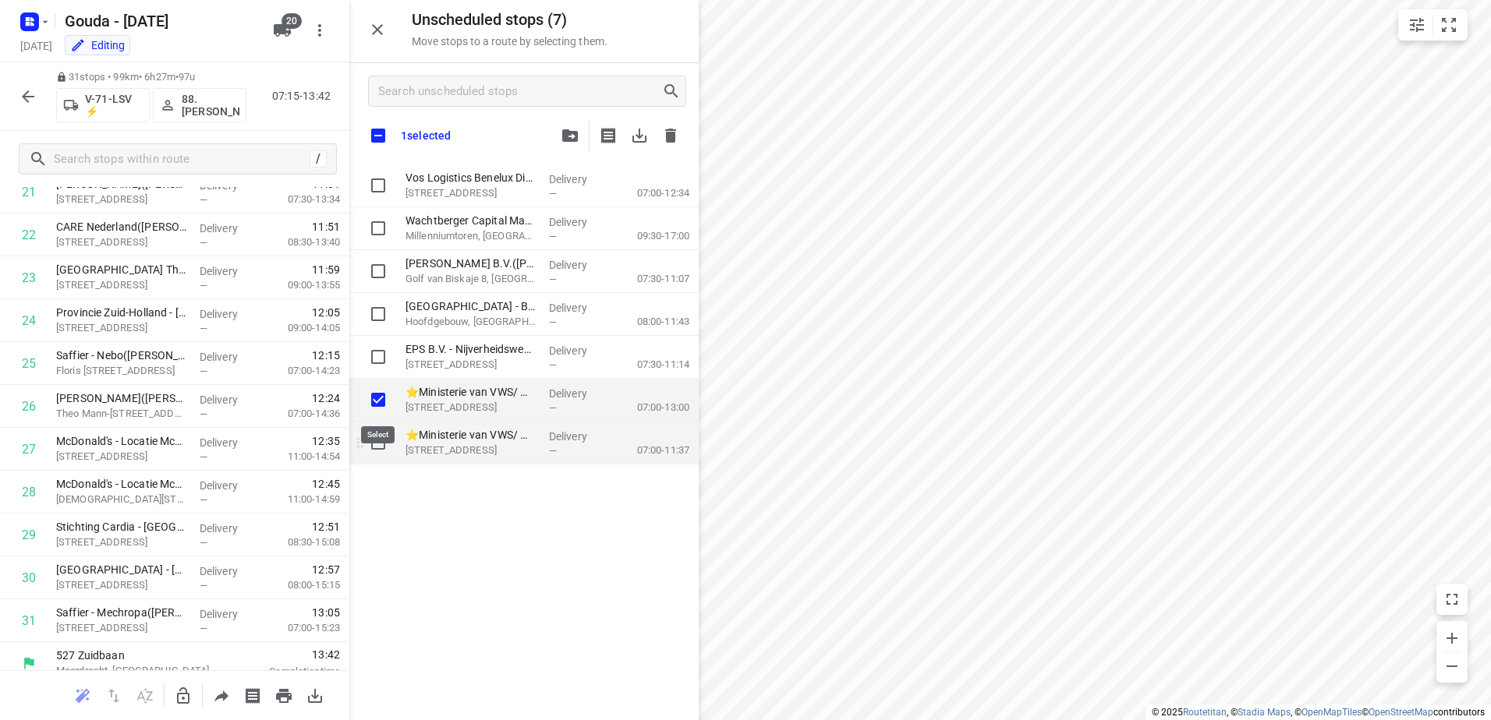
checkbox input "true"
click at [382, 439] on input "grid" at bounding box center [378, 442] width 31 height 31
checkbox input "true"
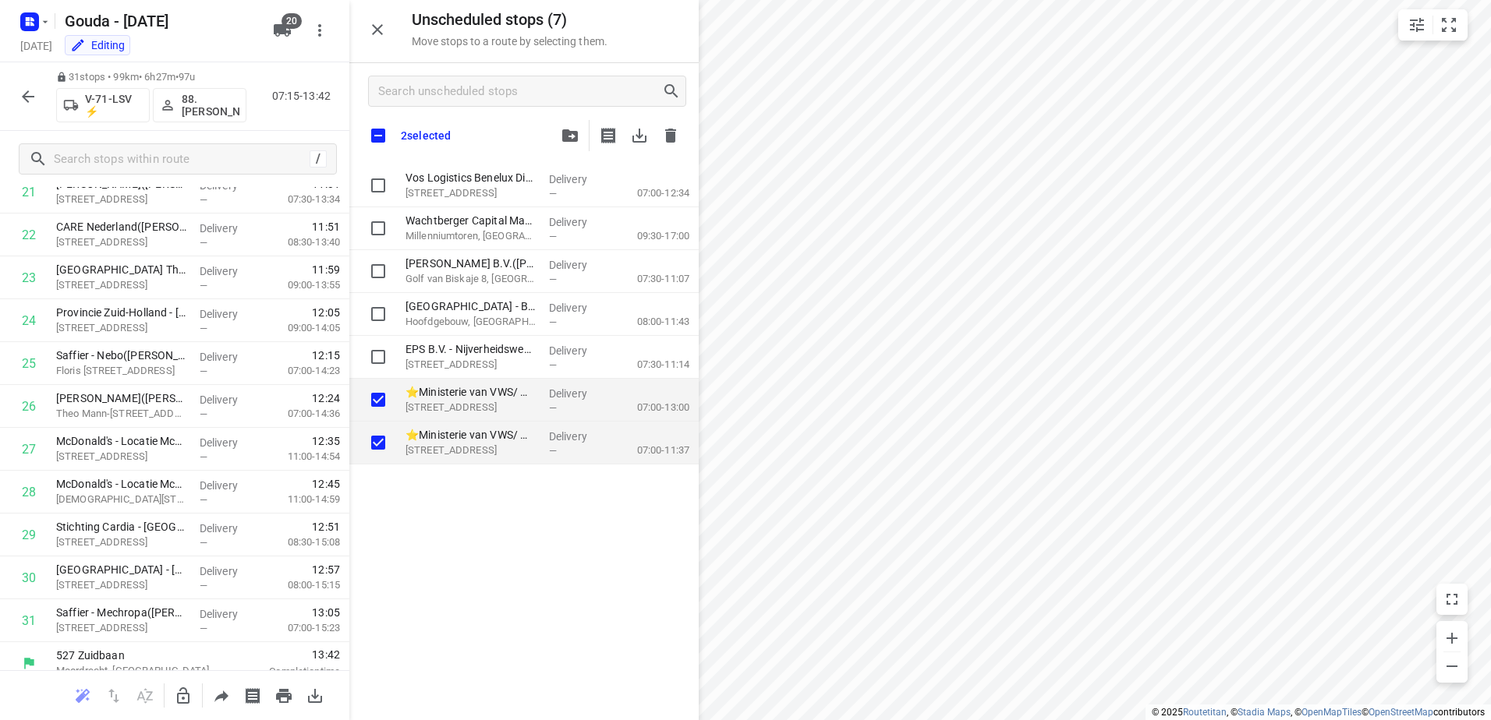
checkbox input "true"
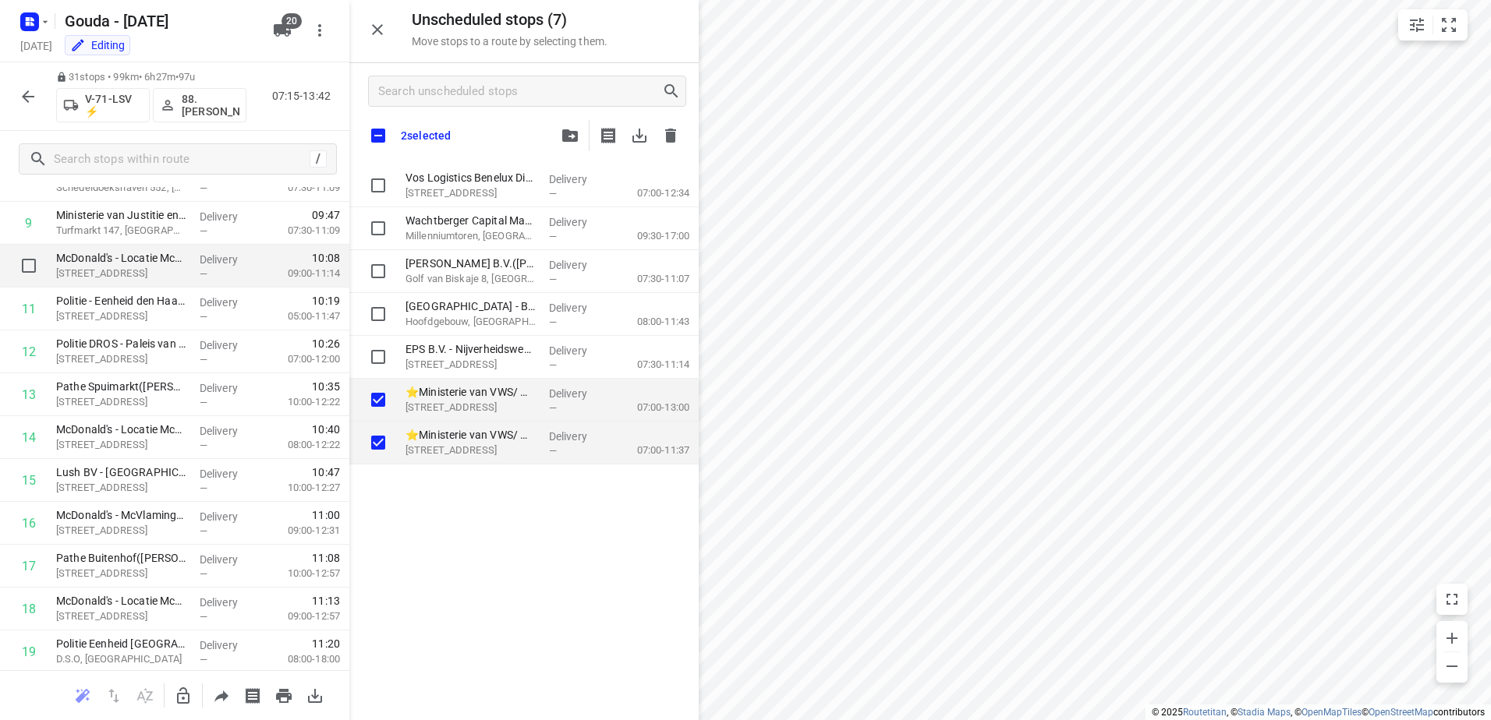
scroll to position [373, 0]
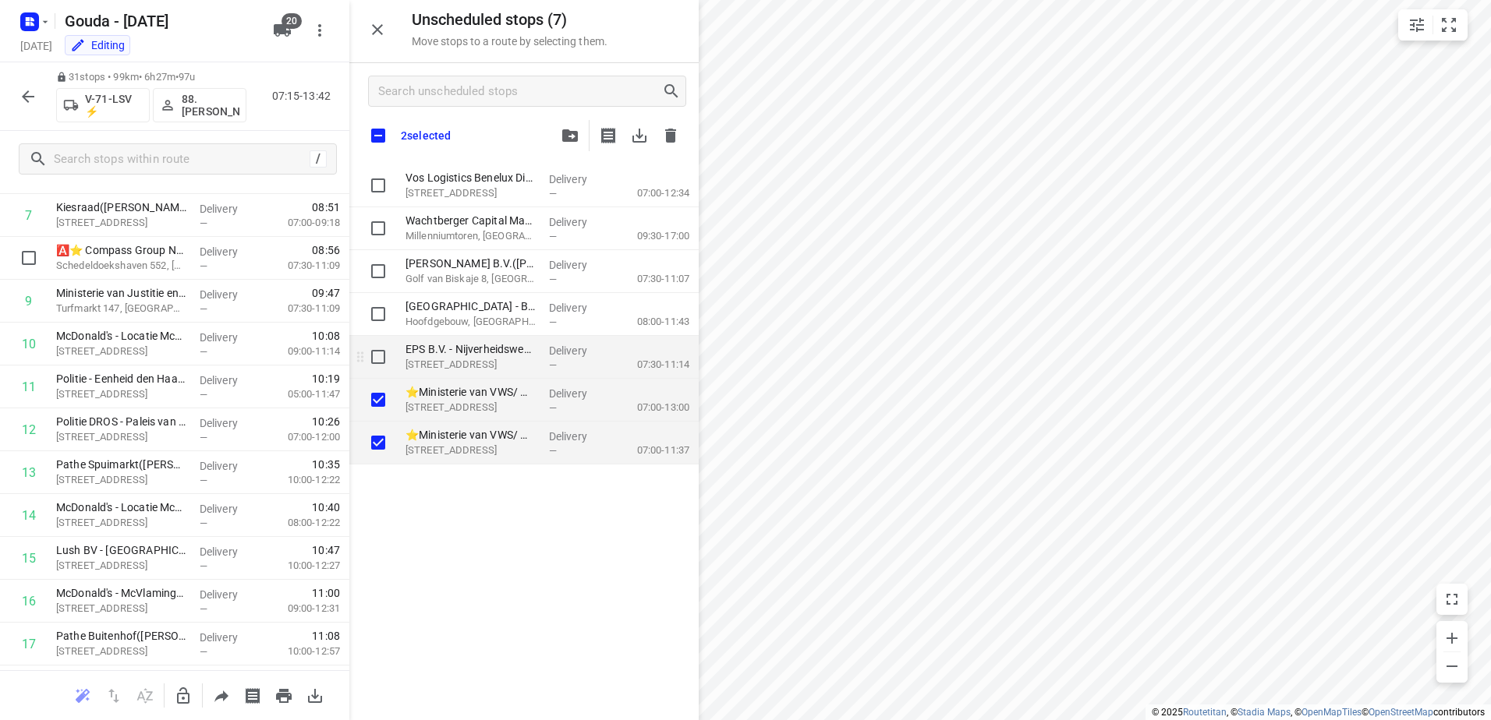
checkbox input "true"
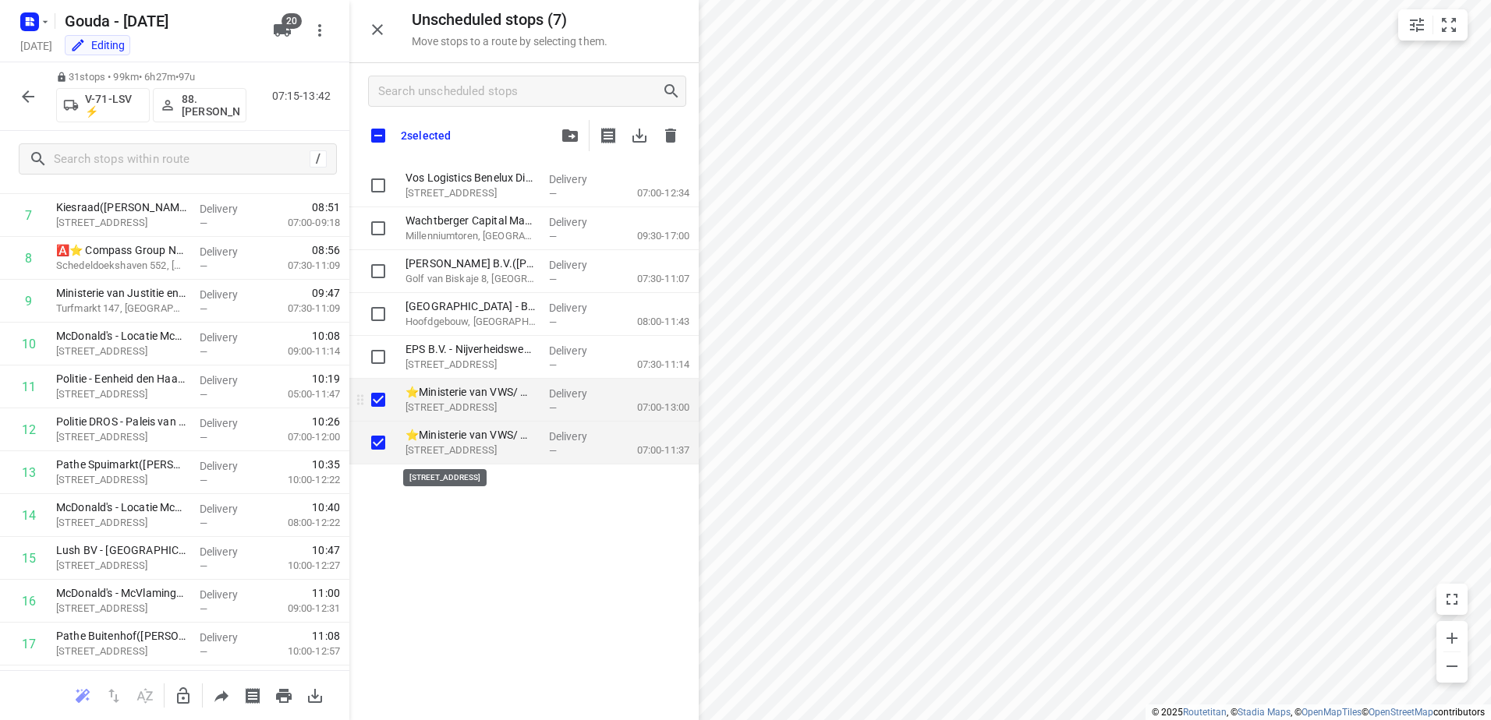
checkbox input "true"
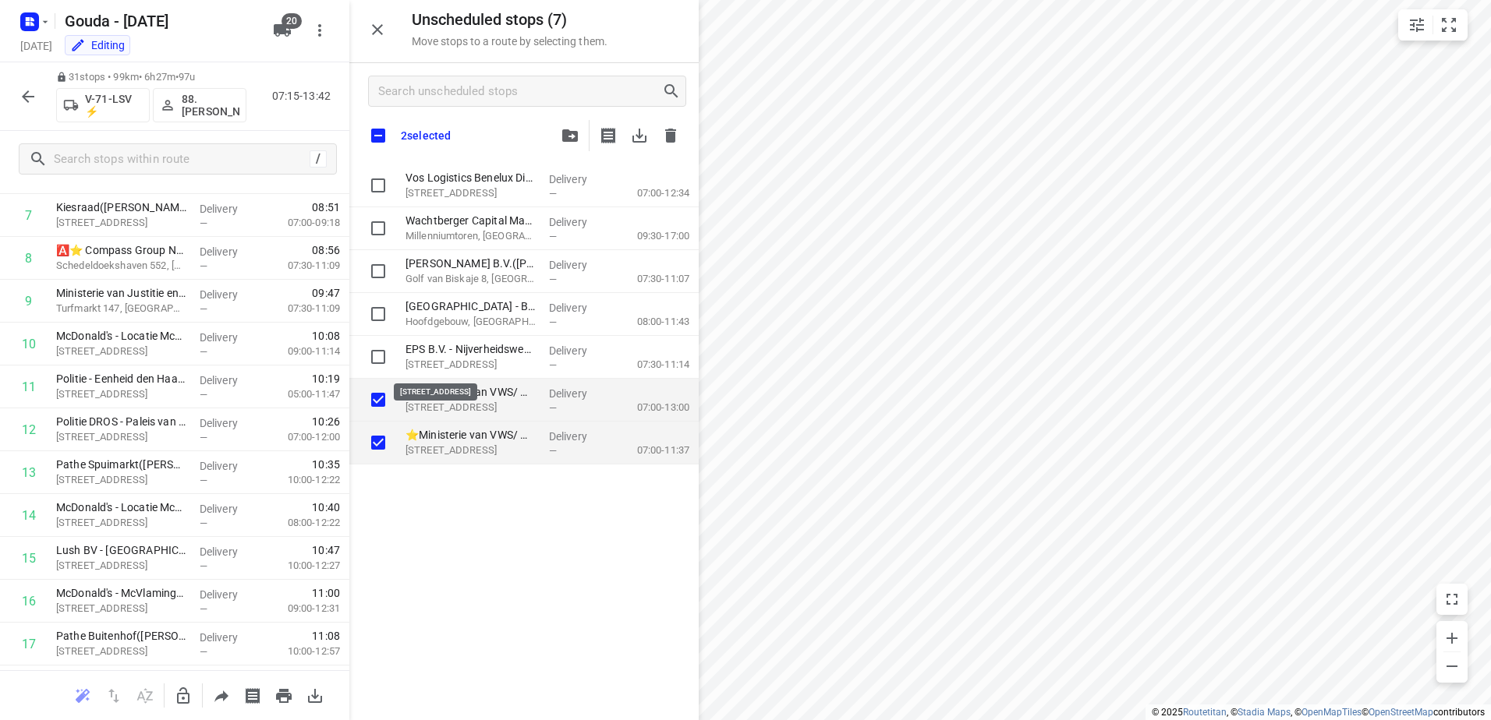
checkbox input "true"
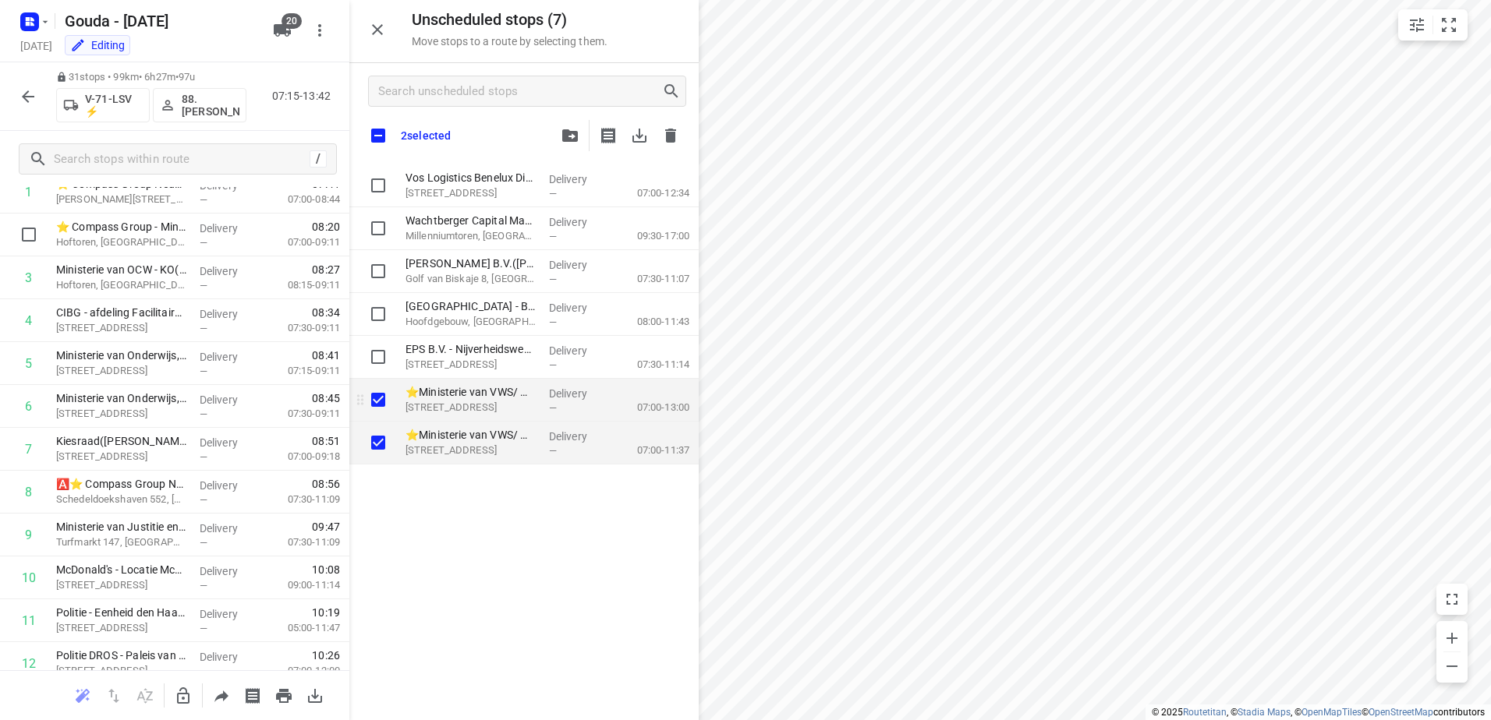
checkbox input "true"
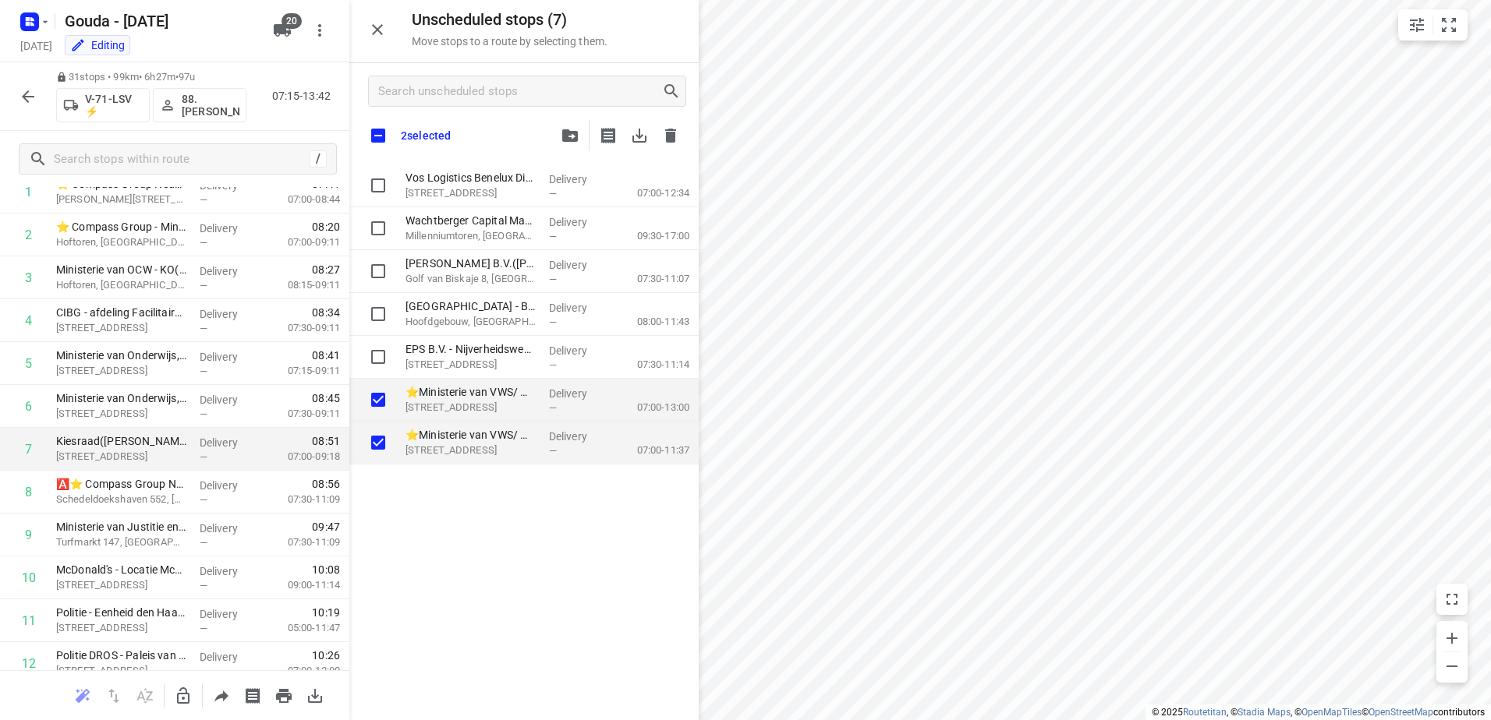
checkbox input "true"
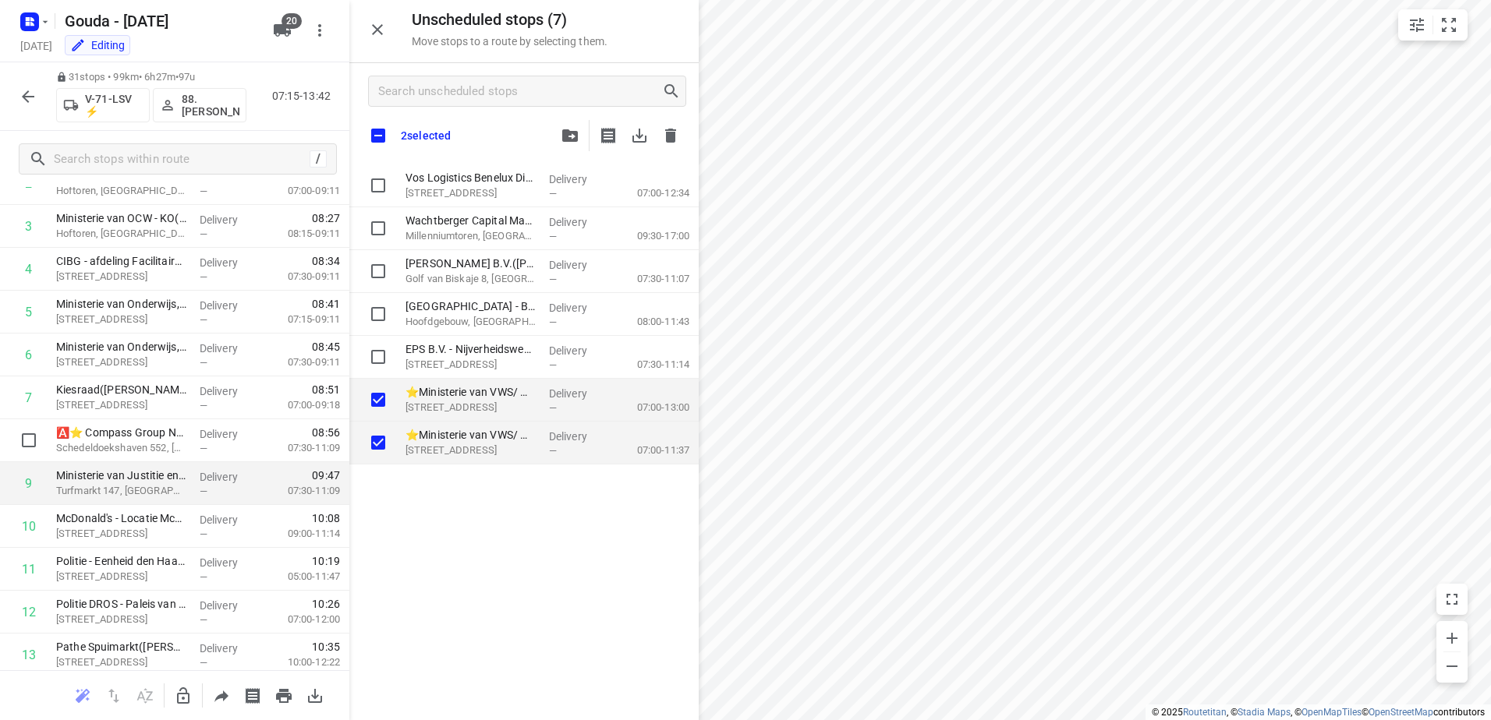
scroll to position [217, 0]
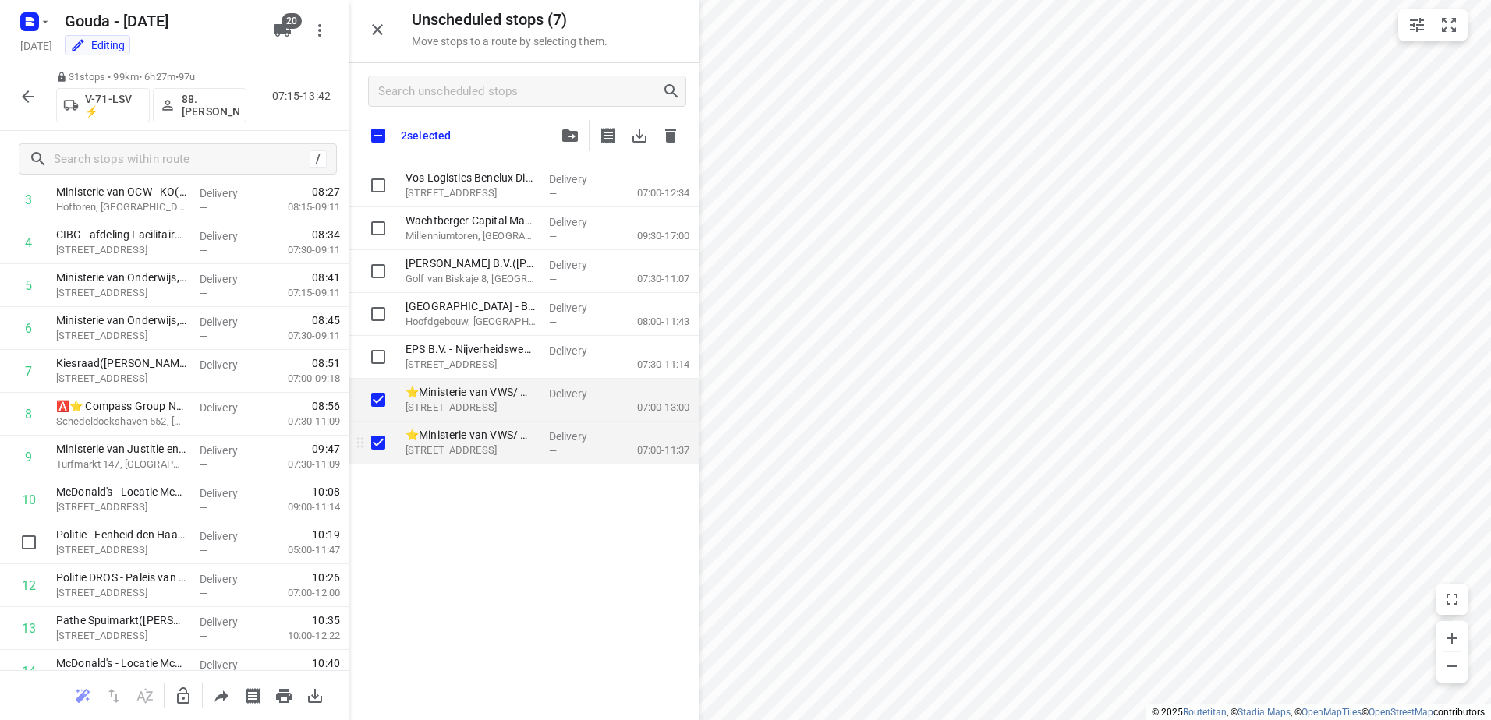
checkbox input "true"
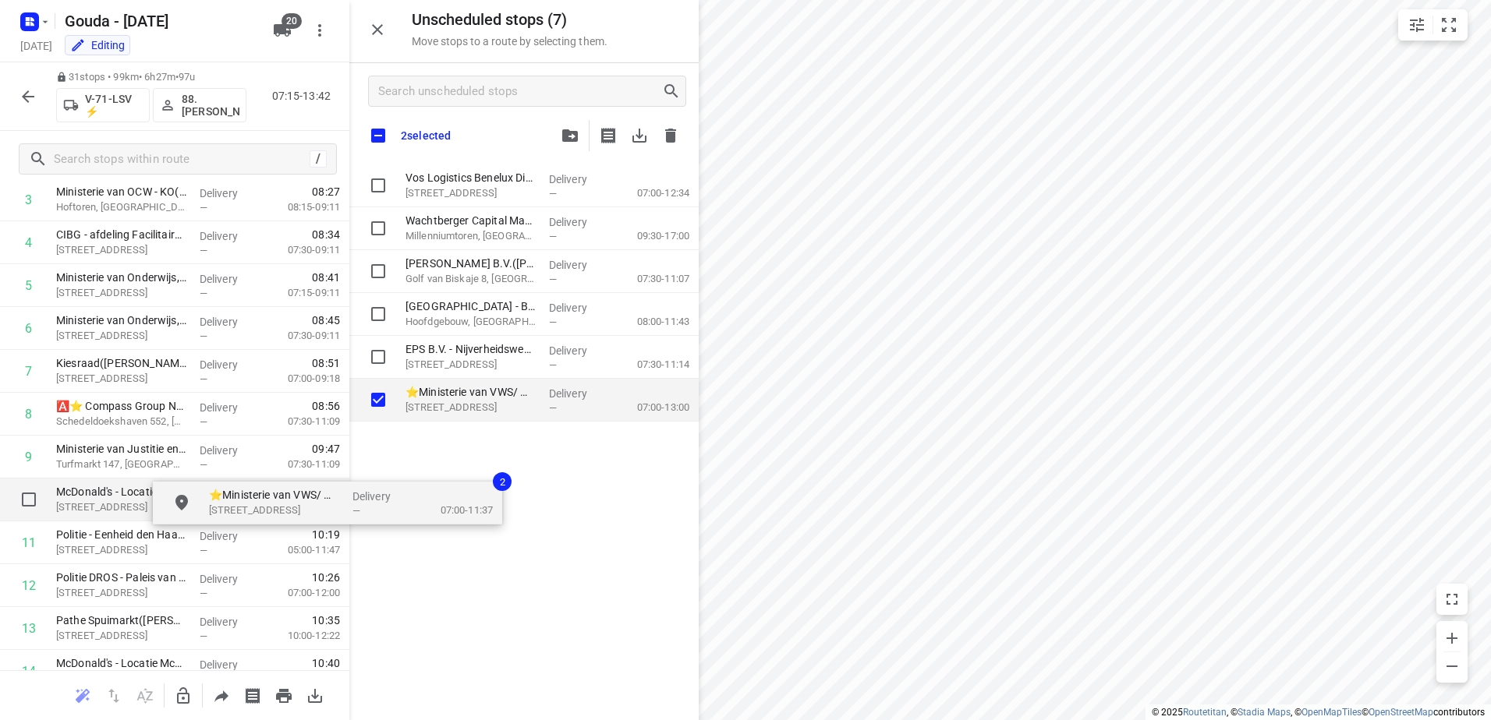
drag, startPoint x: 480, startPoint y: 443, endPoint x: 328, endPoint y: 495, distance: 160.8
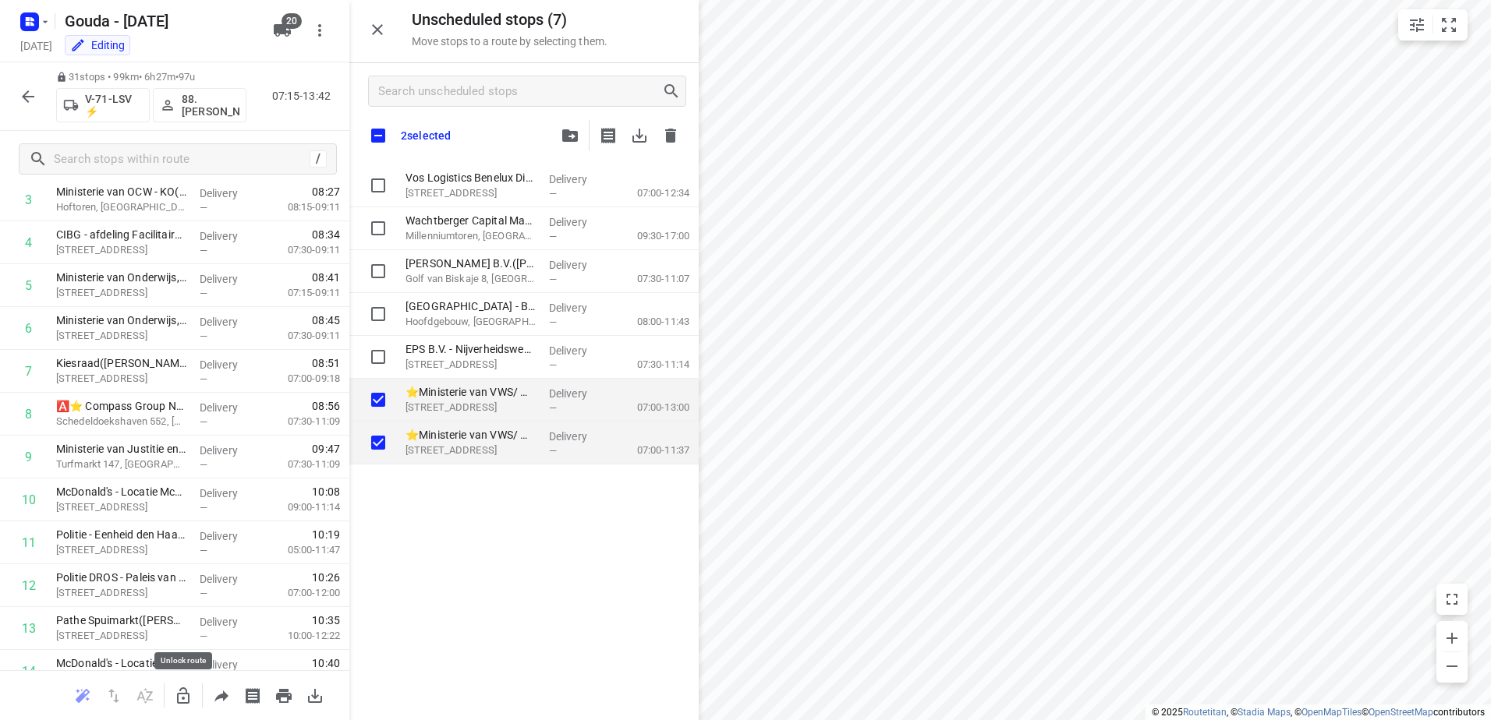
click at [179, 706] on button "button" at bounding box center [183, 696] width 31 height 31
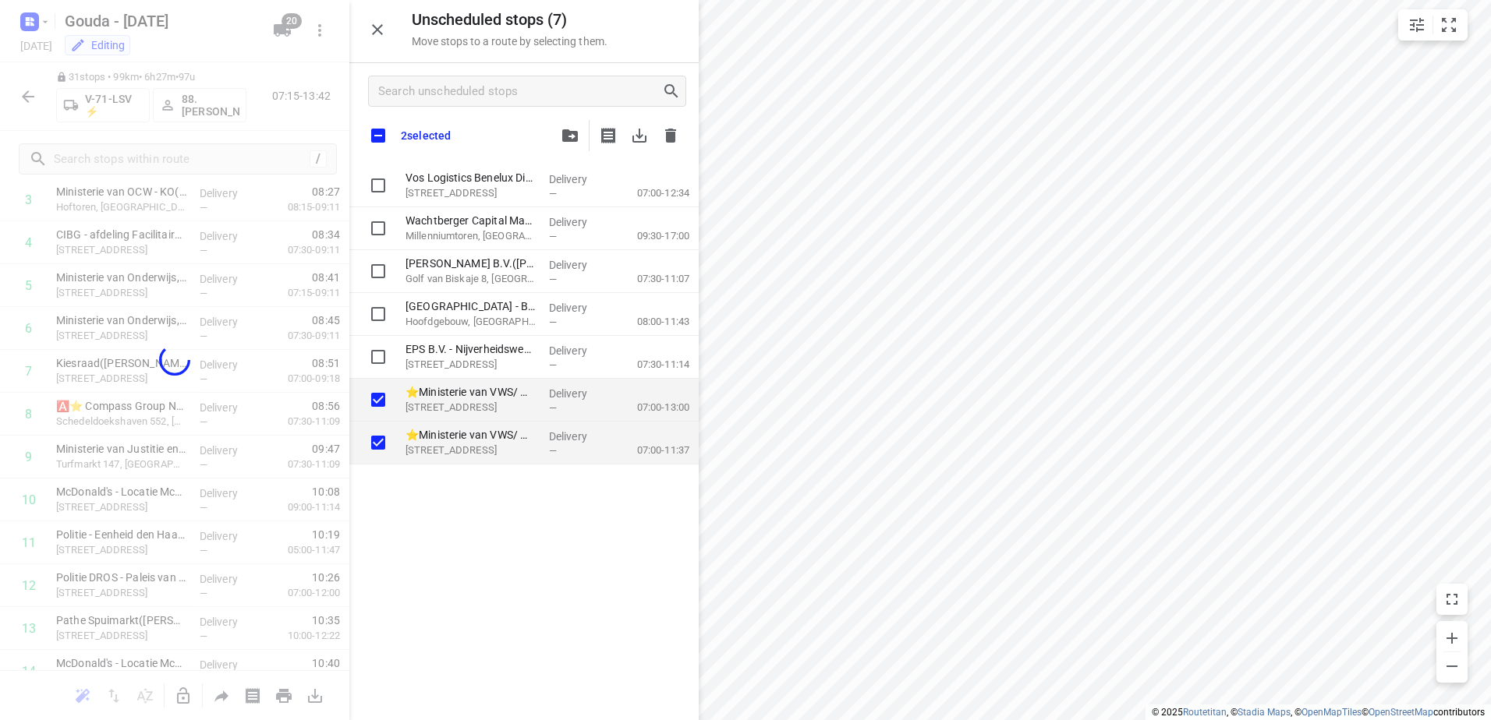
checkbox input "true"
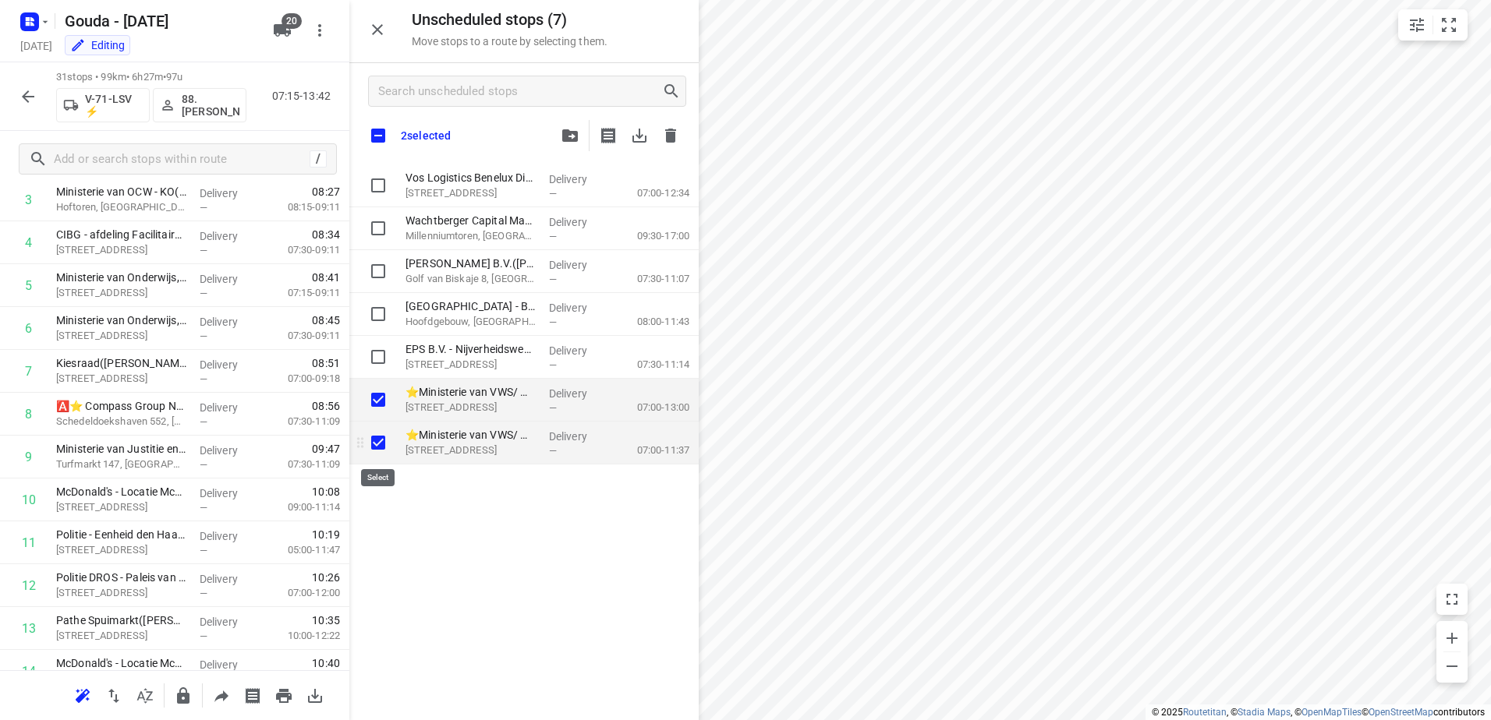
checkbox input "true"
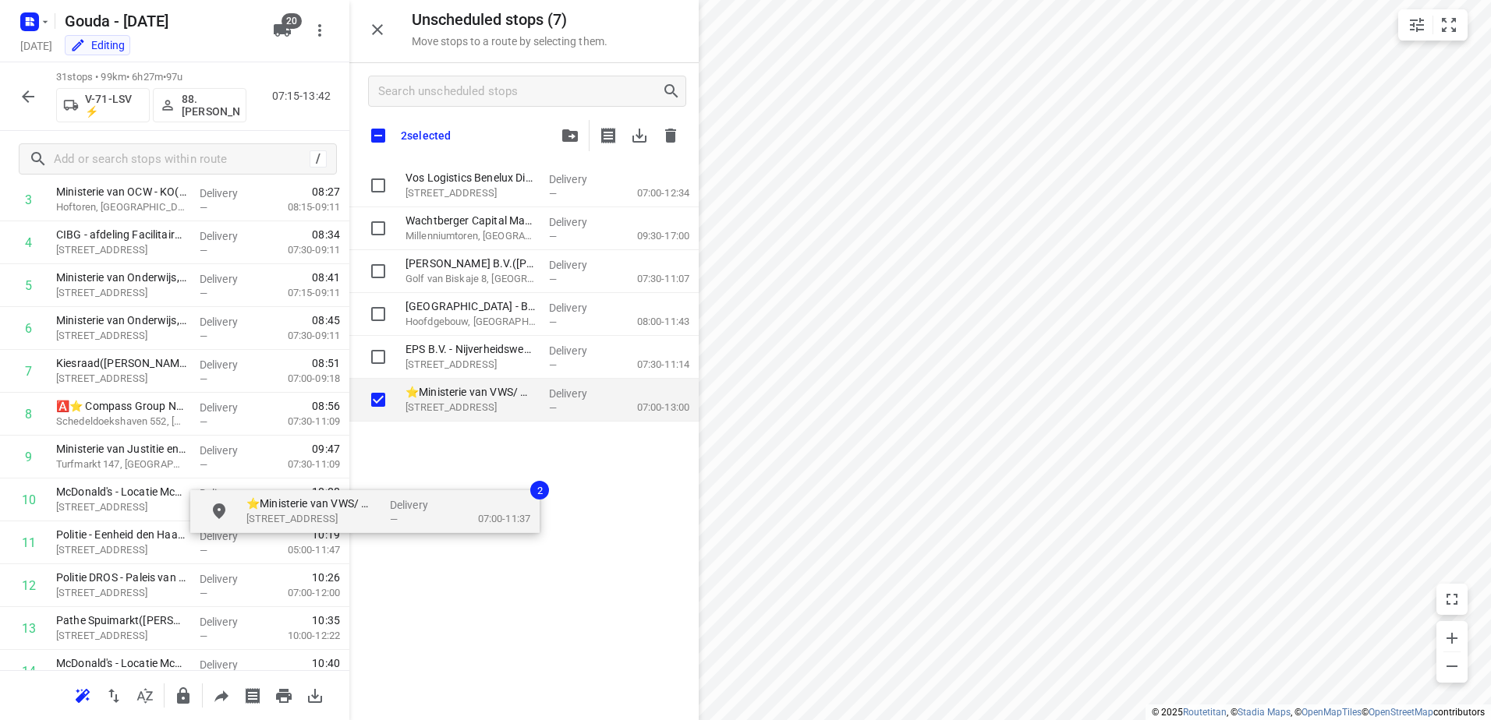
checkbox input "true"
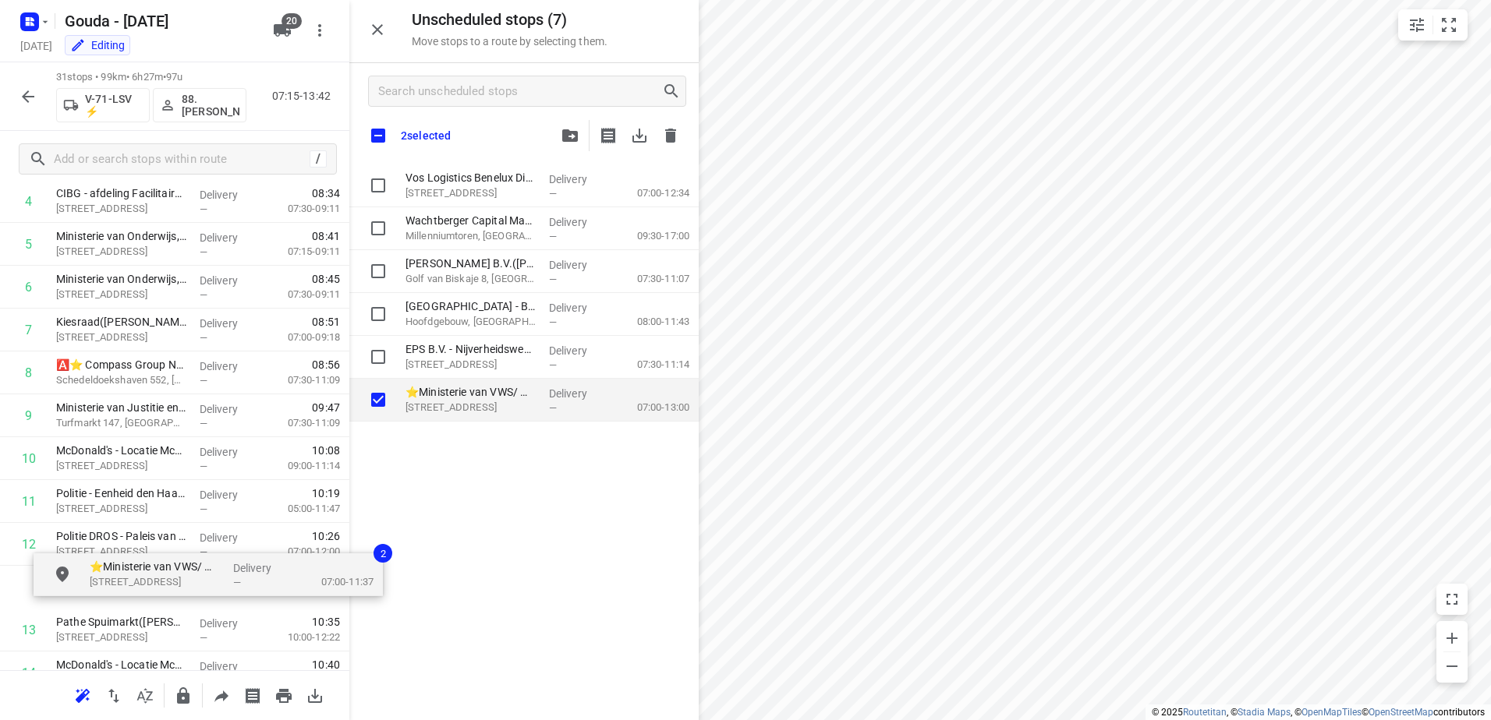
scroll to position [262, 0]
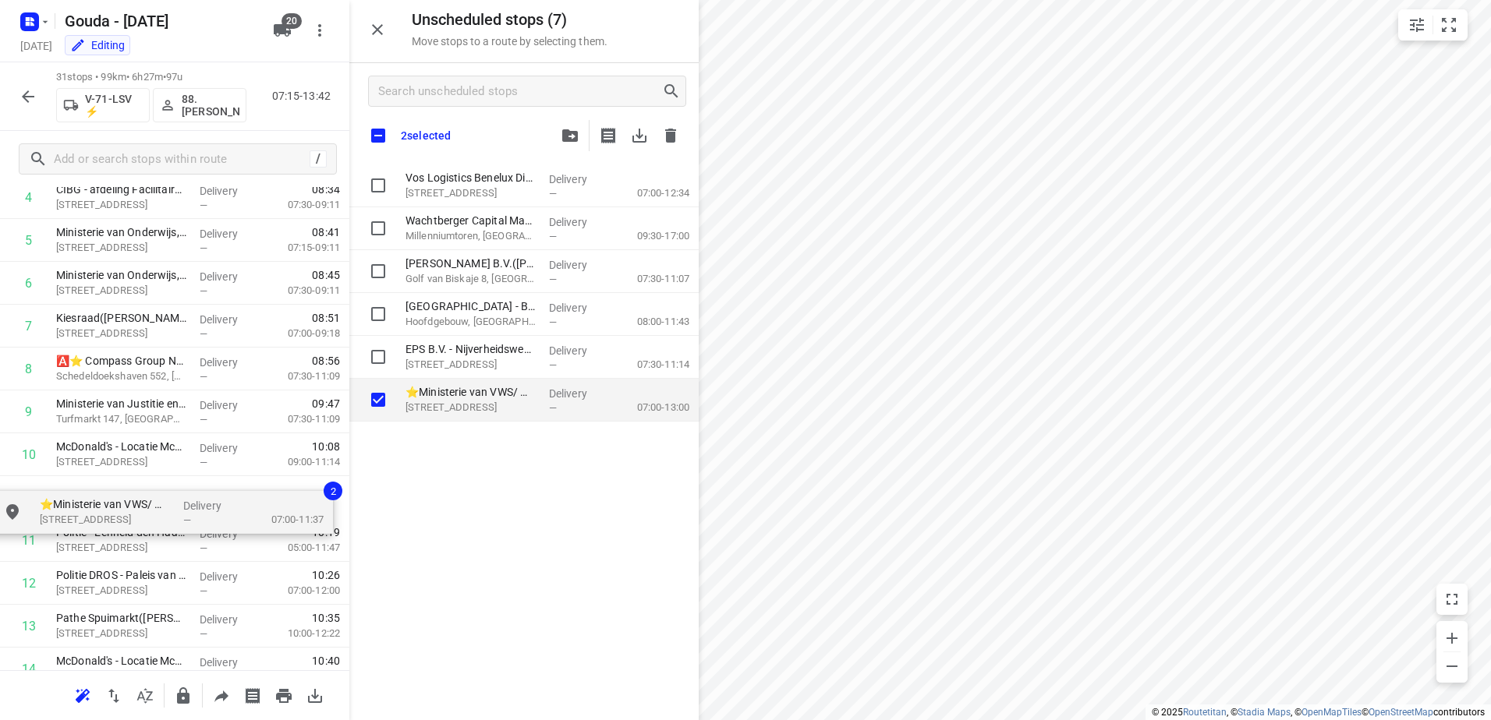
drag, startPoint x: 416, startPoint y: 430, endPoint x: 37, endPoint y: 508, distance: 387.6
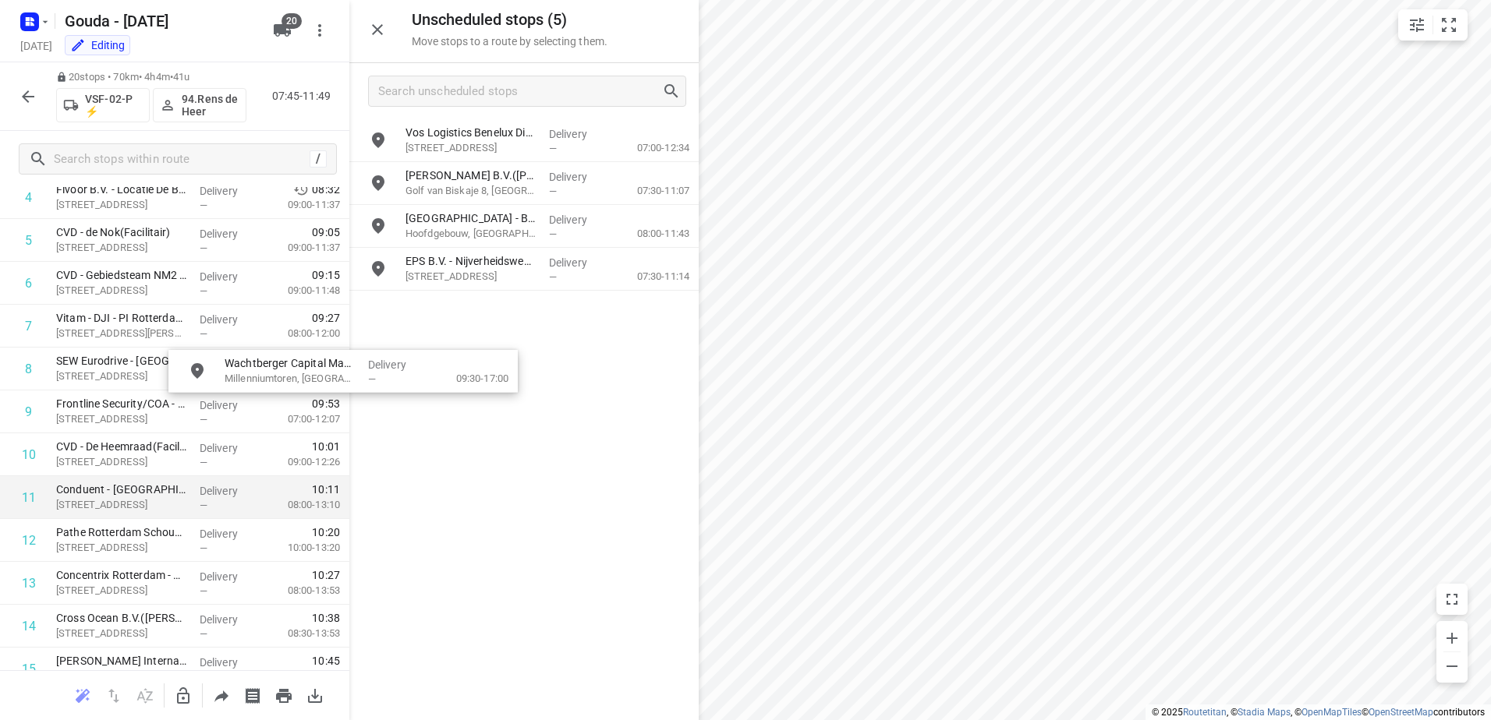
drag, startPoint x: 542, startPoint y: 176, endPoint x: 258, endPoint y: 489, distance: 422.2
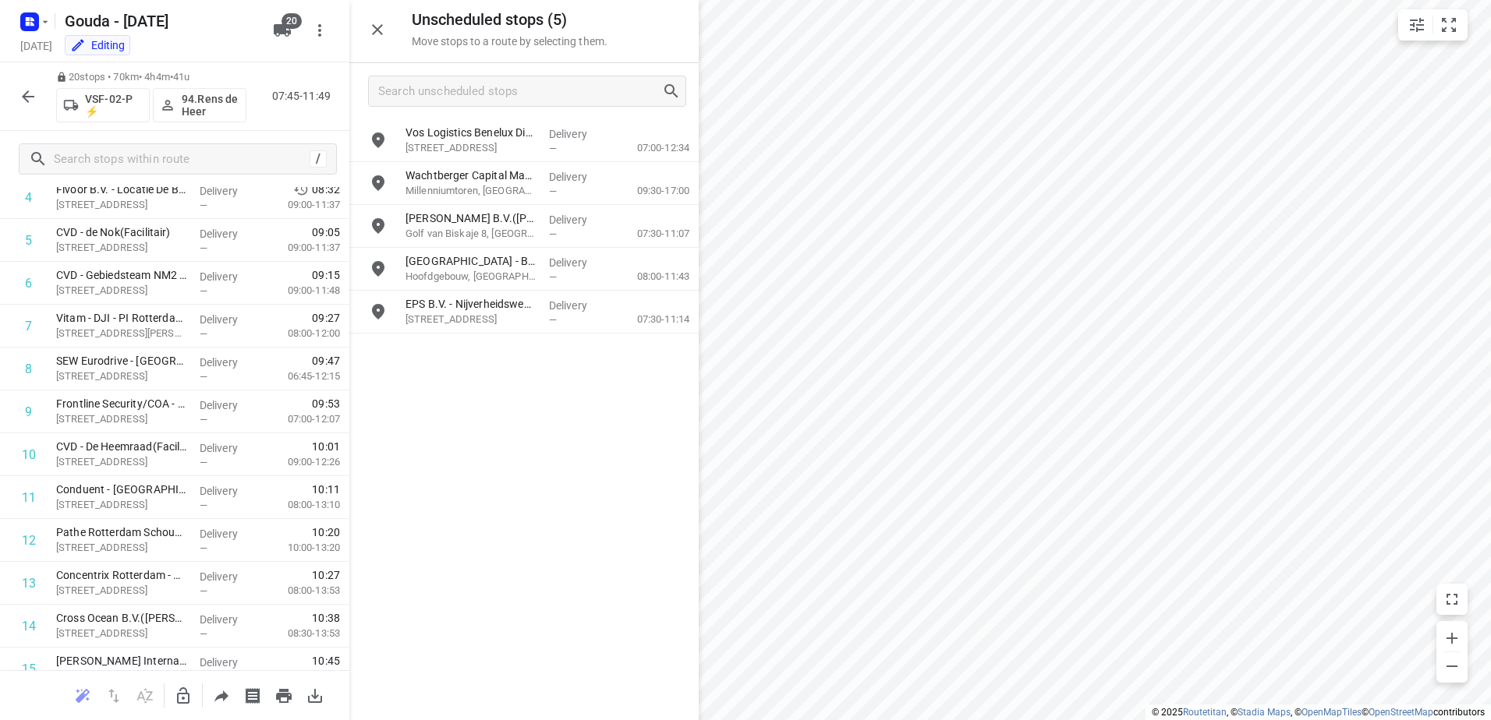
click at [188, 707] on button "button" at bounding box center [183, 696] width 31 height 31
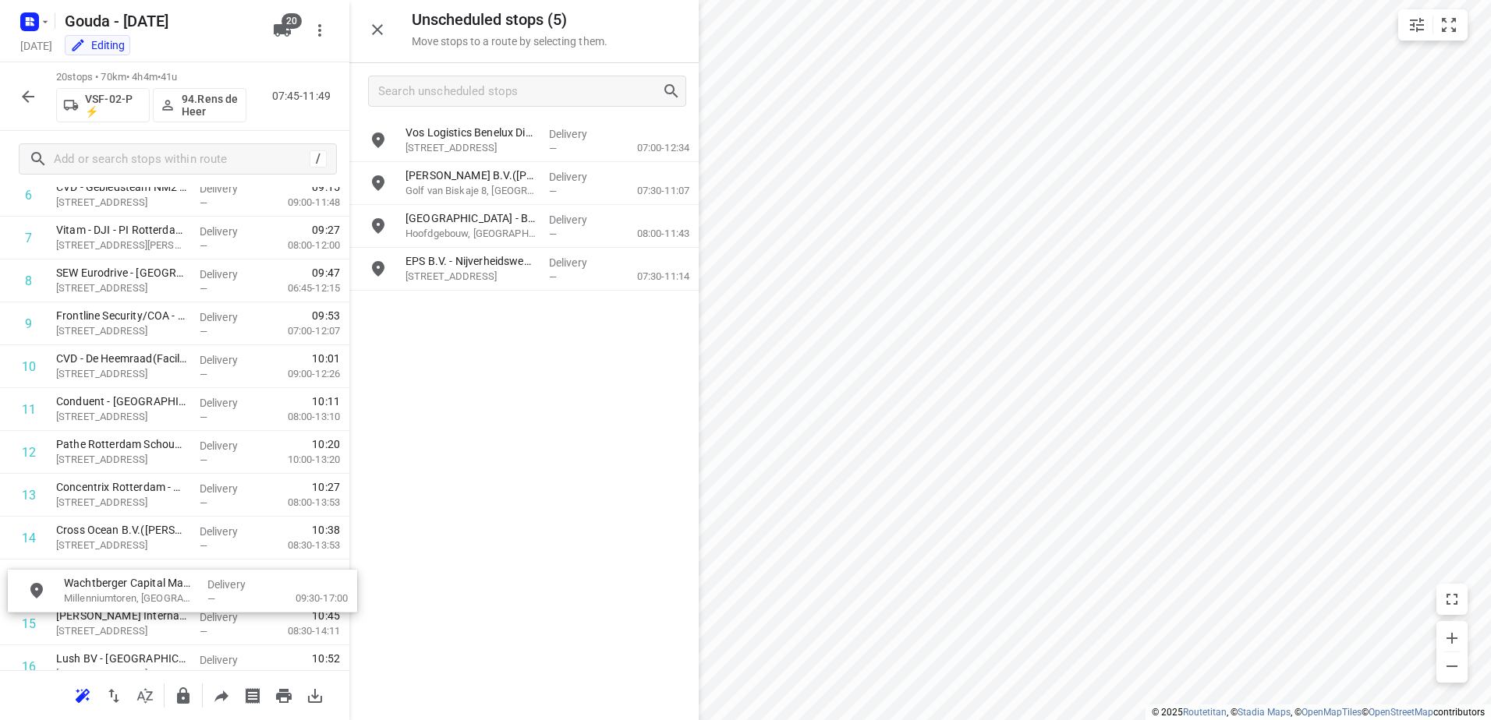
scroll to position [352, 0]
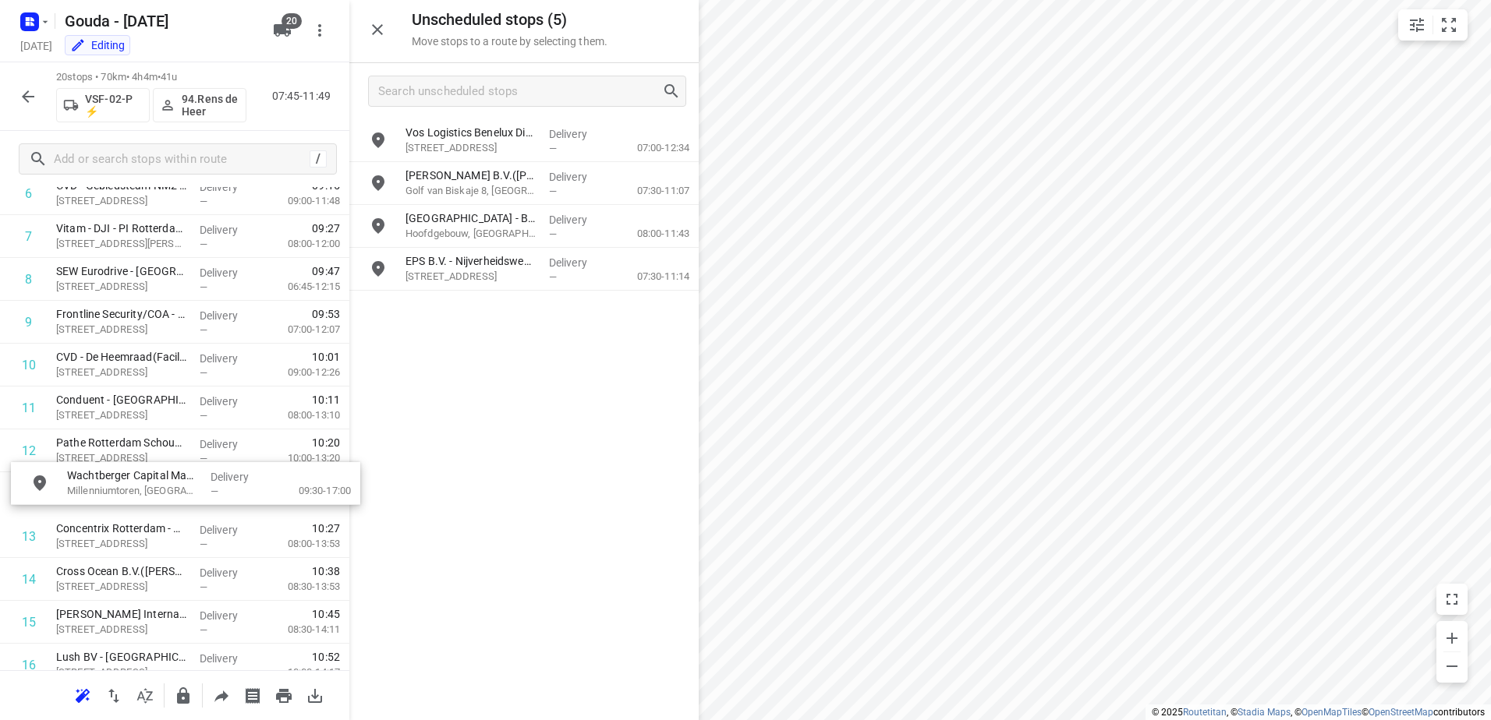
drag, startPoint x: 508, startPoint y: 192, endPoint x: 165, endPoint y: 494, distance: 457.4
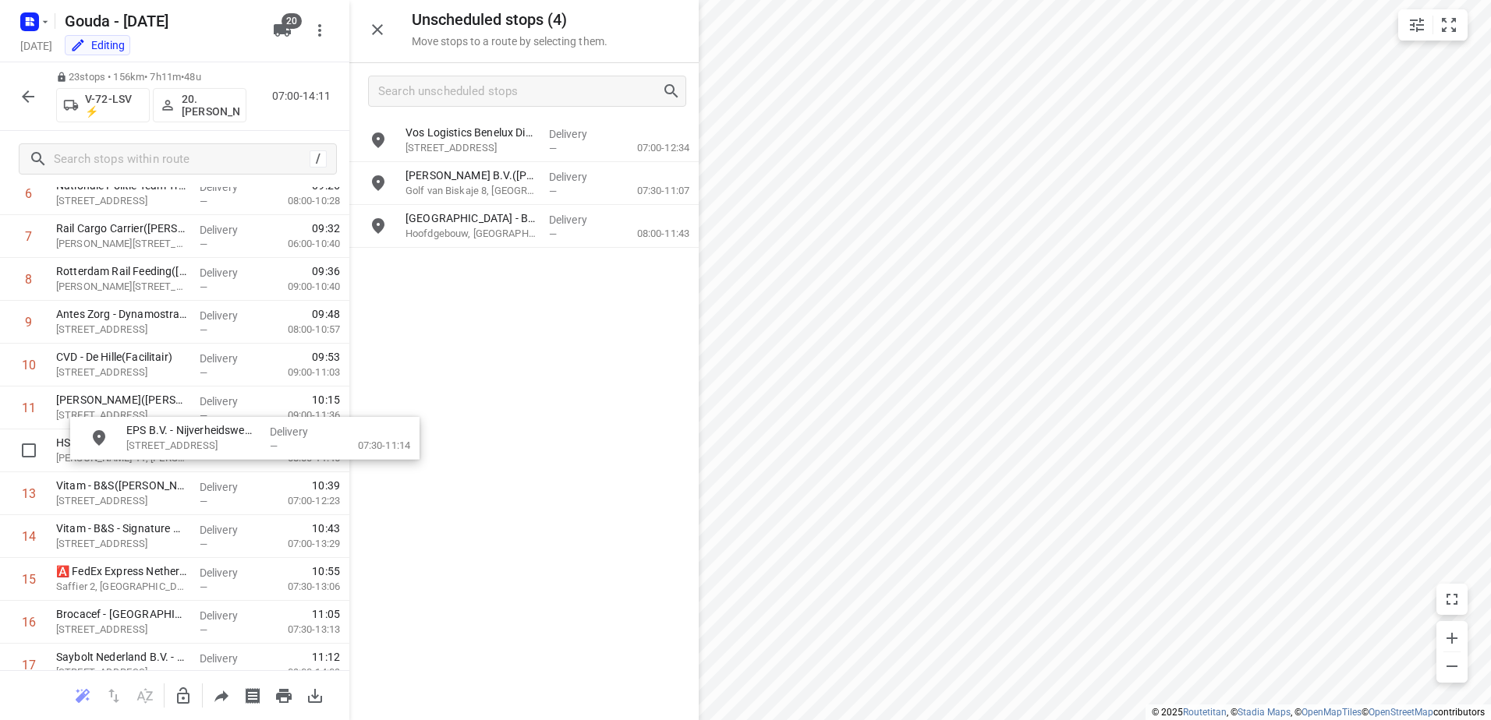
drag, startPoint x: 589, startPoint y: 287, endPoint x: 421, endPoint y: 426, distance: 218.7
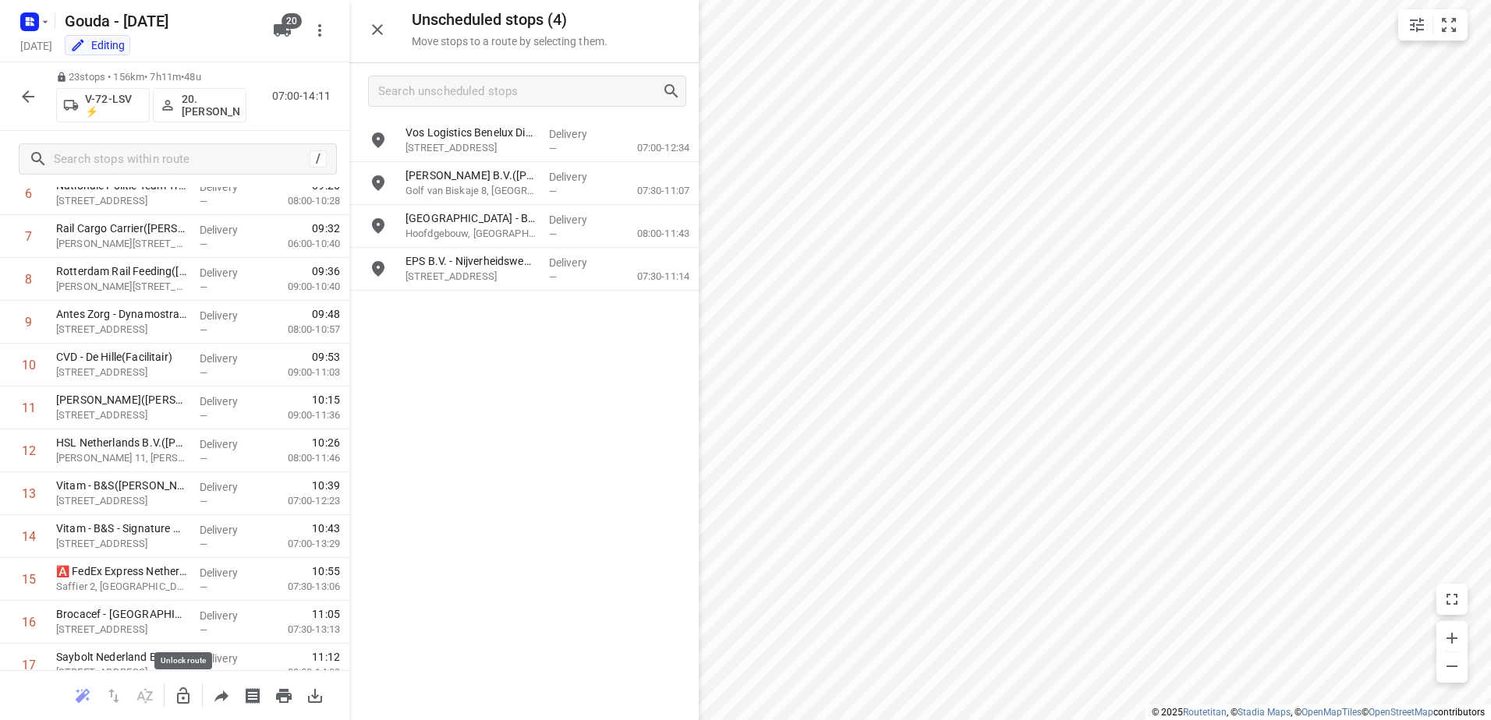
click at [174, 699] on icon "button" at bounding box center [183, 696] width 19 height 19
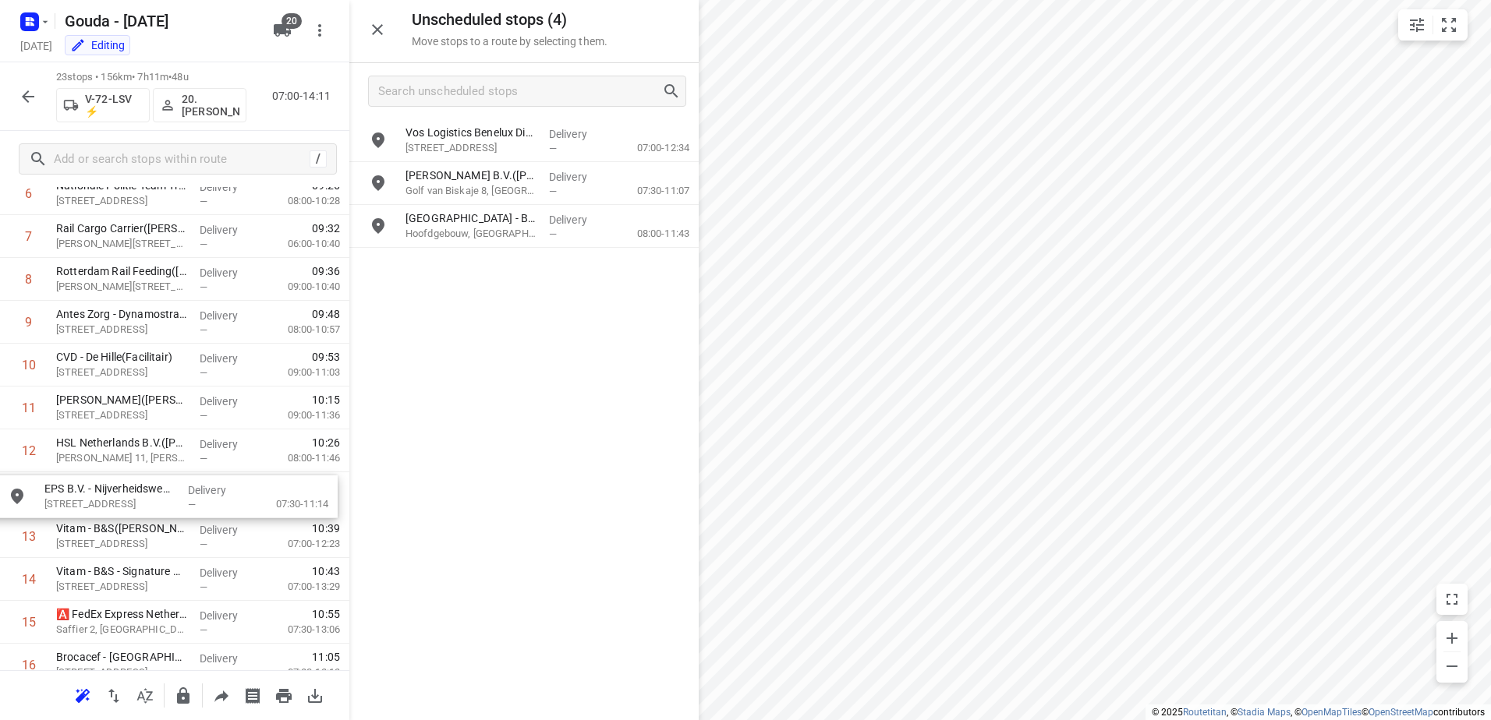
drag, startPoint x: 498, startPoint y: 264, endPoint x: 132, endPoint y: 495, distance: 433.0
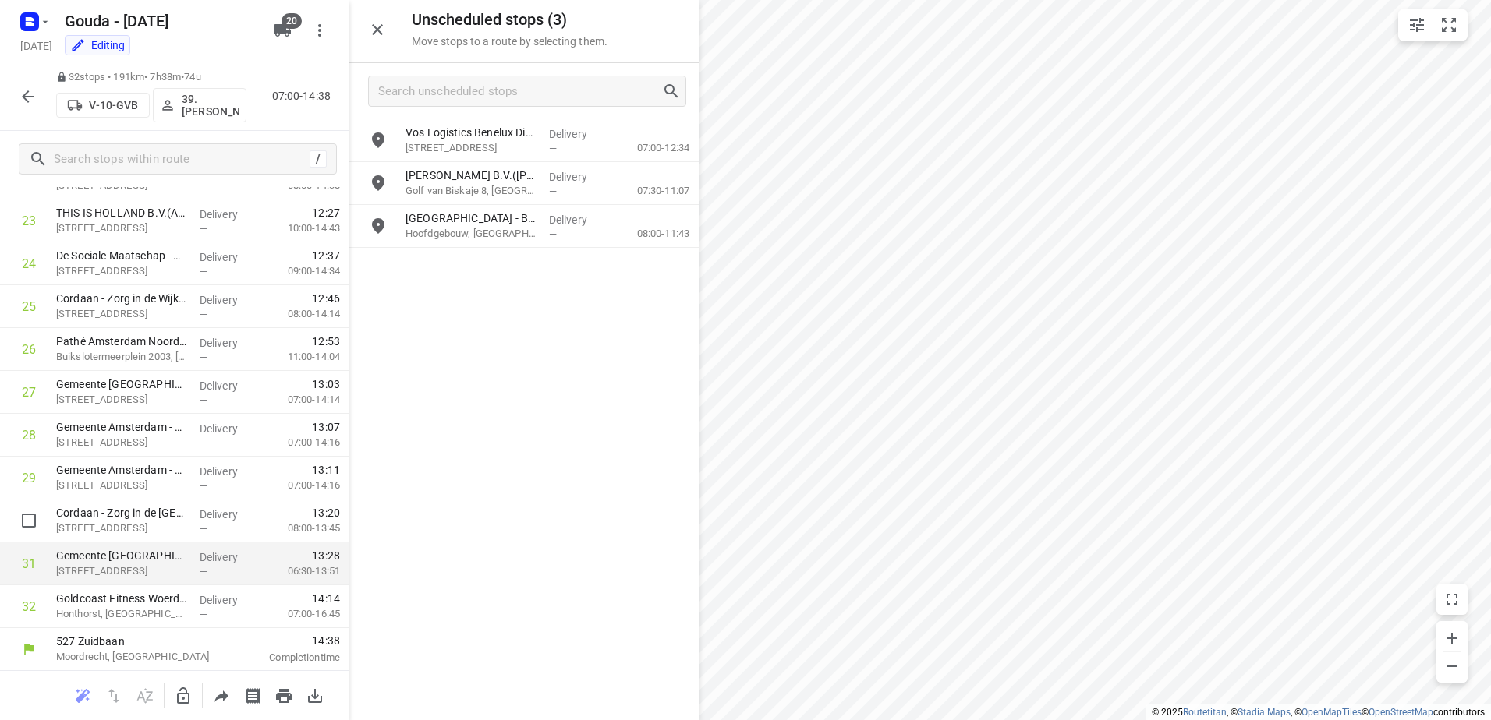
scroll to position [1054, 0]
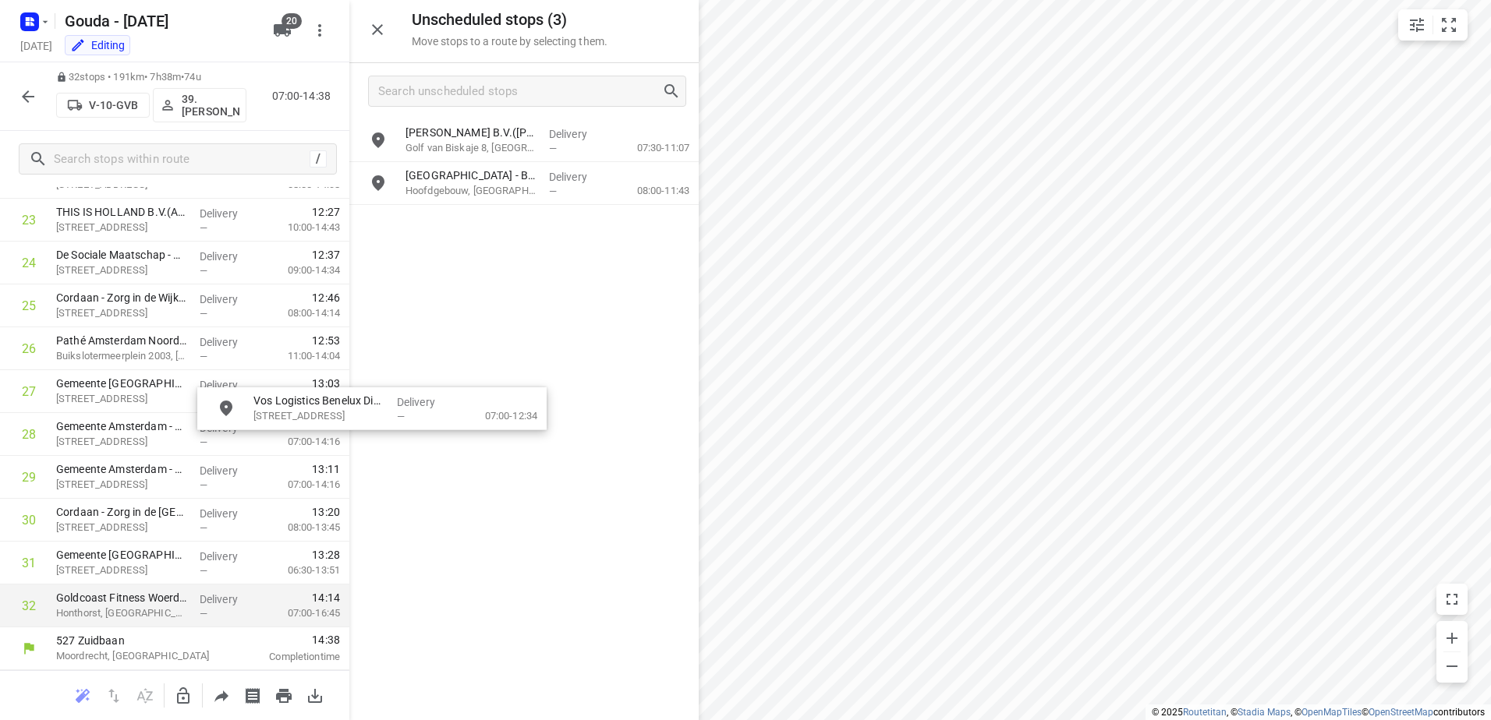
drag, startPoint x: 518, startPoint y: 156, endPoint x: 246, endPoint y: 616, distance: 534.4
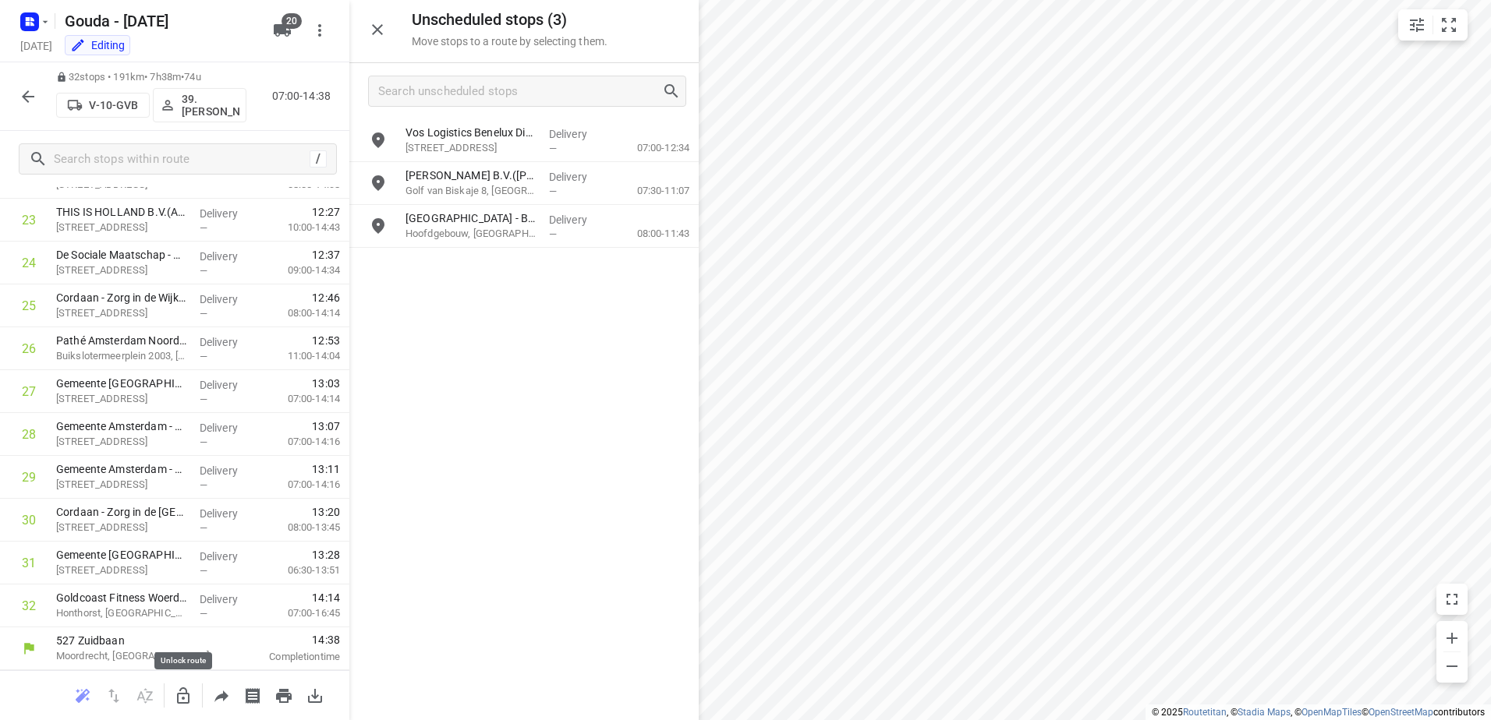
drag, startPoint x: 183, startPoint y: 701, endPoint x: 474, endPoint y: 168, distance: 607.4
click at [184, 701] on icon "button" at bounding box center [183, 696] width 19 height 19
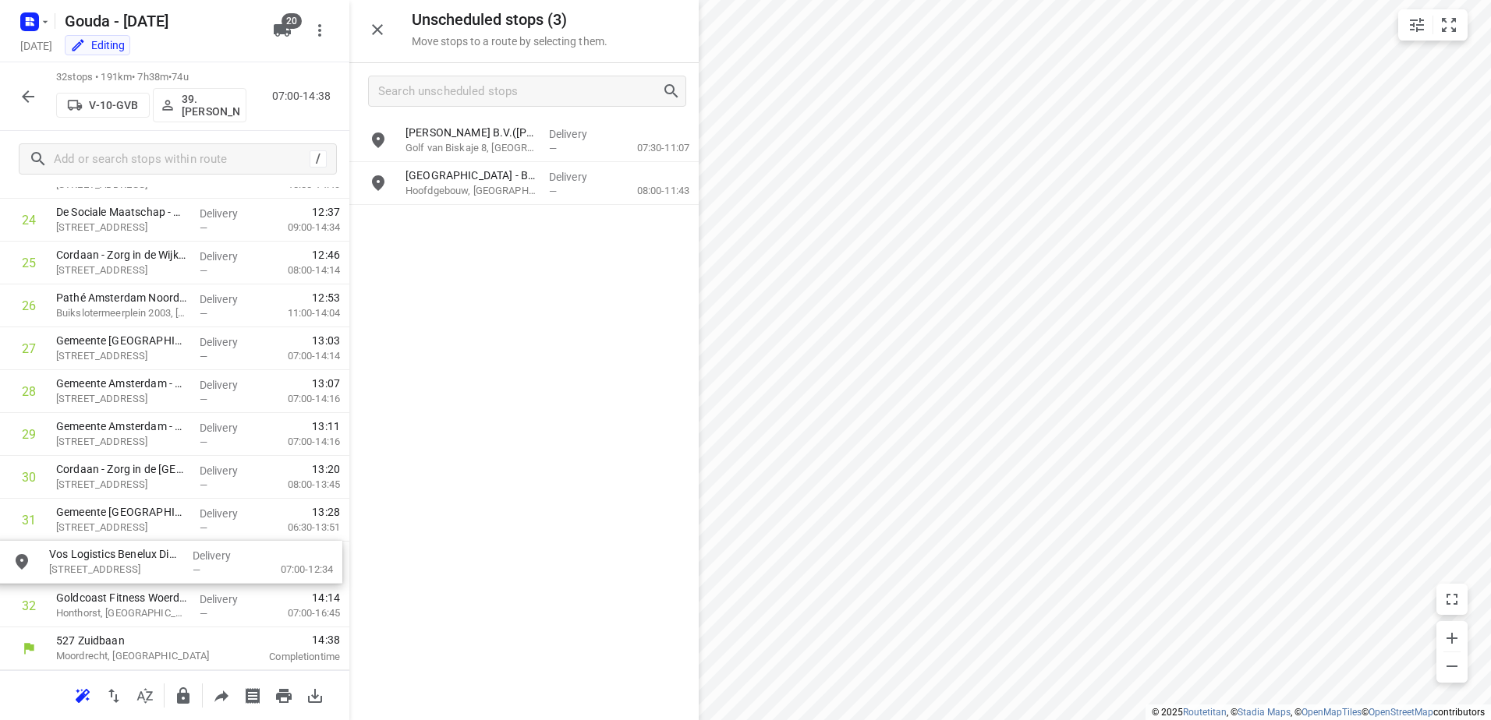
drag, startPoint x: 486, startPoint y: 141, endPoint x: 129, endPoint y: 567, distance: 556.1
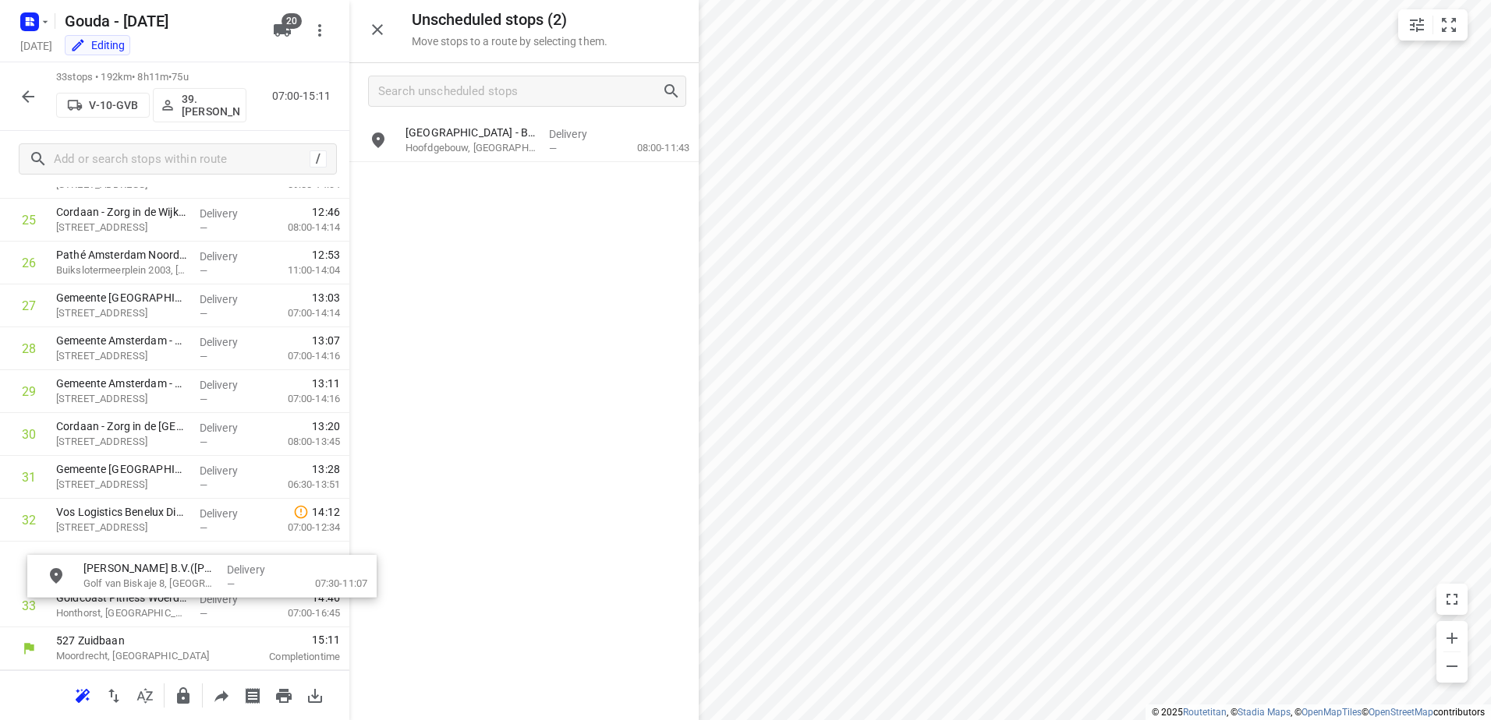
scroll to position [1144, 0]
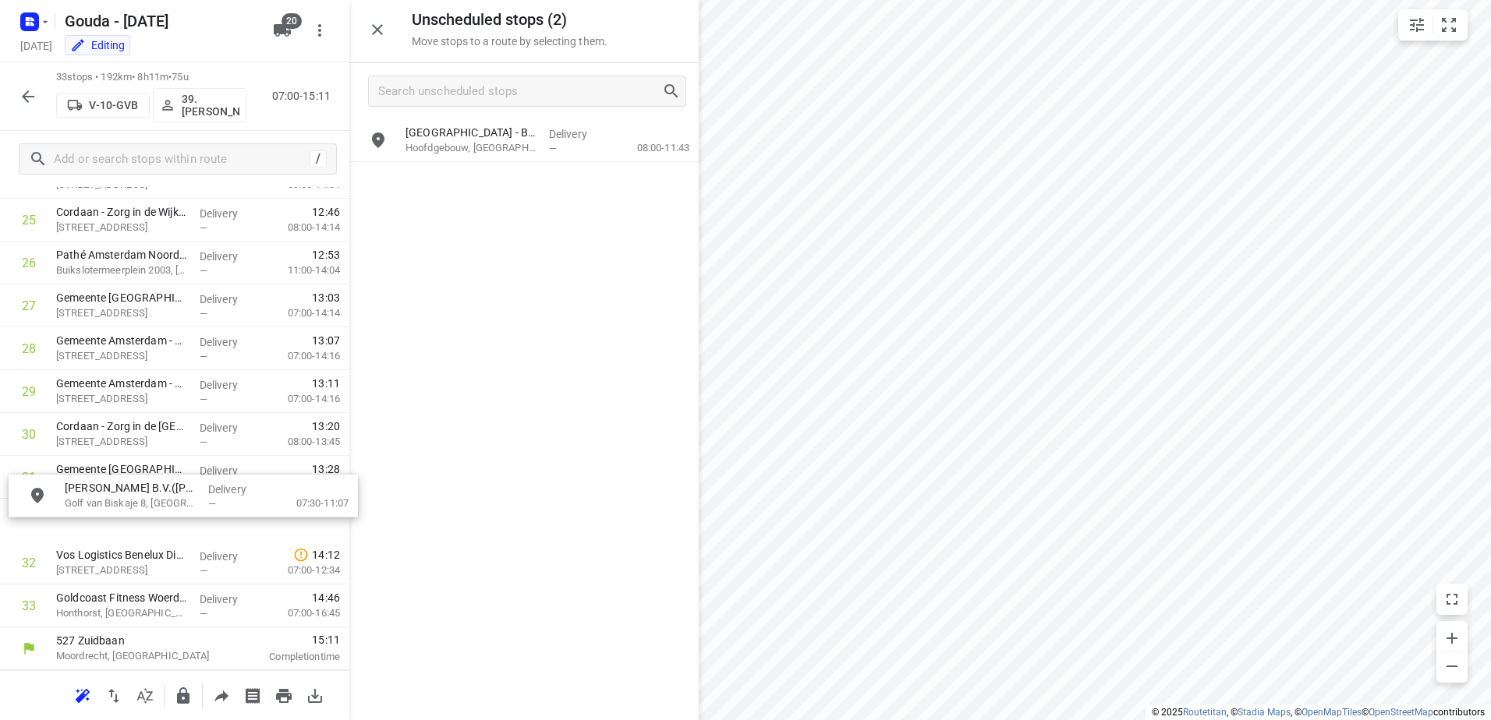
drag, startPoint x: 539, startPoint y: 147, endPoint x: 169, endPoint y: 512, distance: 519.9
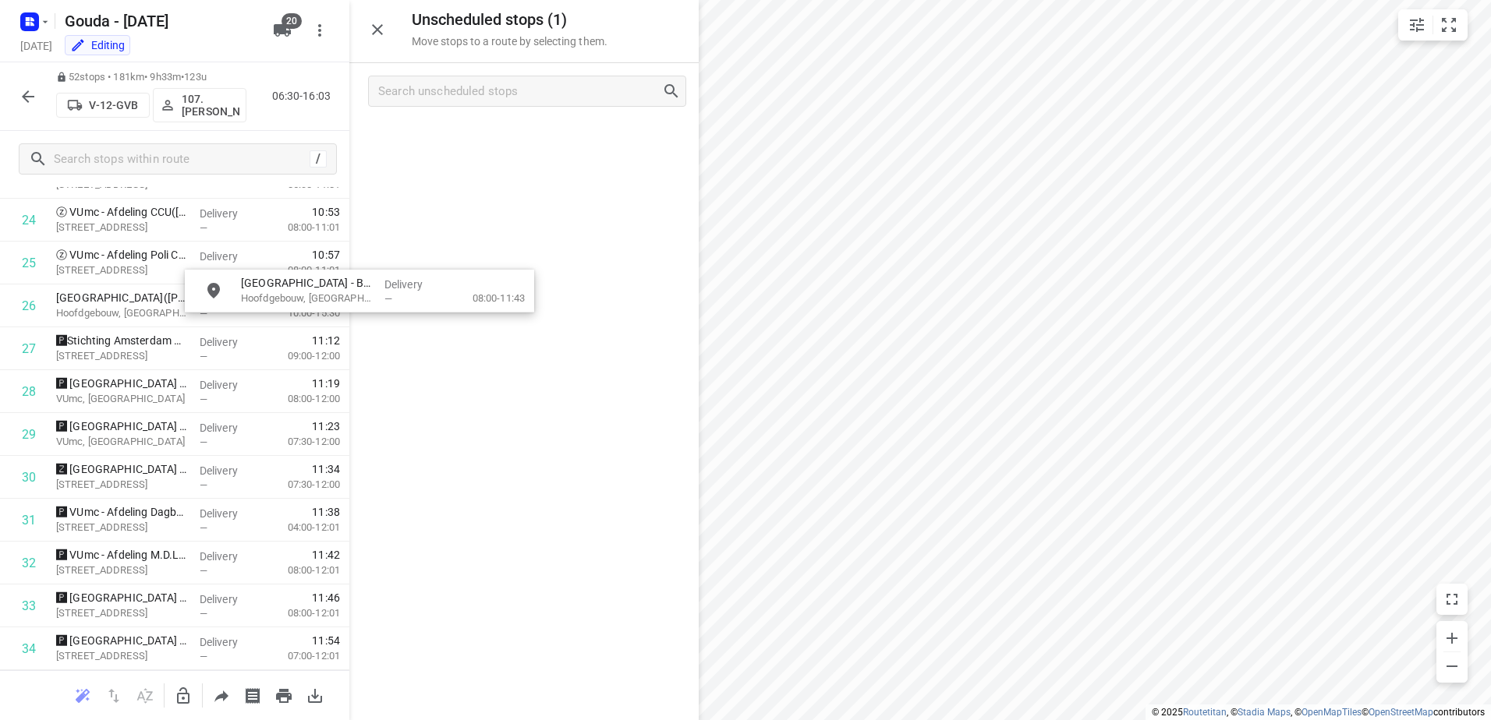
drag, startPoint x: 521, startPoint y: 148, endPoint x: 437, endPoint y: 263, distance: 141.8
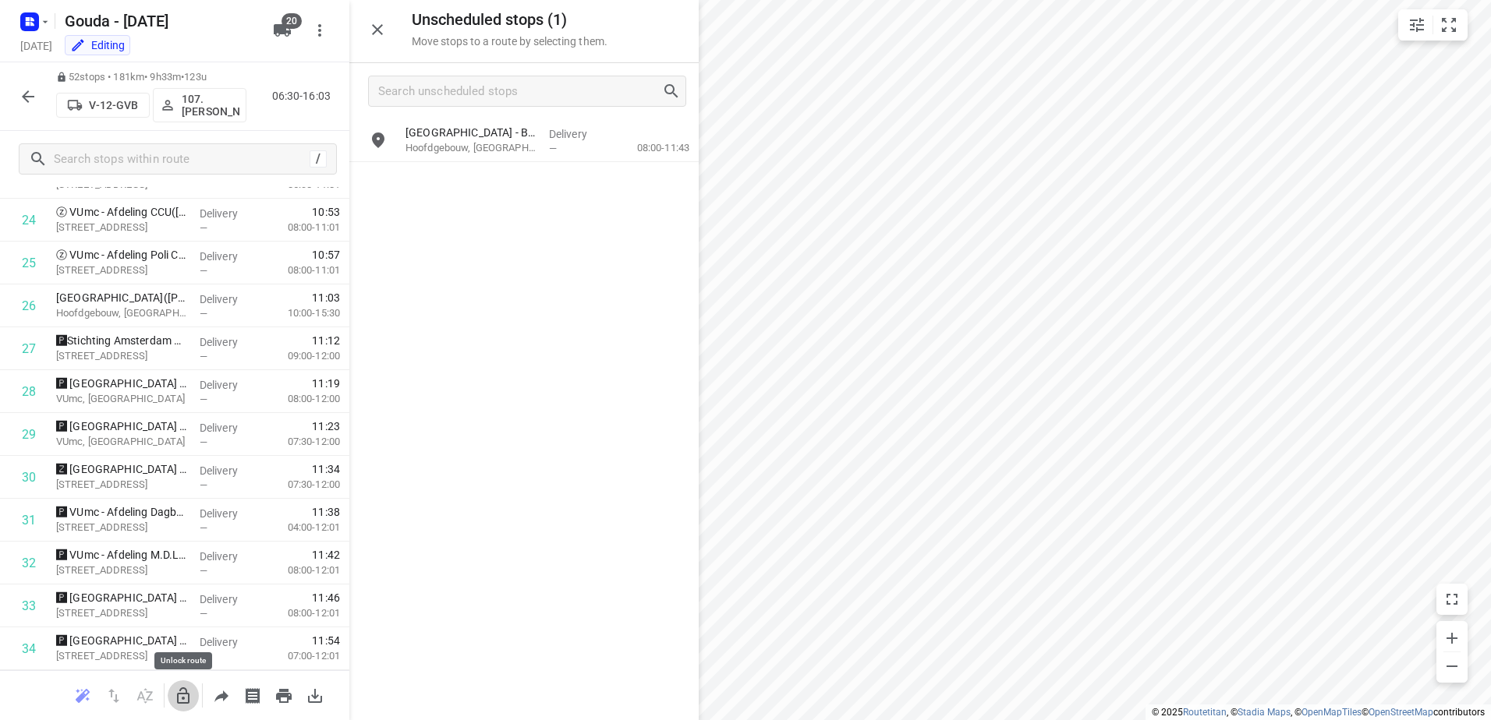
drag, startPoint x: 186, startPoint y: 697, endPoint x: 426, endPoint y: 189, distance: 561.5
click at [185, 690] on icon "button" at bounding box center [183, 696] width 19 height 19
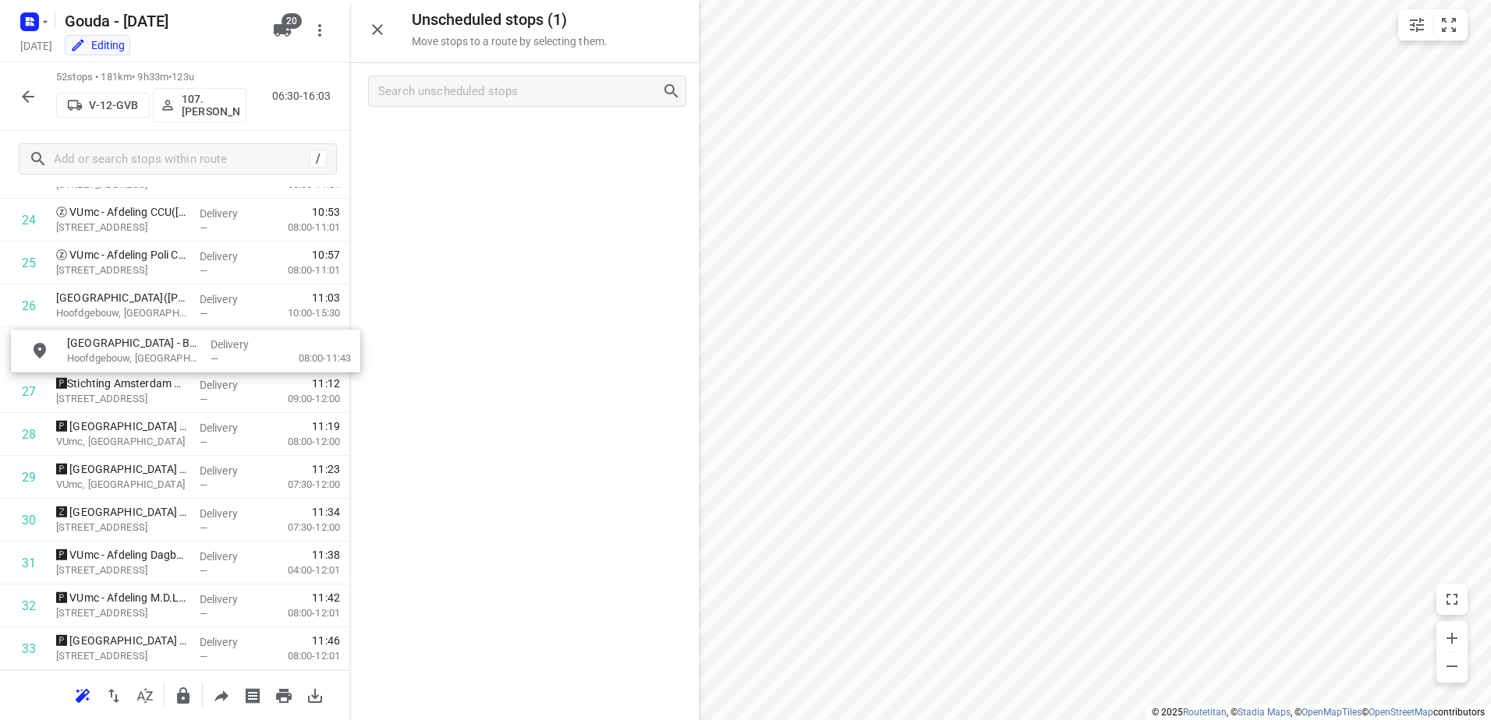
drag, startPoint x: 503, startPoint y: 156, endPoint x: 158, endPoint y: 352, distance: 396.3
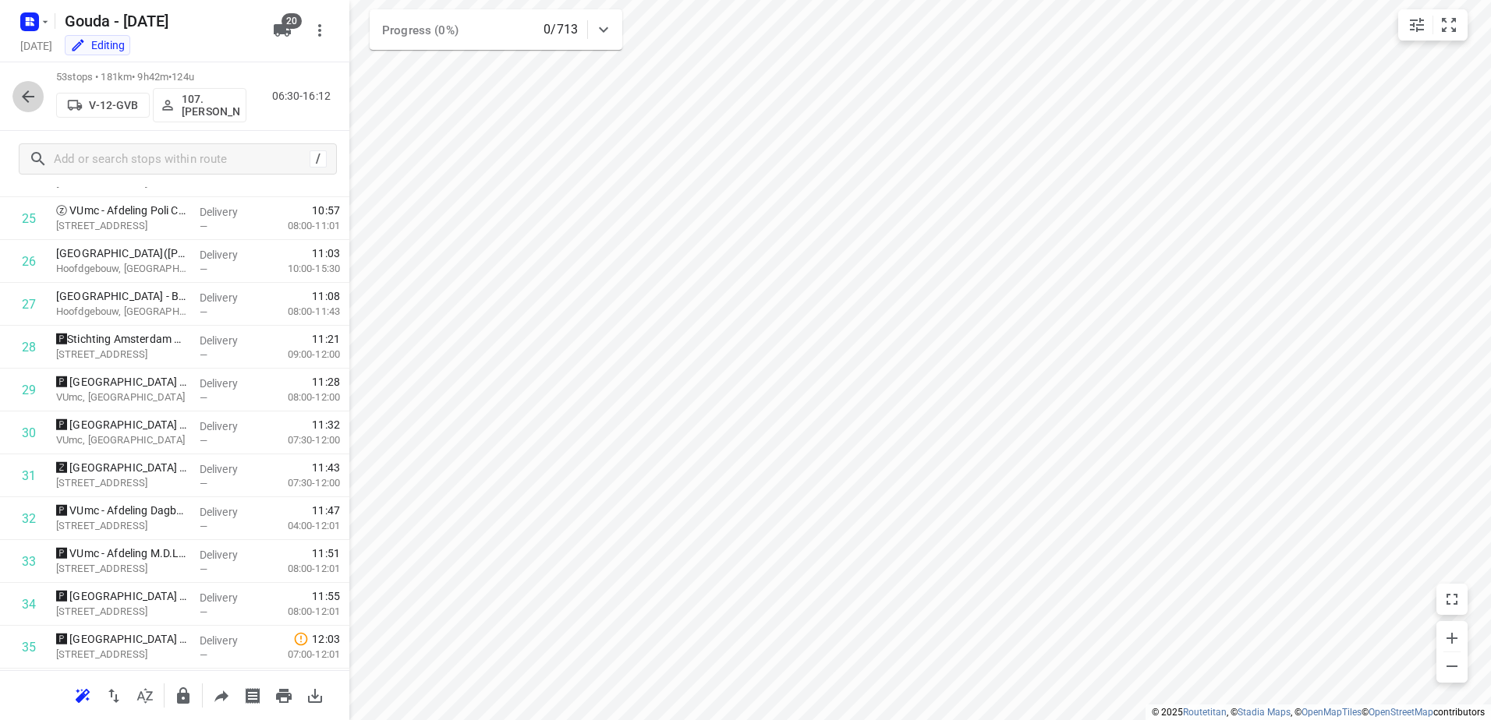
click at [33, 86] on button "button" at bounding box center [27, 96] width 31 height 31
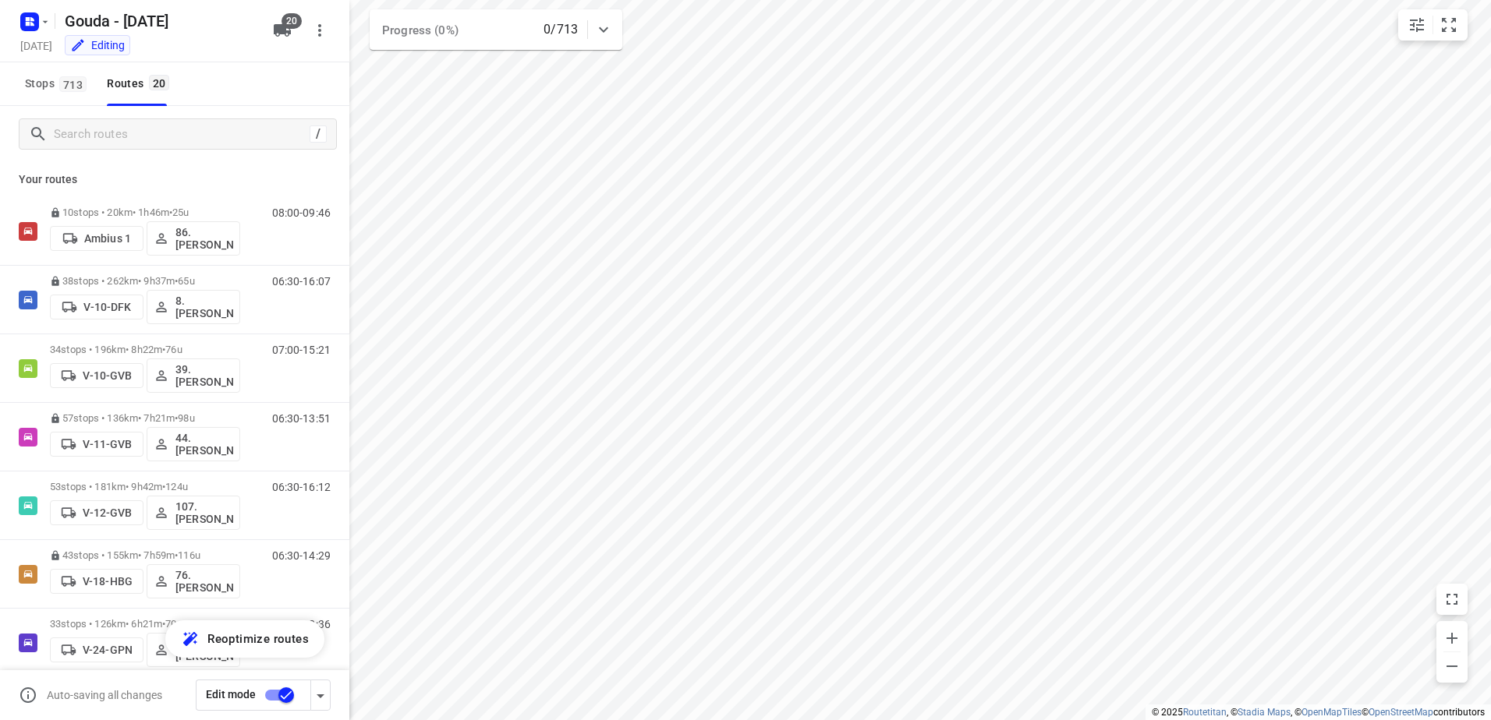
click at [281, 689] on input "checkbox" at bounding box center [286, 696] width 89 height 30
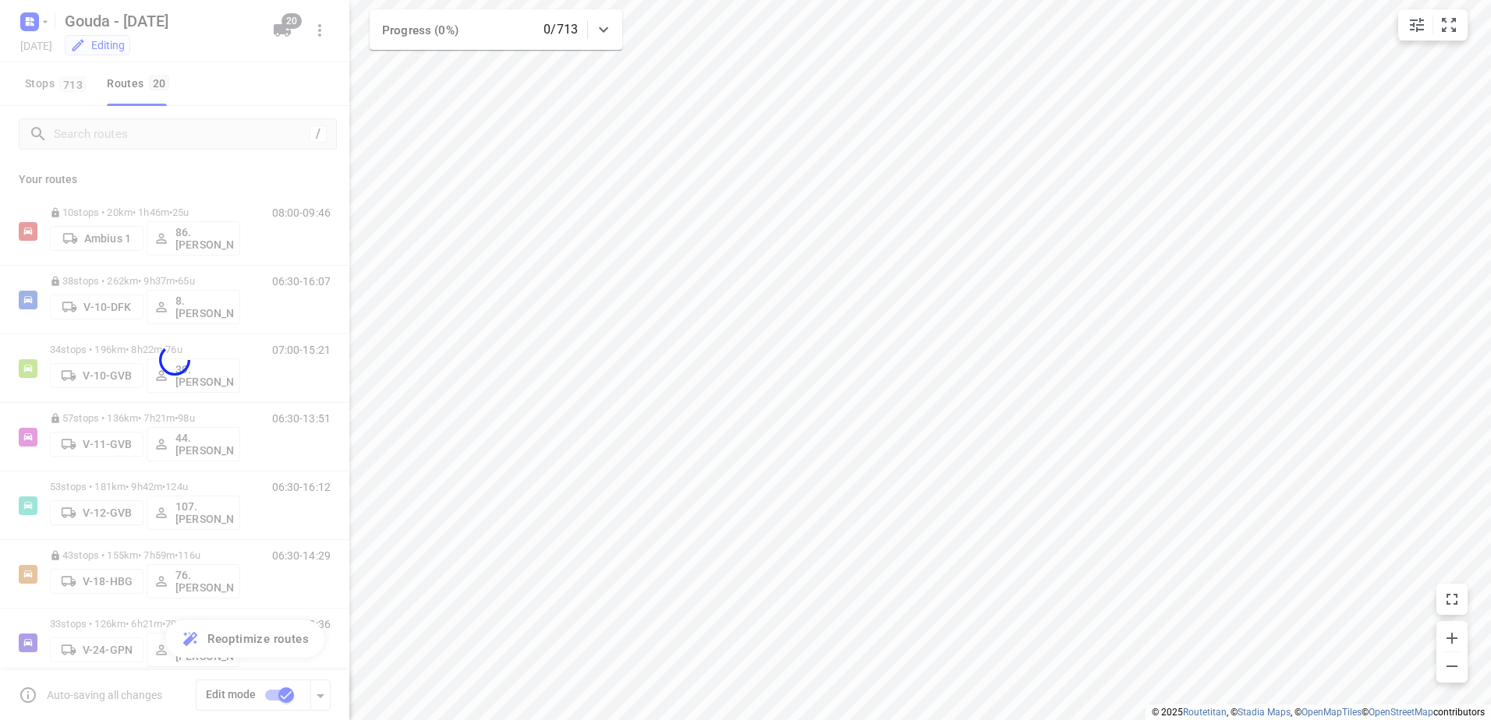
checkbox input "false"
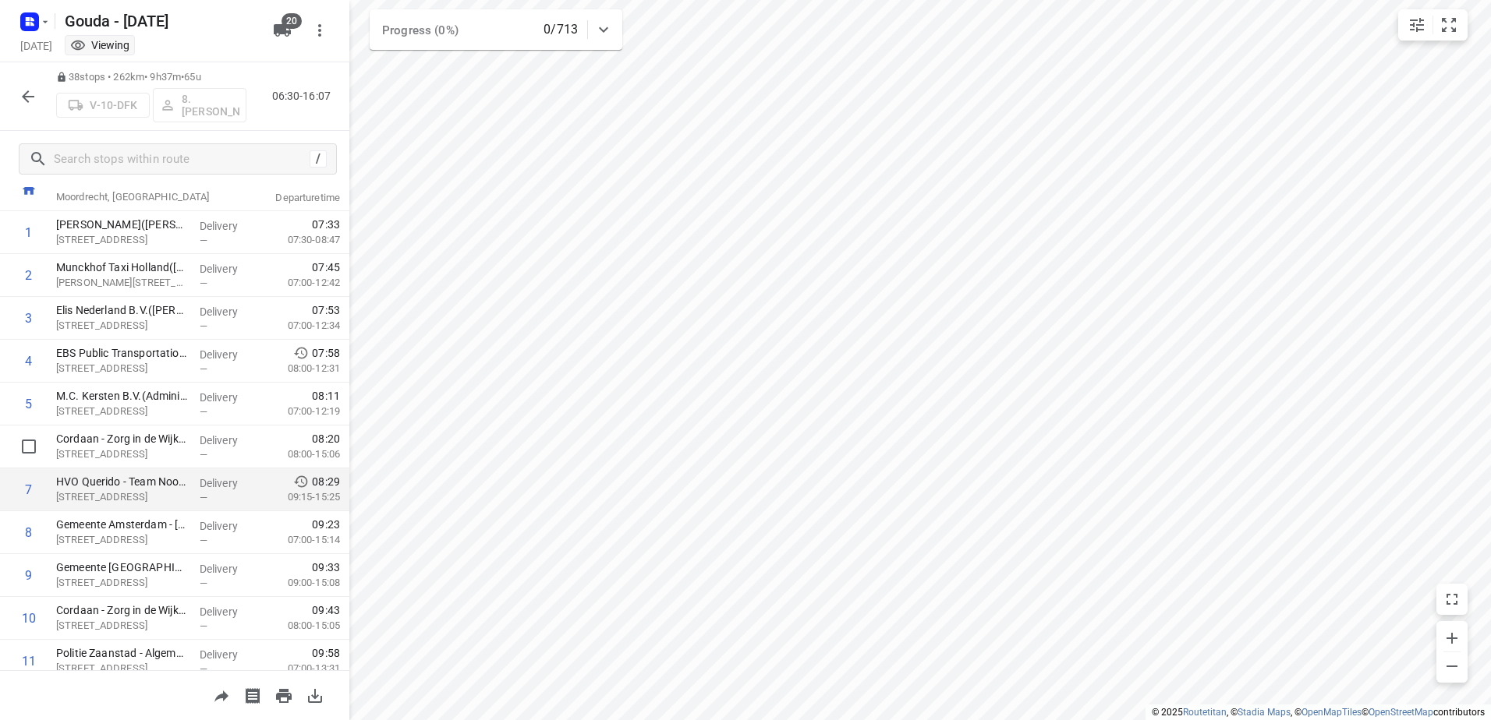
scroll to position [78, 0]
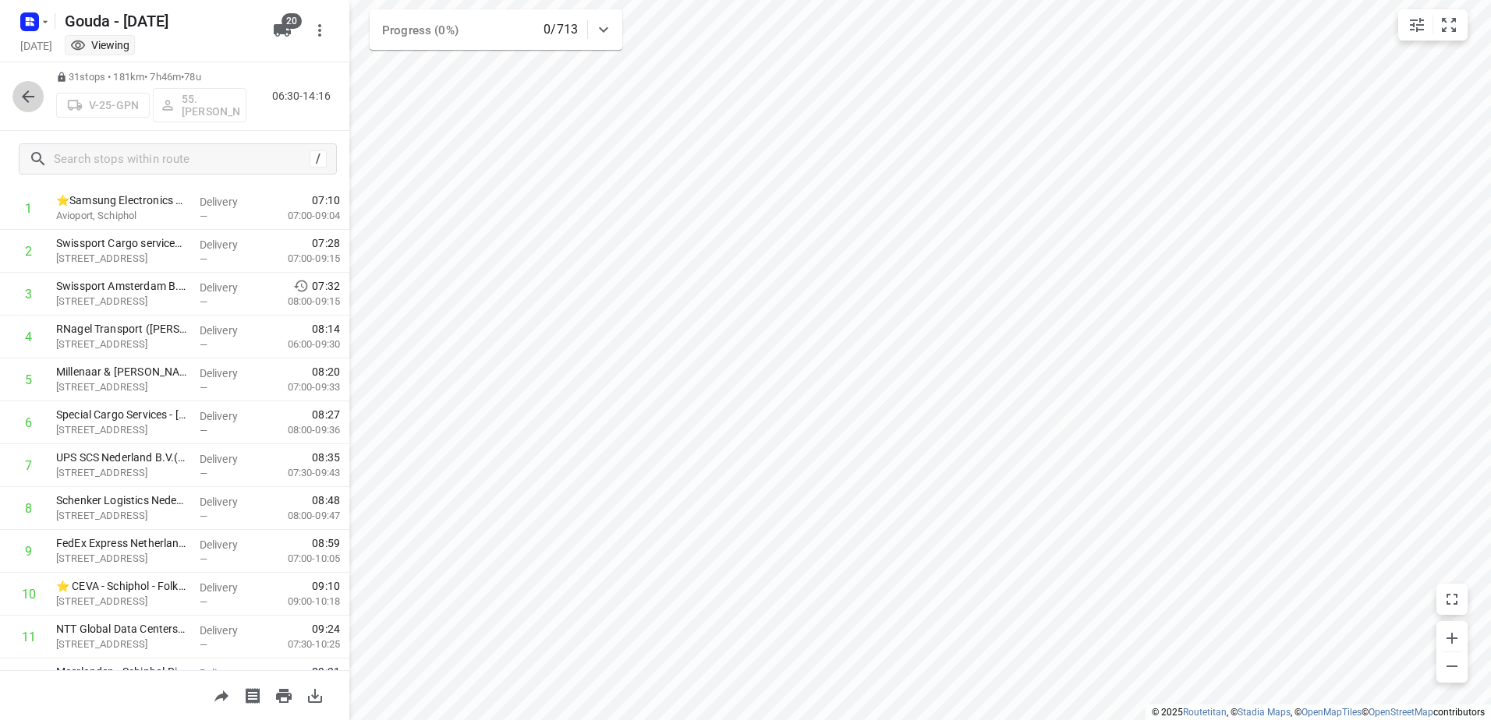
click at [22, 101] on icon "button" at bounding box center [28, 96] width 19 height 19
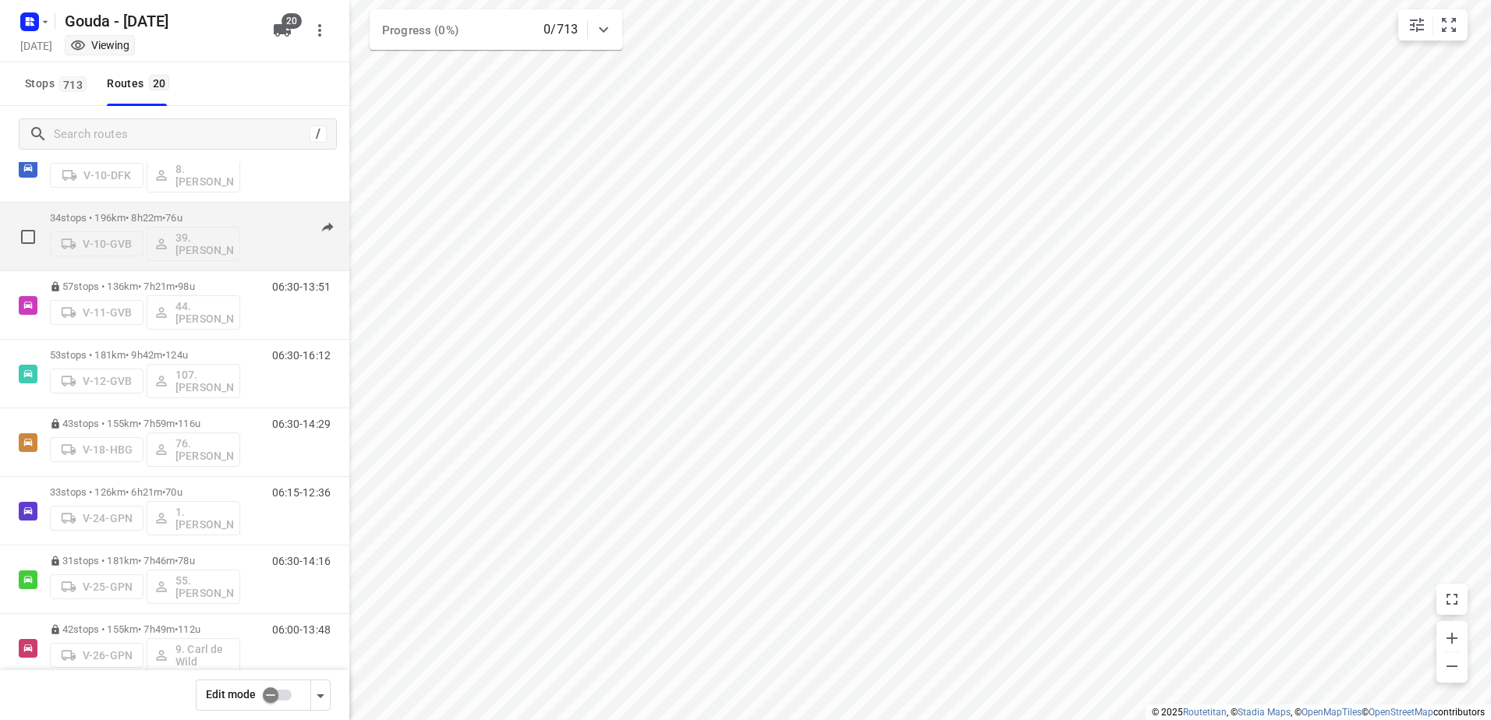
scroll to position [156, 0]
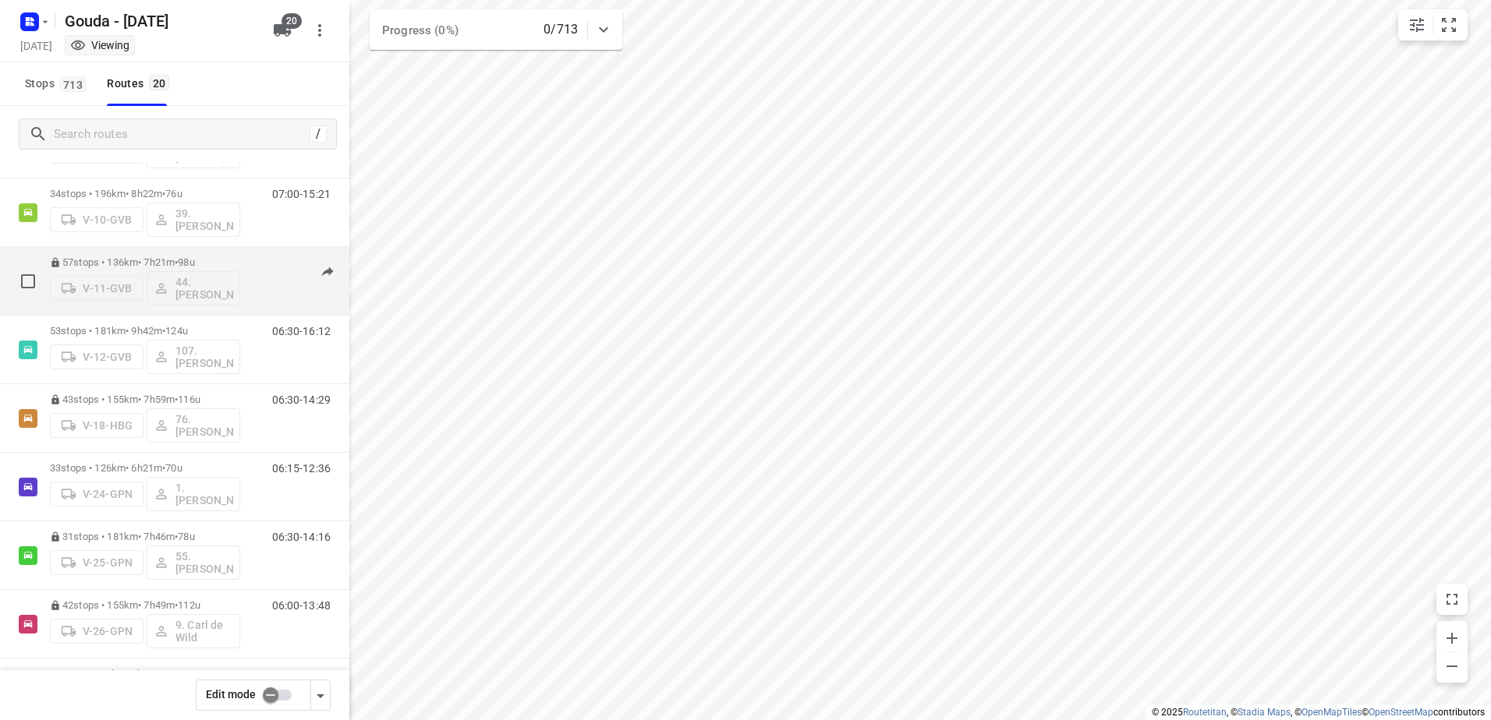
click at [182, 257] on p "57 stops • 136km • 7h21m • 98u" at bounding box center [145, 263] width 190 height 12
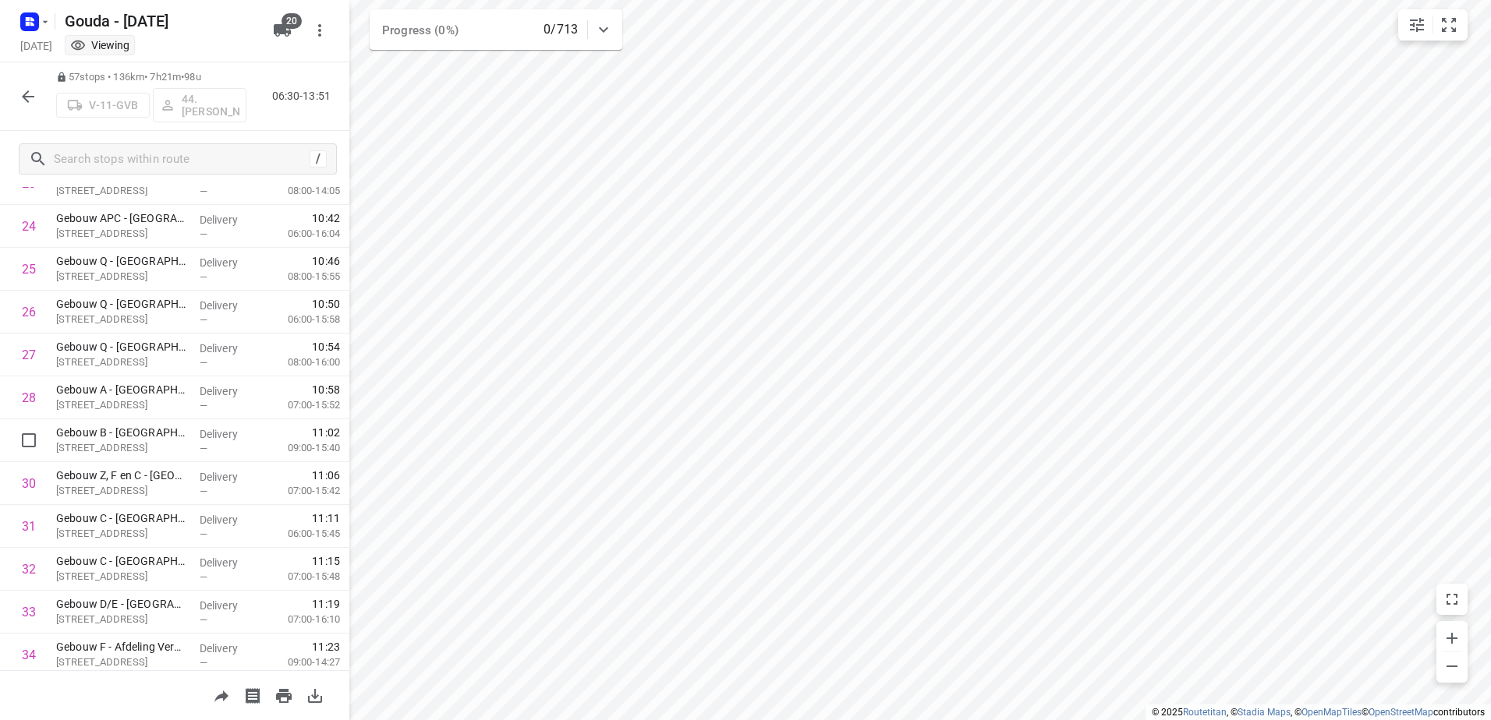
scroll to position [1092, 0]
click at [39, 105] on button "button" at bounding box center [27, 96] width 31 height 31
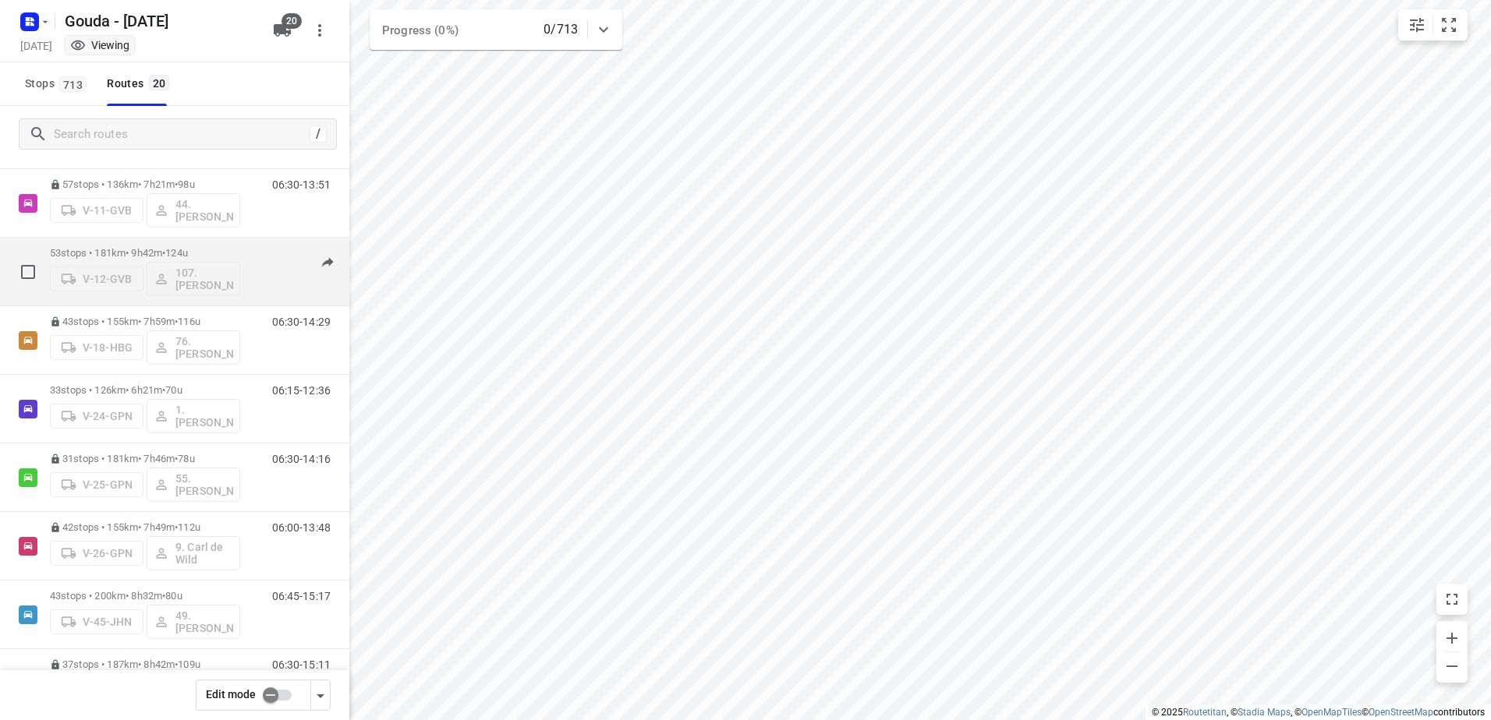
scroll to position [312, 0]
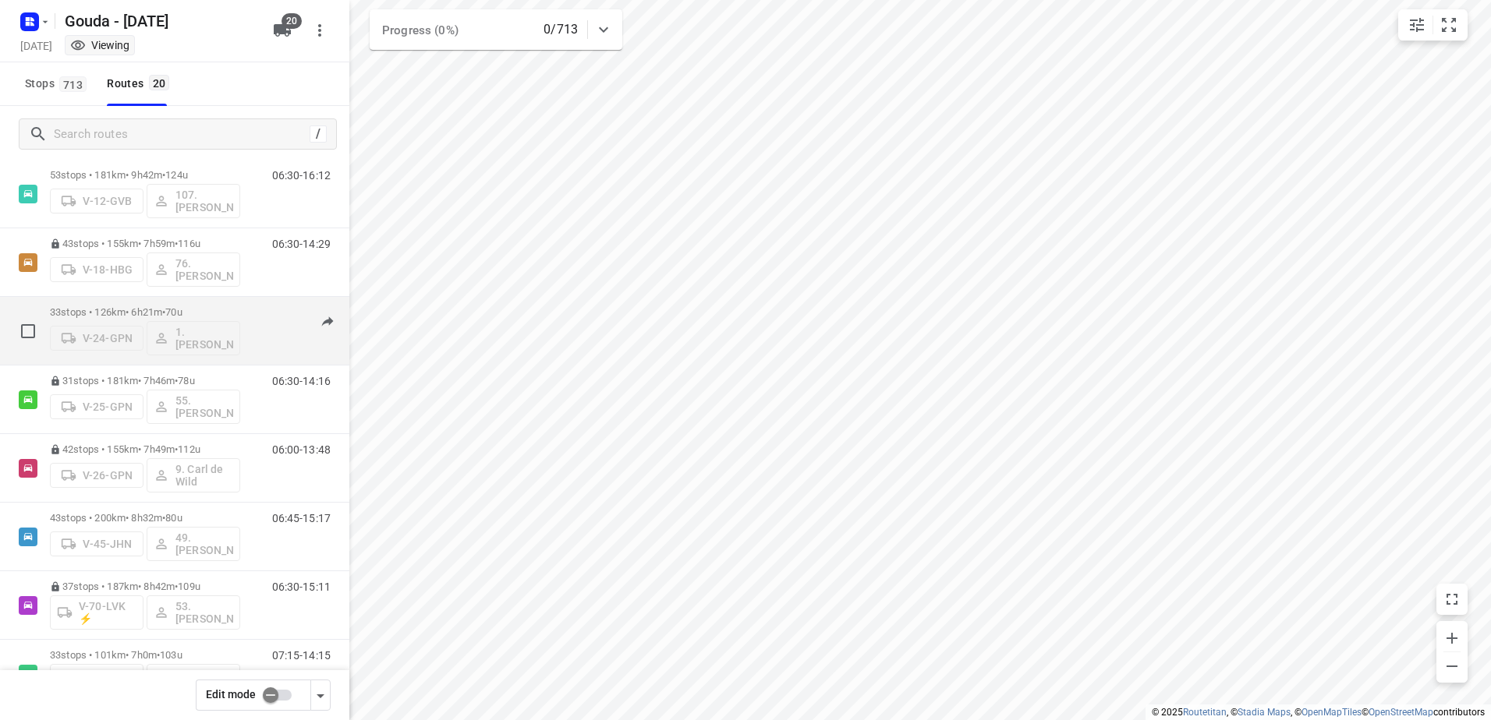
click at [149, 305] on div "33 stops • 126km • 6h21m • 70u V-24-GPN 1. Abdul Shadeh" at bounding box center [145, 331] width 190 height 65
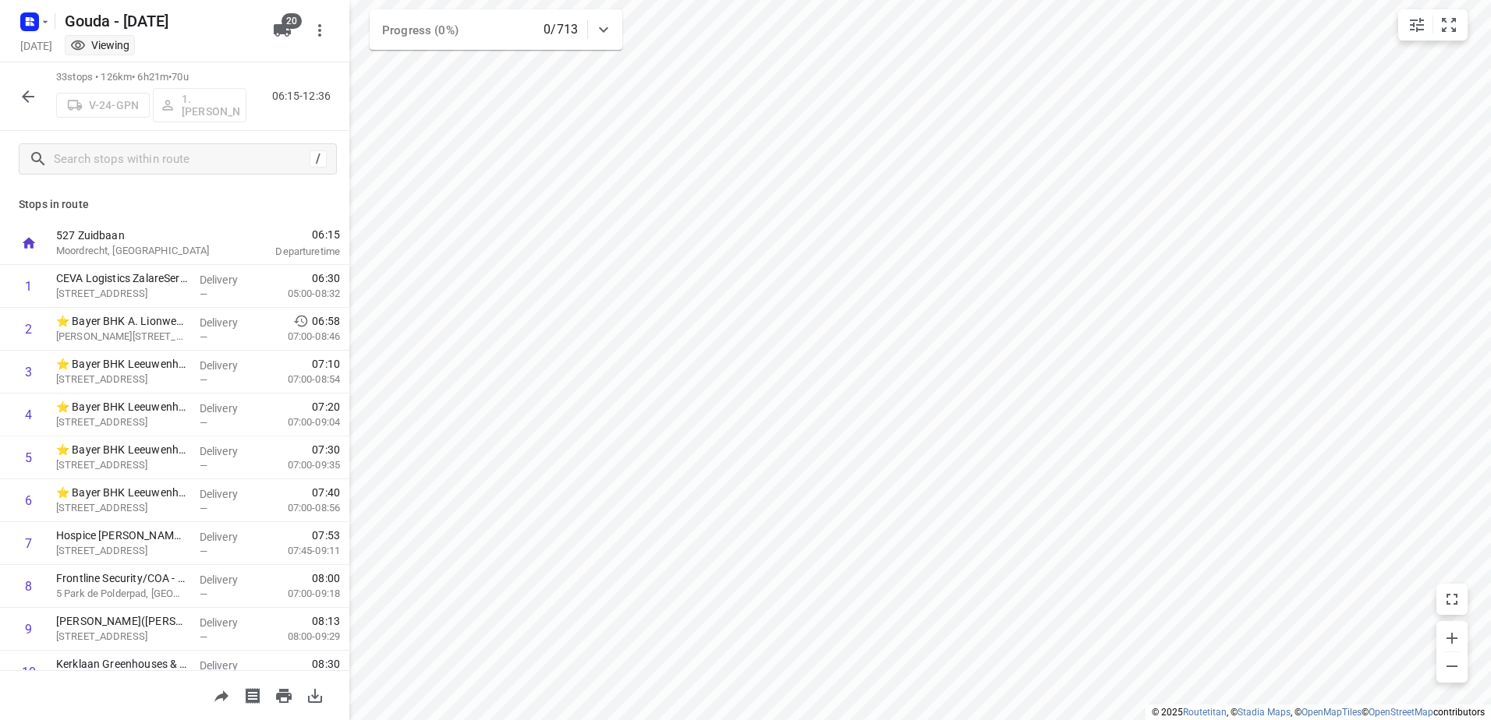
click at [31, 99] on icon "button" at bounding box center [28, 96] width 19 height 19
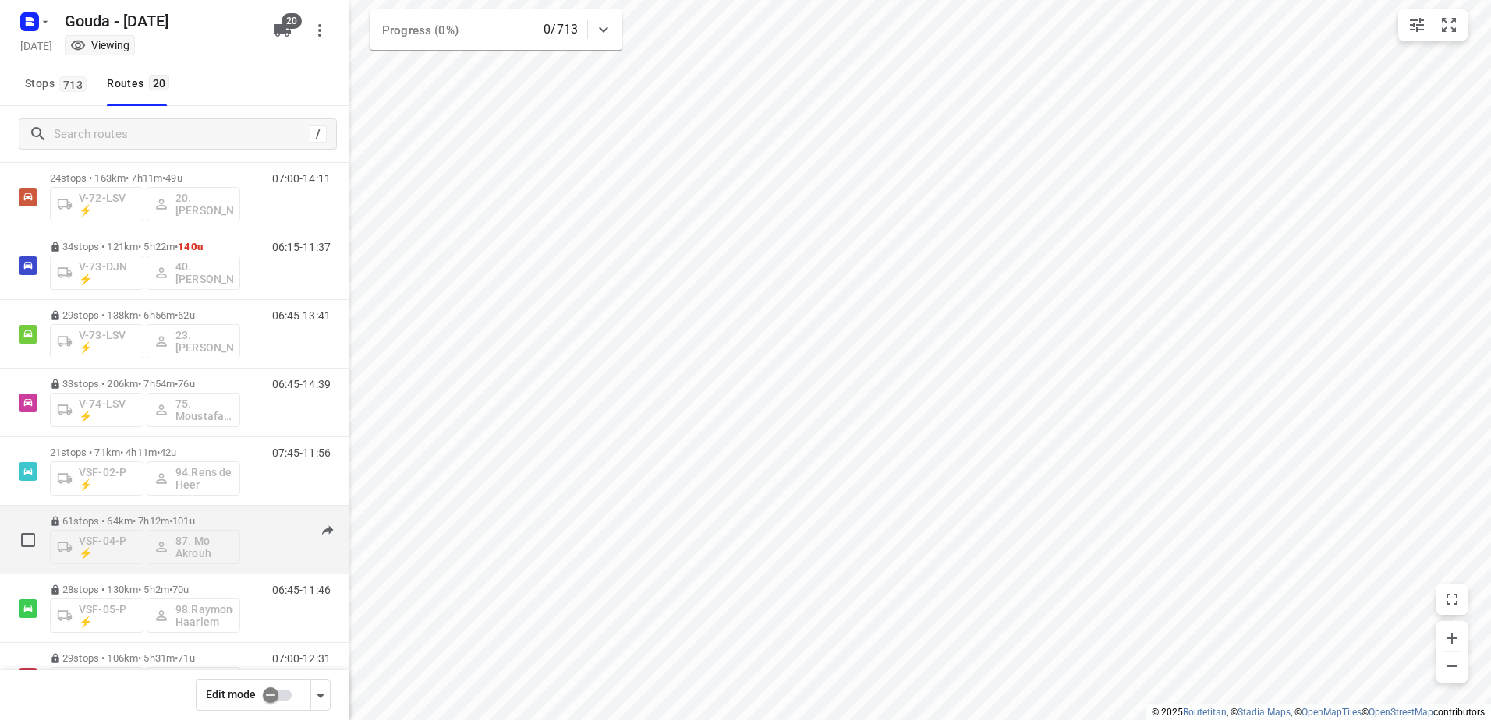
scroll to position [915, 0]
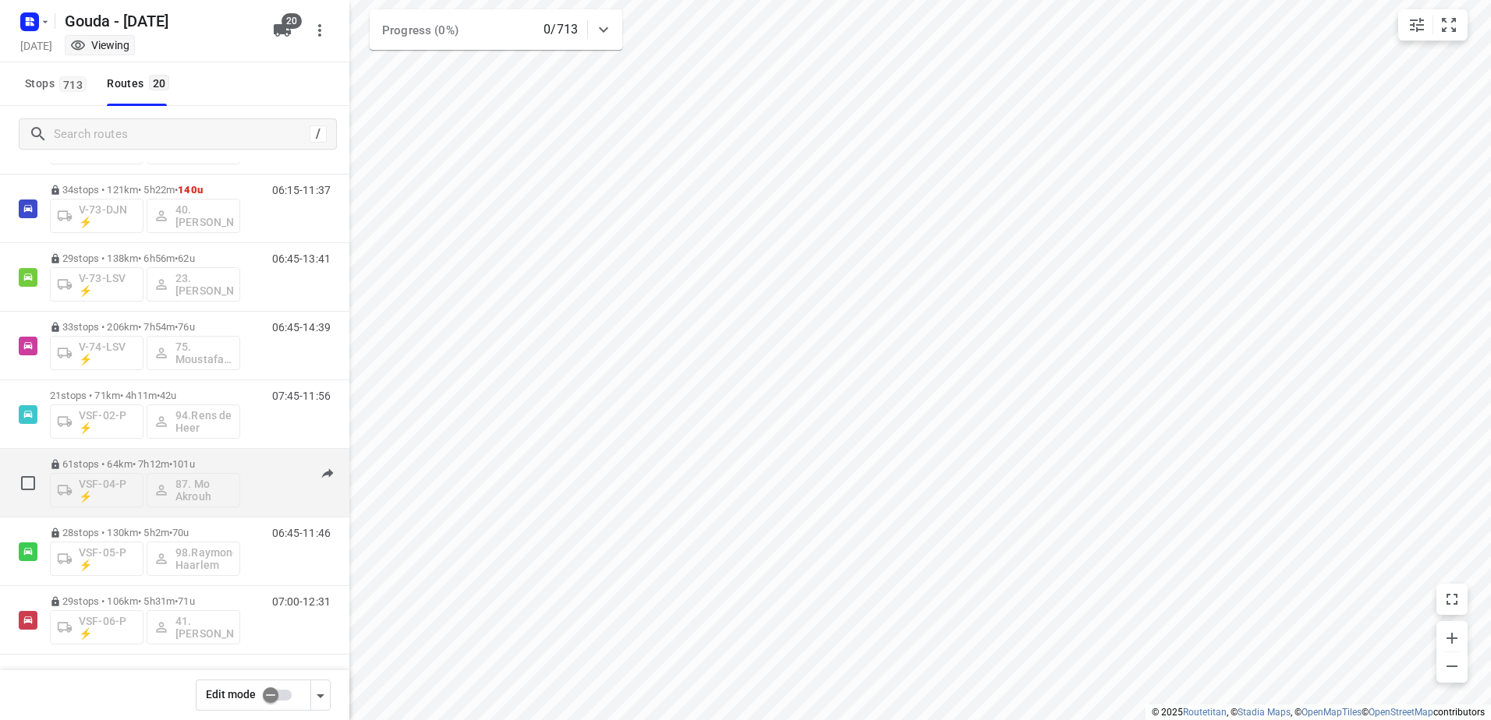
click at [195, 464] on span "101u" at bounding box center [183, 464] width 23 height 12
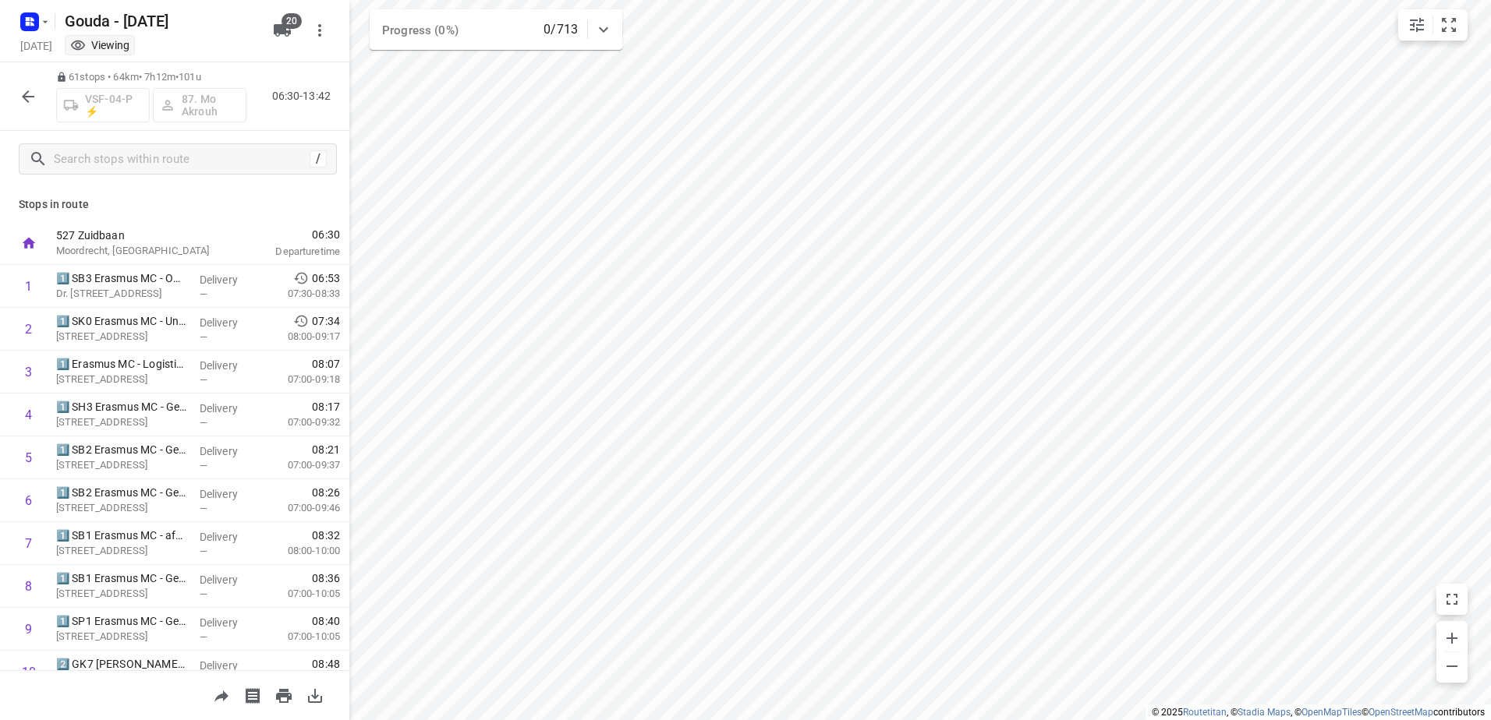
click at [24, 101] on icon "button" at bounding box center [28, 96] width 19 height 19
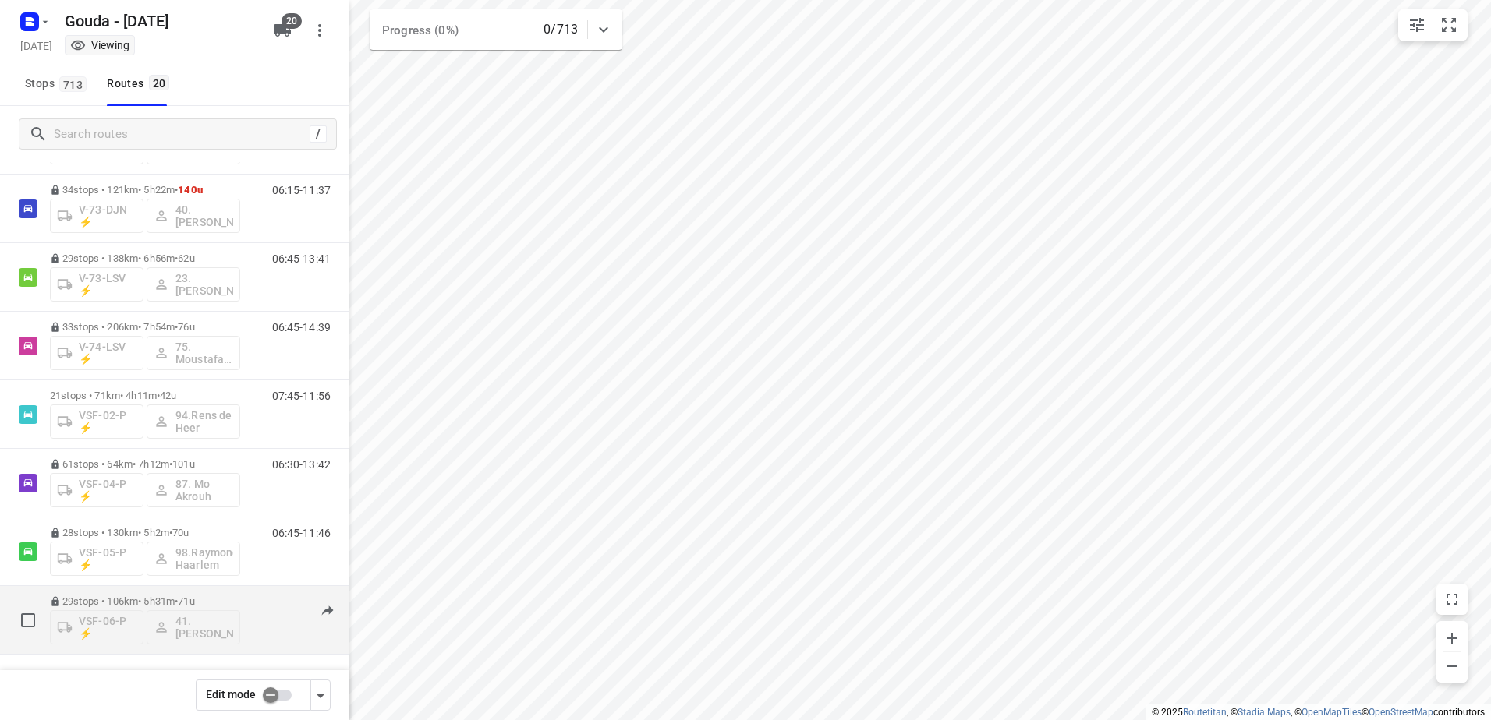
click at [200, 607] on div "VSF-06-P ⚡ 41.Huseyin Özbek" at bounding box center [145, 625] width 190 height 37
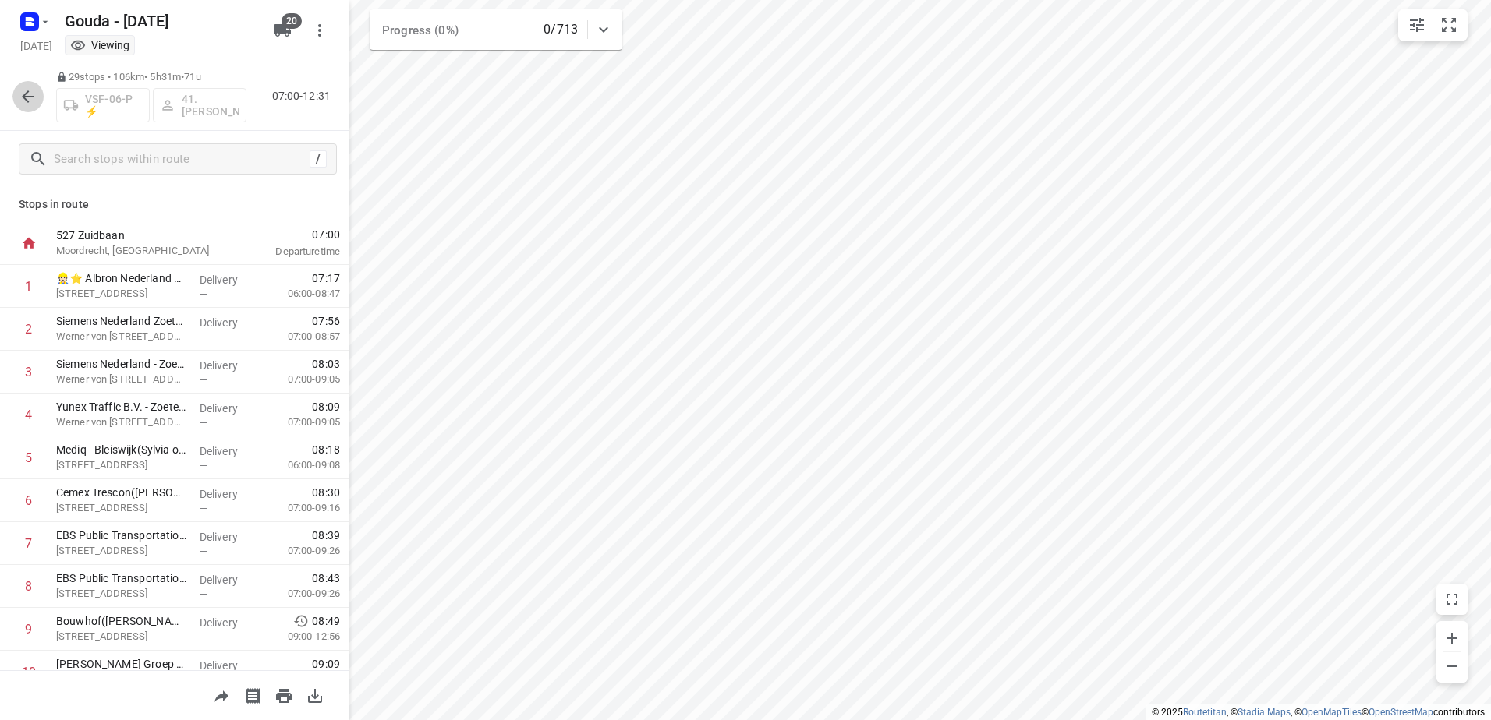
click at [27, 87] on icon "button" at bounding box center [28, 96] width 19 height 19
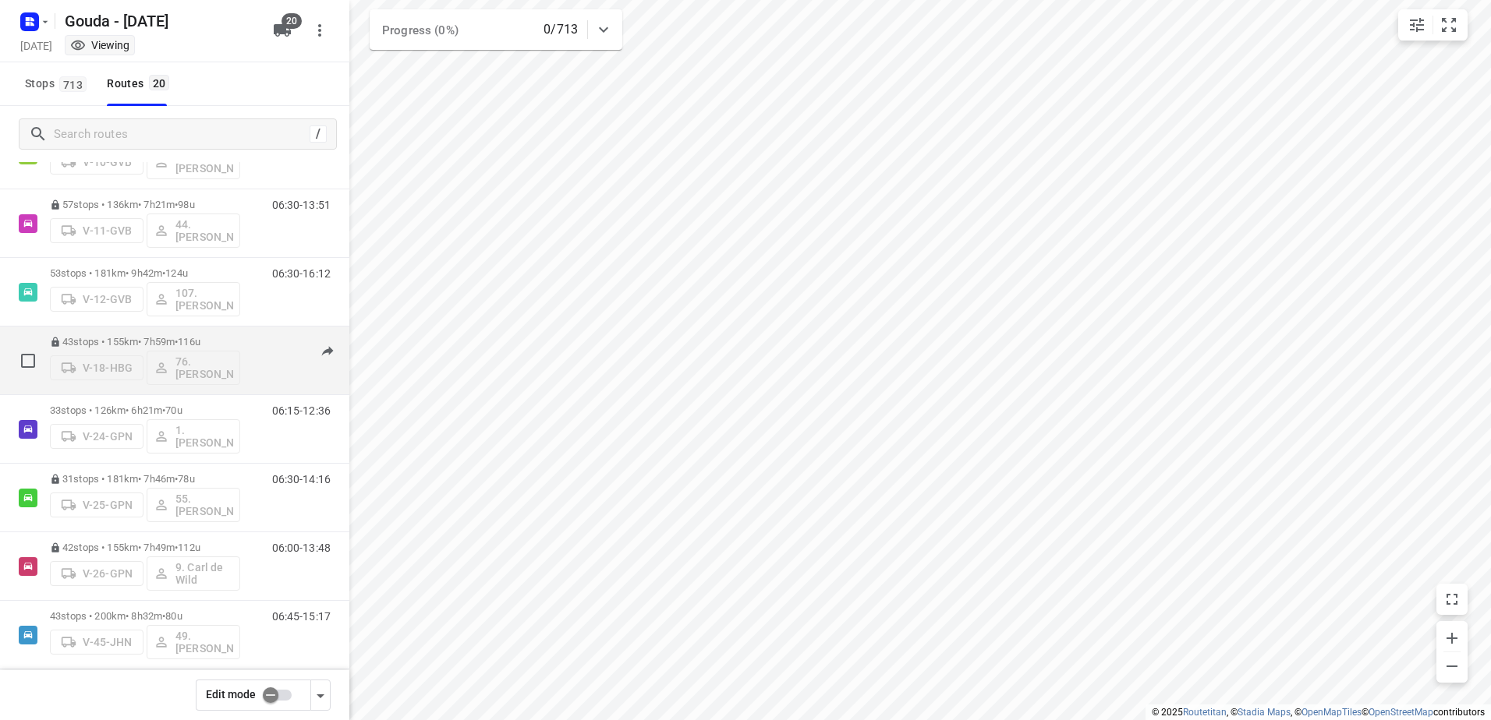
scroll to position [234, 0]
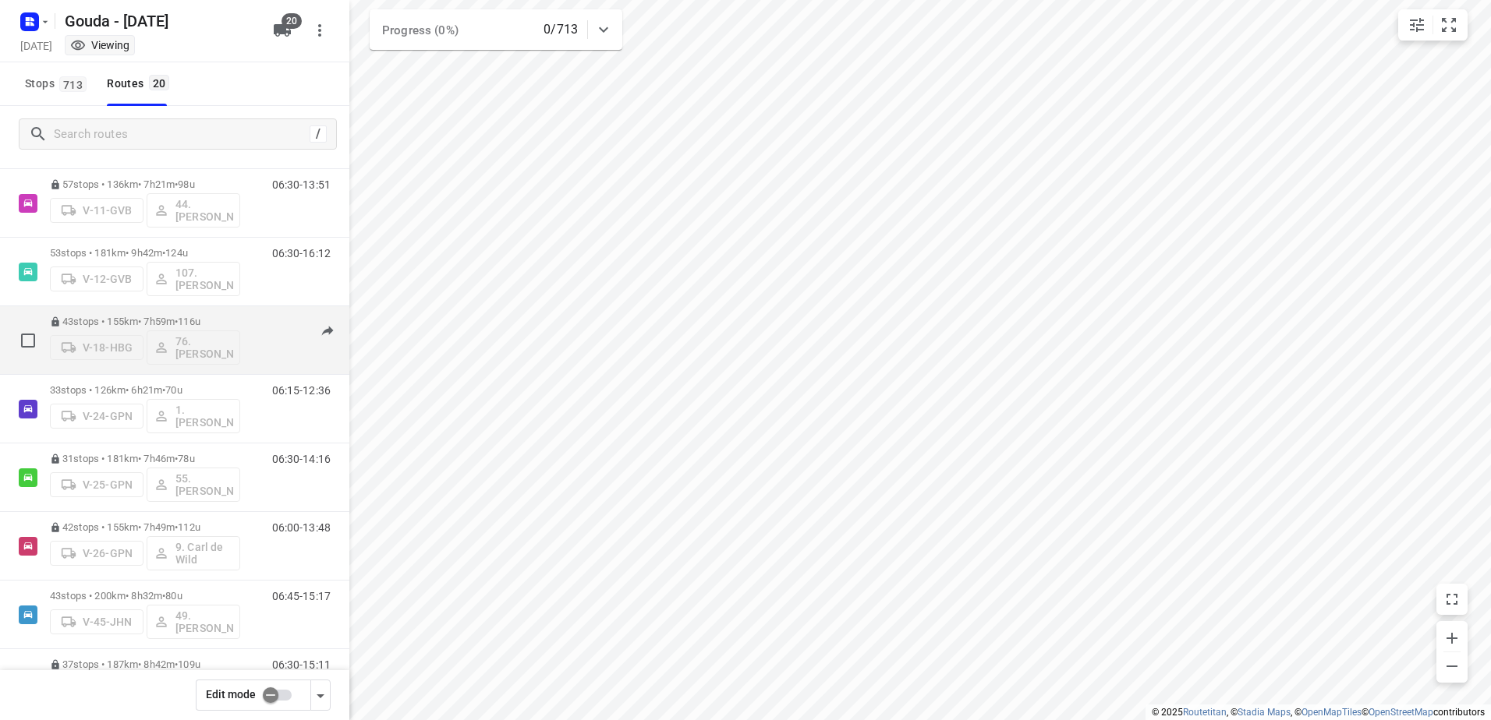
click at [234, 320] on p "43 stops • 155km • 7h59m • 116u" at bounding box center [145, 322] width 190 height 12
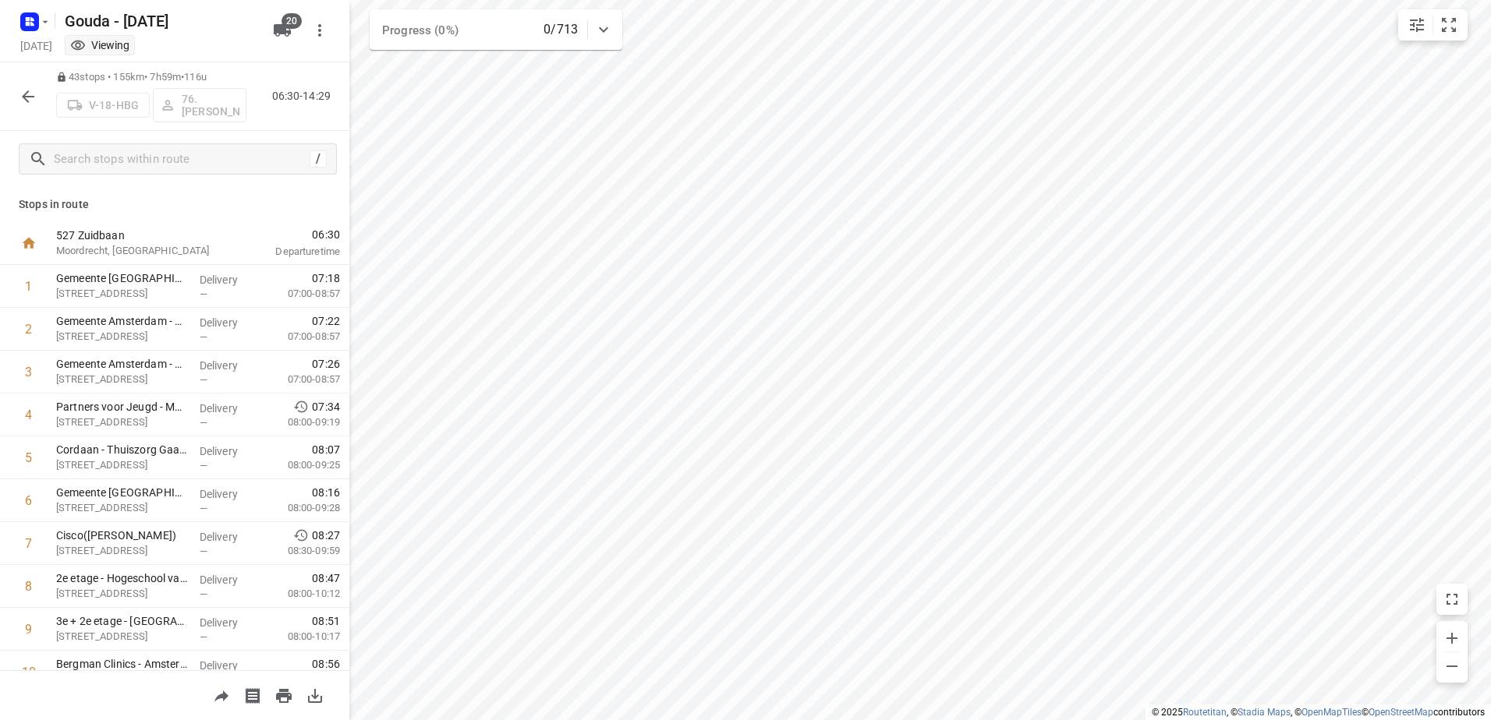
click at [41, 95] on button "button" at bounding box center [27, 96] width 31 height 31
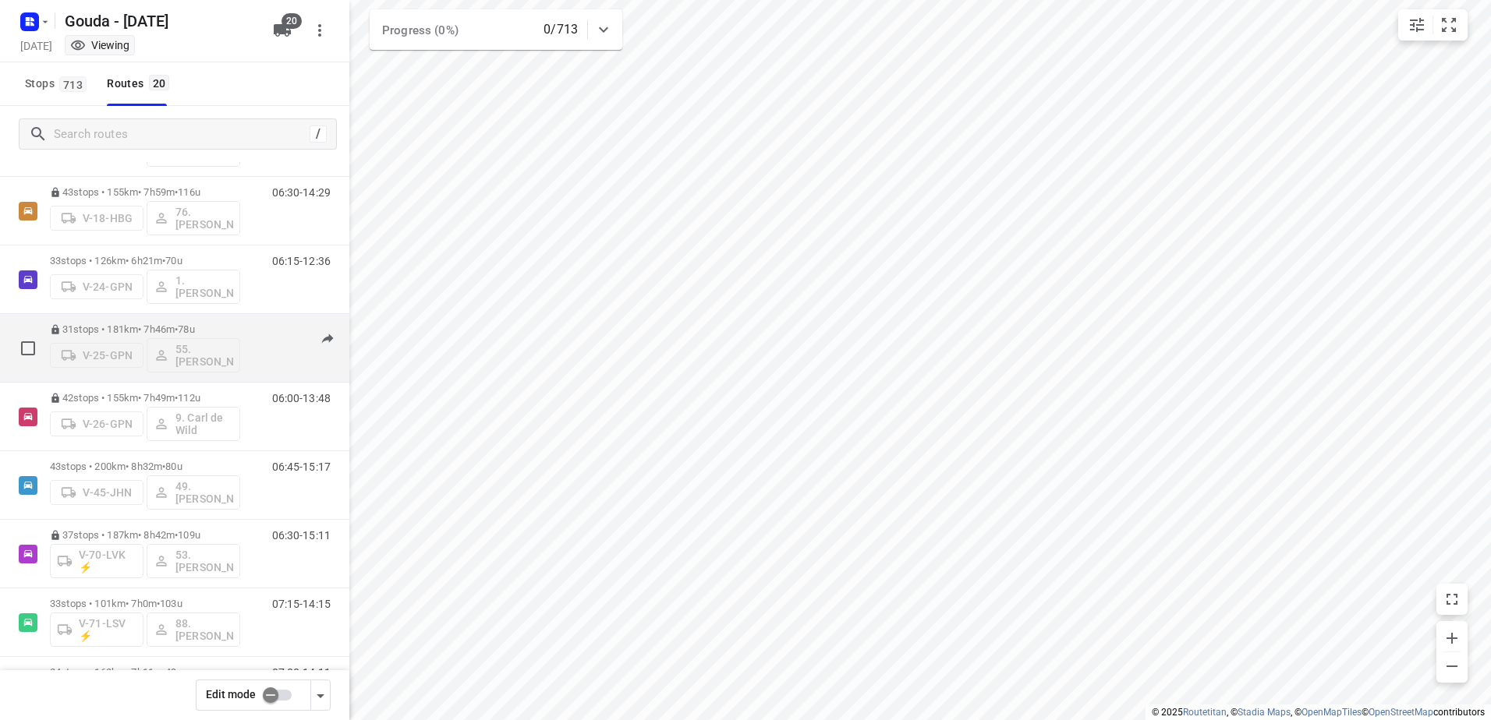
scroll to position [390, 0]
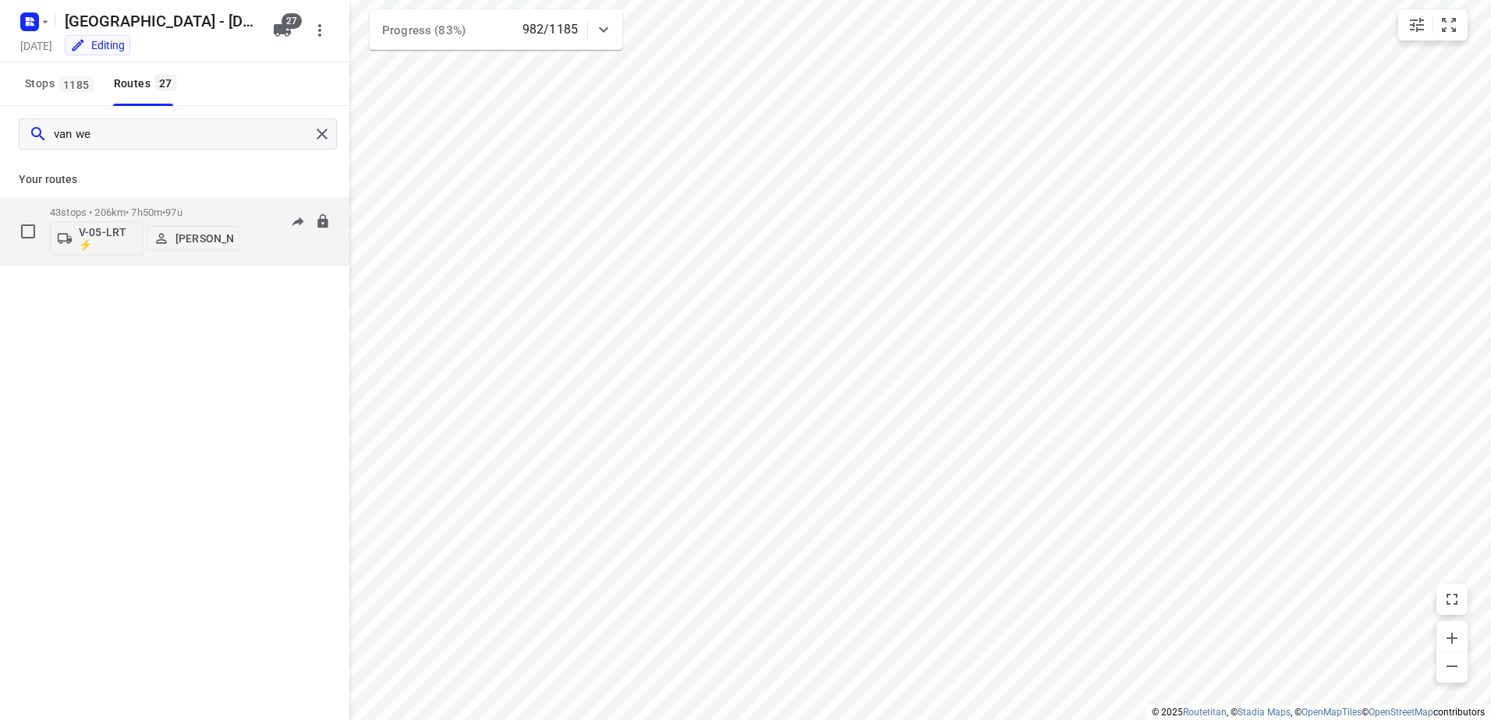
type input "van we"
click at [133, 202] on div "43 stops • 206km • 7h50m • 97u V-05-LRT ⚡ [PERSON_NAME]" at bounding box center [145, 231] width 190 height 65
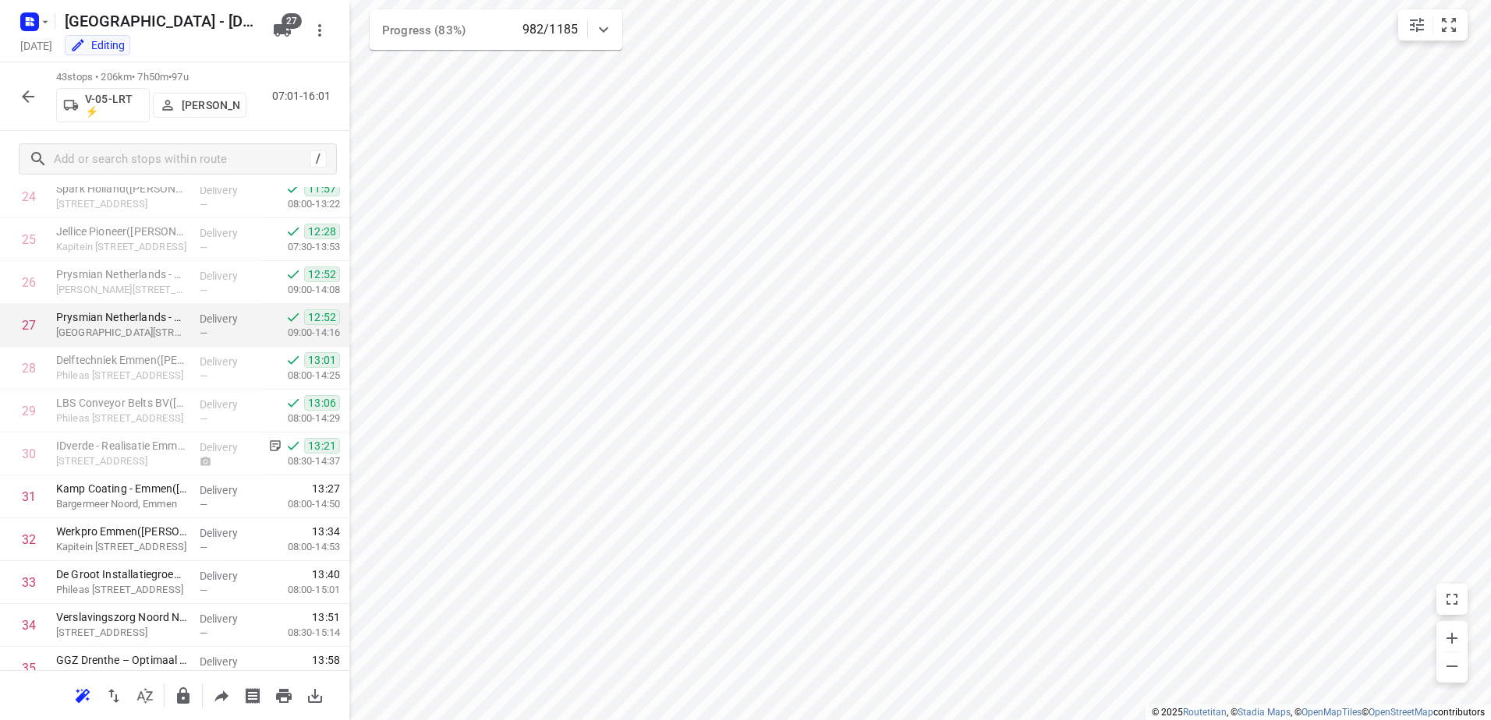
scroll to position [1247, 0]
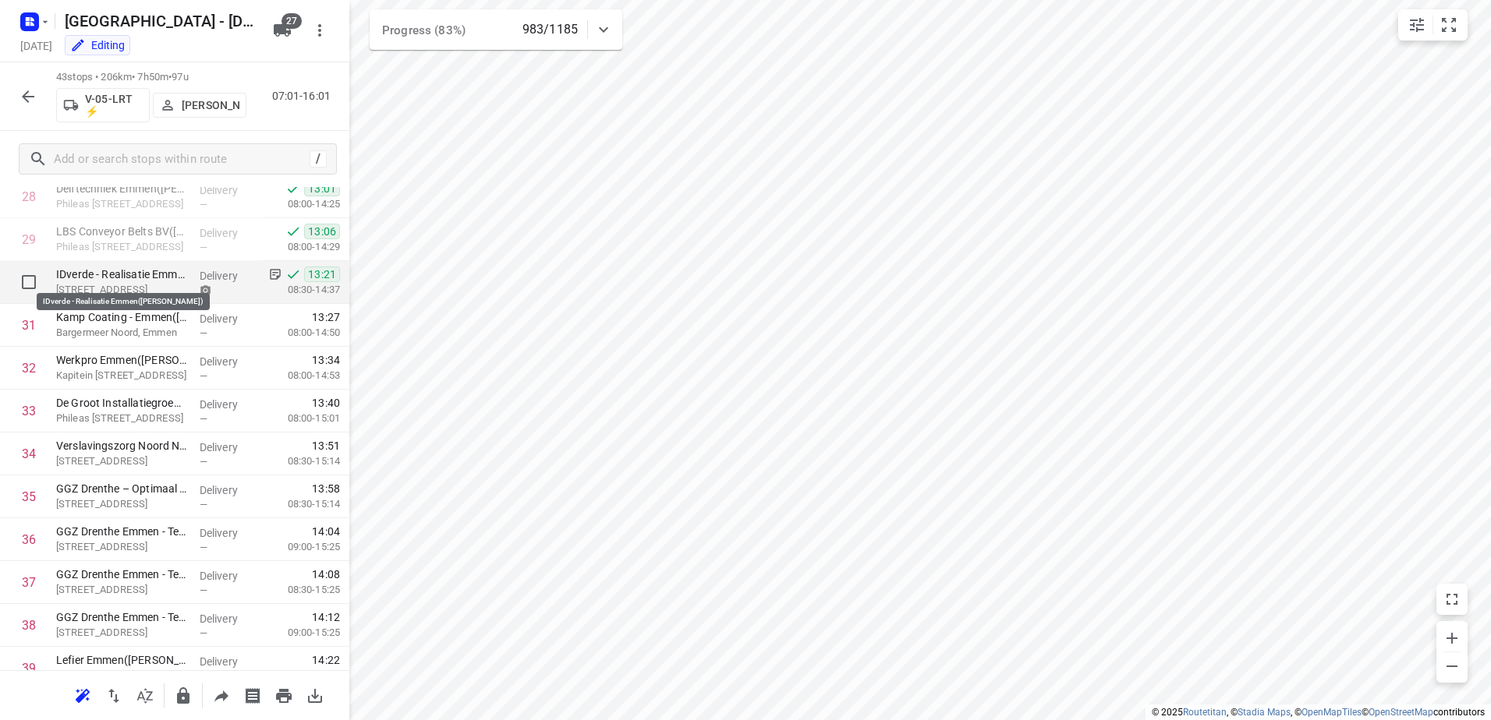
click at [119, 280] on p "IDverde - Realisatie Emmen([PERSON_NAME])" at bounding box center [121, 275] width 131 height 16
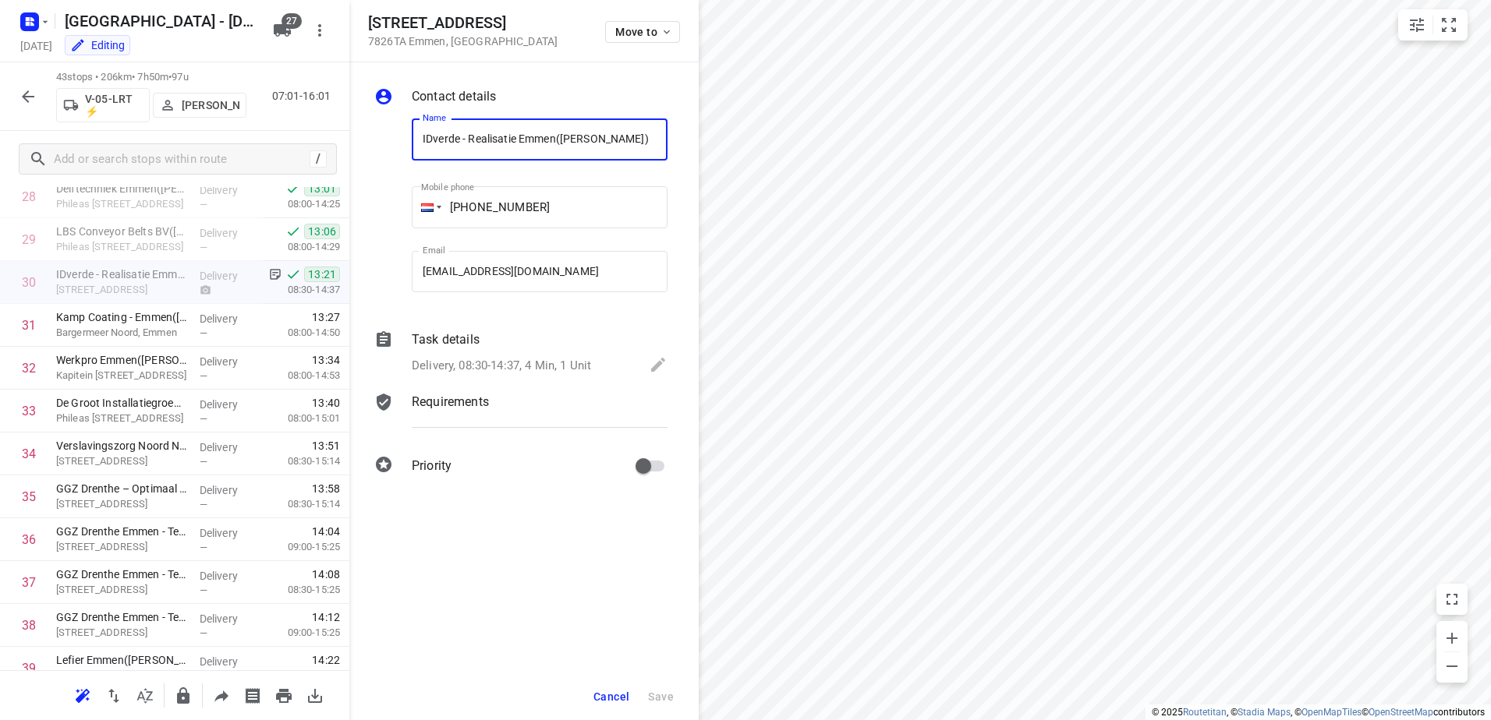
click at [547, 365] on p "Delivery, 08:30-14:37, 4 Min, 1 Unit" at bounding box center [501, 366] width 179 height 18
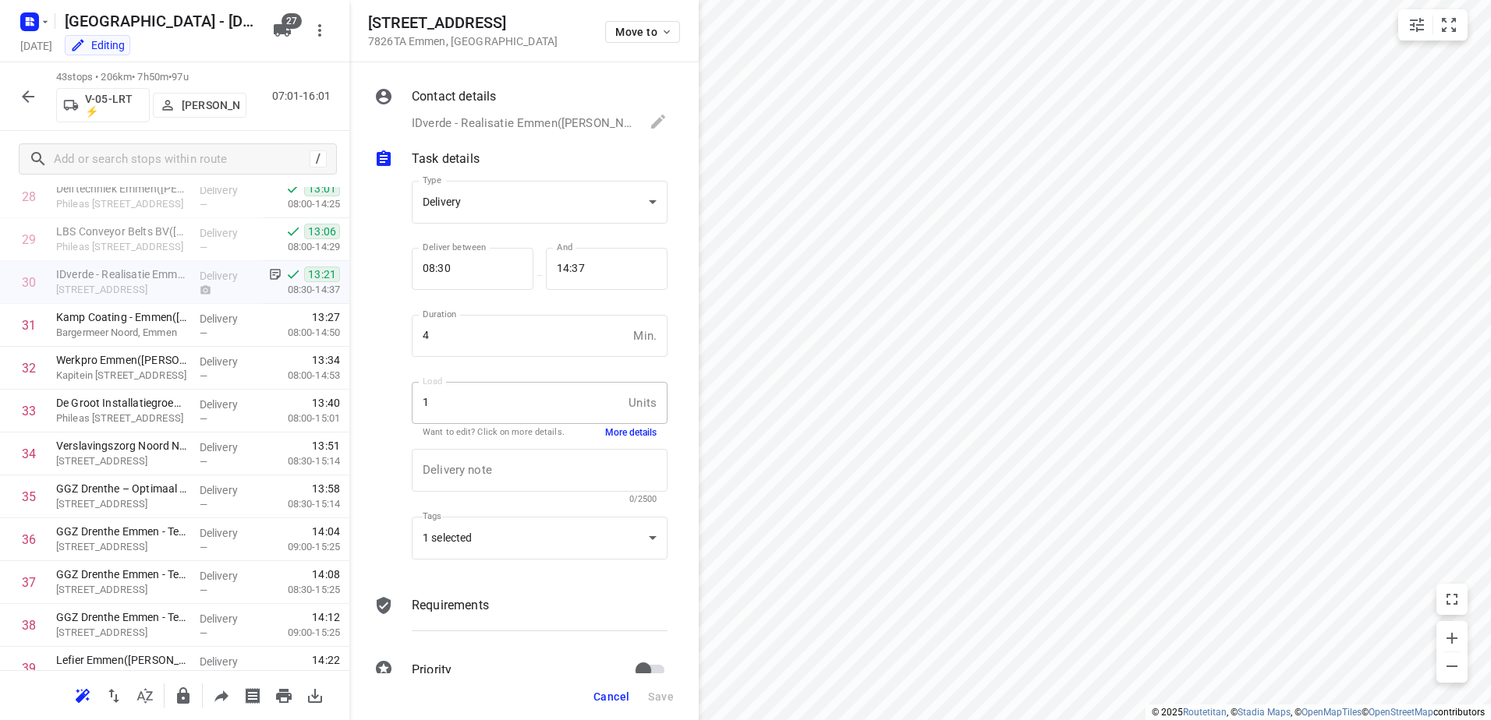
click at [544, 116] on p "IDverde - Realisatie Emmen([PERSON_NAME]), [PHONE_NUMBER], [EMAIL_ADDRESS][DOMA…" at bounding box center [523, 124] width 222 height 18
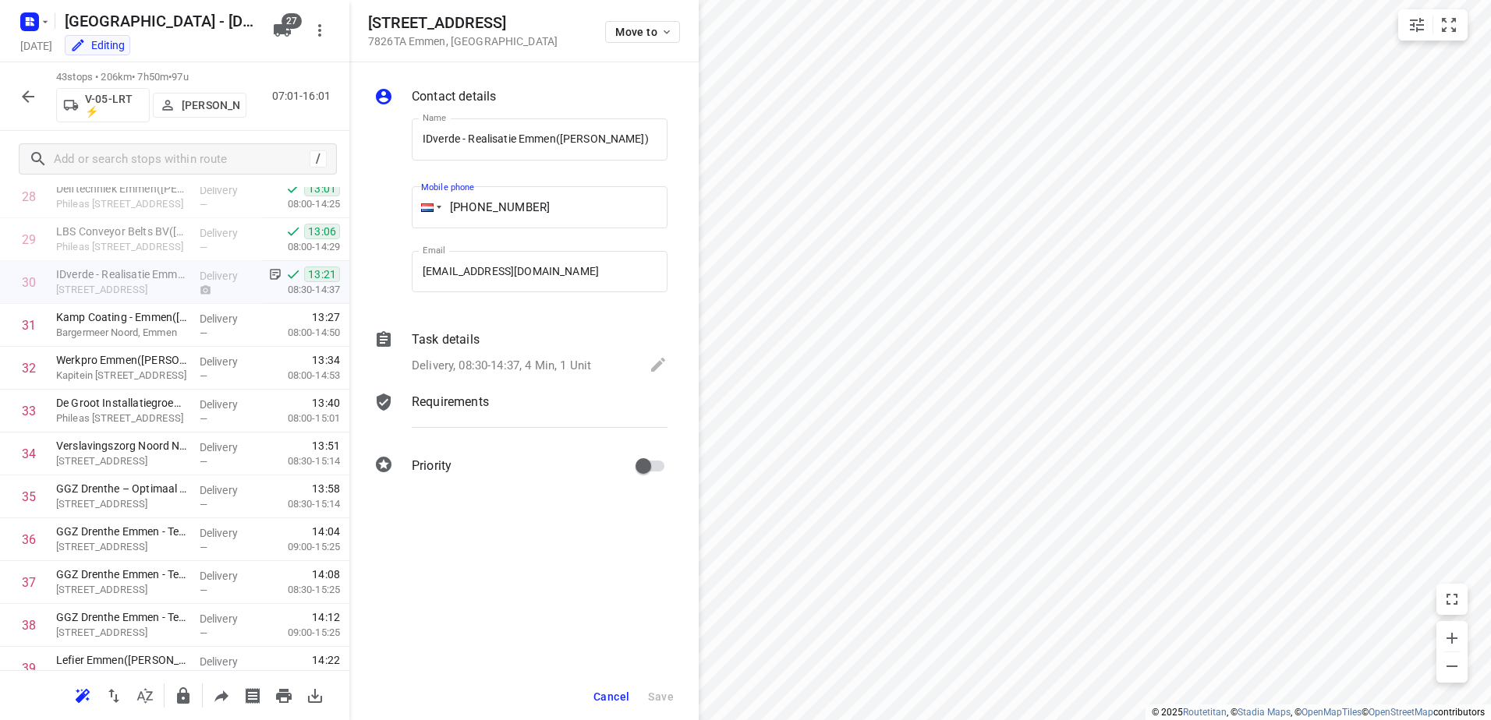
click at [457, 210] on input "[PHONE_NUMBER]" at bounding box center [540, 207] width 256 height 42
click at [629, 695] on span "Cancel" at bounding box center [611, 697] width 36 height 12
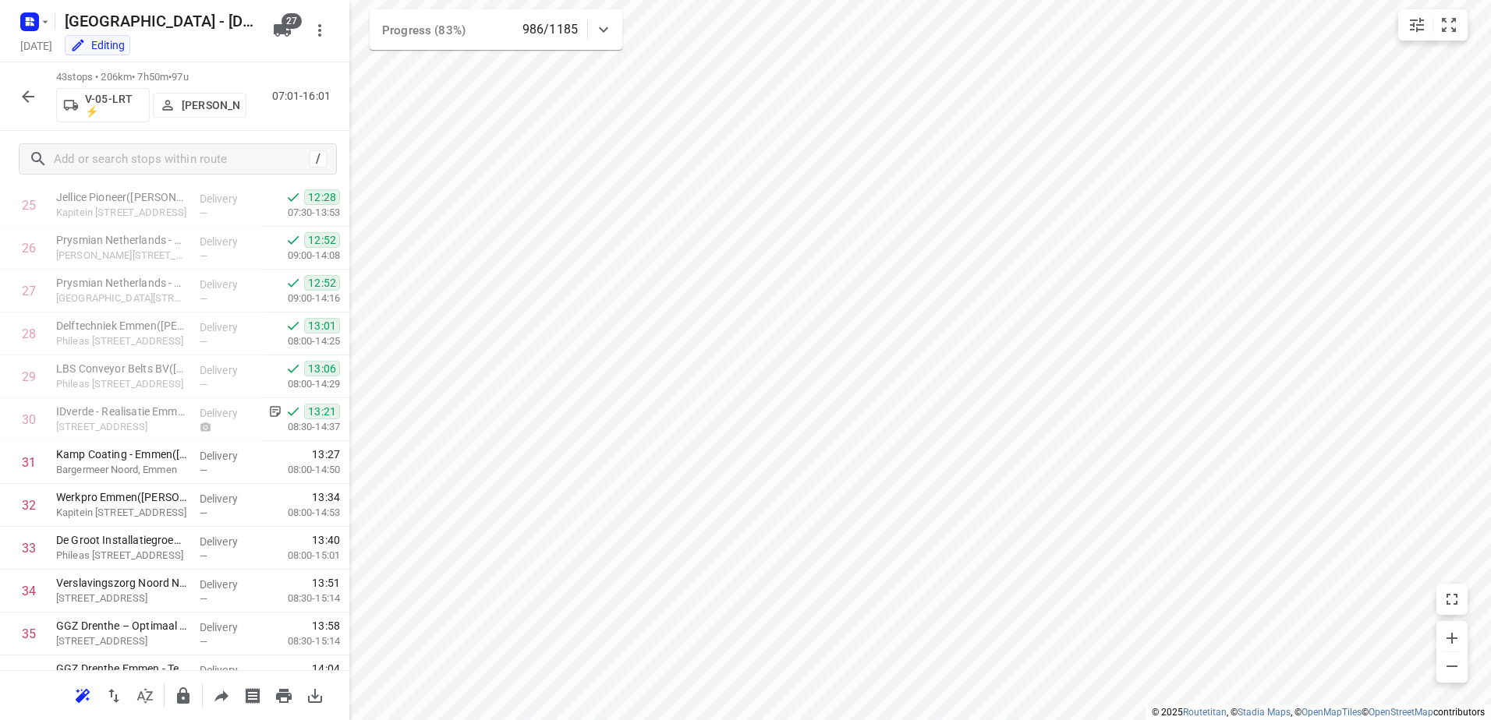
scroll to position [1114, 0]
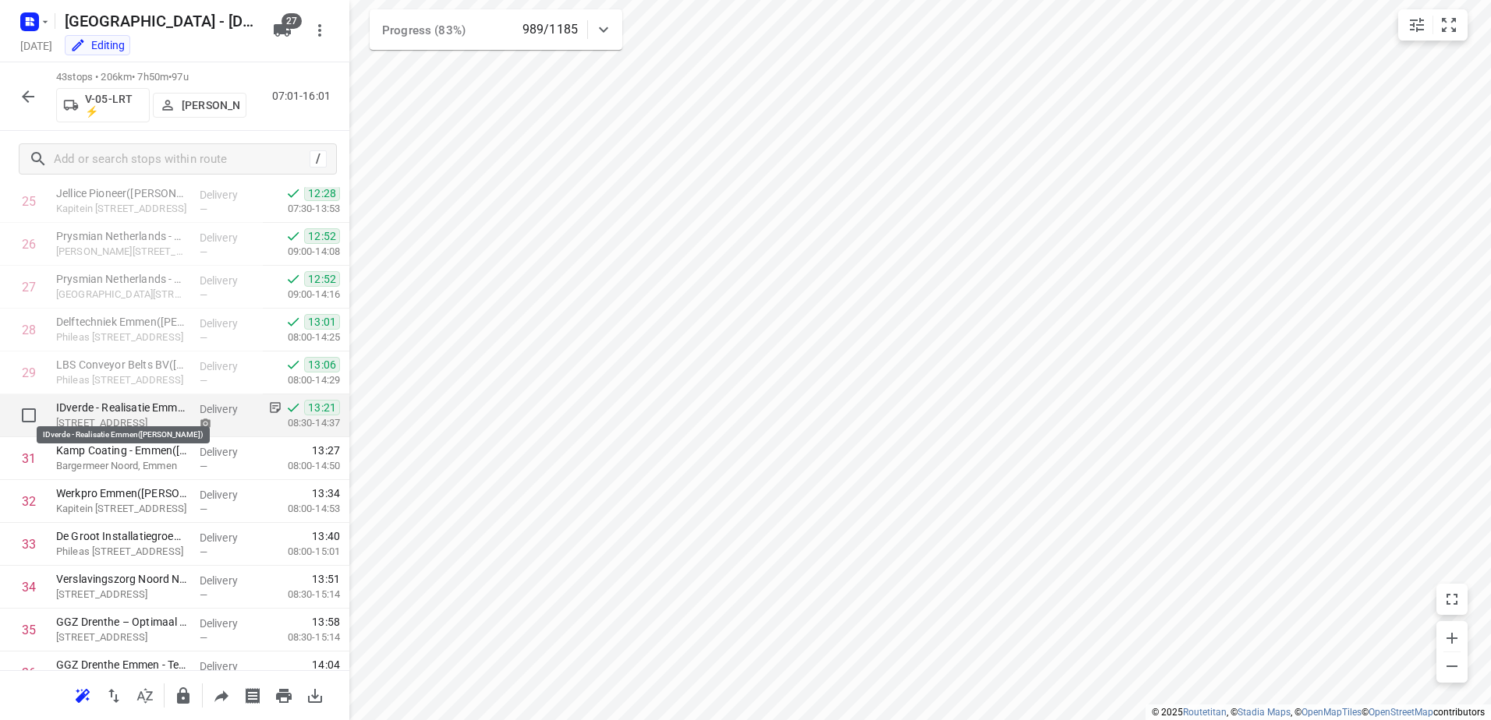
click at [122, 409] on p "IDverde - Realisatie Emmen(Renate de Roo)" at bounding box center [121, 408] width 131 height 16
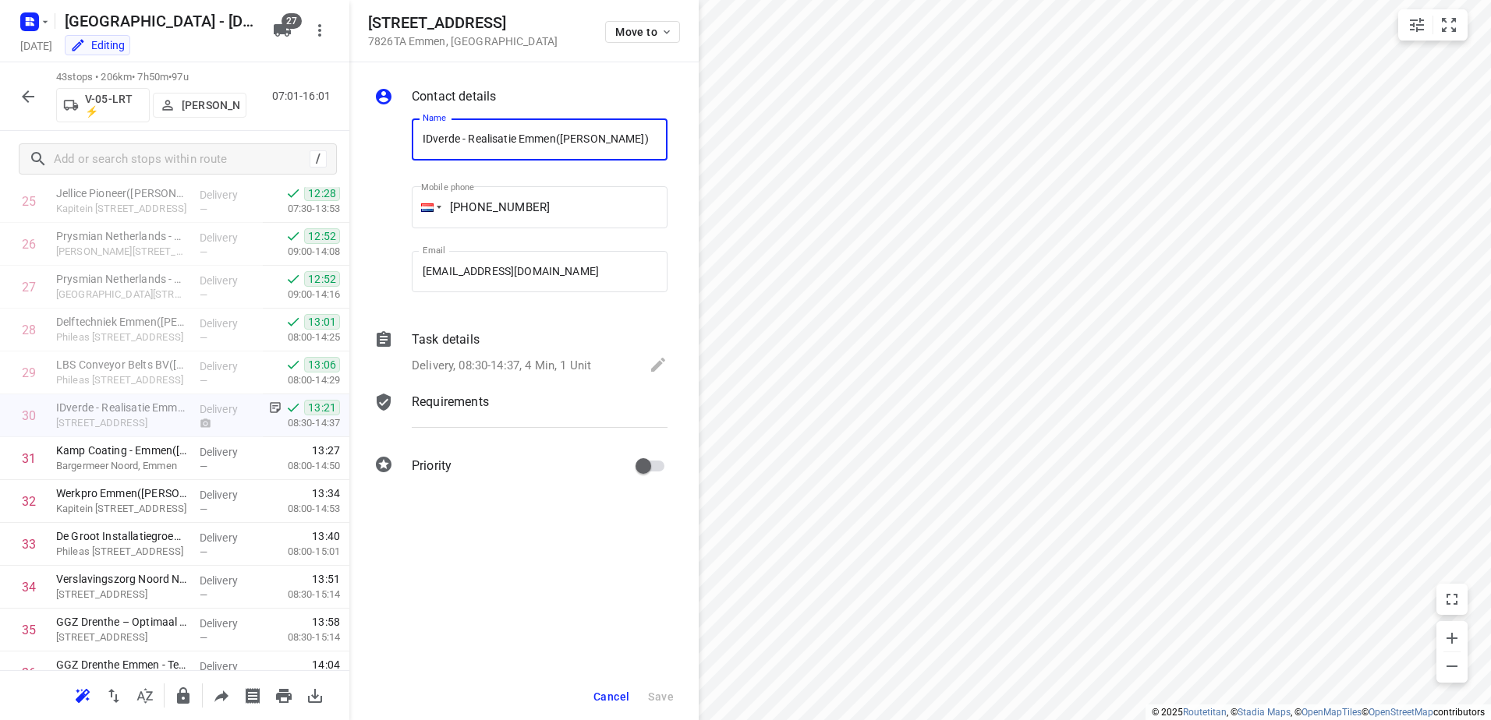
click at [547, 378] on div "Task details Delivery, 08:30-14:37, 4 Min, 1 Unit" at bounding box center [540, 353] width 262 height 53
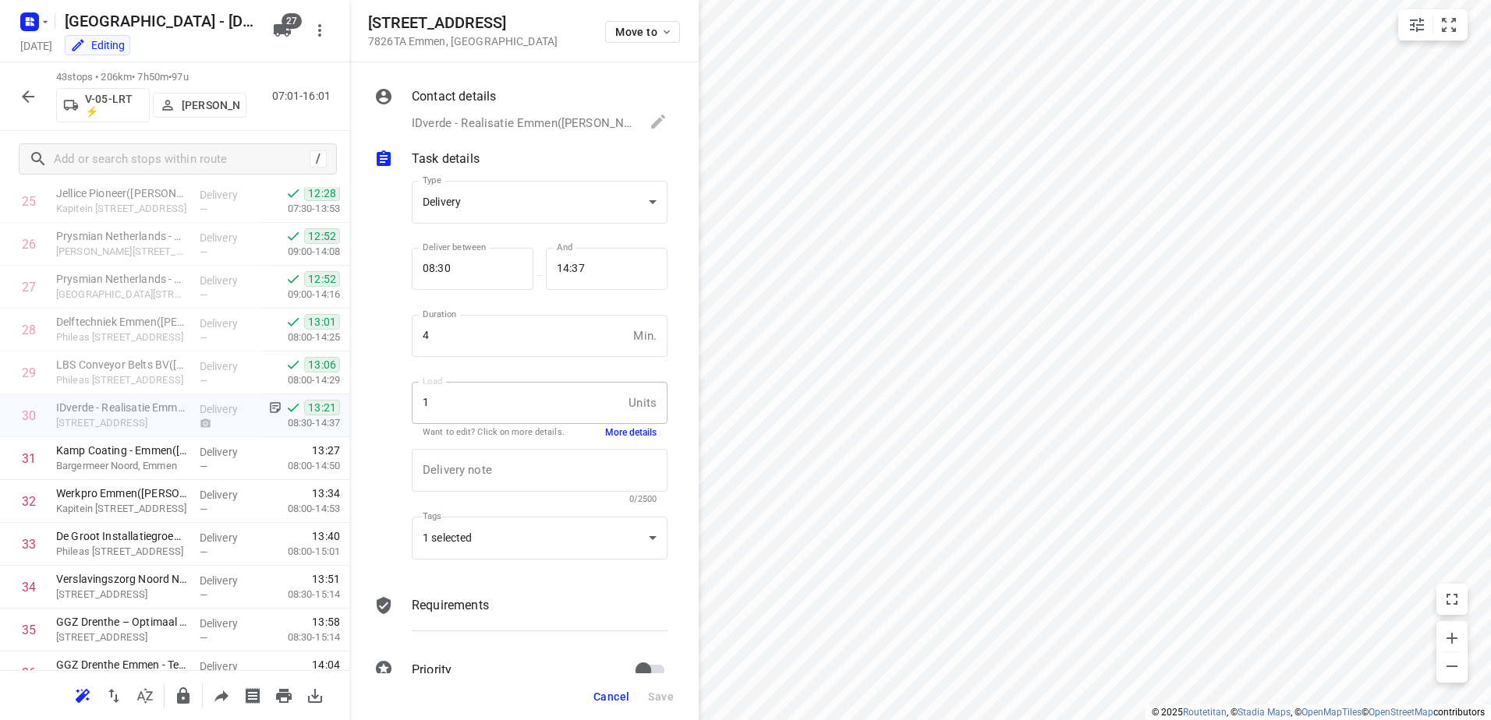
click at [631, 435] on button "More details" at bounding box center [630, 432] width 51 height 13
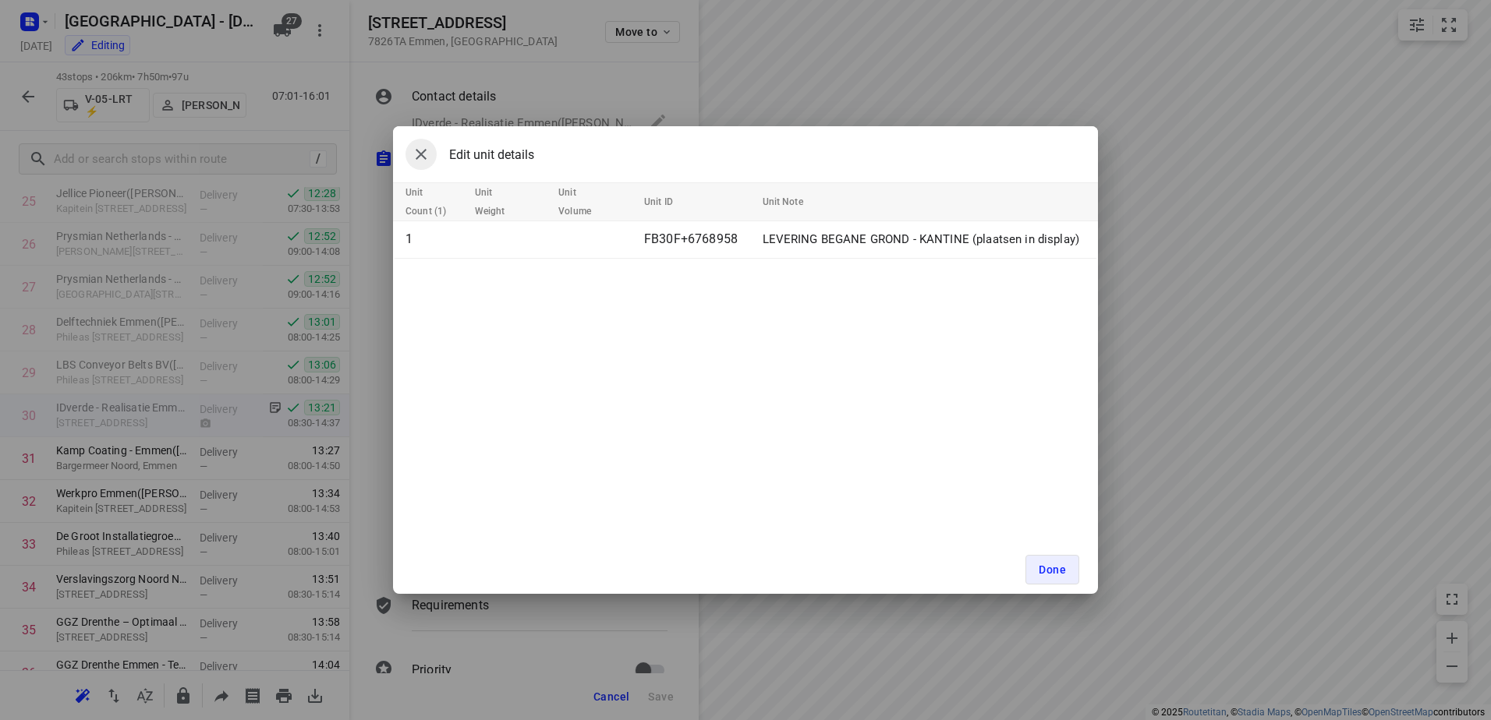
click at [415, 157] on icon "button" at bounding box center [421, 154] width 19 height 19
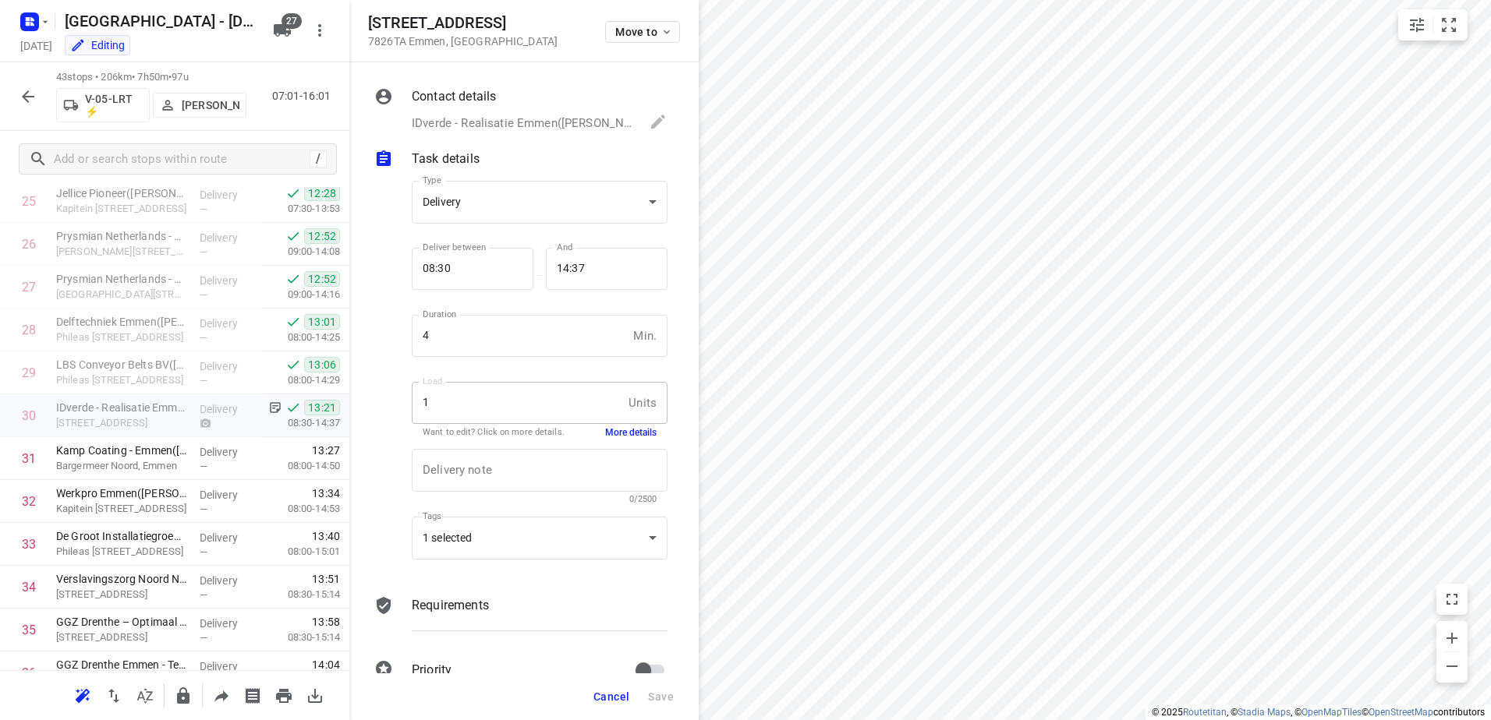
click at [539, 130] on p "IDverde - Realisatie Emmen(Renate de Roo), +0591-630080, delivery+6768958@fruit…" at bounding box center [523, 124] width 222 height 18
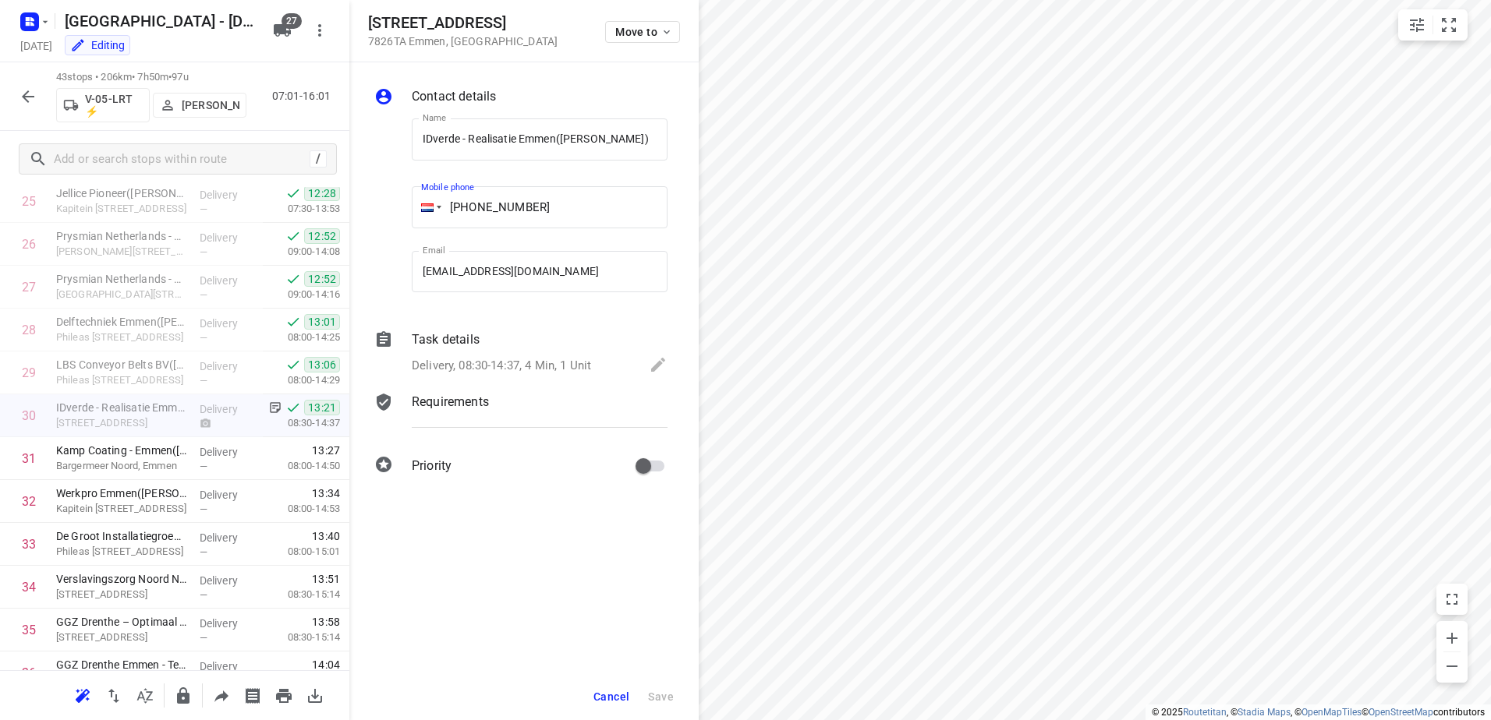
click at [454, 210] on input "+05 91630080" at bounding box center [540, 207] width 256 height 42
click at [225, 691] on icon "button" at bounding box center [221, 696] width 19 height 19
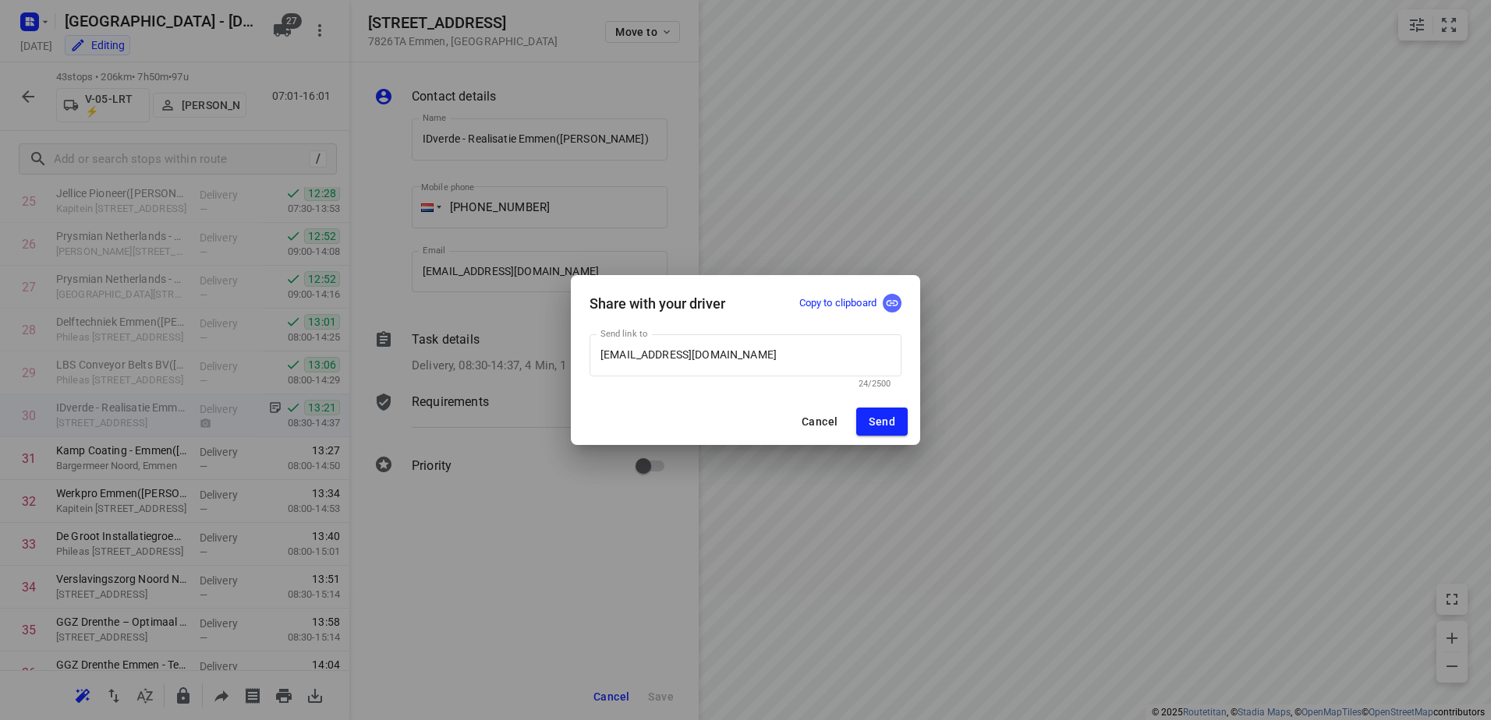
click at [889, 303] on icon "button" at bounding box center [892, 303] width 14 height 14
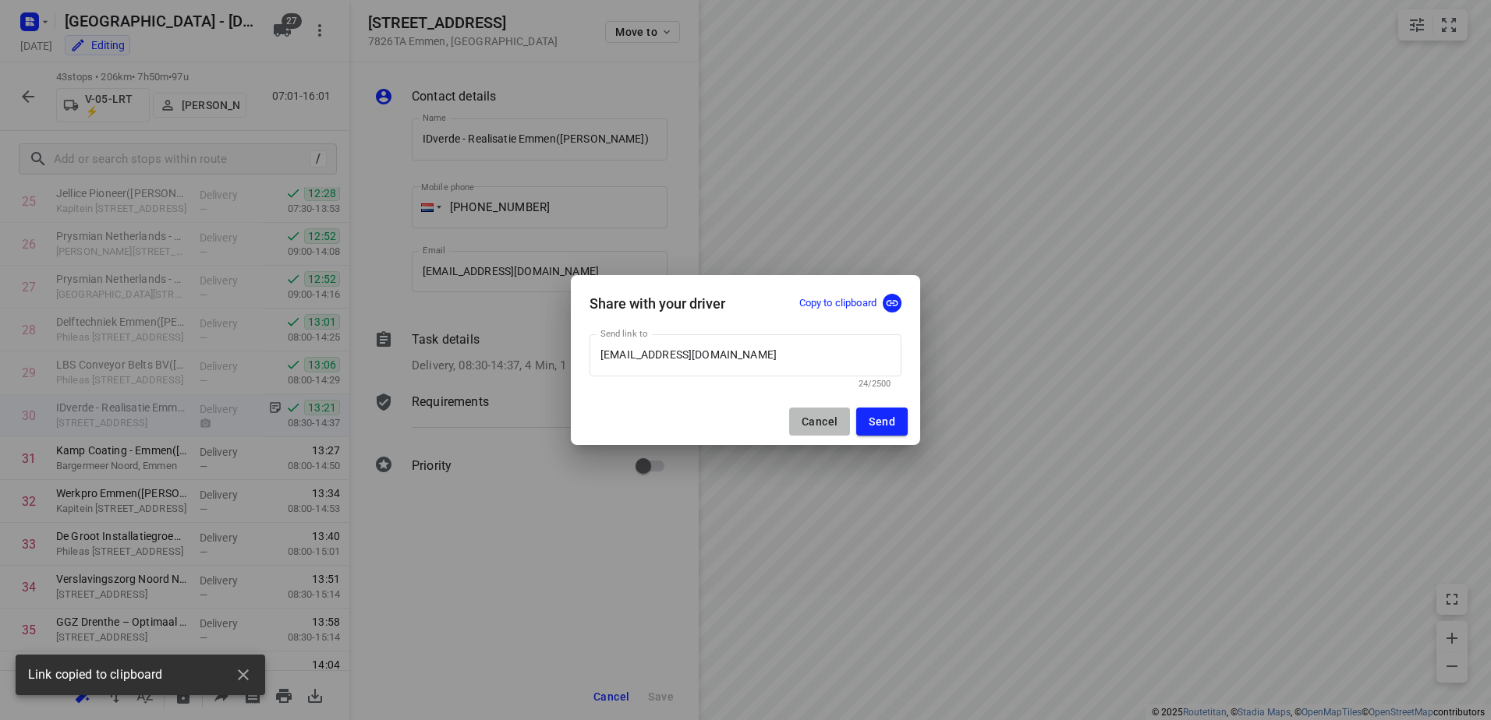
click at [807, 429] on button "Cancel" at bounding box center [819, 422] width 61 height 28
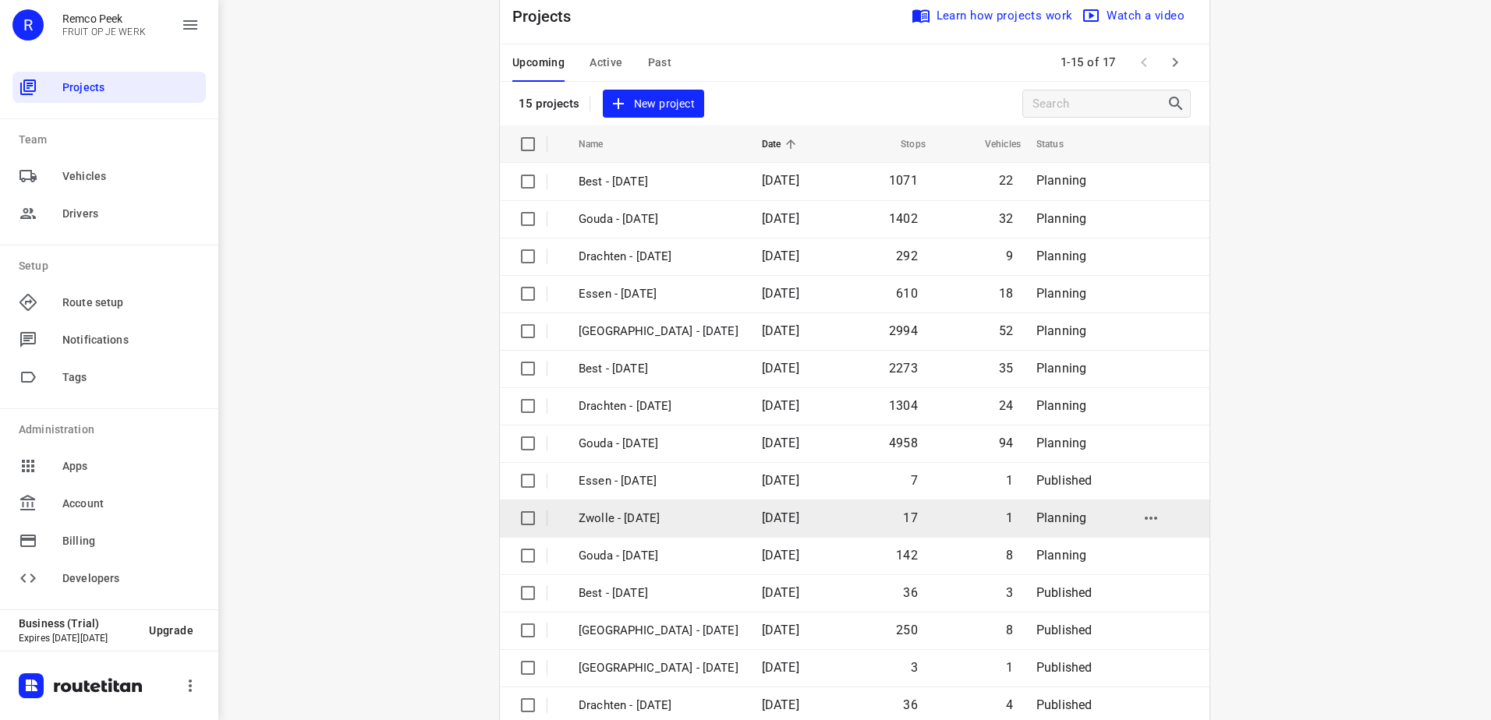
scroll to position [68, 0]
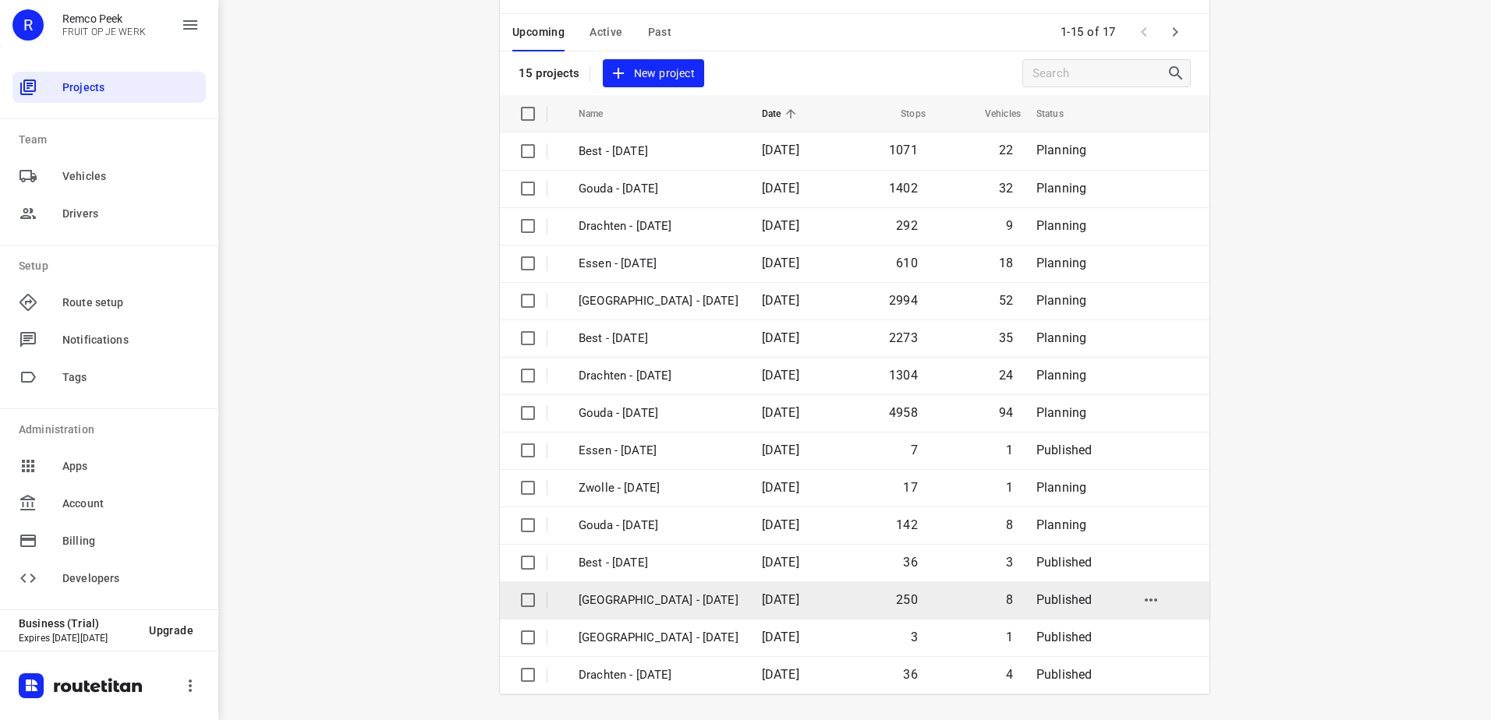
click at [787, 594] on span "[DATE]" at bounding box center [780, 600] width 37 height 15
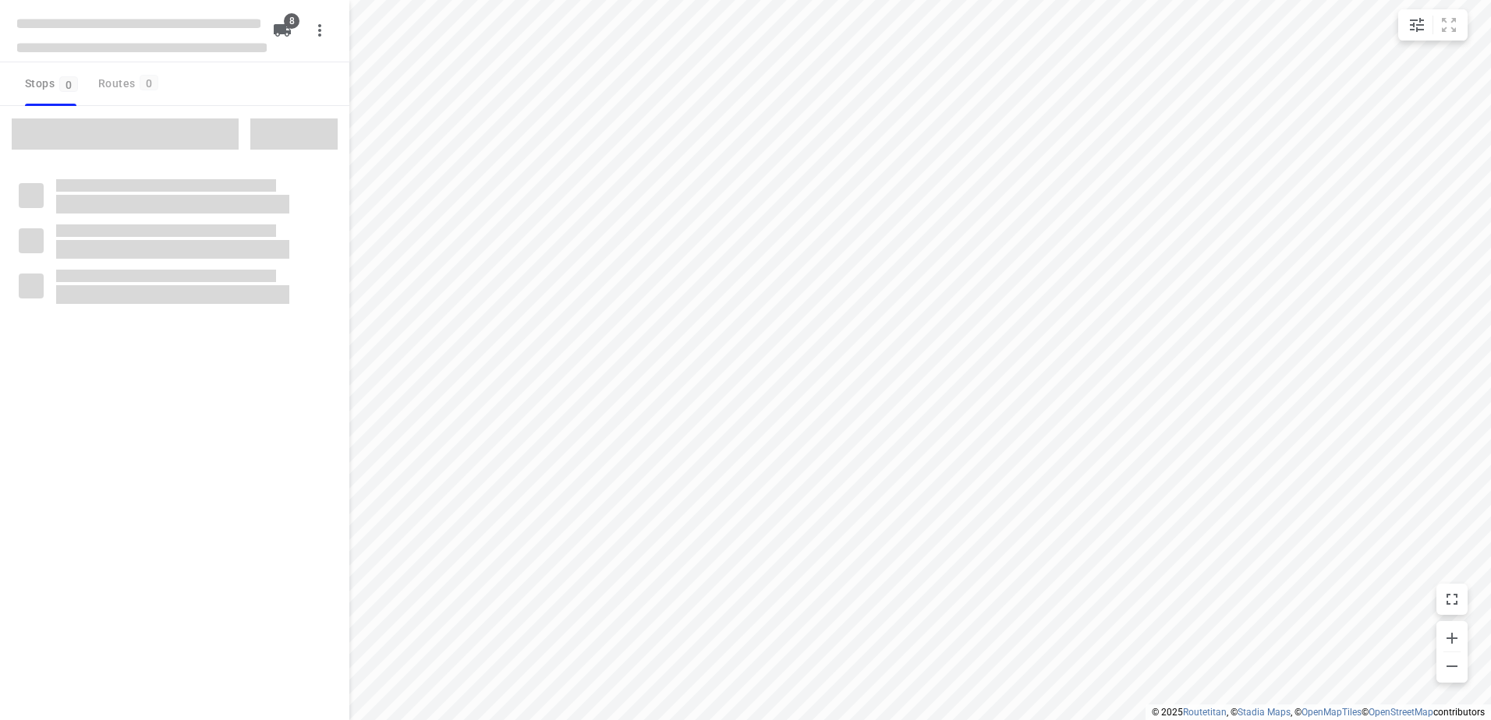
checkbox input "true"
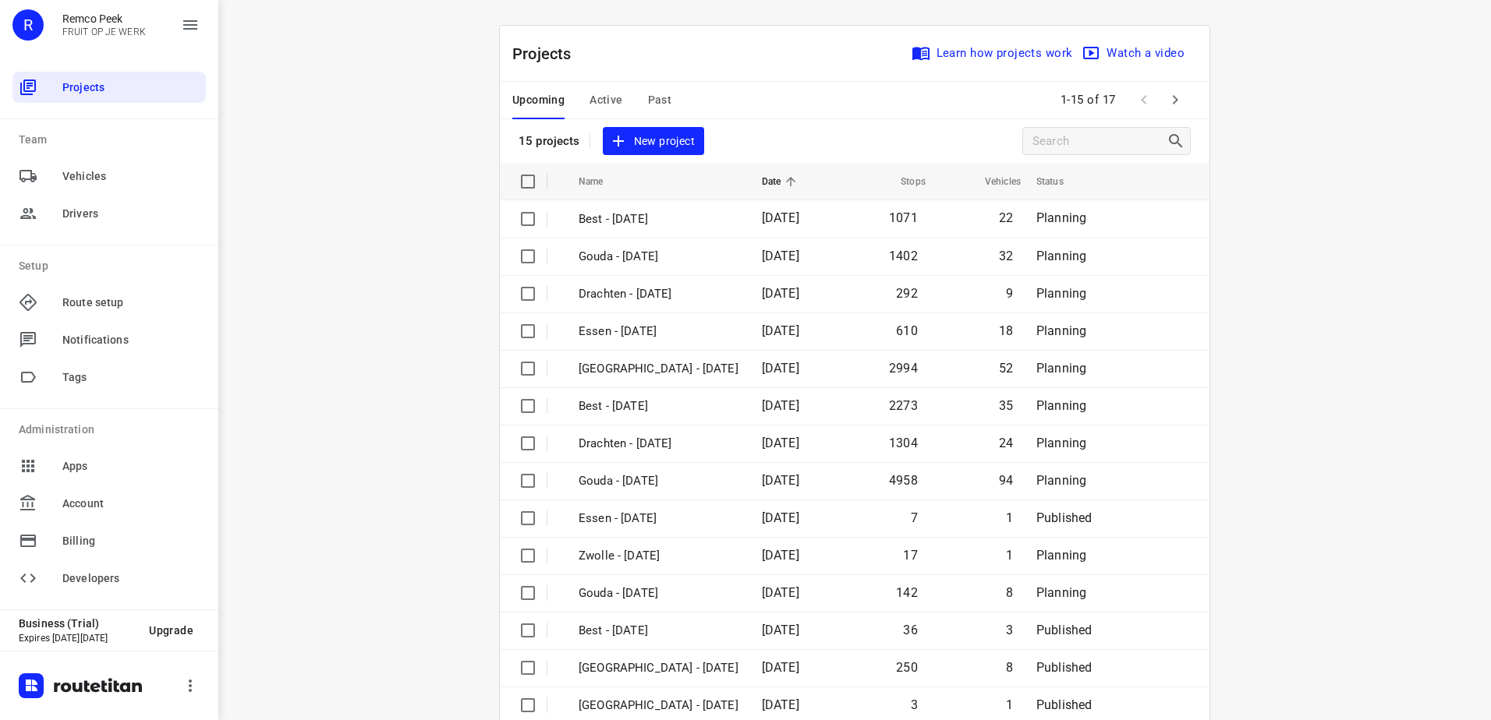
click at [596, 101] on span "Active" at bounding box center [605, 99] width 33 height 19
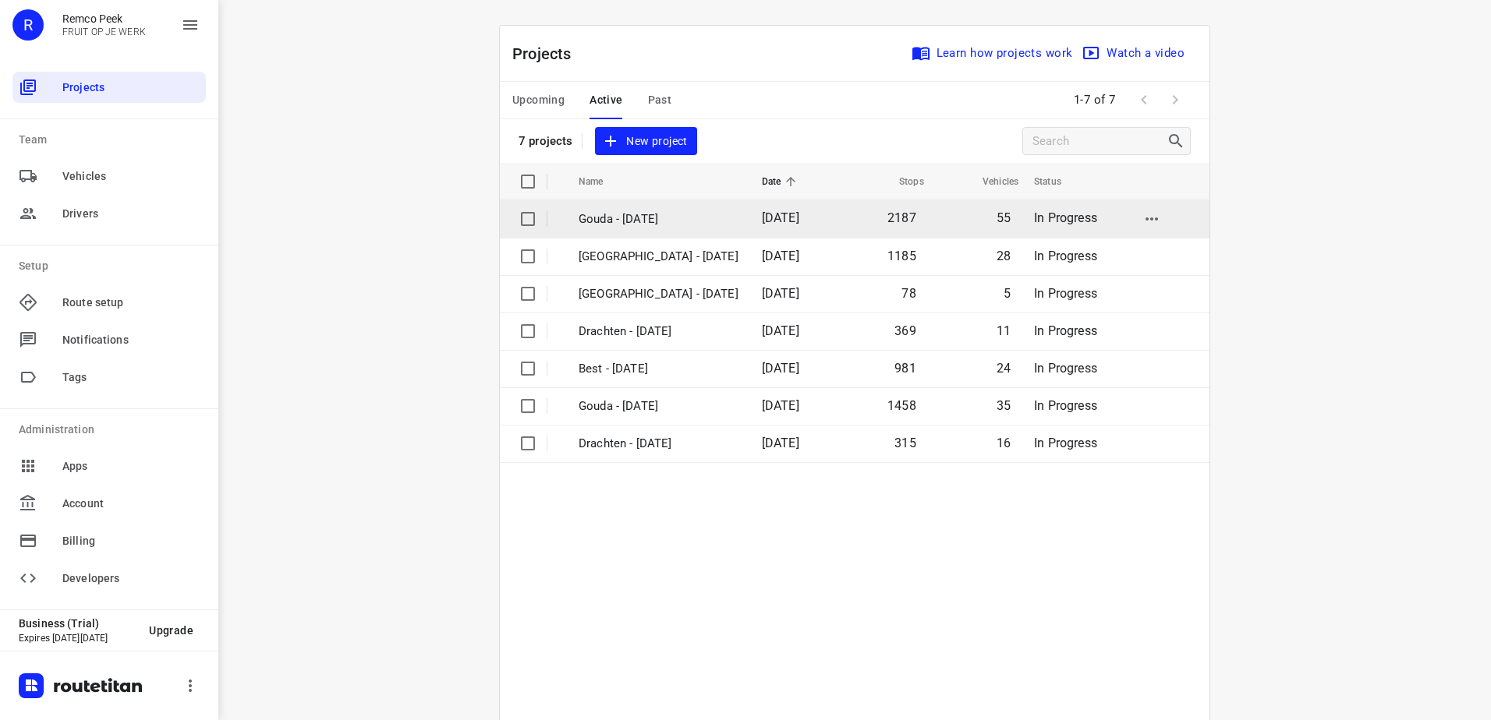
click at [634, 212] on p "Gouda - [DATE]" at bounding box center [658, 220] width 160 height 18
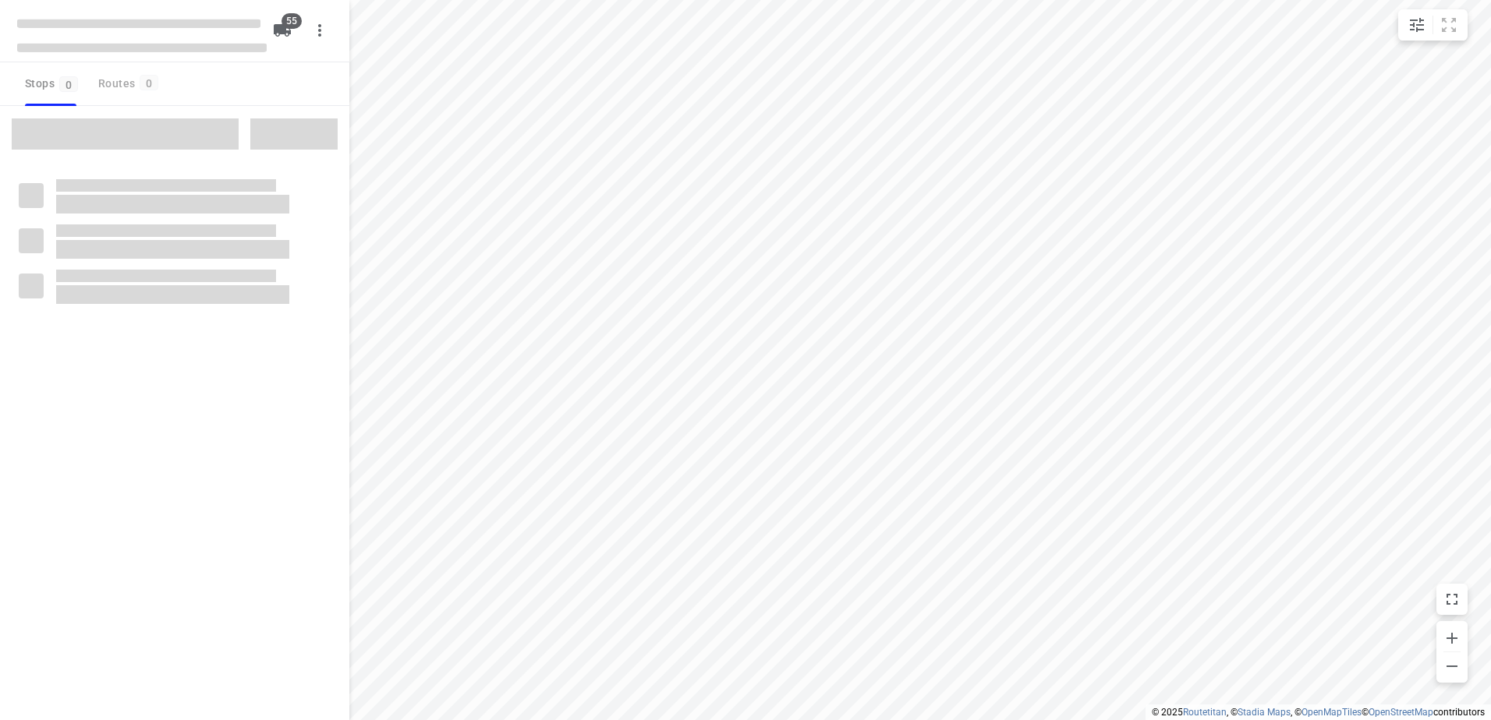
checkbox input "true"
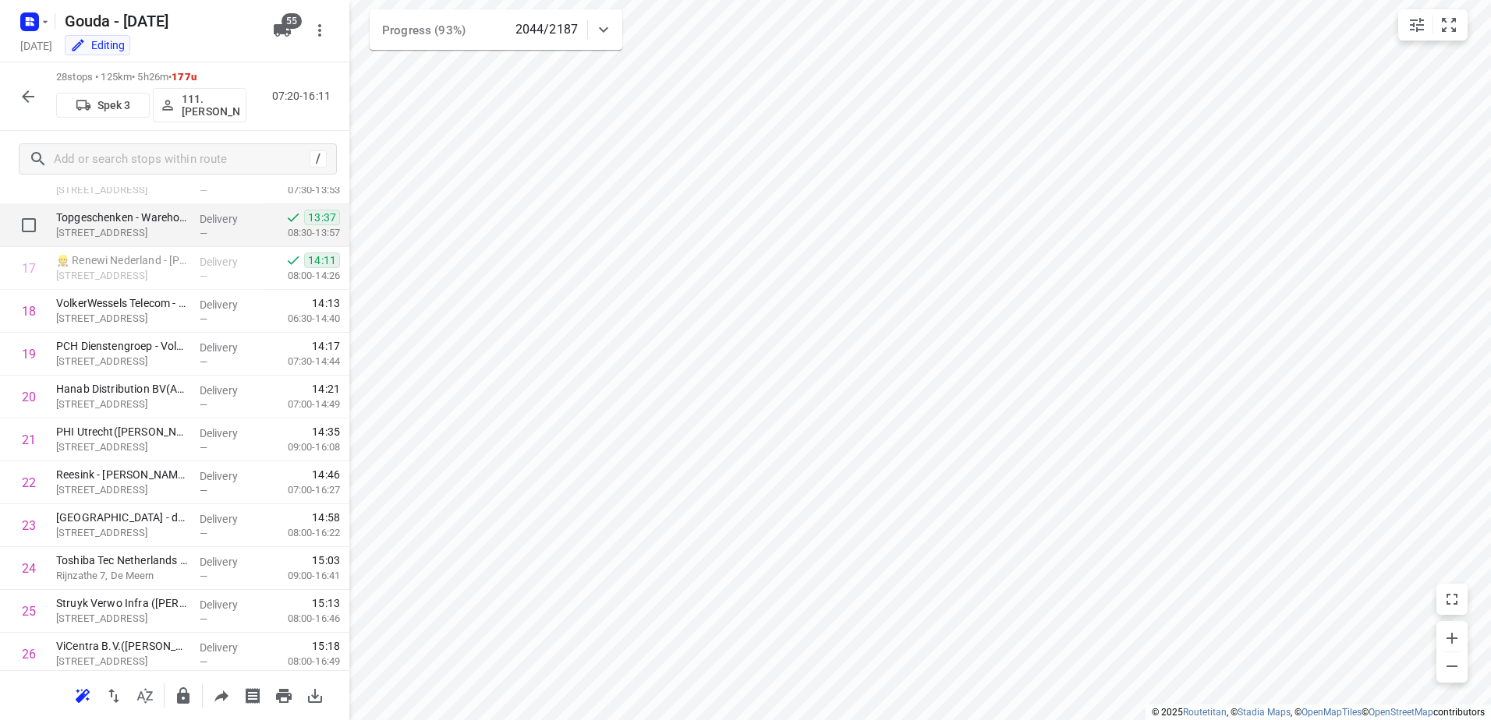
scroll to position [682, 0]
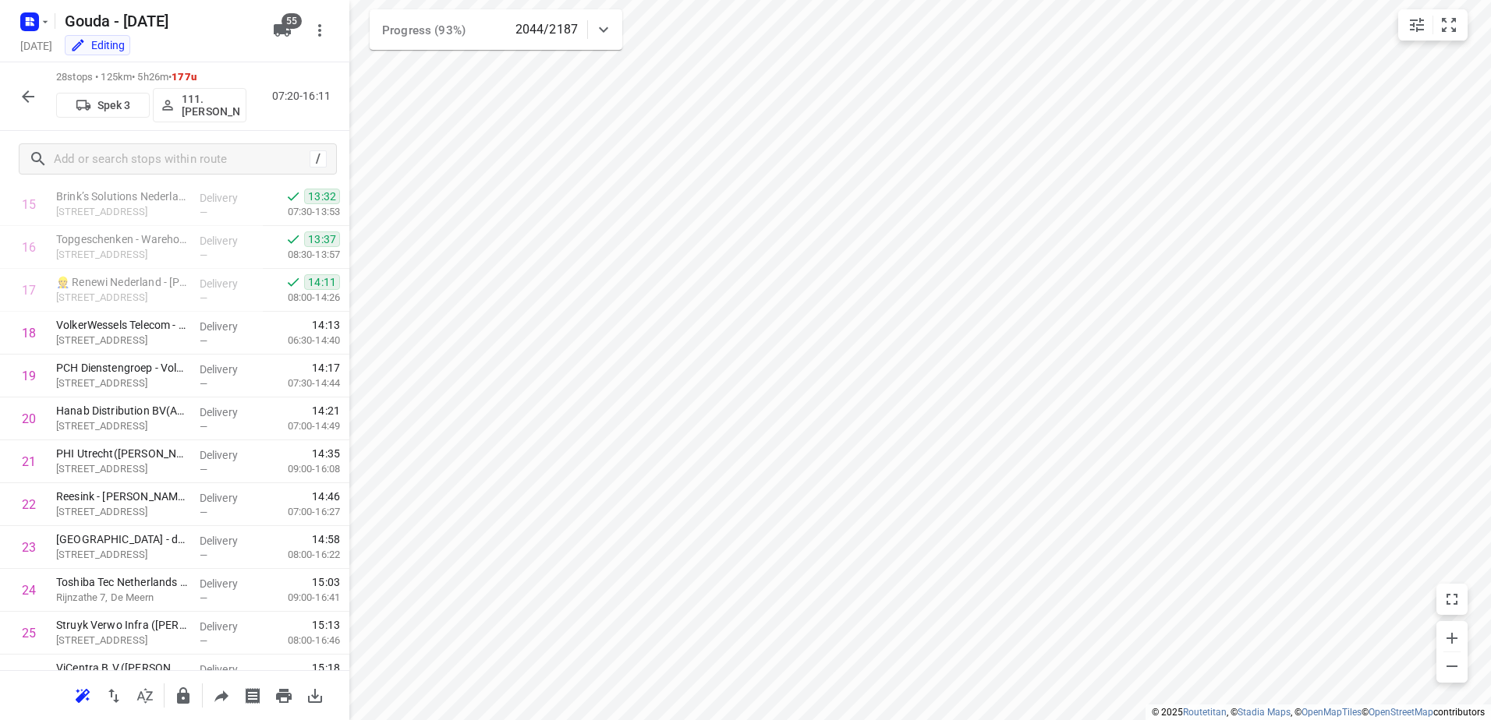
click at [29, 99] on icon "button" at bounding box center [28, 96] width 19 height 19
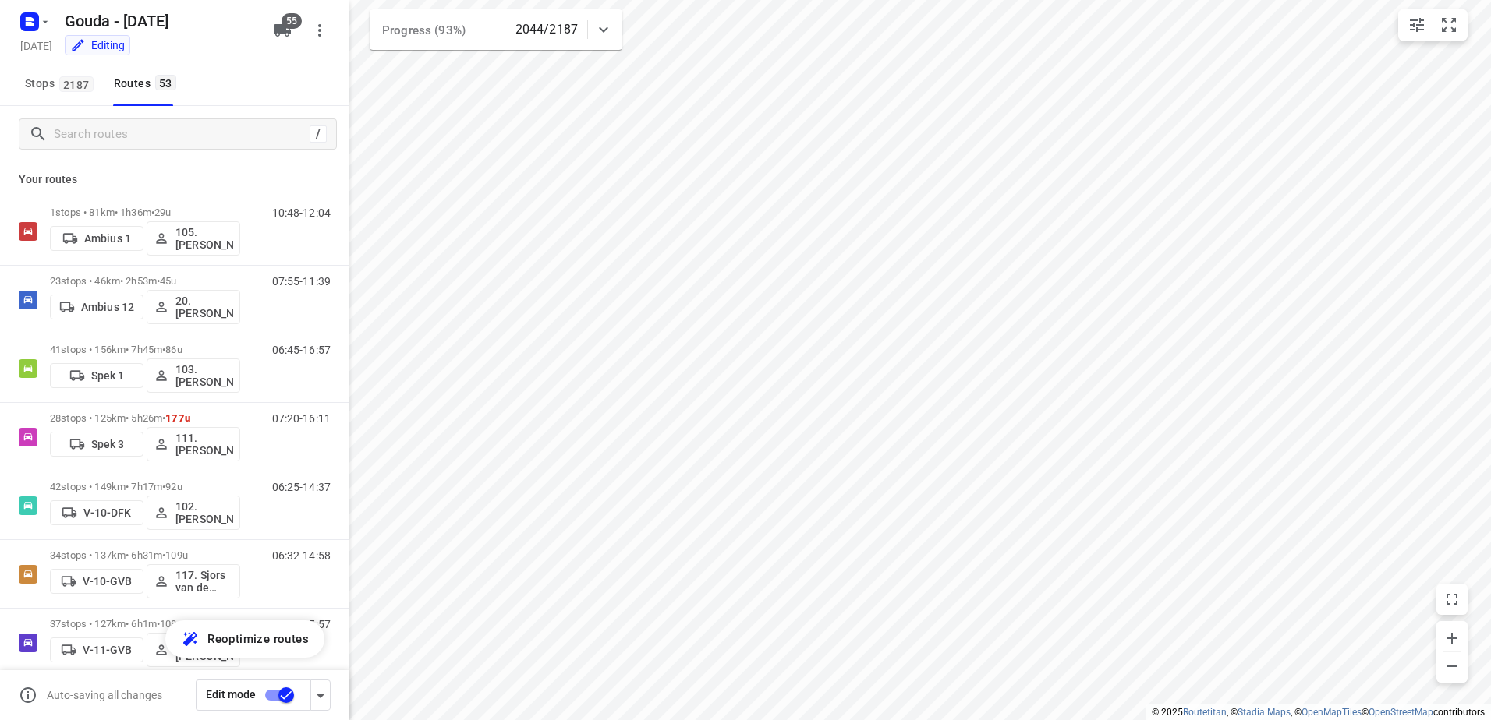
scroll to position [109, 0]
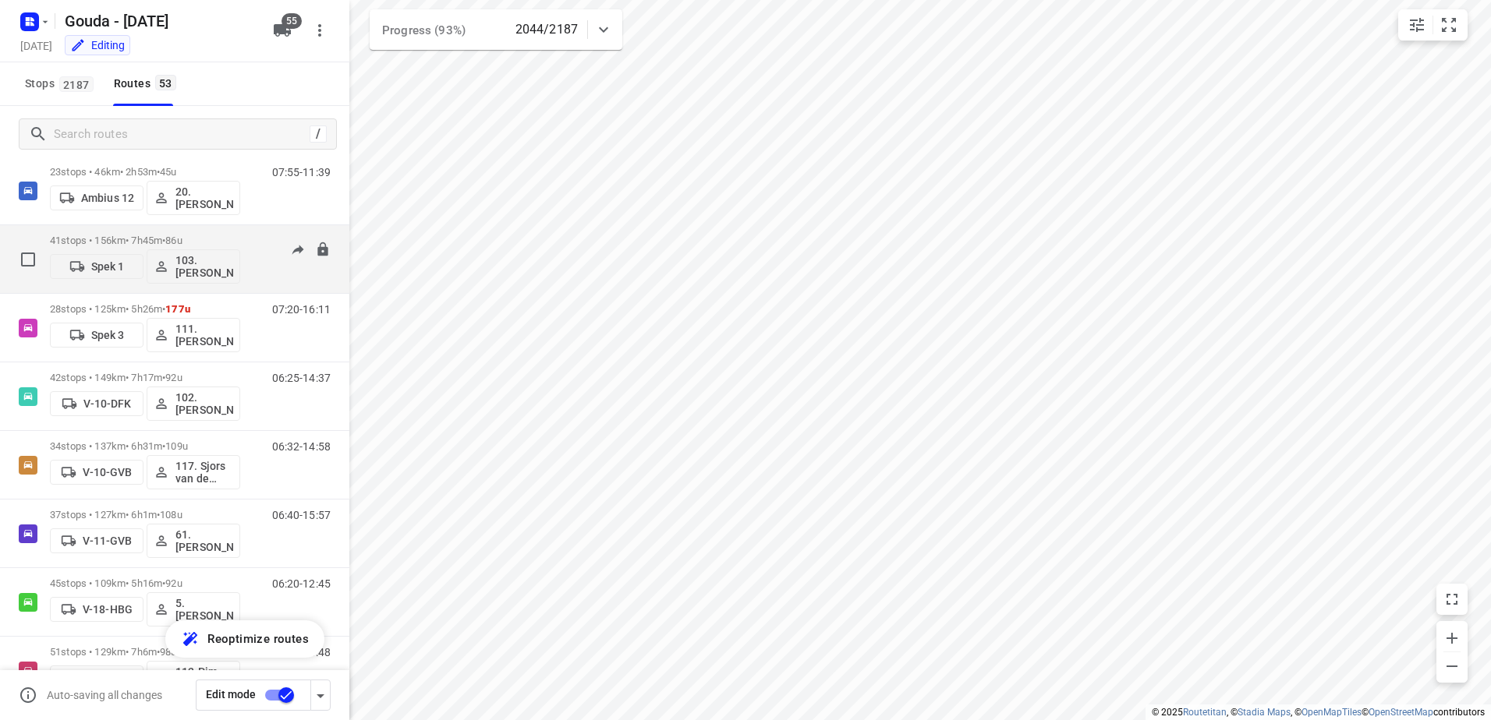
click at [165, 239] on span "•" at bounding box center [163, 241] width 3 height 12
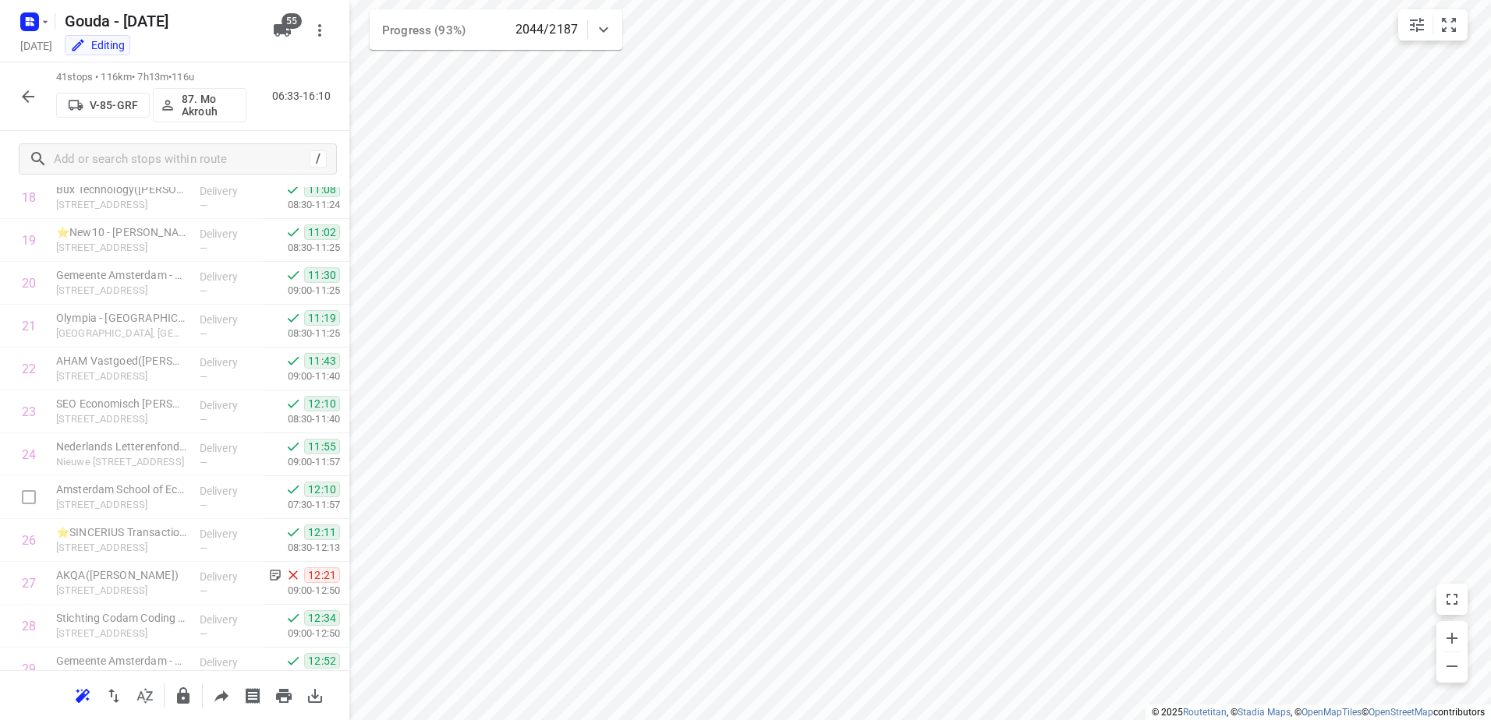
scroll to position [1006, 0]
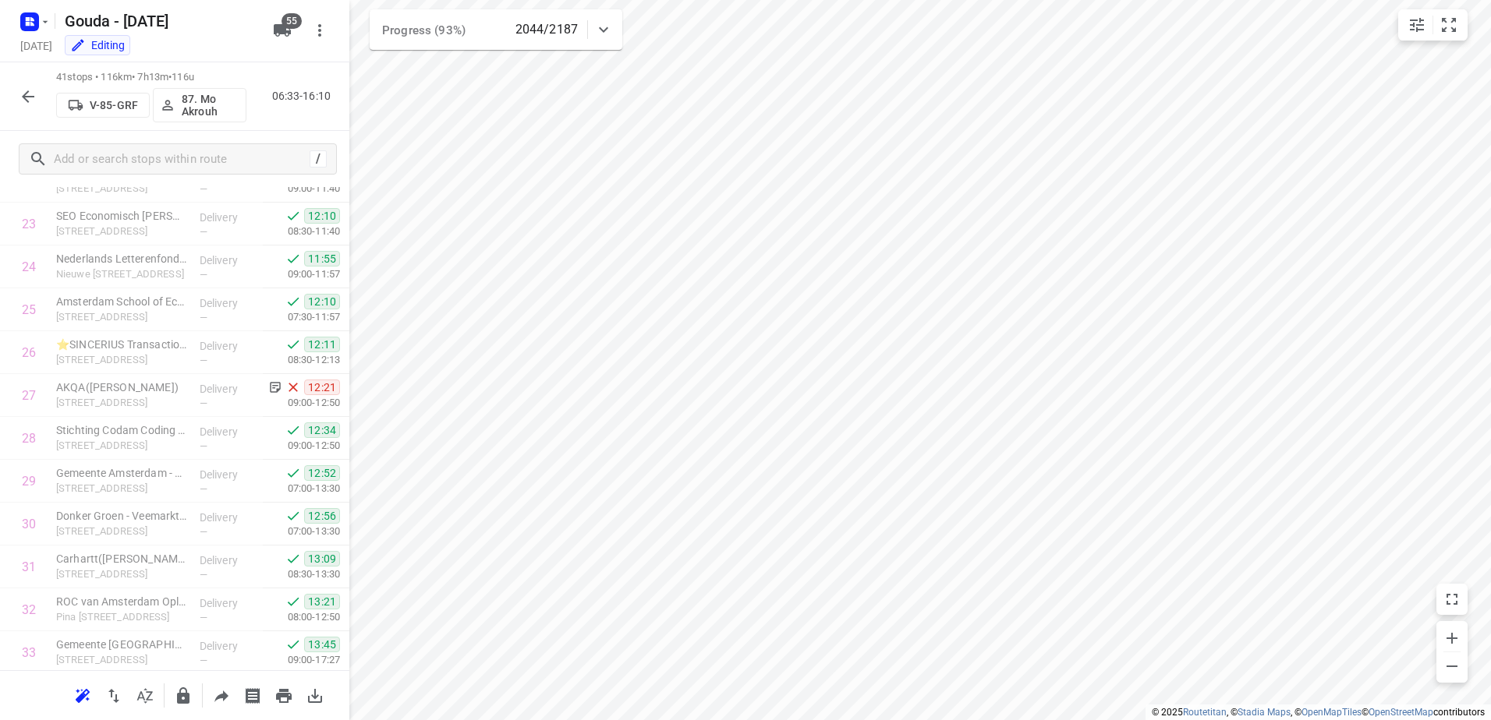
click at [12, 94] on div "41 stops • 116km • 7h13m • 116u V-85-GRF 87. Mo Akrouh 06:33-16:10" at bounding box center [174, 96] width 349 height 69
click at [26, 92] on icon "button" at bounding box center [28, 96] width 19 height 19
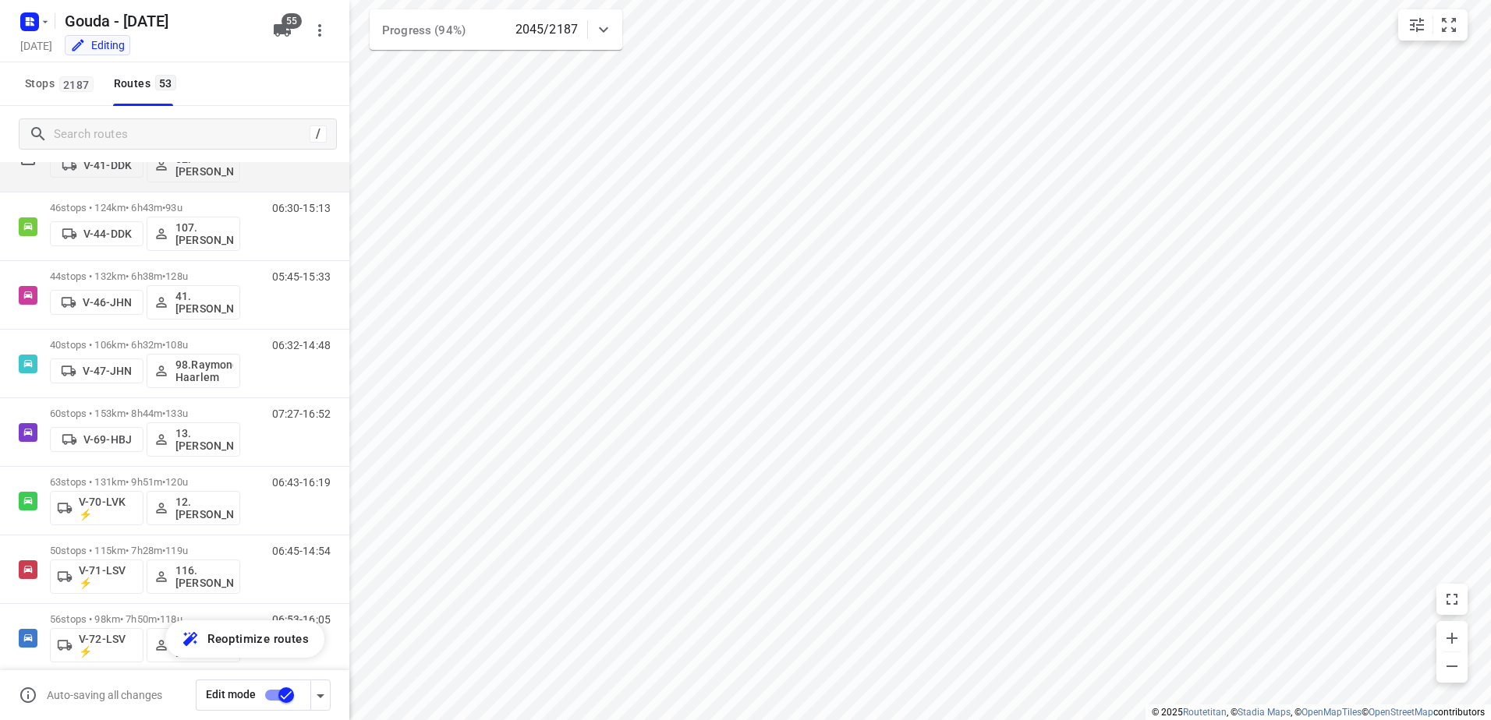
scroll to position [1014, 0]
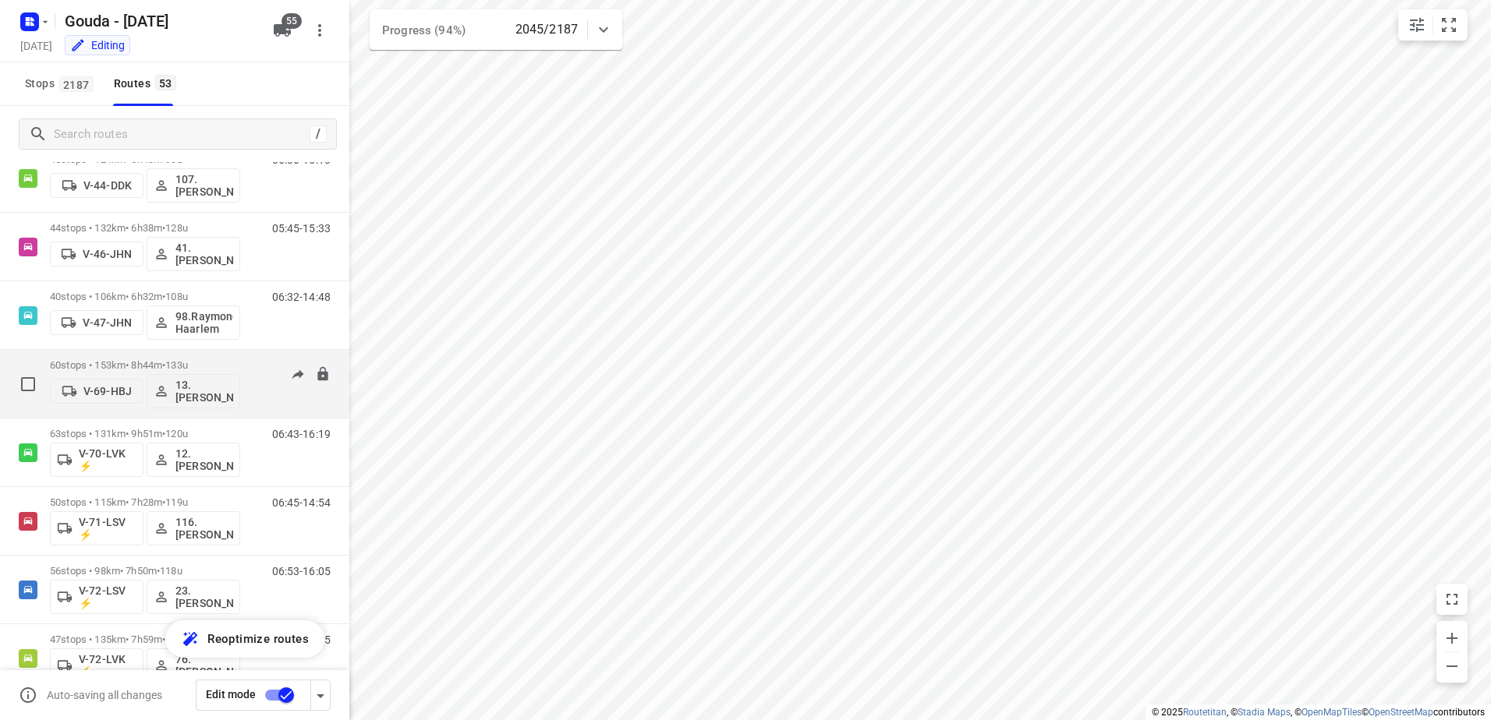
click at [221, 363] on p "60 stops • 153km • 8h44m • 133u" at bounding box center [145, 365] width 190 height 12
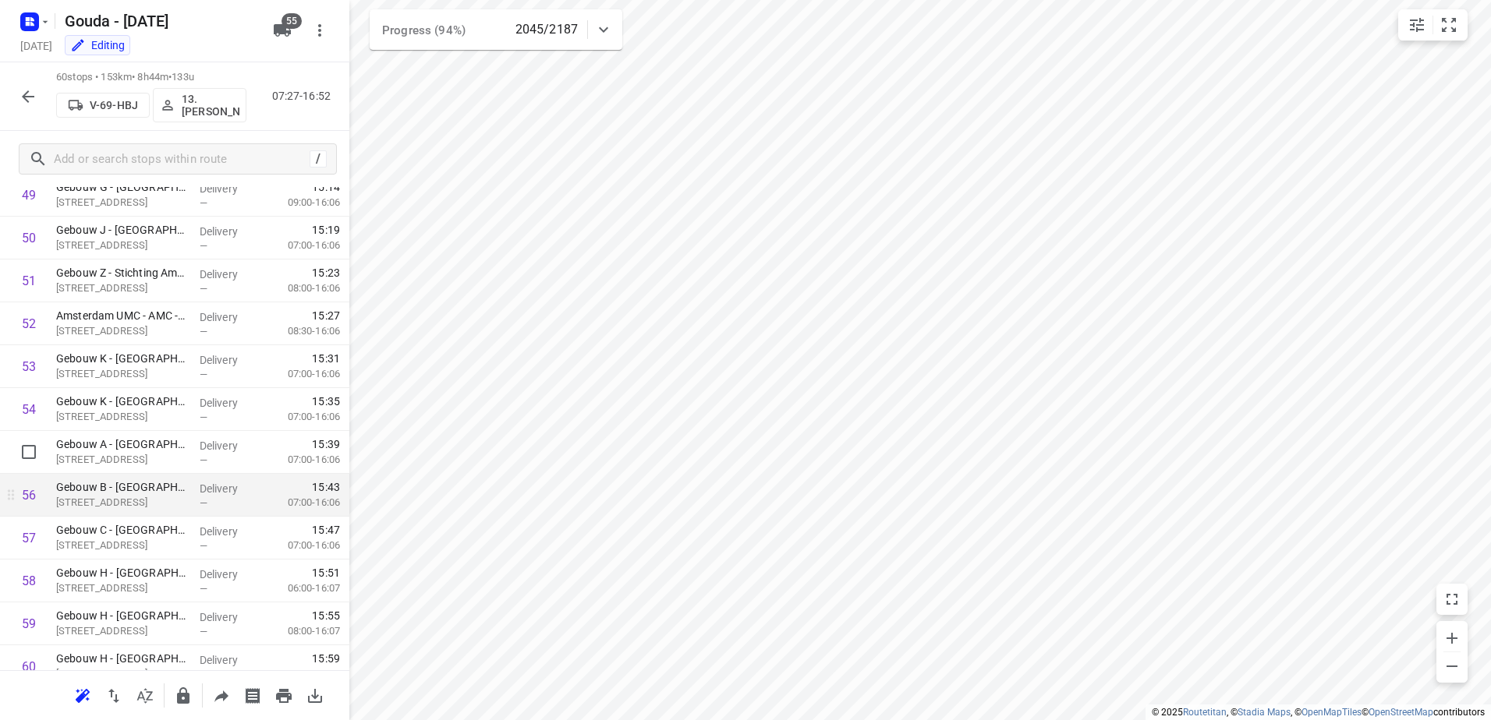
scroll to position [2210, 0]
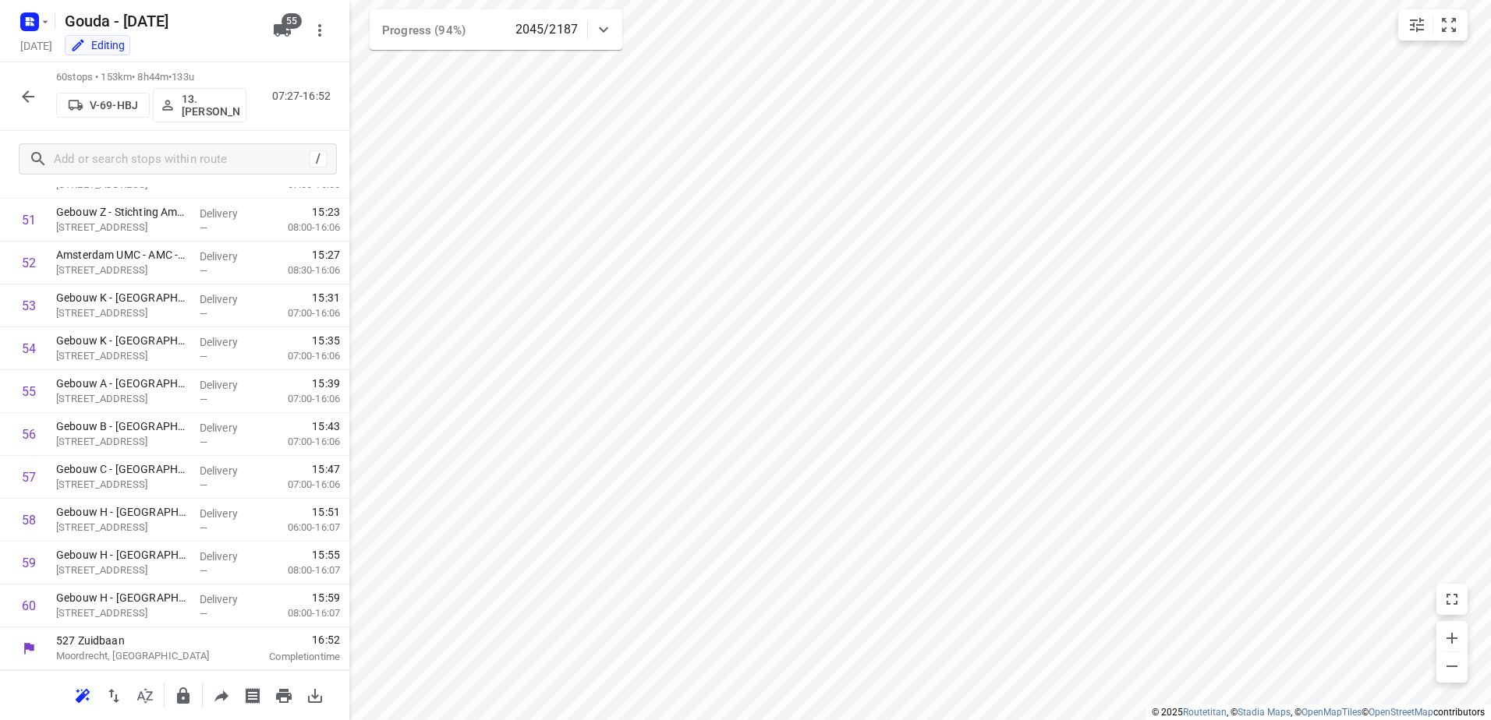
click at [26, 94] on icon "button" at bounding box center [28, 96] width 12 height 12
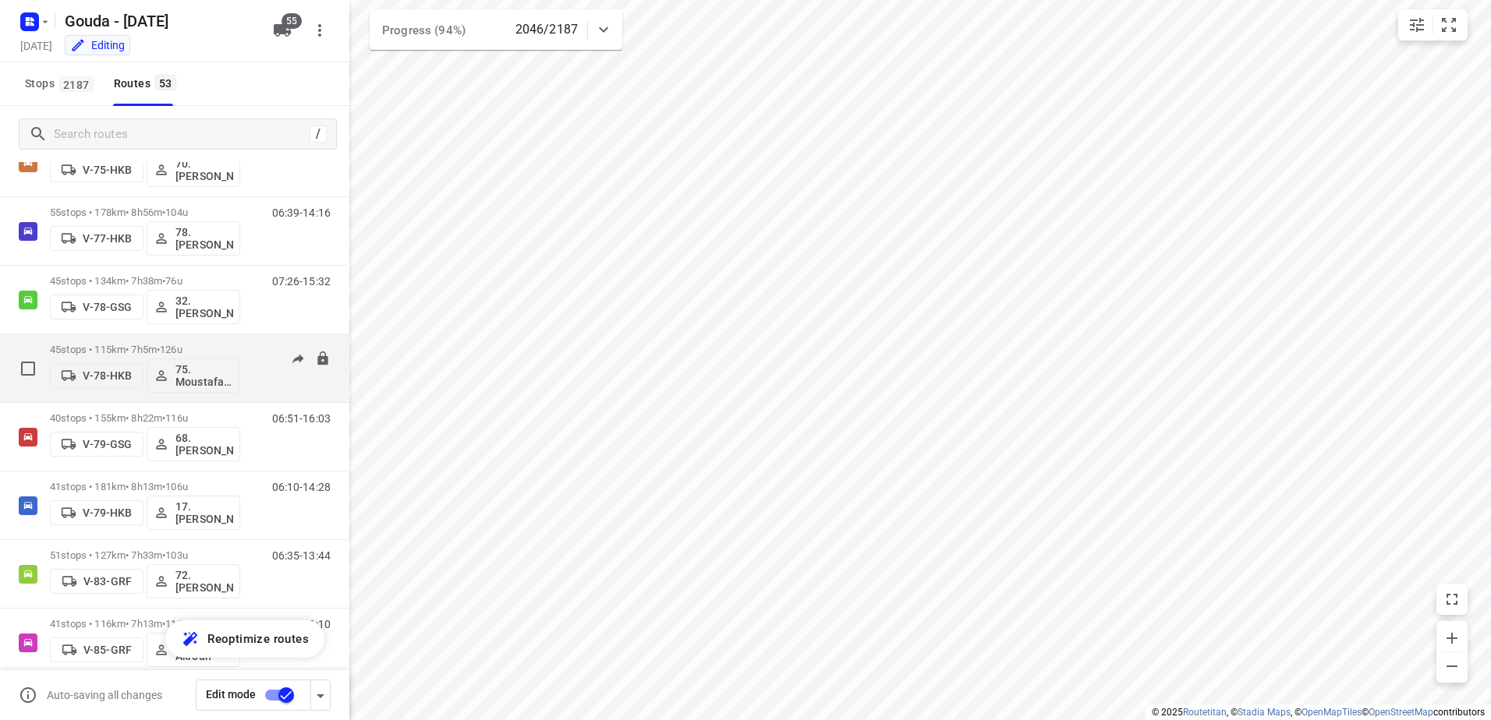
scroll to position [1793, 0]
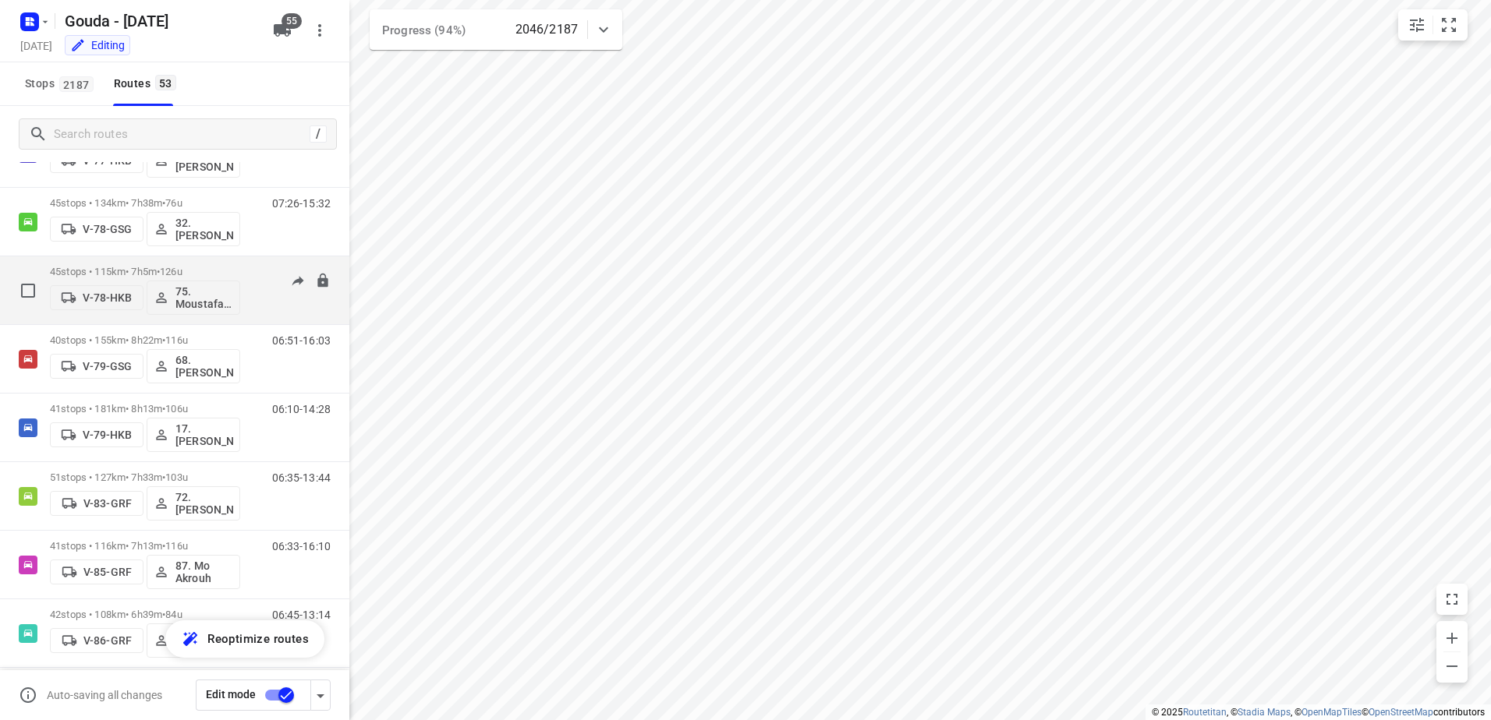
click at [163, 269] on p "45 stops • 115km • 7h5m • 126u" at bounding box center [145, 272] width 190 height 12
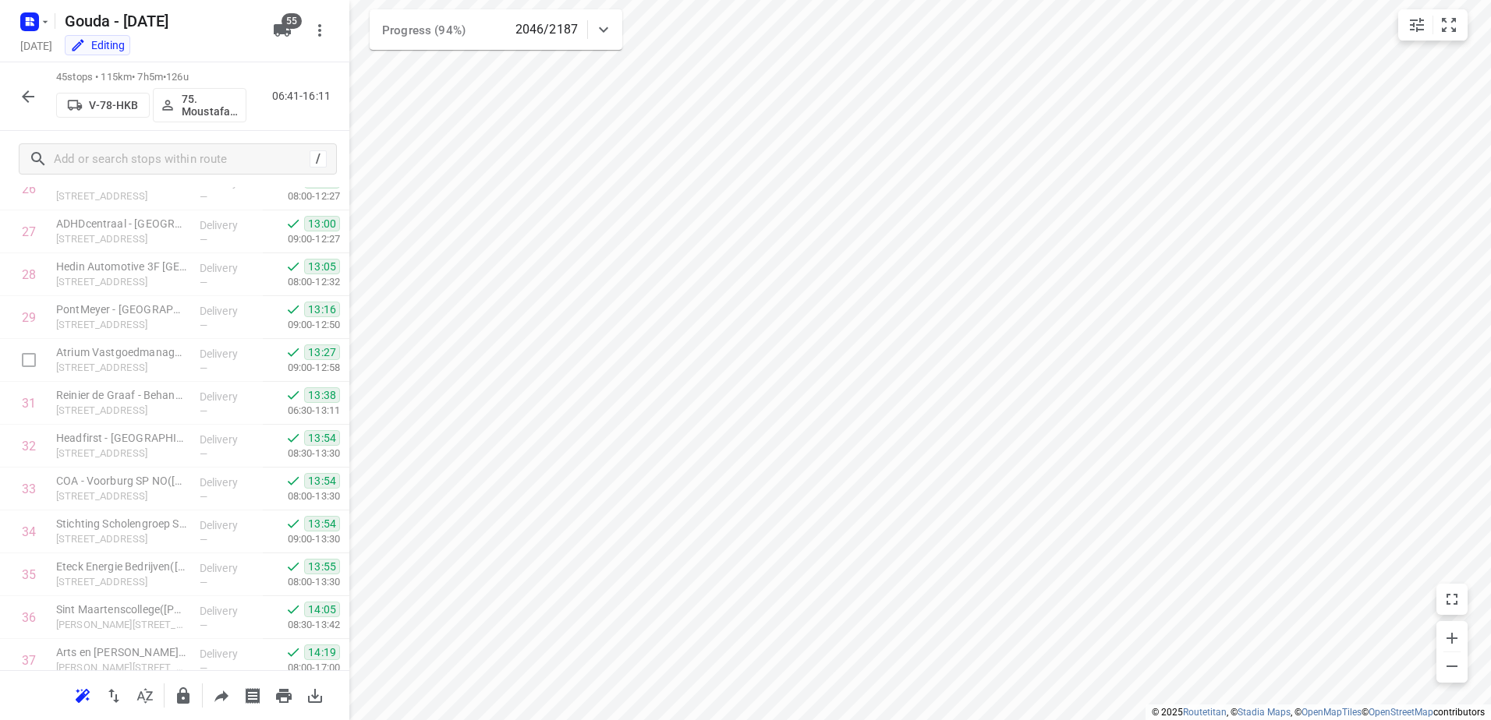
scroll to position [1567, 0]
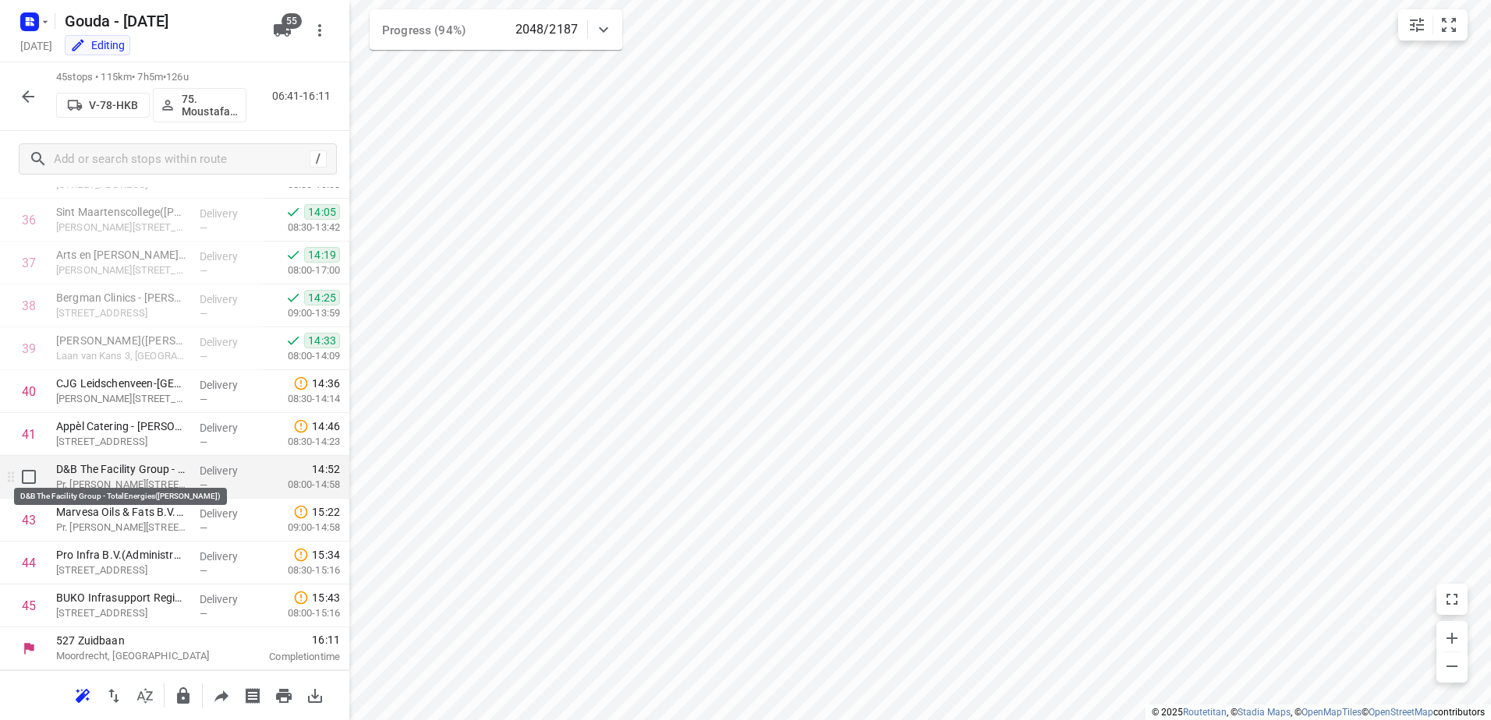
click at [165, 470] on p "D&B The Facility Group - TotalEnergies(Aeyessa Kuipers)" at bounding box center [121, 470] width 131 height 16
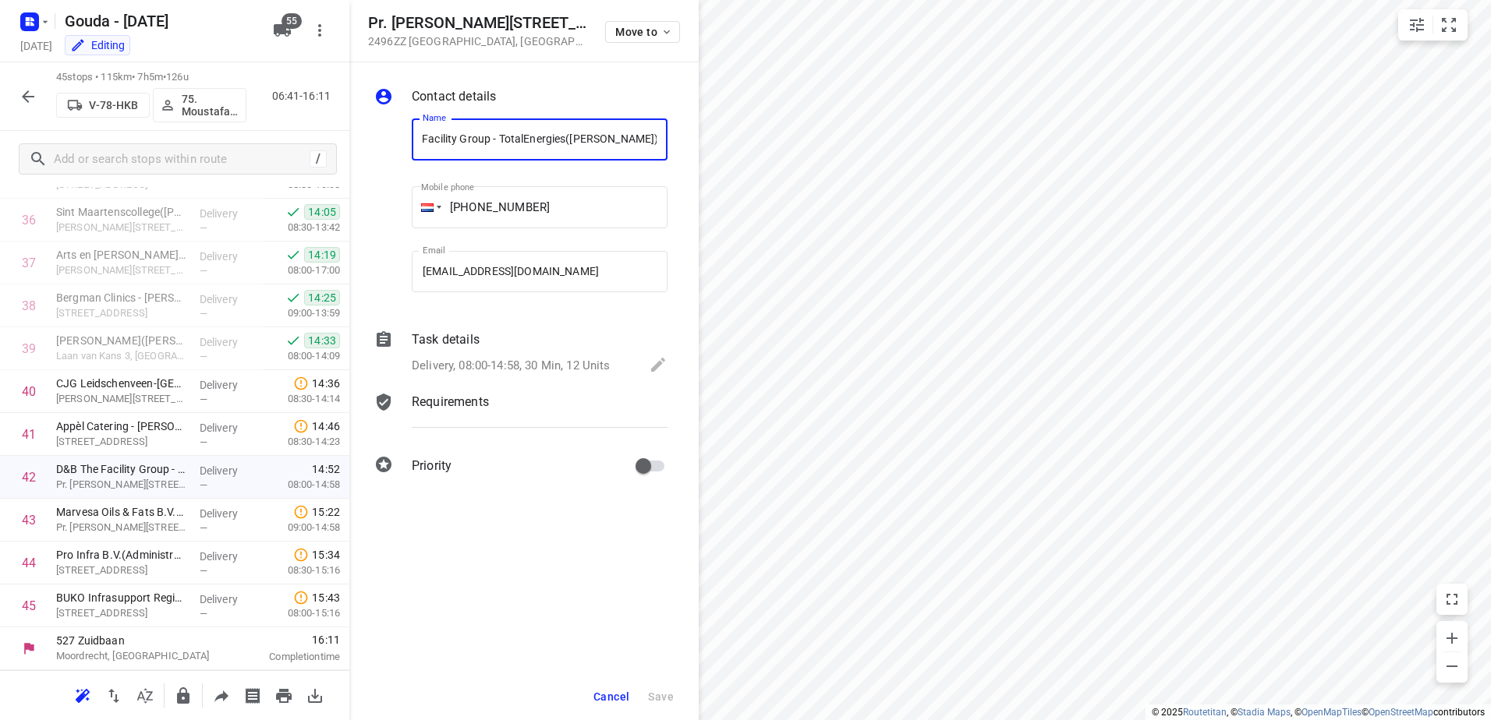
scroll to position [0, 0]
click at [30, 93] on icon "button" at bounding box center [28, 96] width 19 height 19
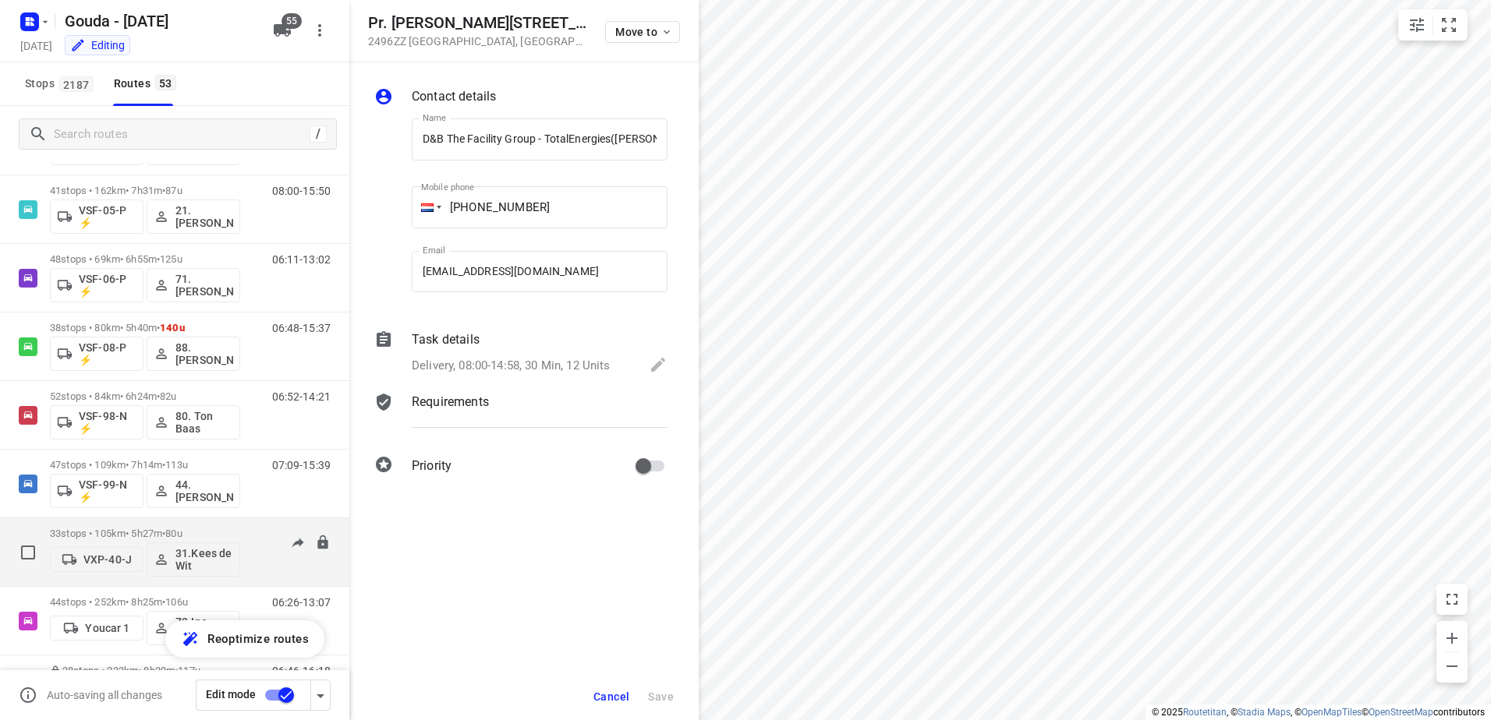
scroll to position [3179, 0]
click at [118, 525] on div "38 stops • 233km • 8h39m • 117u Youcar 2 26.Cent Schut" at bounding box center [145, 551] width 190 height 65
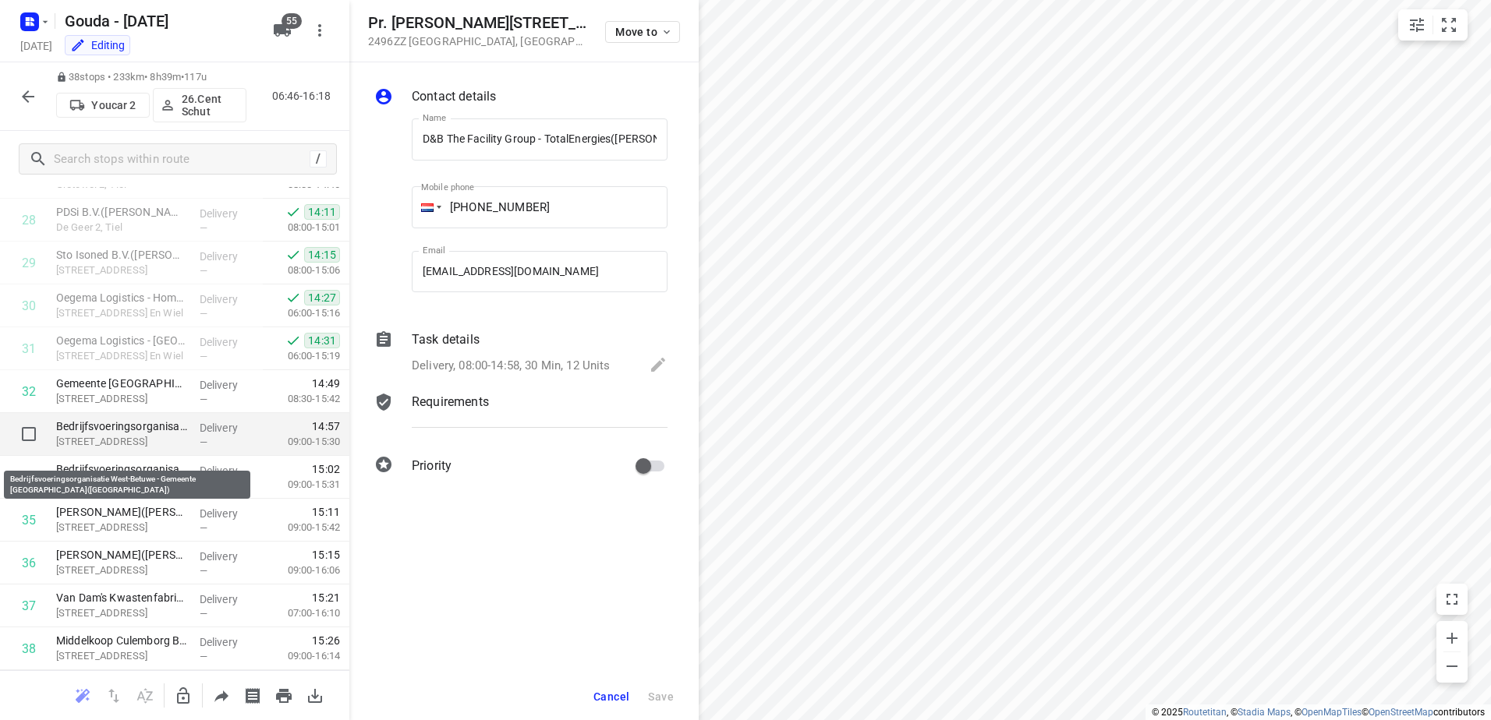
scroll to position [1267, 0]
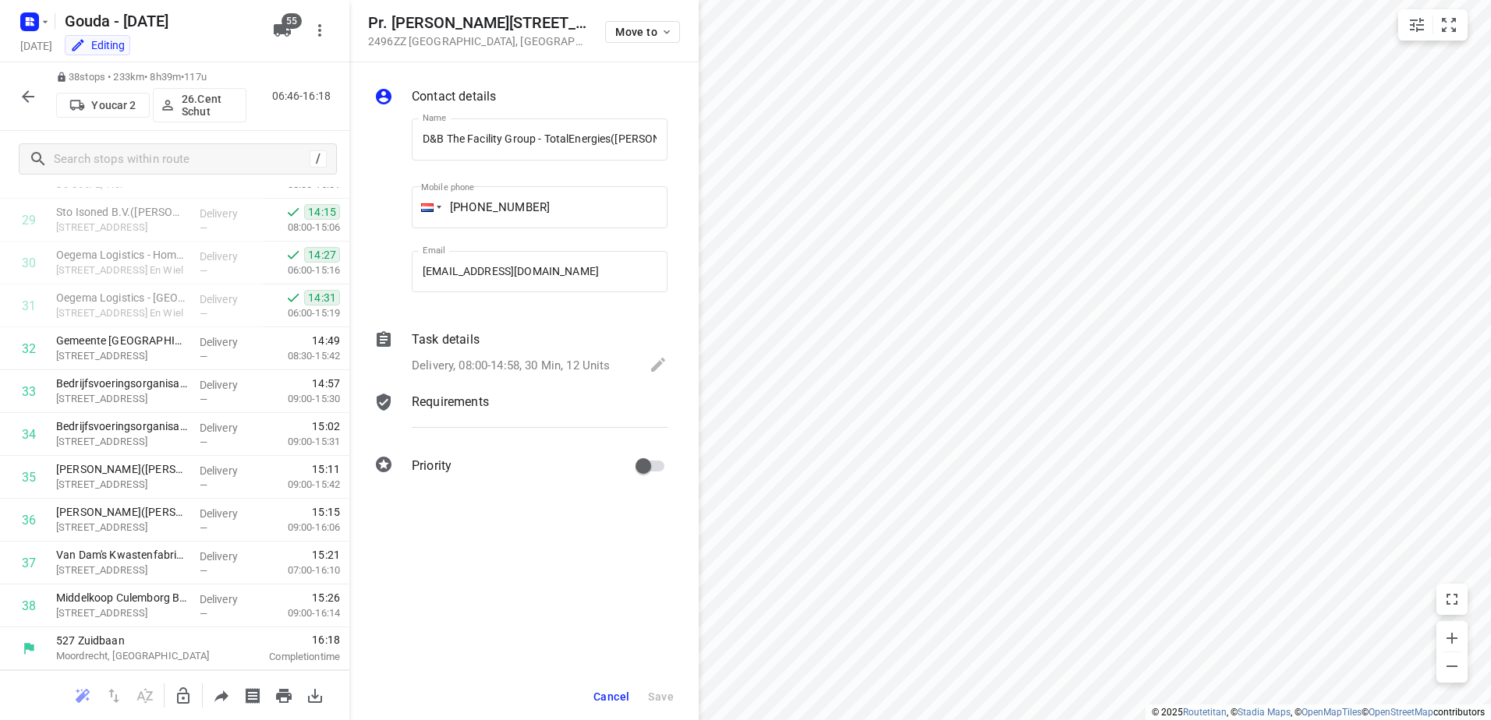
click at [16, 77] on div "38 stops • 233km • 8h39m • 117u Youcar 2 26.Cent Schut 06:46-16:18" at bounding box center [174, 96] width 349 height 69
click at [25, 91] on icon "button" at bounding box center [28, 96] width 19 height 19
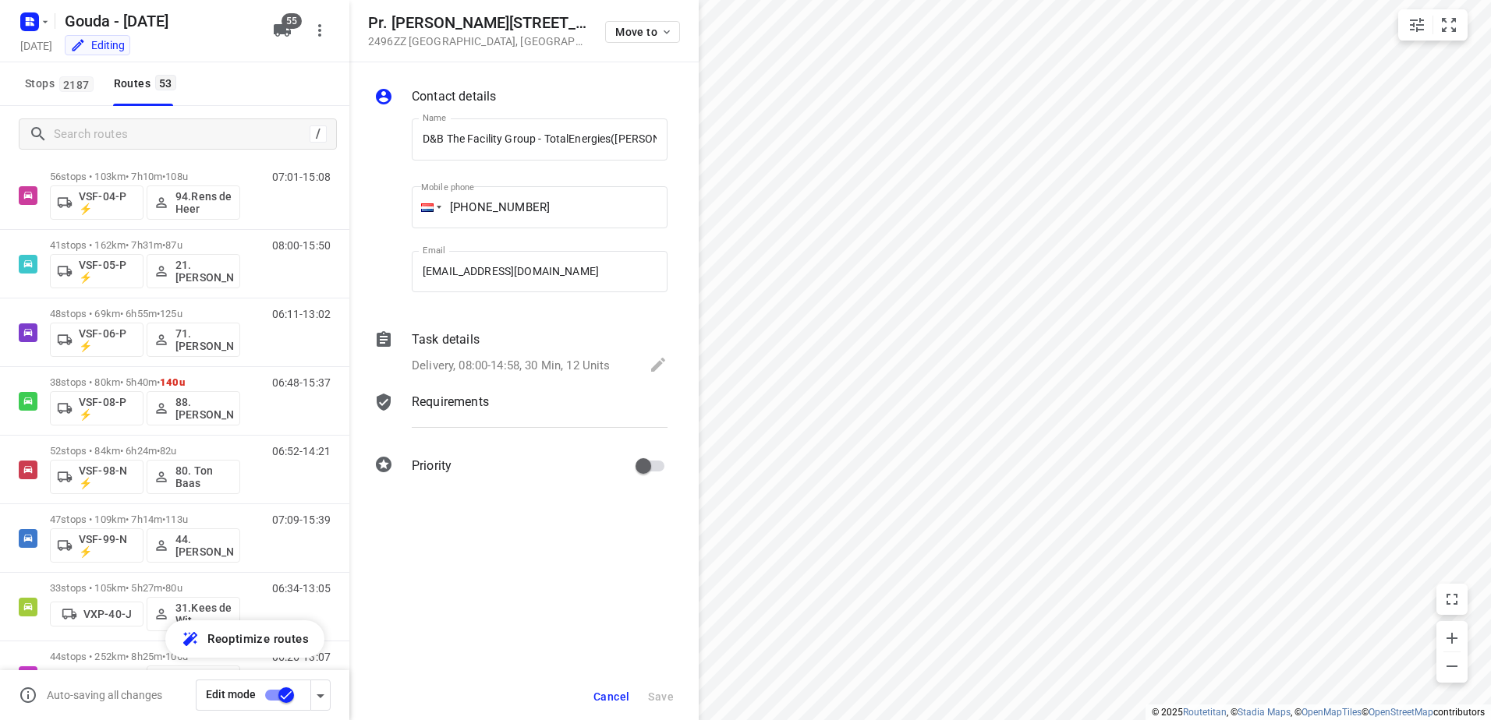
scroll to position [2871, 0]
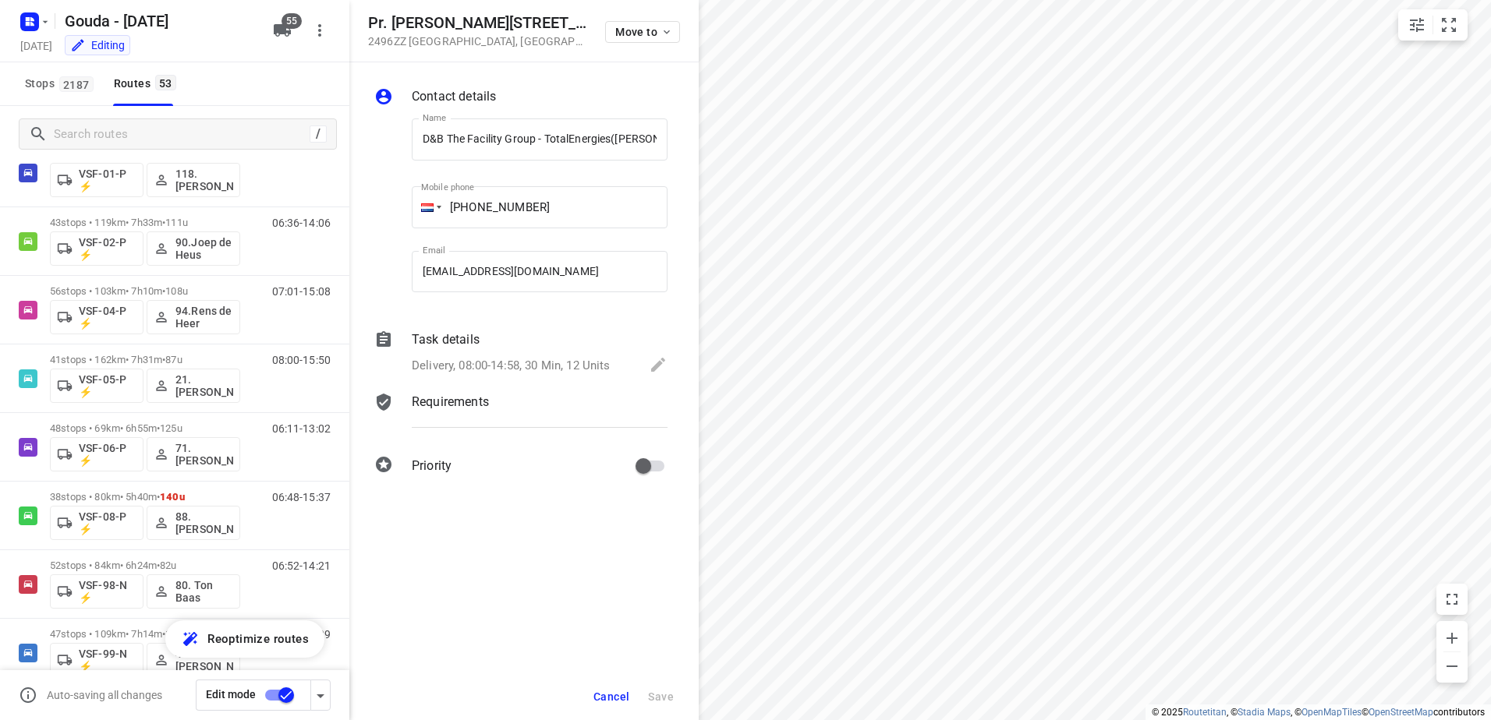
click at [614, 694] on span "Cancel" at bounding box center [611, 697] width 36 height 12
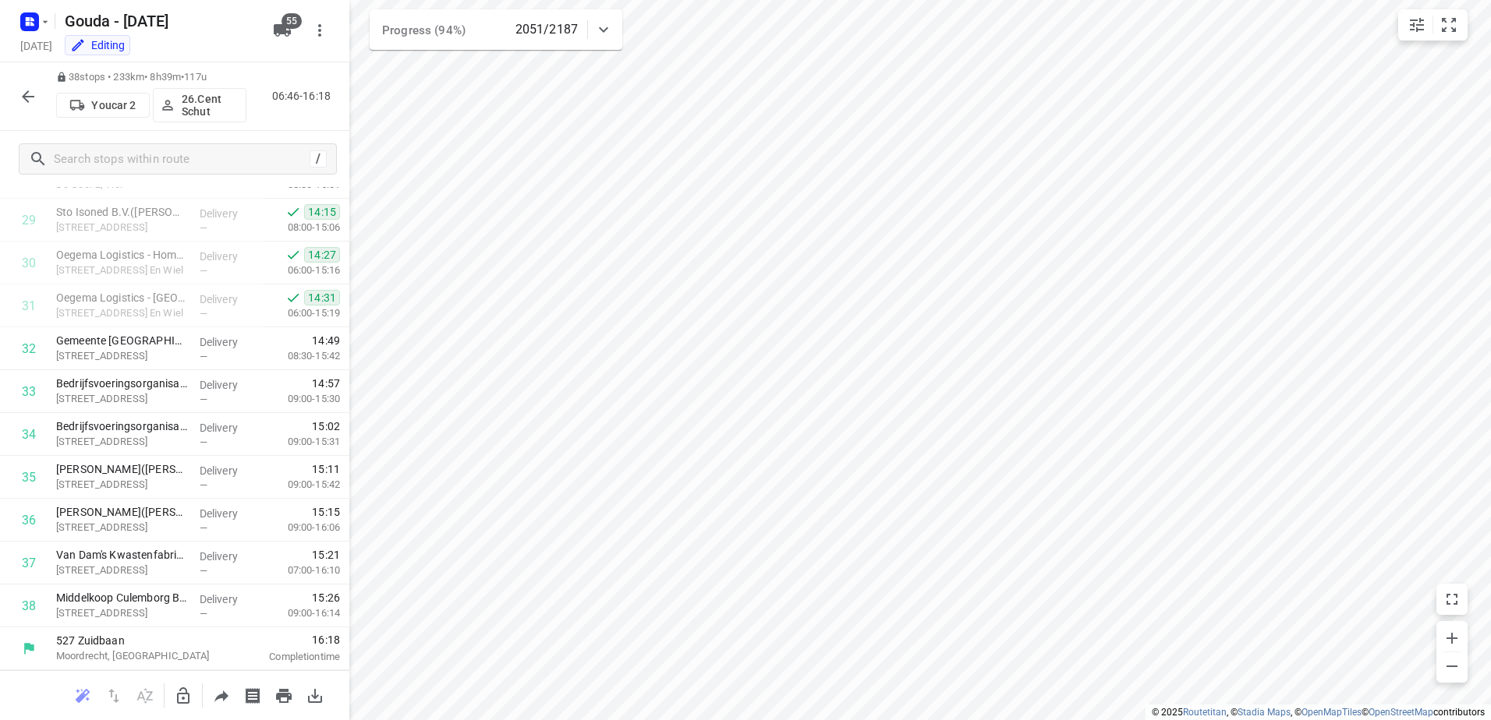
scroll to position [1267, 0]
click at [19, 102] on icon "button" at bounding box center [28, 96] width 19 height 19
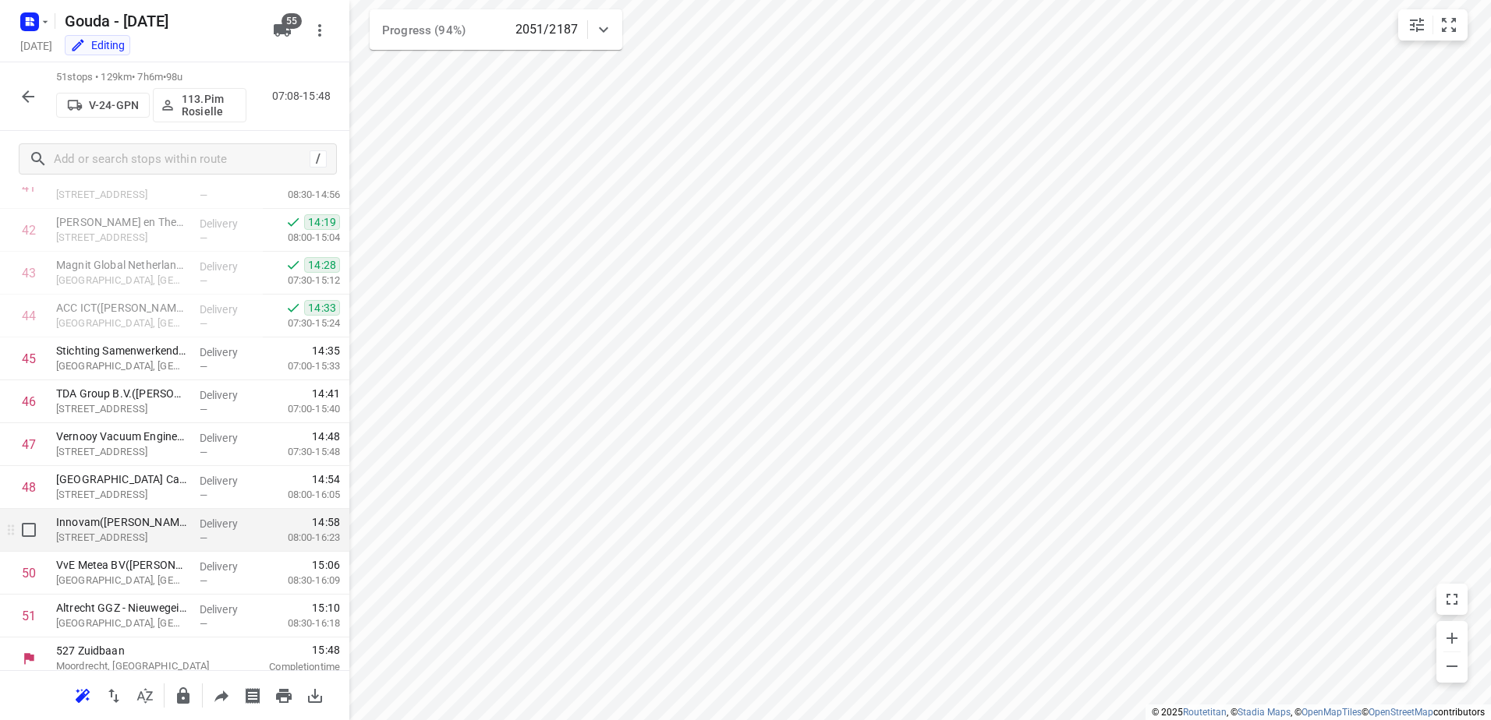
scroll to position [1824, 0]
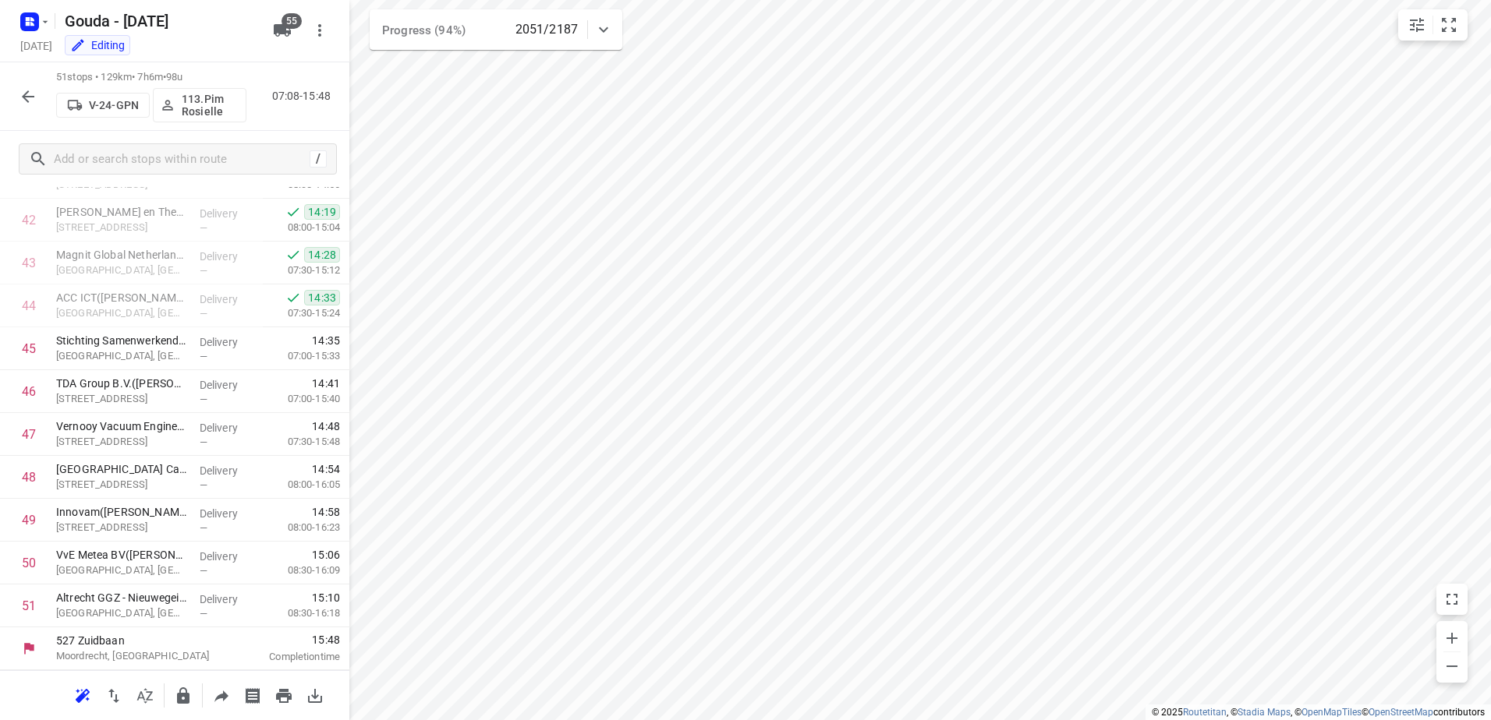
click at [757, 720] on html "i © 2025 Routetitan , © Stadia Maps , © OpenMapTiles © OpenStreetMap contributo…" at bounding box center [745, 360] width 1491 height 720
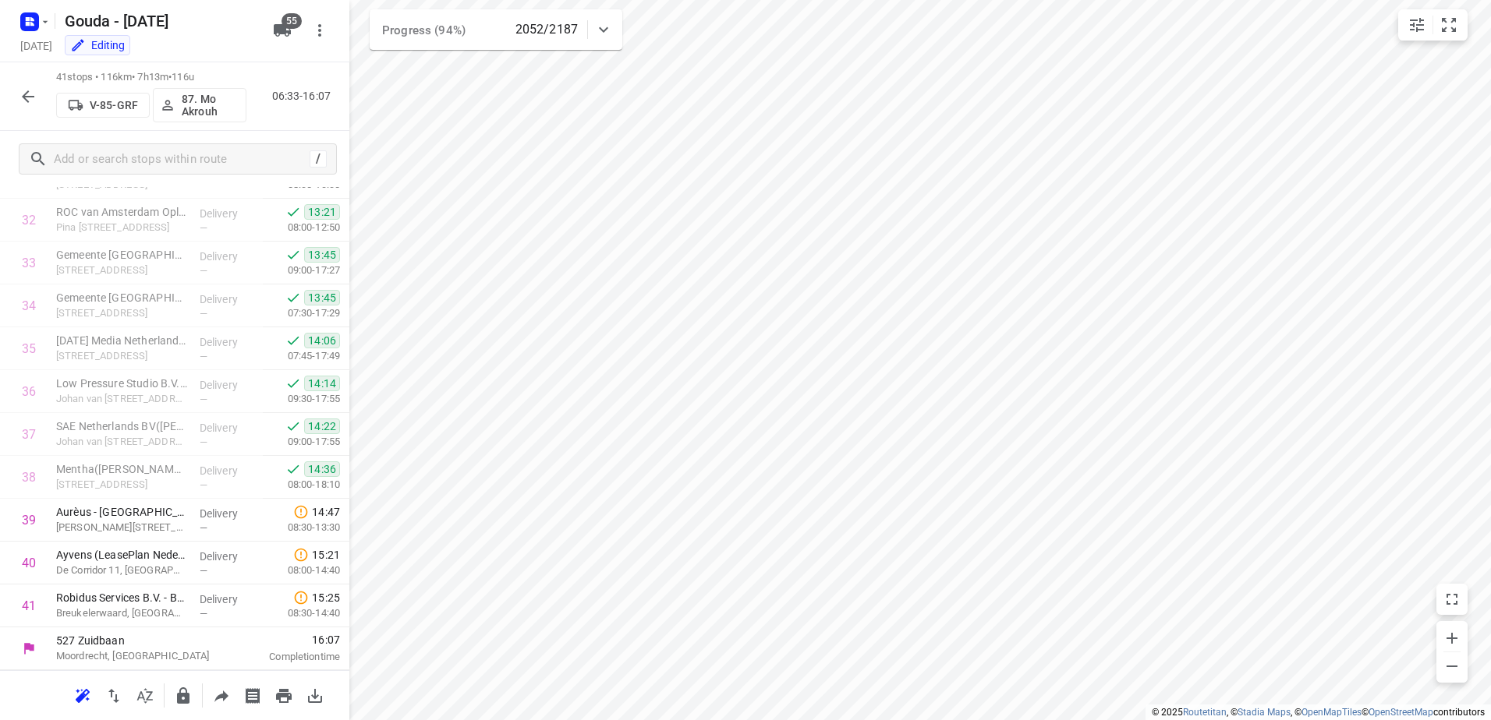
scroll to position [1396, 0]
click at [16, 108] on button "button" at bounding box center [27, 96] width 31 height 31
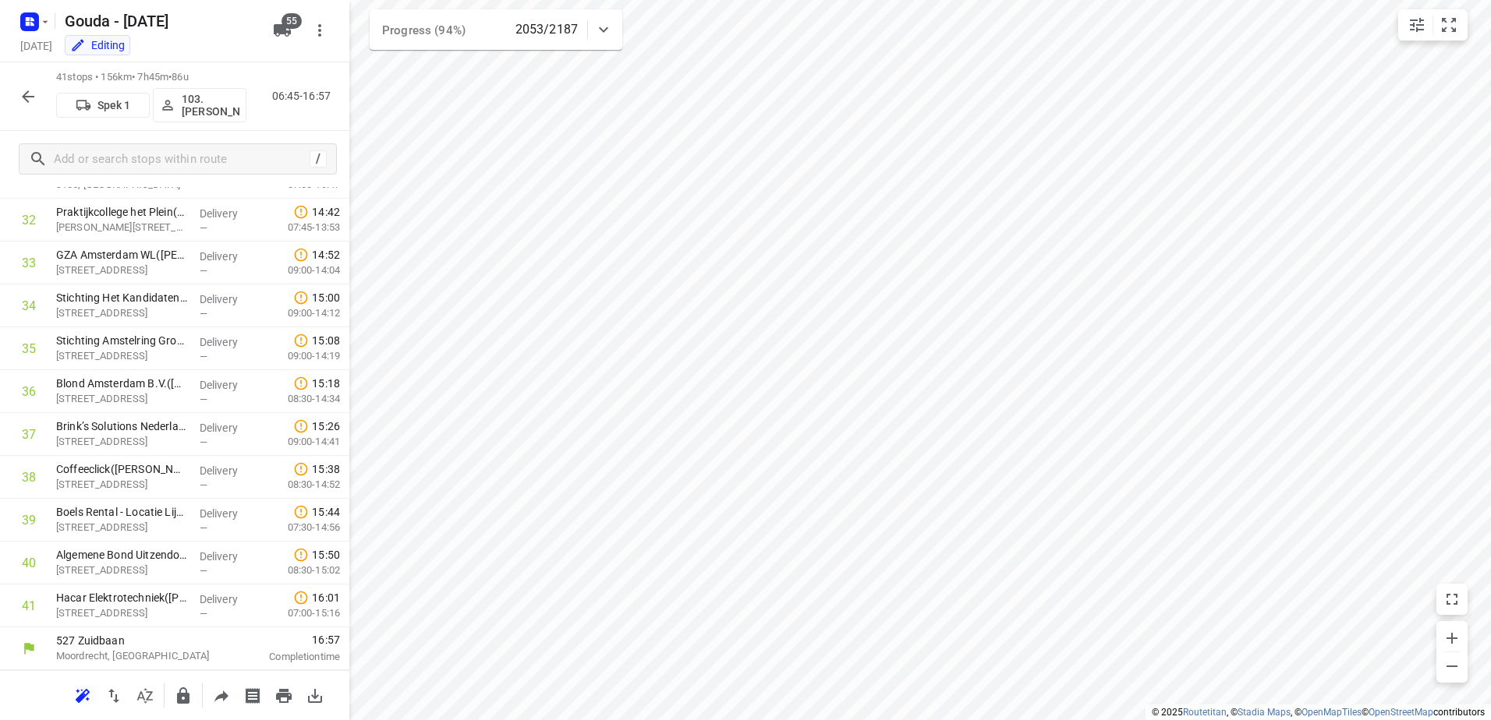
click at [620, 13] on div "i © 2025 Routetitan , © Stadia Maps , © OpenMapTiles © OpenStreetMap contributo…" at bounding box center [745, 360] width 1491 height 720
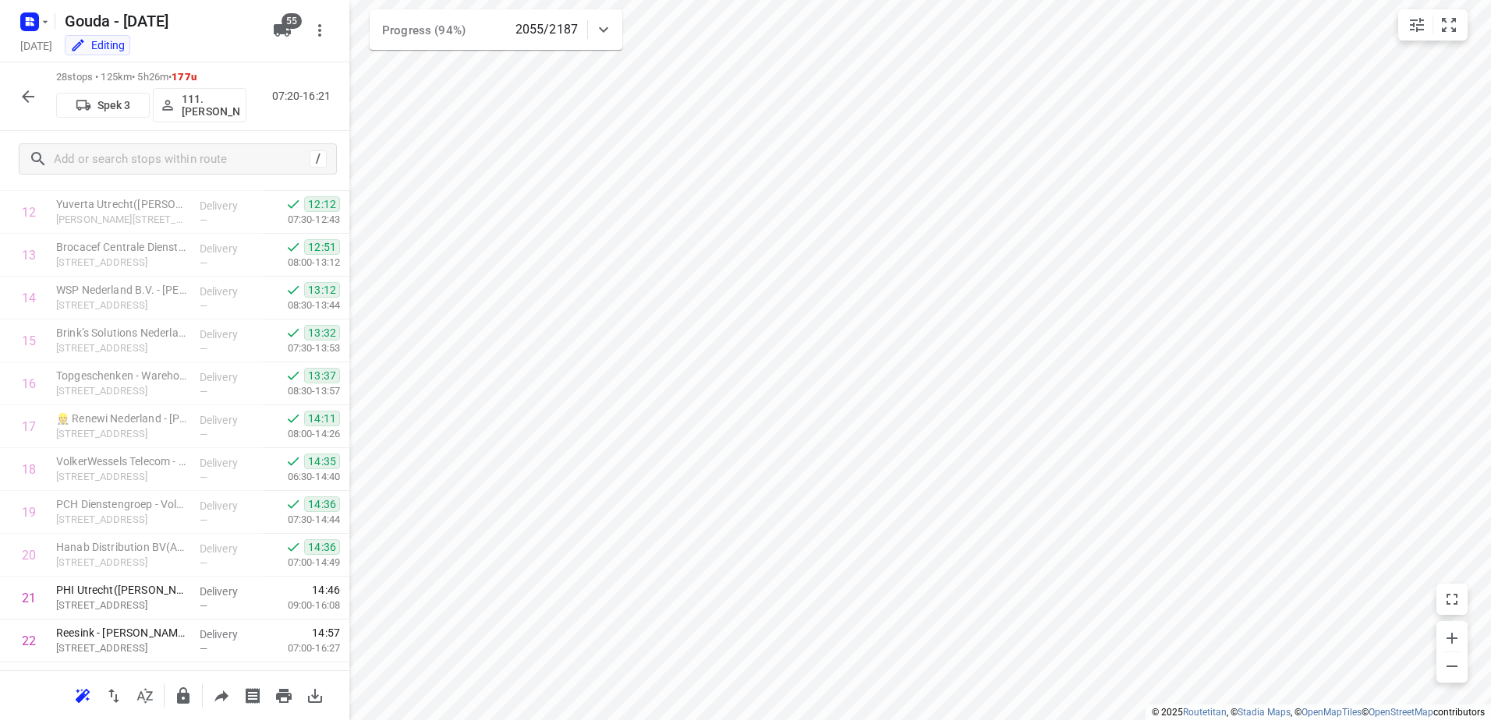
scroll to position [838, 0]
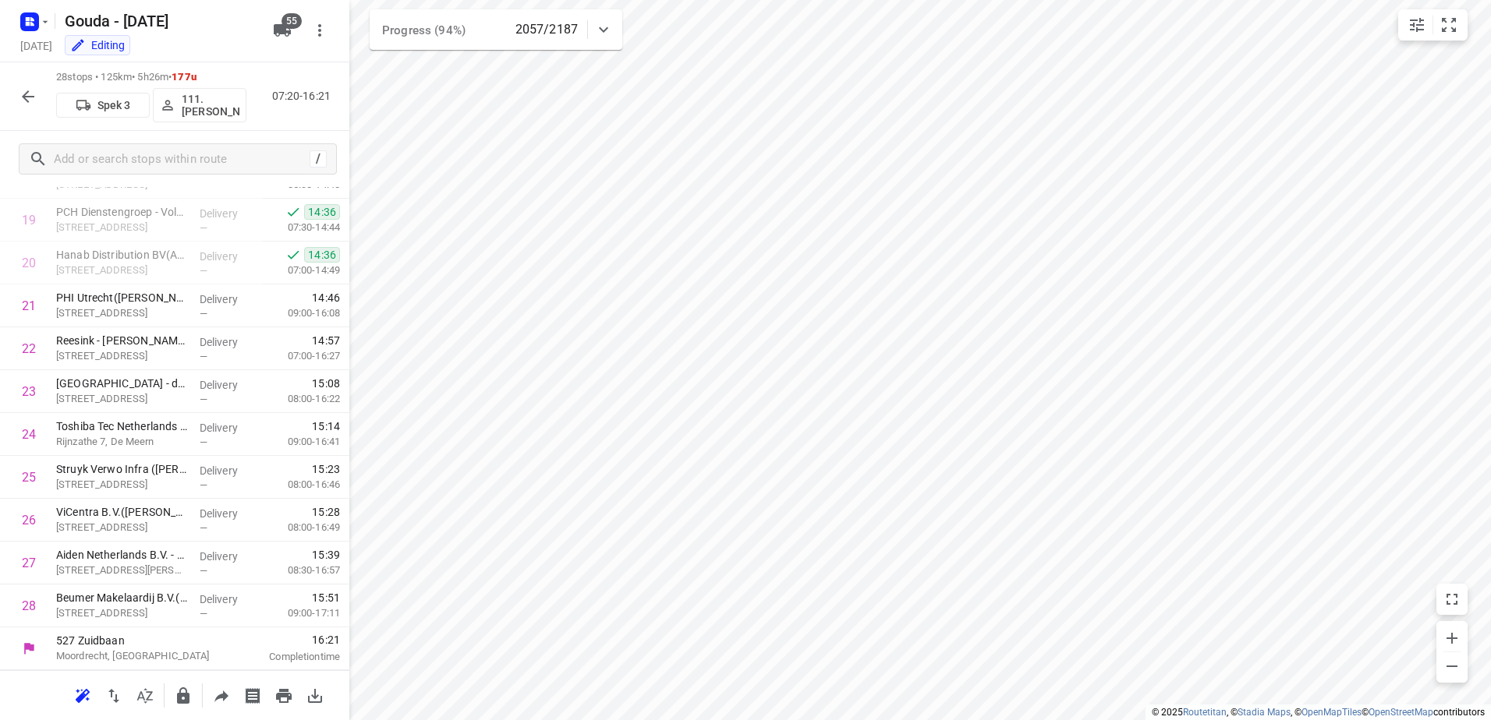
click at [17, 89] on button "button" at bounding box center [27, 96] width 31 height 31
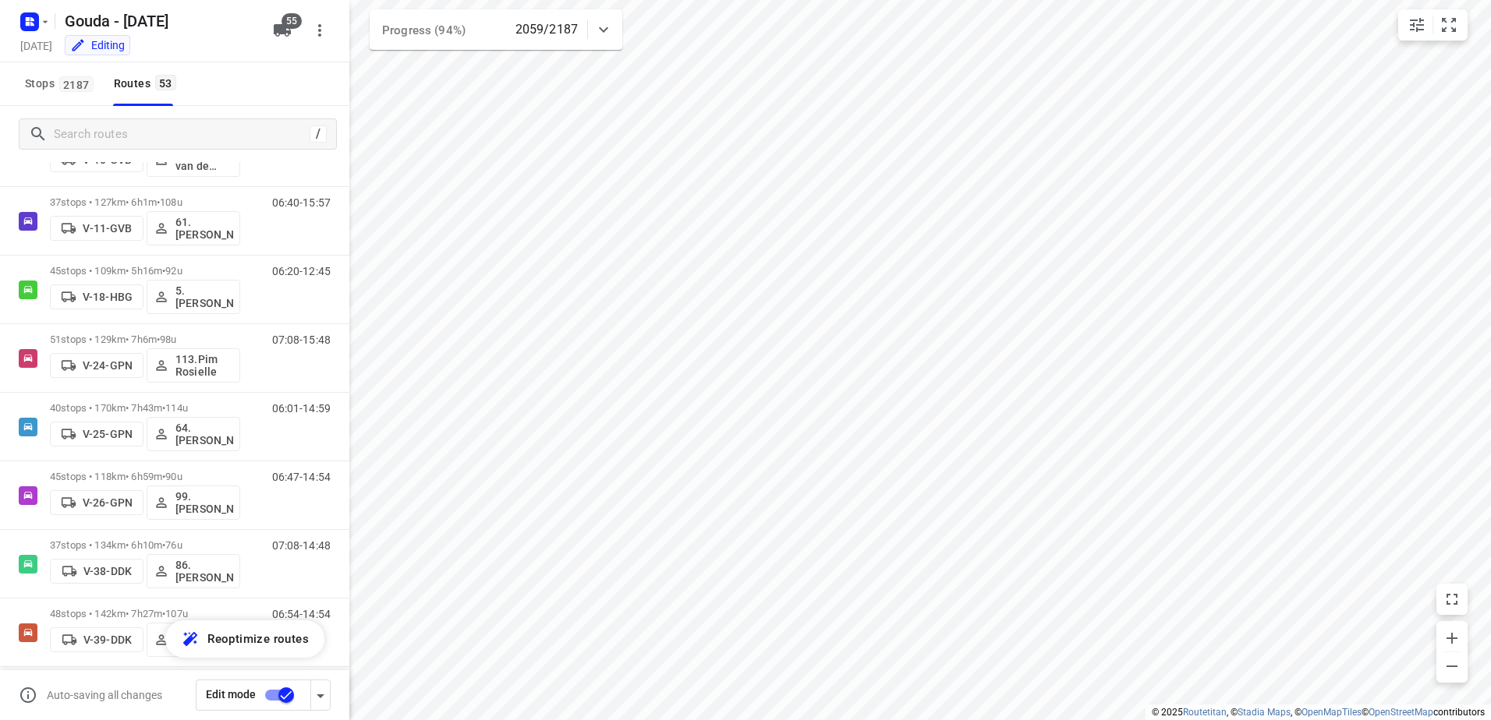
scroll to position [433, 0]
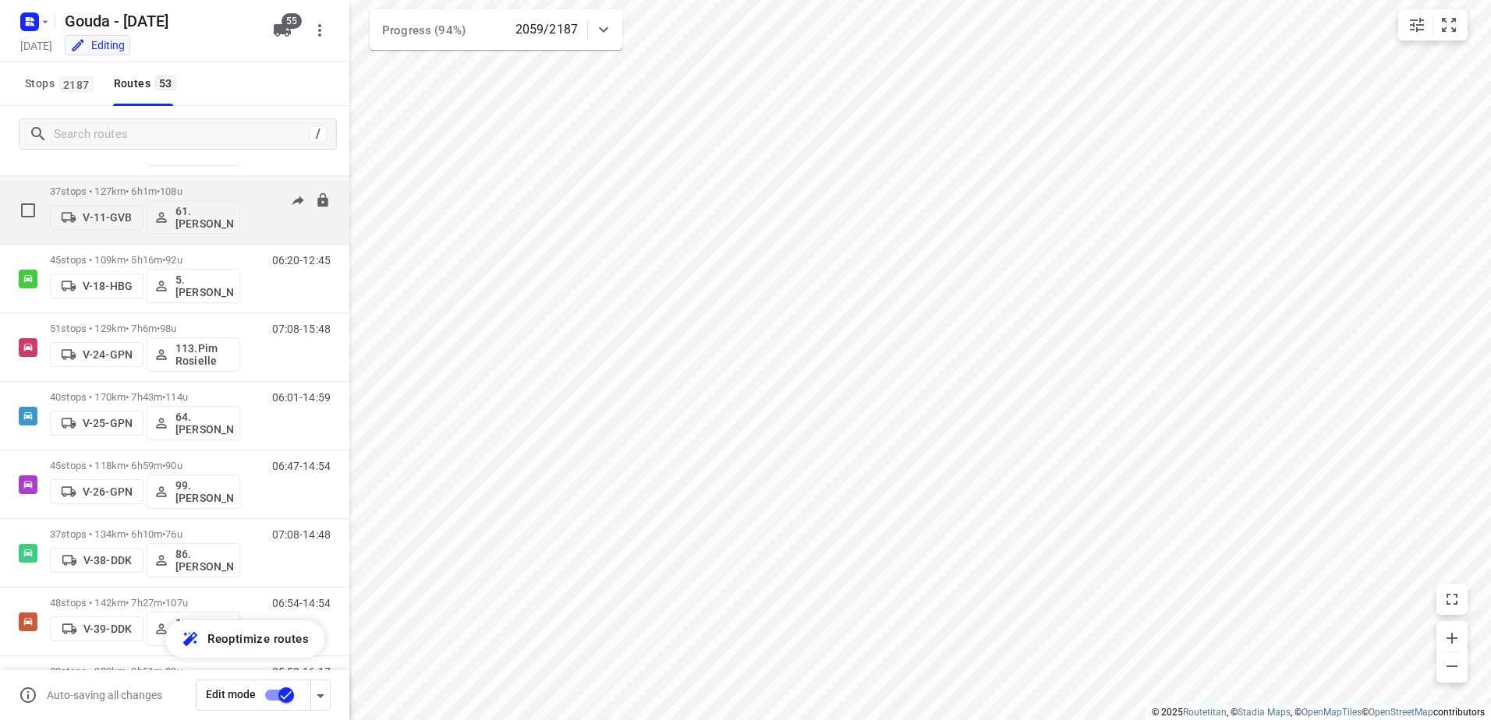
click at [182, 194] on span "108u" at bounding box center [171, 192] width 23 height 12
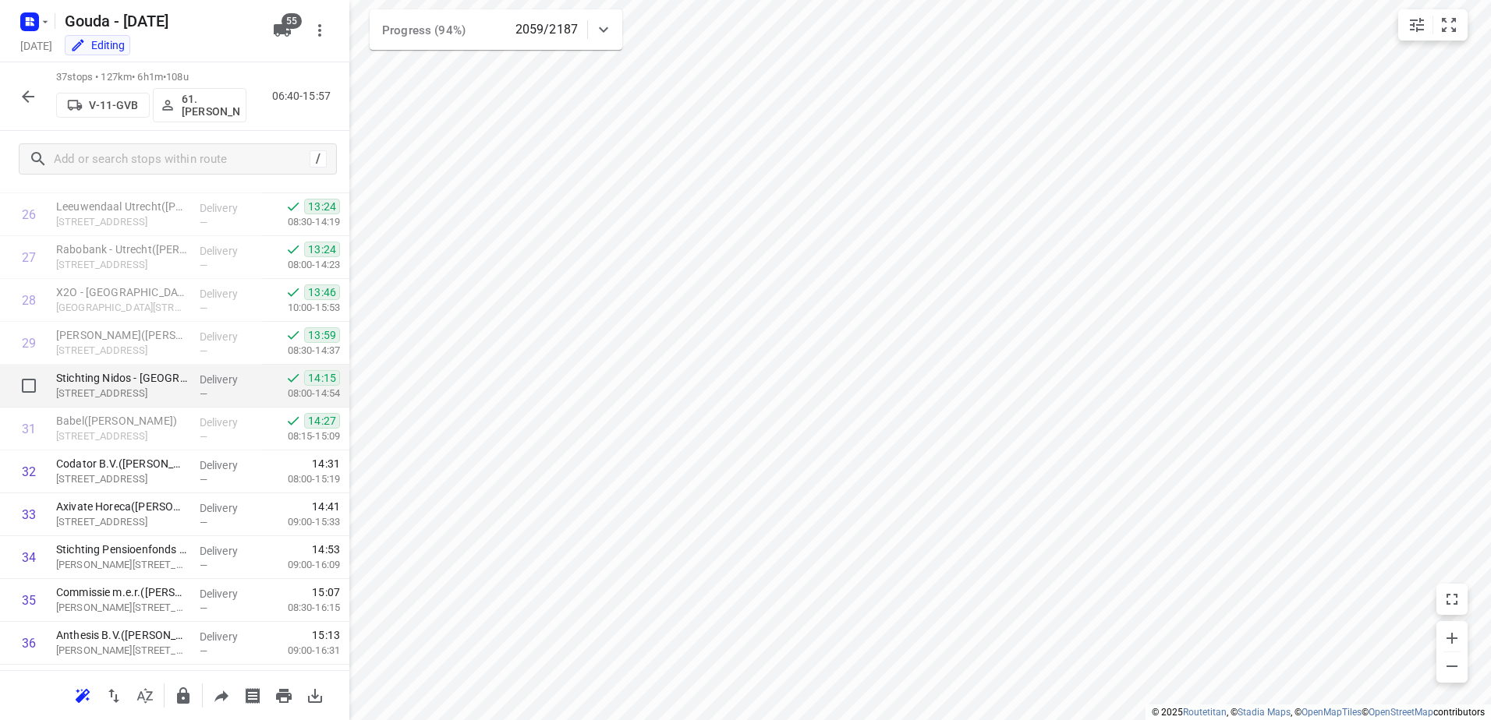
scroll to position [1224, 0]
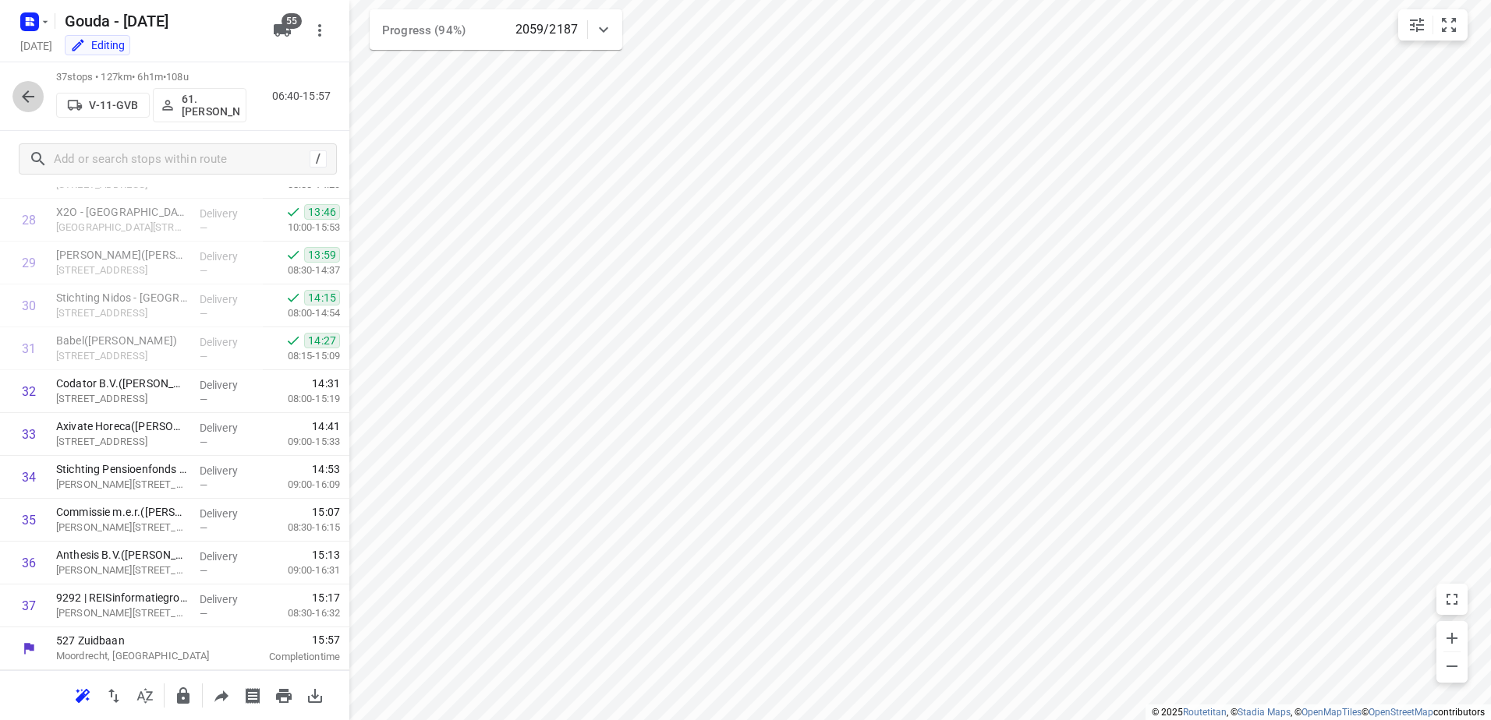
click at [29, 99] on icon "button" at bounding box center [28, 96] width 19 height 19
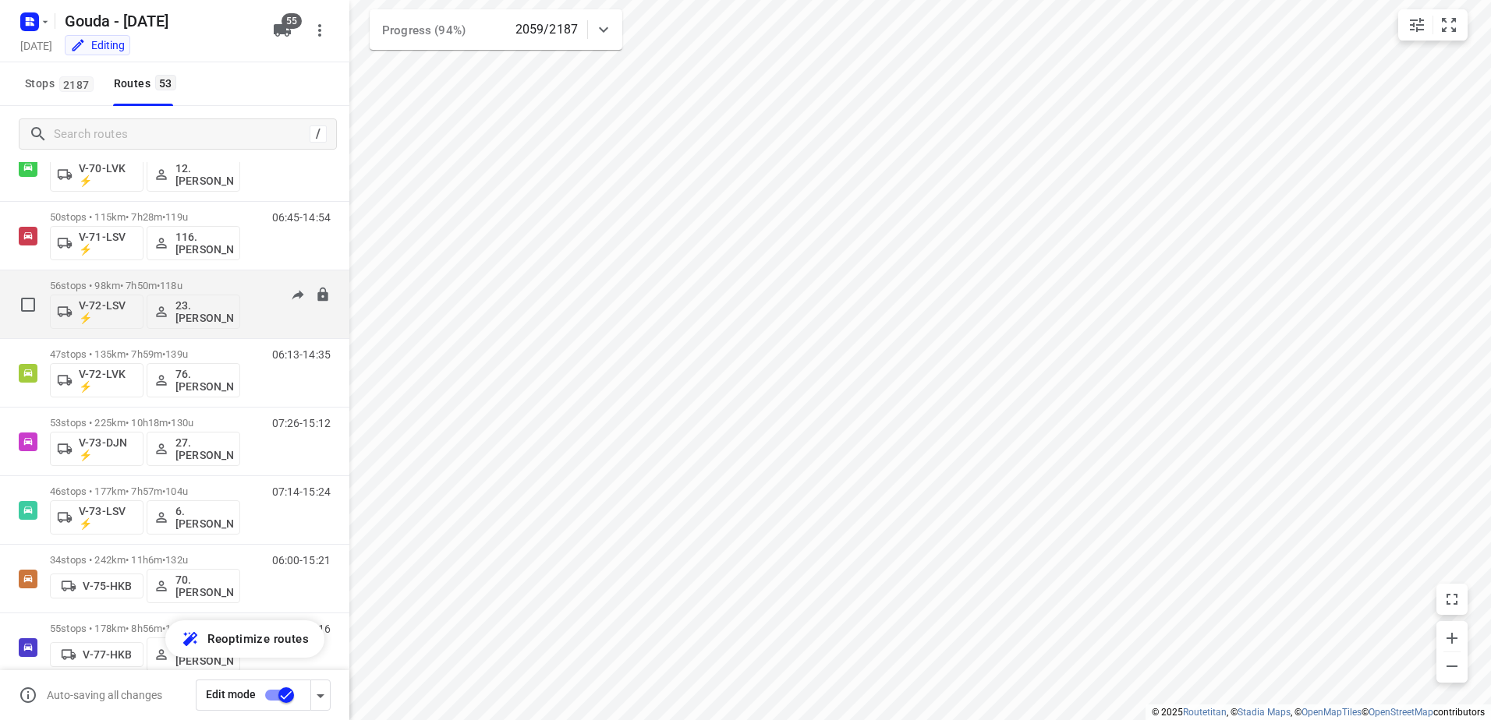
scroll to position [1325, 0]
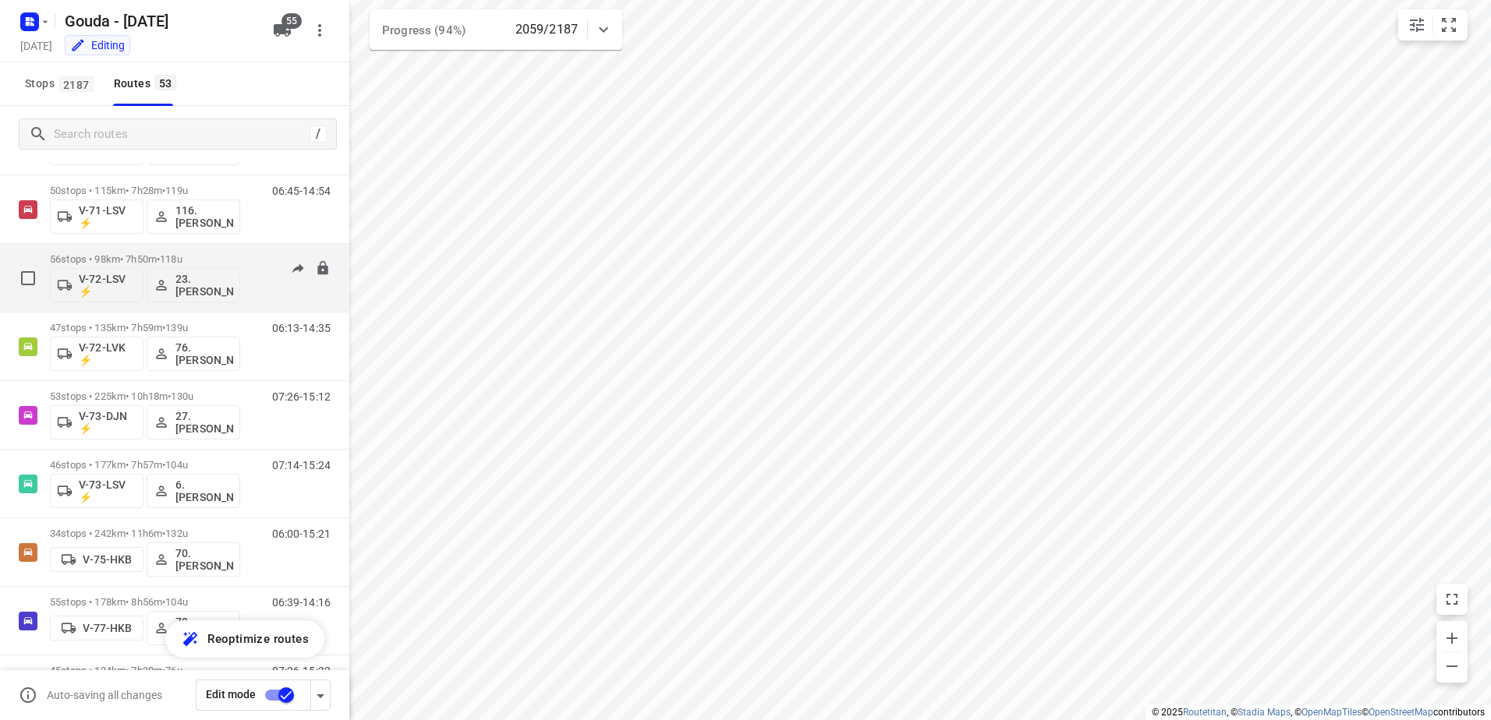
click at [182, 257] on span "118u" at bounding box center [171, 259] width 23 height 12
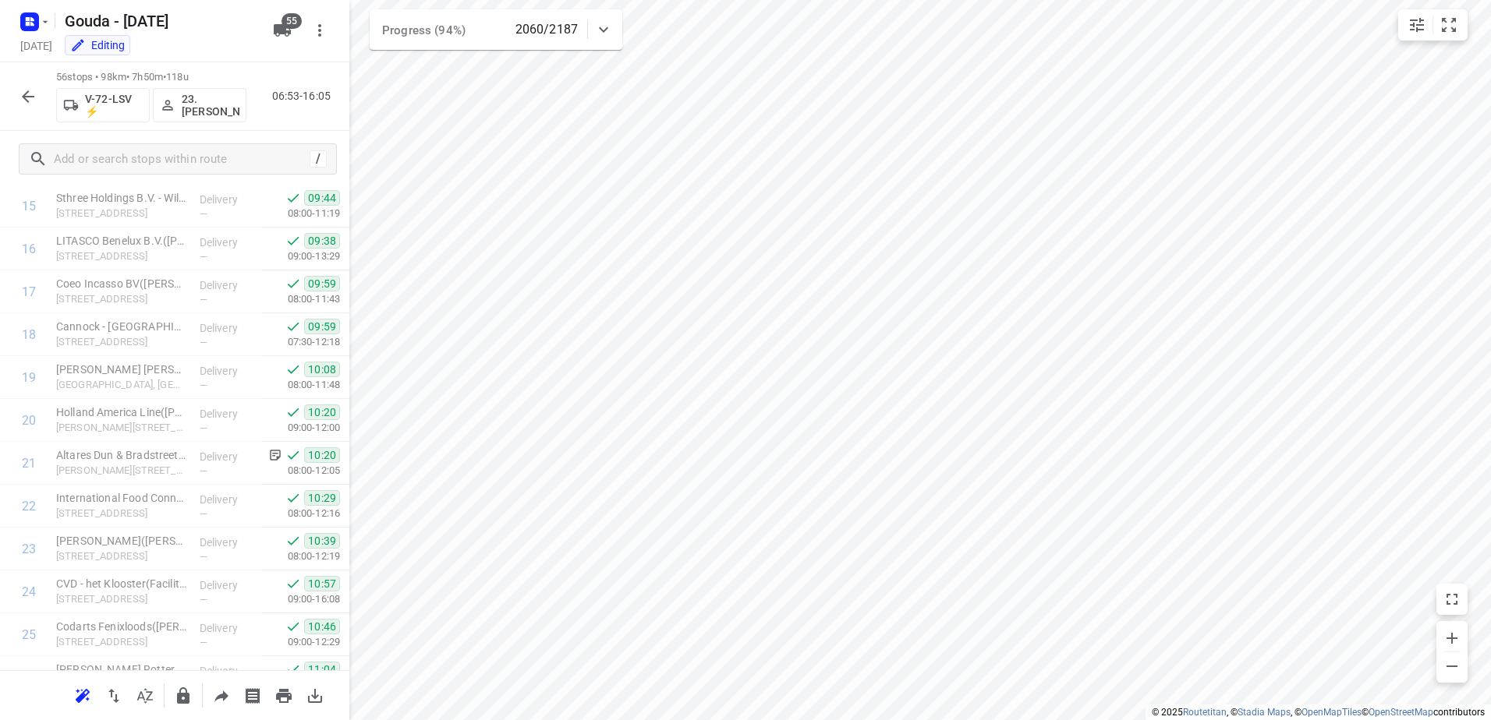
scroll to position [479, 0]
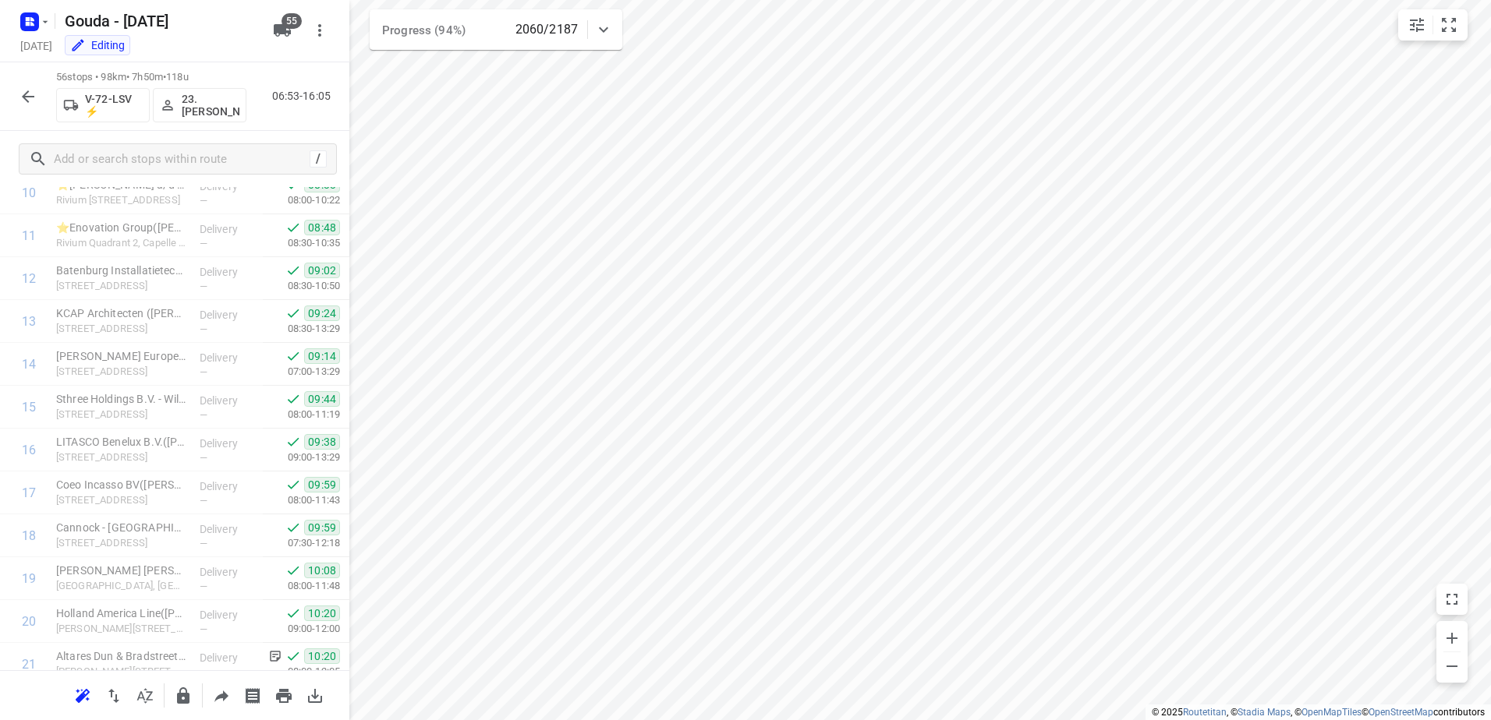
click at [19, 94] on icon "button" at bounding box center [28, 96] width 19 height 19
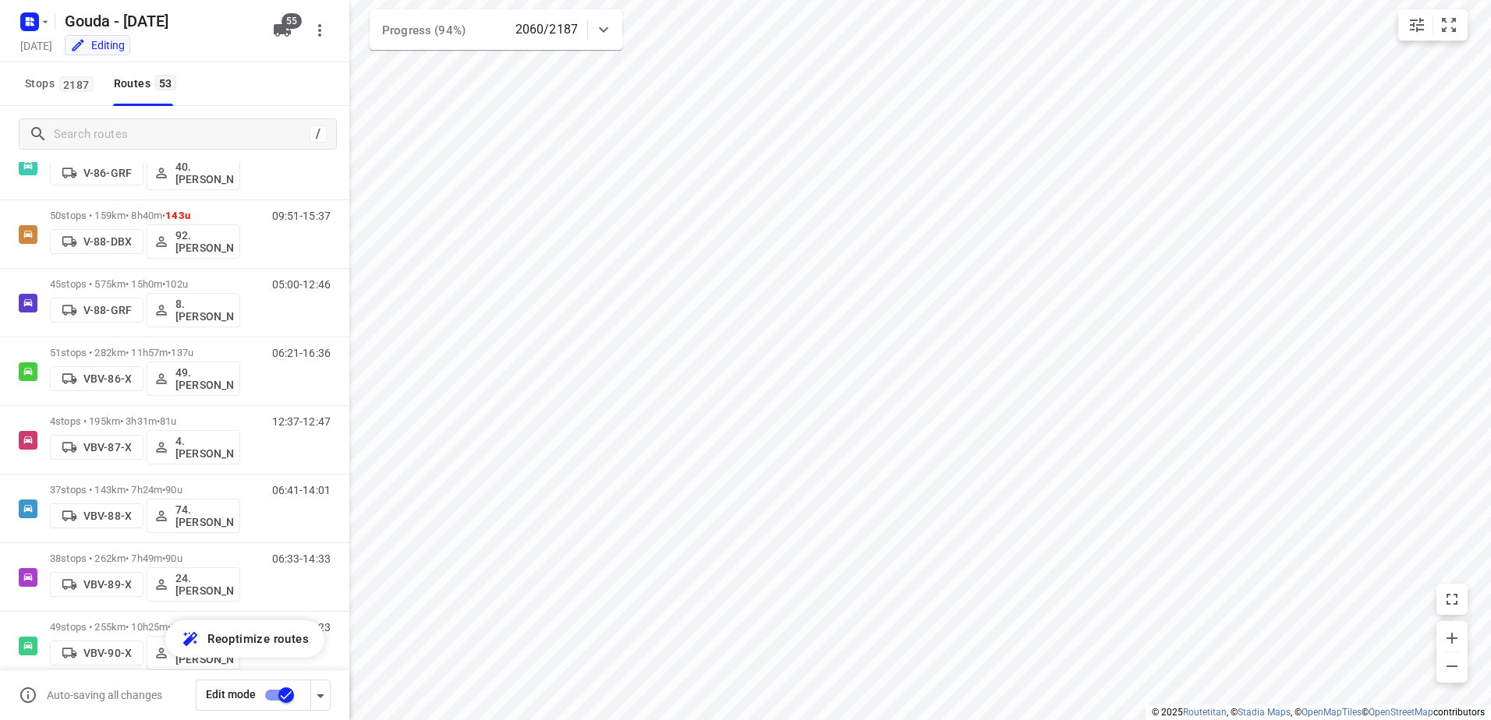
scroll to position [2339, 0]
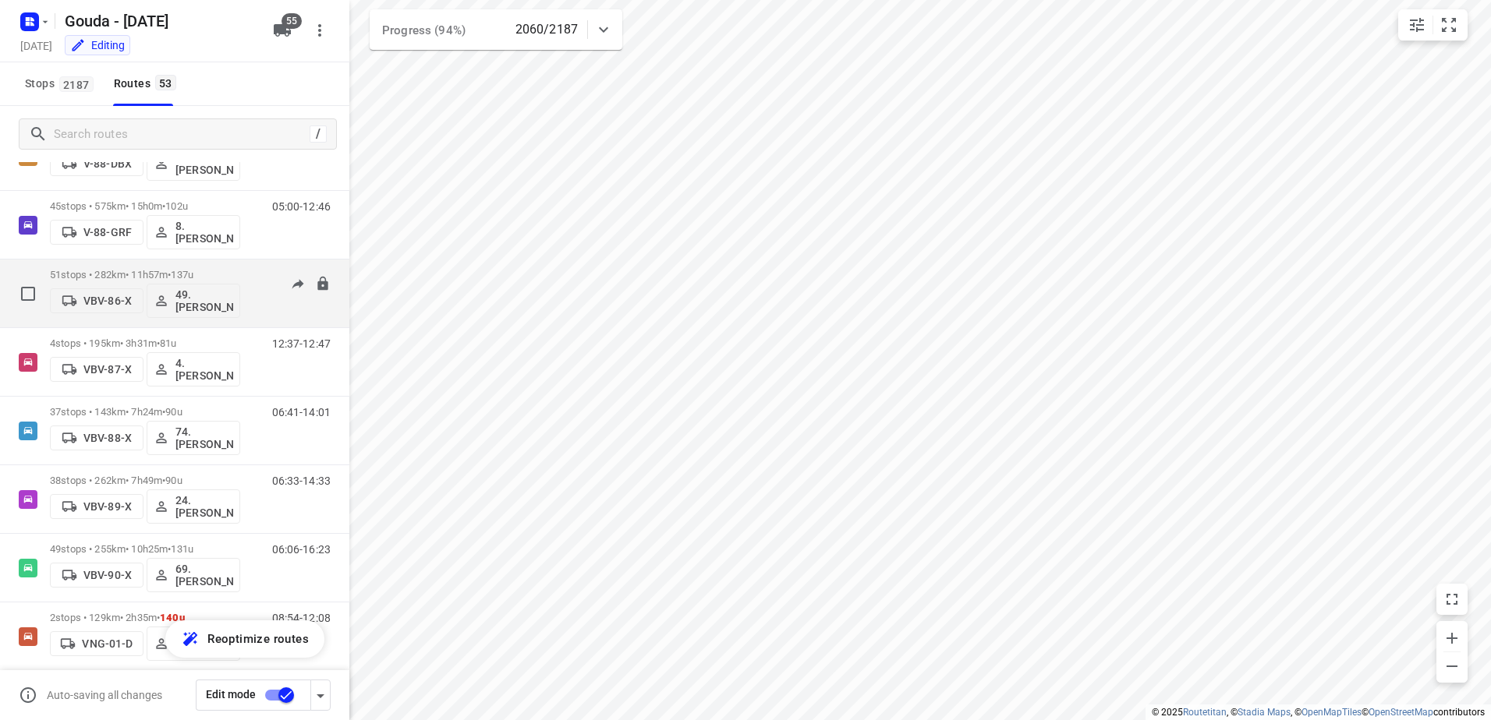
click at [161, 279] on p "51 stops • 282km • 11h57m • 137u" at bounding box center [145, 275] width 190 height 12
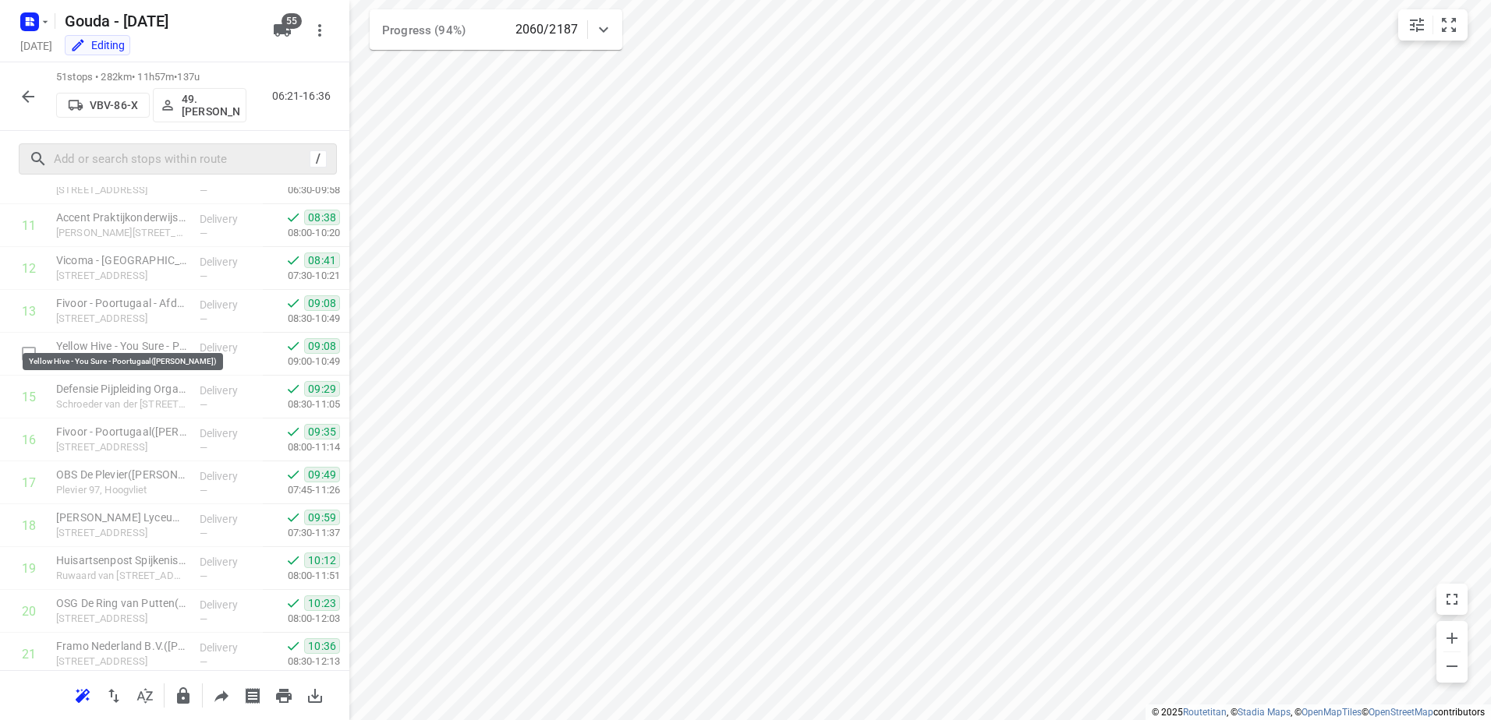
scroll to position [468, 0]
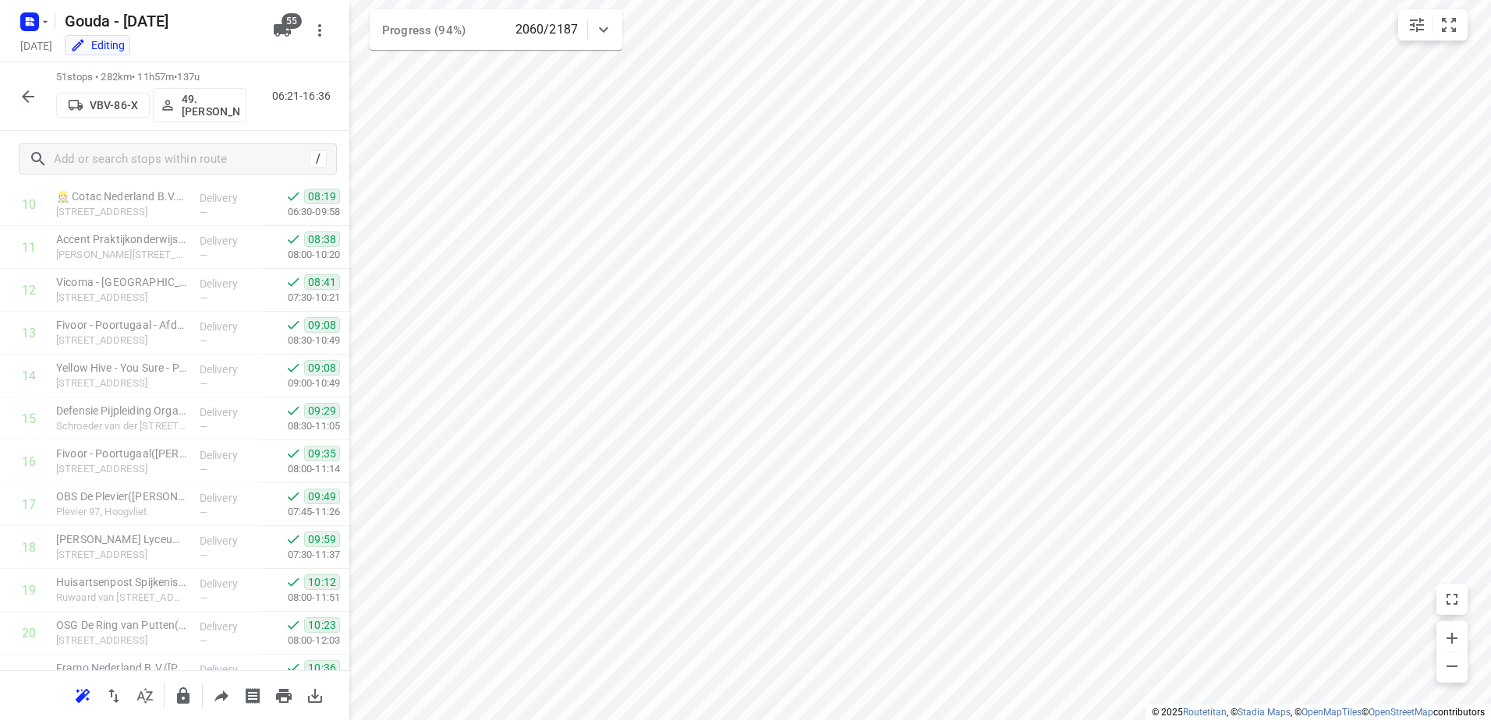
click at [27, 93] on icon "button" at bounding box center [28, 96] width 19 height 19
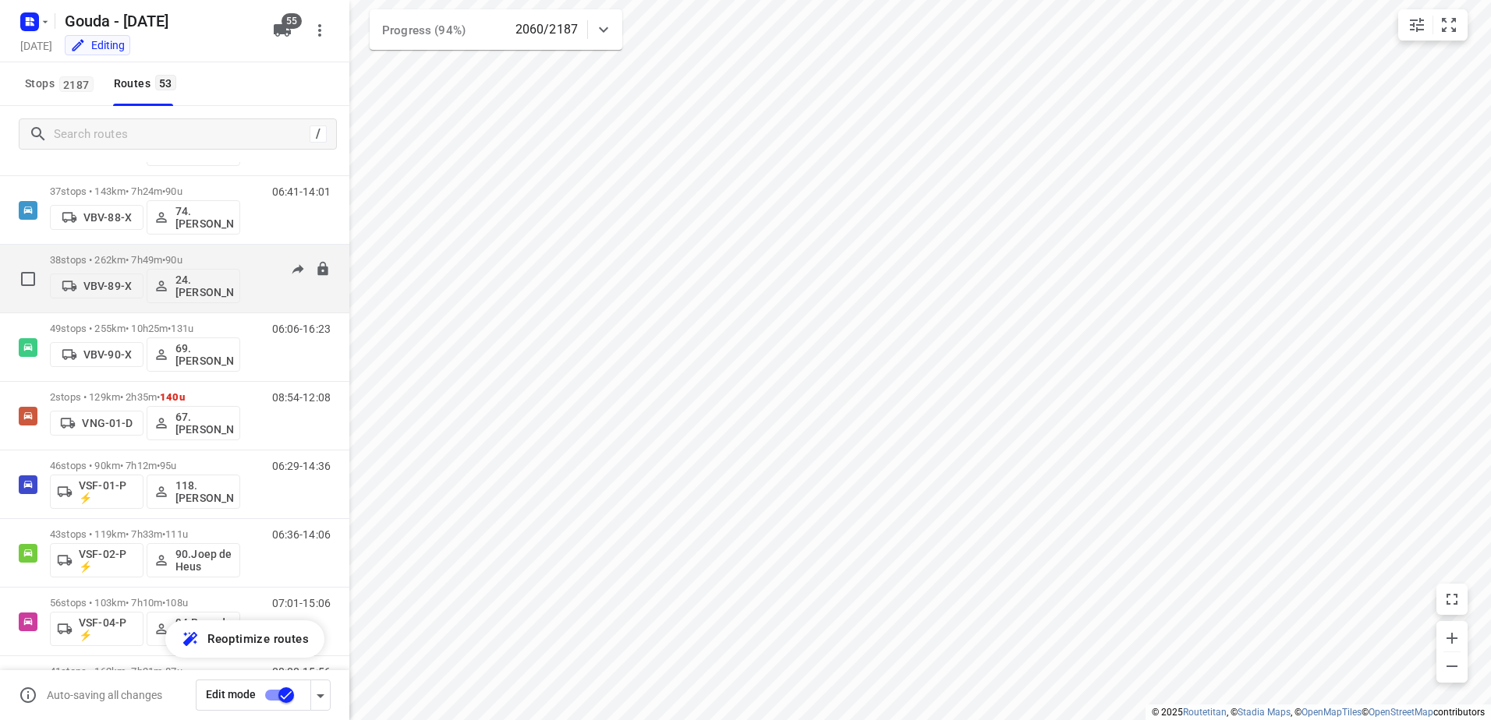
scroll to position [2651, 0]
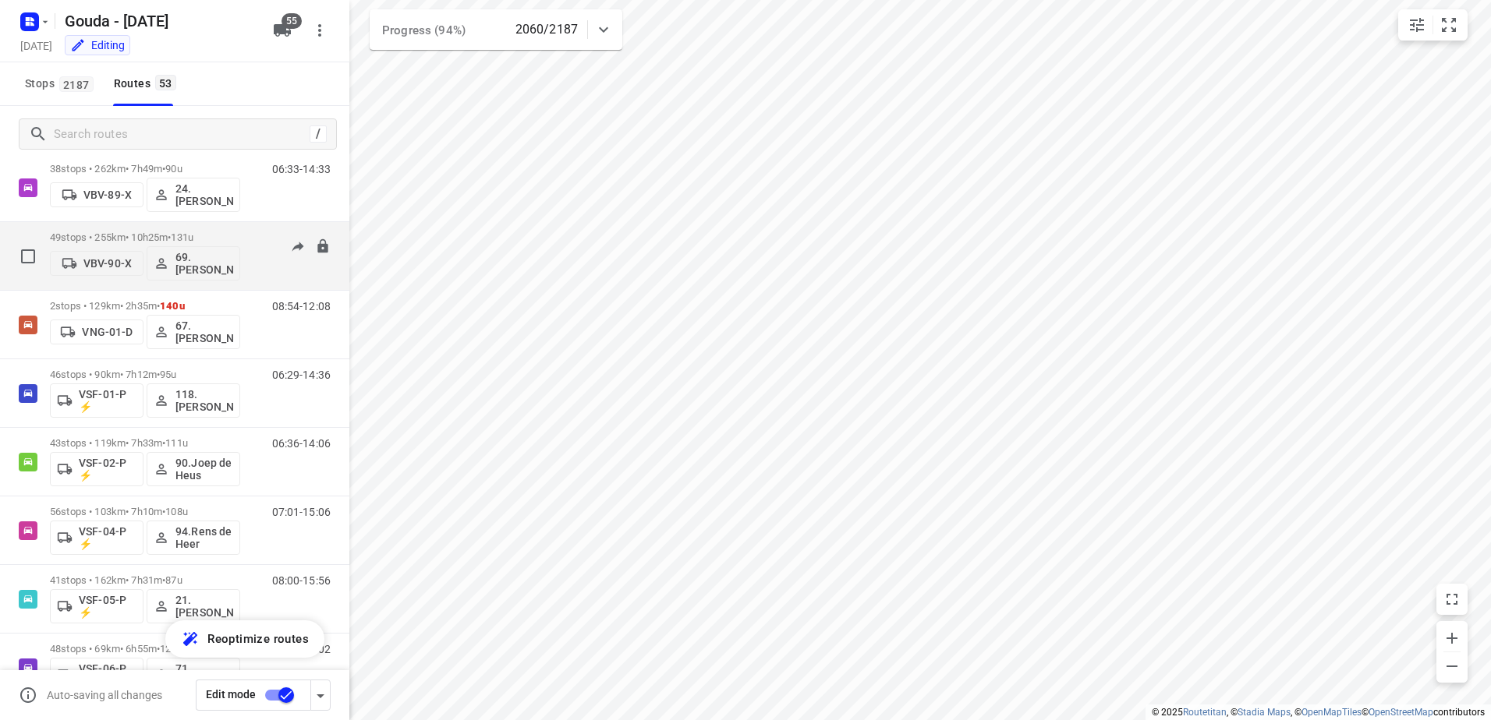
click at [166, 233] on p "49 stops • 255km • 10h25m • 131u" at bounding box center [145, 238] width 190 height 12
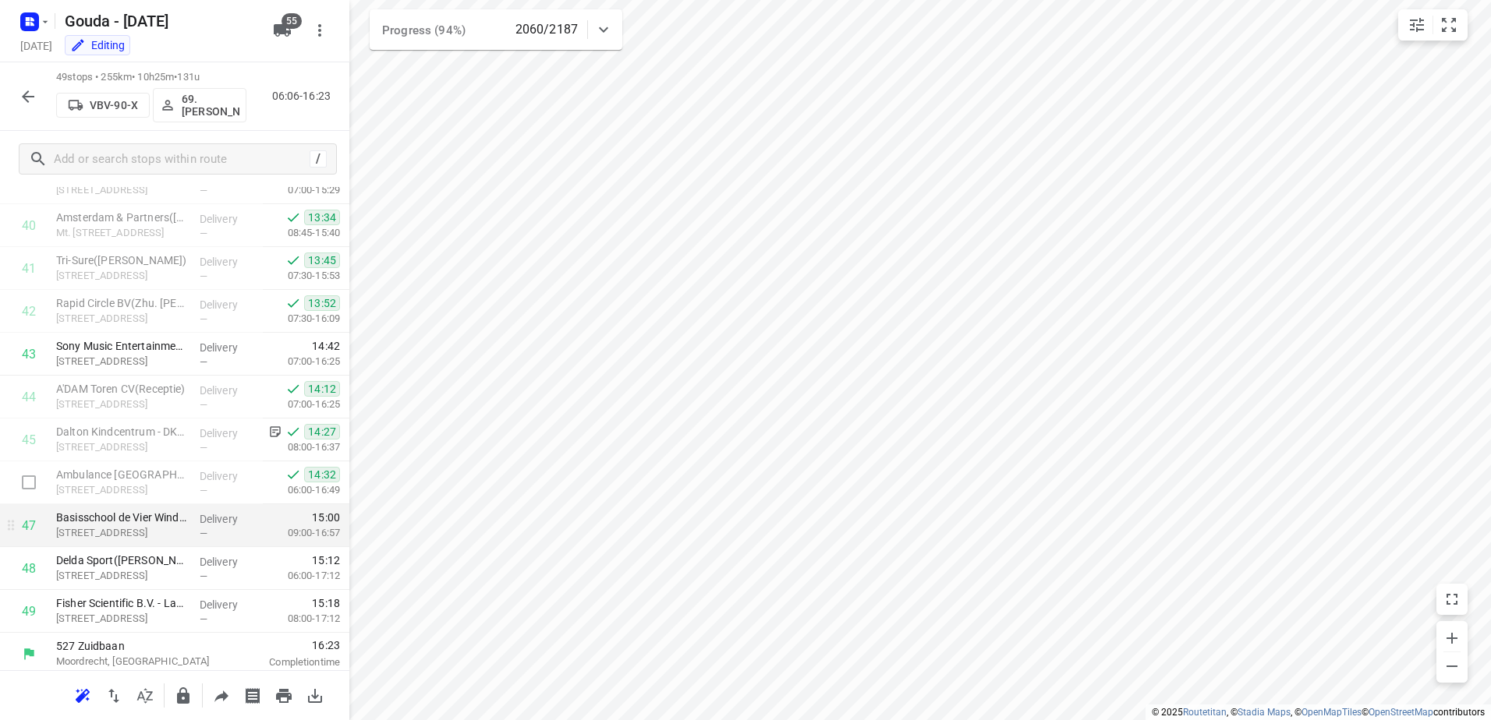
scroll to position [1739, 0]
click at [20, 90] on icon "button" at bounding box center [28, 96] width 19 height 19
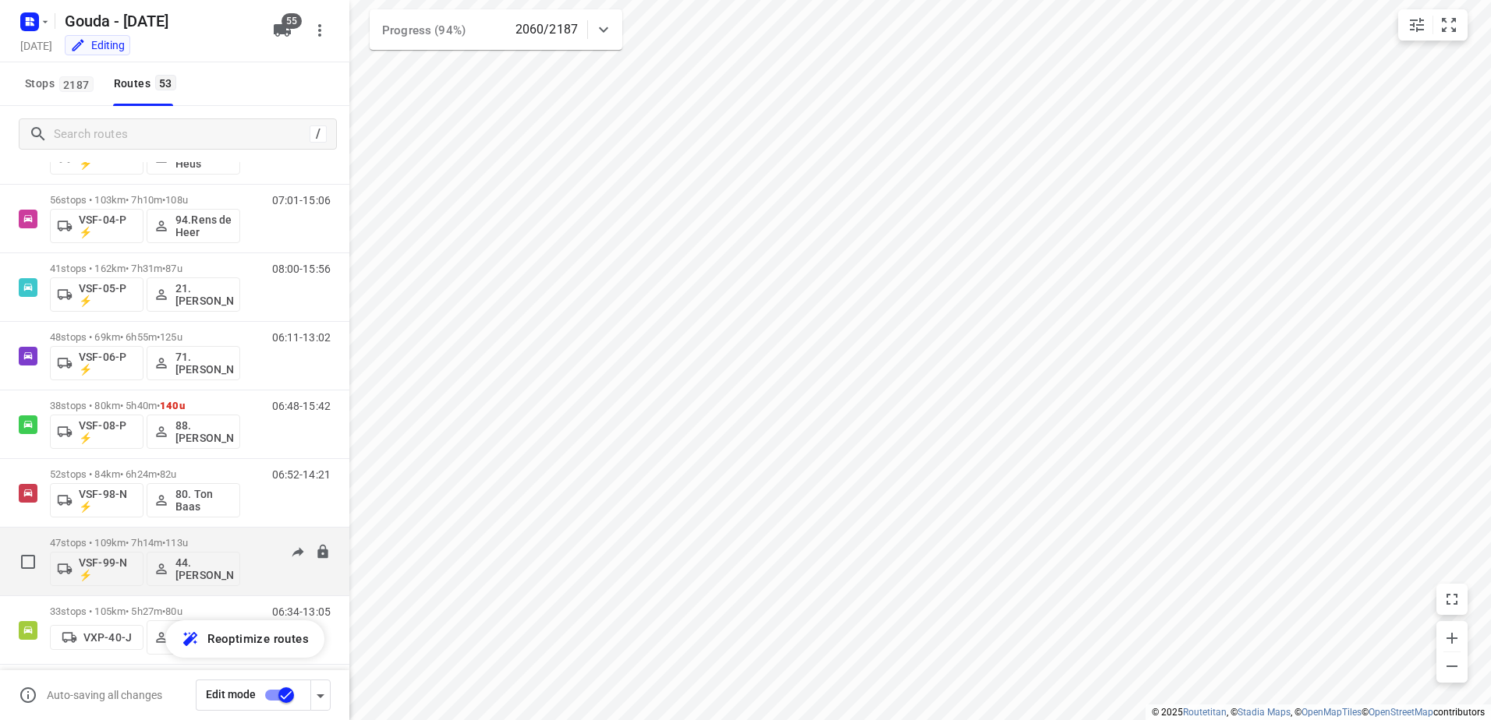
scroll to position [3179, 0]
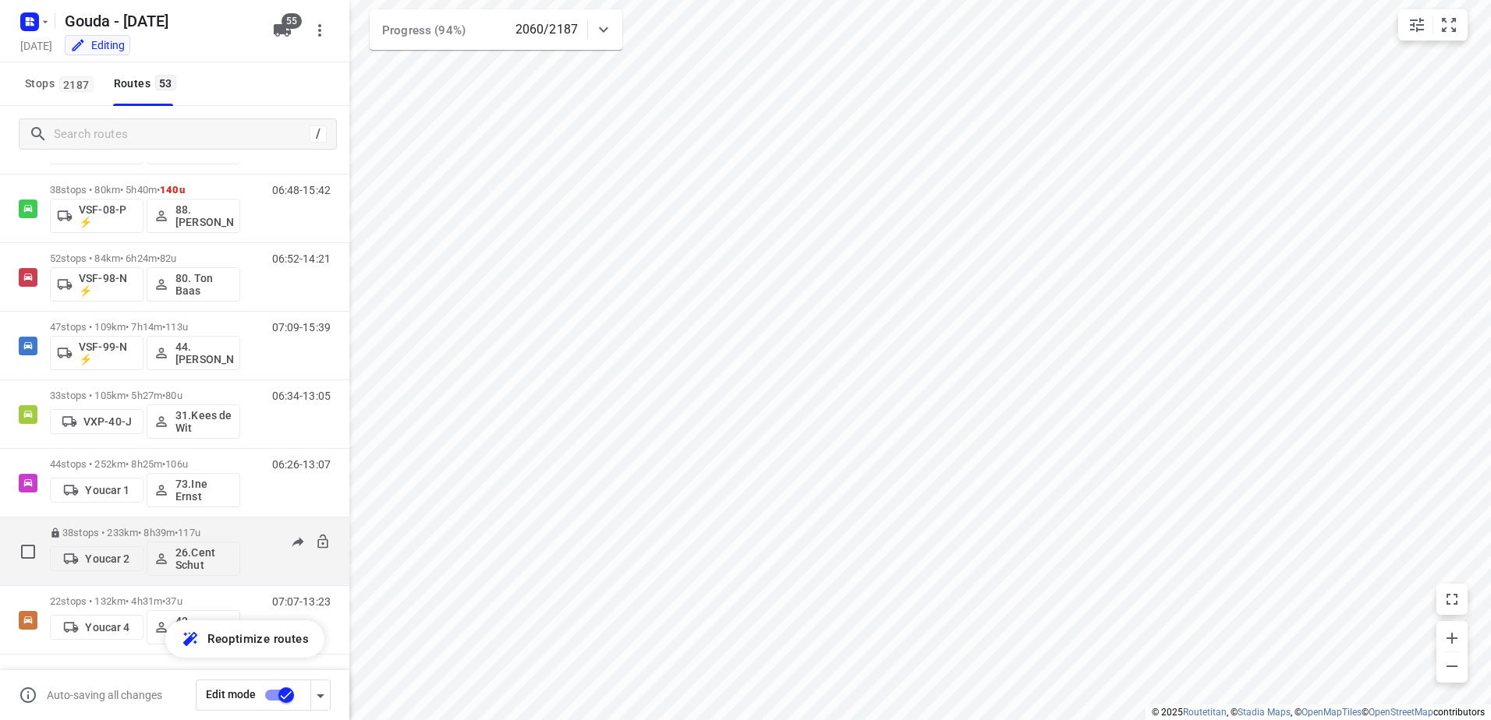
click at [164, 525] on div "38 stops • 233km • 8h39m • 117u Youcar 2 26.Cent Schut" at bounding box center [145, 551] width 190 height 65
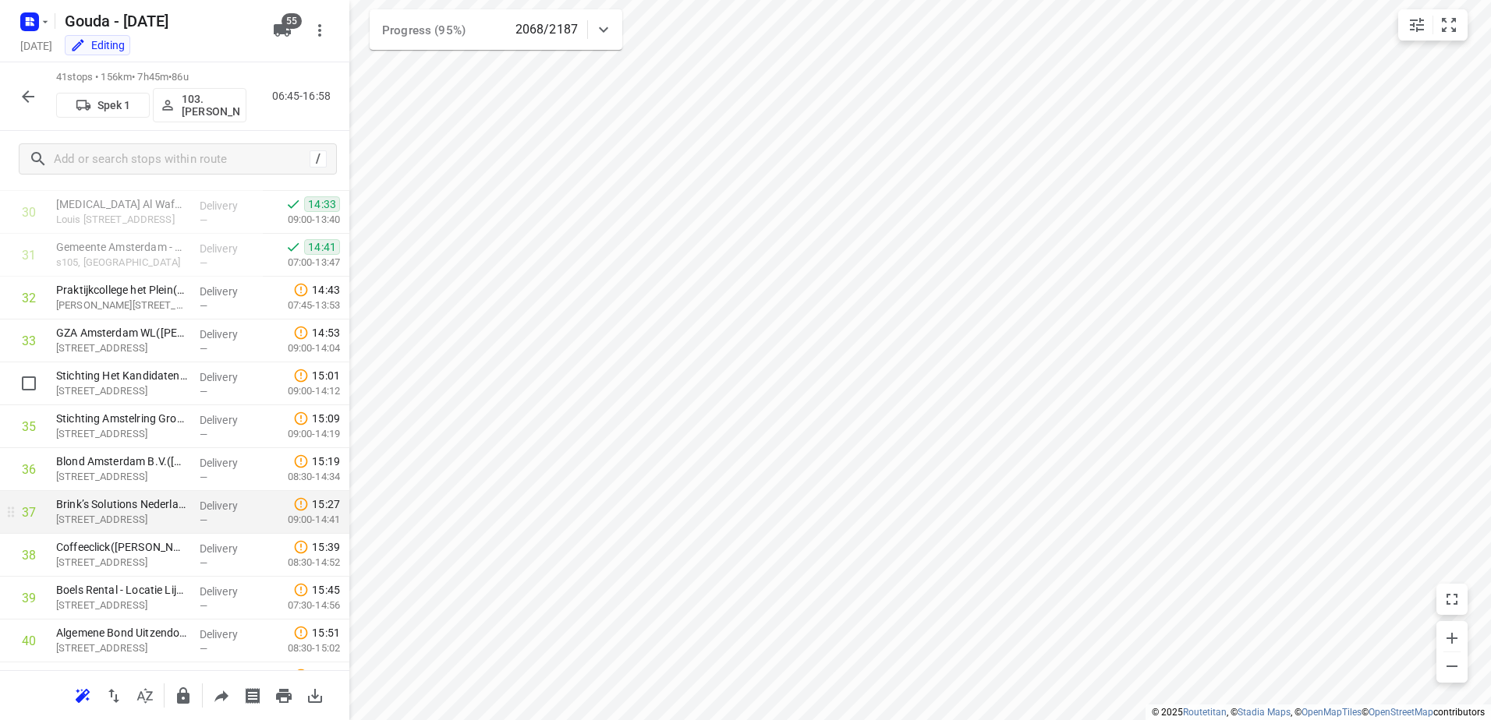
scroll to position [1396, 0]
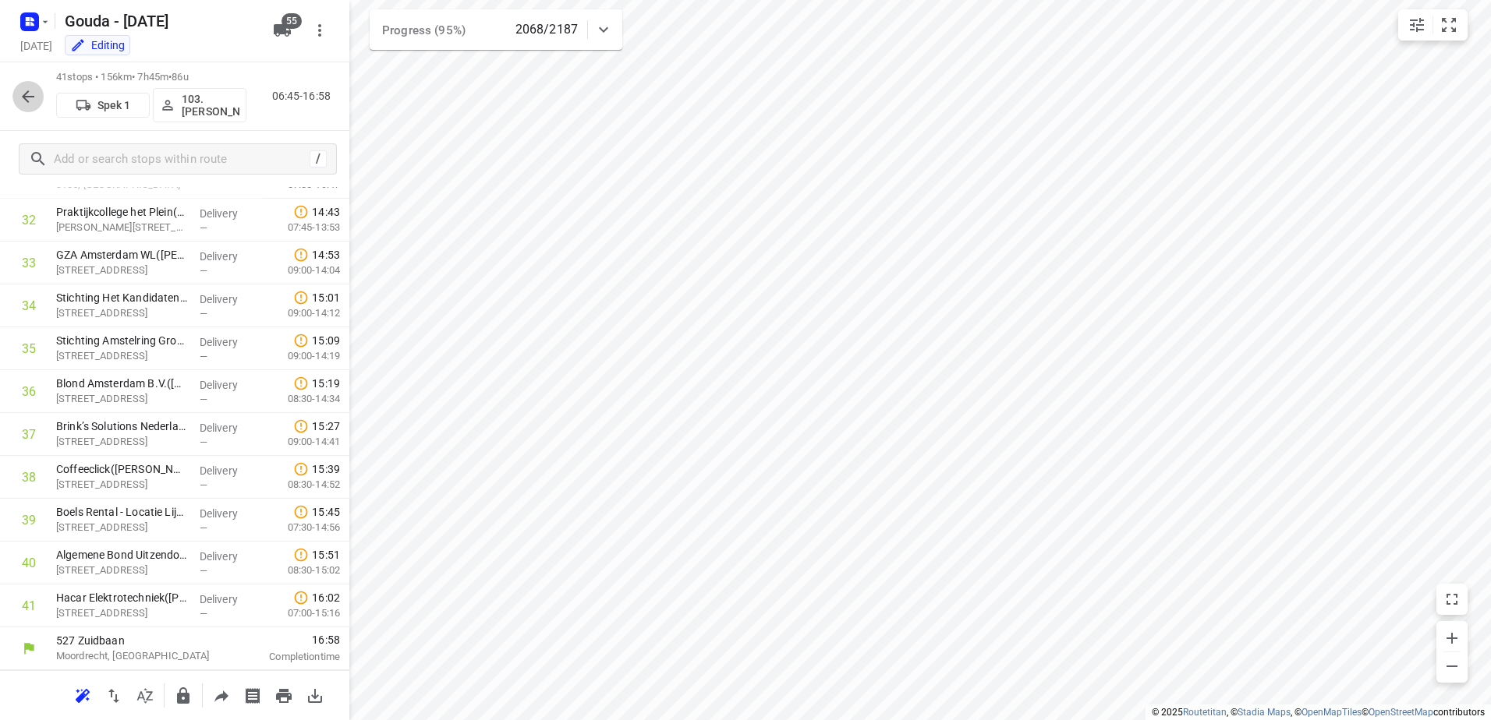
click at [34, 109] on button "button" at bounding box center [27, 96] width 31 height 31
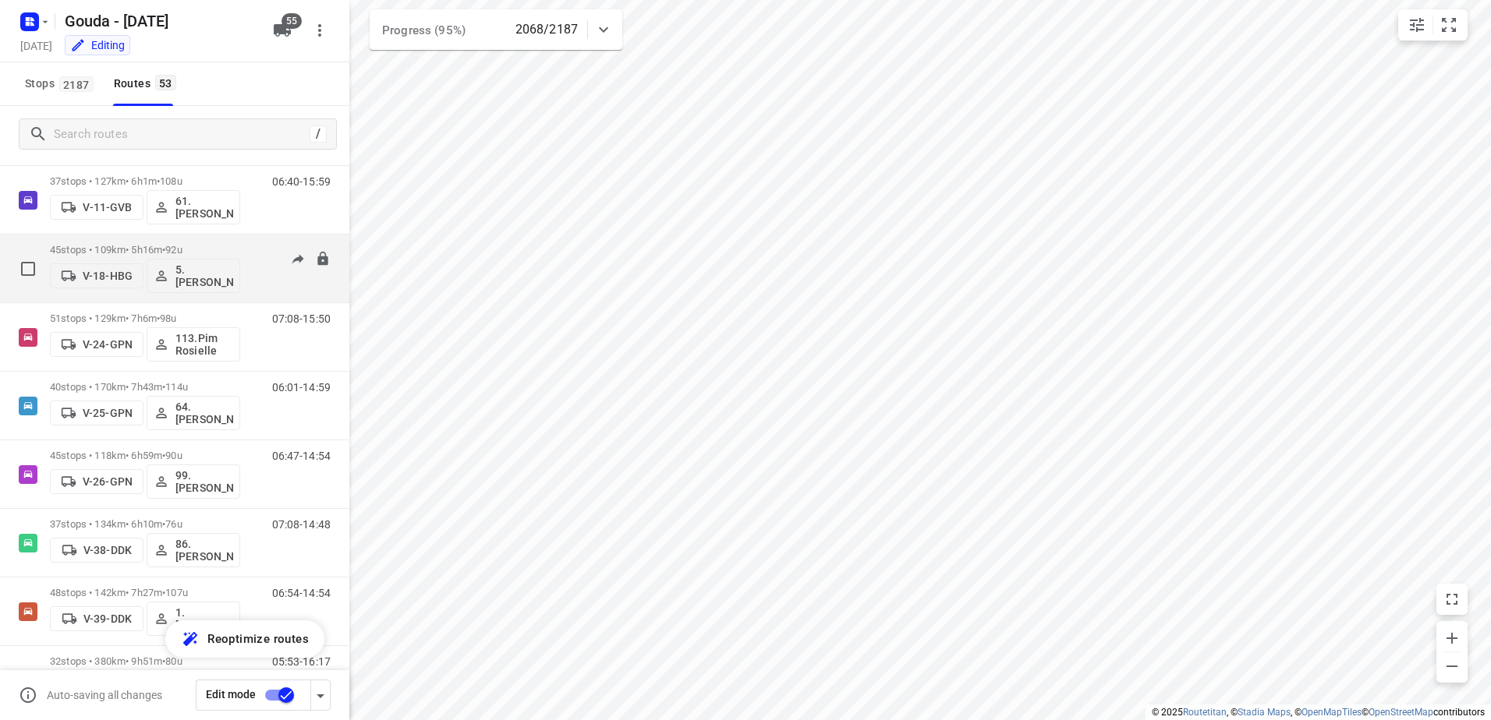
scroll to position [468, 0]
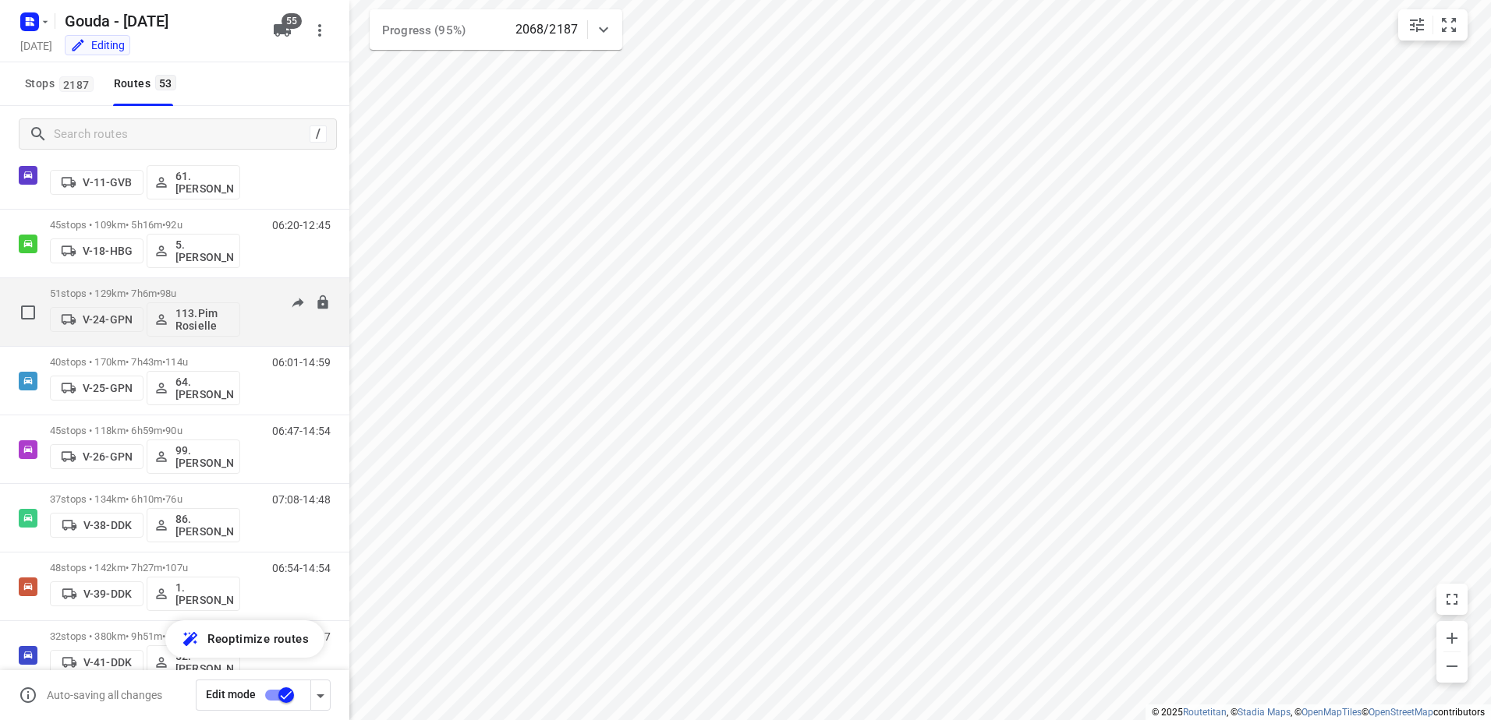
click at [176, 296] on span "98u" at bounding box center [168, 294] width 16 height 12
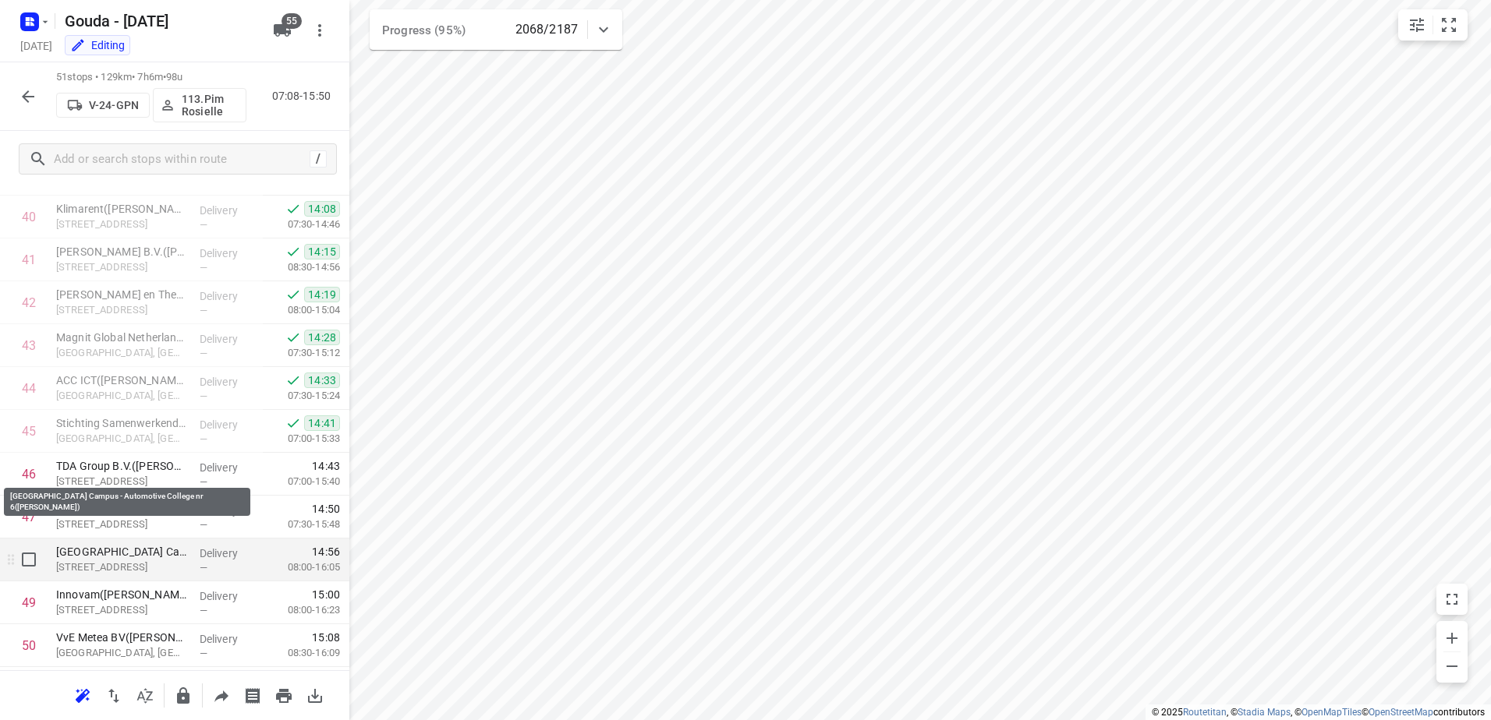
scroll to position [1824, 0]
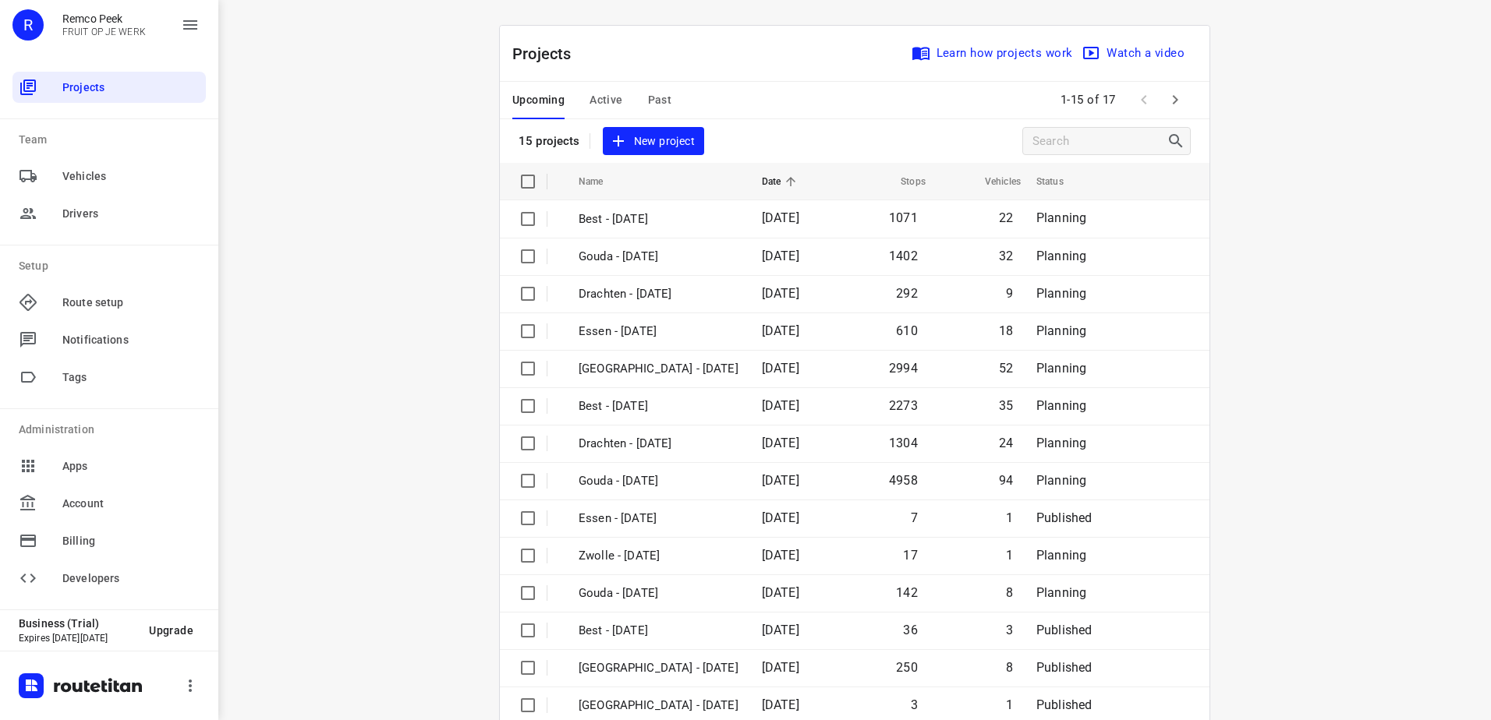
click at [608, 94] on span "Active" at bounding box center [605, 99] width 33 height 19
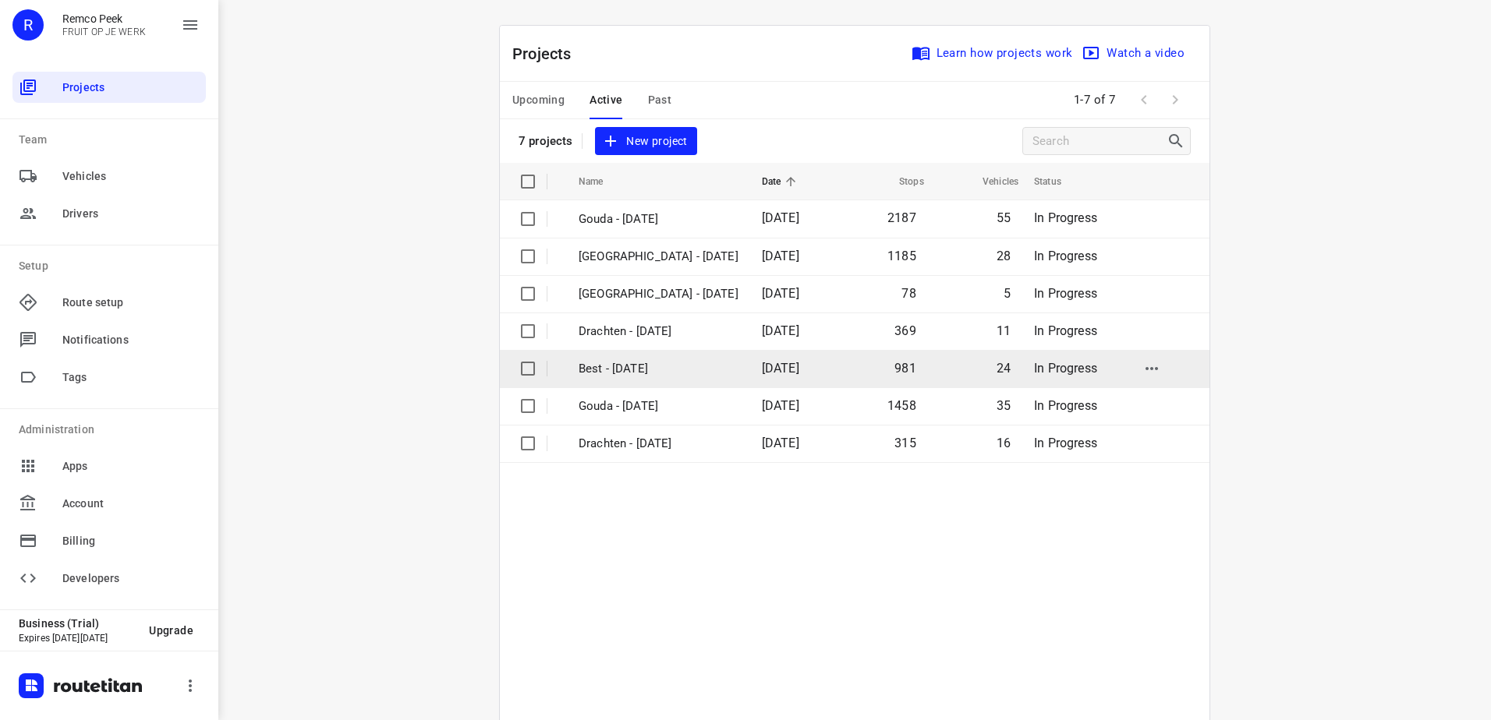
click at [650, 357] on td "Best - [DATE]" at bounding box center [656, 368] width 186 height 37
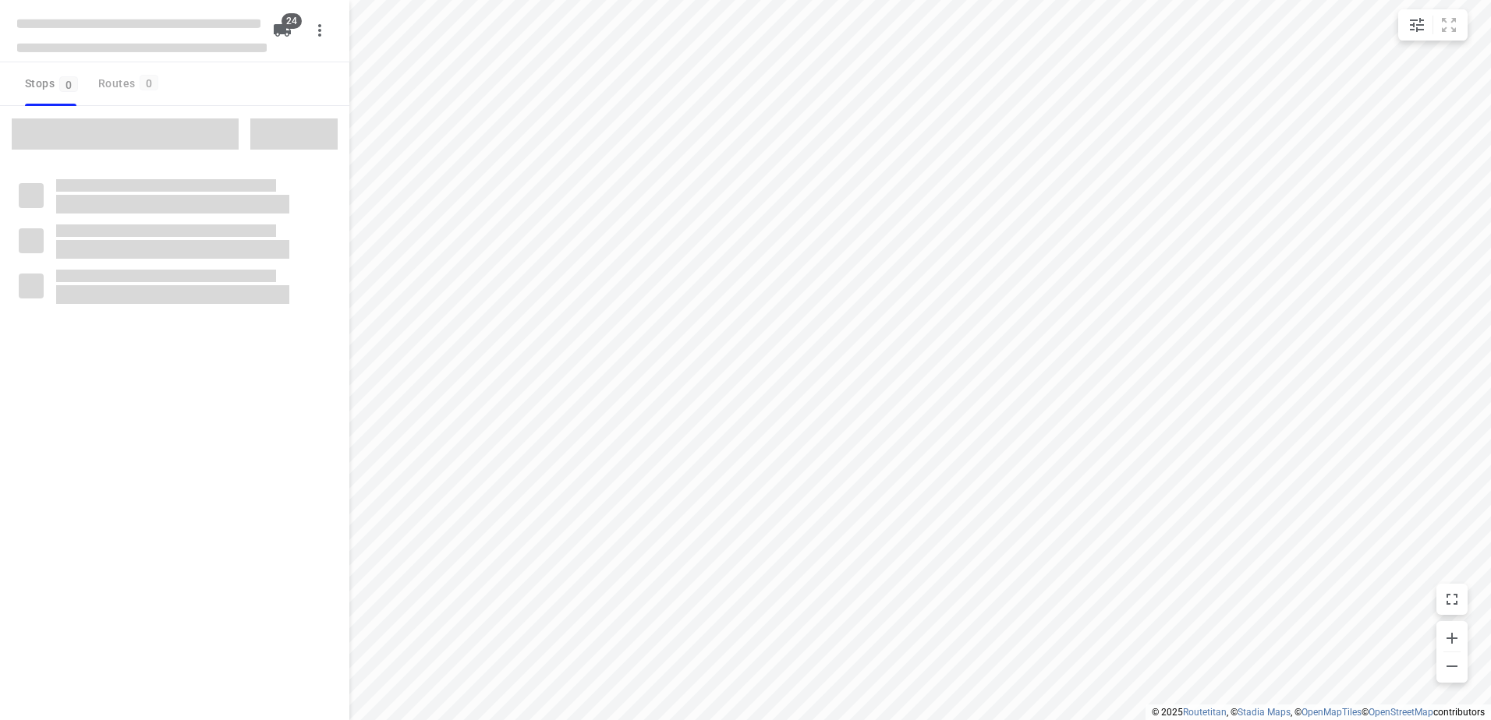
checkbox input "true"
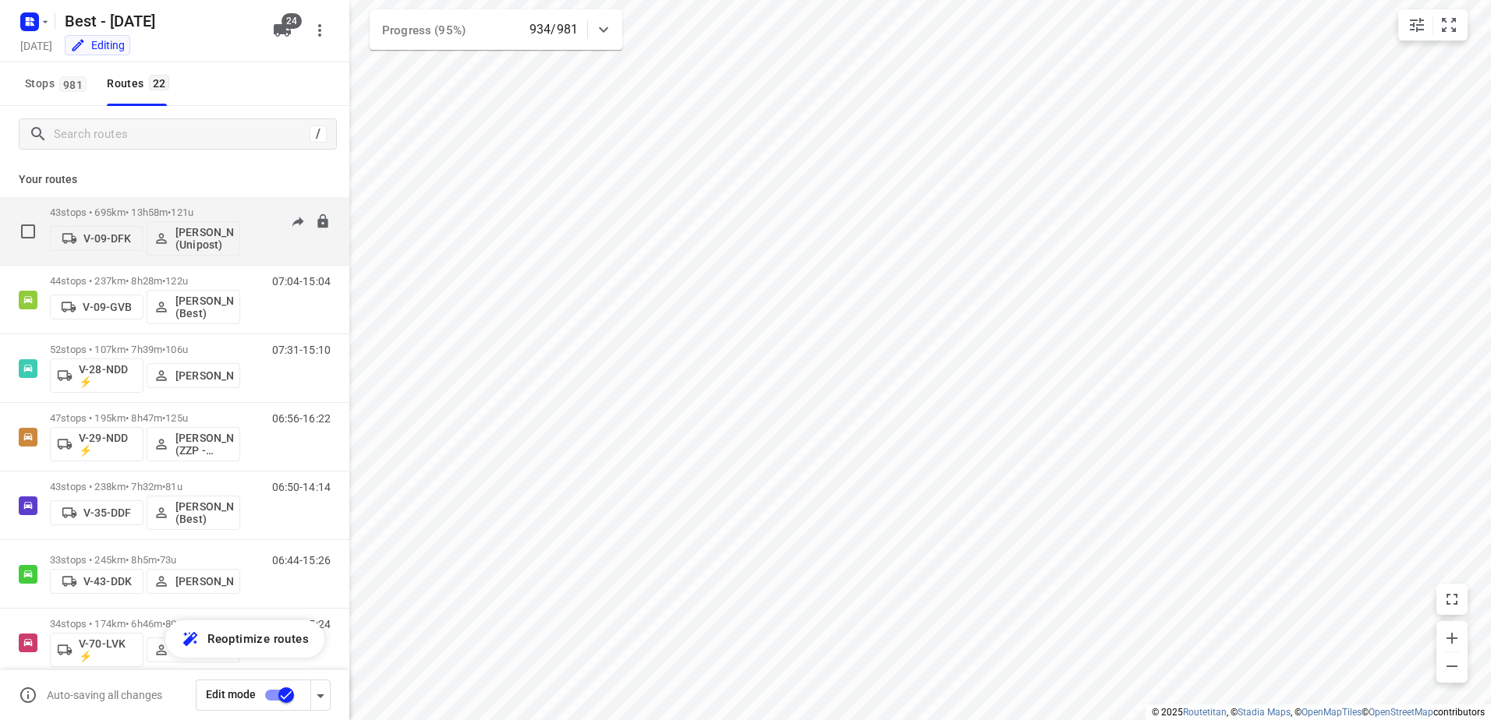
click at [175, 210] on p "43 stops • 695km • 13h58m • 121u" at bounding box center [145, 213] width 190 height 12
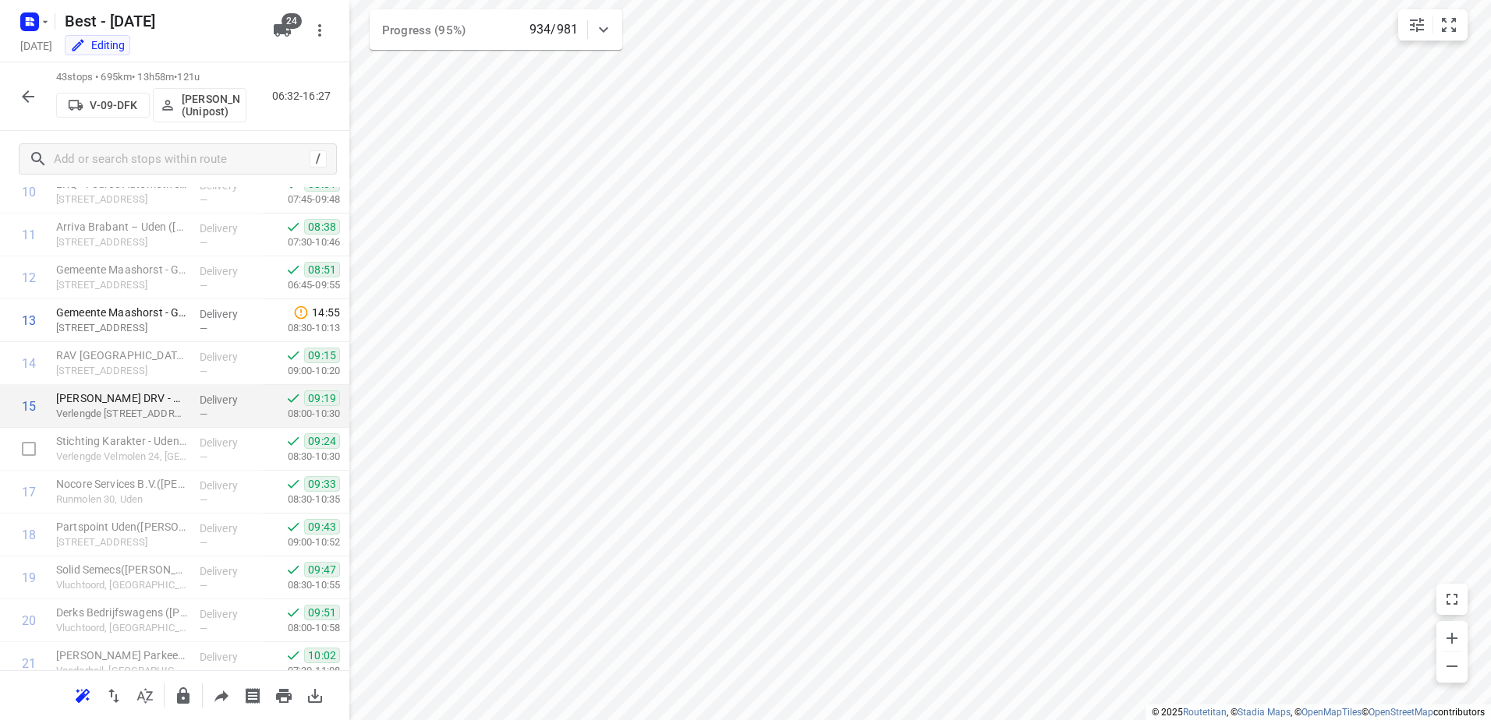
scroll to position [468, 0]
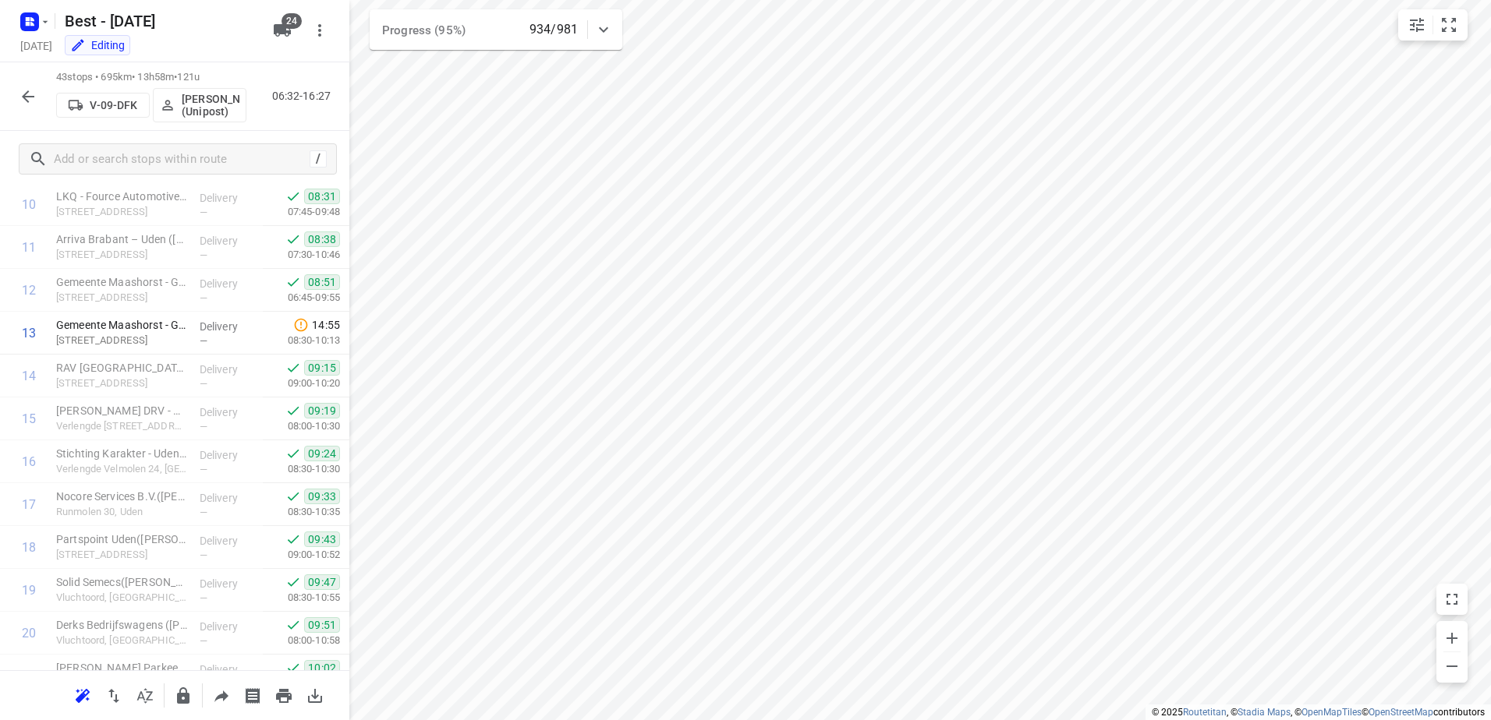
click at [25, 86] on button "button" at bounding box center [27, 96] width 31 height 31
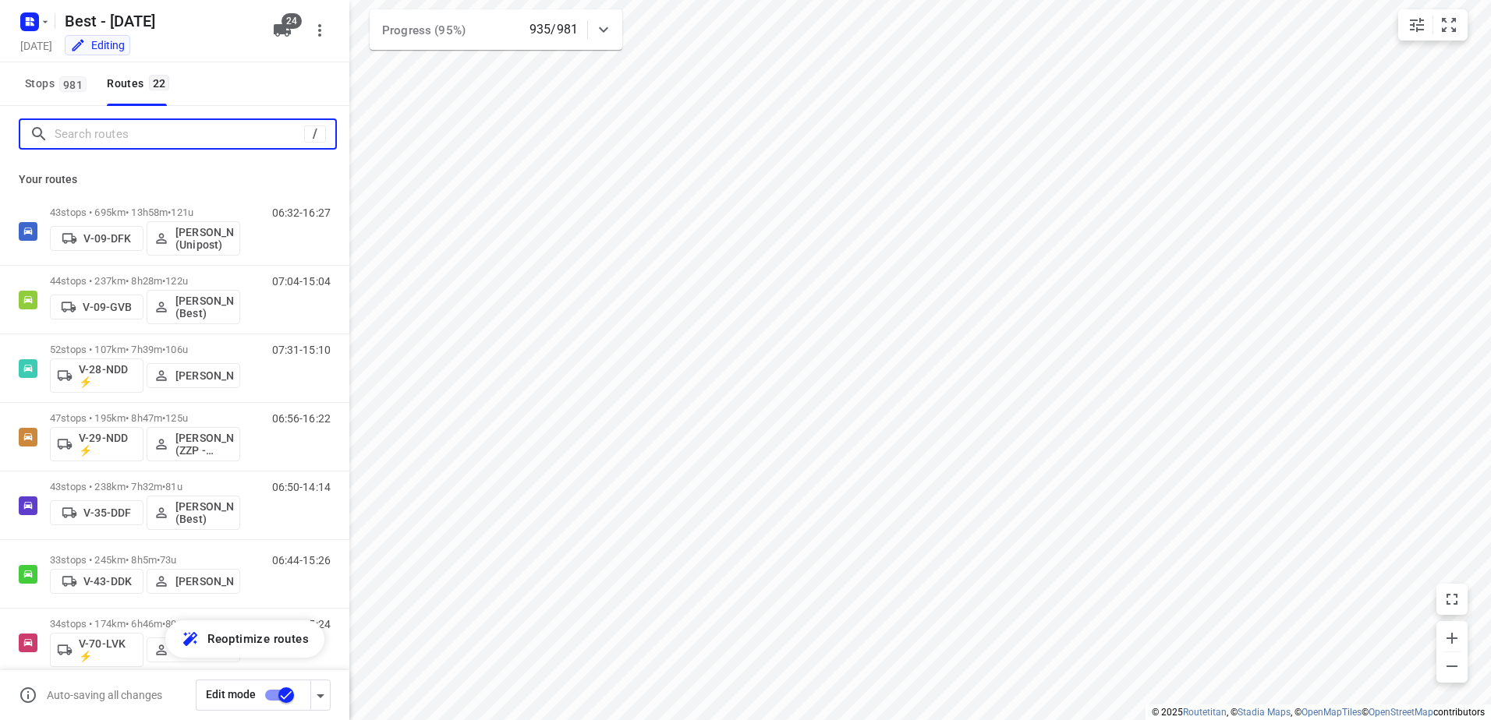
click at [135, 139] on input "Search routes" at bounding box center [179, 134] width 249 height 24
type input "e"
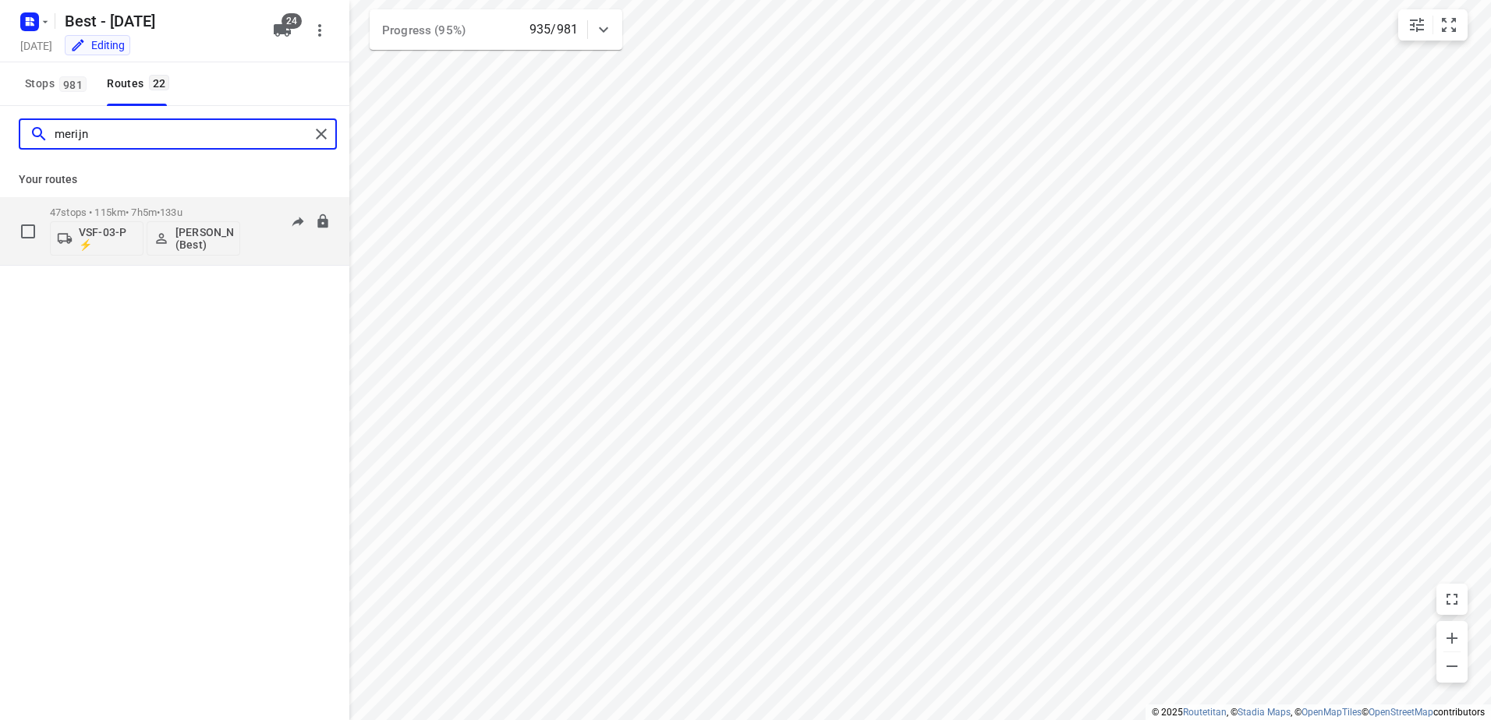
type input "merijn"
click at [132, 211] on p "47 stops • 115km • 7h5m • 133u" at bounding box center [145, 213] width 190 height 12
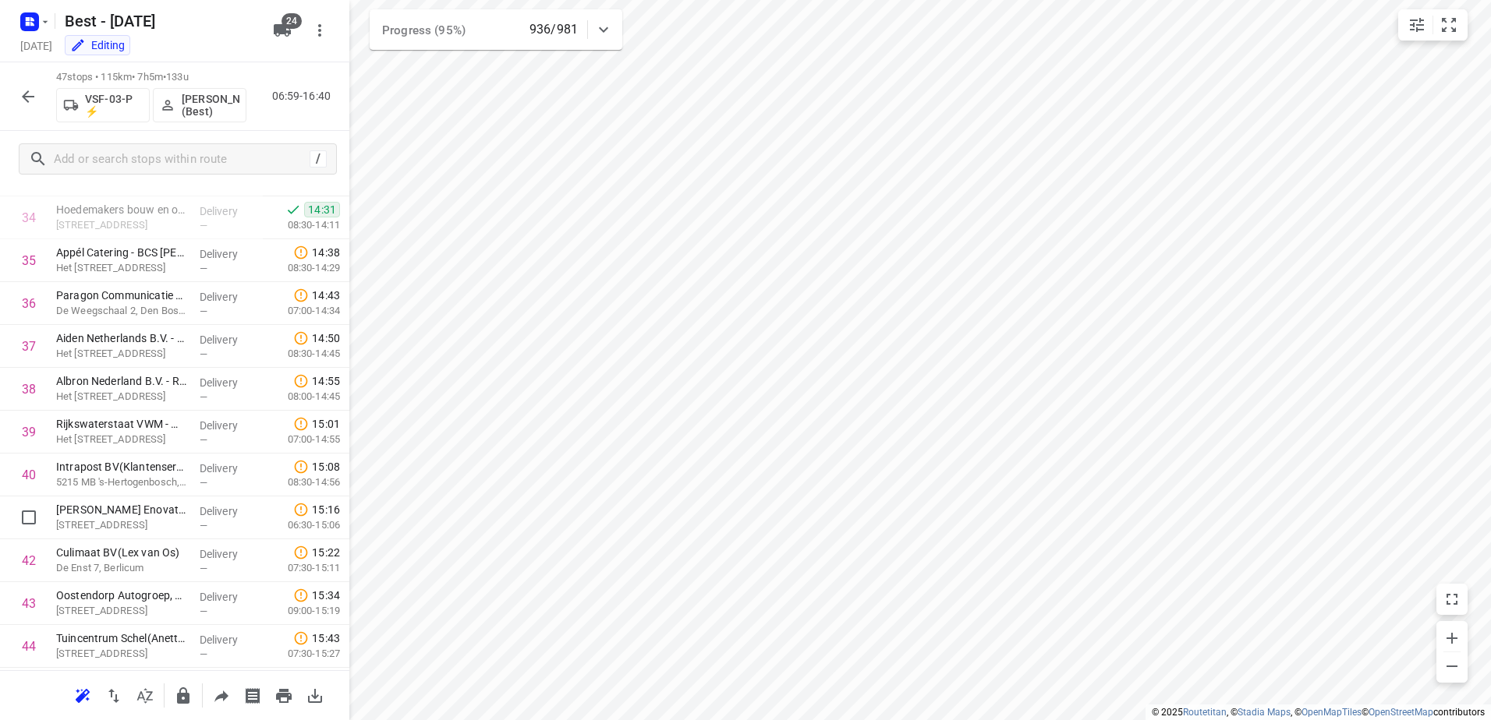
scroll to position [1653, 0]
click at [29, 99] on icon "button" at bounding box center [28, 96] width 19 height 19
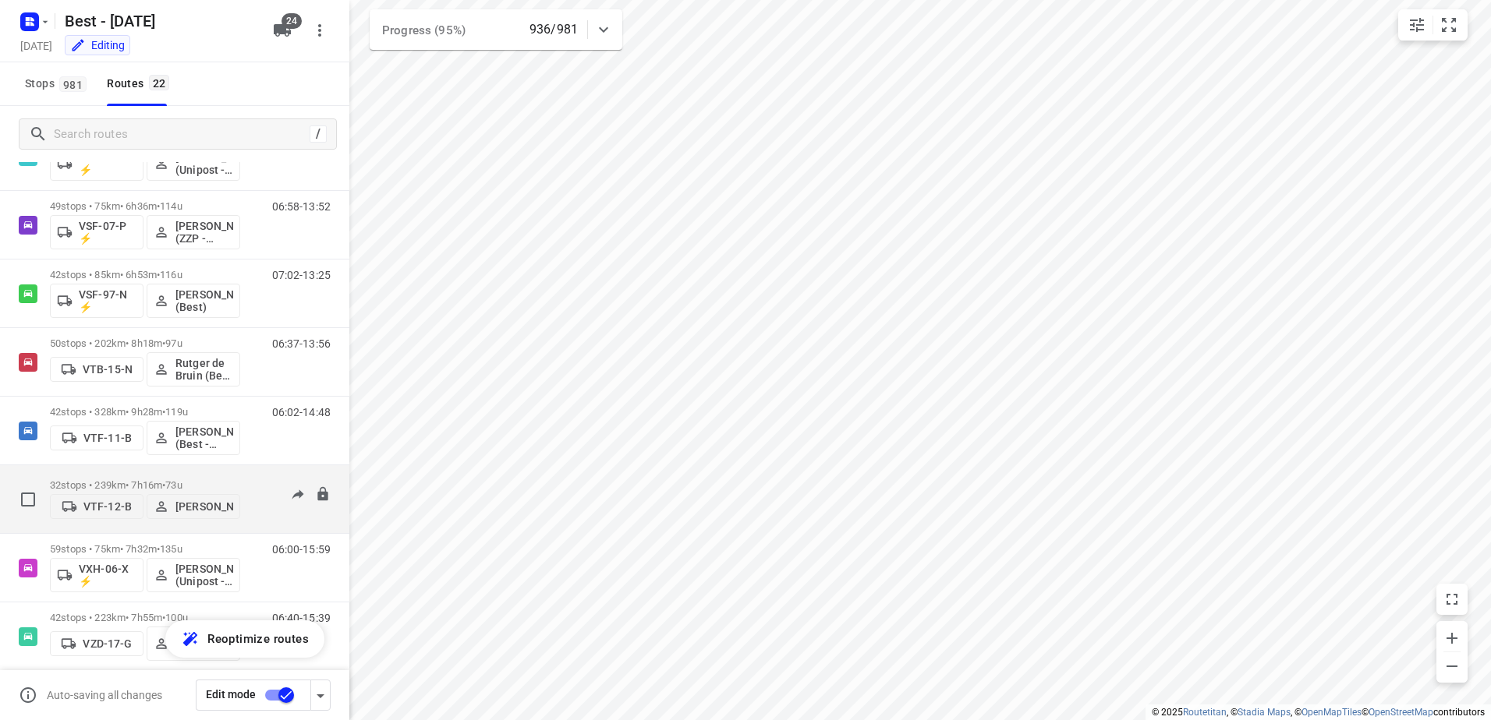
scroll to position [1052, 0]
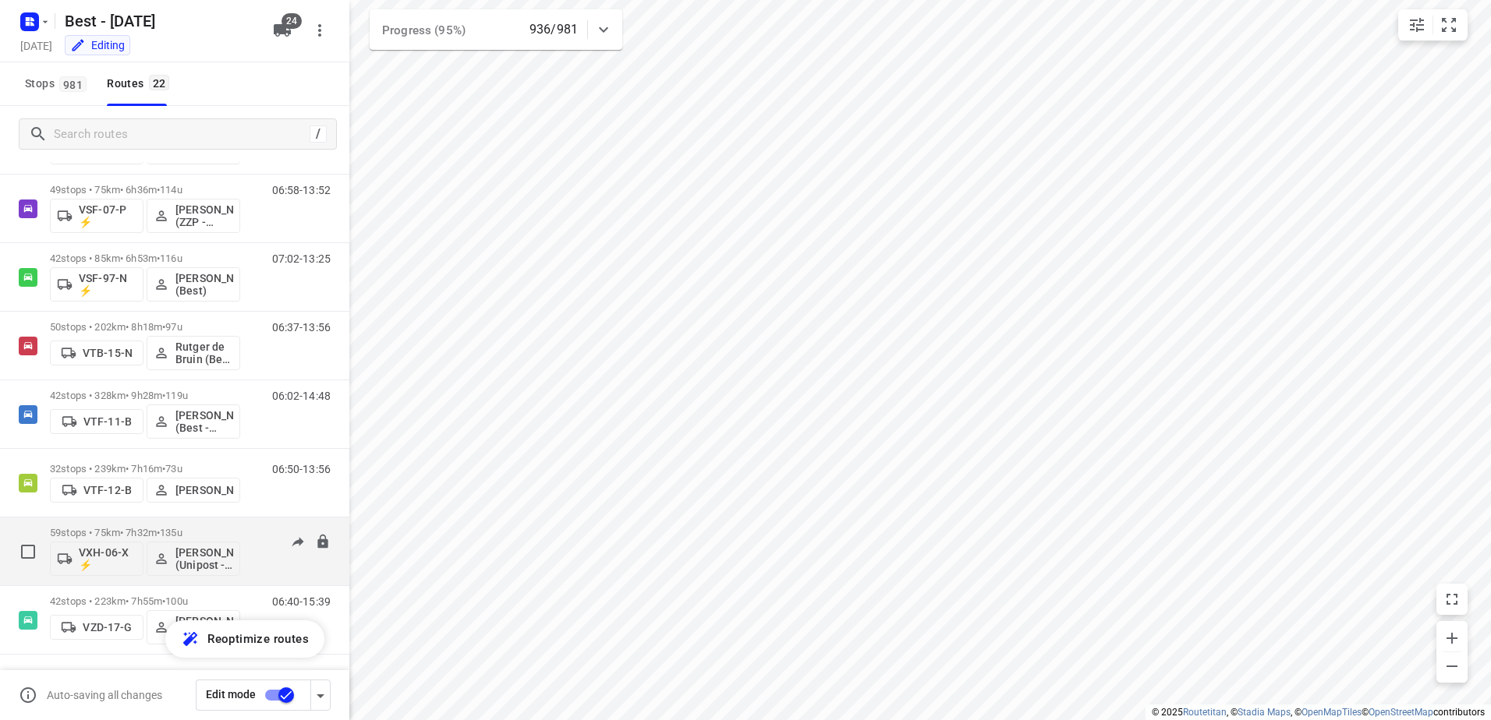
click at [94, 525] on div "59 stops • 75km • 7h32m • 135u VXH-06-X ⚡ [PERSON_NAME] (Unipost - Best - ZZP)" at bounding box center [145, 551] width 190 height 65
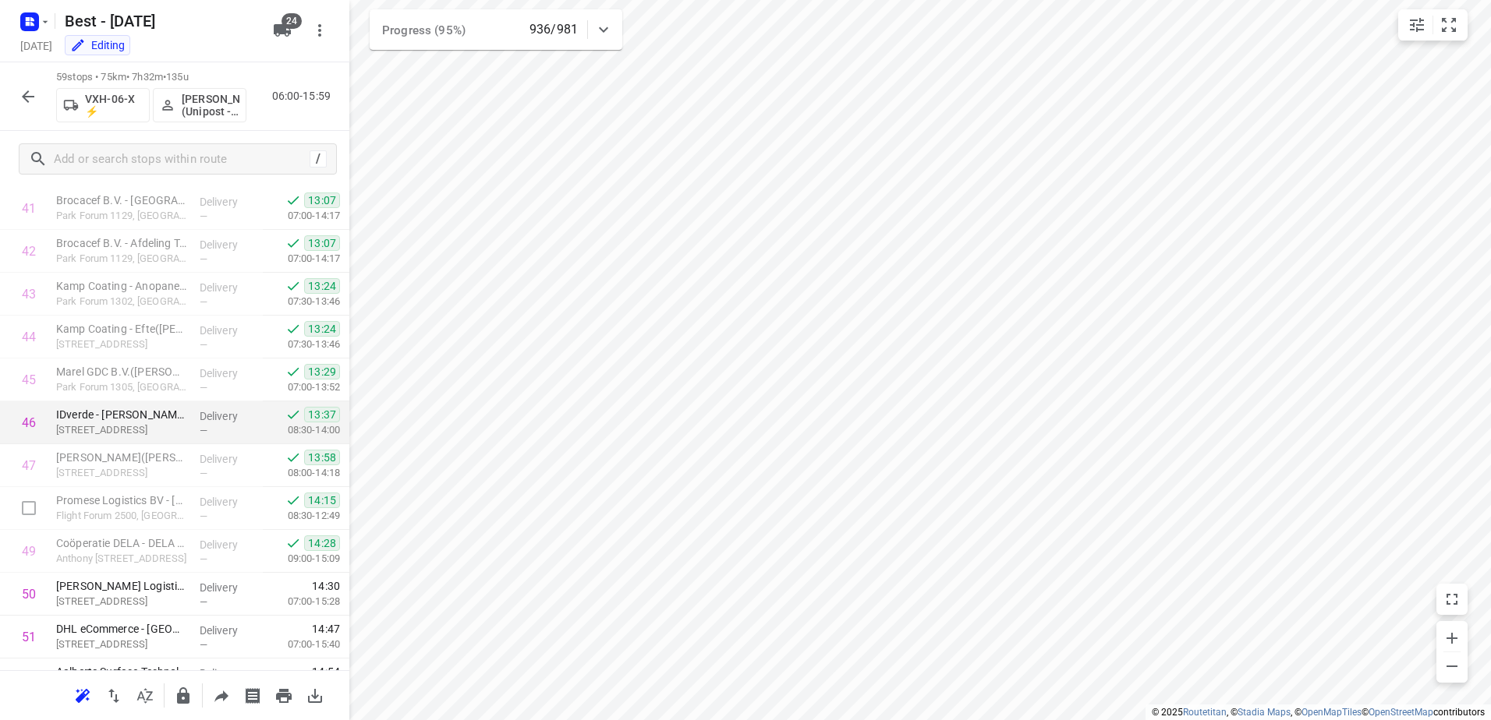
scroll to position [2167, 0]
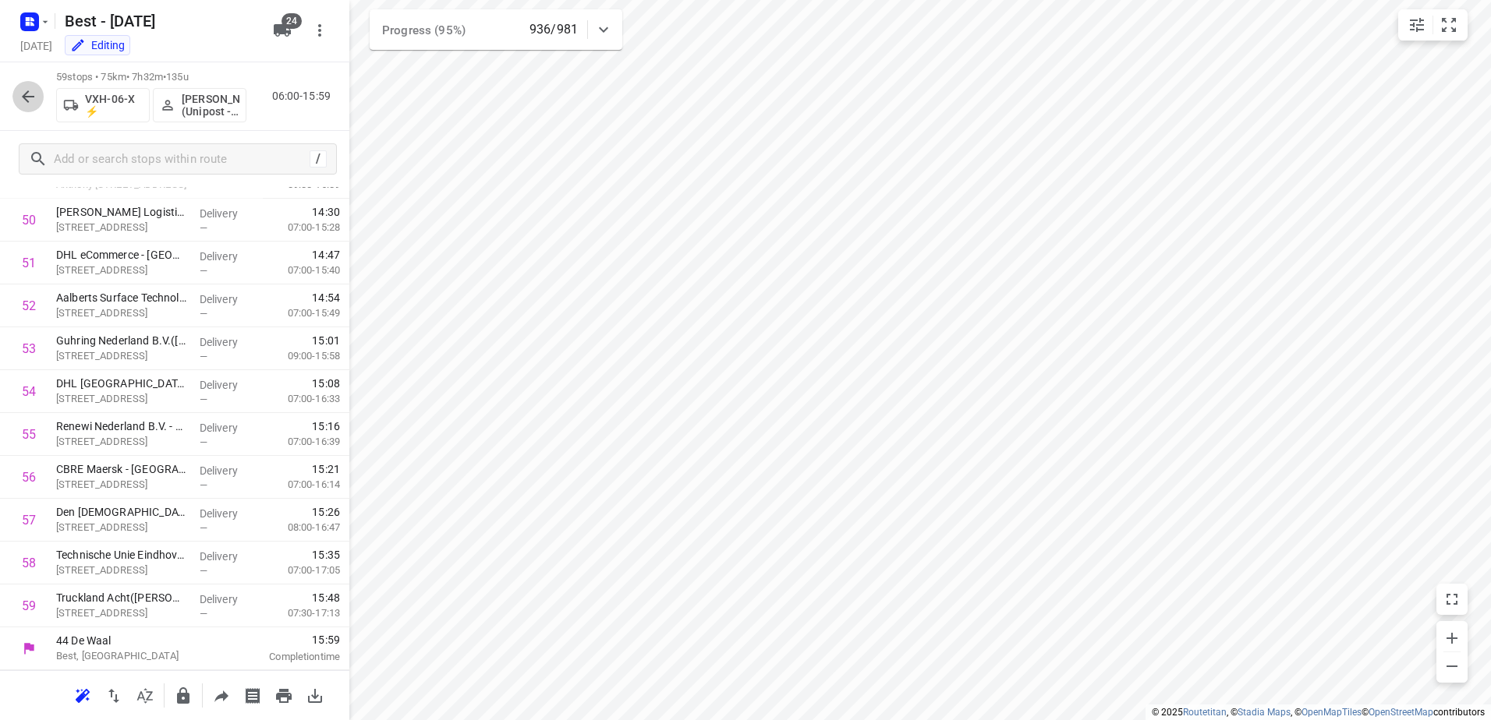
click at [37, 104] on icon "button" at bounding box center [28, 96] width 19 height 19
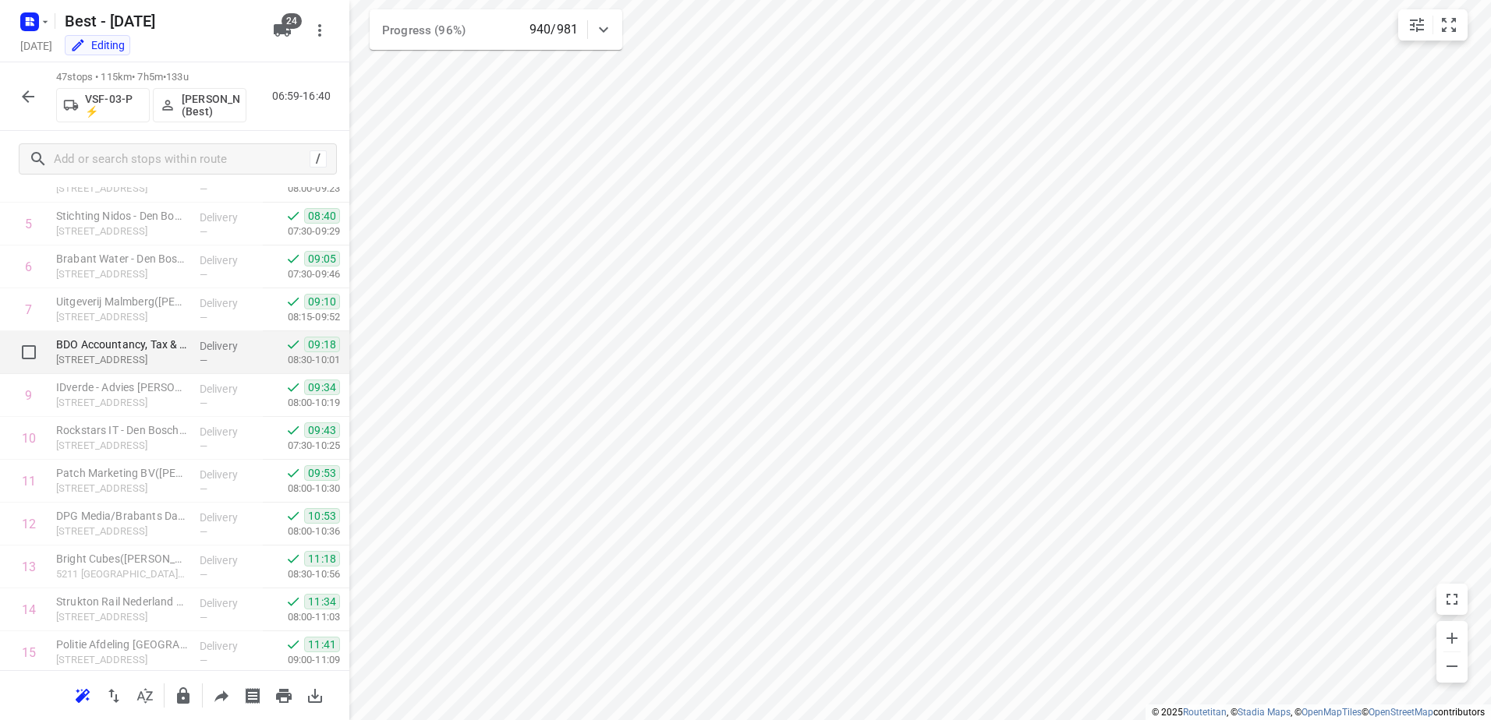
scroll to position [78, 0]
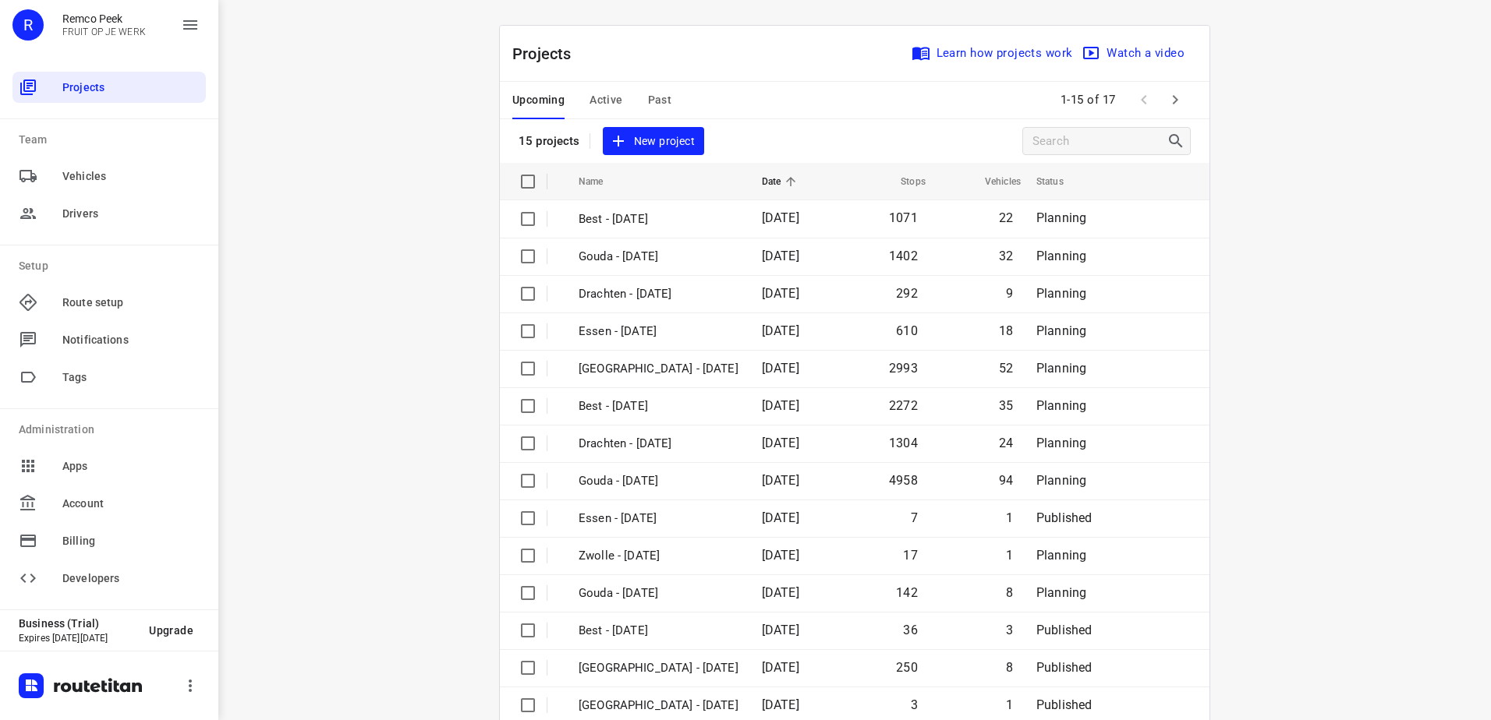
click at [653, 78] on div "Projects Learn how projects work Watch a video" at bounding box center [854, 54] width 709 height 56
click at [649, 97] on span "Past" at bounding box center [660, 99] width 24 height 19
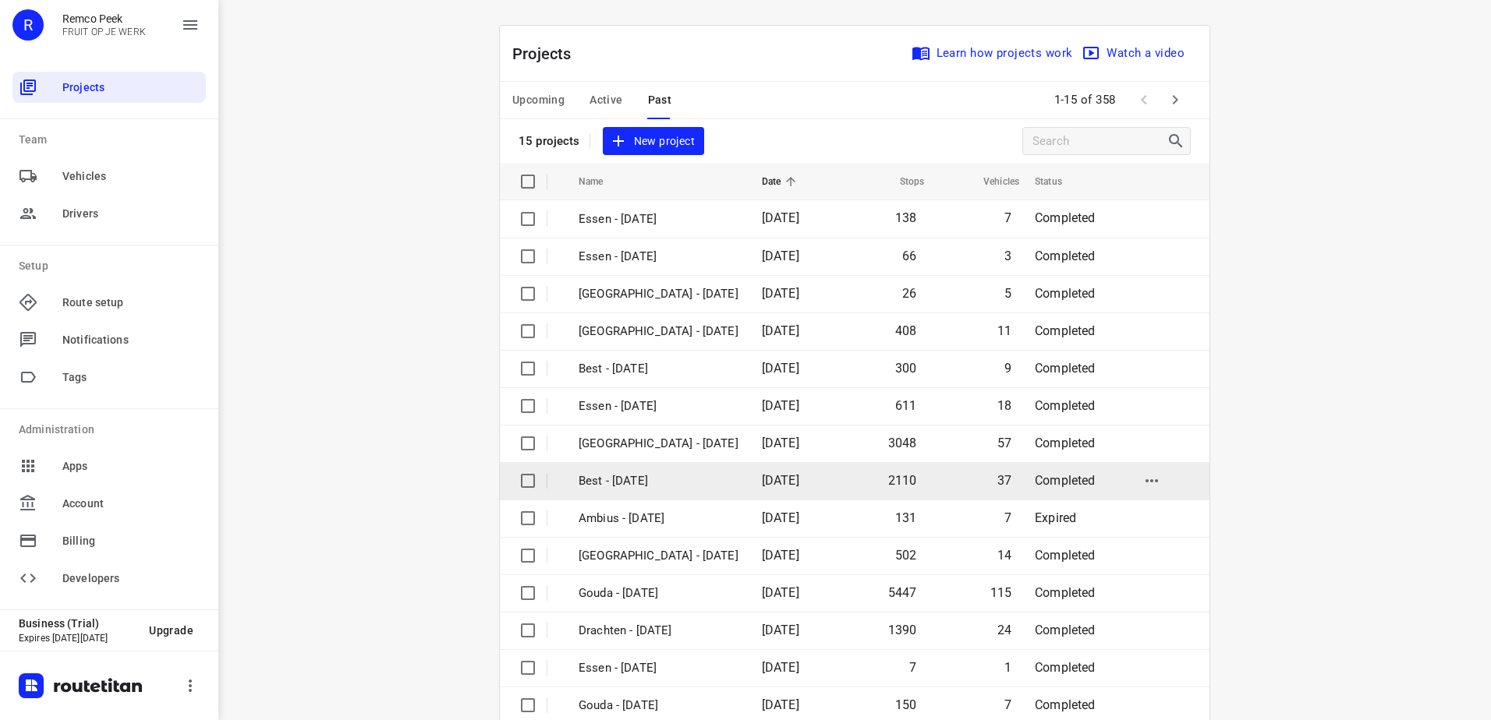
click at [690, 490] on p "Best - [DATE]" at bounding box center [658, 481] width 160 height 18
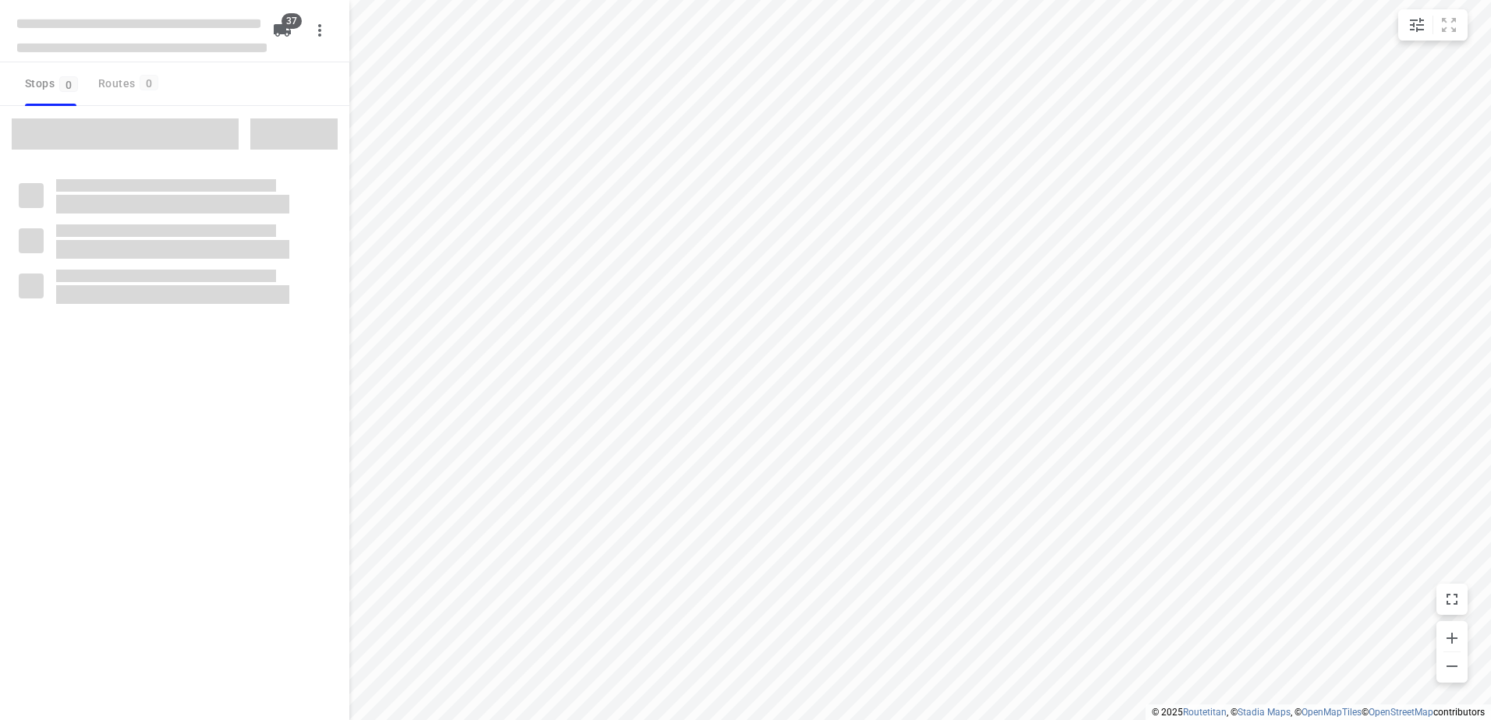
checkbox input "true"
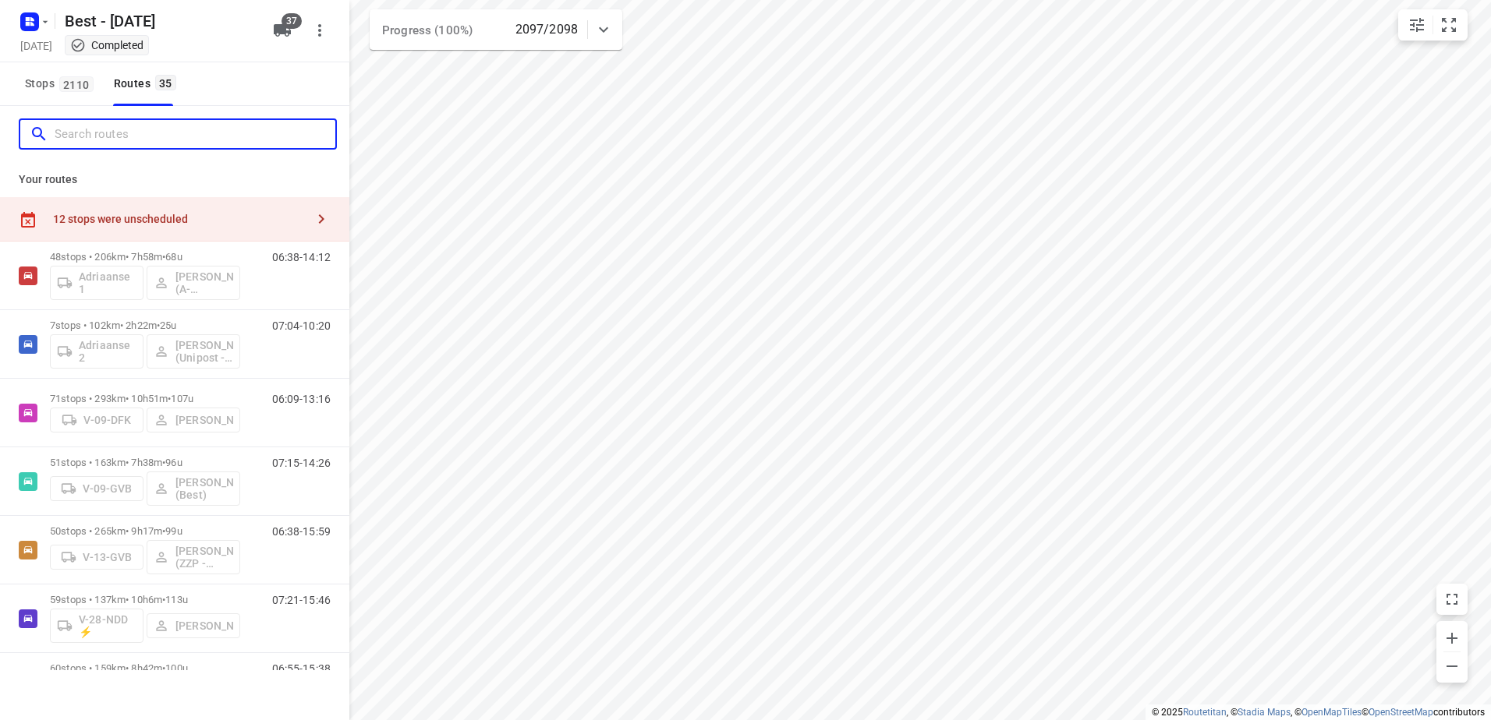
click at [252, 147] on div at bounding box center [178, 134] width 318 height 31
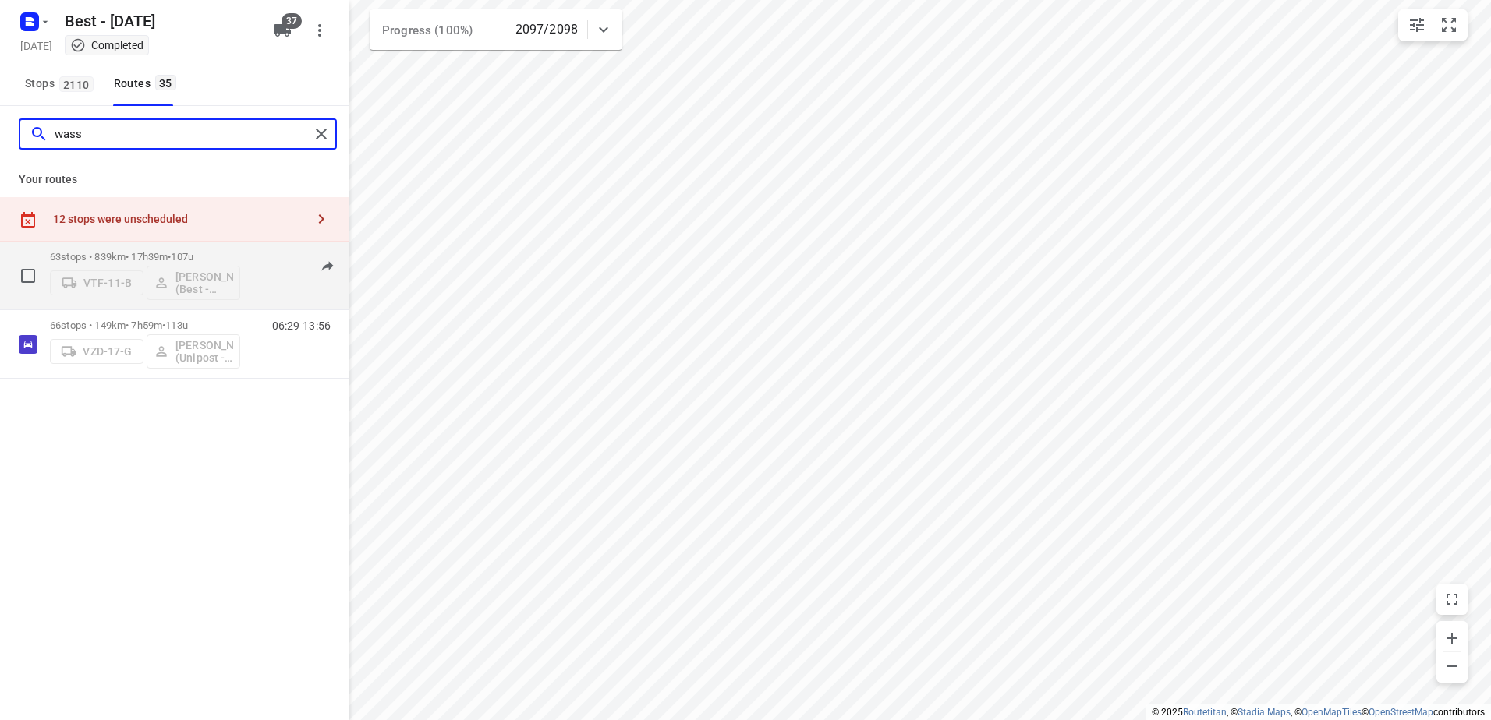
type input "wass"
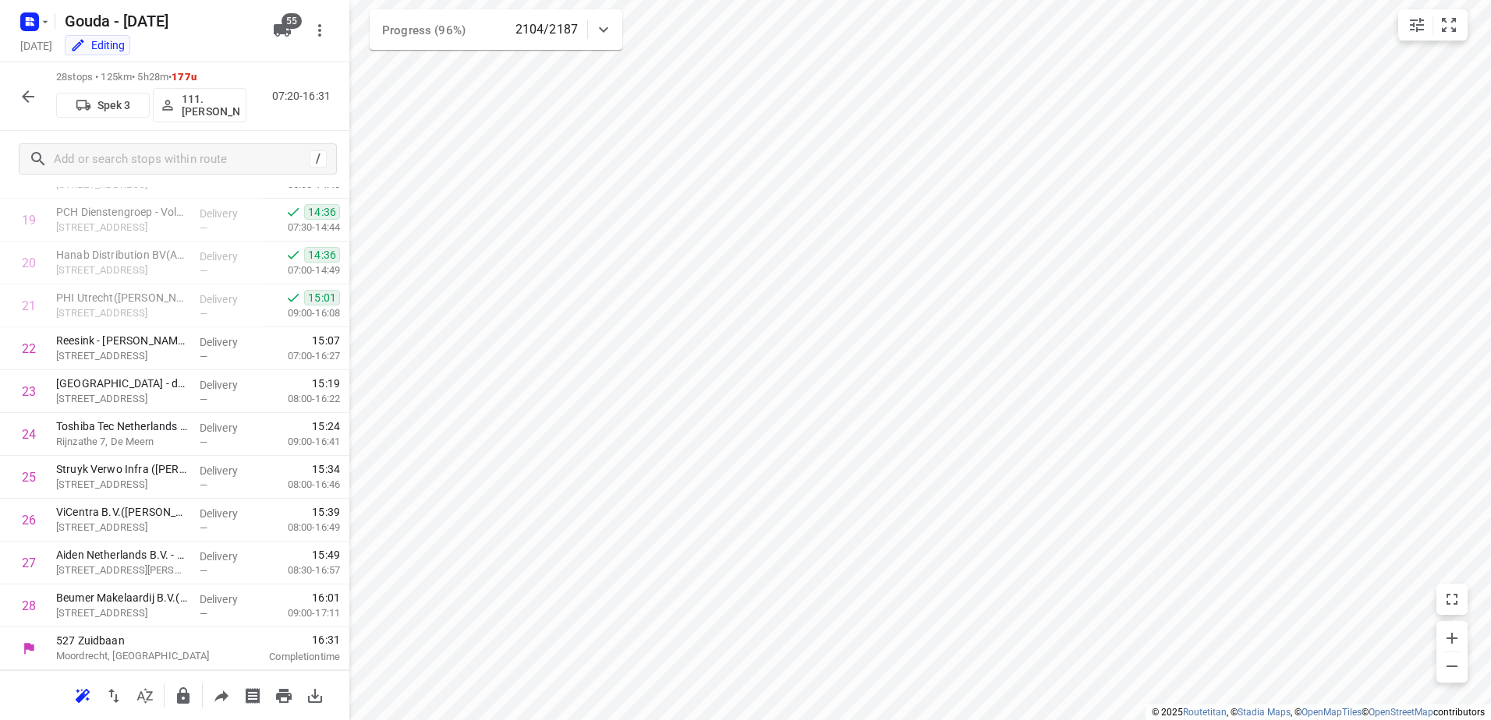
scroll to position [838, 0]
click at [10, 103] on div "28 stops • 125km • 5h28m • 177u Spek 3 111.[PERSON_NAME] 07:20-16:31" at bounding box center [174, 96] width 349 height 69
click at [37, 97] on button "button" at bounding box center [27, 96] width 31 height 31
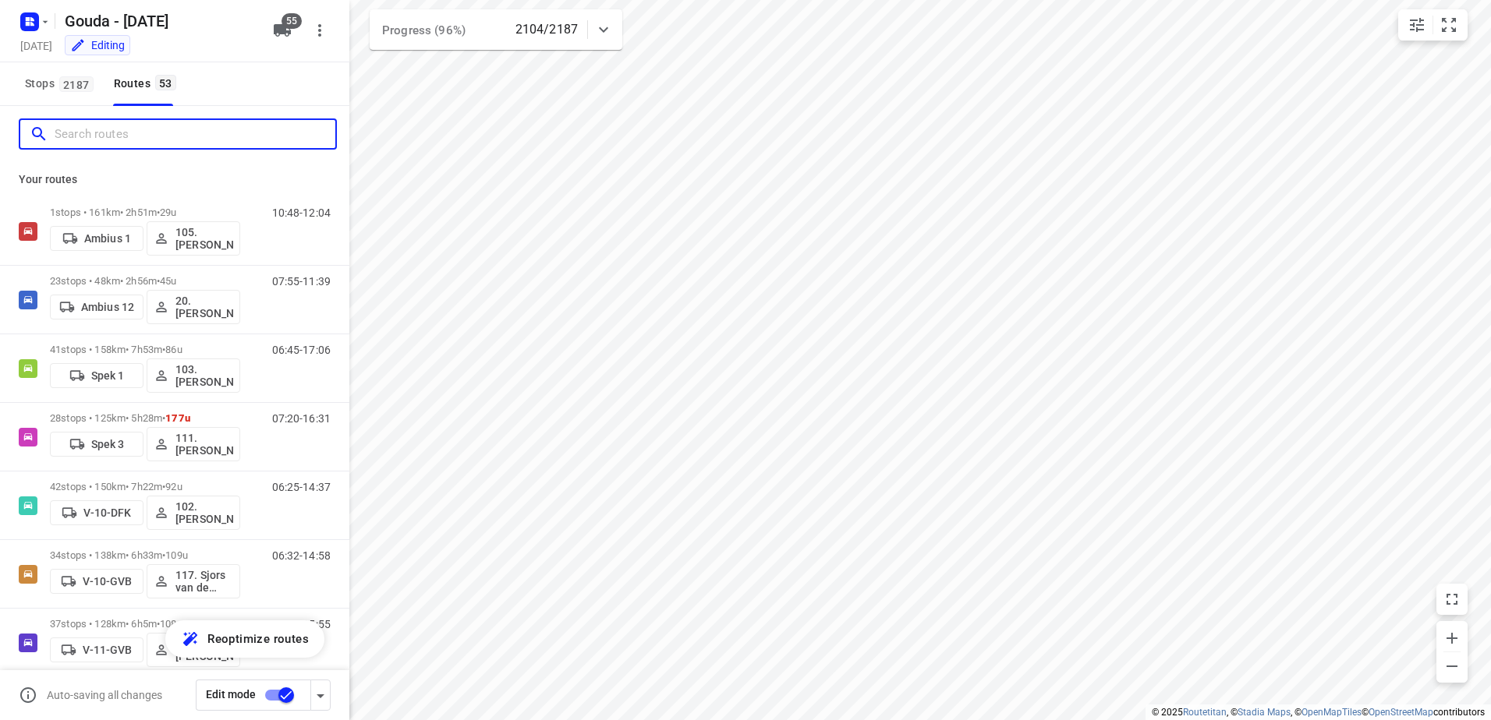
click at [120, 145] on input "Search routes" at bounding box center [195, 134] width 281 height 24
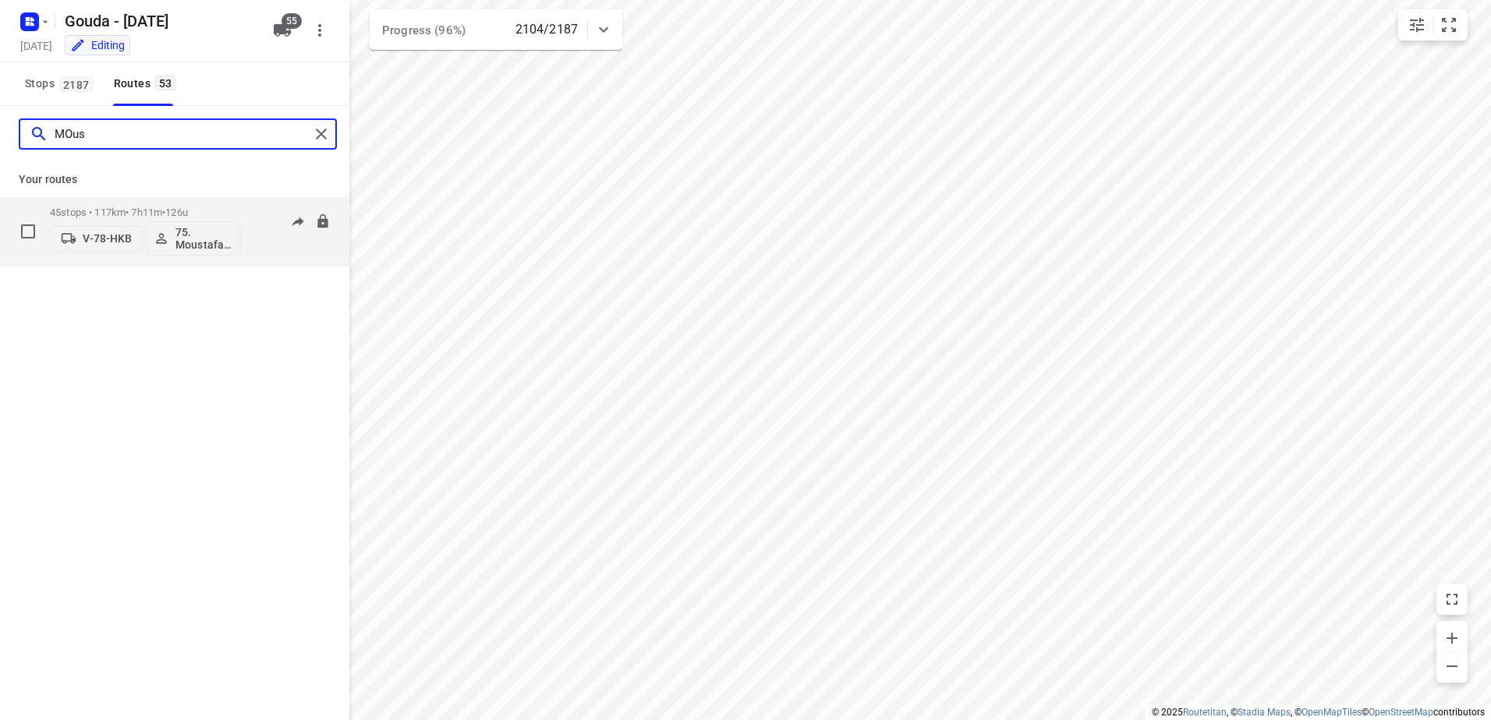
type input "MOus"
click at [165, 218] on span "•" at bounding box center [163, 213] width 3 height 12
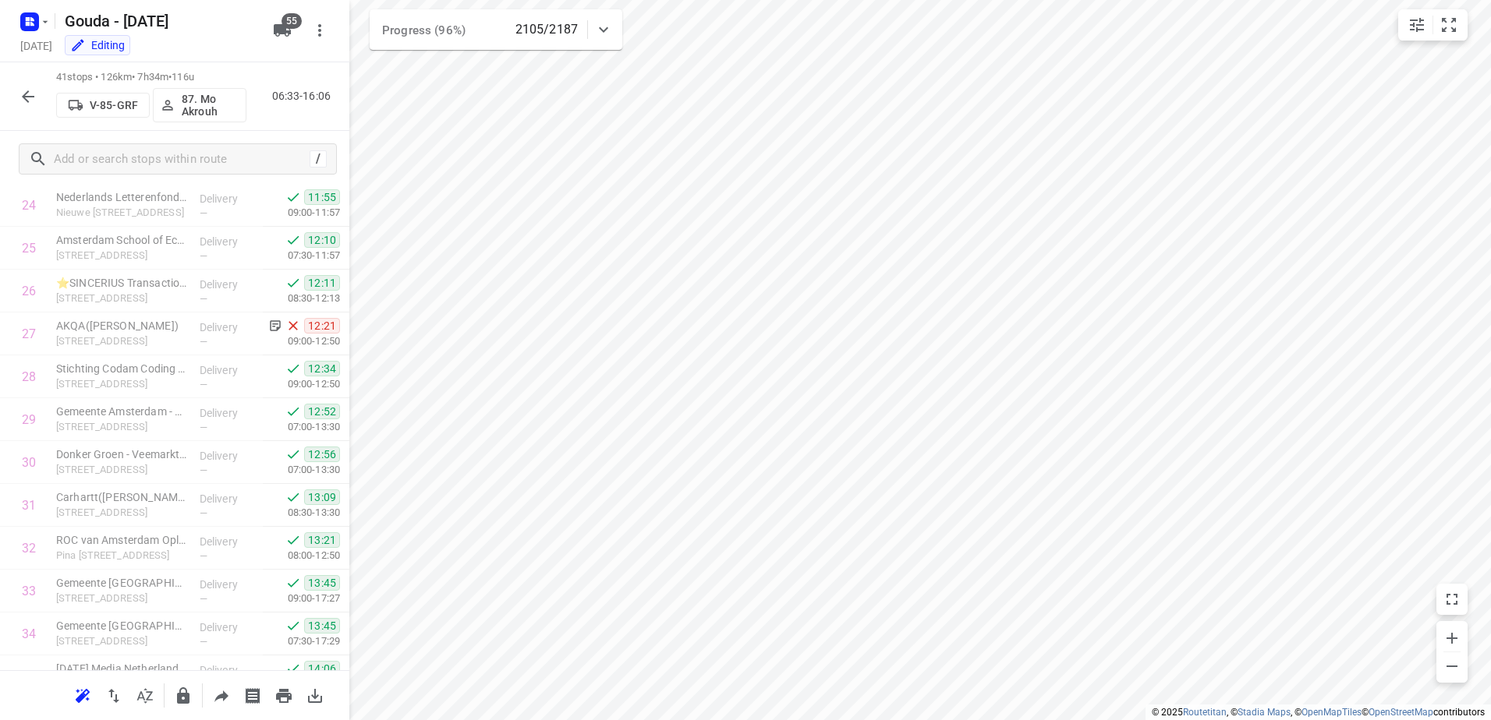
scroll to position [1006, 0]
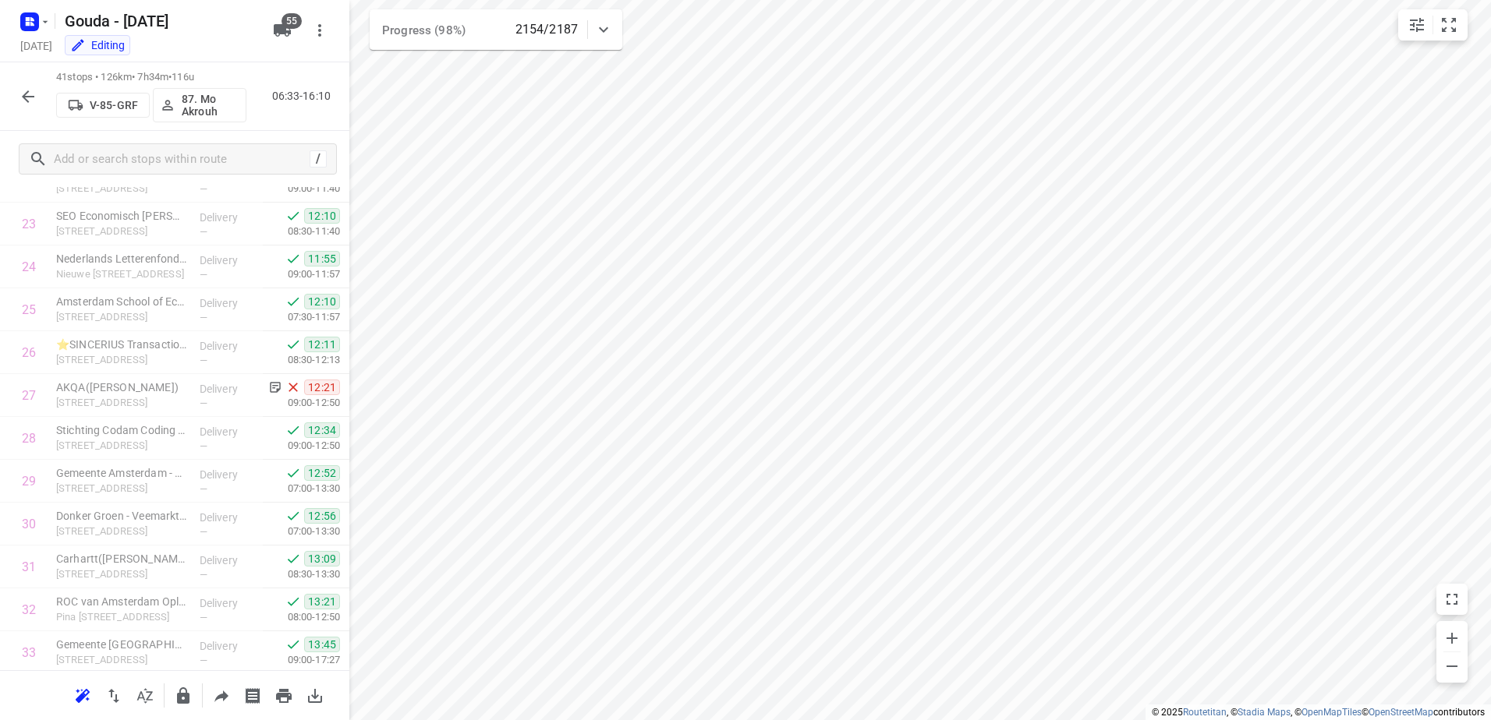
click at [38, 103] on button "button" at bounding box center [27, 96] width 31 height 31
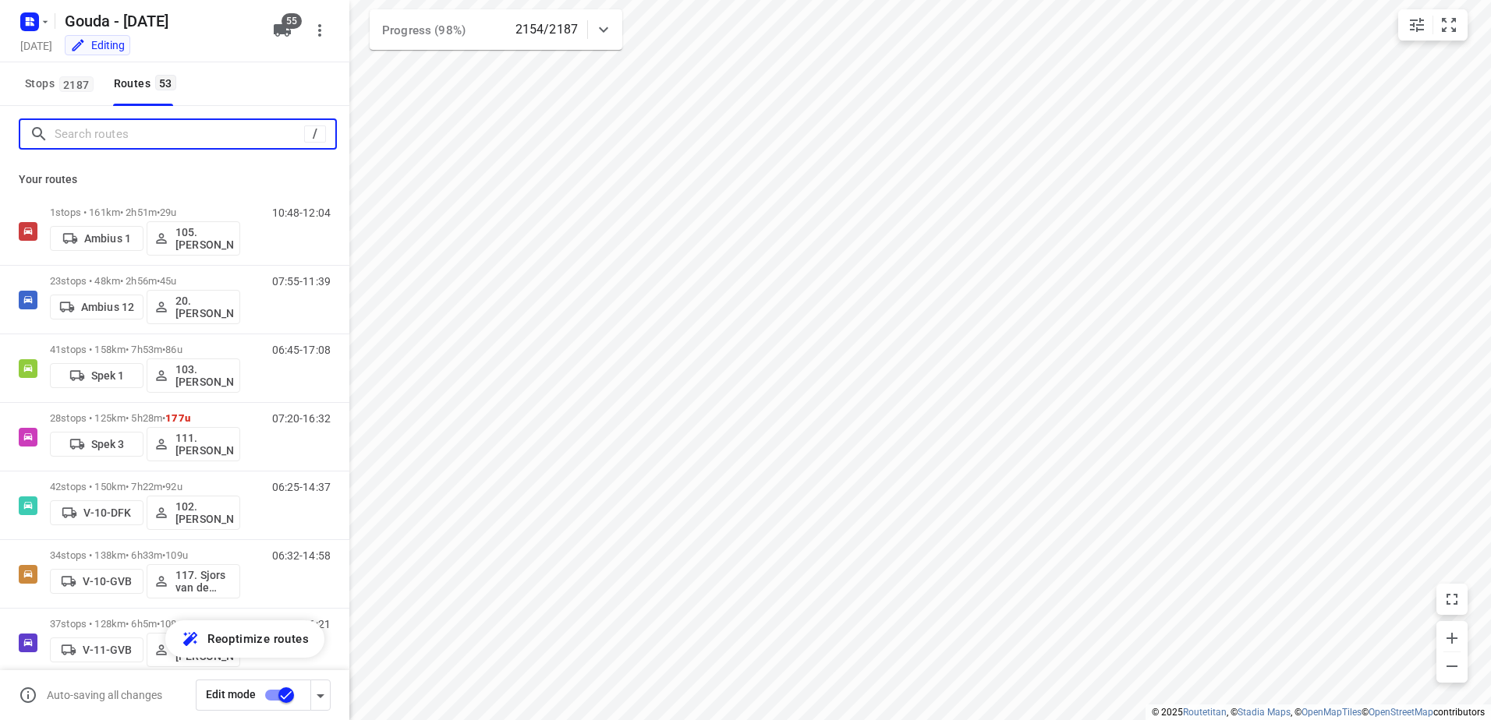
click at [114, 135] on input "Search routes" at bounding box center [179, 134] width 249 height 24
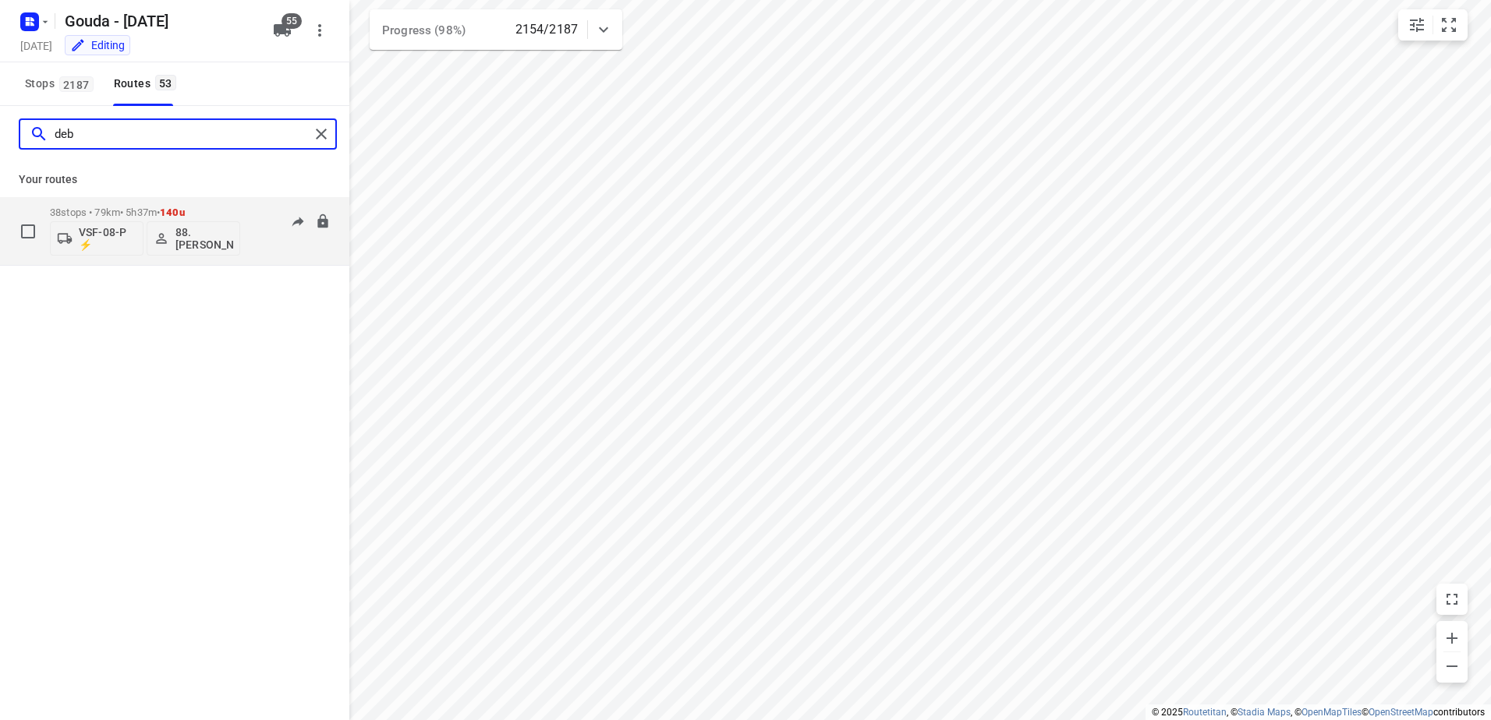
type input "deb"
click at [190, 201] on div "38 stops • 79km • 5h37m • 140u VSF-08-P ⚡ 88. [PERSON_NAME]" at bounding box center [145, 231] width 190 height 65
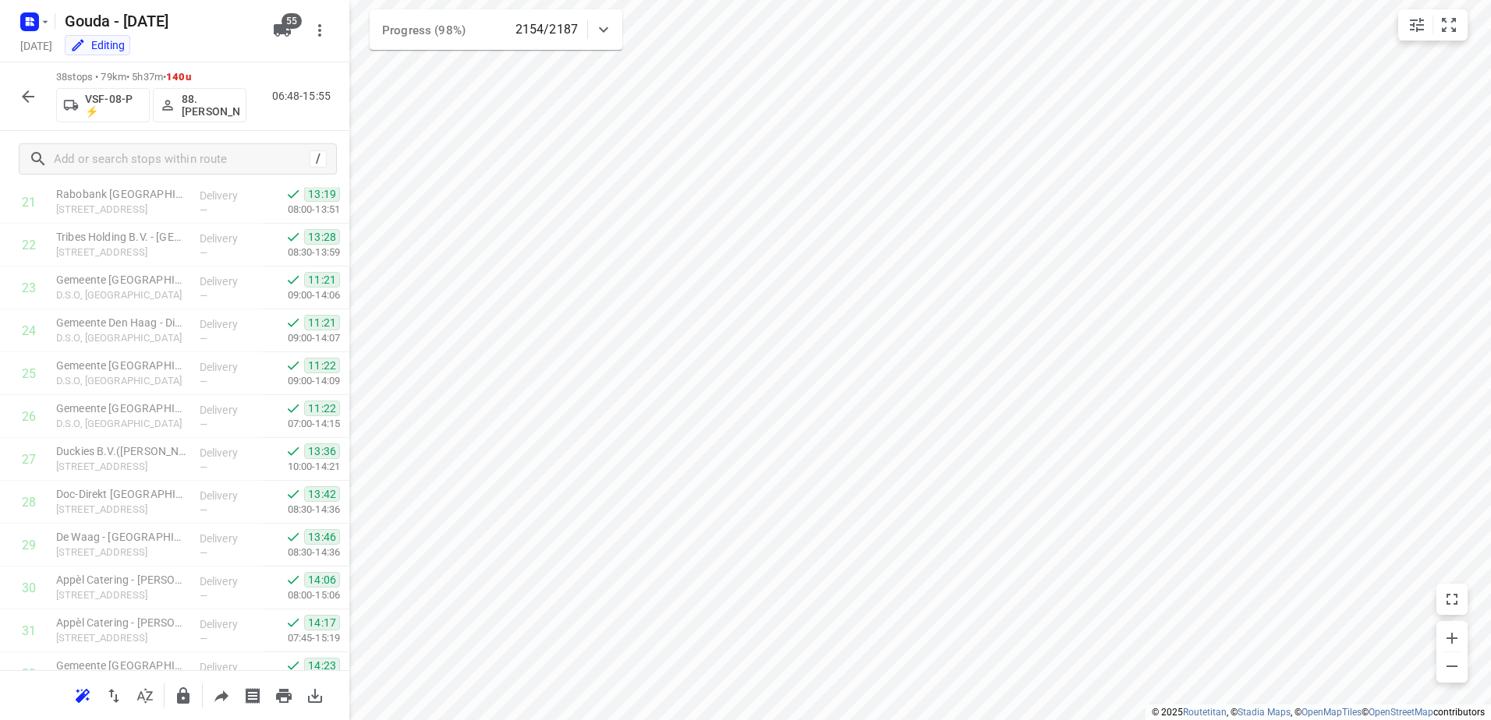
scroll to position [1267, 0]
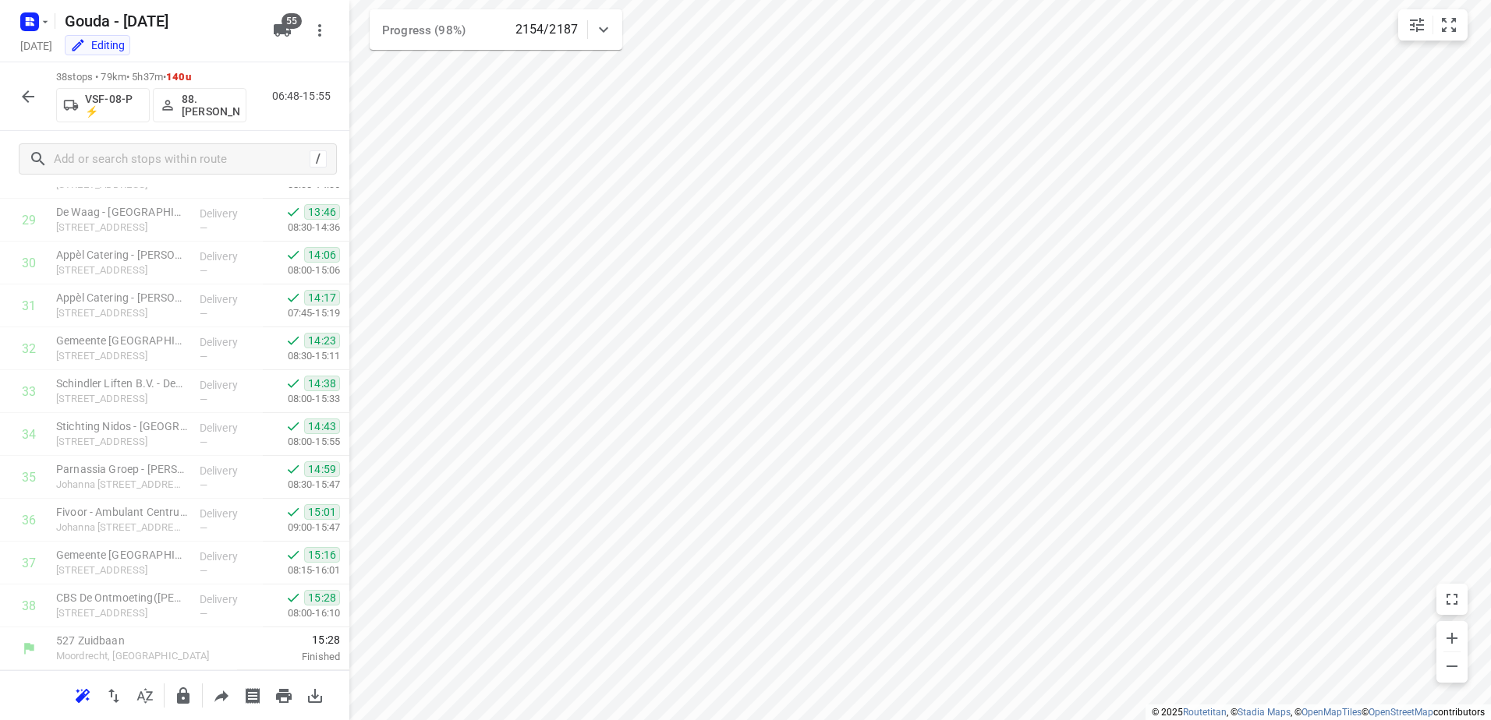
click at [36, 105] on icon "button" at bounding box center [28, 96] width 19 height 19
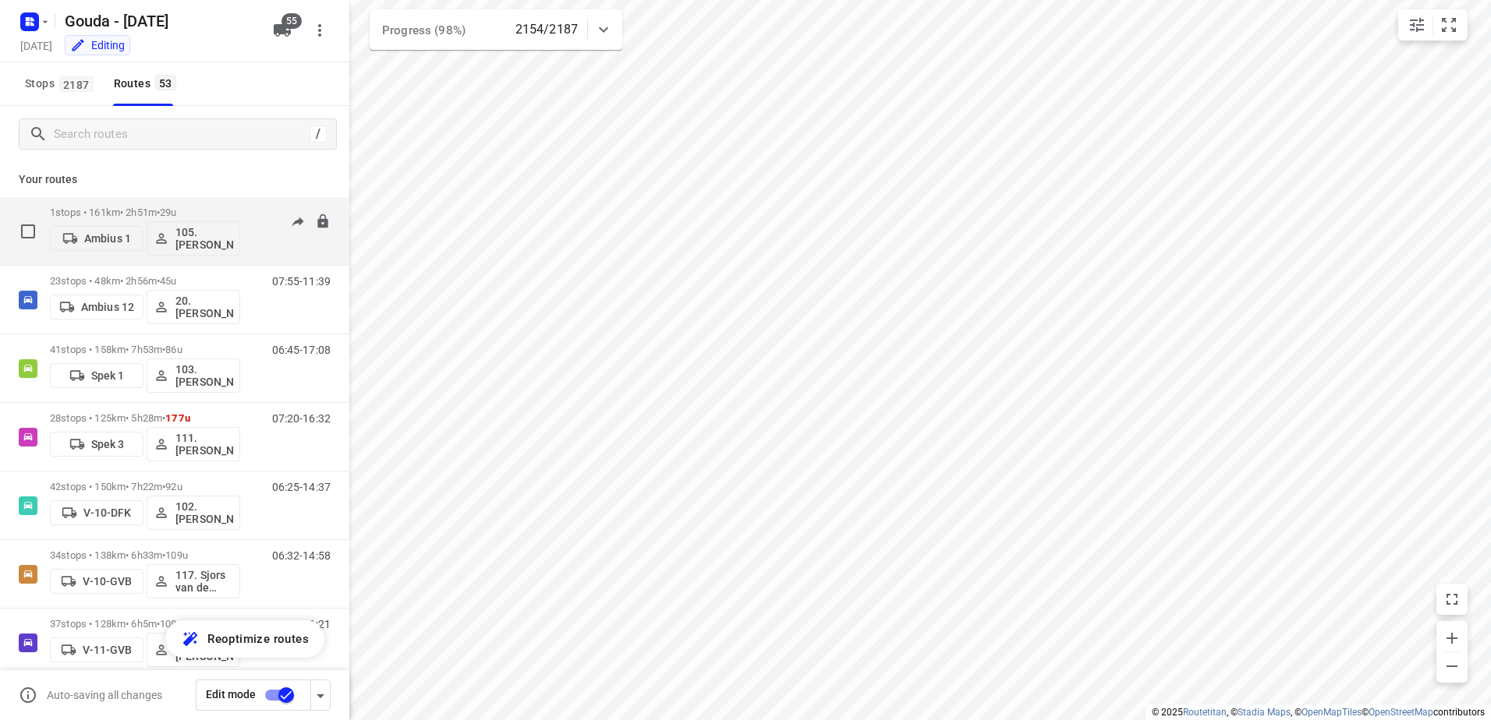
click at [229, 218] on p "1 stops • 161km • 2h51m • 29u" at bounding box center [145, 213] width 190 height 12
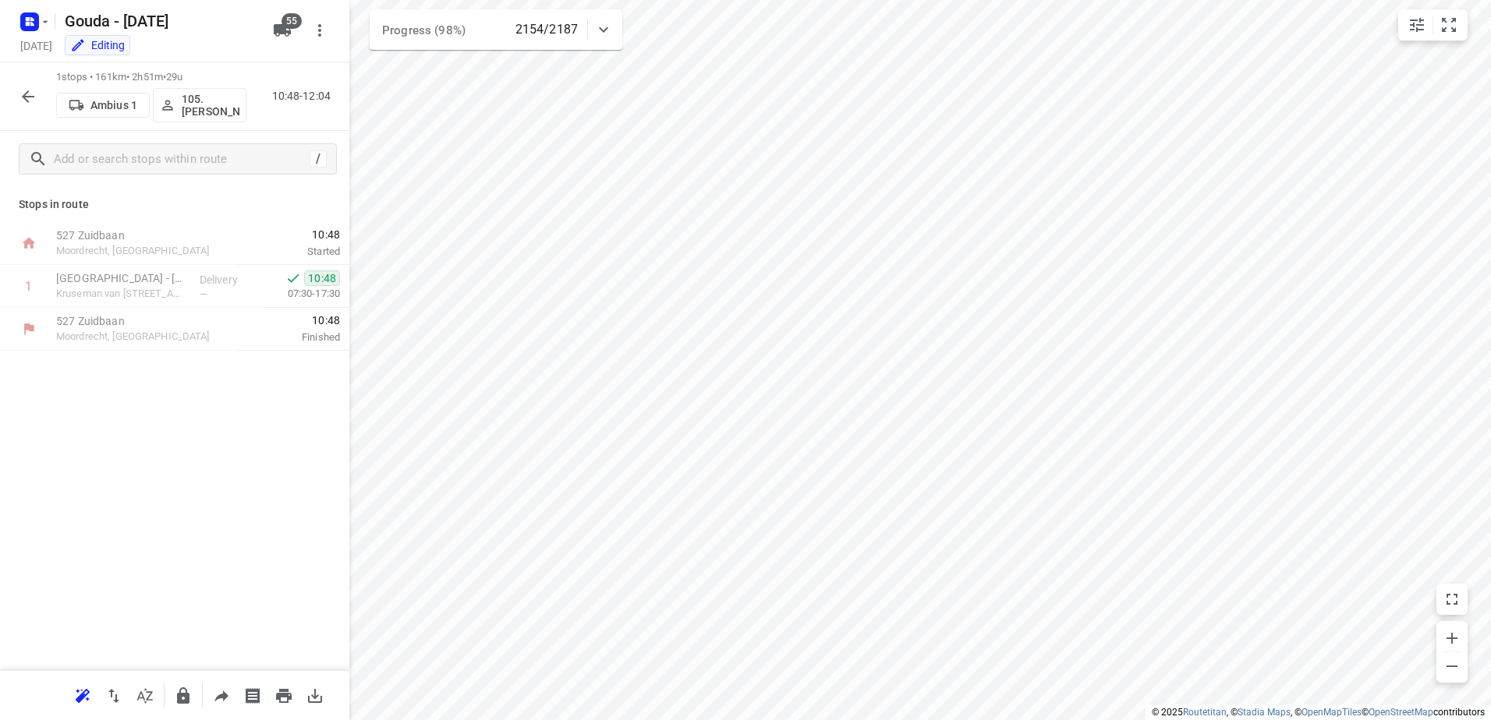
click at [33, 112] on div "1 stops • 161km • 2h51m • 29u Ambius 1 105.[PERSON_NAME] 10:48-12:04" at bounding box center [174, 96] width 349 height 69
click at [26, 104] on icon "button" at bounding box center [28, 96] width 19 height 19
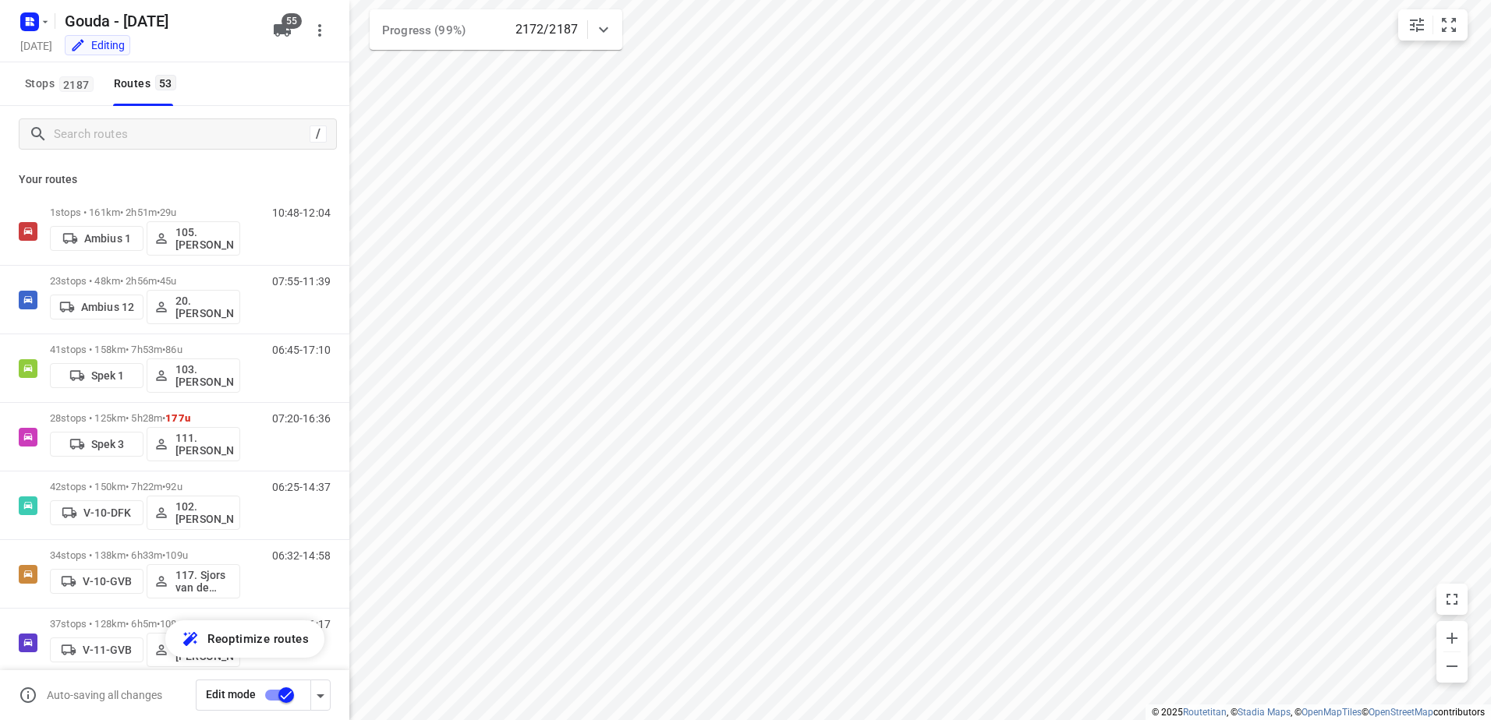
click at [147, 153] on div "/" at bounding box center [174, 134] width 349 height 56
click at [149, 136] on input "Search routes" at bounding box center [195, 134] width 281 height 24
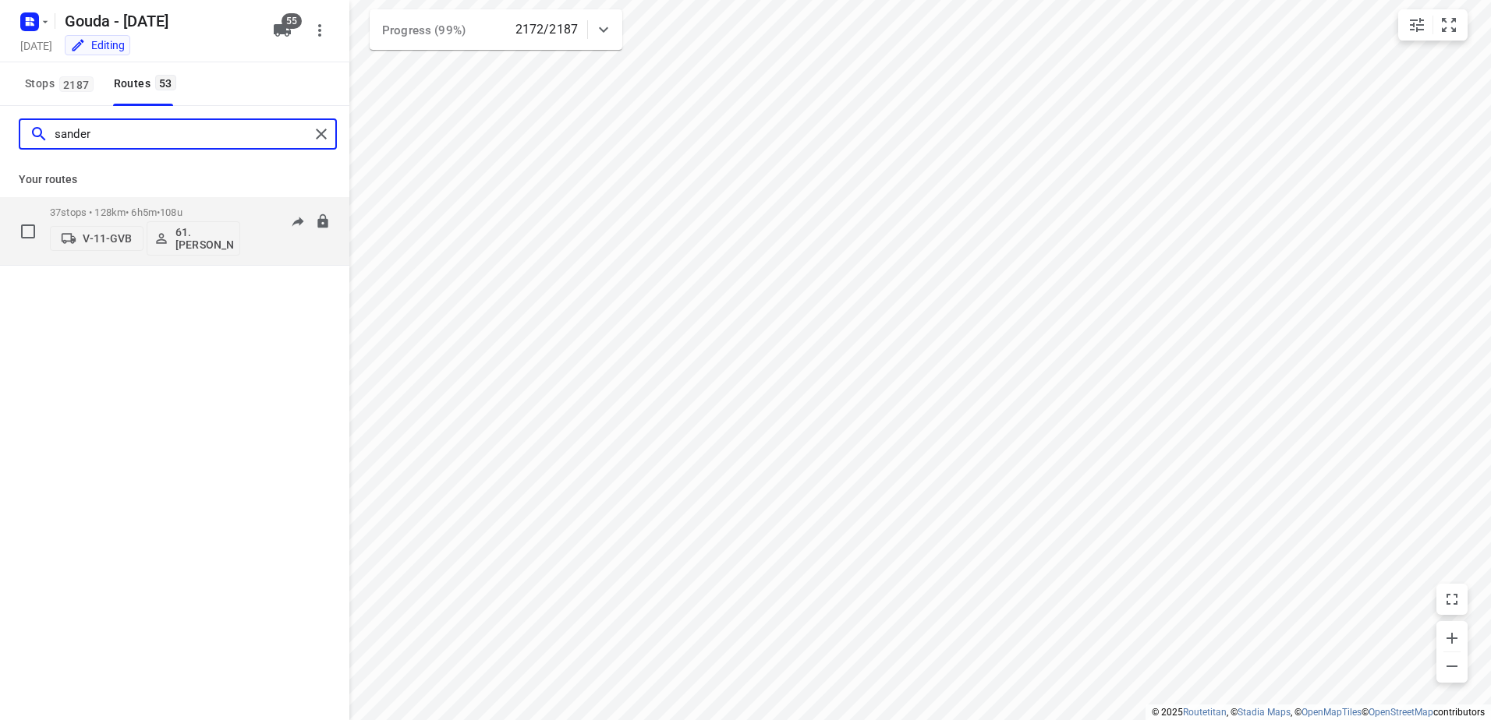
type input "sander"
click at [165, 211] on p "37 stops • 128km • 6h5m • 108u" at bounding box center [145, 213] width 190 height 12
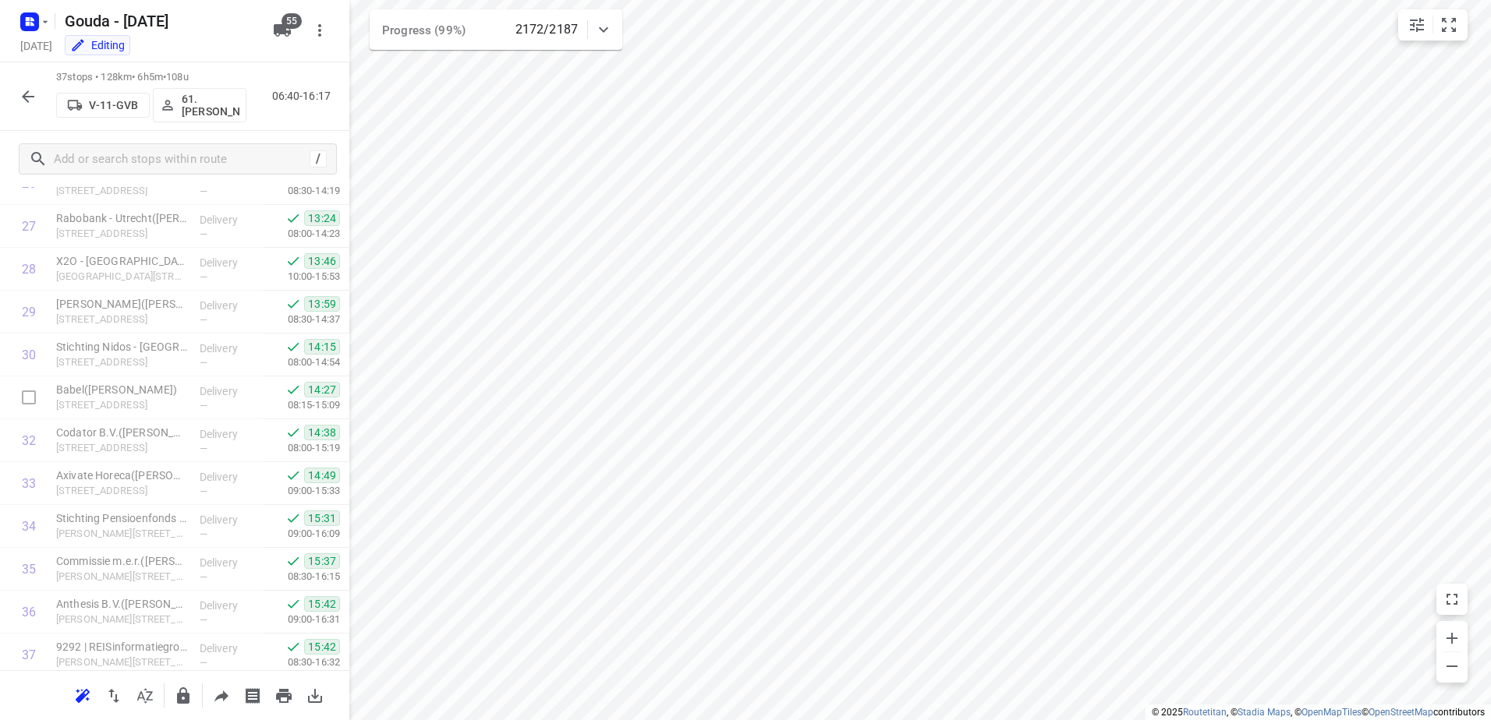
scroll to position [1224, 0]
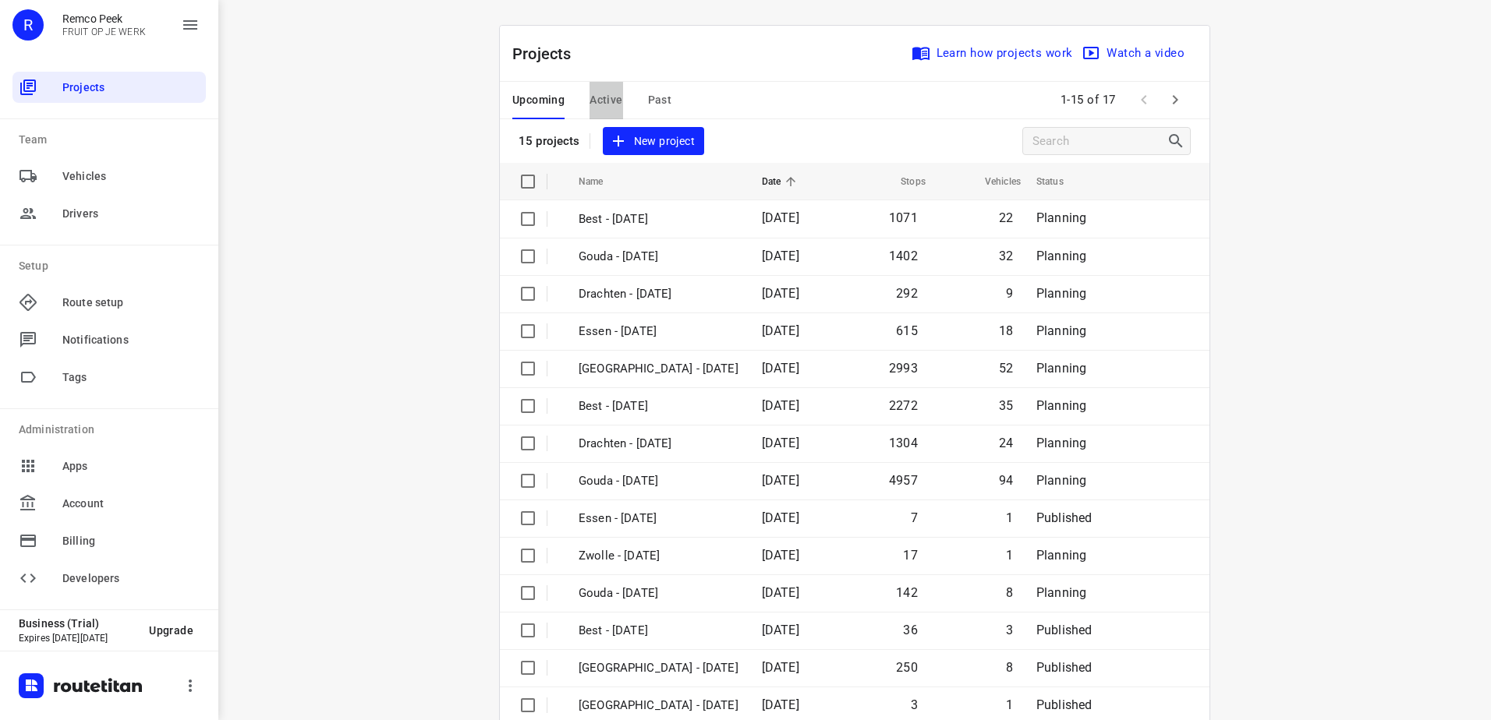
click at [604, 111] on button "Active" at bounding box center [605, 100] width 33 height 37
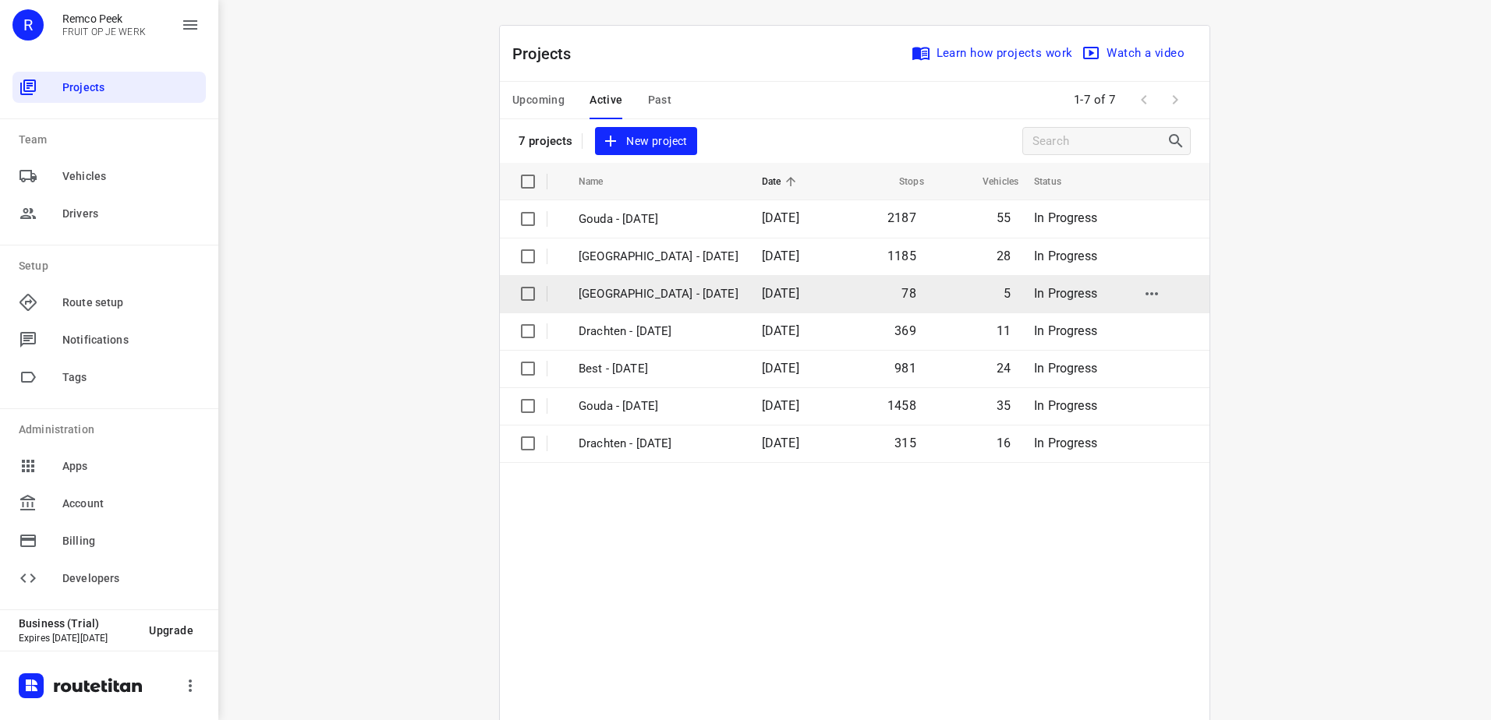
click at [678, 299] on p "[GEOGRAPHIC_DATA] - [DATE]" at bounding box center [658, 294] width 160 height 18
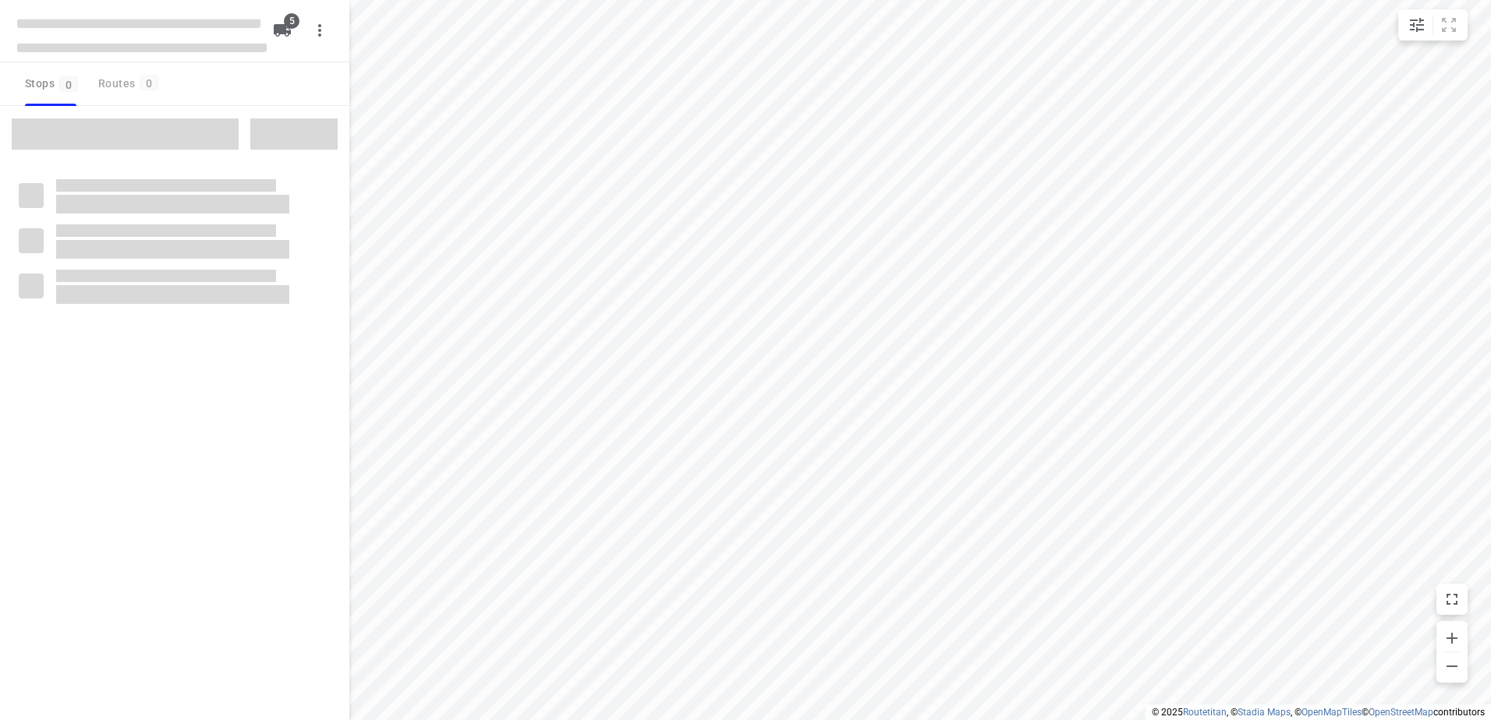
checkbox input "true"
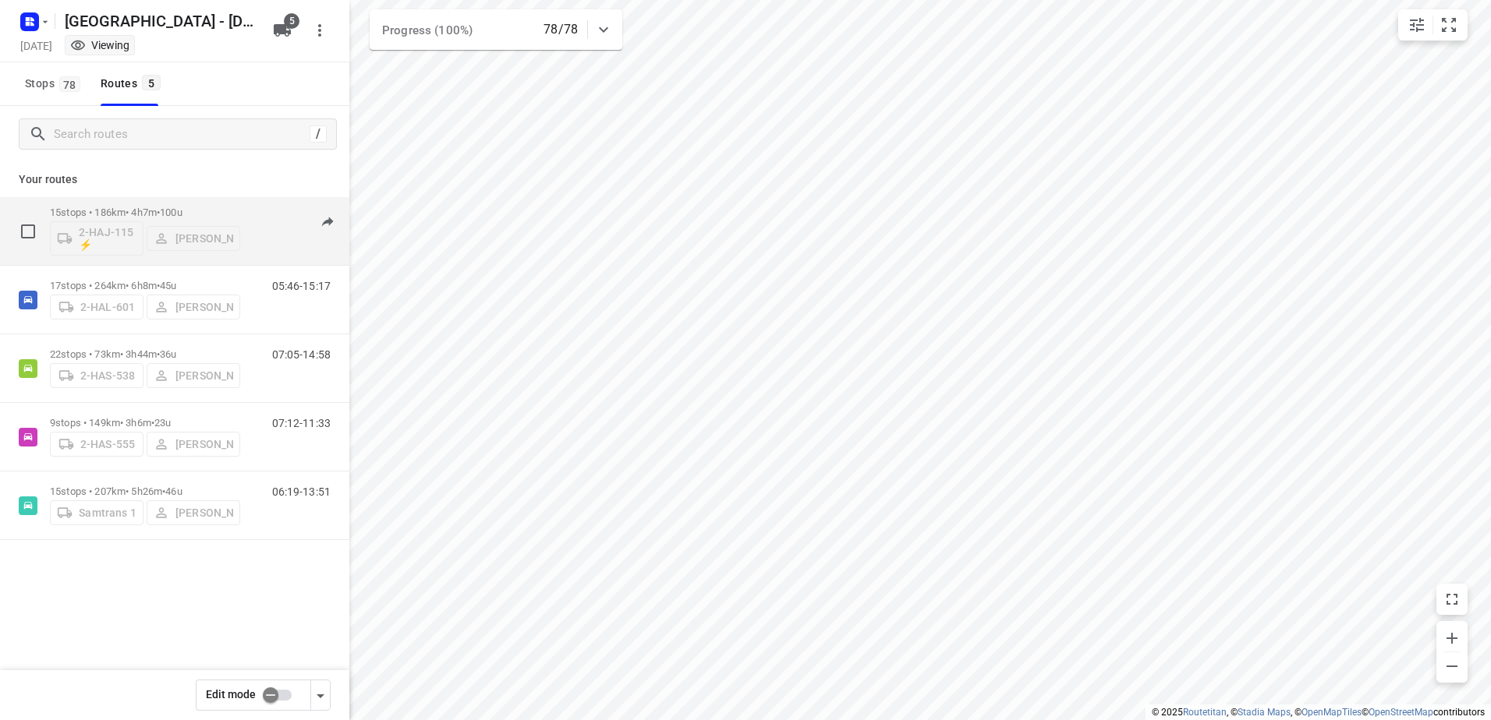
click at [215, 215] on p "15 stops • 186km • 4h7m • 100u" at bounding box center [145, 213] width 190 height 12
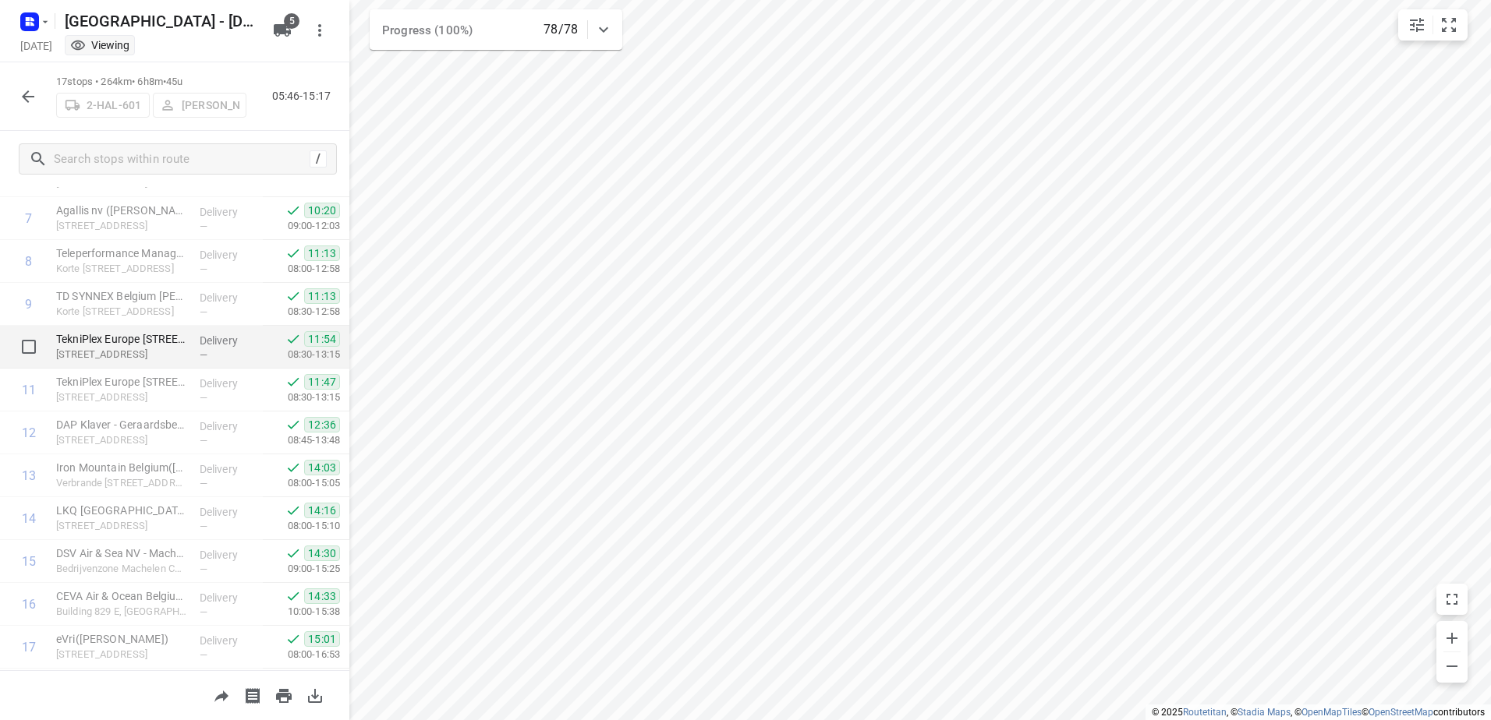
scroll to position [366, 0]
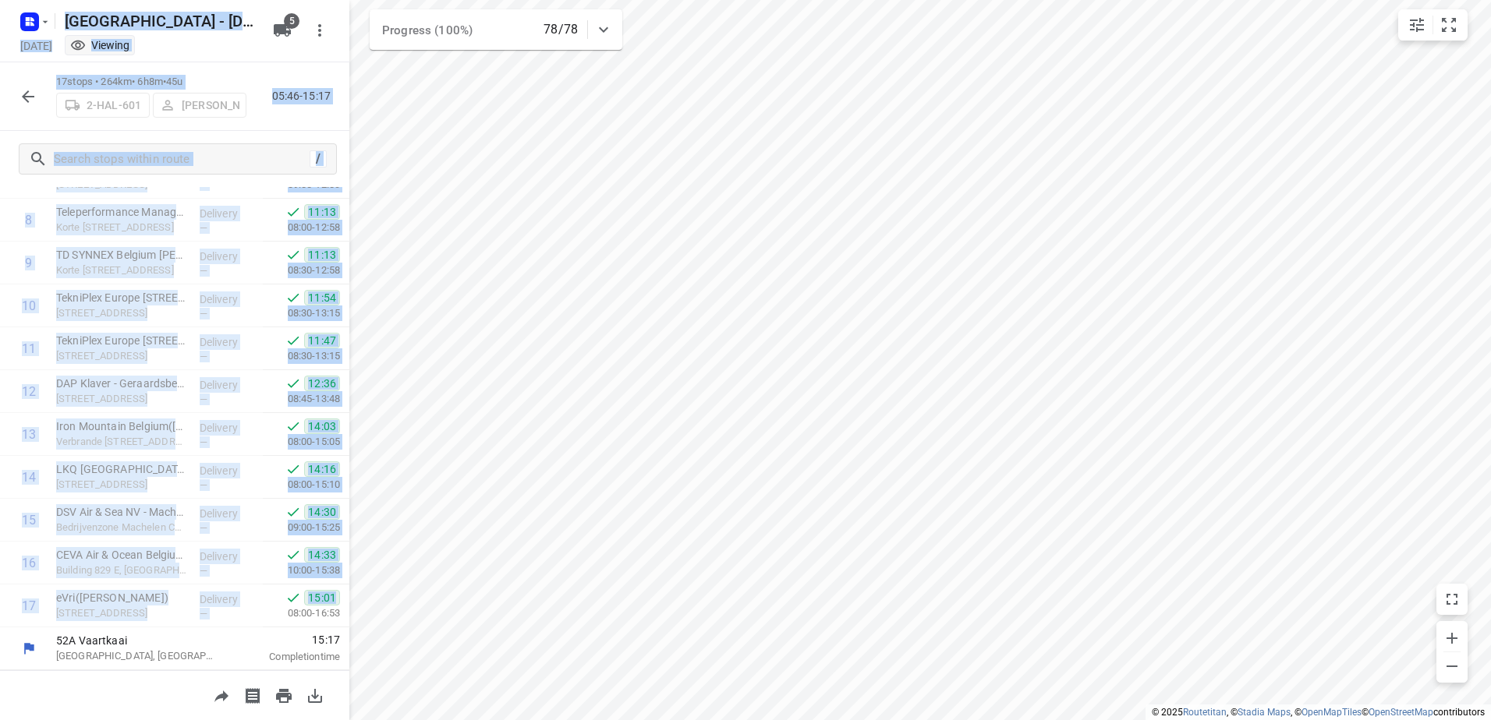
click at [352, 582] on div "i © 2025 Routetitan , © Stadia Maps , © OpenMapTiles © OpenStreetMap contributo…" at bounding box center [745, 360] width 1491 height 720
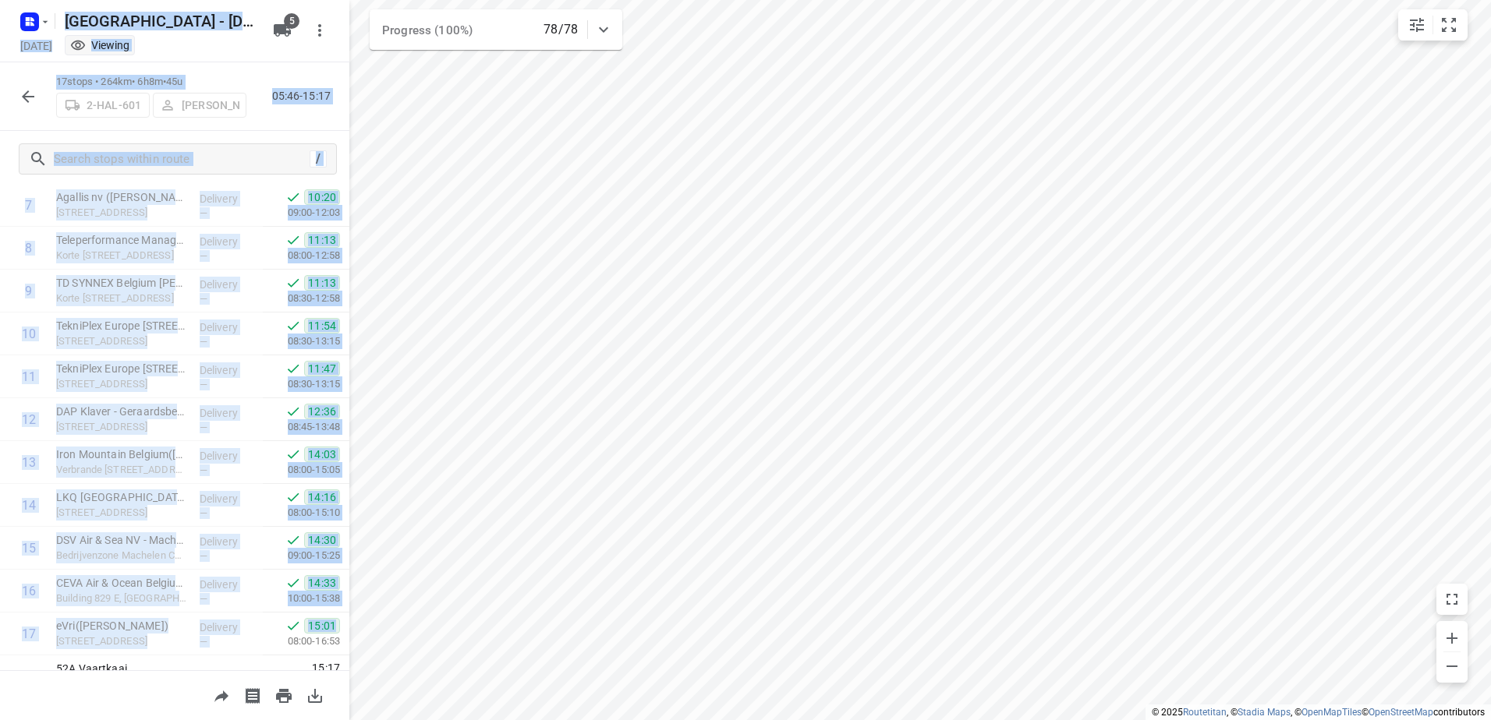
click at [255, 135] on div "/" at bounding box center [174, 159] width 349 height 56
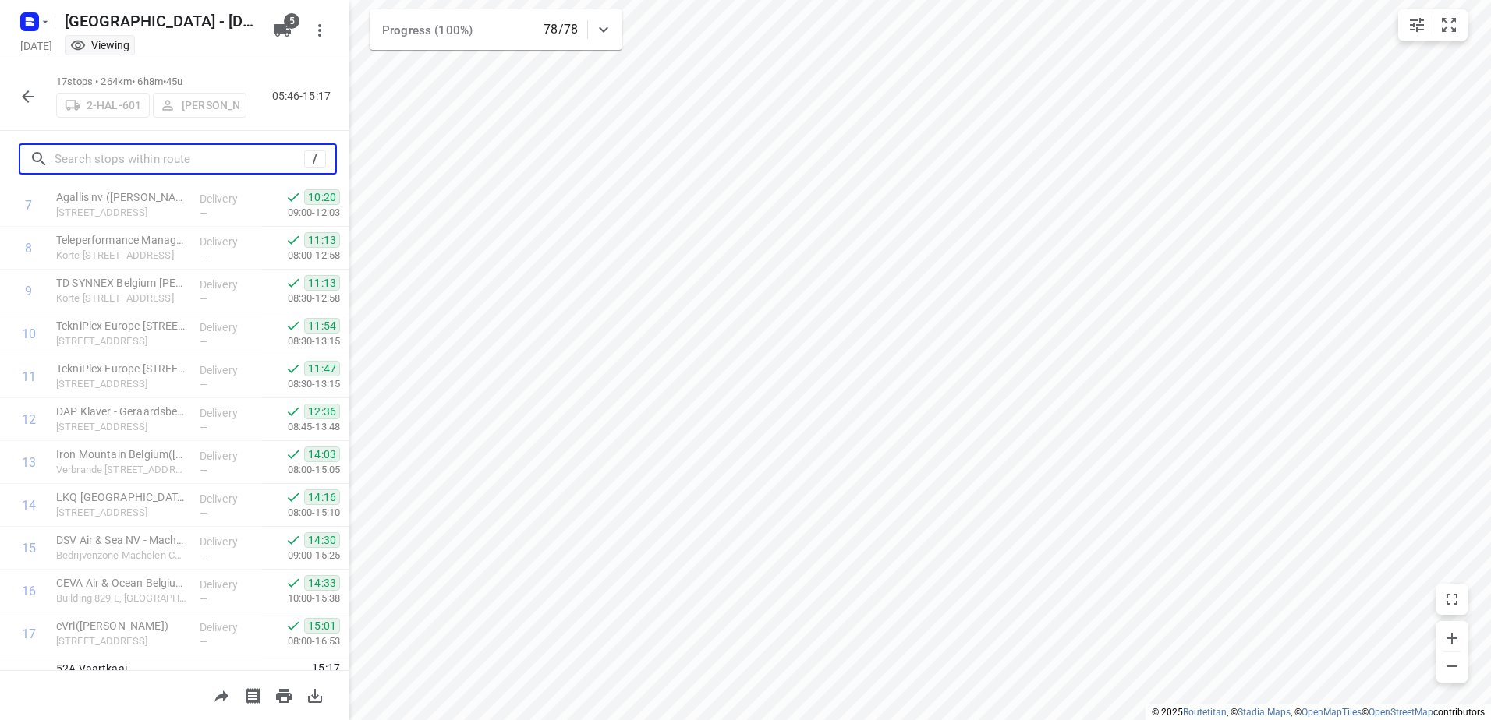
click at [252, 158] on input "text" at bounding box center [179, 159] width 249 height 24
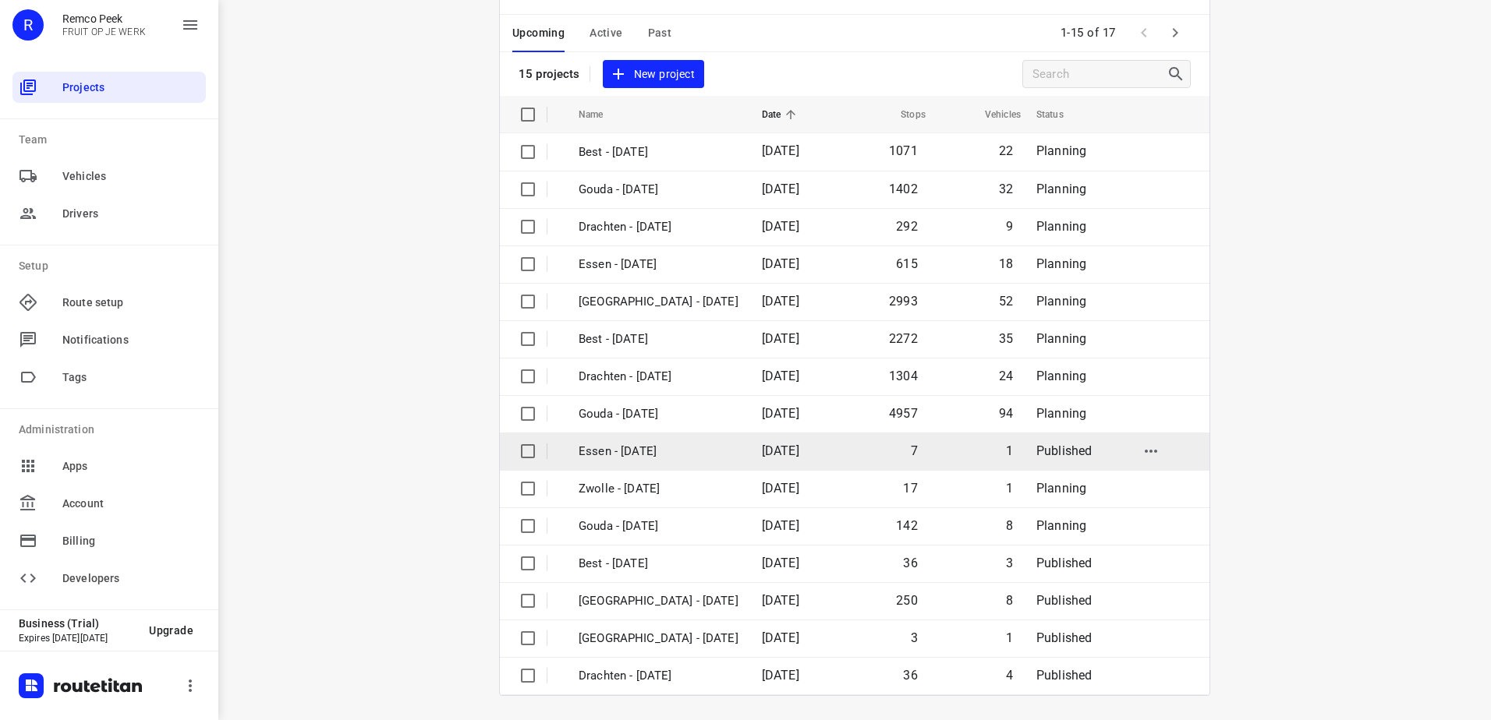
scroll to position [68, 0]
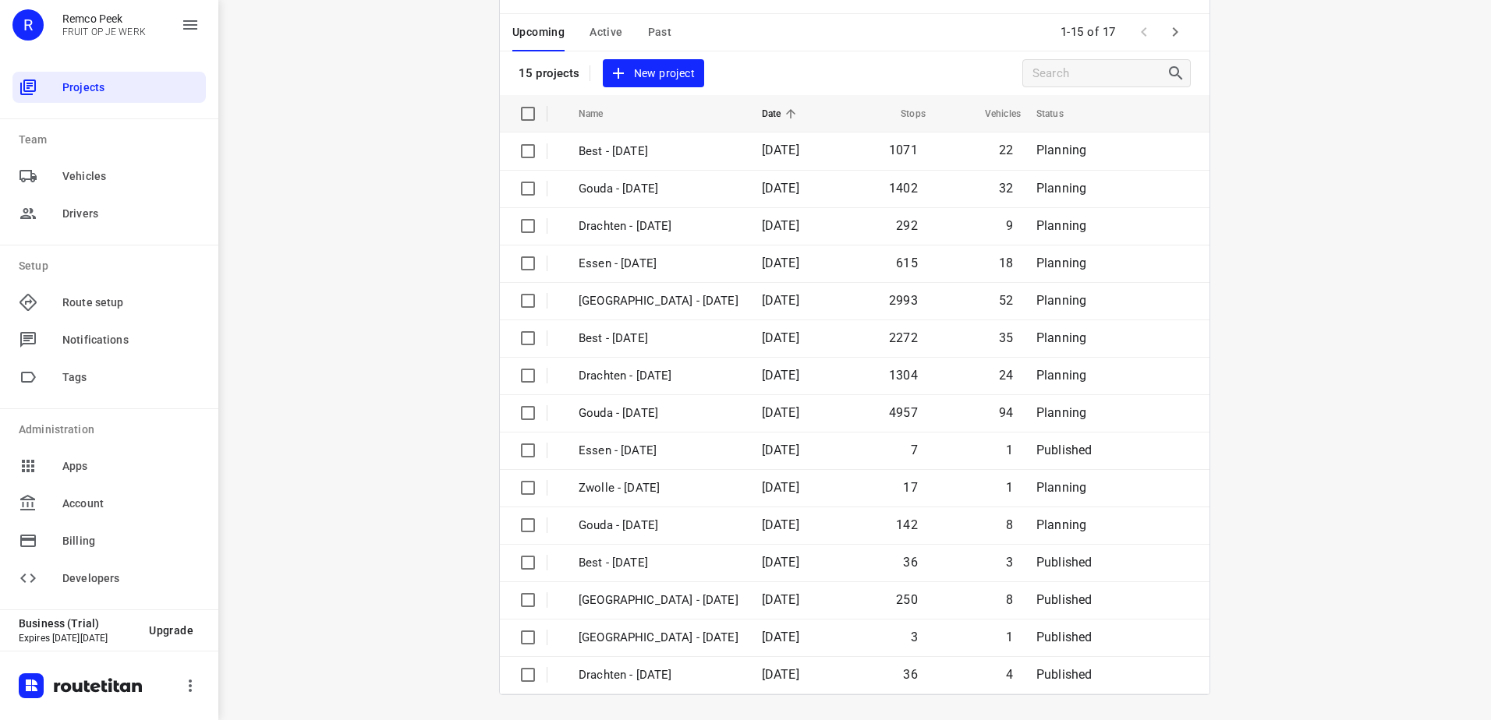
click at [1166, 31] on icon "button" at bounding box center [1175, 32] width 19 height 19
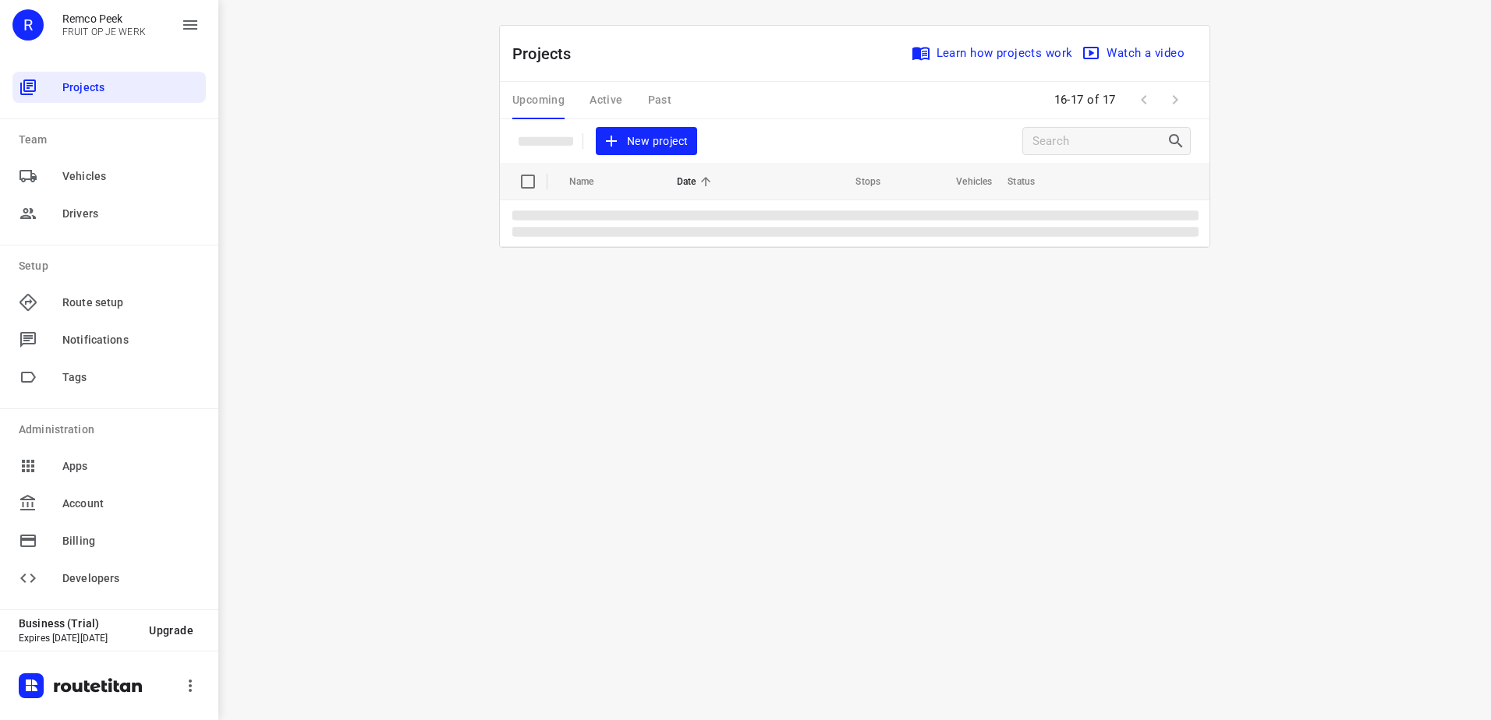
scroll to position [0, 0]
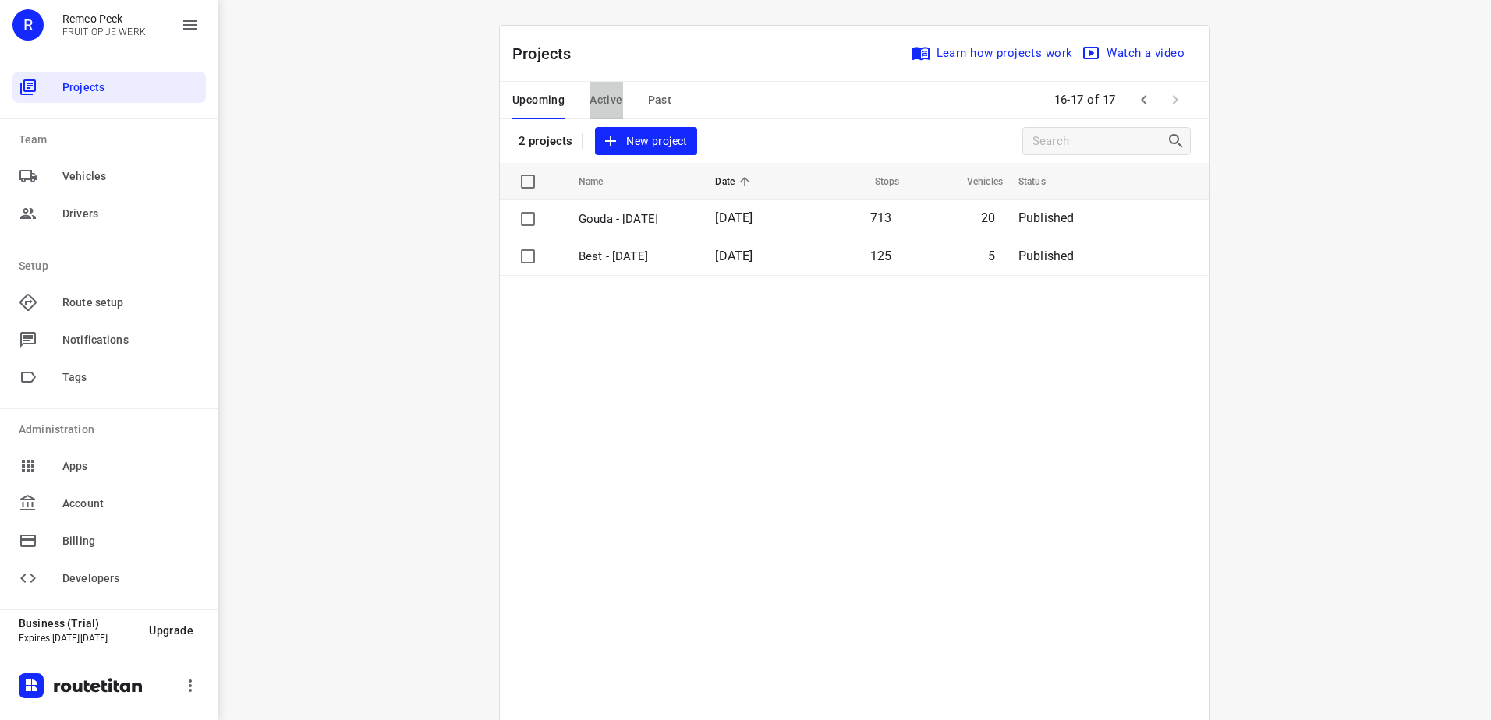
click at [612, 104] on span "Active" at bounding box center [605, 99] width 33 height 19
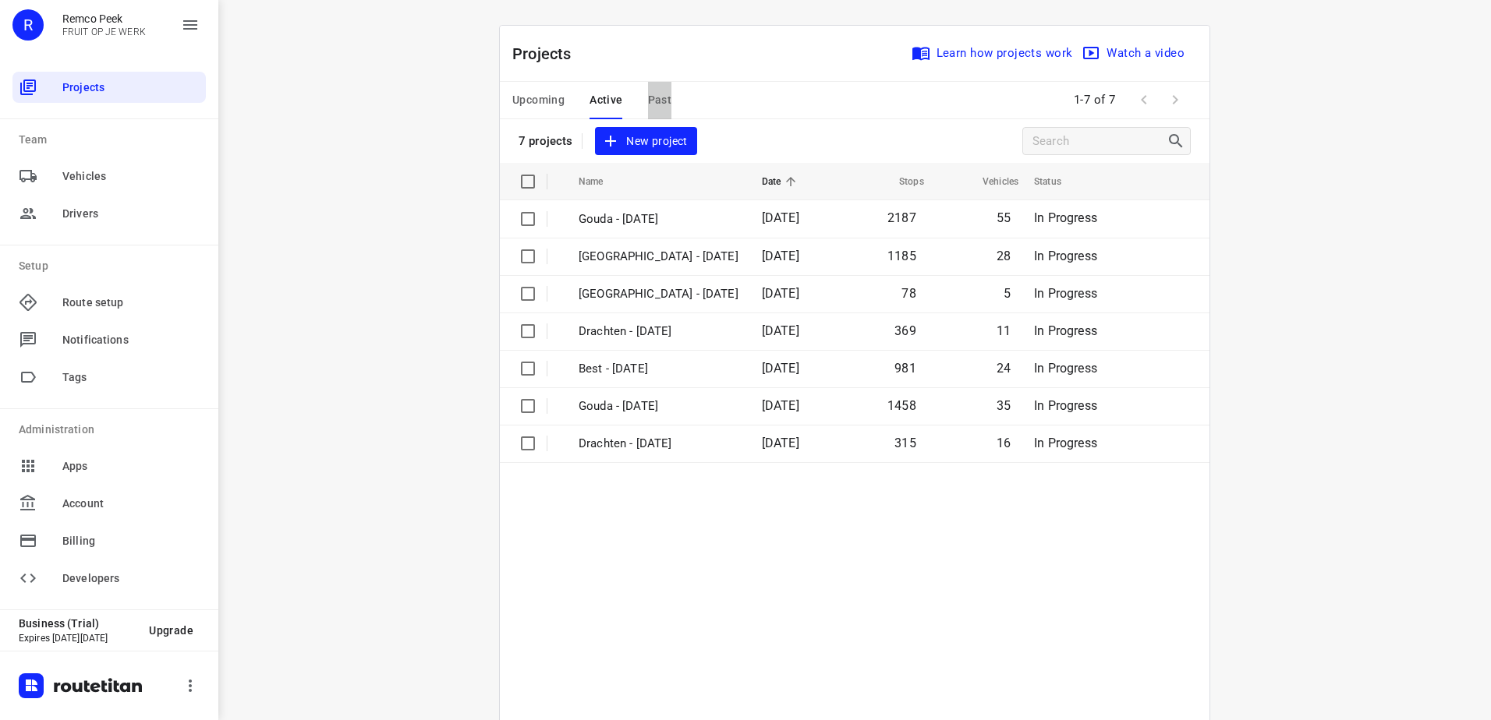
click at [648, 98] on span "Past" at bounding box center [660, 99] width 24 height 19
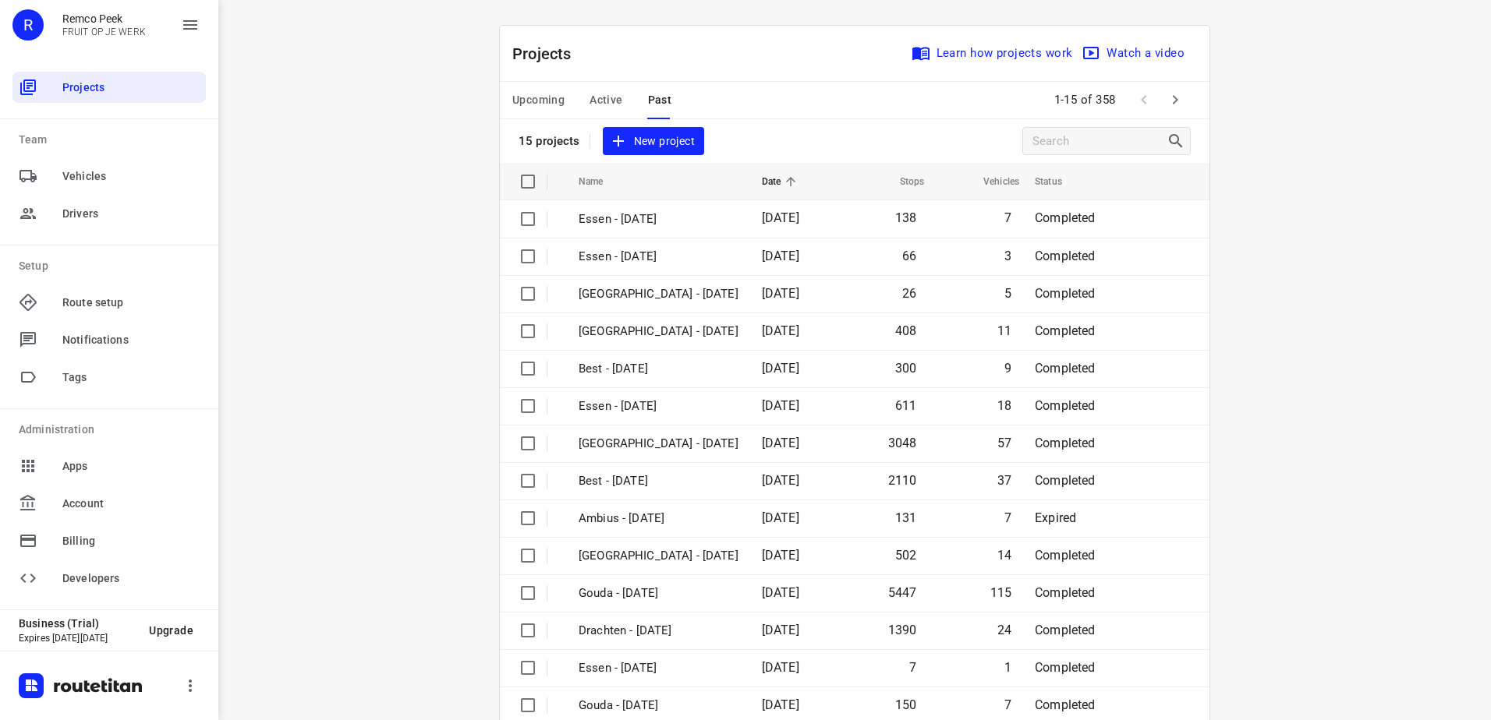
click at [549, 104] on span "Upcoming" at bounding box center [538, 99] width 52 height 19
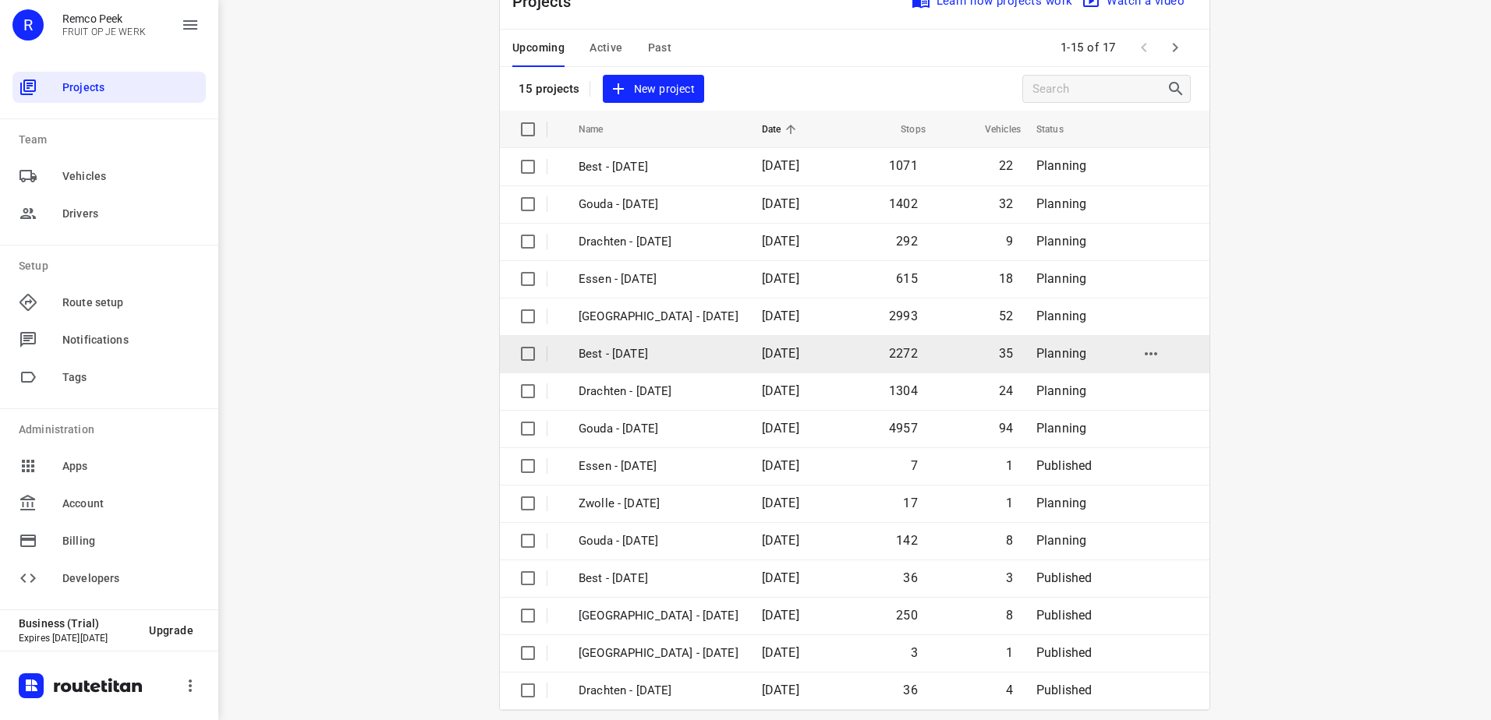
scroll to position [68, 0]
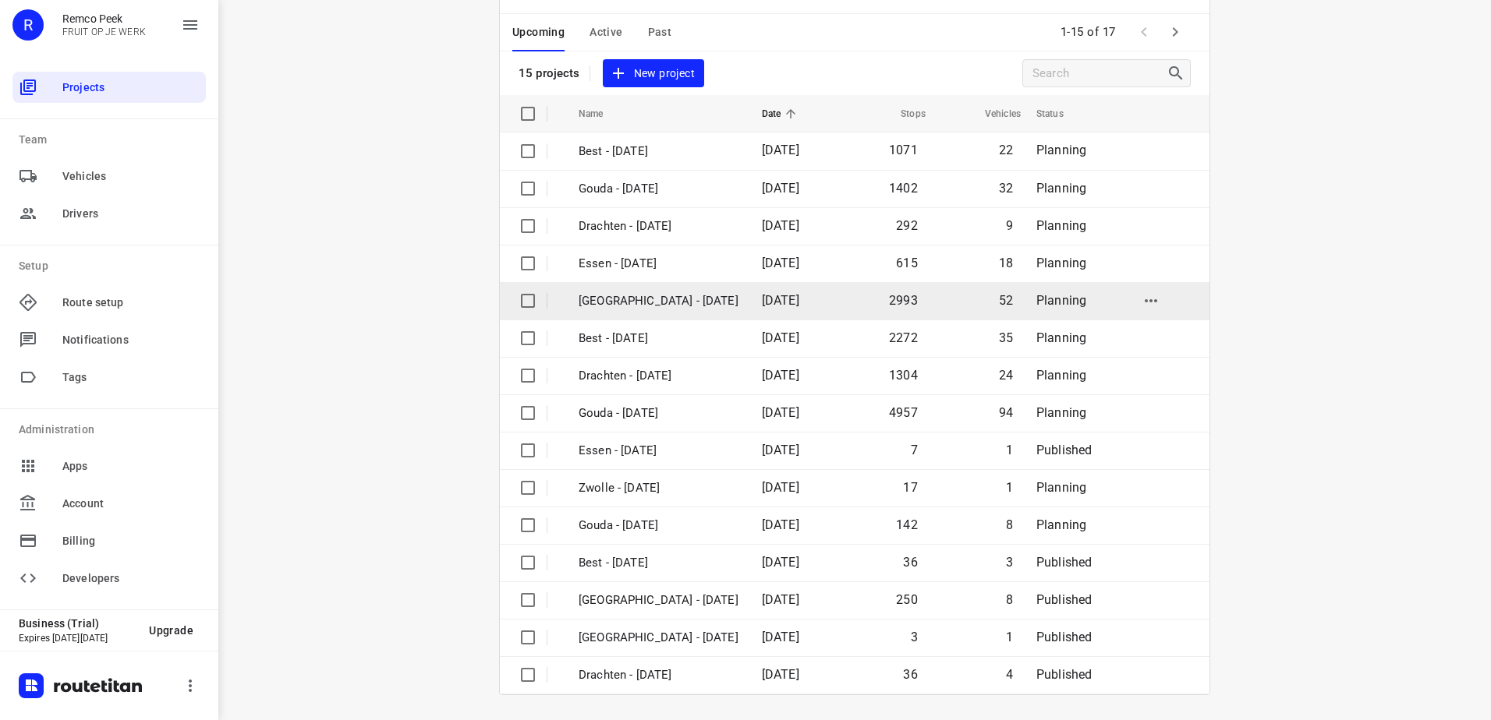
click at [635, 301] on p "[GEOGRAPHIC_DATA] - [DATE]" at bounding box center [658, 301] width 160 height 18
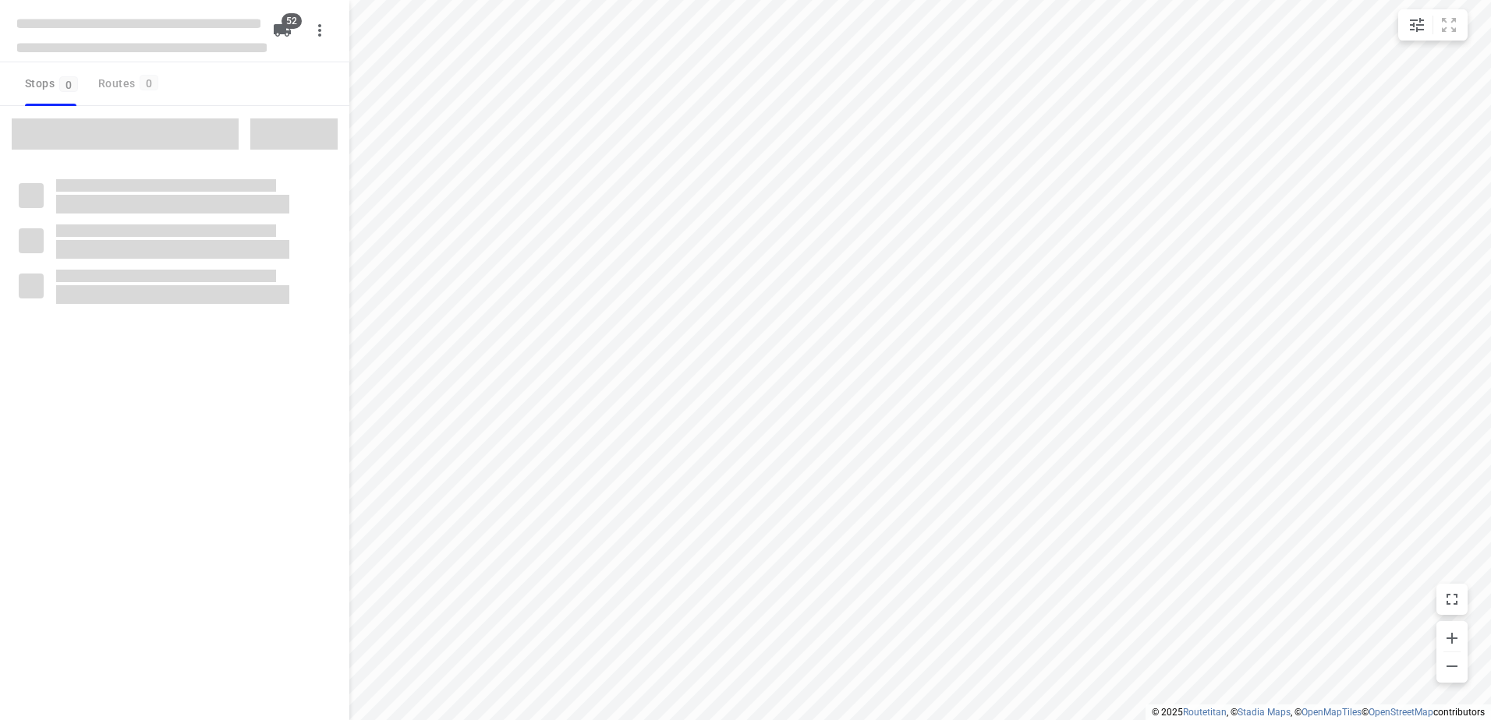
checkbox input "true"
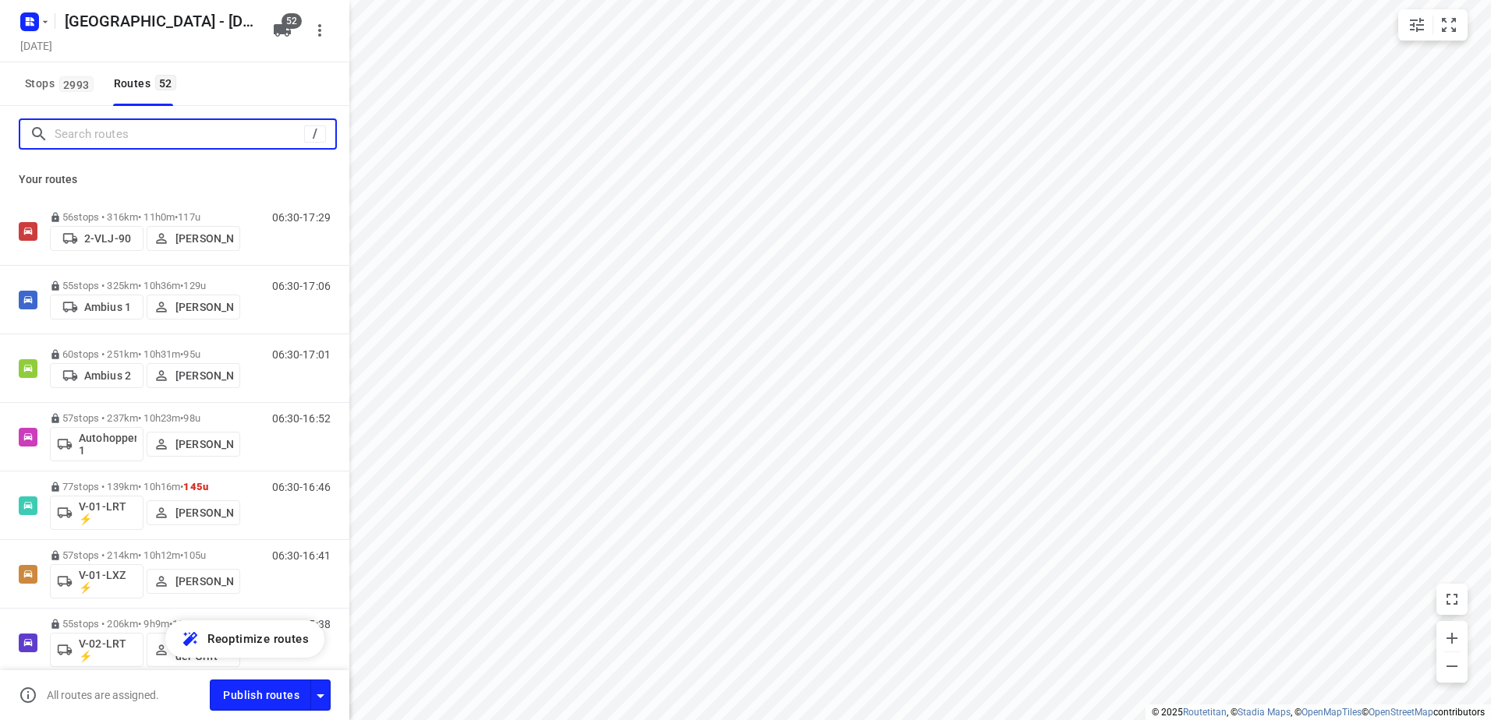
click at [187, 140] on input "Search routes" at bounding box center [179, 134] width 249 height 24
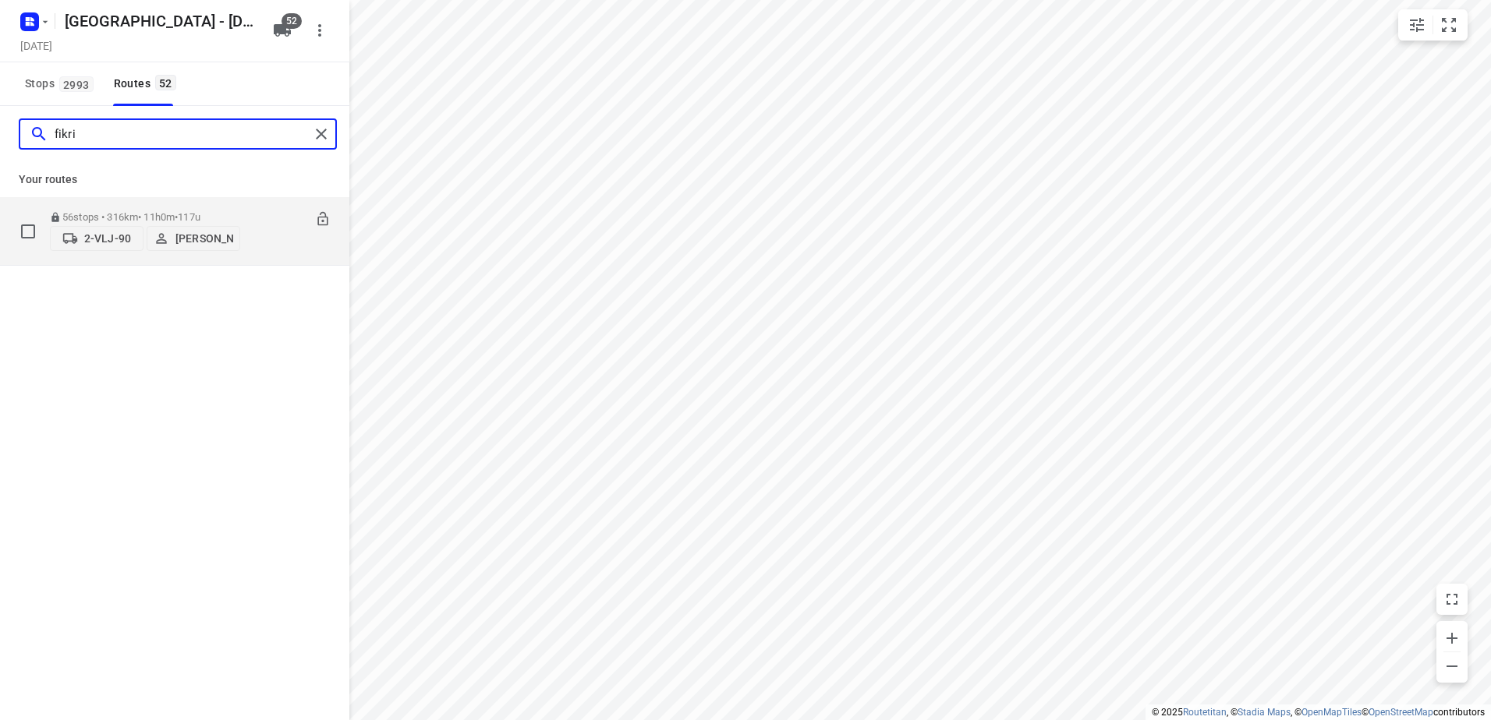
type input "fikri"
click at [192, 218] on span "117u" at bounding box center [189, 217] width 23 height 12
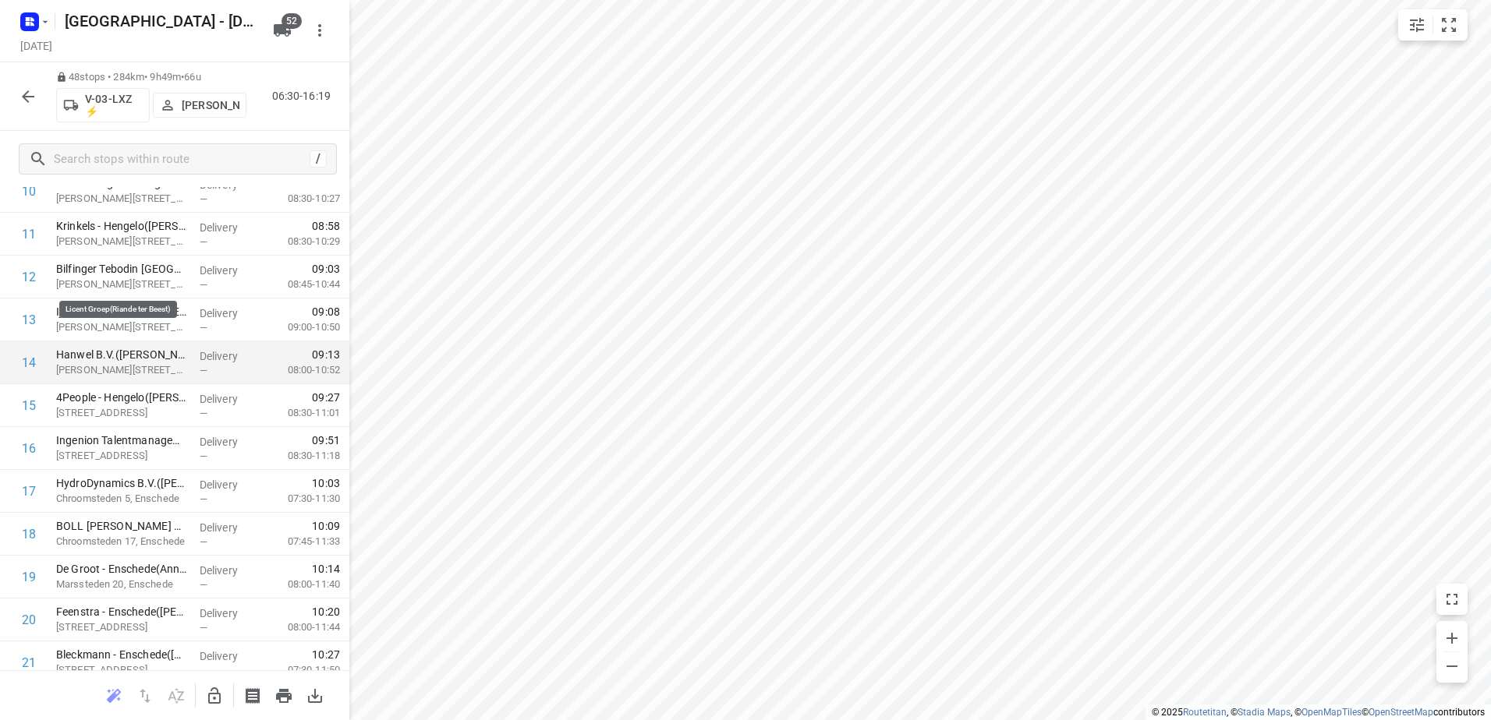
scroll to position [546, 0]
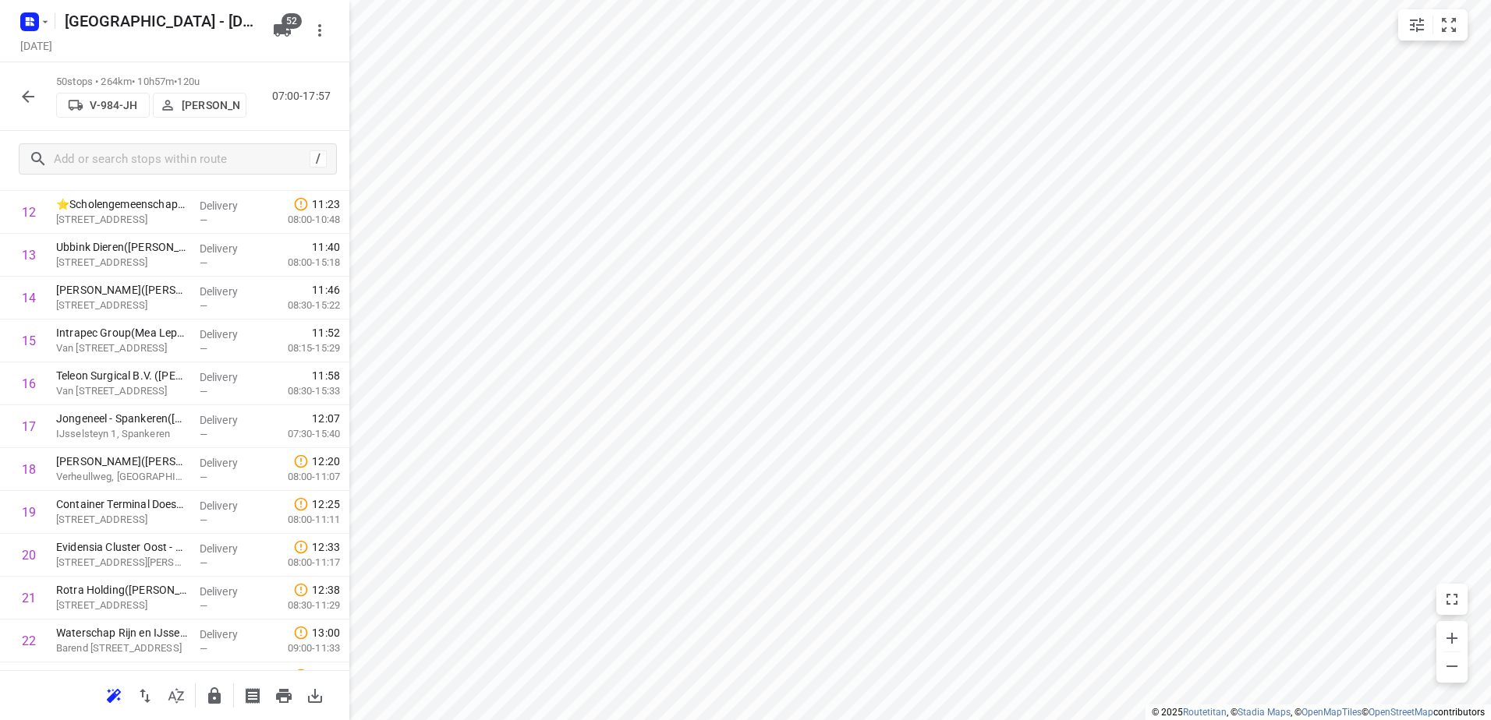
click at [29, 93] on icon "button" at bounding box center [28, 96] width 19 height 19
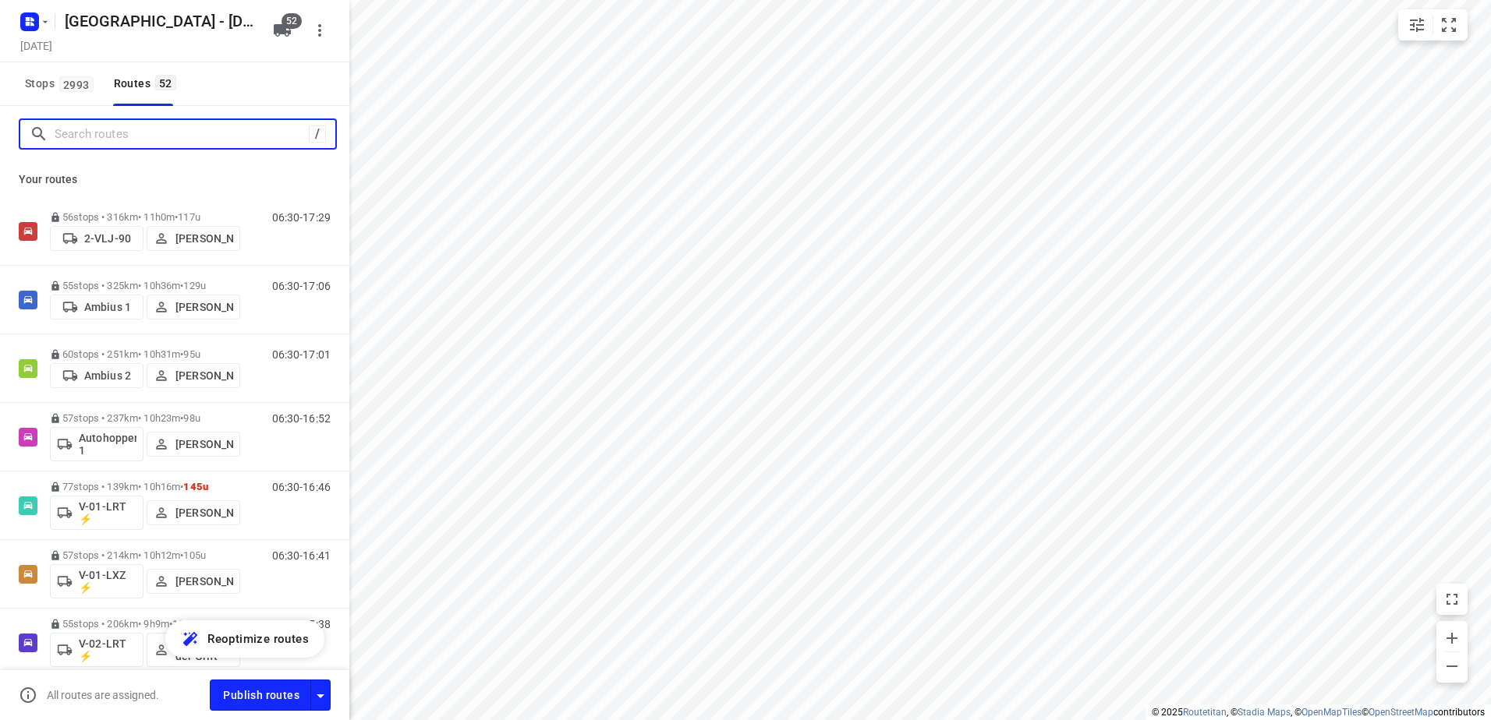
click at [206, 130] on input "Search routes" at bounding box center [182, 134] width 254 height 24
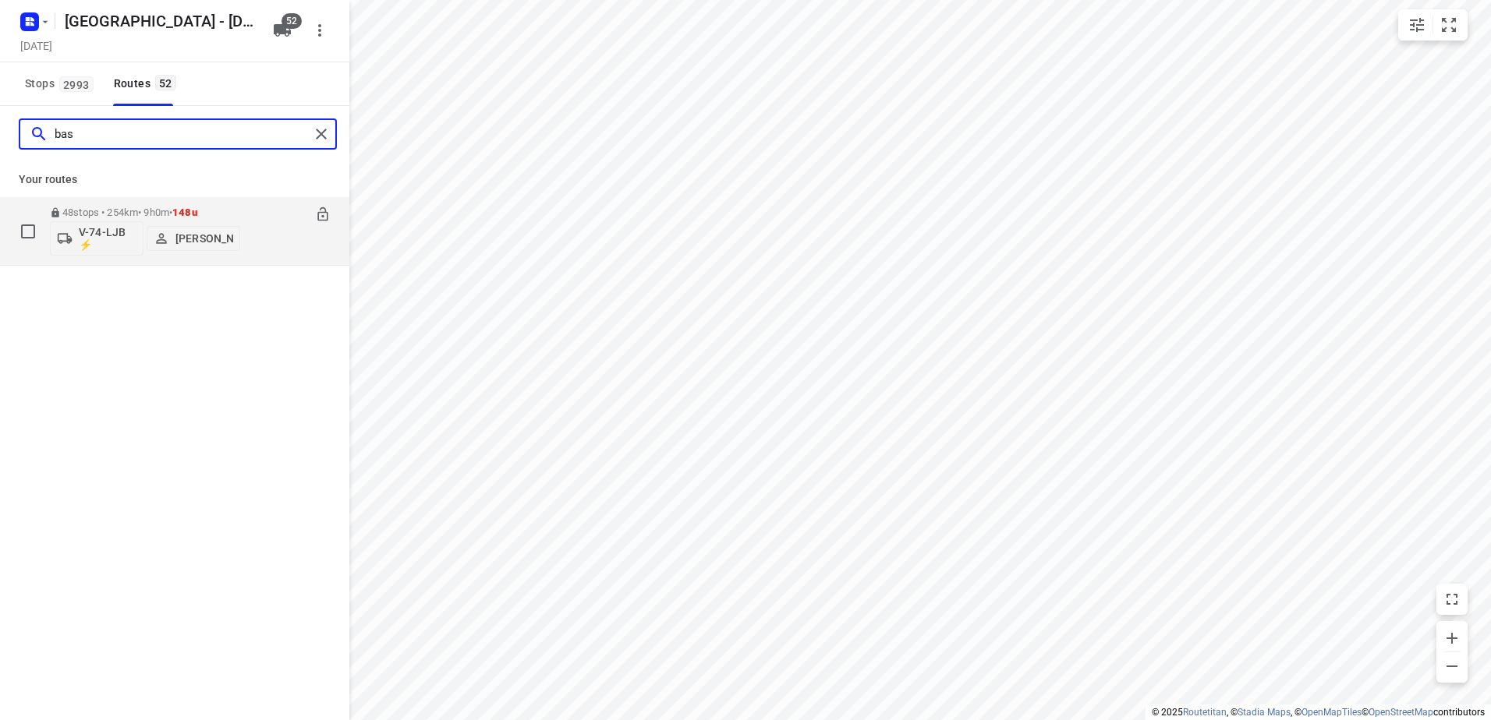
type input "bas"
click at [149, 205] on div "48 stops • 254km • 9h0m • 148u V-74-LJB ⚡ Bas Geertsema" at bounding box center [145, 231] width 190 height 65
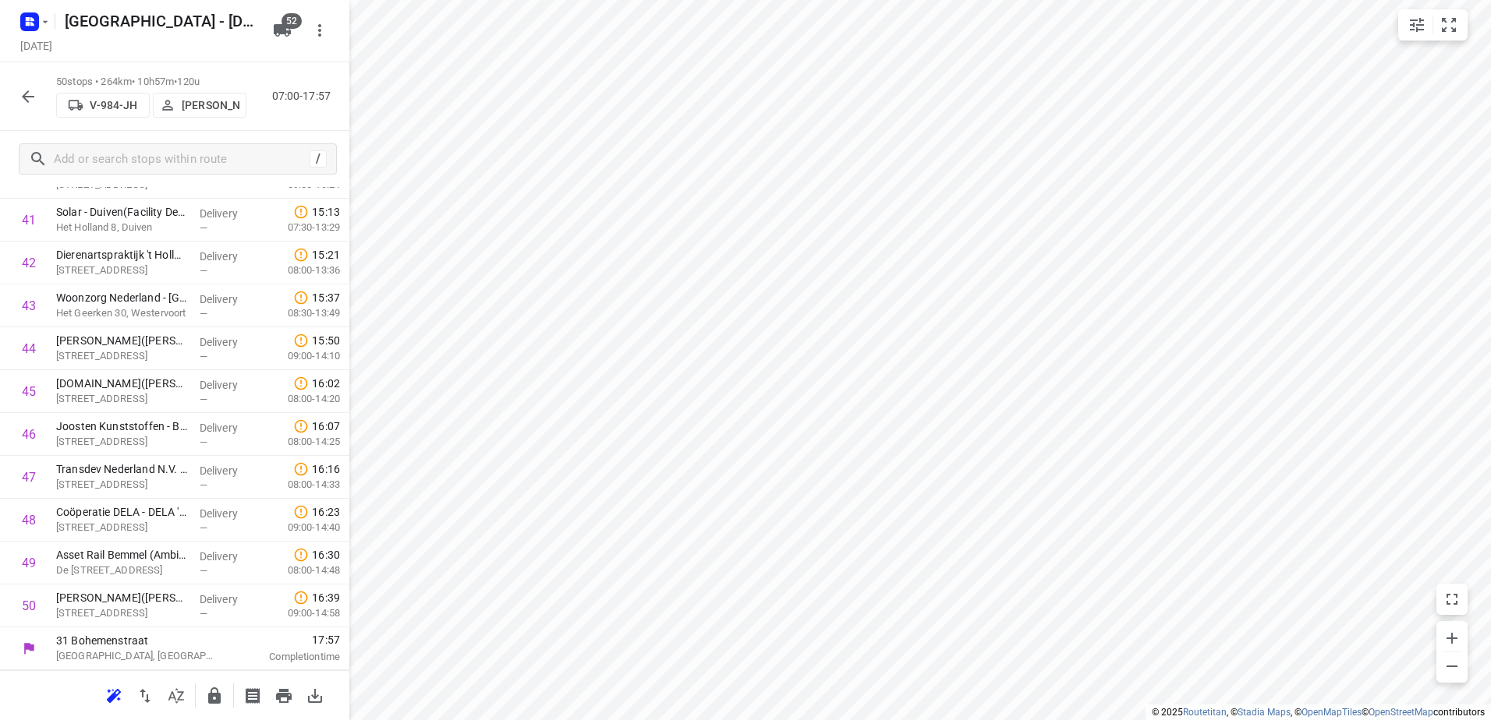
scroll to position [1781, 0]
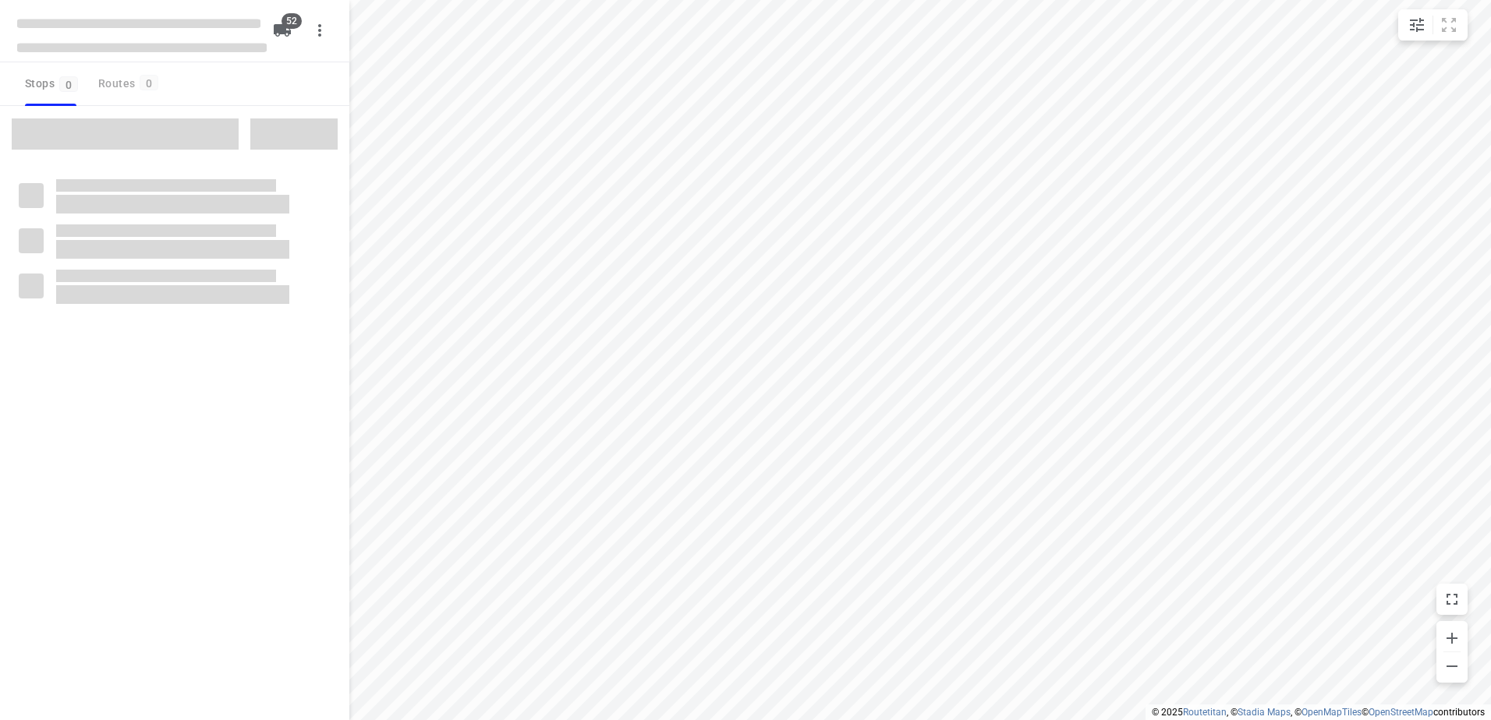
checkbox input "true"
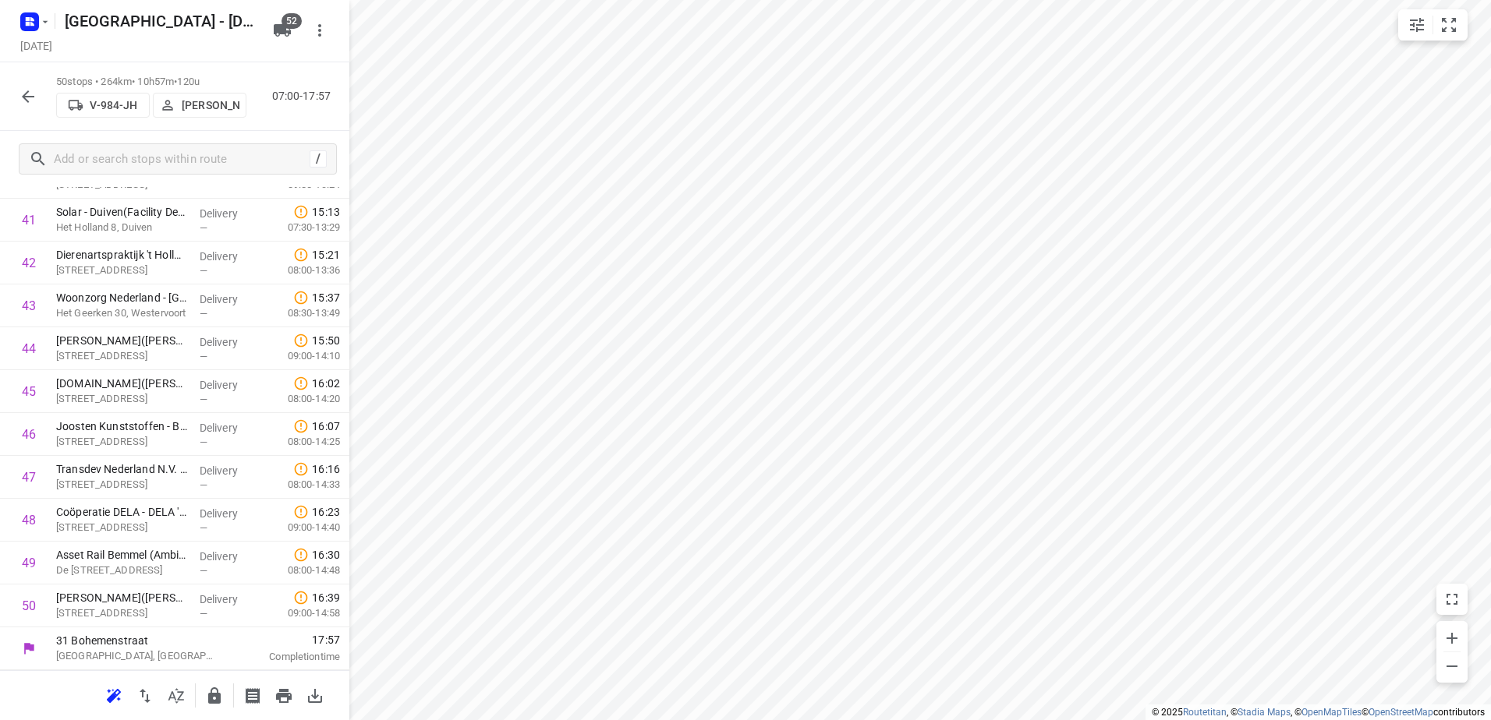
scroll to position [1781, 0]
click at [35, 94] on icon "button" at bounding box center [28, 96] width 19 height 19
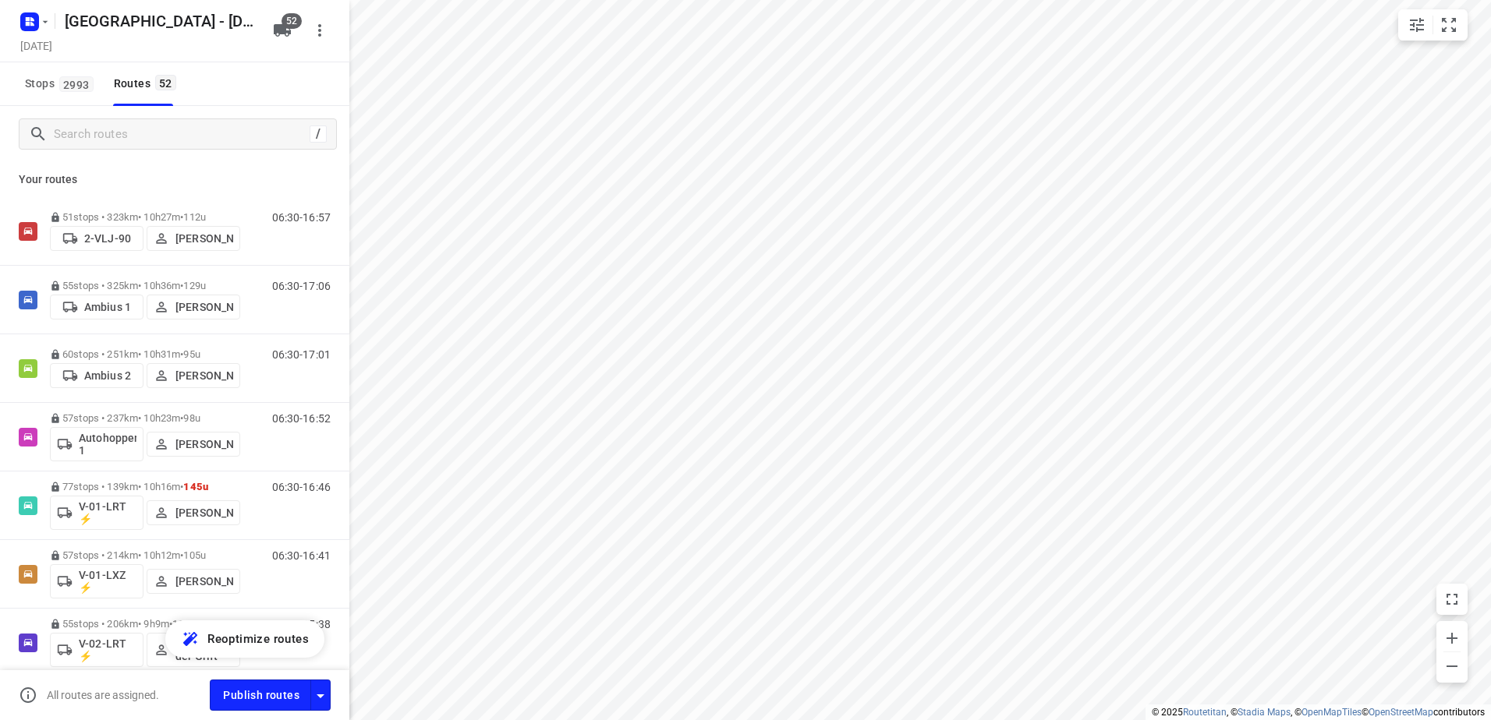
click at [154, 148] on div "/" at bounding box center [178, 134] width 318 height 31
click at [157, 147] on div "/" at bounding box center [178, 134] width 318 height 31
click at [160, 144] on input "Search routes" at bounding box center [179, 134] width 249 height 24
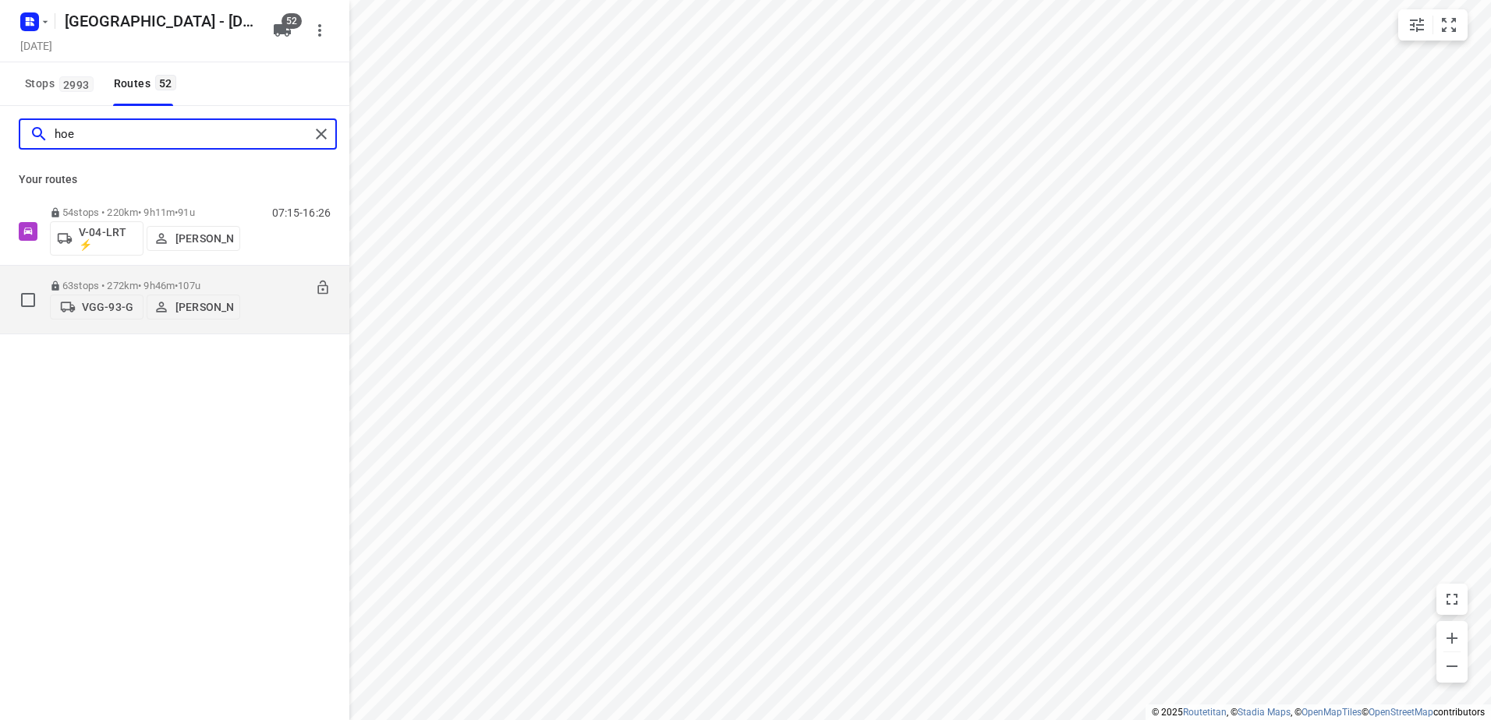
type input "hoe"
click at [154, 280] on p "63 stops • 272km • 9h46m • 107u" at bounding box center [145, 286] width 190 height 12
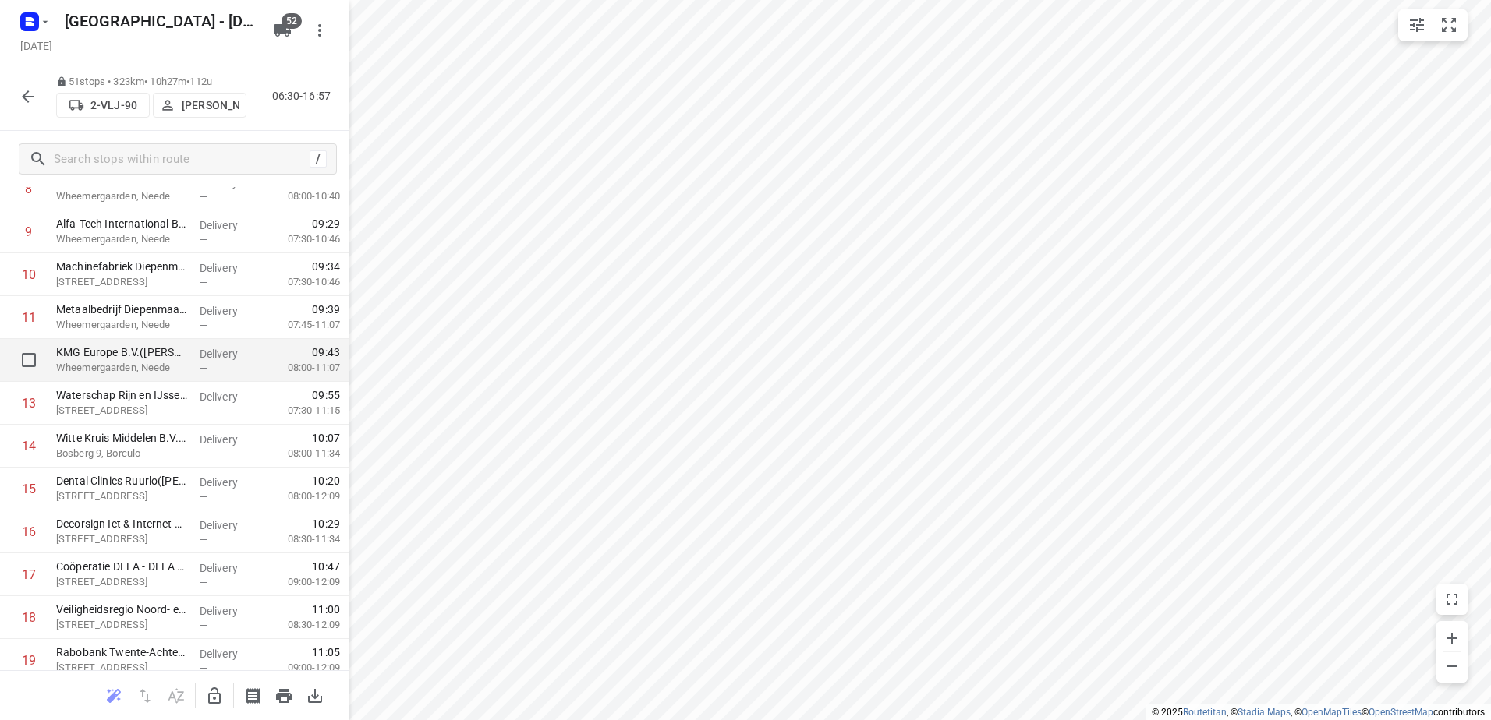
scroll to position [421, 0]
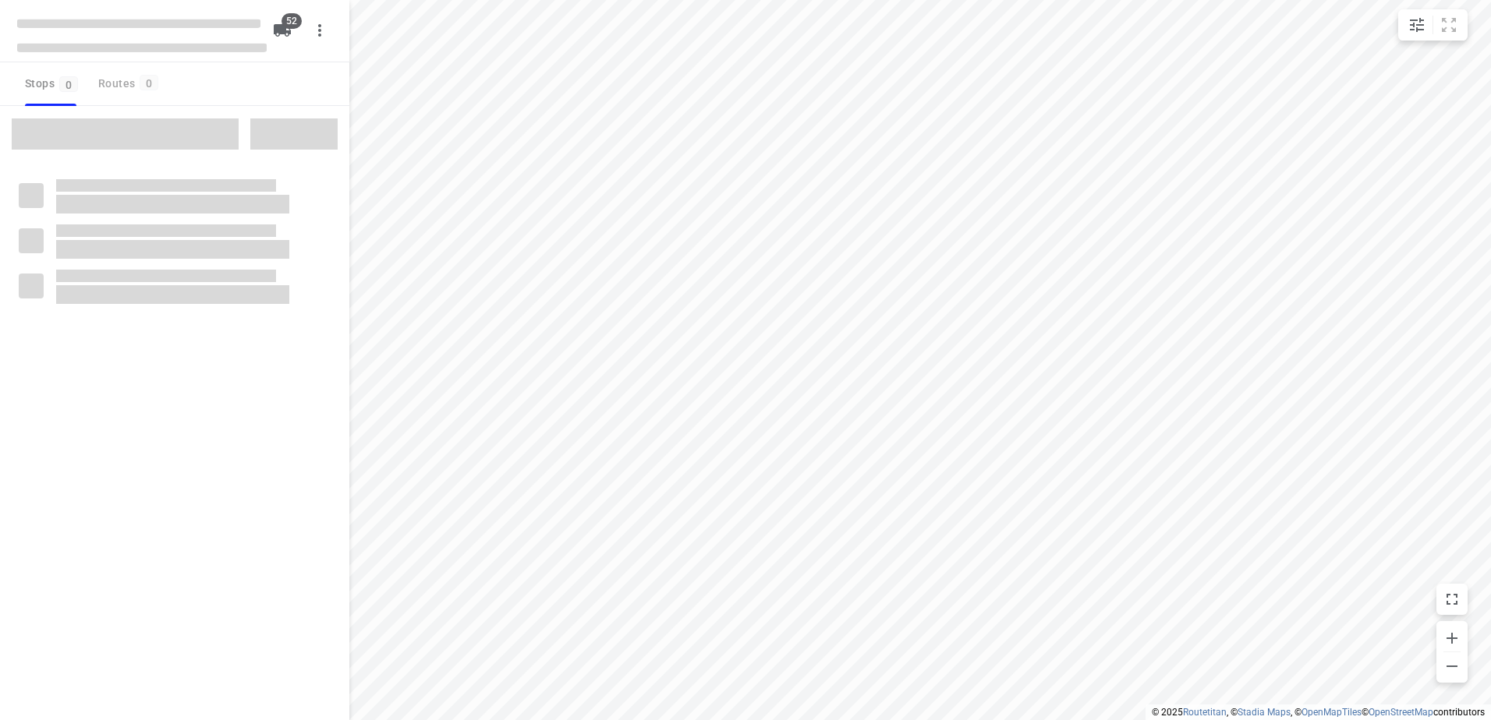
checkbox input "true"
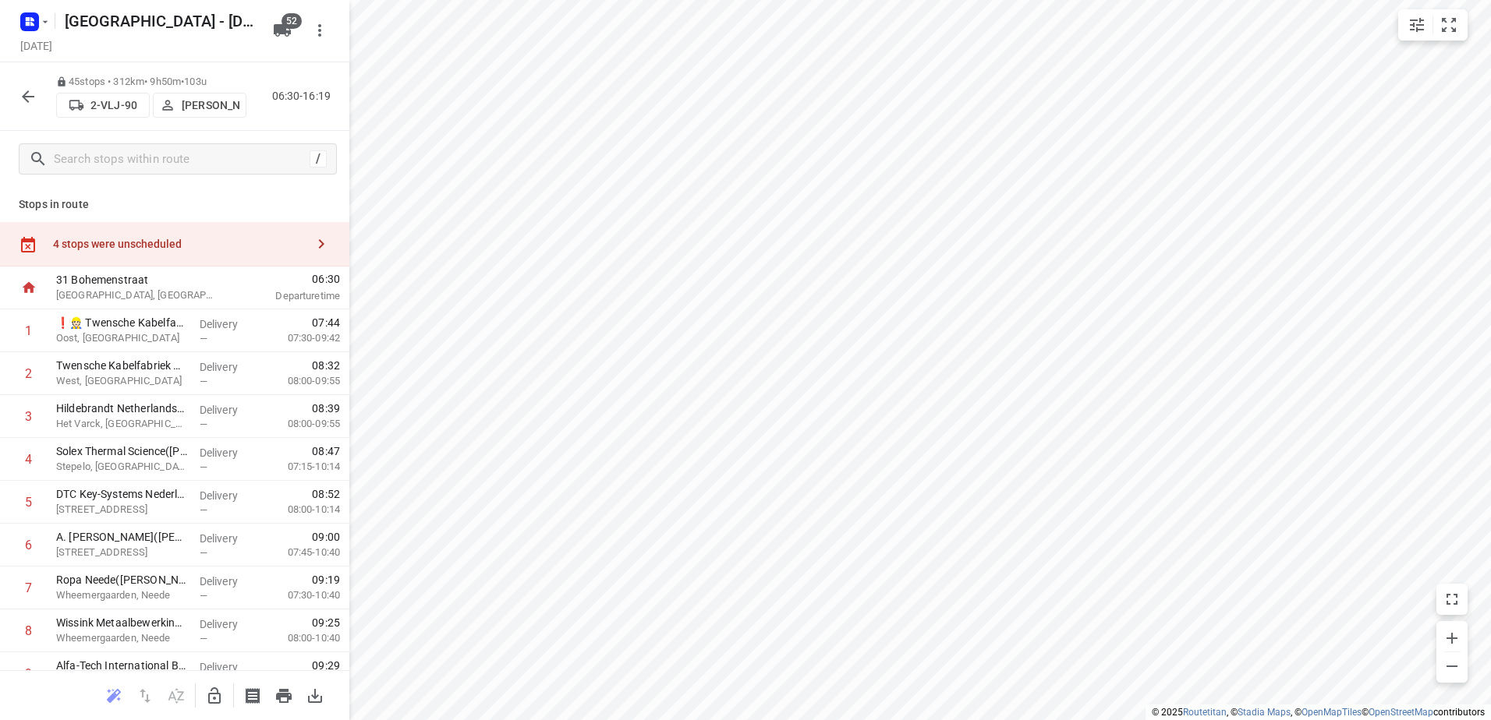
click at [31, 94] on icon "button" at bounding box center [28, 96] width 19 height 19
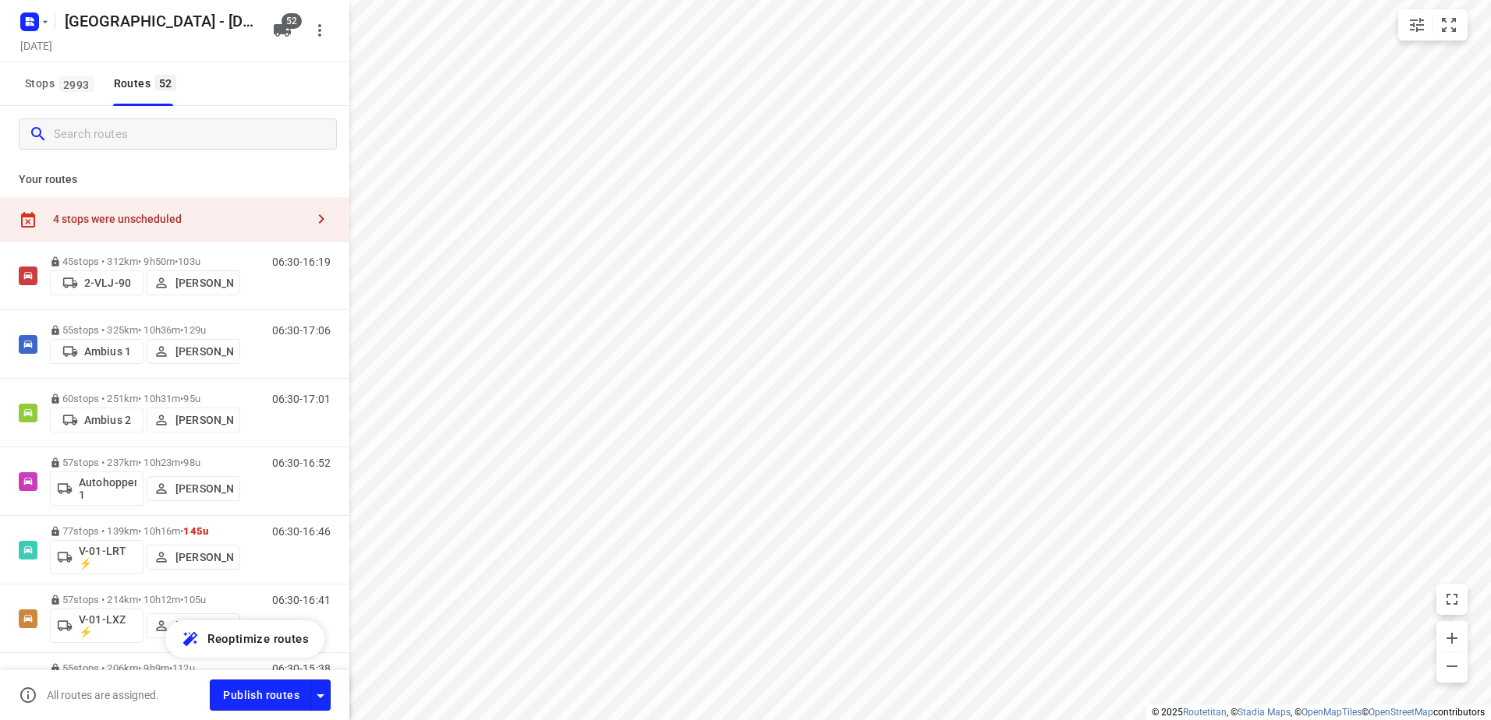
click at [190, 143] on input "Search routes" at bounding box center [195, 134] width 282 height 24
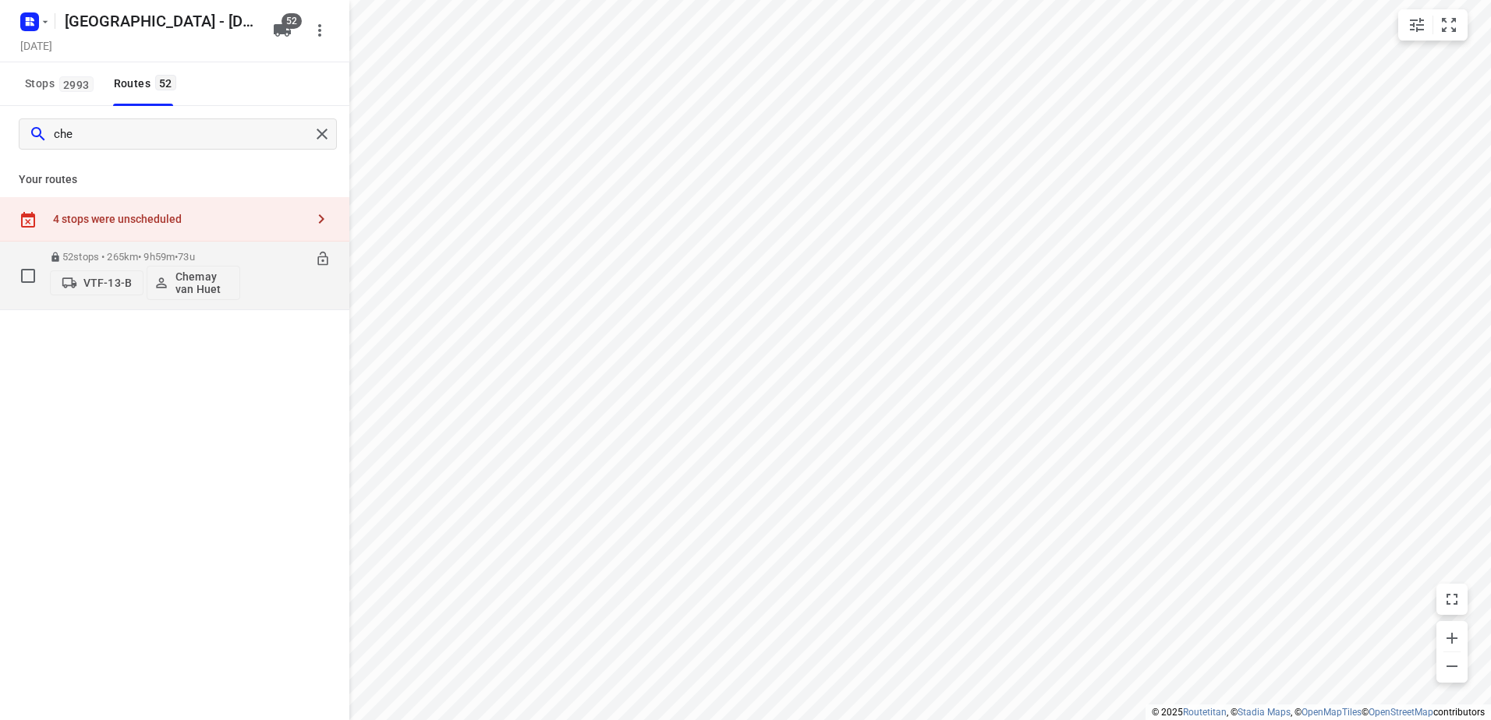
type input "che"
click at [167, 251] on p "52 stops • 265km • 9h59m • 73u" at bounding box center [145, 257] width 190 height 12
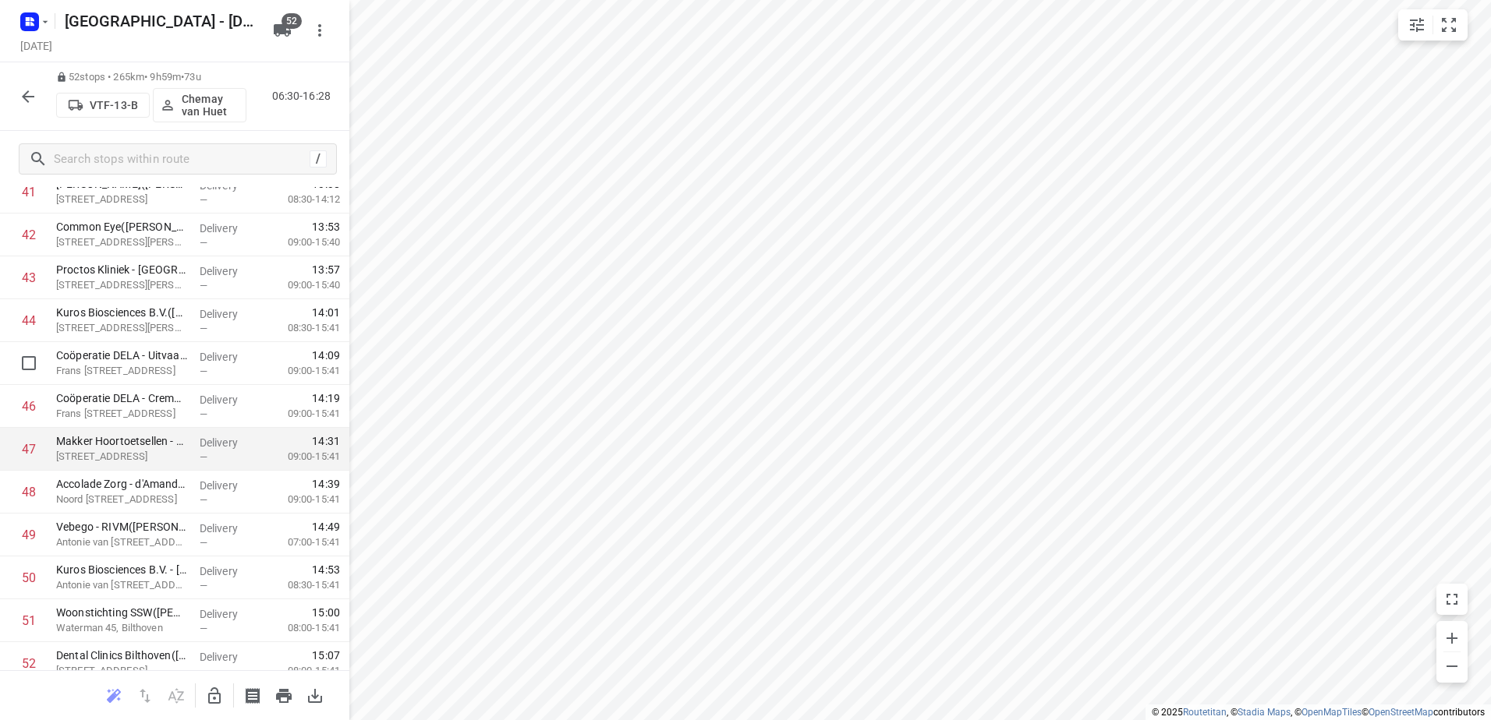
scroll to position [1912, 0]
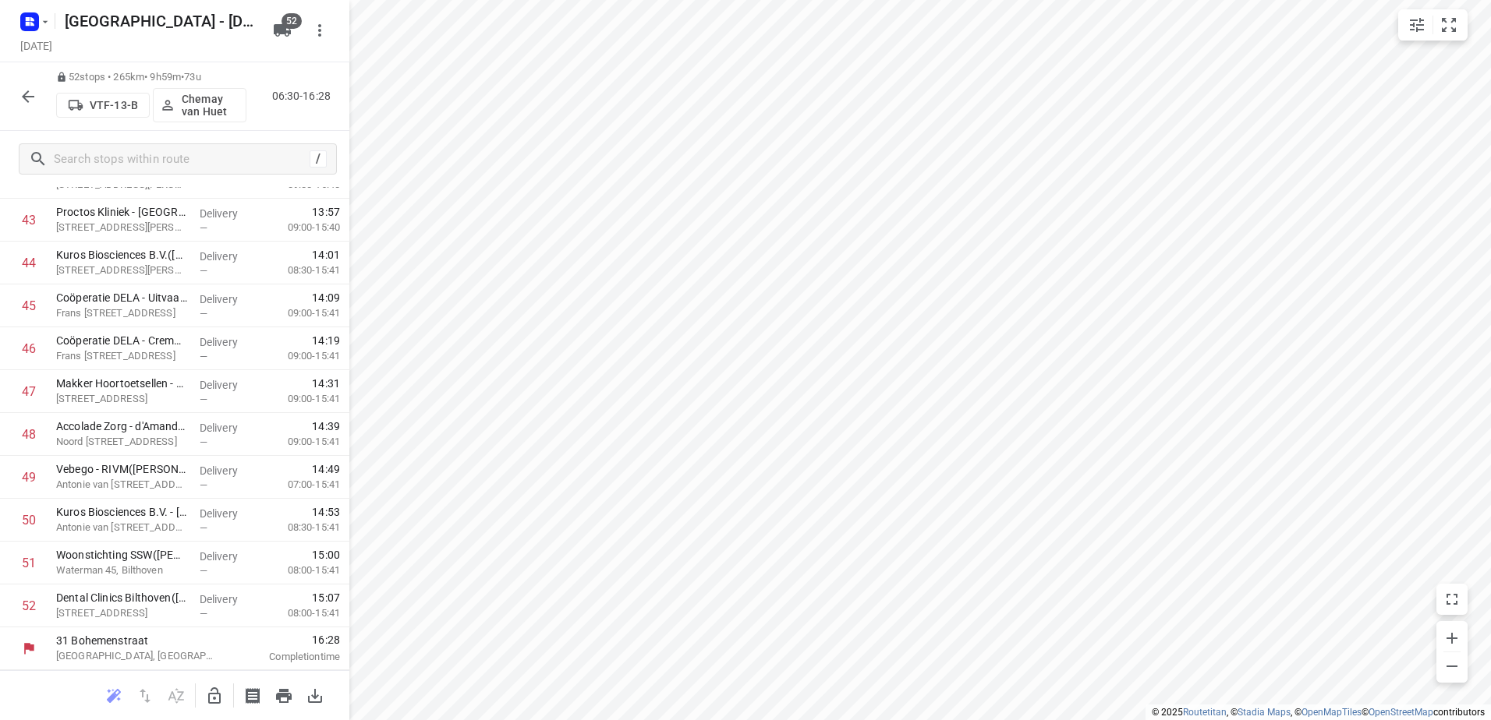
click at [38, 97] on button "button" at bounding box center [27, 96] width 31 height 31
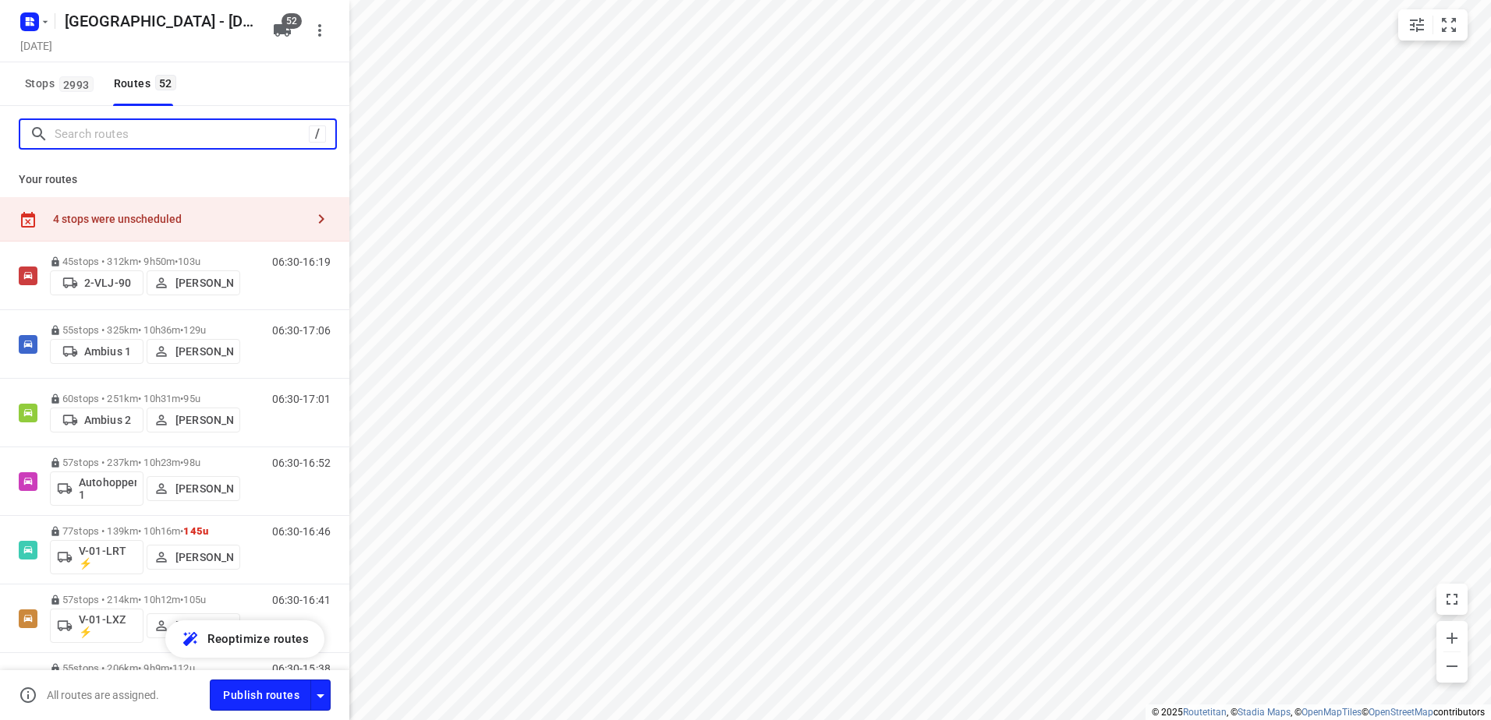
click at [129, 143] on input "Search routes" at bounding box center [182, 134] width 254 height 24
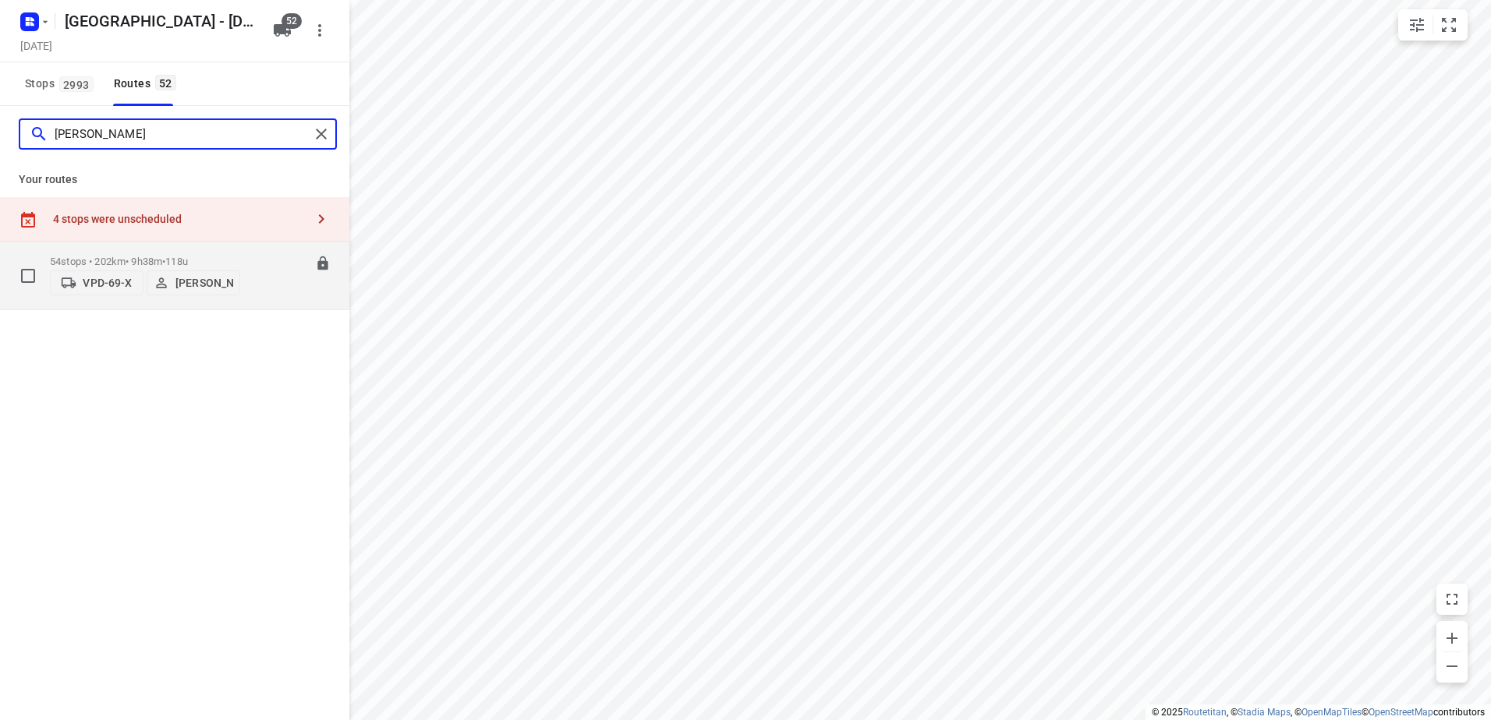
type input "[PERSON_NAME]"
click at [188, 257] on span "118u" at bounding box center [176, 262] width 23 height 12
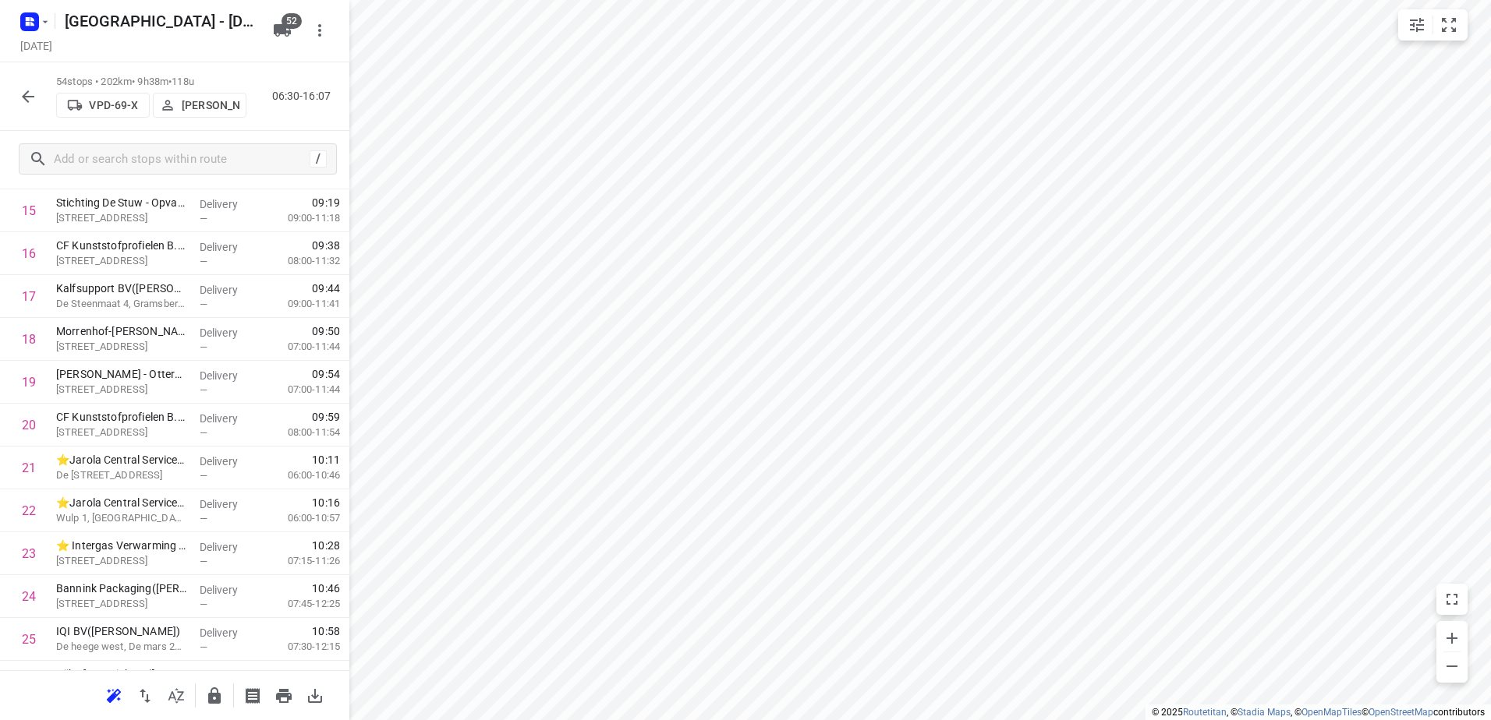
scroll to position [768, 0]
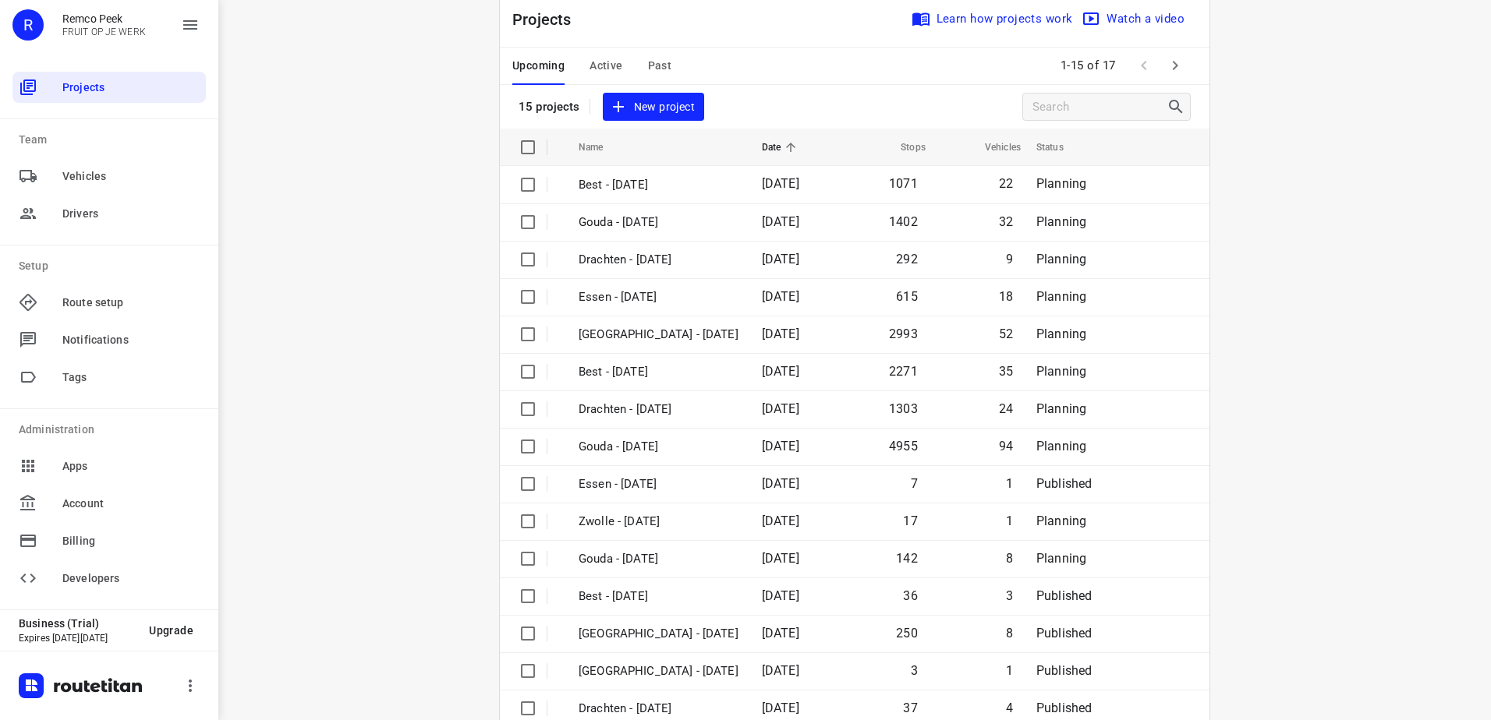
scroll to position [68, 0]
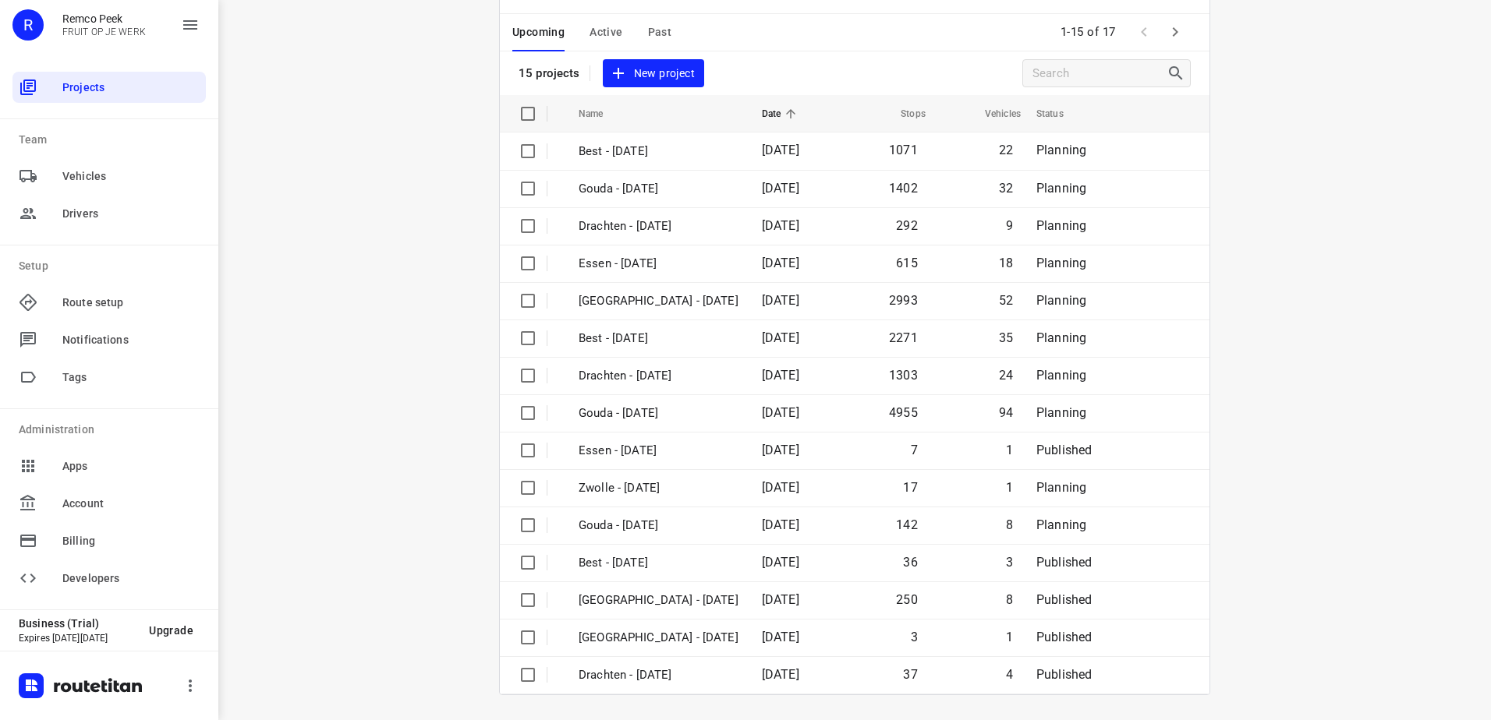
click at [648, 39] on span "Past" at bounding box center [660, 32] width 24 height 19
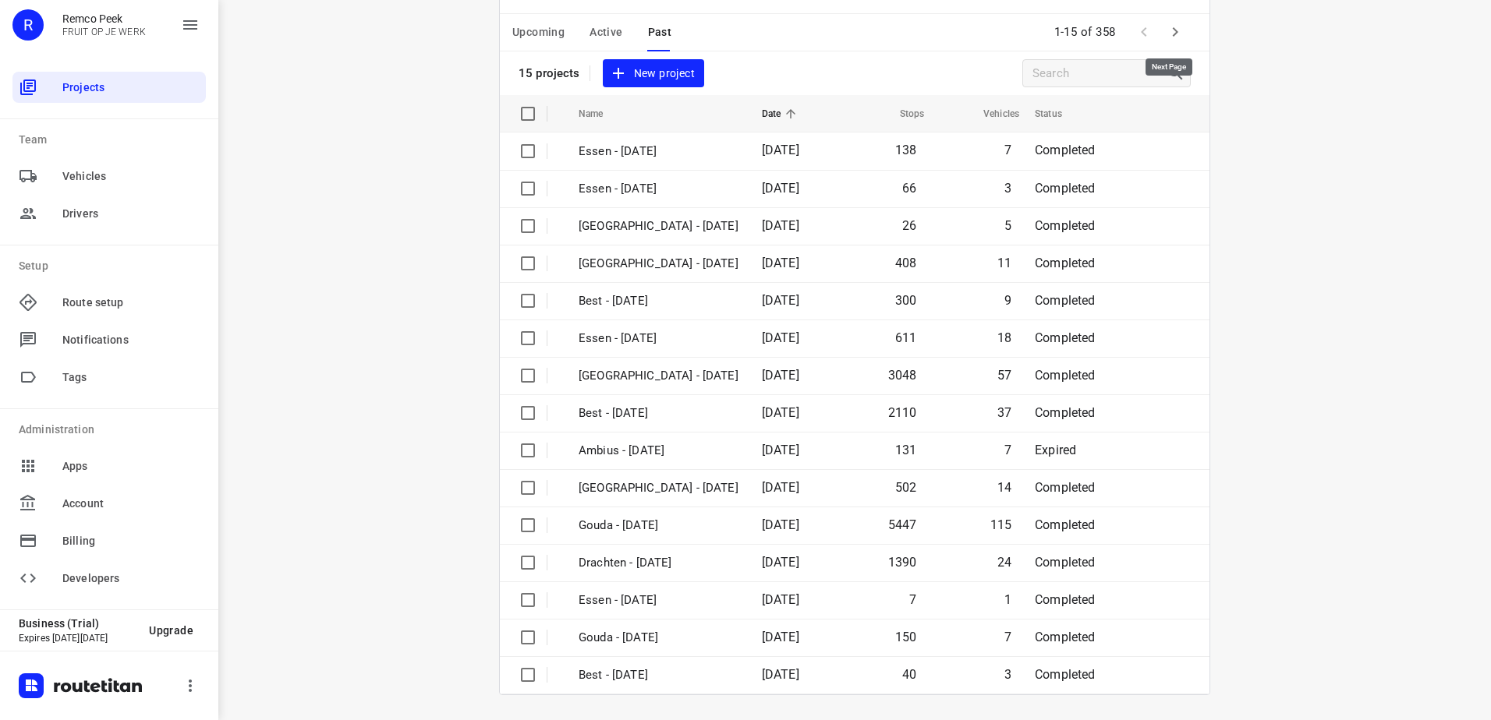
click at [1166, 34] on icon "button" at bounding box center [1175, 32] width 19 height 19
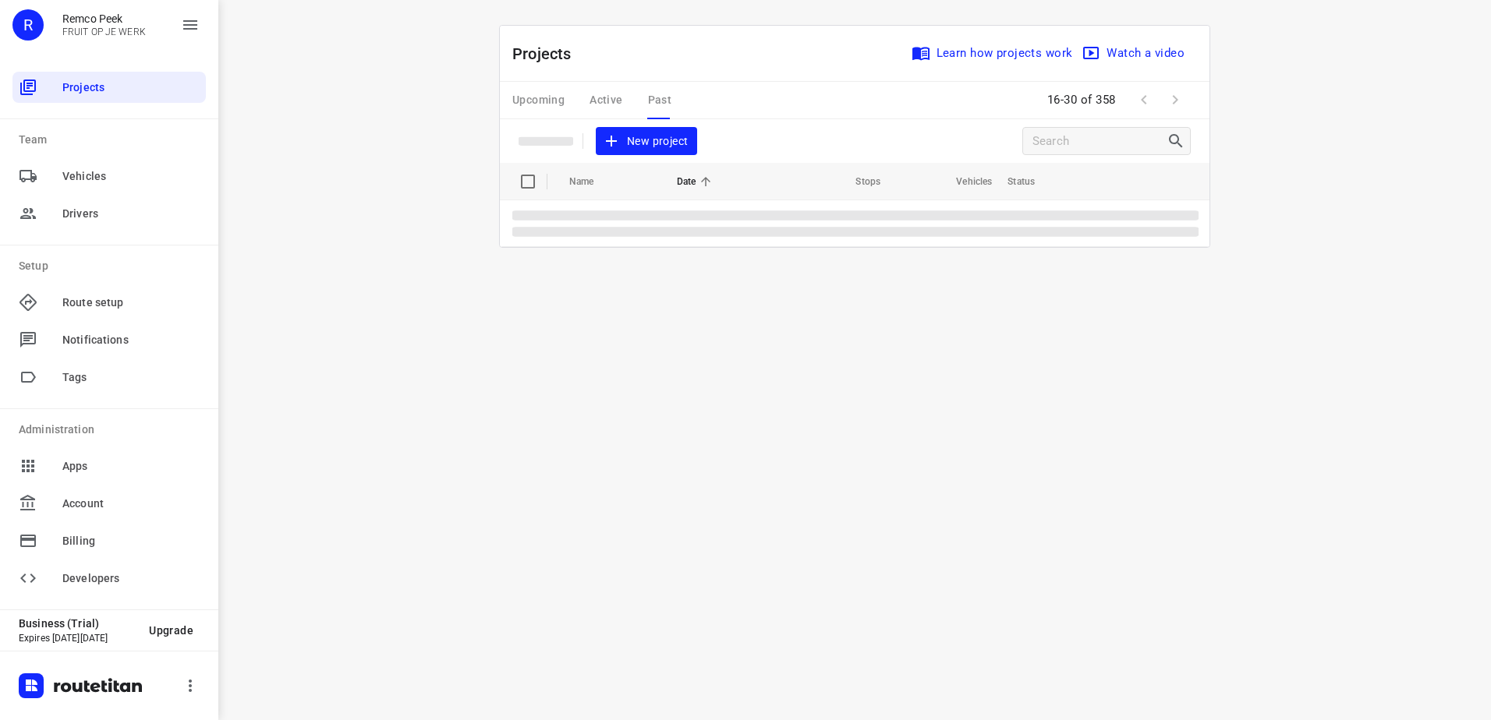
scroll to position [0, 0]
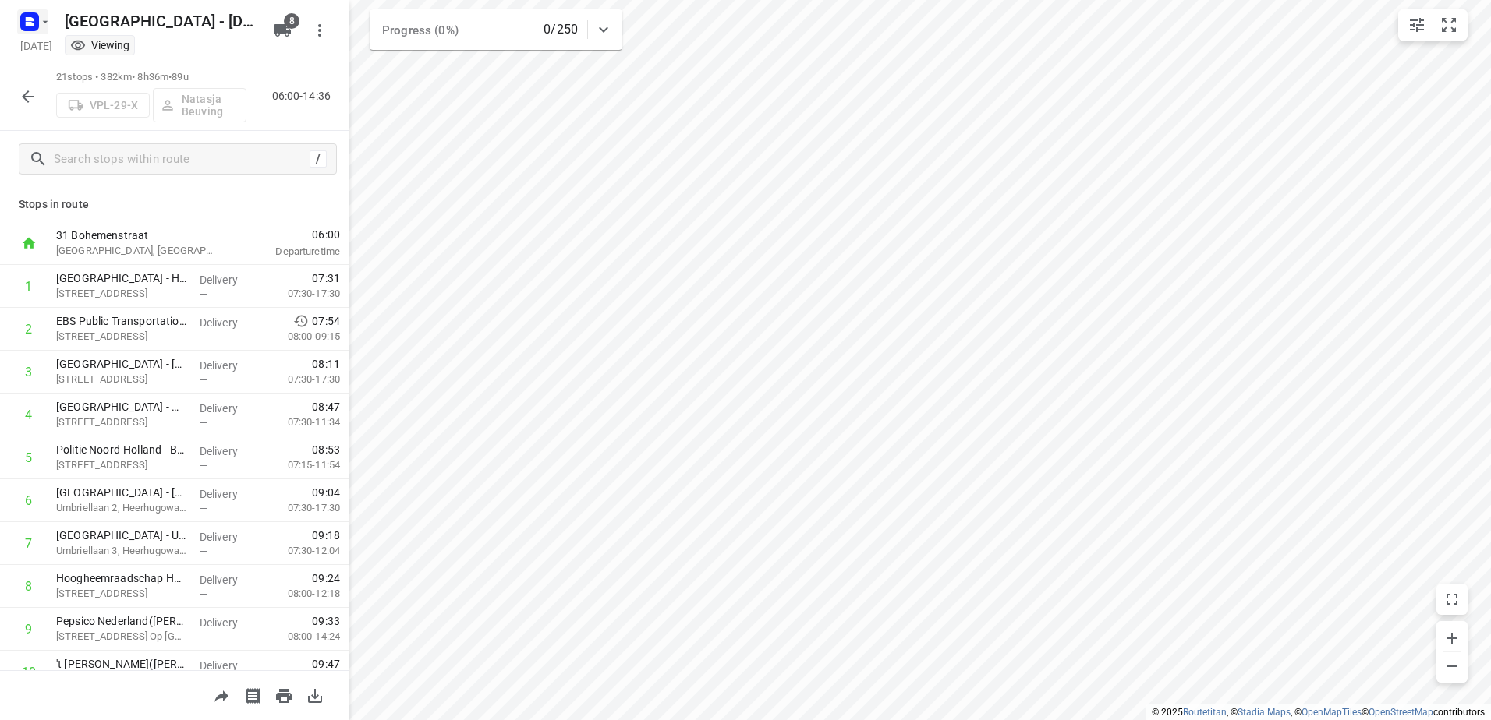
click at [18, 19] on icon "button" at bounding box center [29, 21] width 25 height 25
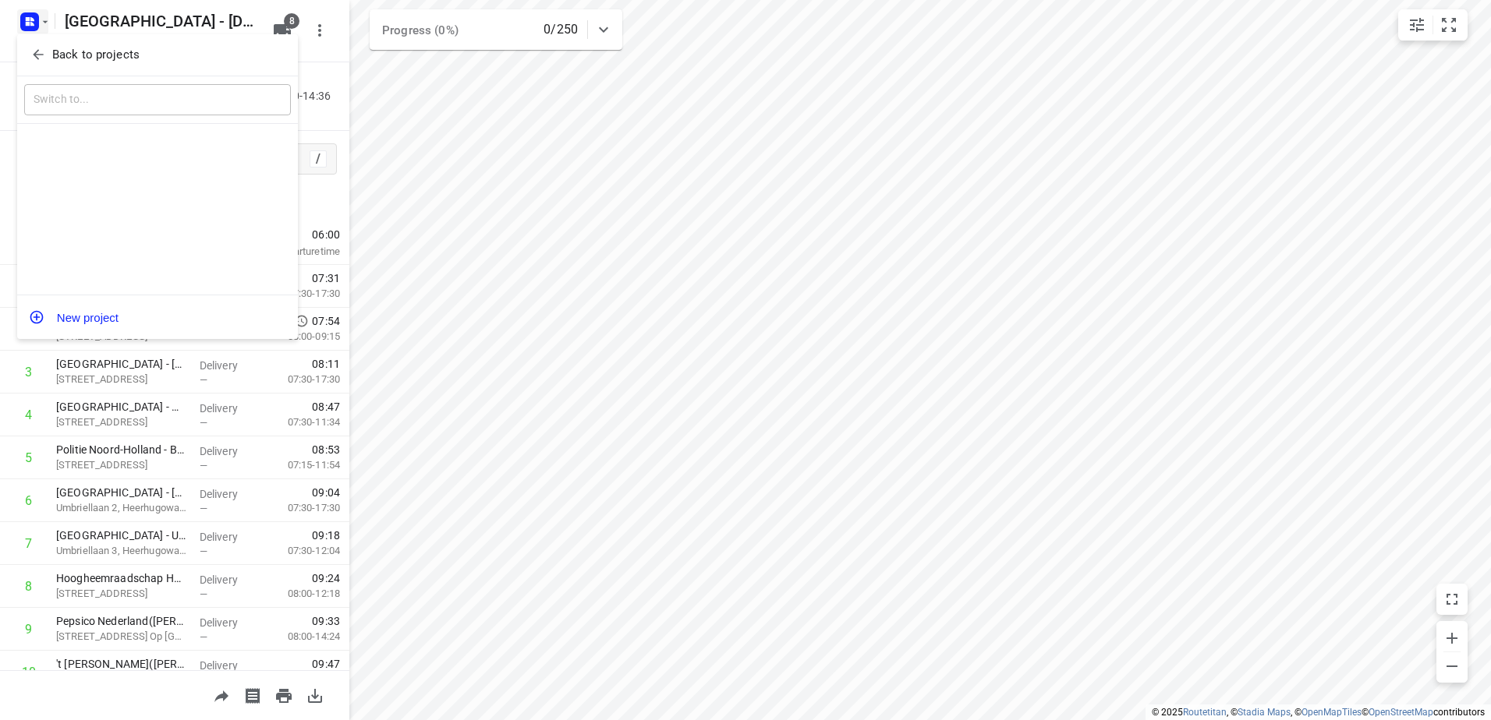
click at [59, 55] on p "Back to projects" at bounding box center [95, 55] width 87 height 18
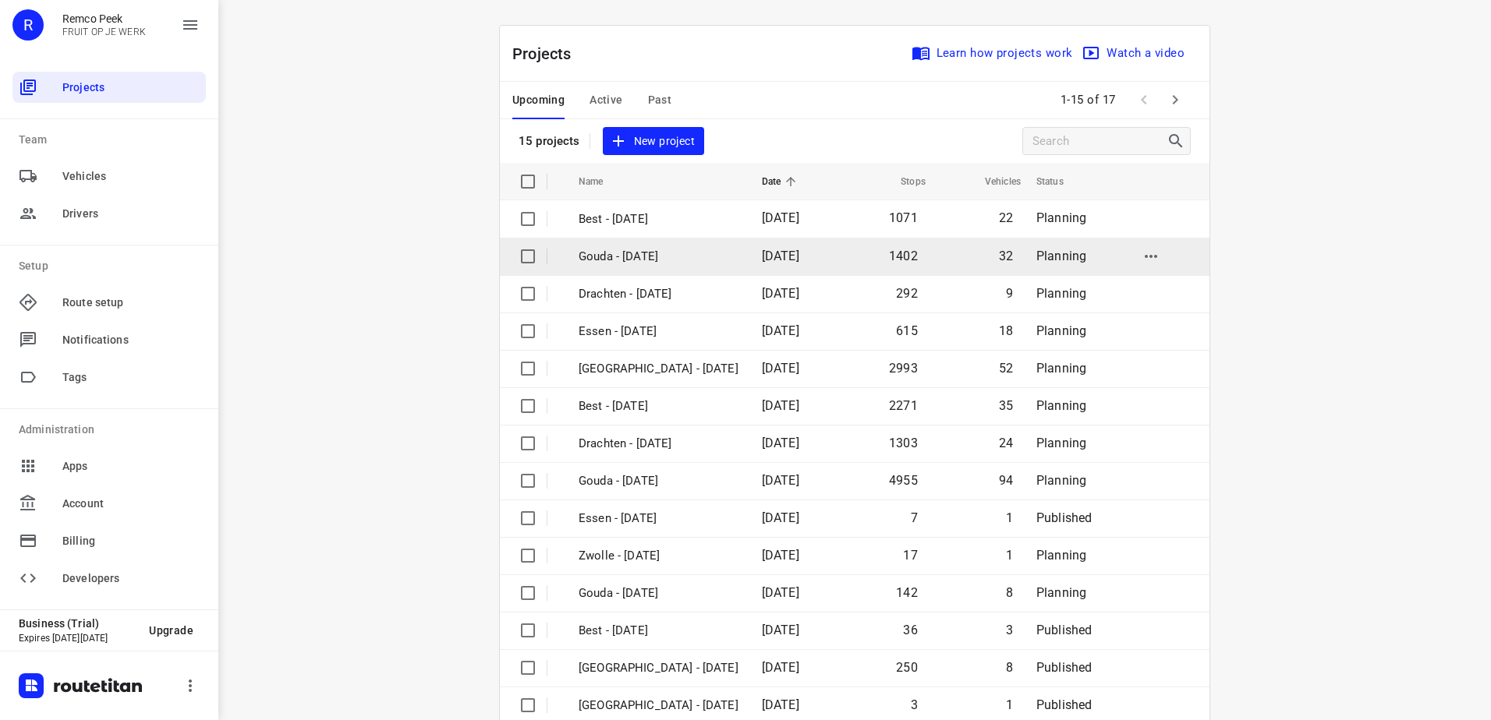
scroll to position [68, 0]
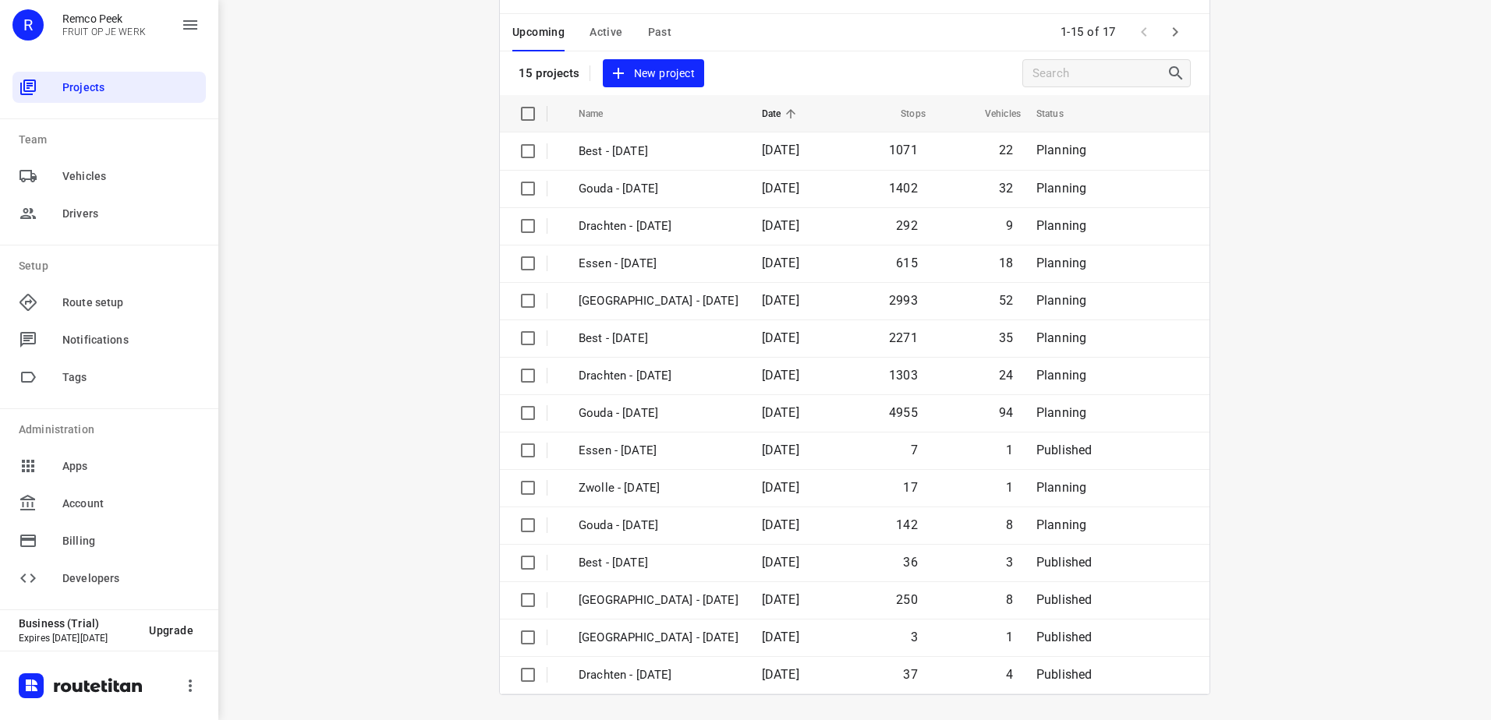
click at [1173, 28] on icon "button" at bounding box center [1175, 32] width 19 height 19
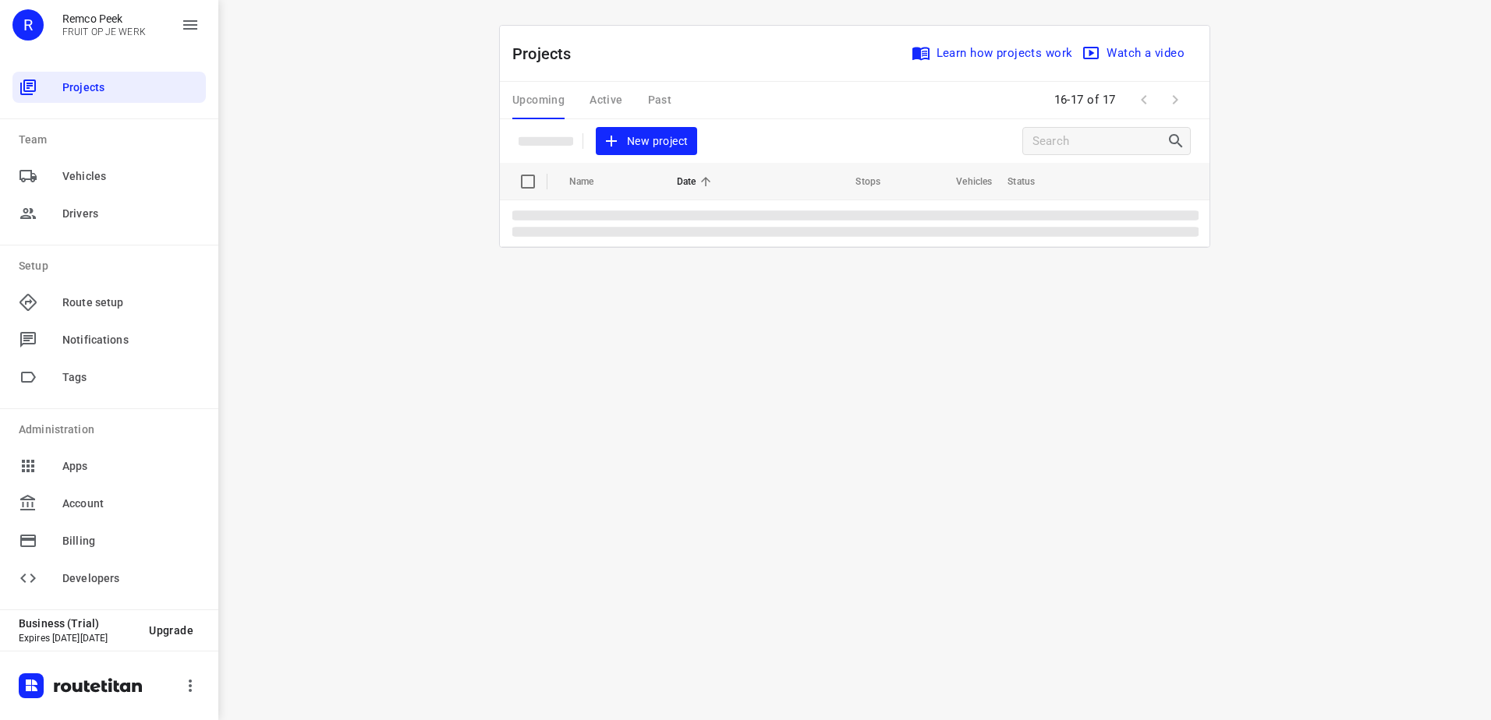
scroll to position [0, 0]
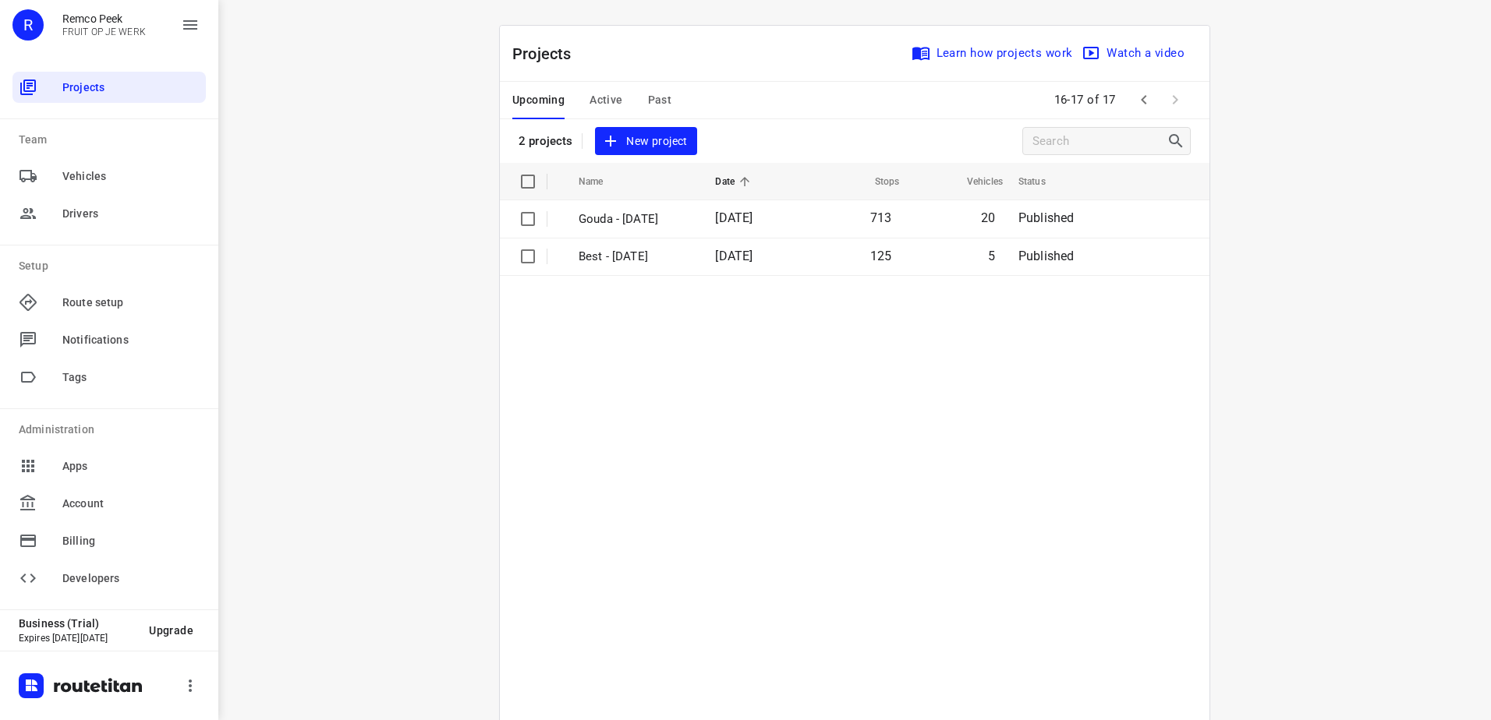
click at [595, 90] on span "Active" at bounding box center [605, 99] width 33 height 19
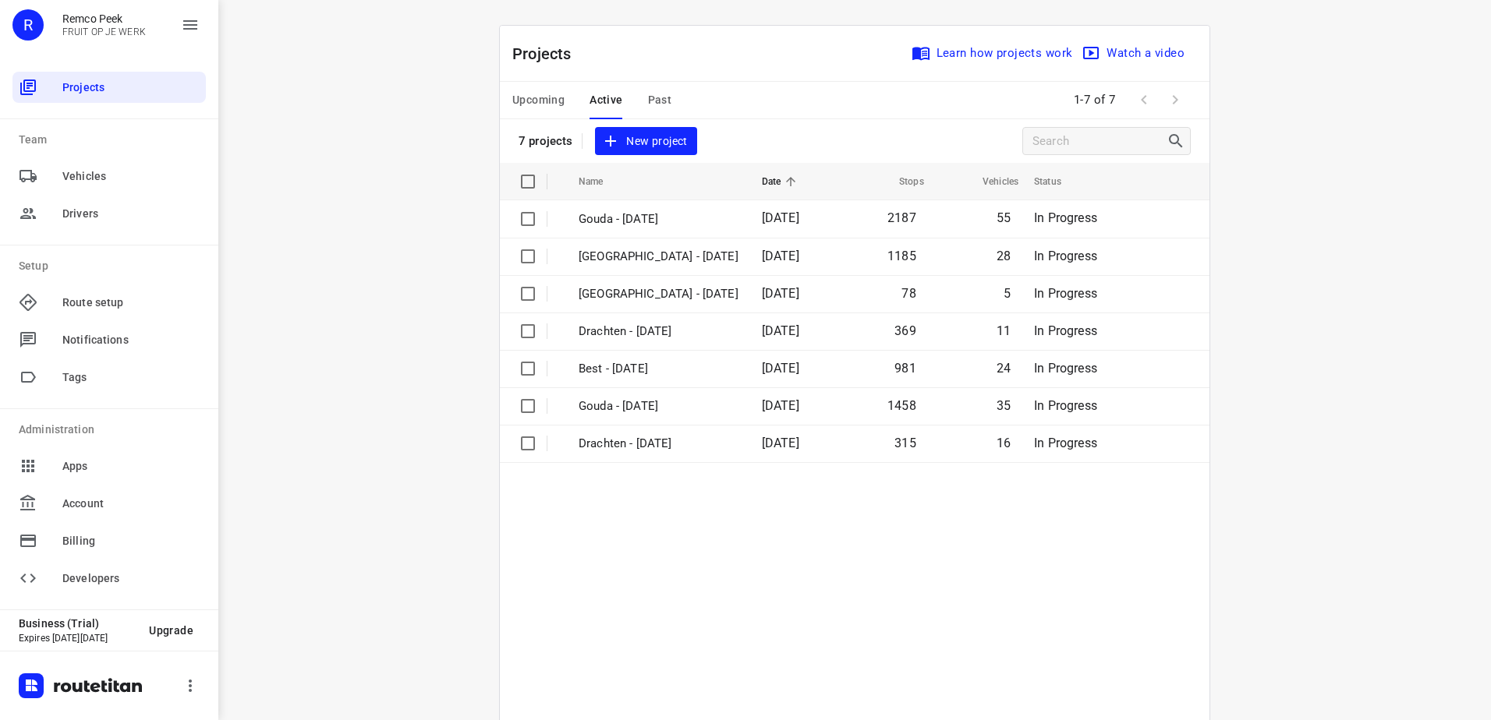
click at [661, 92] on span "Past" at bounding box center [660, 99] width 24 height 19
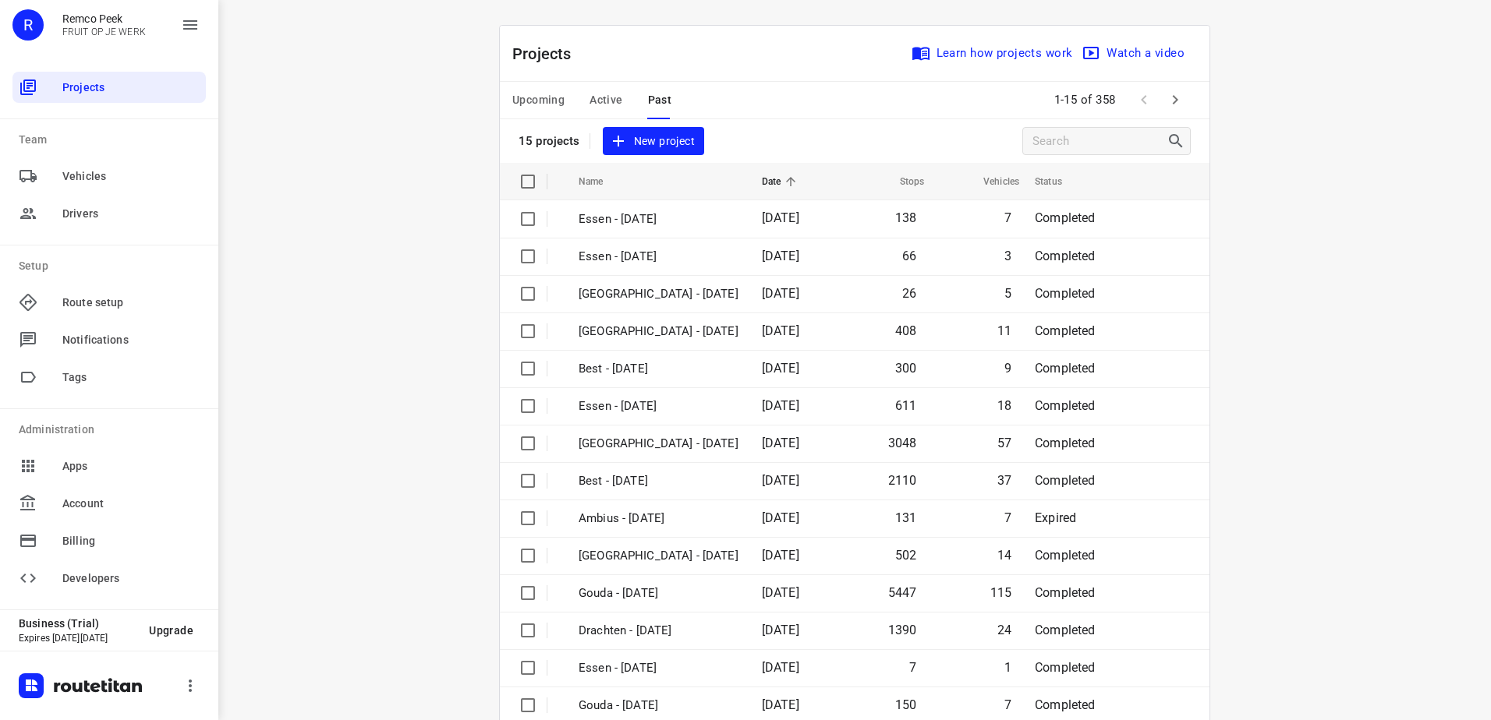
click at [607, 103] on span "Active" at bounding box center [605, 99] width 33 height 19
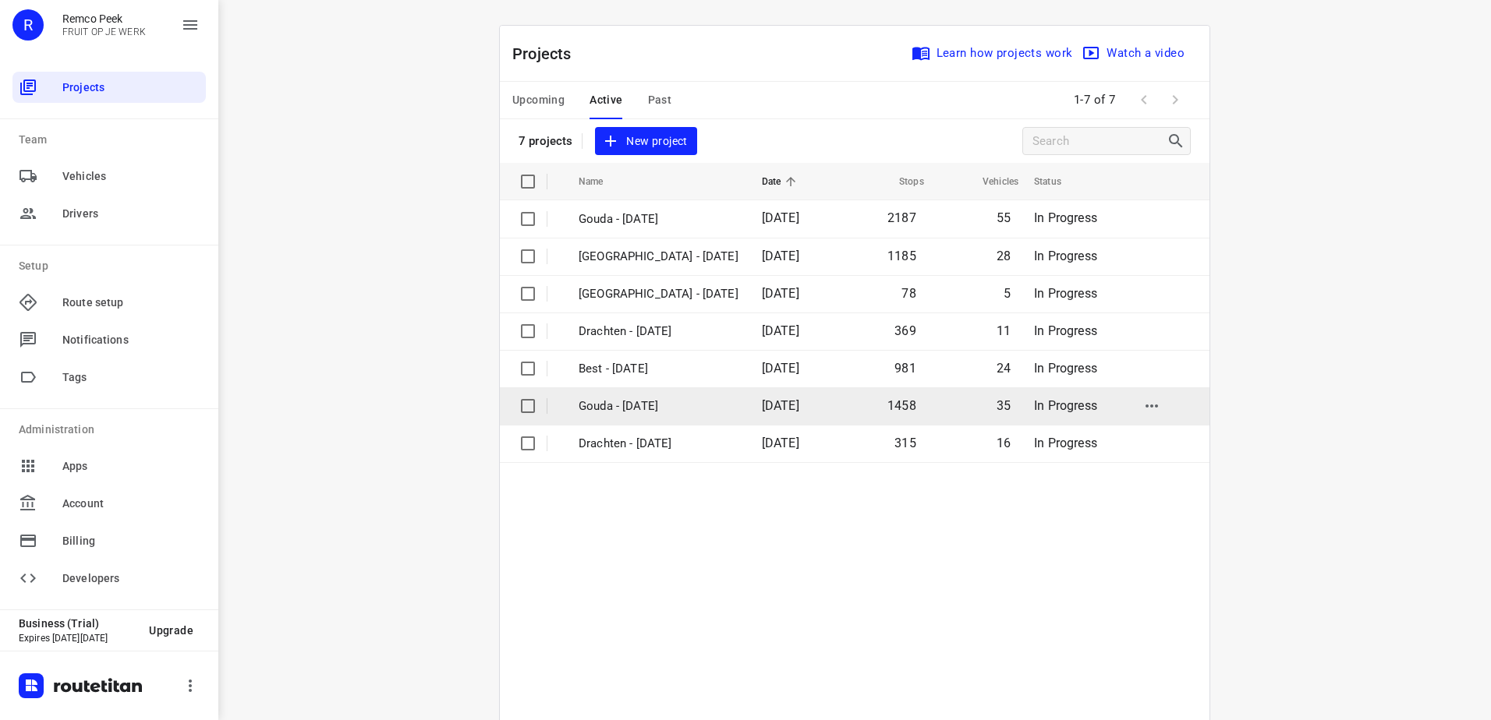
click at [653, 405] on p "Gouda - [DATE]" at bounding box center [658, 407] width 160 height 18
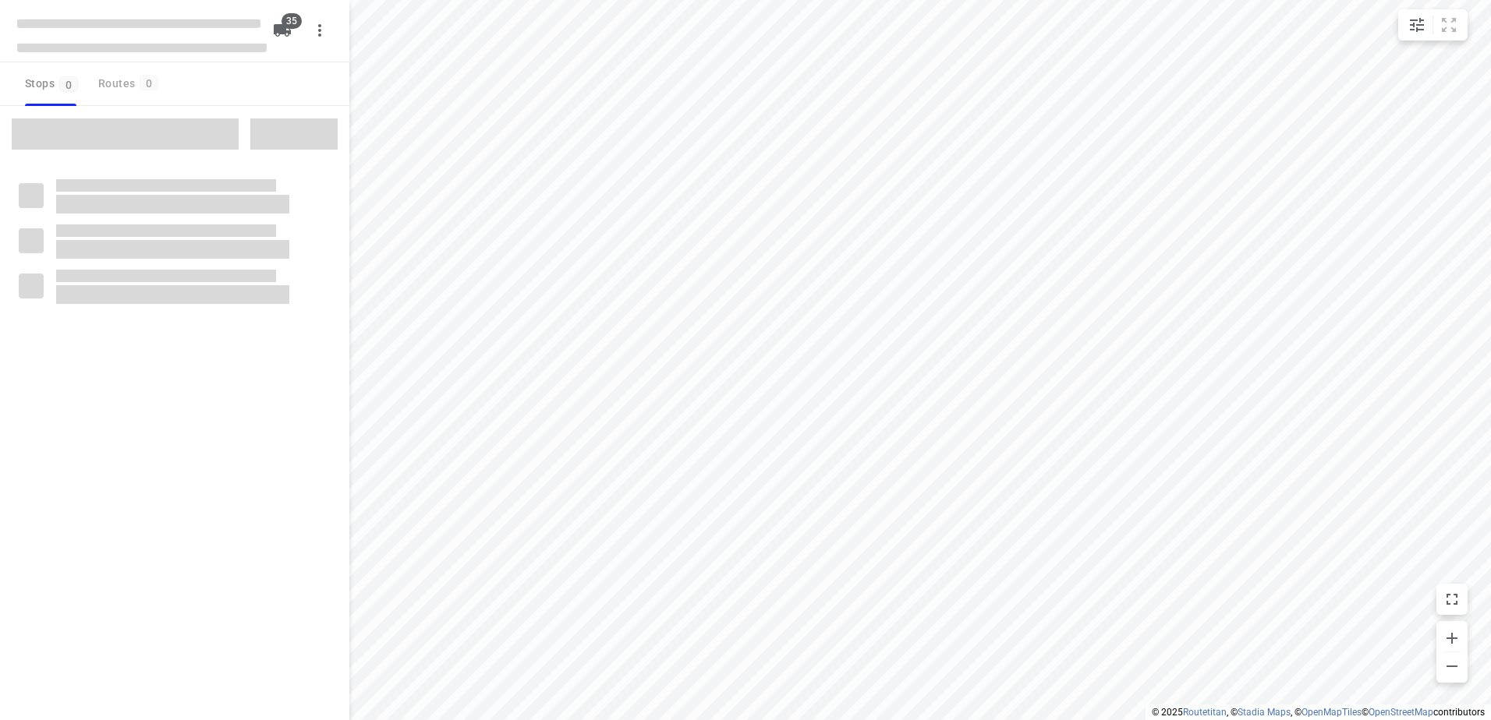
checkbox input "true"
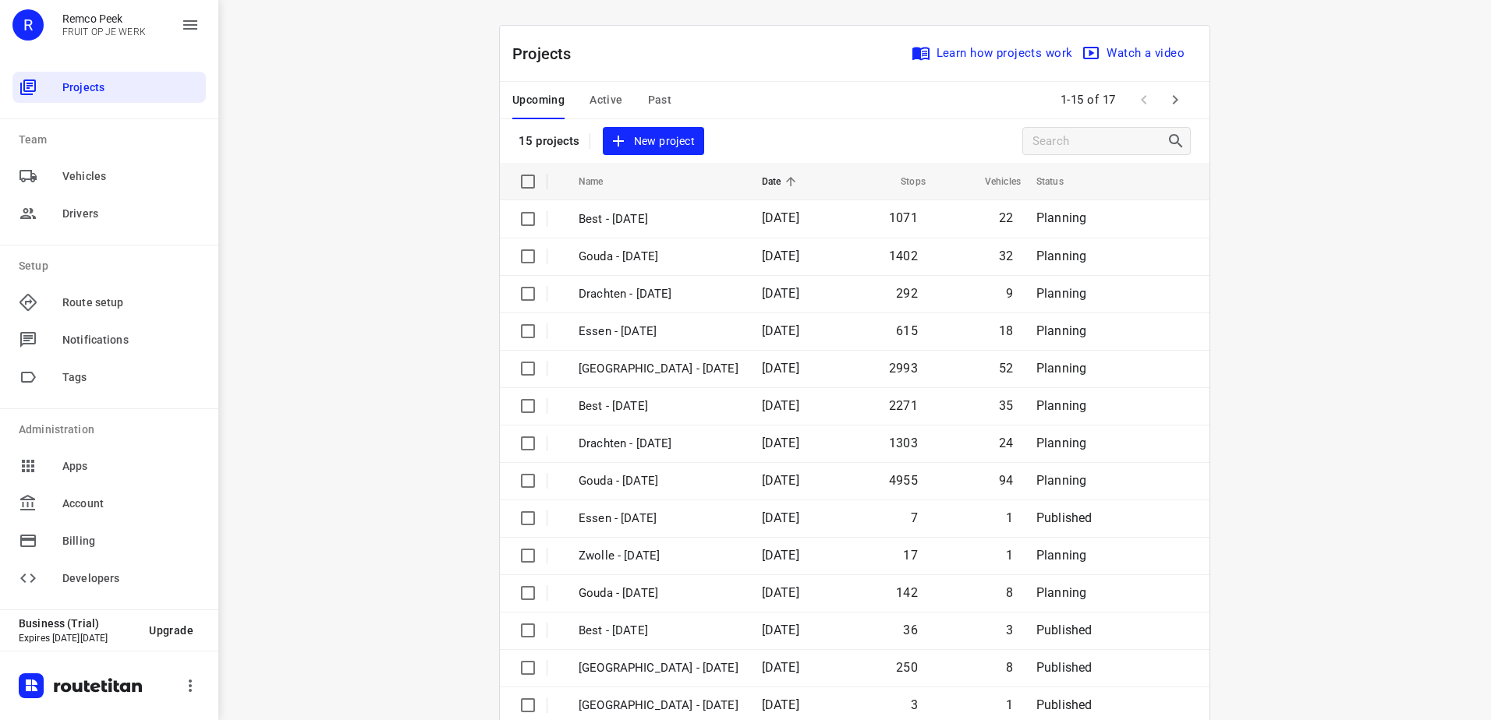
click at [639, 93] on div "Upcoming Active Past" at bounding box center [604, 100] width 184 height 37
click at [648, 82] on button "Past" at bounding box center [660, 100] width 24 height 37
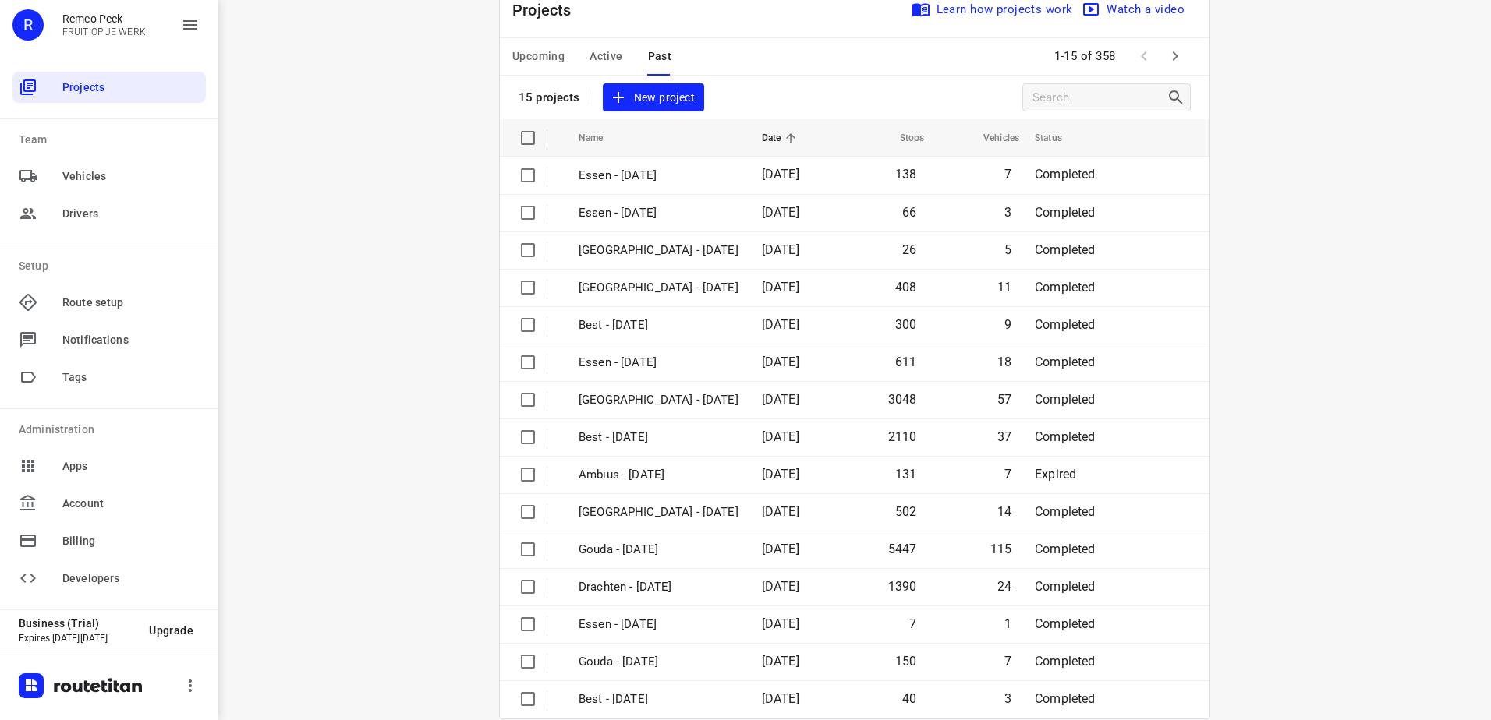
scroll to position [68, 0]
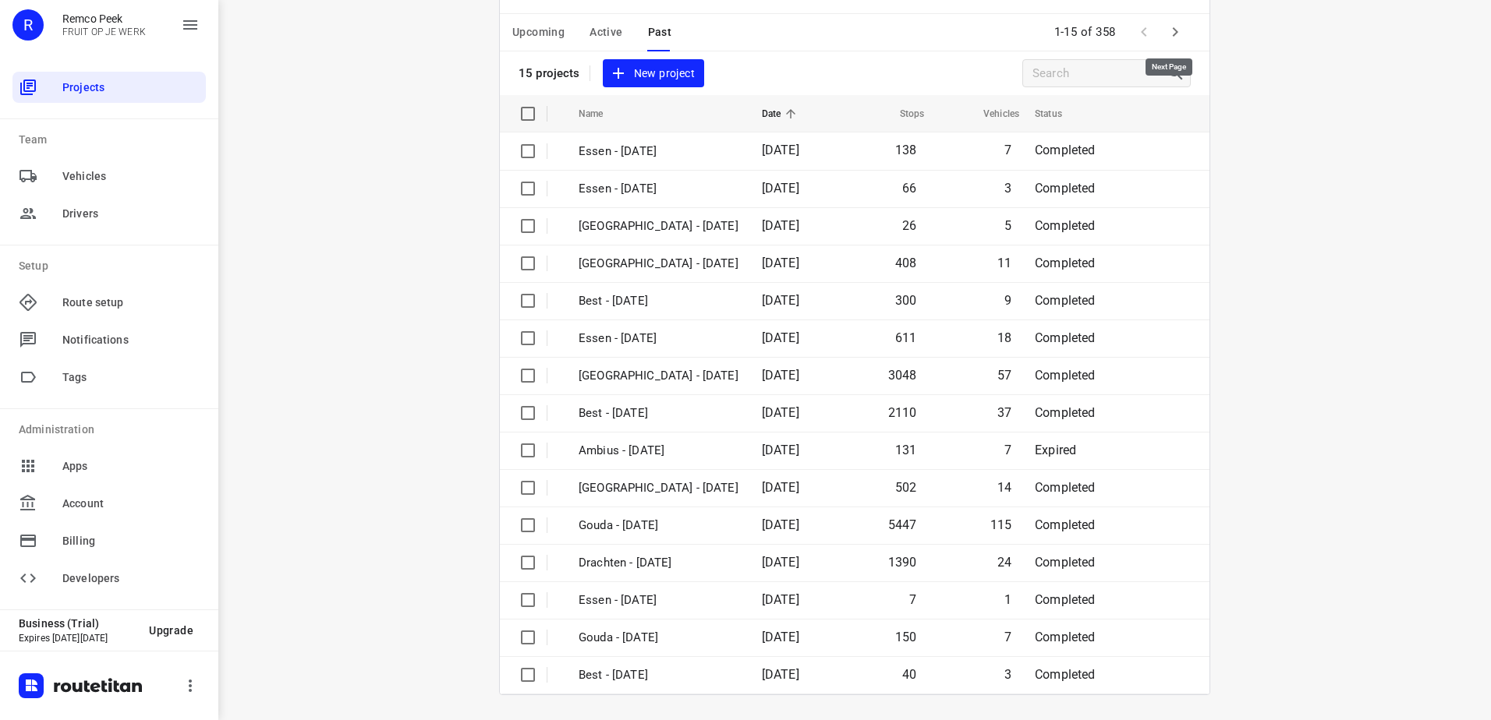
click at [1173, 38] on icon "button" at bounding box center [1175, 32] width 19 height 19
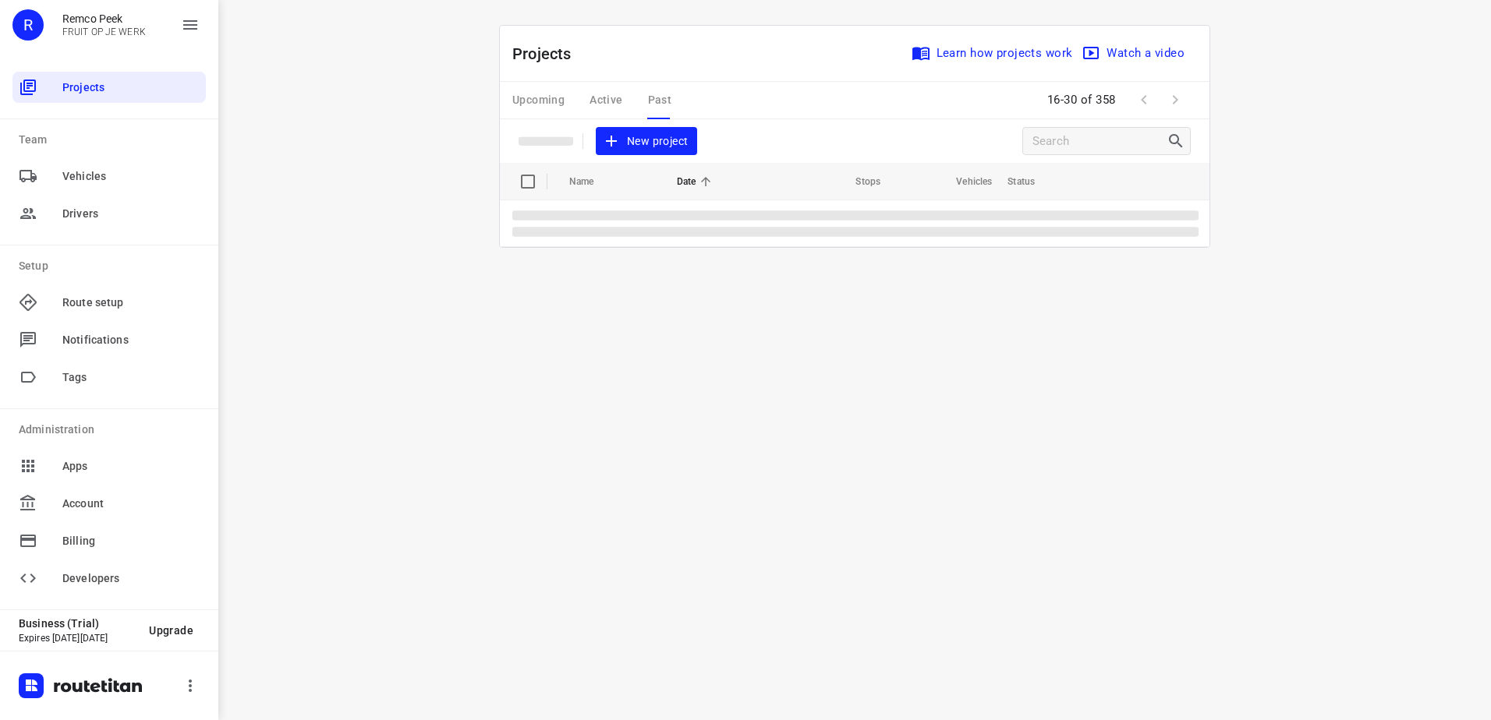
scroll to position [0, 0]
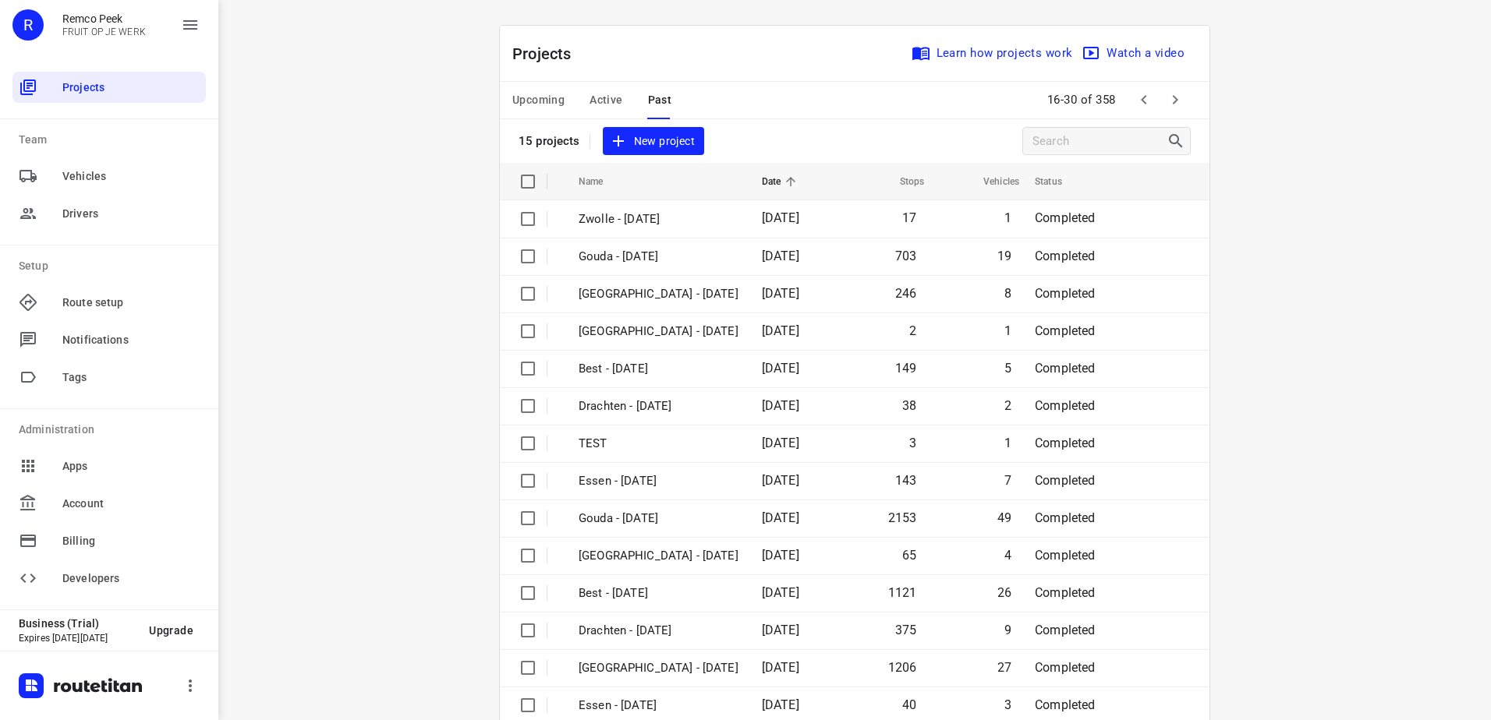
click at [1173, 38] on div "Projects Learn how projects work Watch a video" at bounding box center [854, 54] width 709 height 56
click at [1172, 101] on icon "button" at bounding box center [1175, 99] width 19 height 19
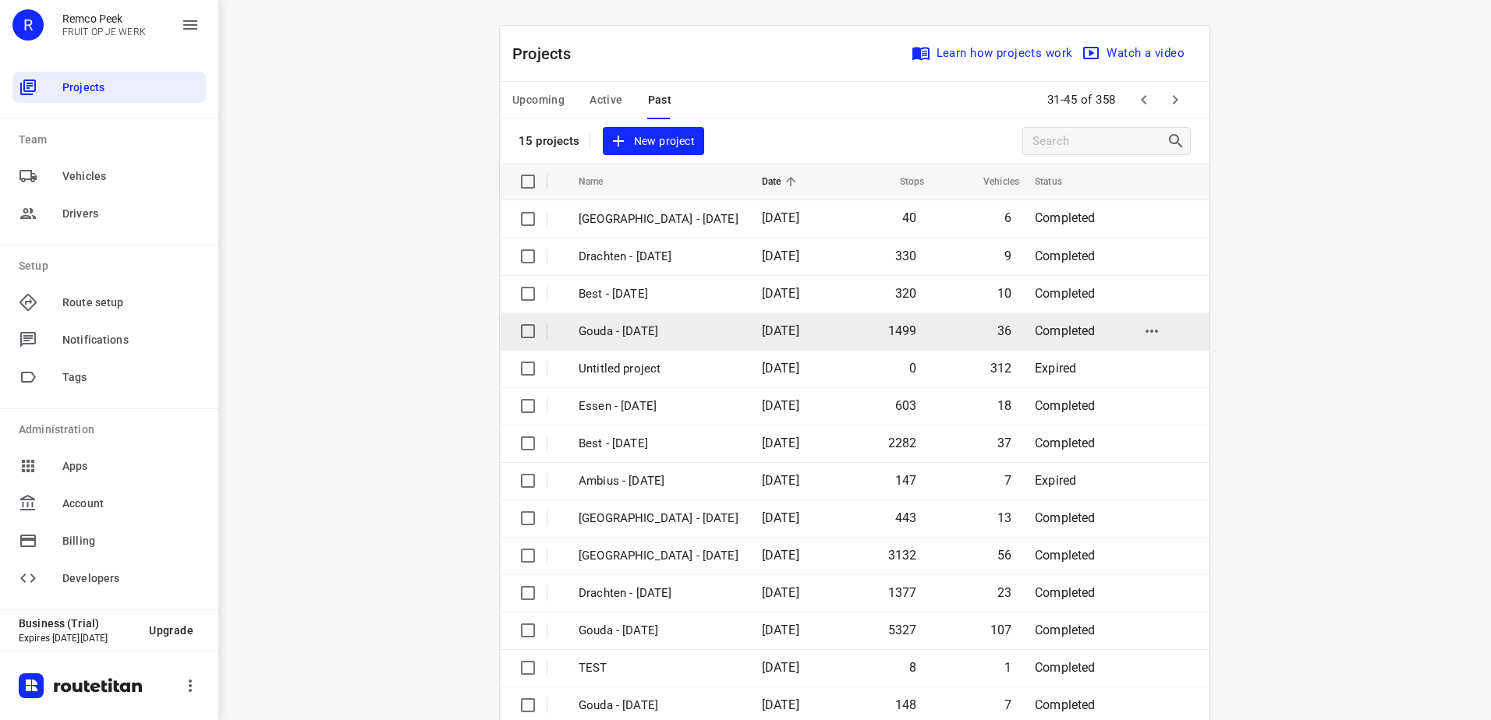
click at [770, 329] on span "[DATE]" at bounding box center [780, 331] width 37 height 15
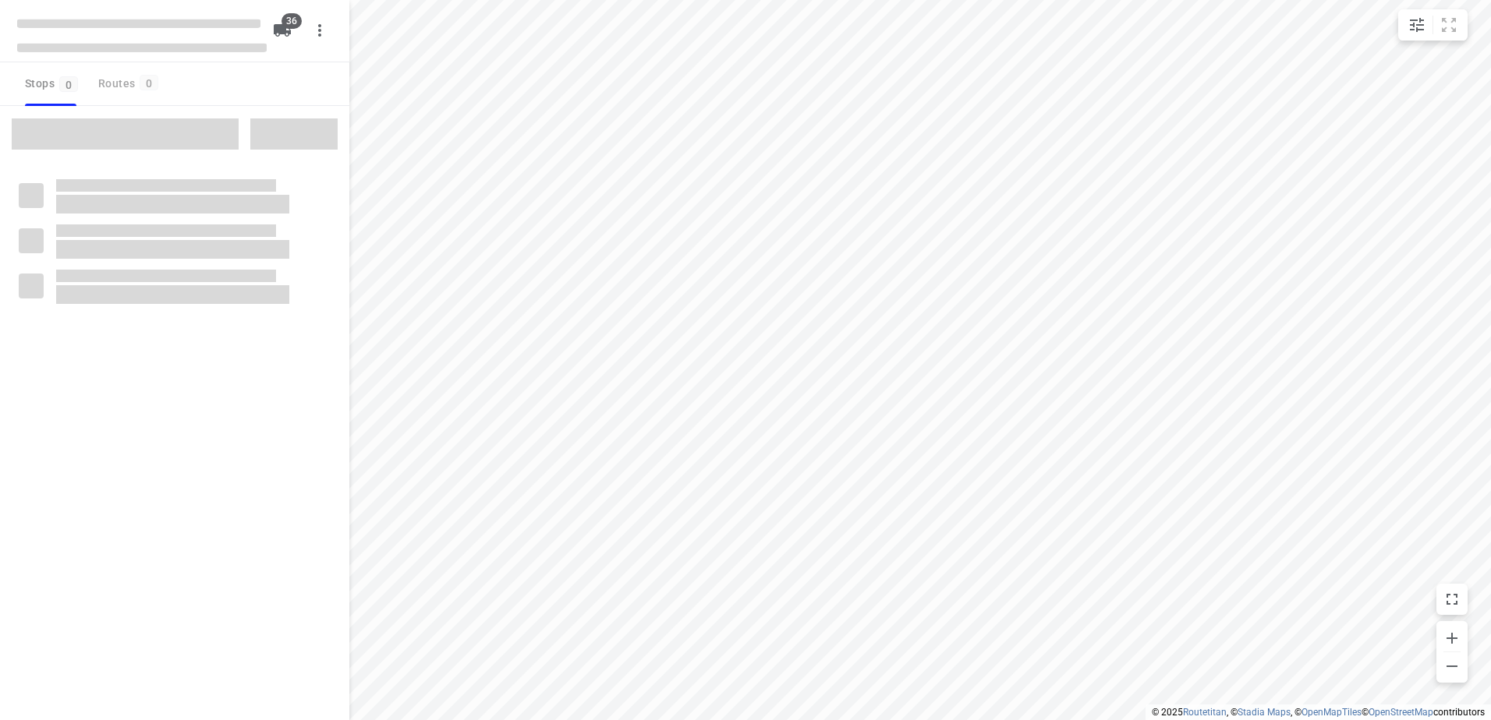
checkbox input "true"
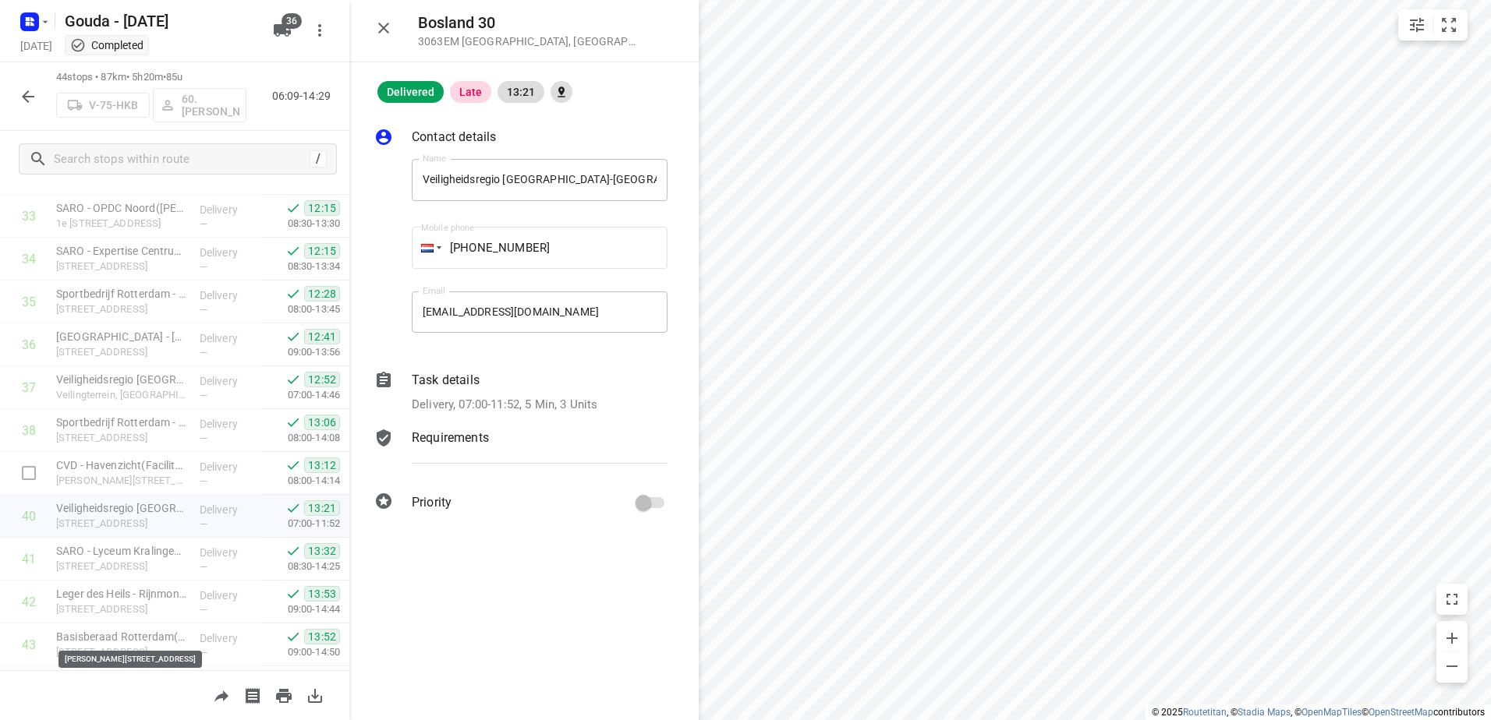
scroll to position [1524, 0]
click at [390, 34] on icon "button" at bounding box center [383, 28] width 19 height 19
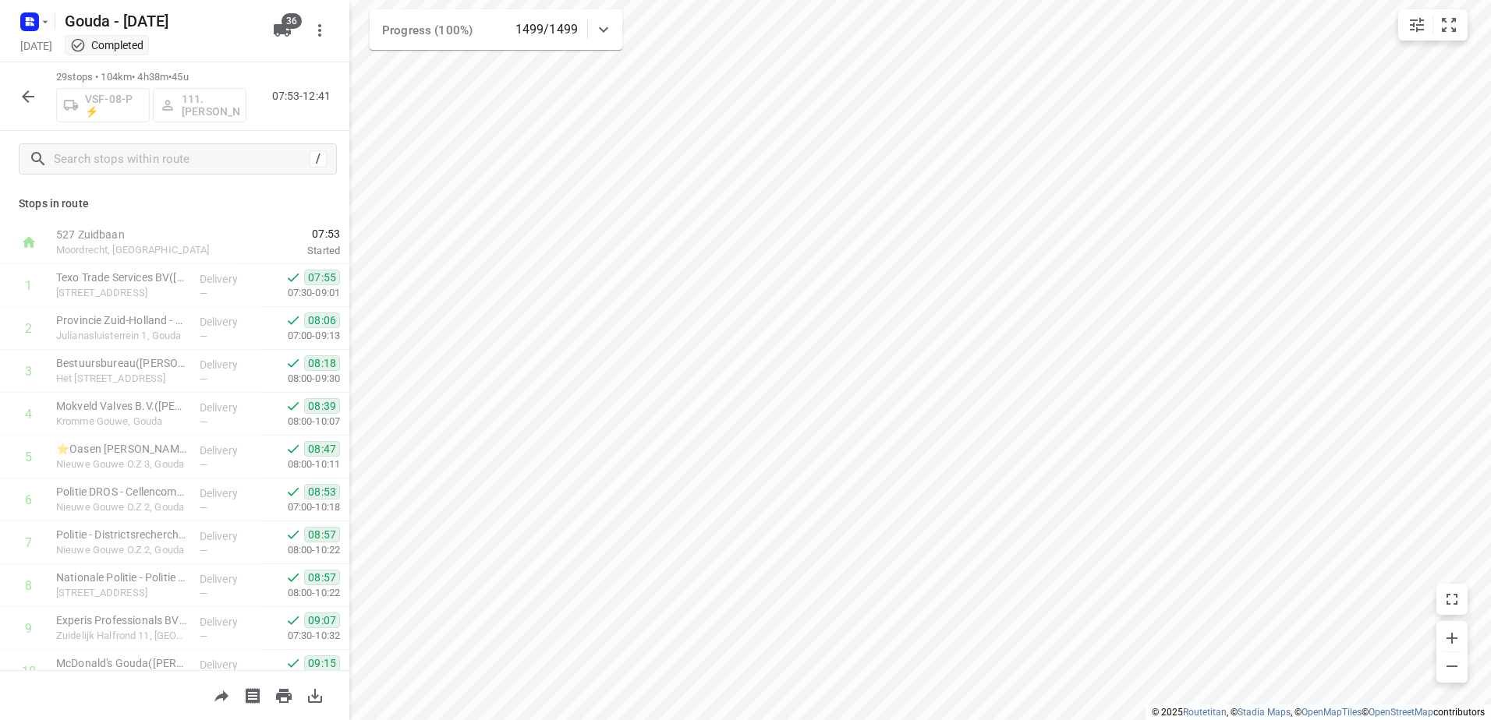
scroll to position [0, 0]
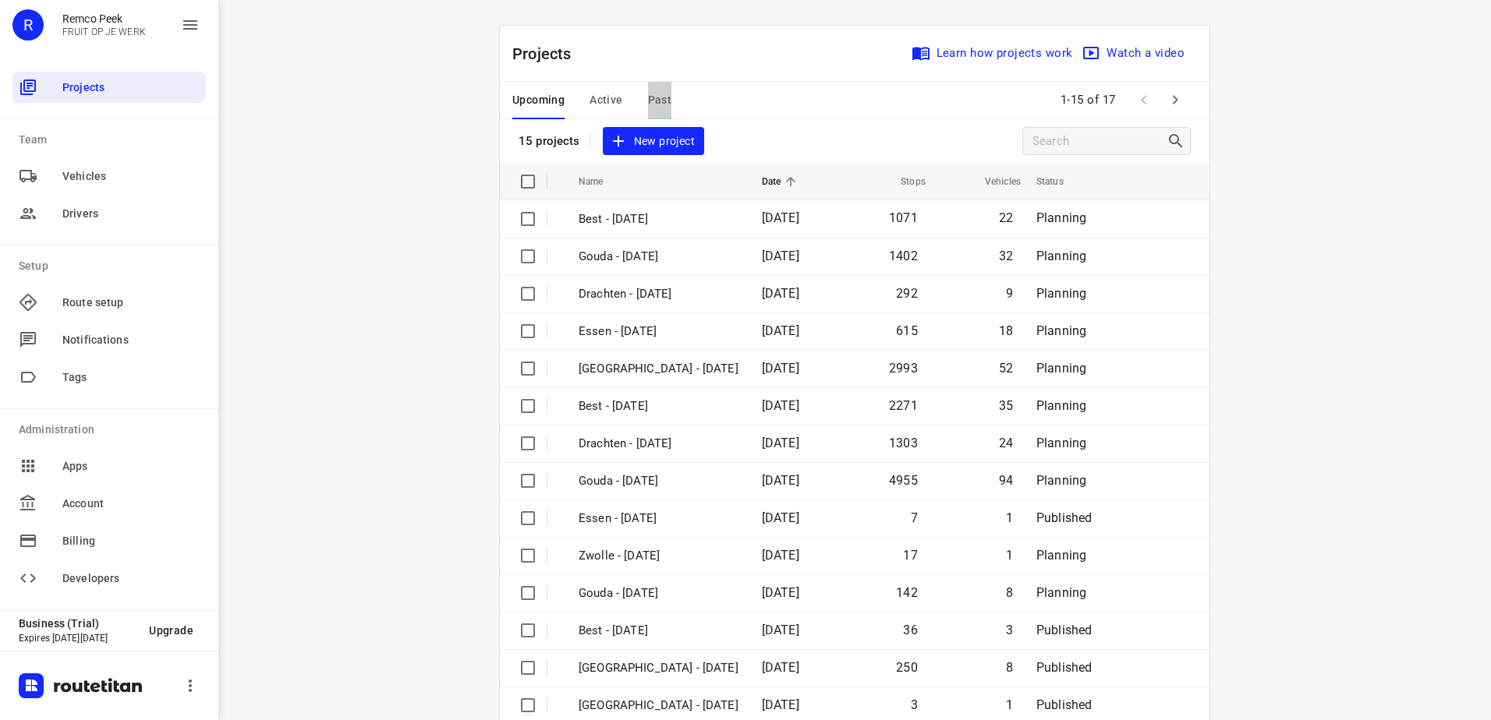
click at [649, 104] on span "Past" at bounding box center [660, 99] width 24 height 19
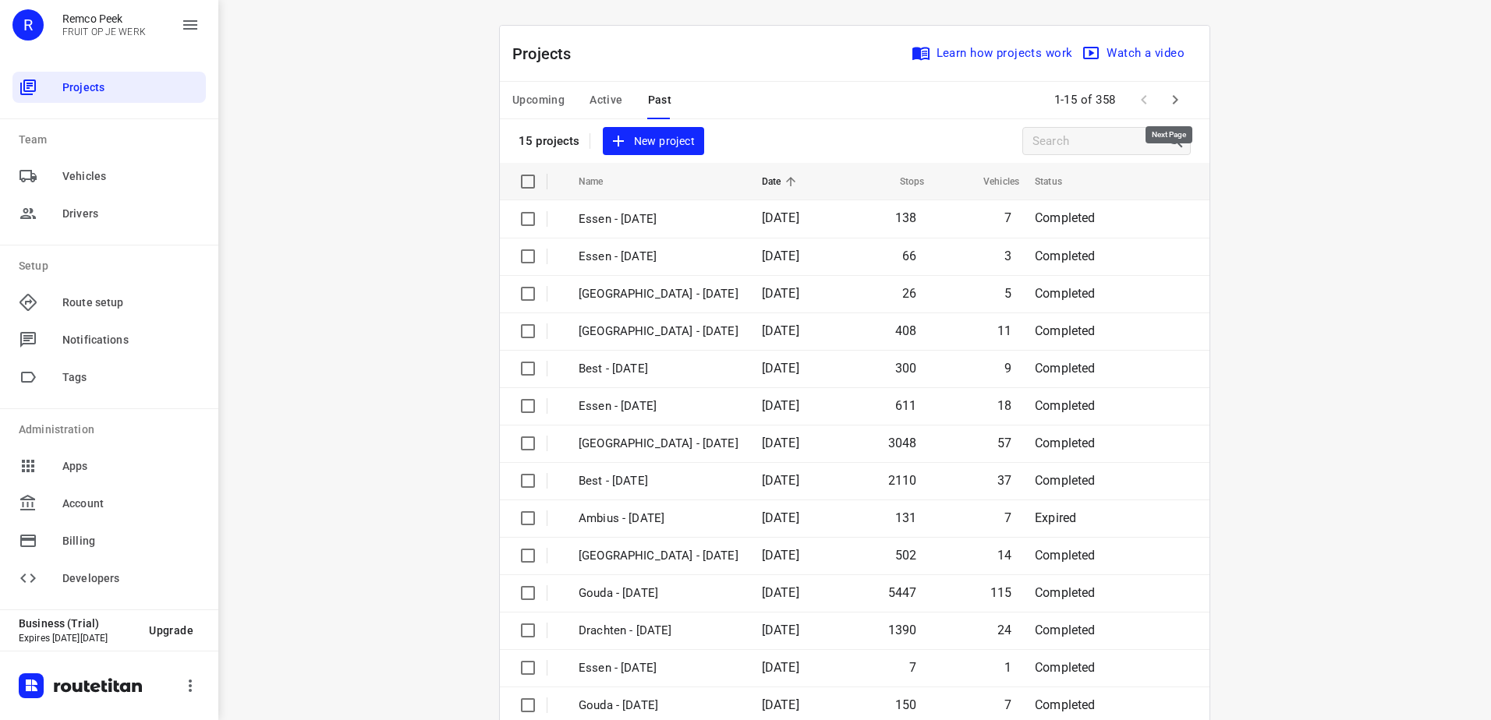
click at [1166, 99] on icon "button" at bounding box center [1175, 99] width 19 height 19
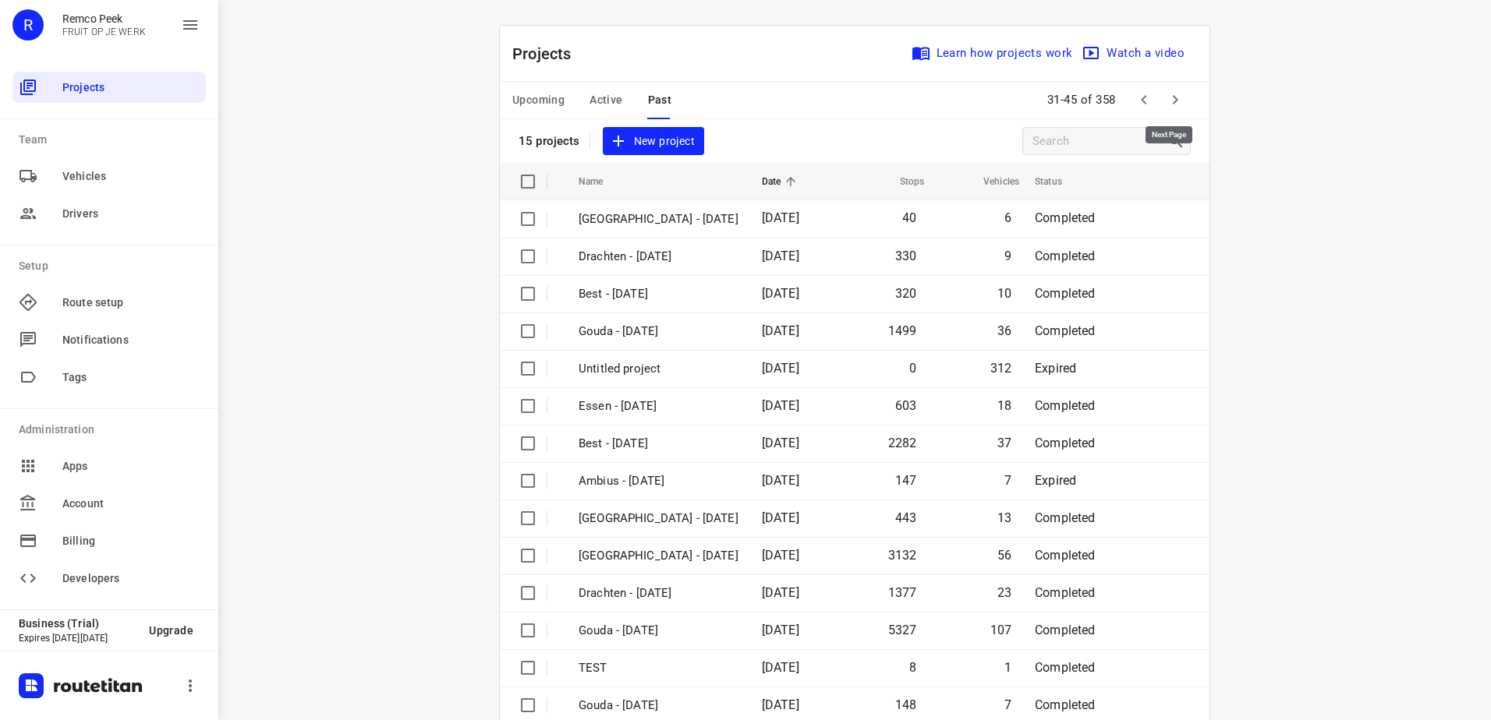
click at [1166, 99] on icon "button" at bounding box center [1175, 99] width 19 height 19
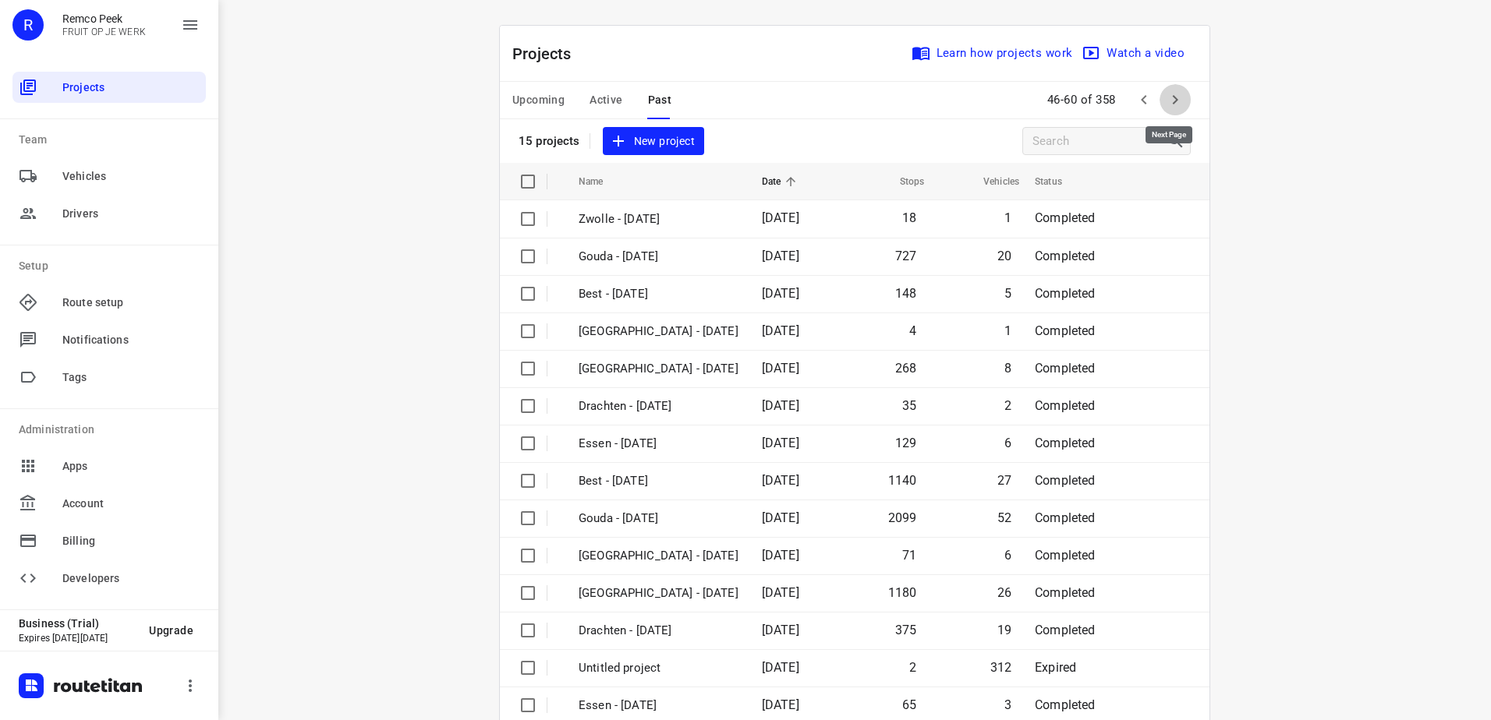
click at [1166, 99] on icon "button" at bounding box center [1175, 99] width 19 height 19
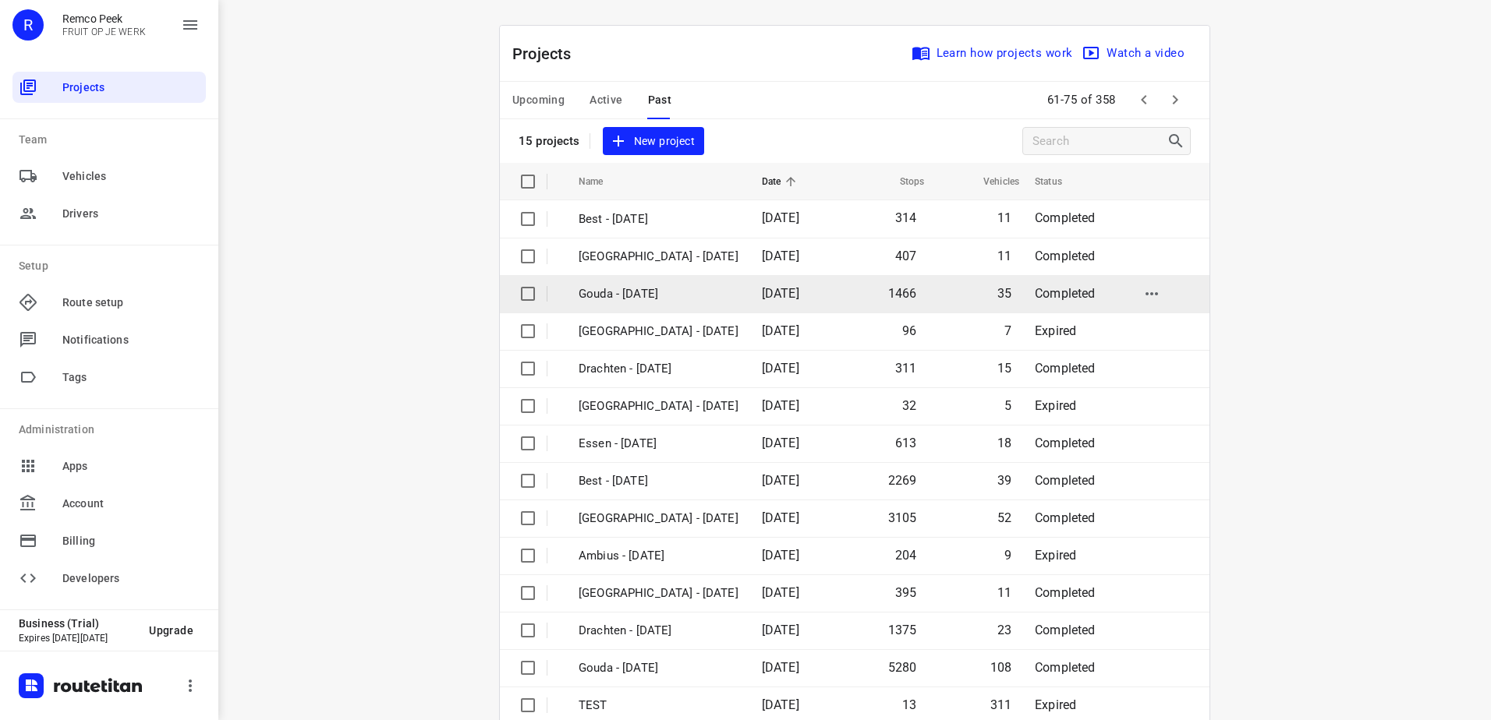
click at [762, 292] on span "[DATE]" at bounding box center [780, 293] width 37 height 15
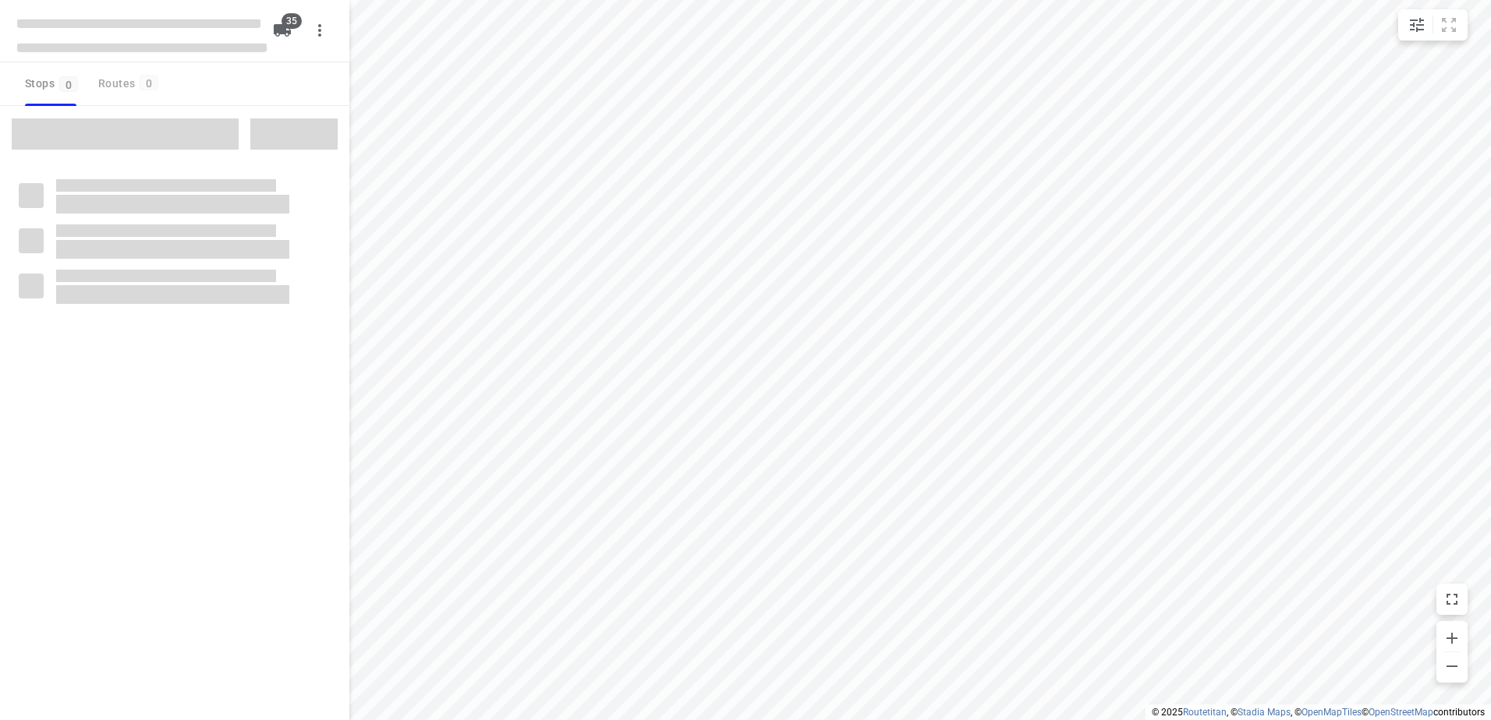
checkbox input "true"
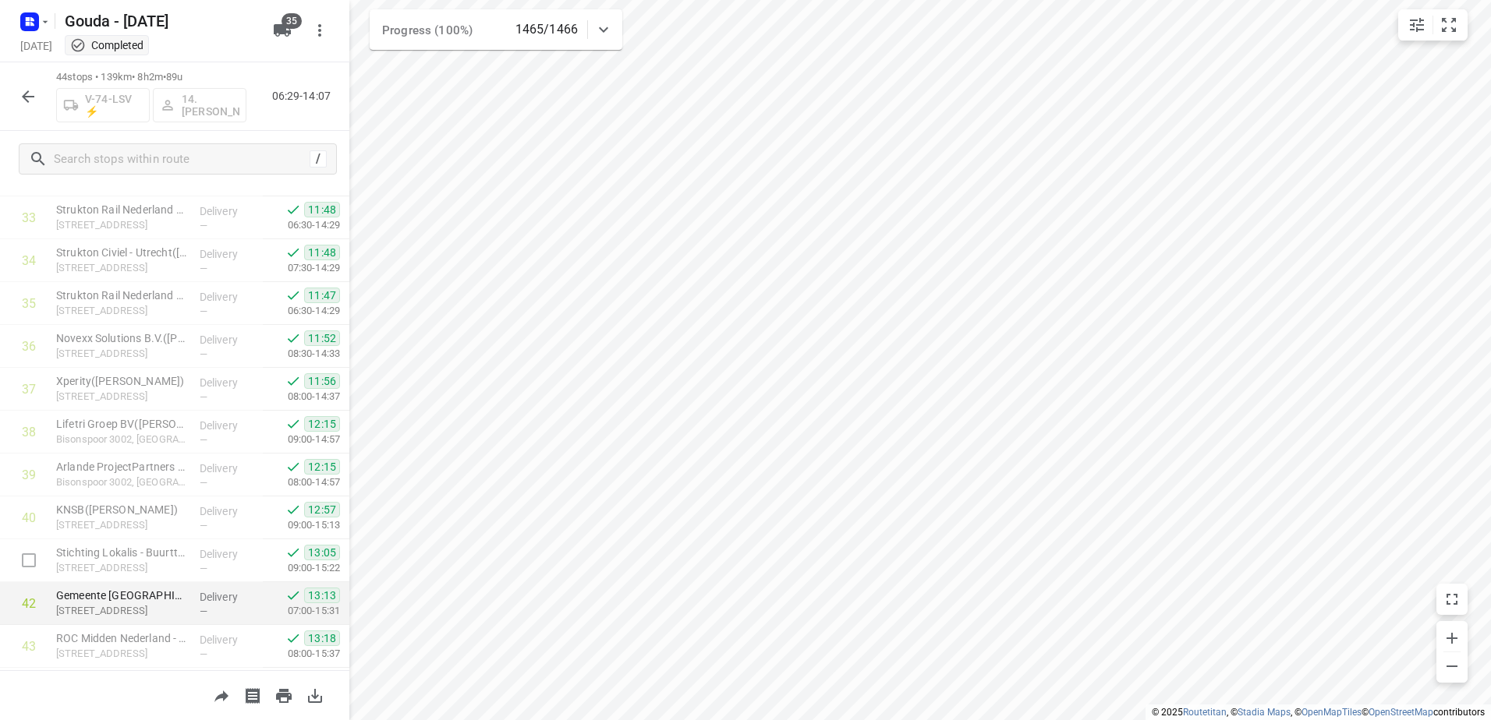
scroll to position [1524, 0]
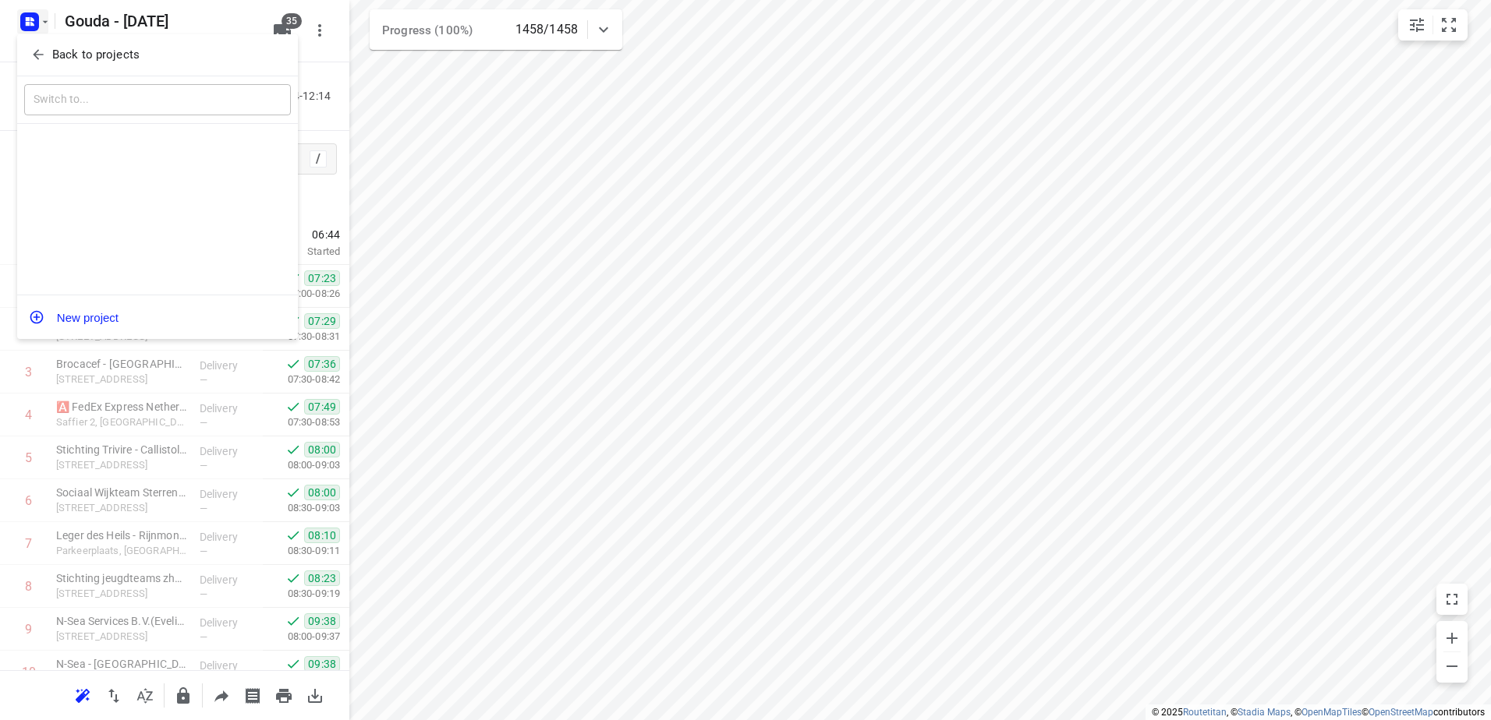
click at [45, 52] on span "Back to projects" at bounding box center [157, 55] width 254 height 18
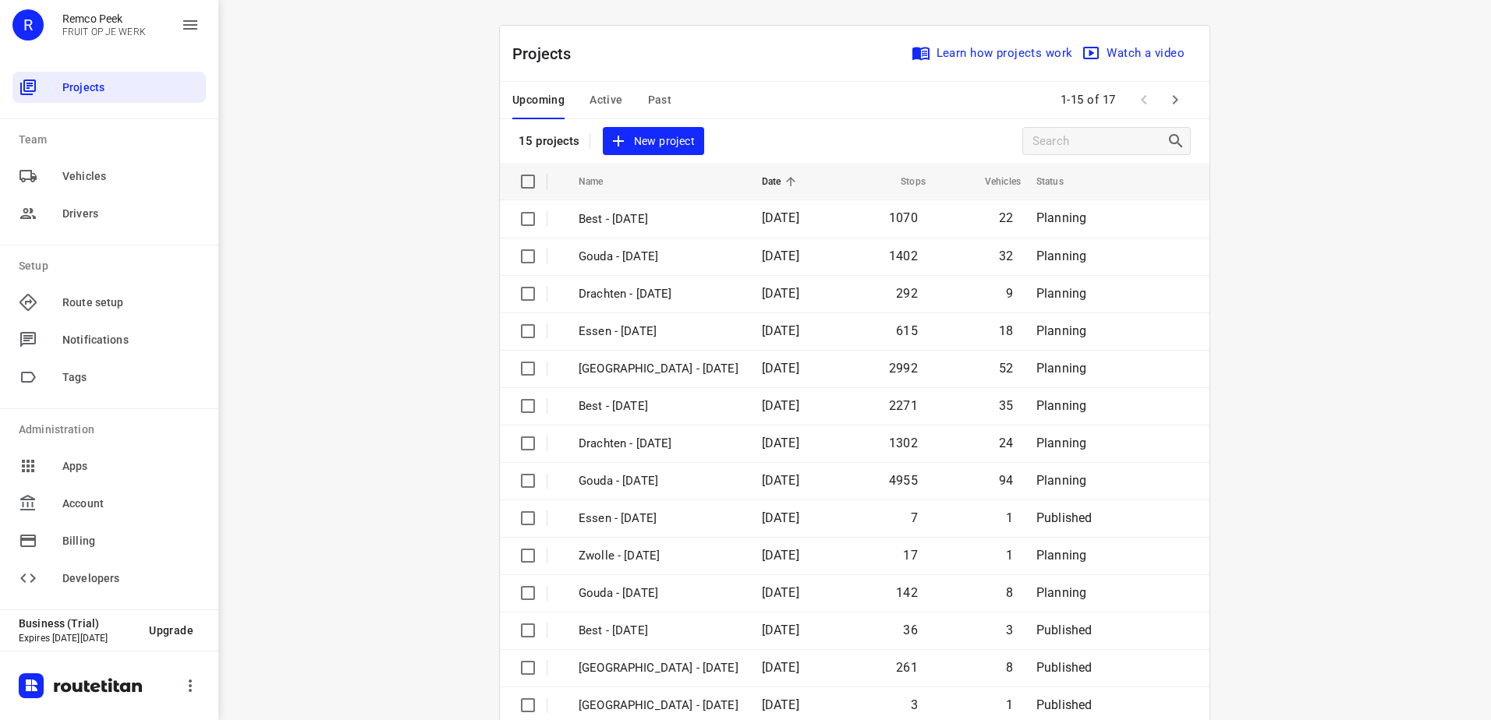
click at [590, 98] on span "Active" at bounding box center [605, 99] width 33 height 19
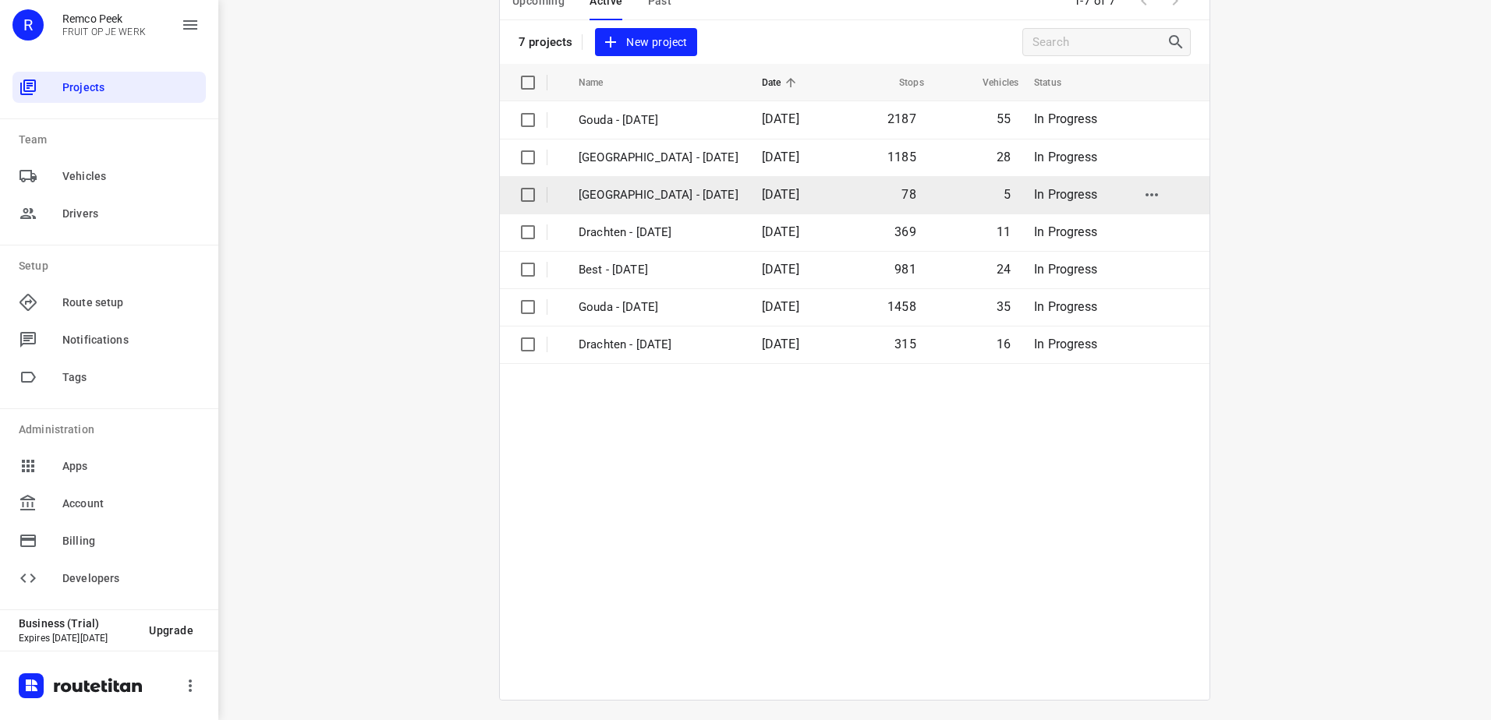
scroll to position [104, 0]
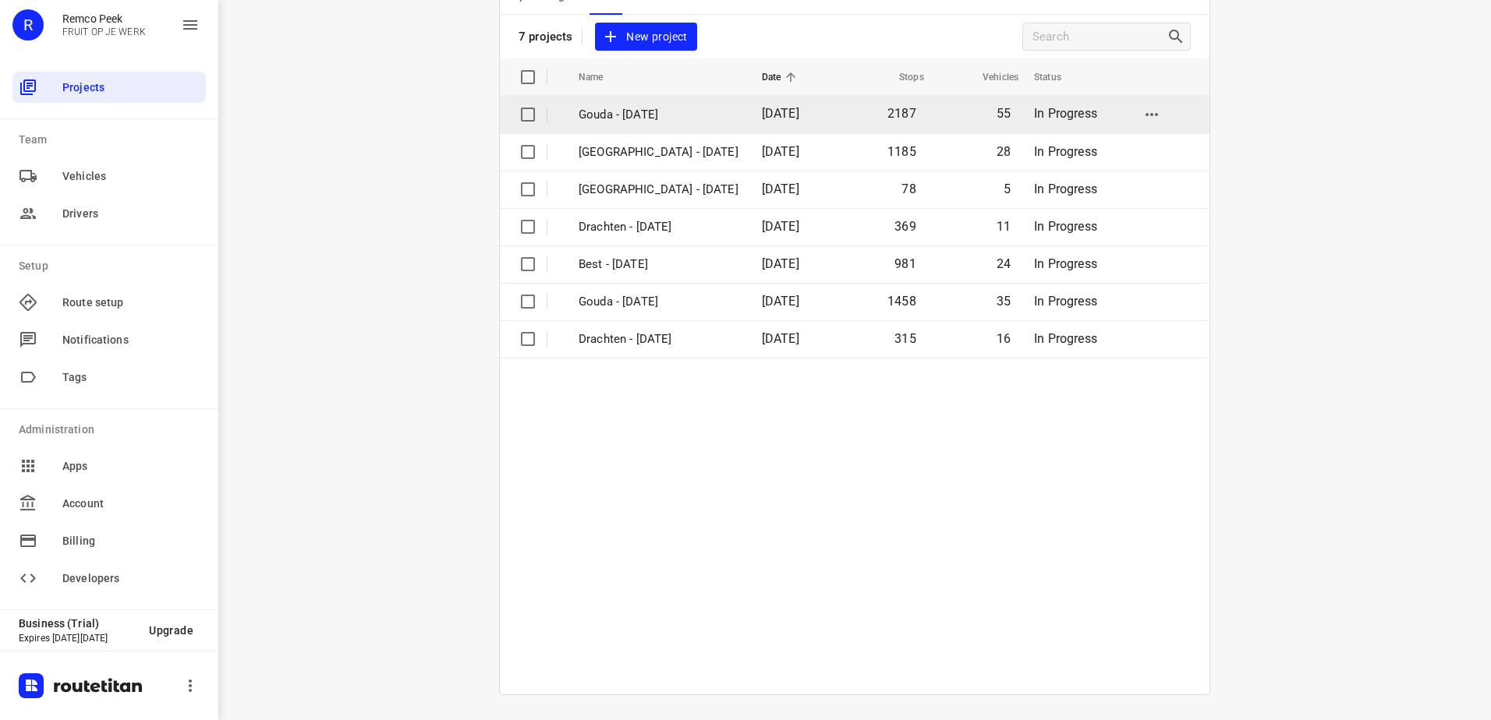
click at [667, 116] on p "Gouda - [DATE]" at bounding box center [658, 115] width 160 height 18
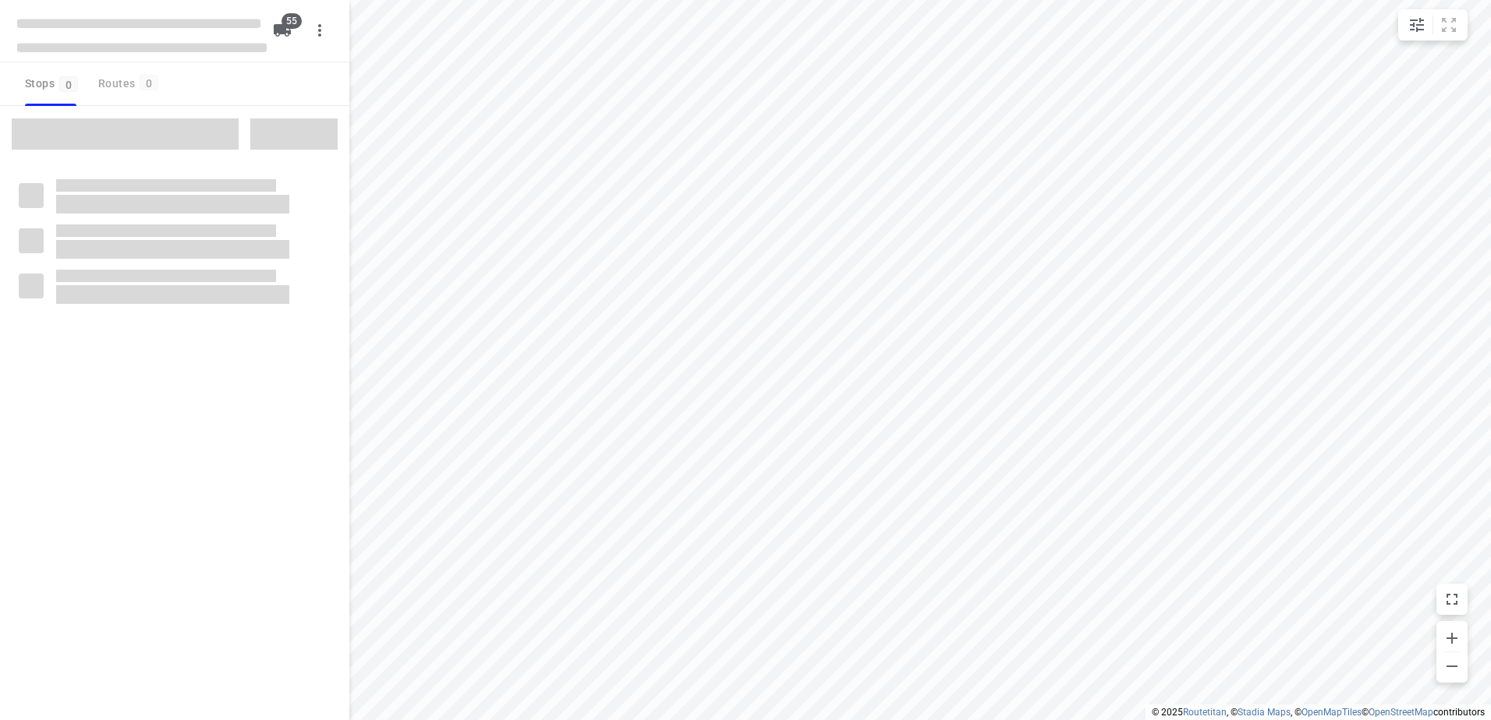
checkbox input "true"
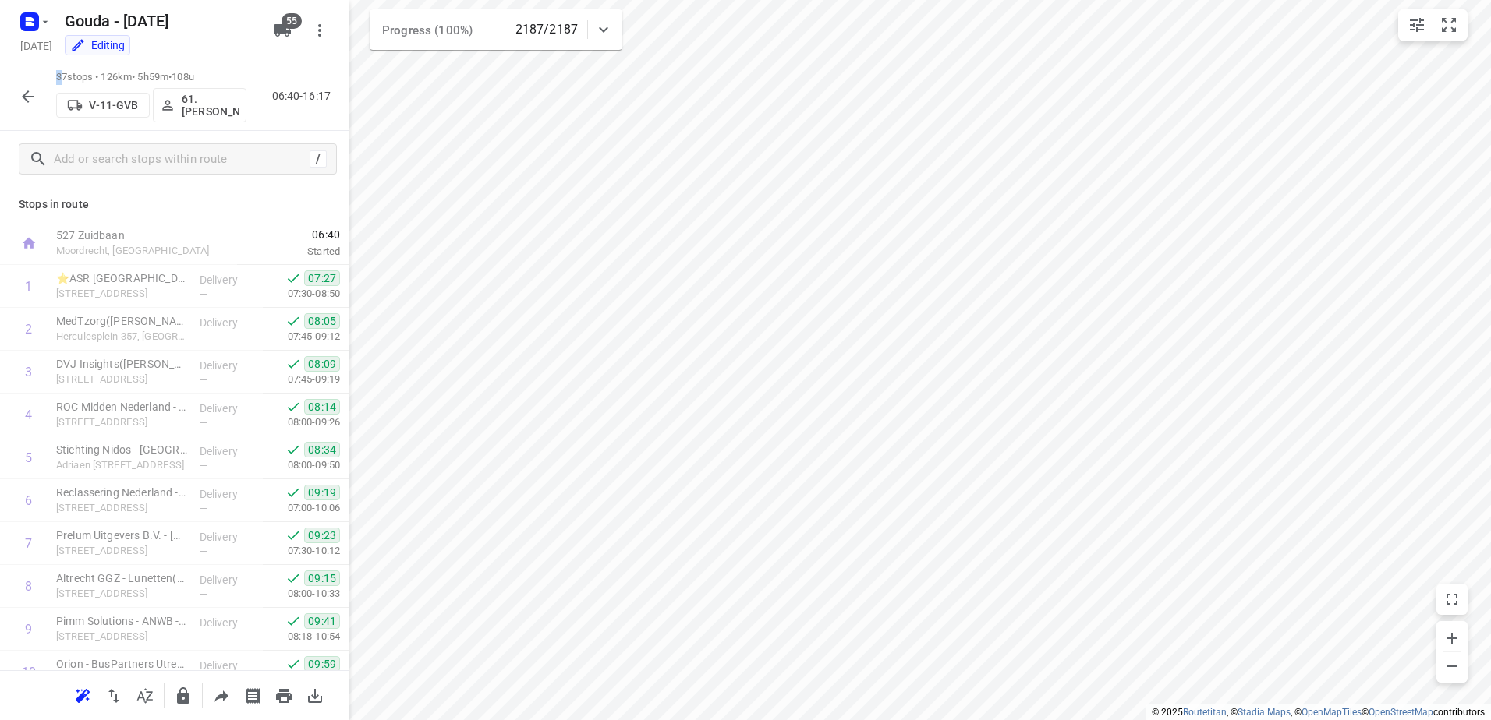
drag, startPoint x: 51, startPoint y: 74, endPoint x: 60, endPoint y: 76, distance: 9.5
click at [60, 76] on div "37 stops • 126km • 5h59m • 108u V-11-GVB 61.[PERSON_NAME] 06:40-16:17" at bounding box center [174, 96] width 349 height 69
drag, startPoint x: 60, startPoint y: 76, endPoint x: 228, endPoint y: 78, distance: 168.4
click at [260, 75] on div "37 stops • 126km • 5h59m • 108u V-11-GVB 61.[PERSON_NAME] 06:40-16:17" at bounding box center [174, 96] width 349 height 69
click at [157, 302] on div "⭐ASR [GEOGRAPHIC_DATA]([PERSON_NAME]) [STREET_ADDRESS]" at bounding box center [121, 286] width 143 height 43
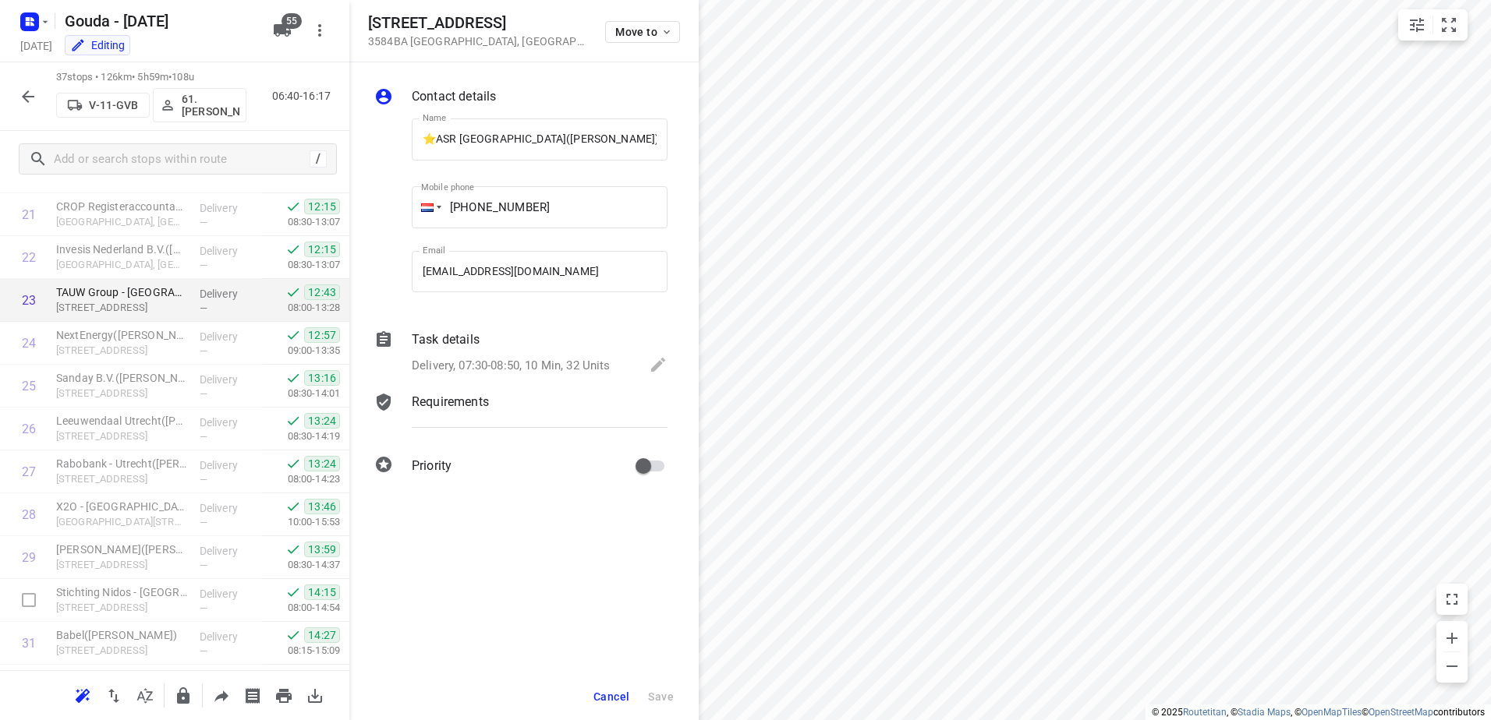
scroll to position [912, 0]
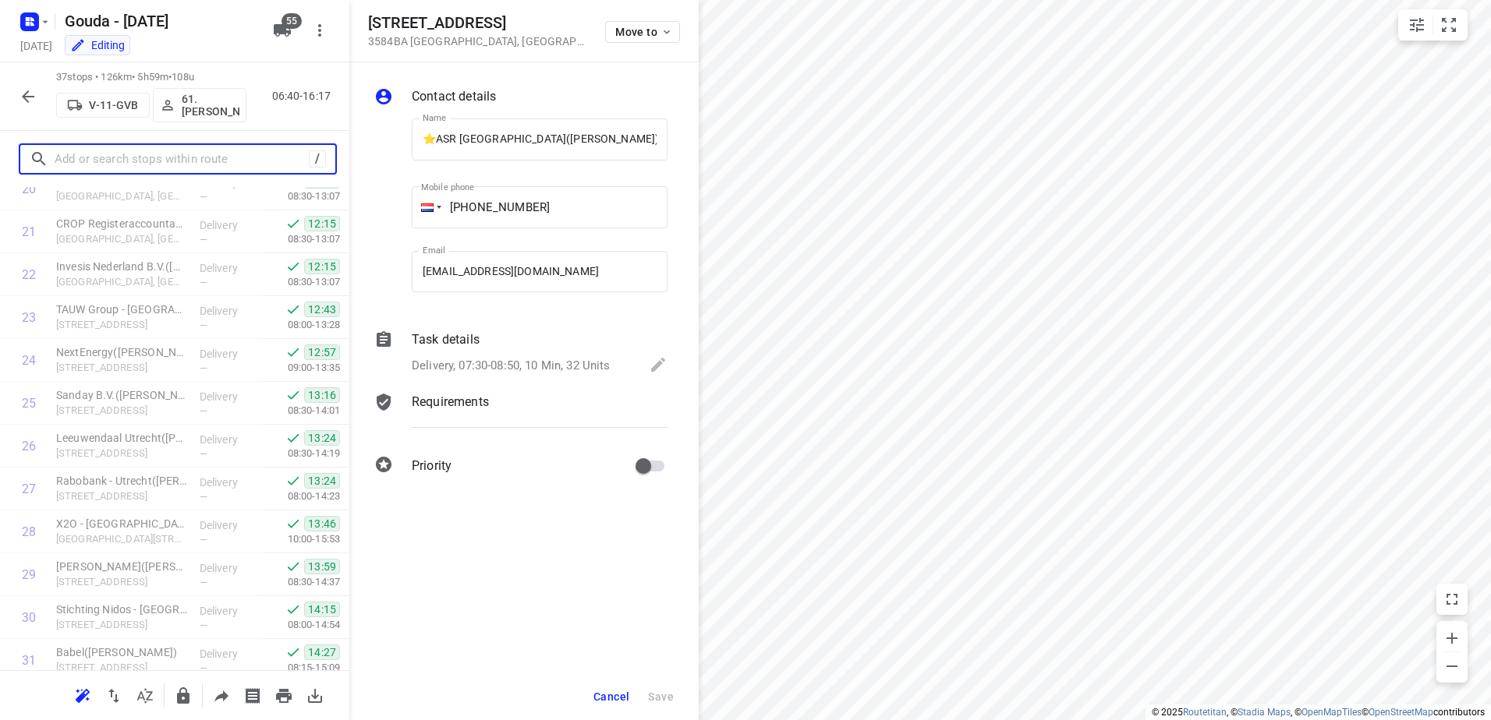
click at [200, 150] on input "text" at bounding box center [182, 159] width 254 height 24
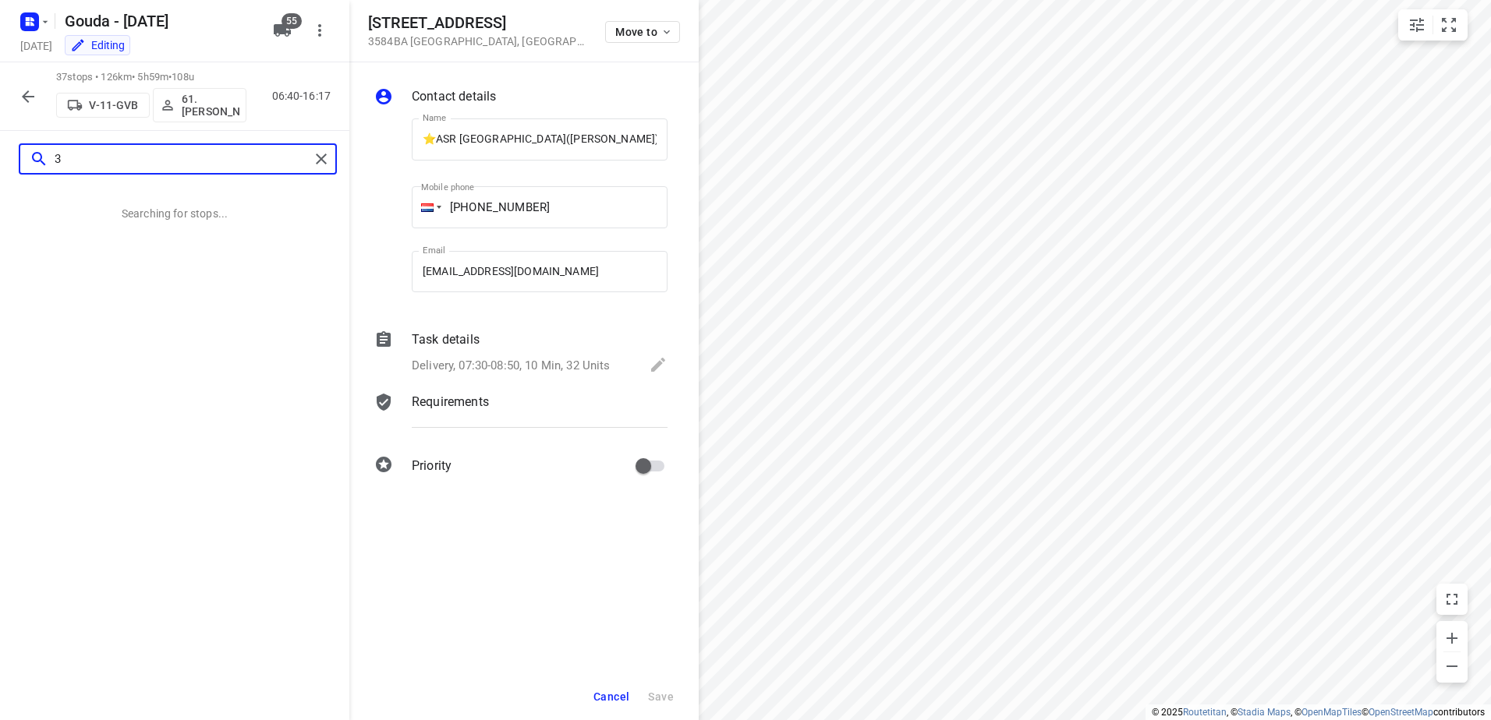
scroll to position [0, 0]
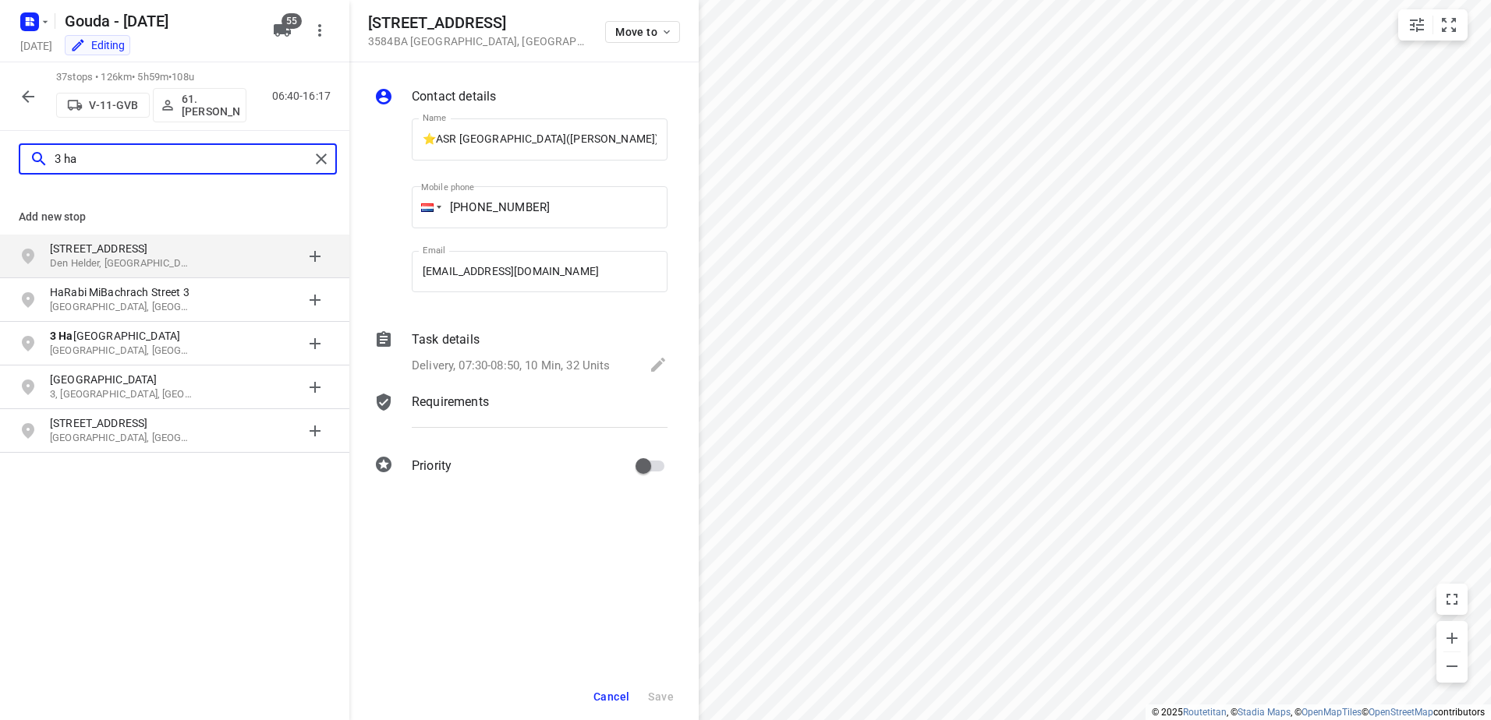
type input "3 ha"
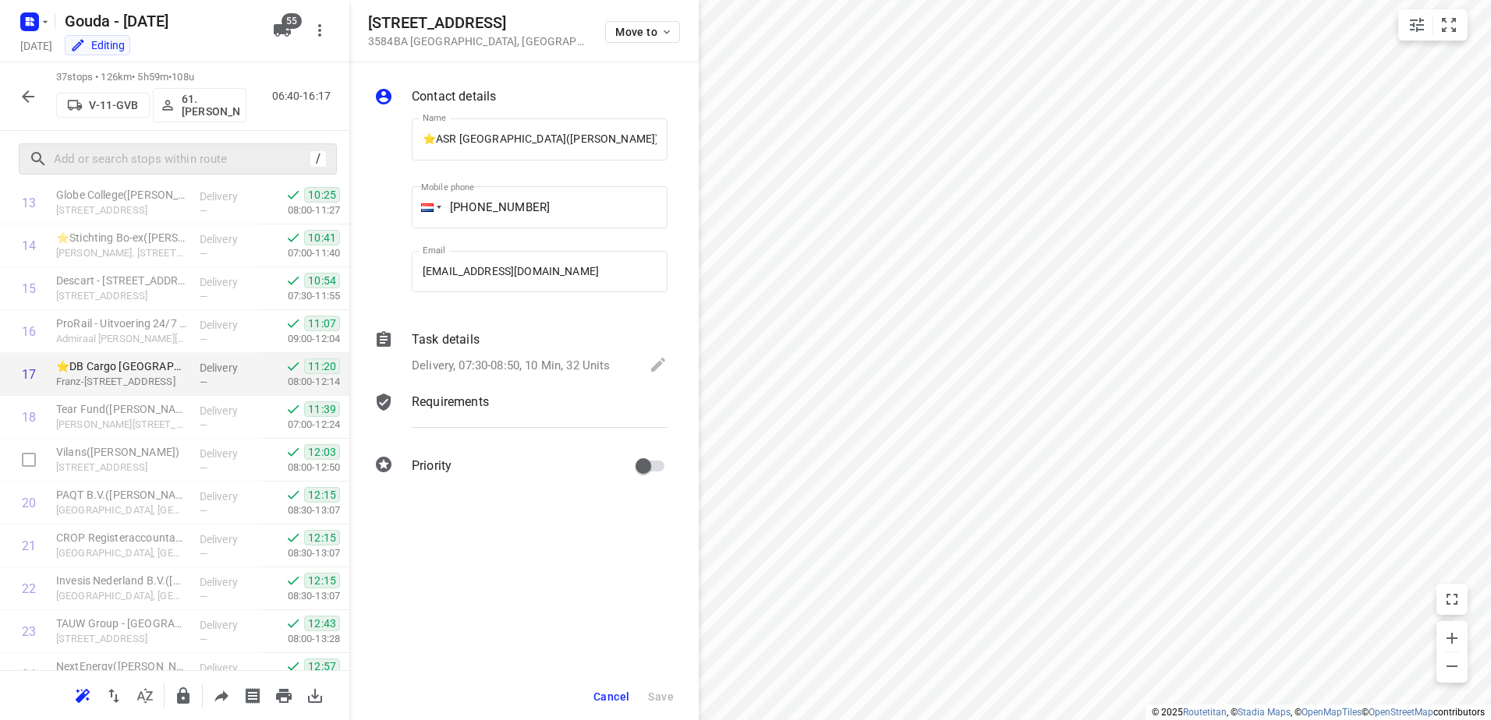
scroll to position [624, 0]
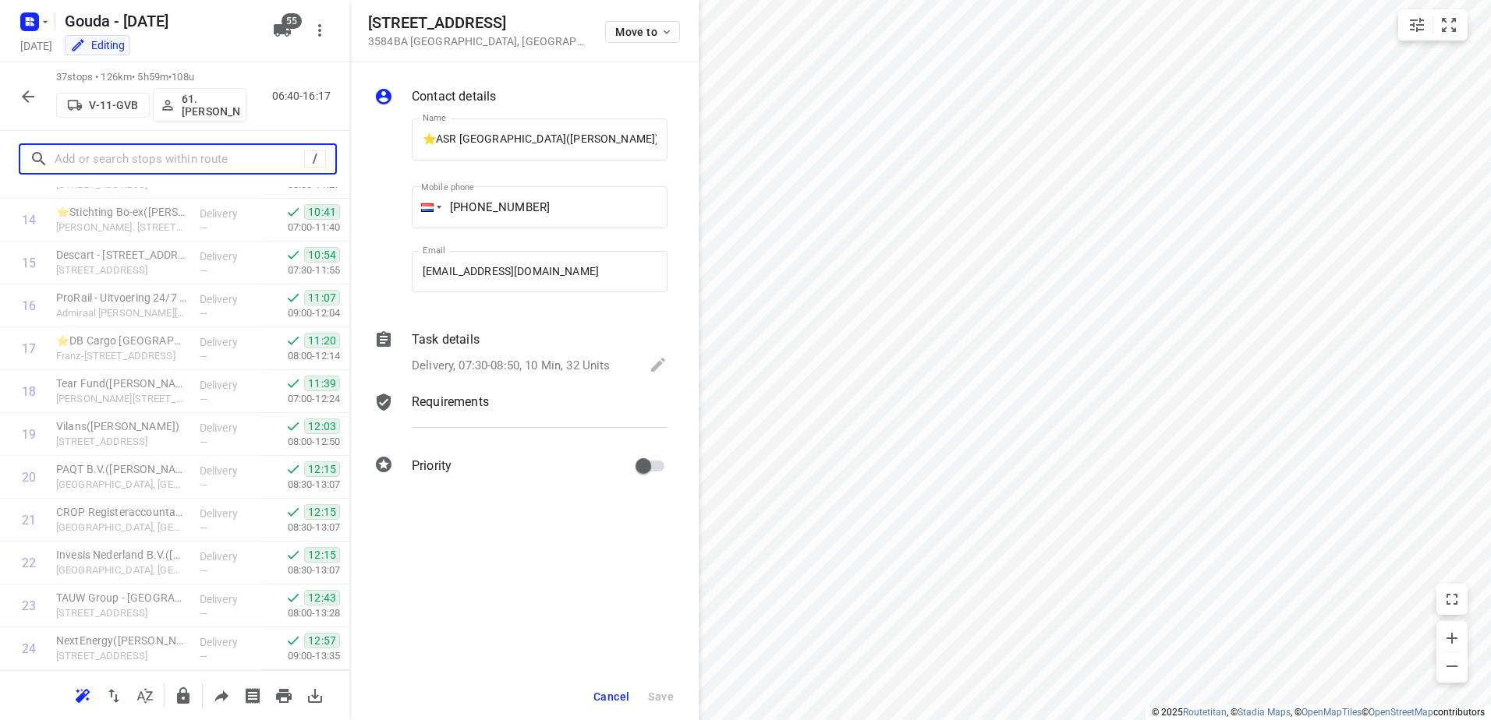
click at [245, 154] on input "text" at bounding box center [179, 159] width 249 height 24
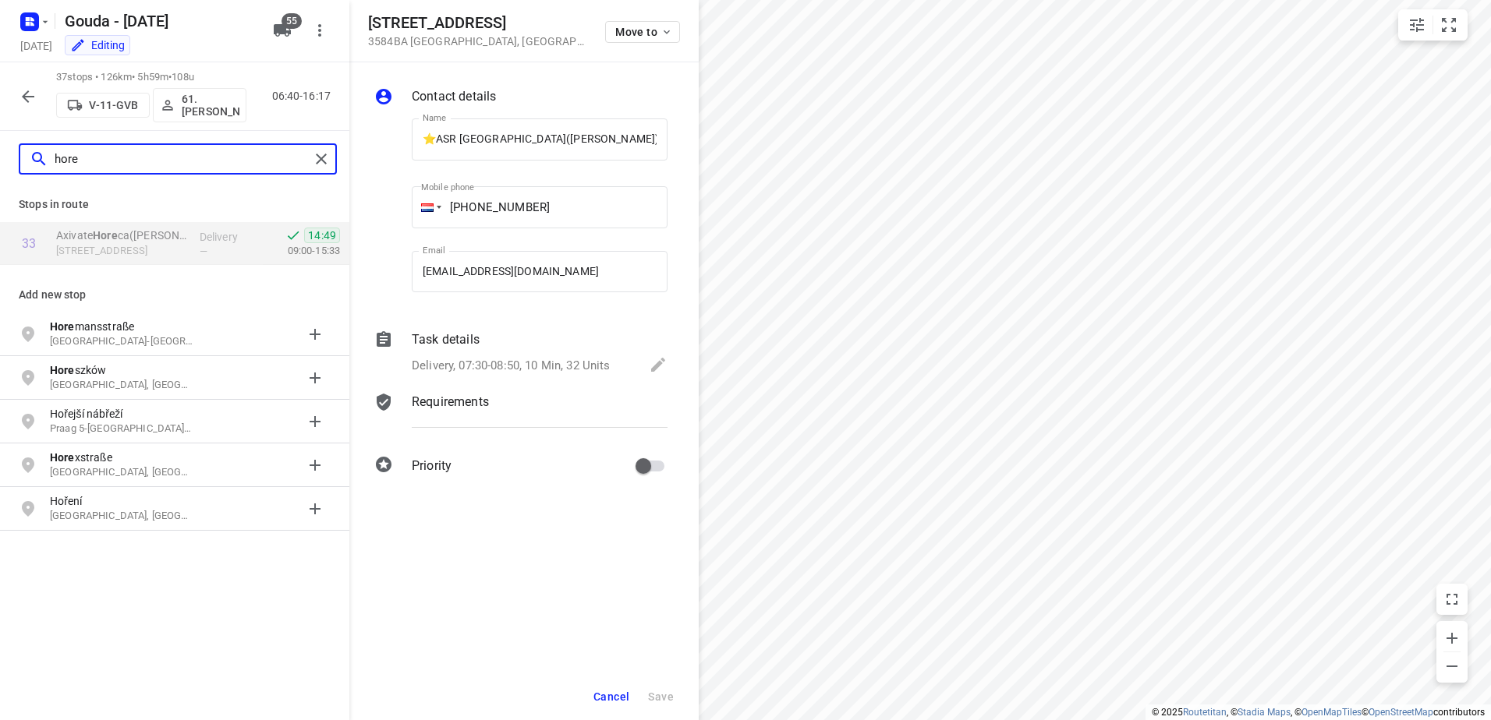
type input "hore"
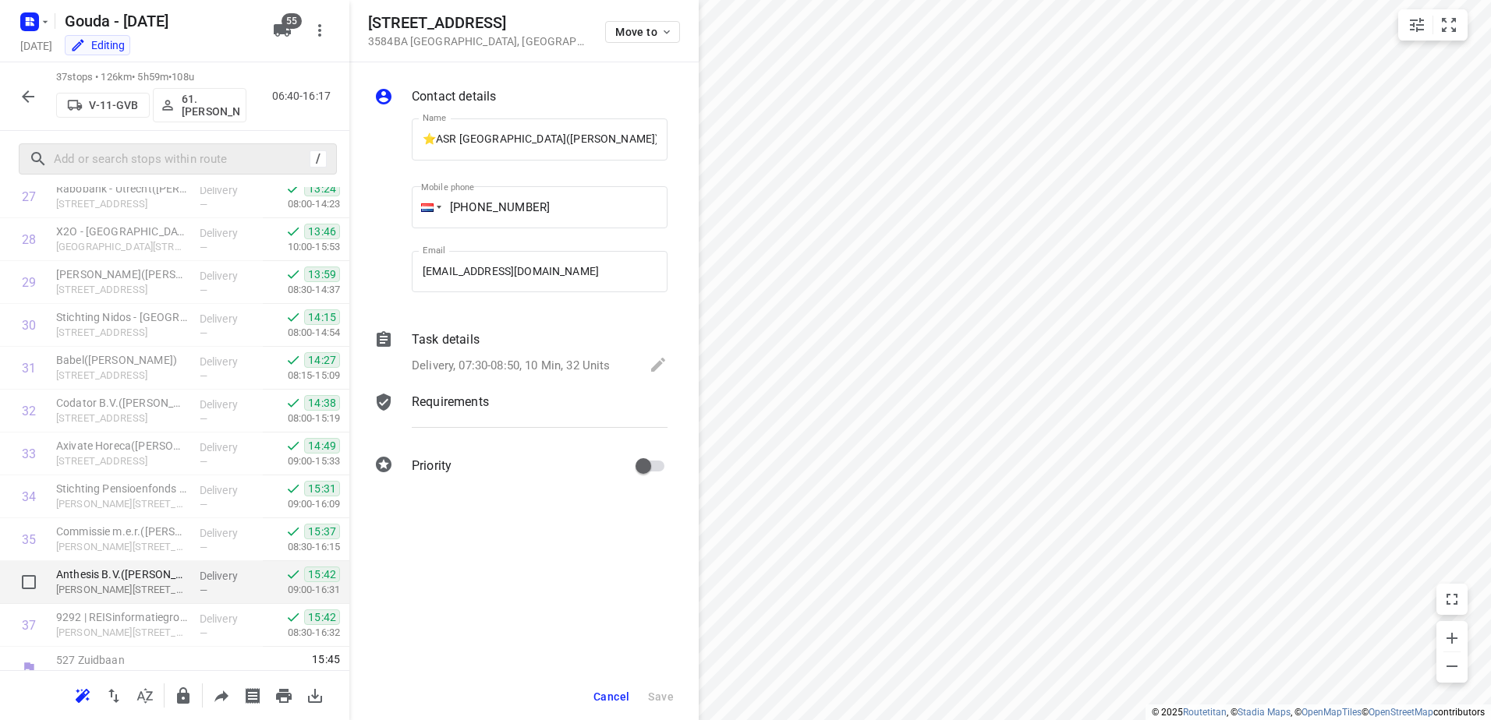
scroll to position [1224, 0]
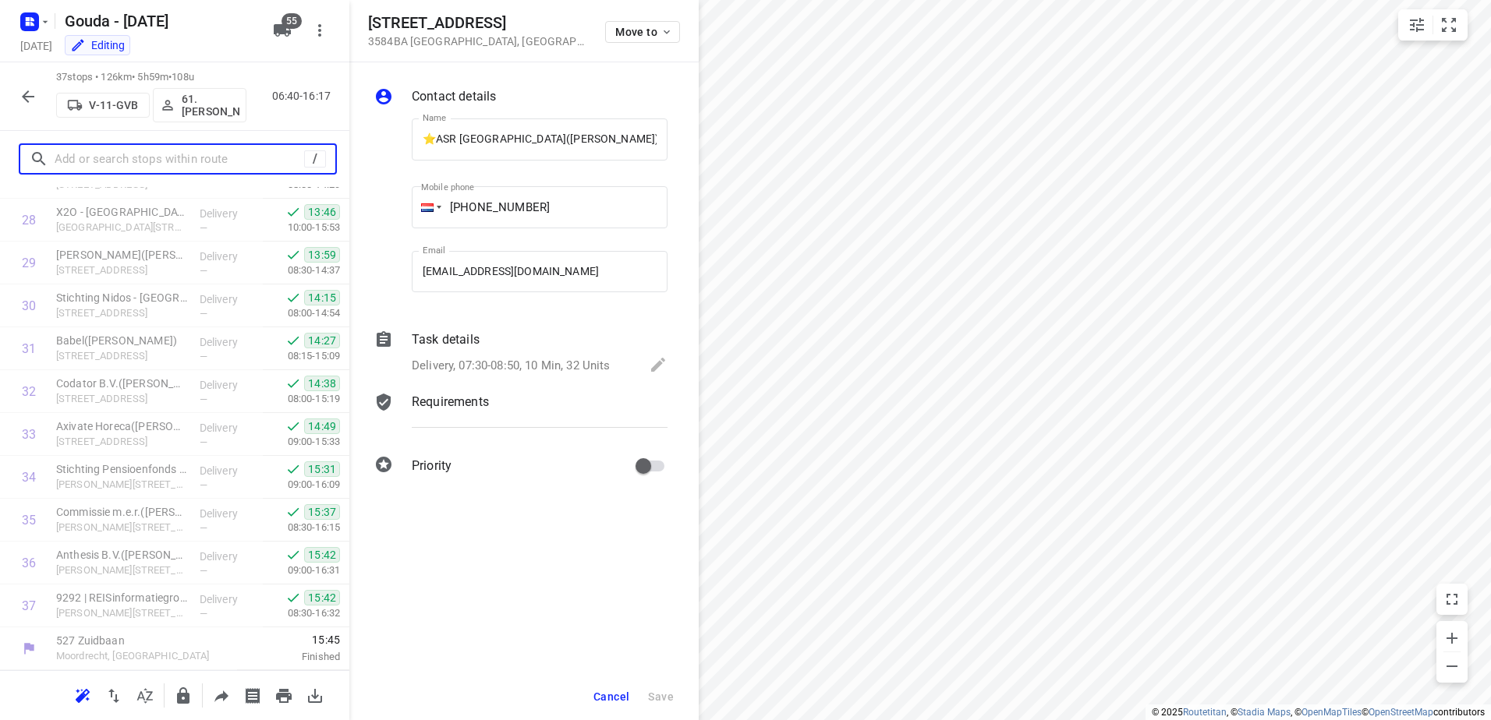
click at [93, 162] on input "text" at bounding box center [179, 159] width 249 height 24
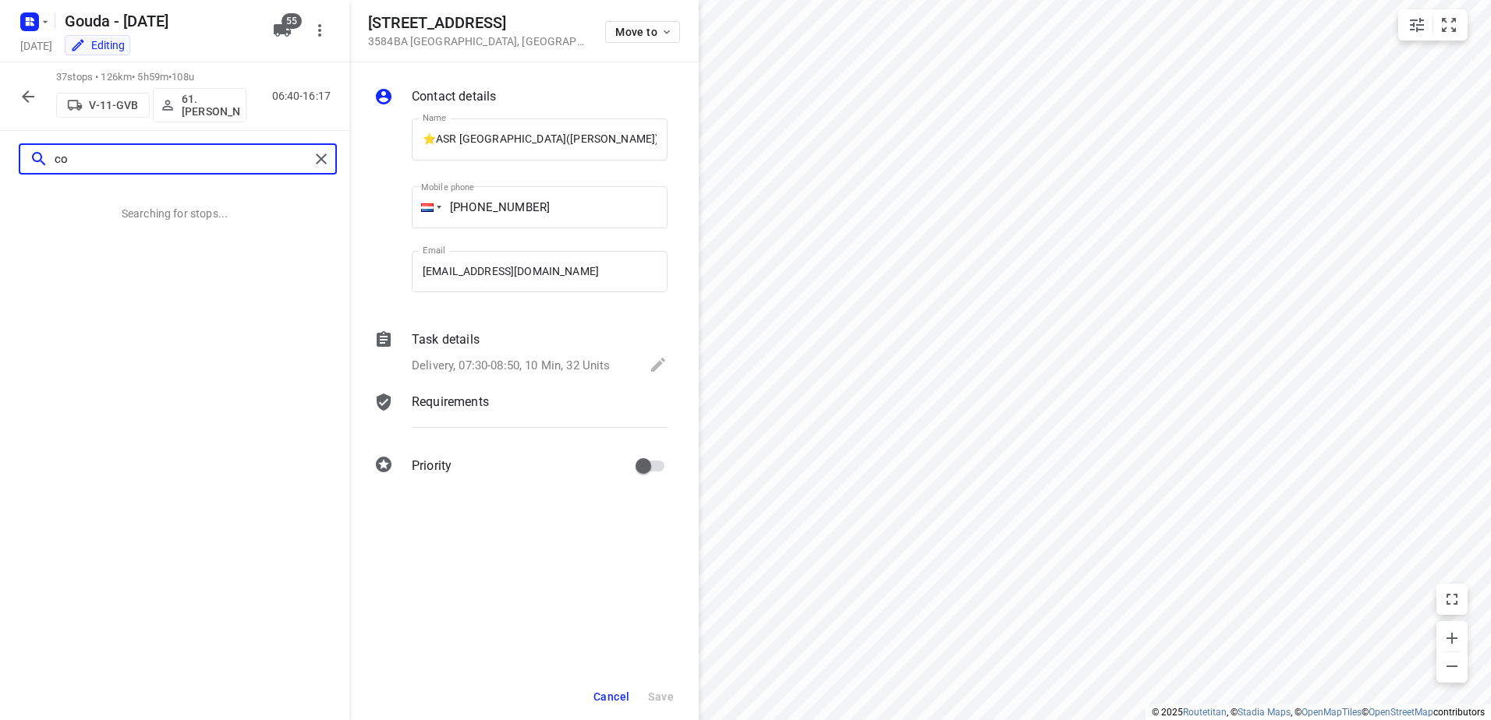
scroll to position [0, 0]
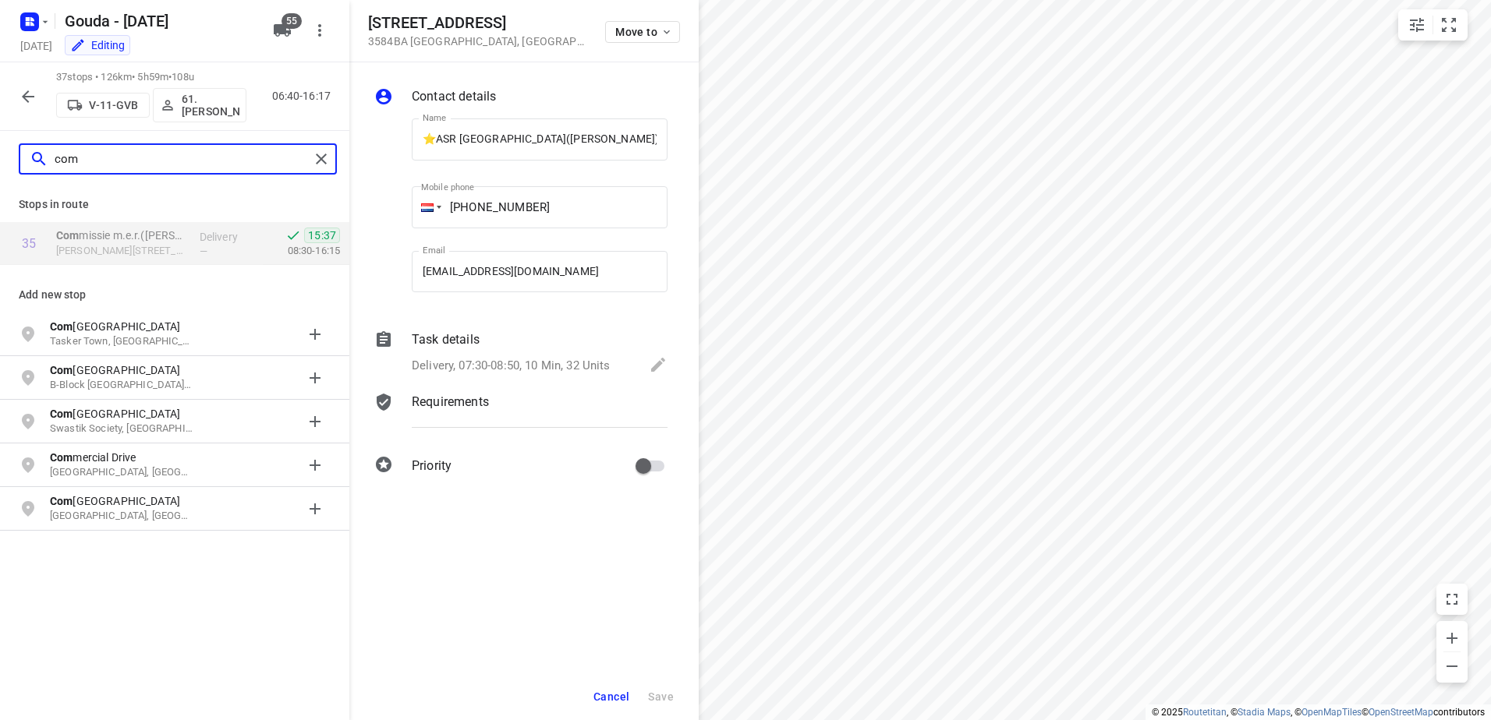
type input "com"
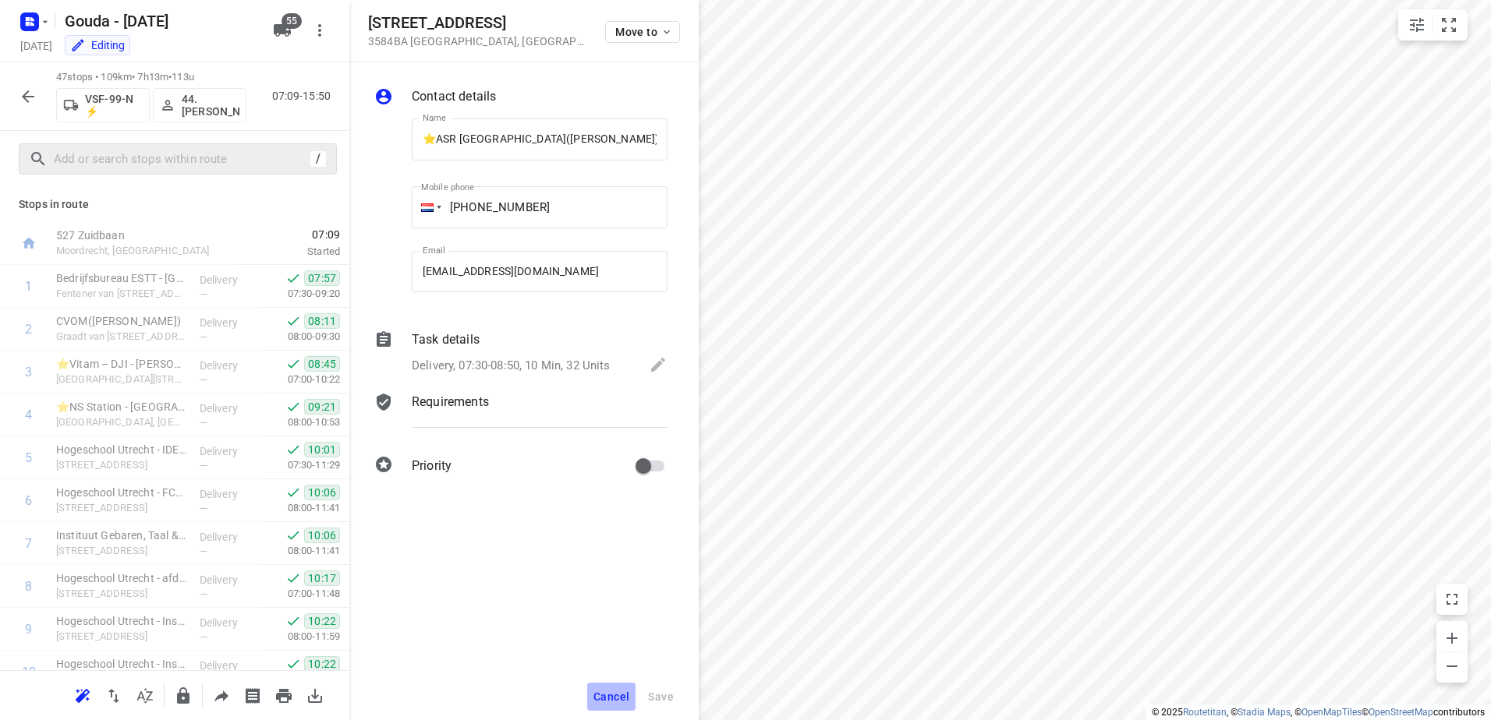
click at [620, 689] on button "Cancel" at bounding box center [611, 697] width 48 height 28
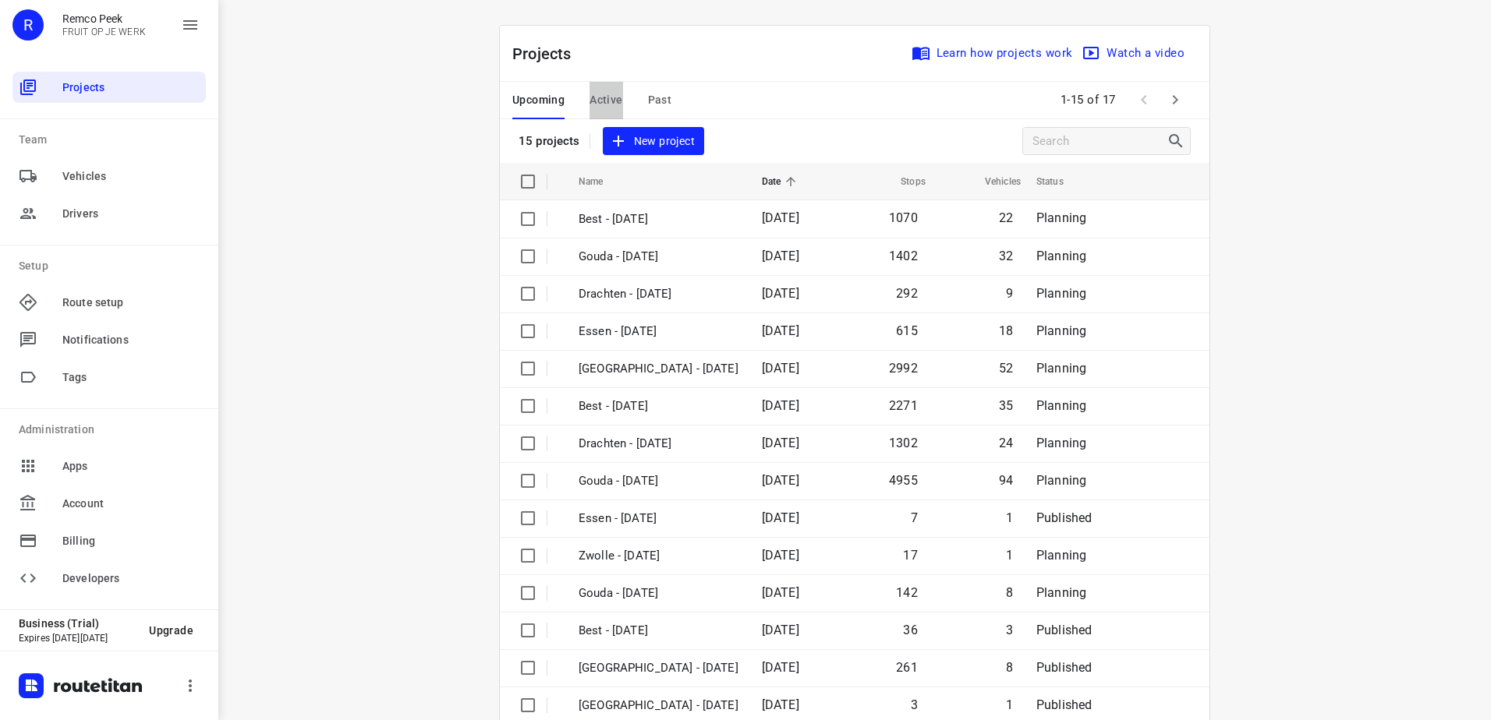
click at [602, 94] on span "Active" at bounding box center [605, 99] width 33 height 19
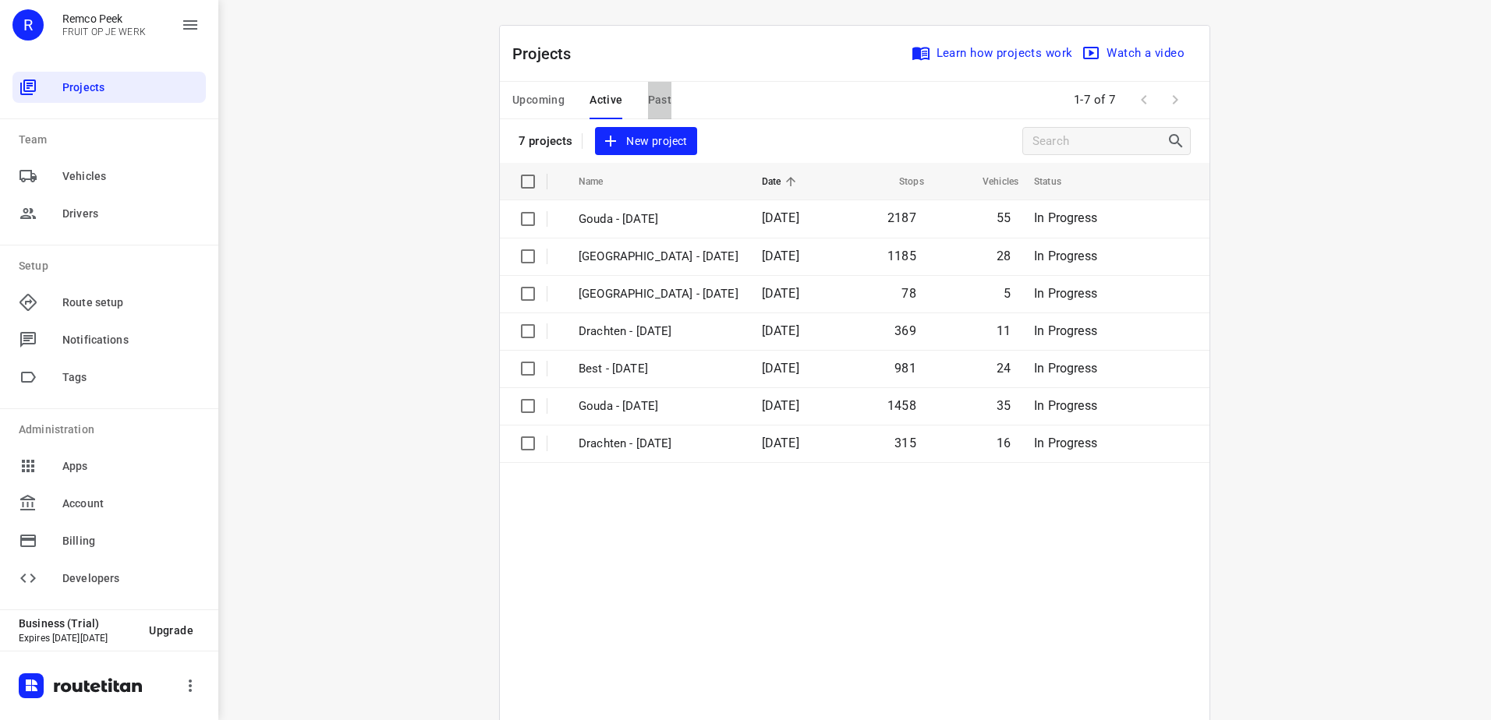
click at [651, 101] on span "Past" at bounding box center [660, 99] width 24 height 19
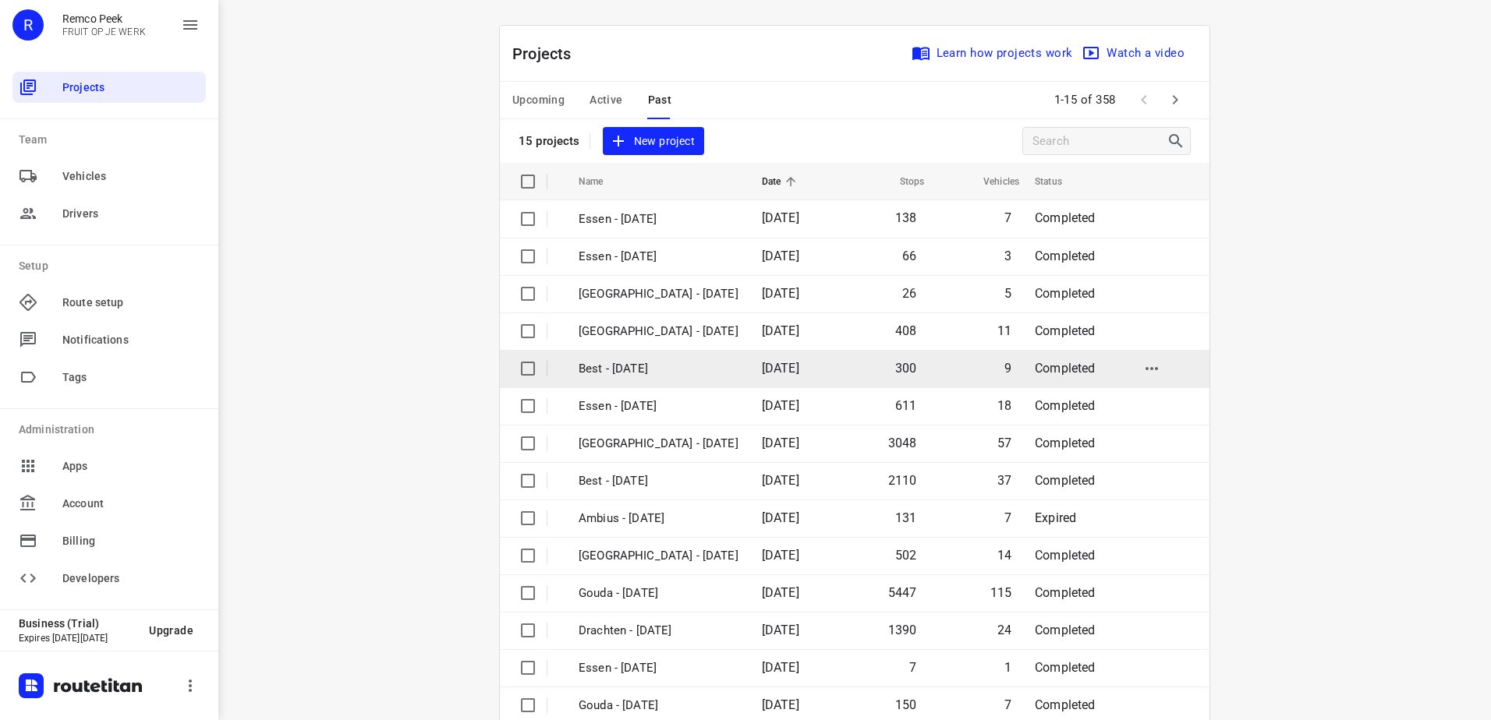
scroll to position [68, 0]
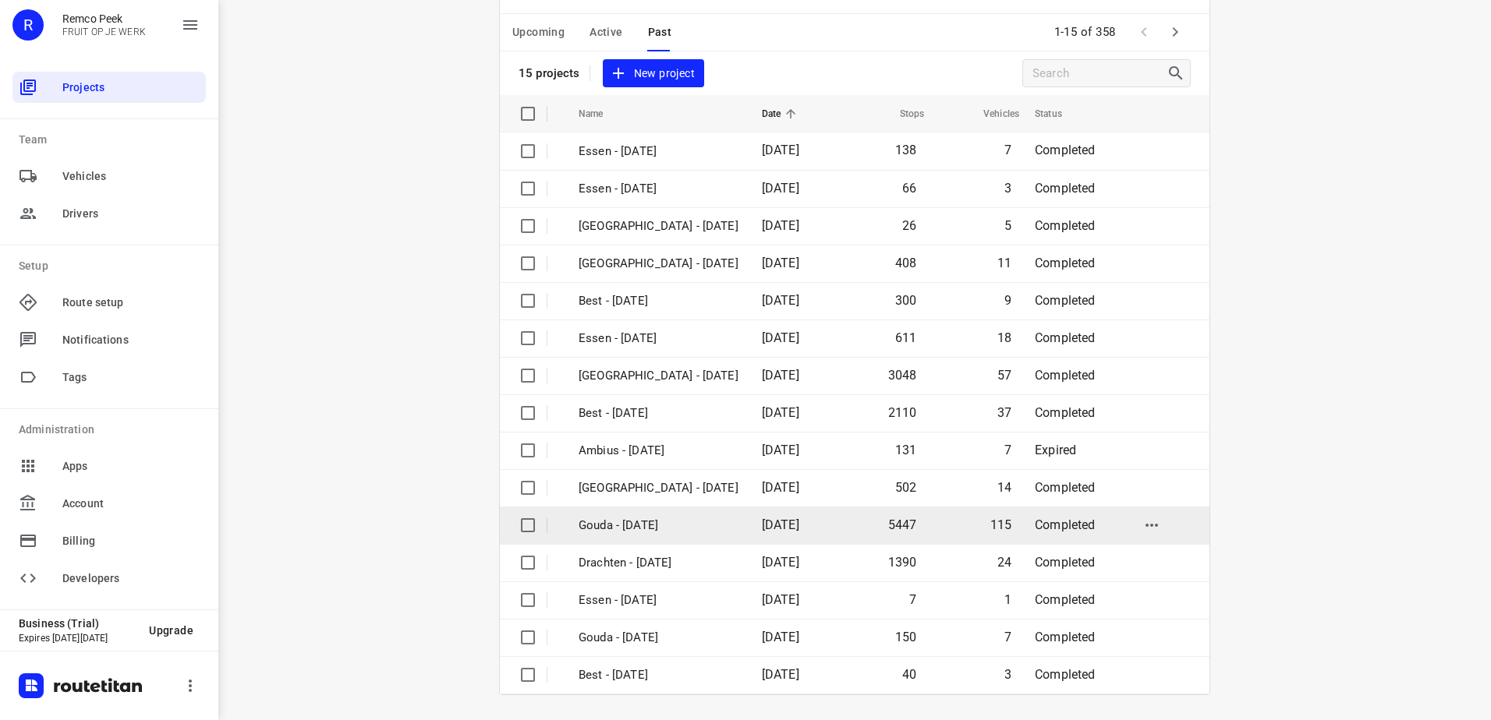
click at [699, 529] on td "Gouda - [DATE]" at bounding box center [656, 525] width 186 height 37
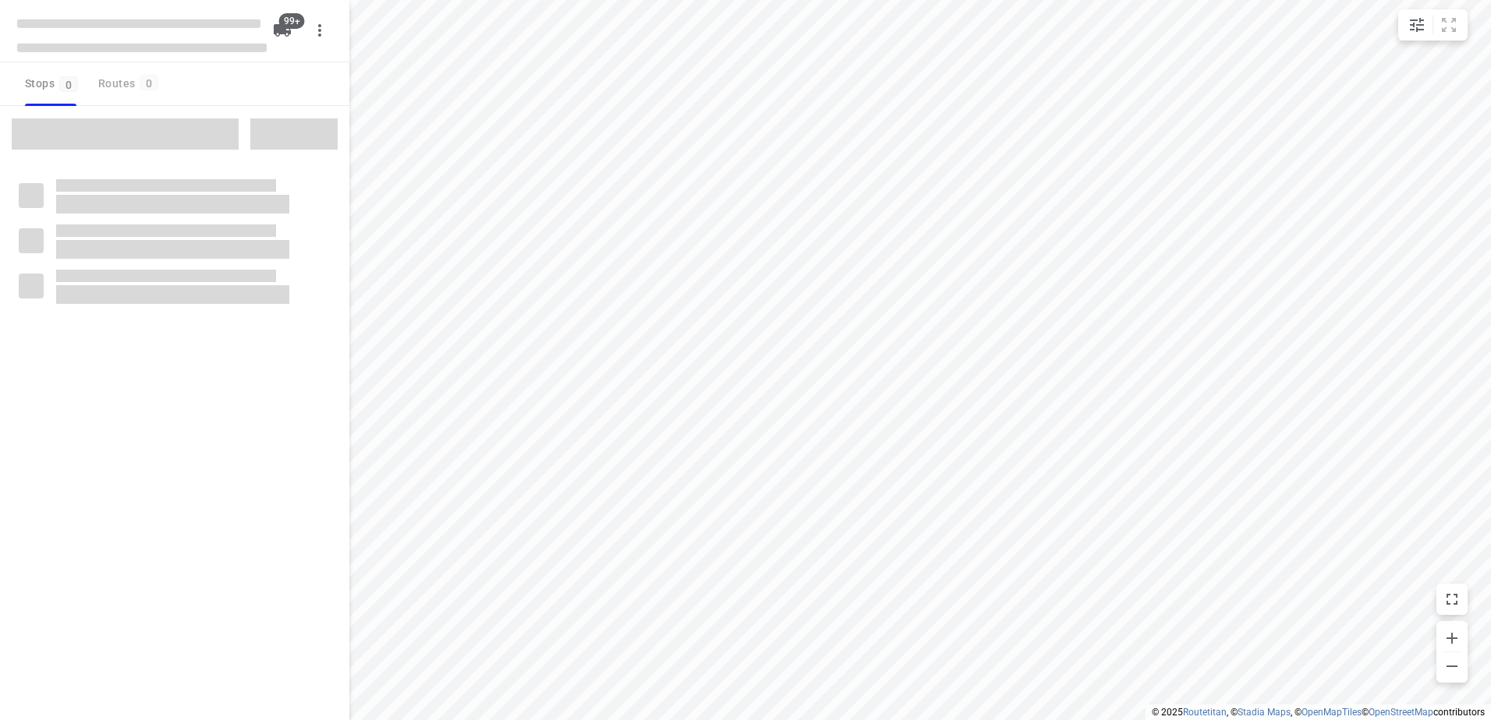
checkbox input "true"
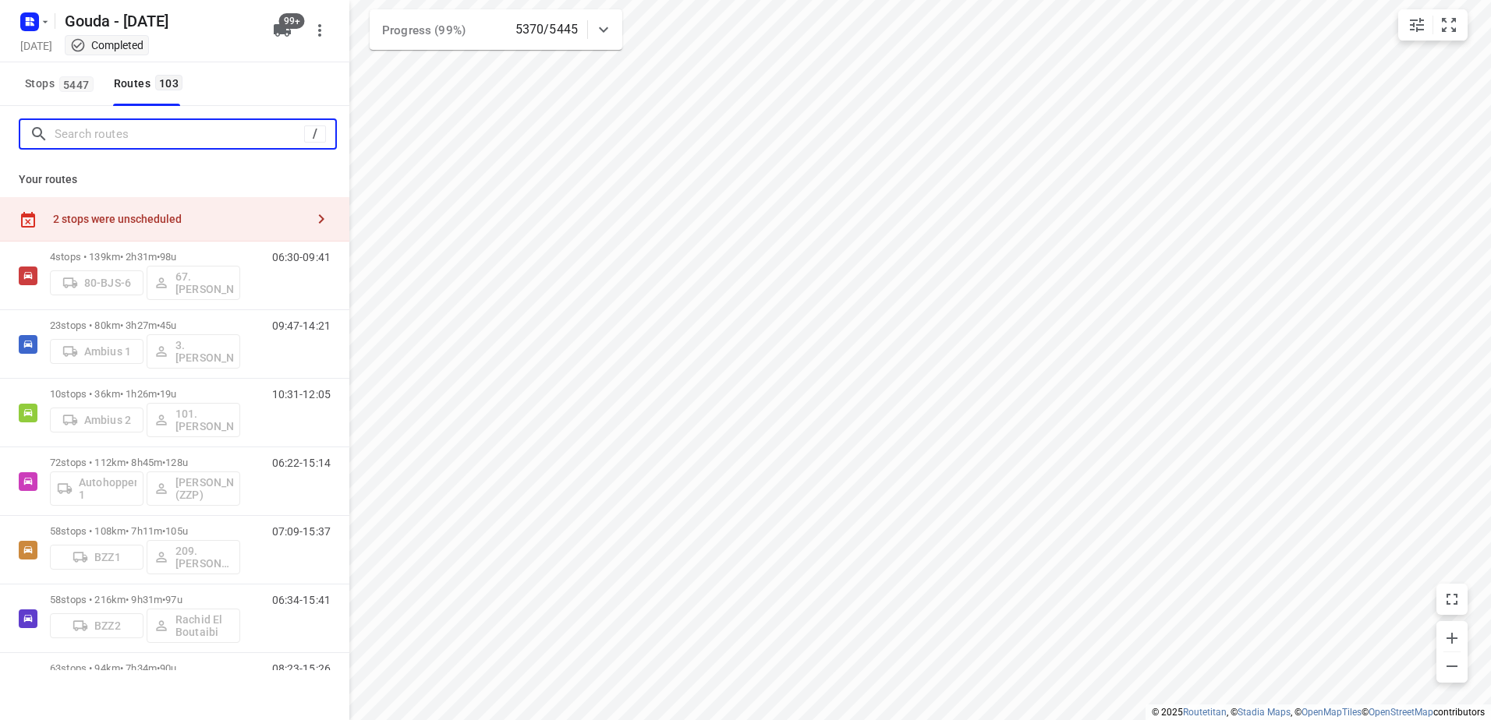
click at [128, 133] on input "Search routes" at bounding box center [179, 134] width 249 height 24
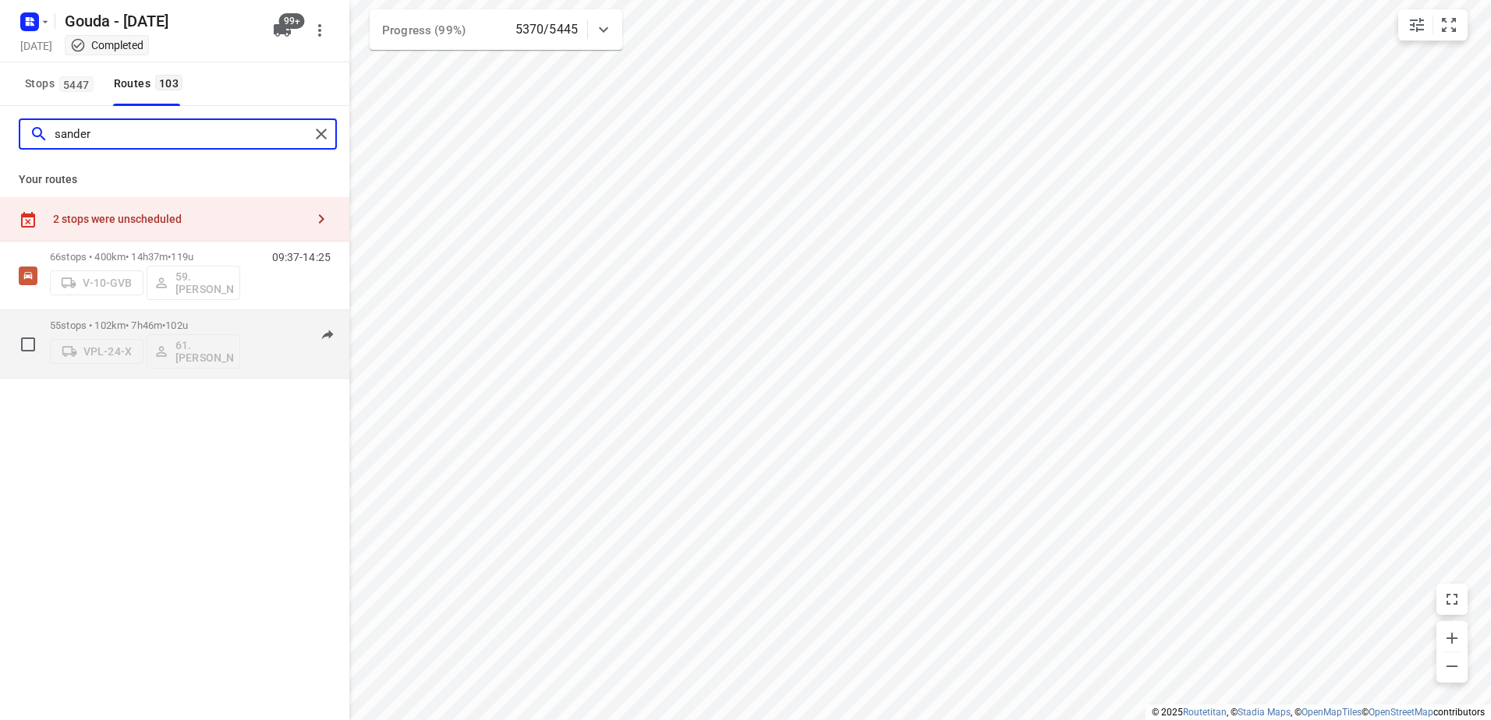
type input "sander"
click at [218, 317] on div "55 stops • 102km • 7h46m • 102u VPL-24-X 61.[PERSON_NAME]" at bounding box center [145, 344] width 190 height 65
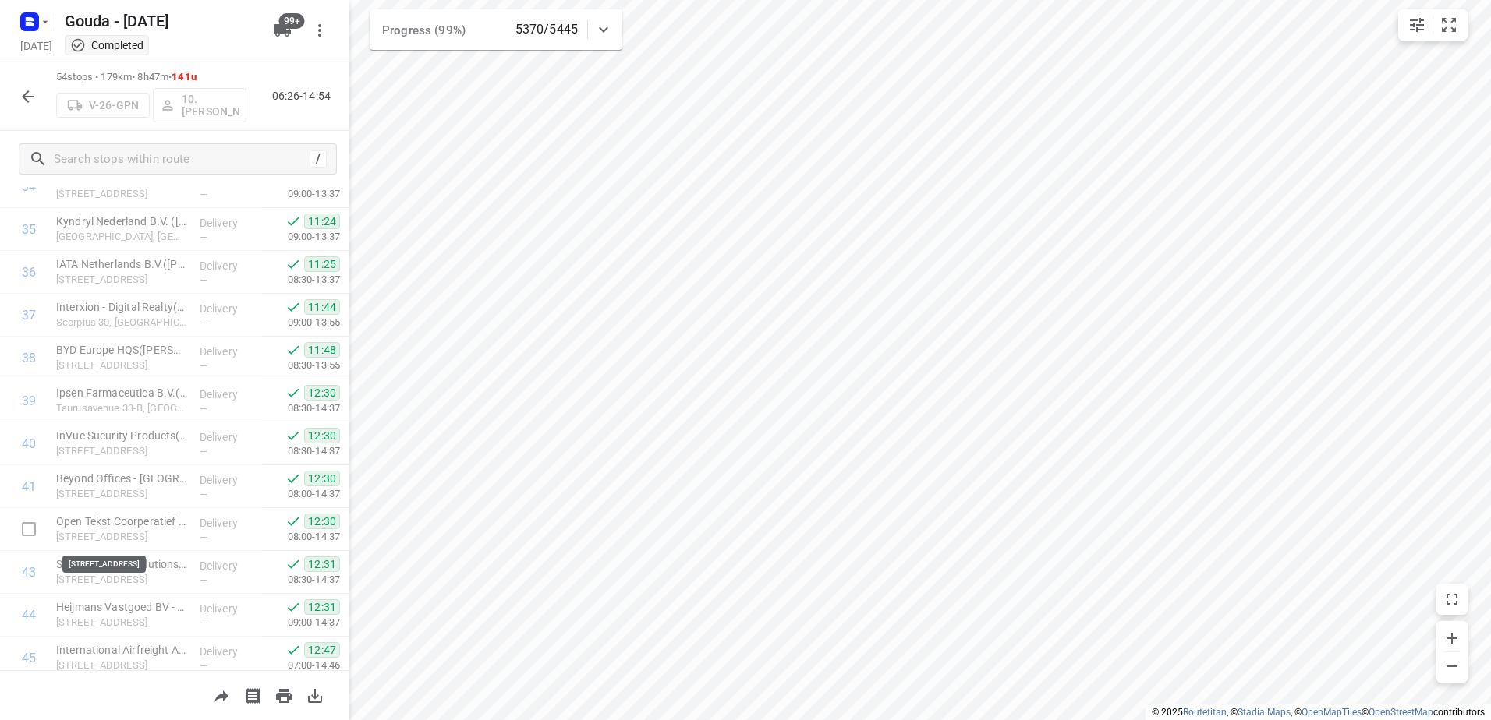
scroll to position [1997, 0]
